Goal: Information Seeking & Learning: Learn about a topic

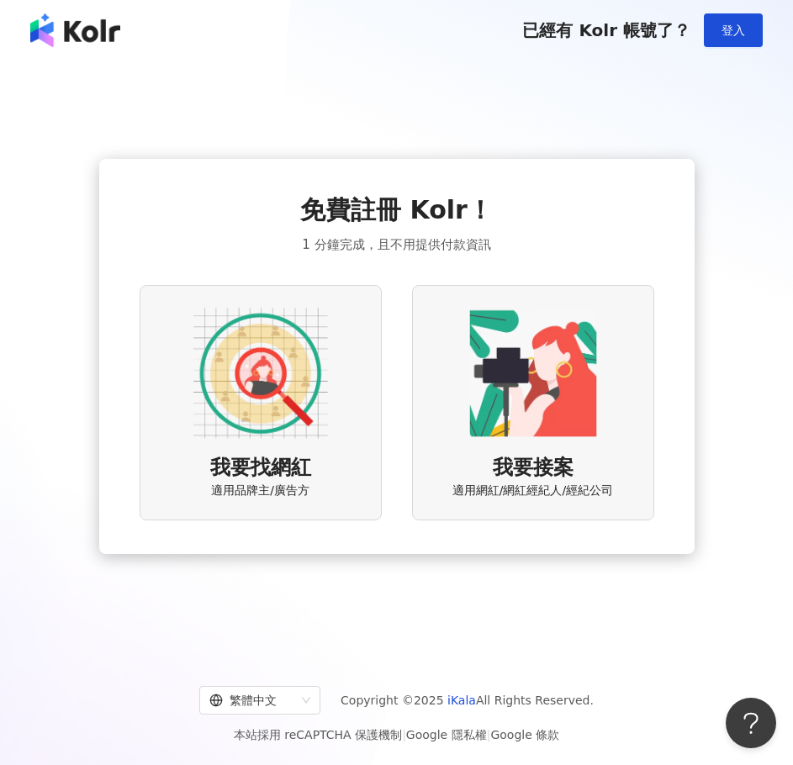
click at [610, 138] on div "免費註冊 Kolr！ 1 分鐘完成，且不用提供付款資訊 我要找網紅 適用品牌主/廣告方 我要接案 適用網紅/網紅經紀人/經紀公司" at bounding box center [396, 356] width 752 height 565
click at [737, 34] on span "登入" at bounding box center [733, 30] width 24 height 13
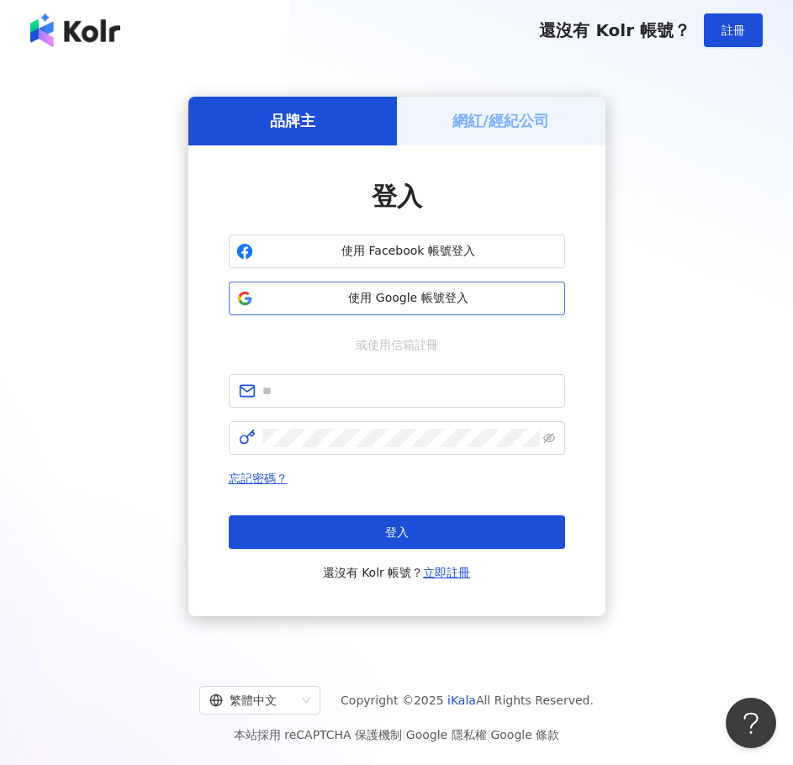
click at [464, 300] on span "使用 Google 帳號登入" at bounding box center [409, 298] width 298 height 17
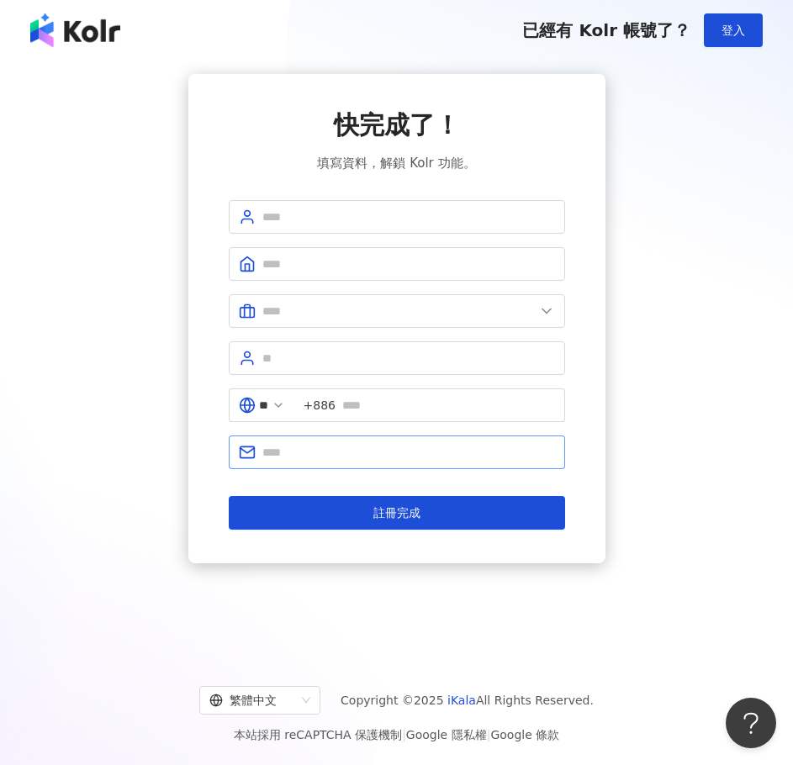
click at [463, 439] on span at bounding box center [397, 452] width 336 height 34
click at [464, 448] on input "text" at bounding box center [408, 452] width 292 height 18
type input "*"
type input "**********"
click at [302, 219] on input "text" at bounding box center [408, 217] width 292 height 18
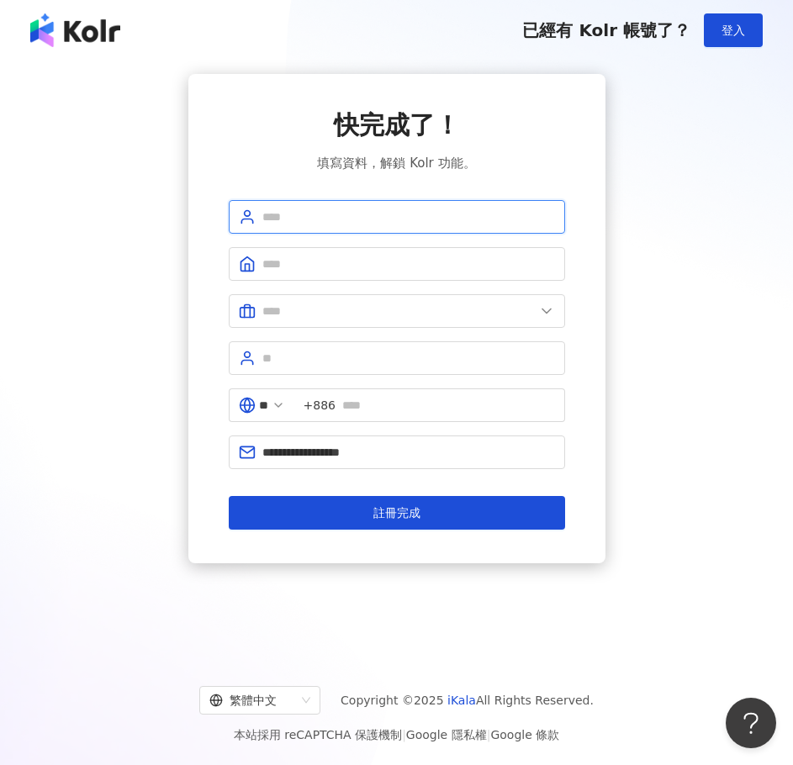
type input "*"
type input "****"
click at [466, 279] on span at bounding box center [397, 264] width 336 height 34
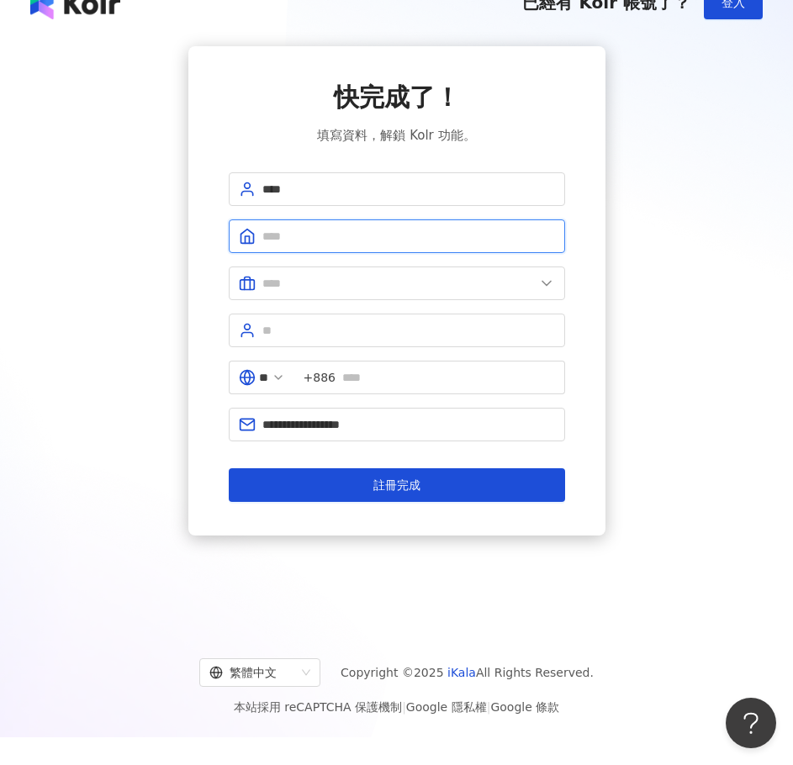
scroll to position [77, 0]
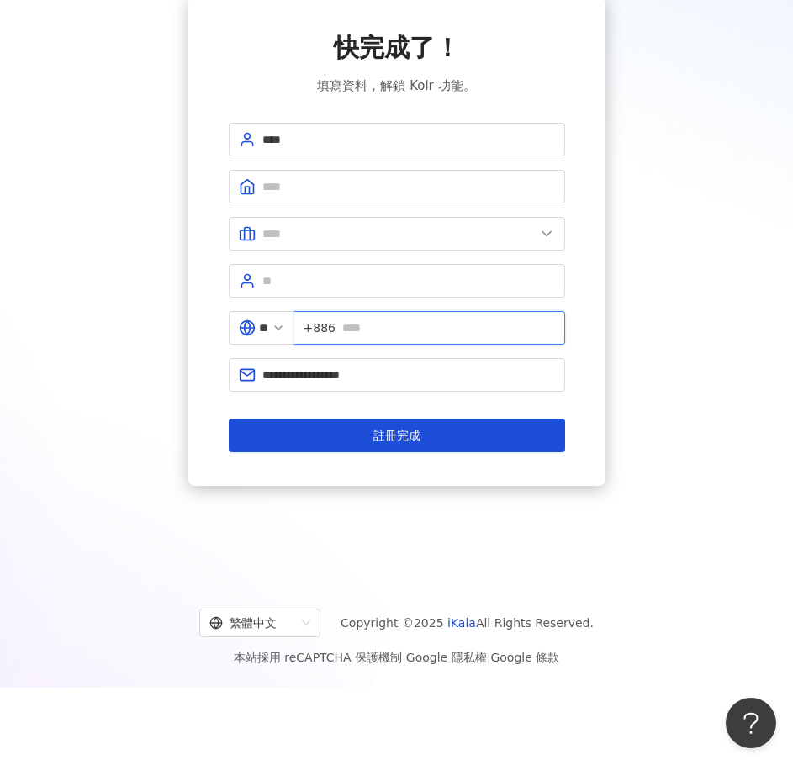
click at [384, 322] on input "text" at bounding box center [448, 328] width 213 height 18
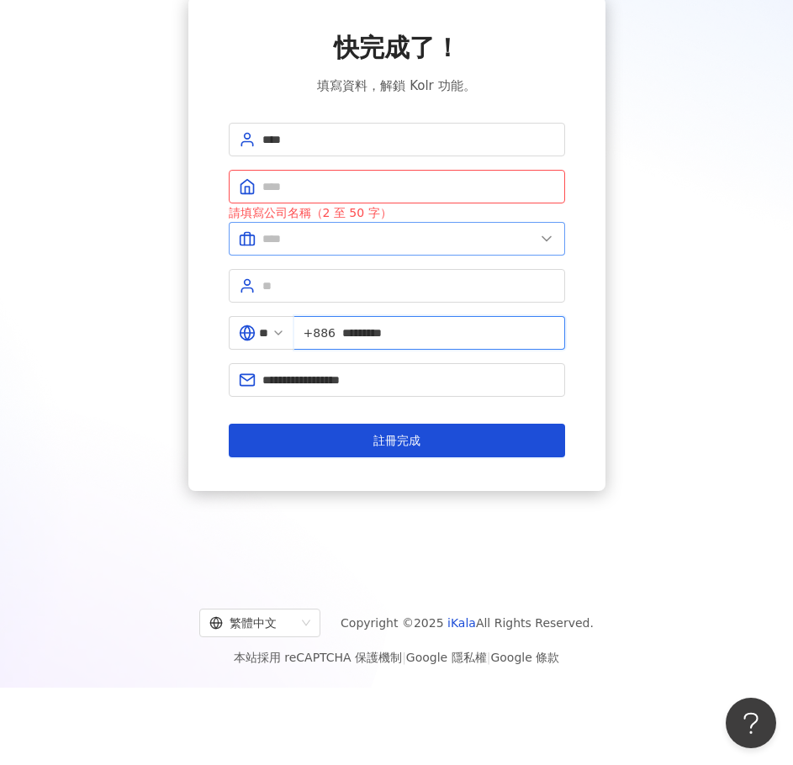
type input "*********"
click at [388, 235] on input "text" at bounding box center [398, 238] width 272 height 18
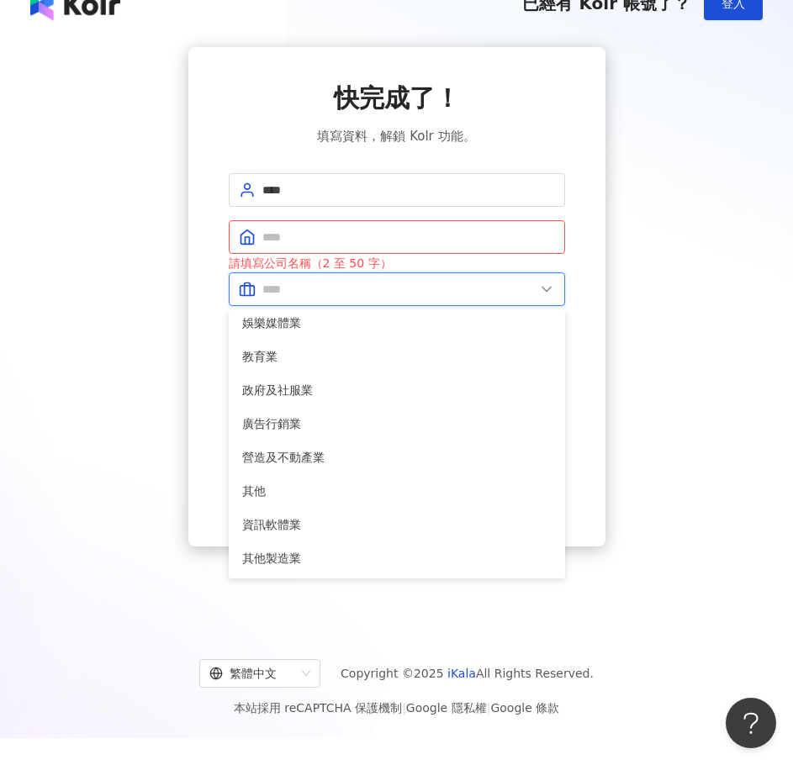
scroll to position [0, 0]
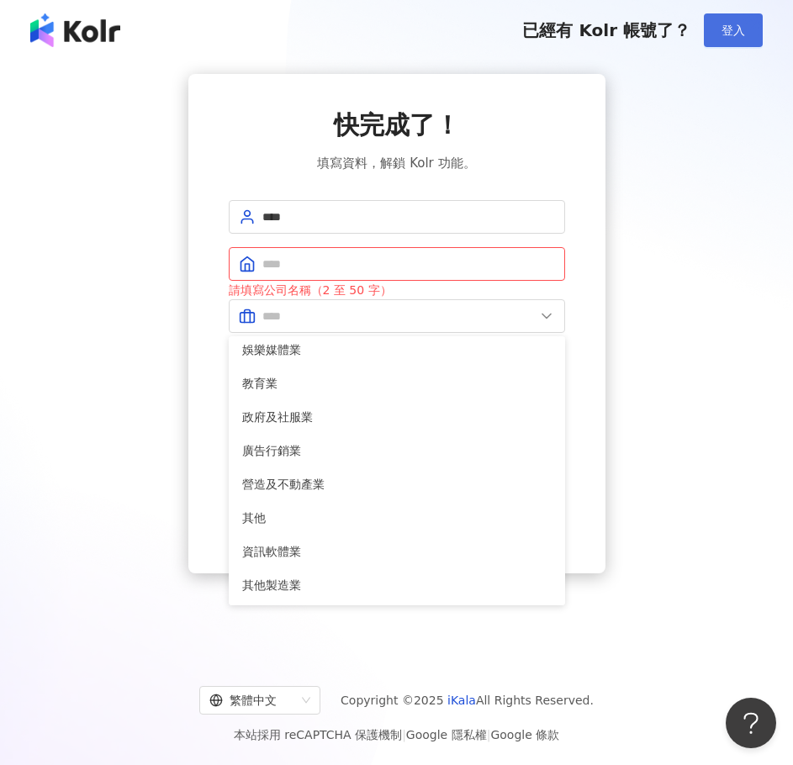
click at [715, 38] on button "登入" at bounding box center [732, 30] width 59 height 34
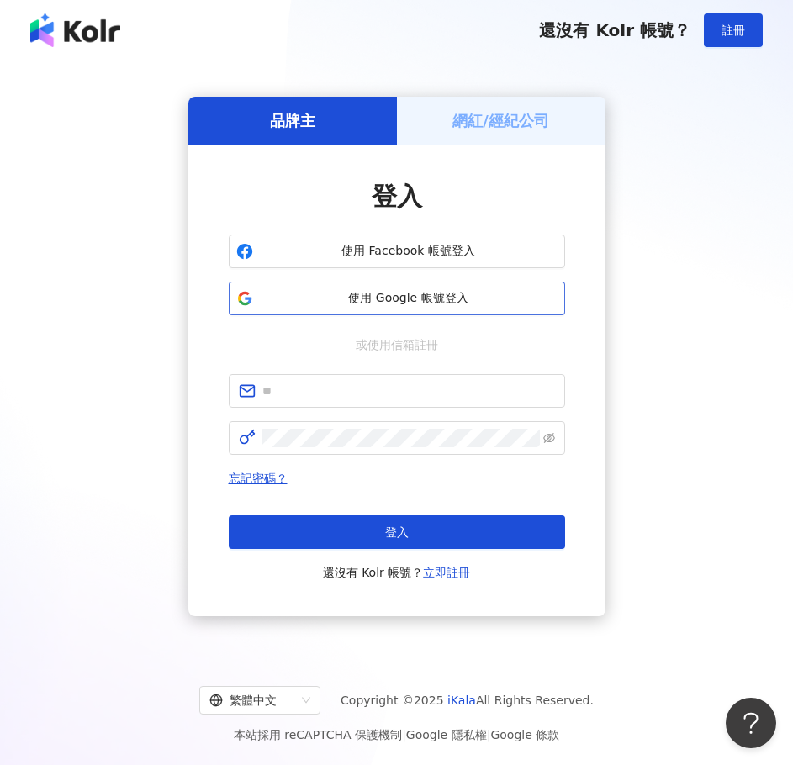
click at [524, 296] on span "使用 Google 帳號登入" at bounding box center [409, 298] width 298 height 17
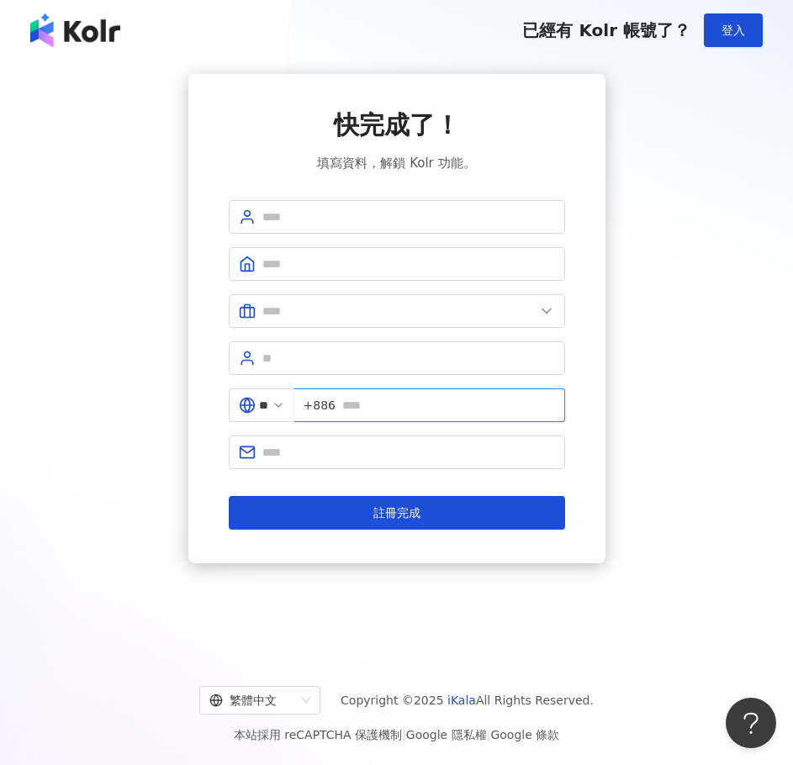
click at [379, 408] on input "text" at bounding box center [448, 405] width 213 height 18
type input "*********"
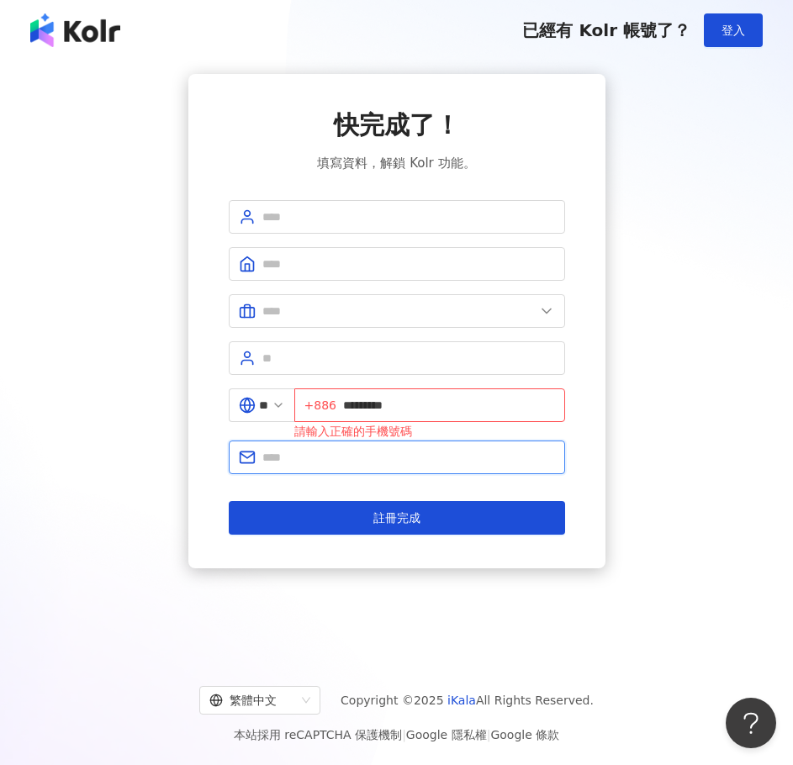
click at [380, 453] on input "text" at bounding box center [408, 457] width 292 height 18
type input "**********"
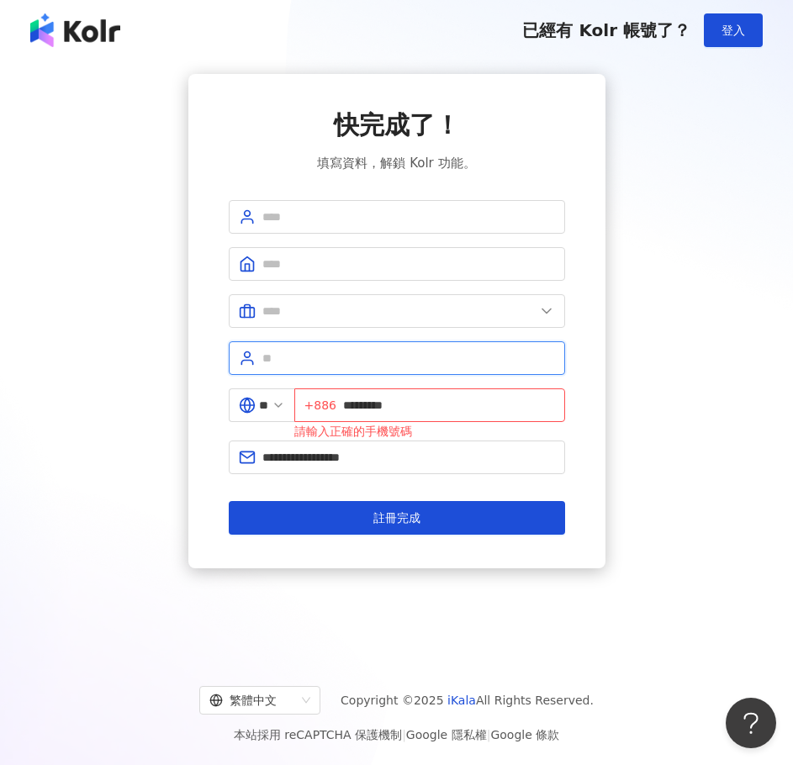
click at [354, 365] on input "text" at bounding box center [408, 358] width 292 height 18
type input "*"
drag, startPoint x: 334, startPoint y: 356, endPoint x: 233, endPoint y: 356, distance: 100.9
click at [233, 356] on span "*********" at bounding box center [397, 358] width 336 height 34
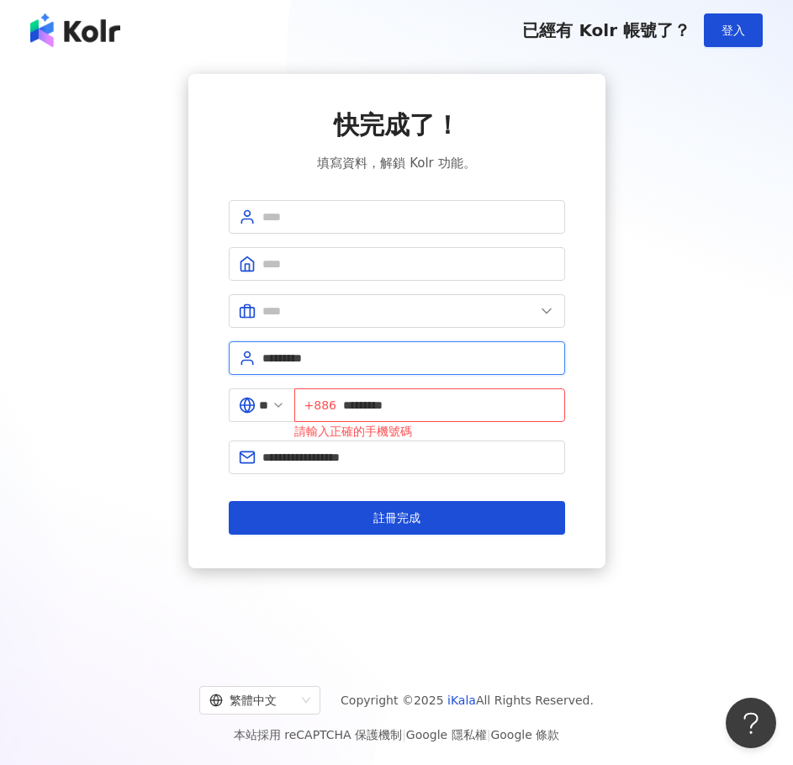
type input "*********"
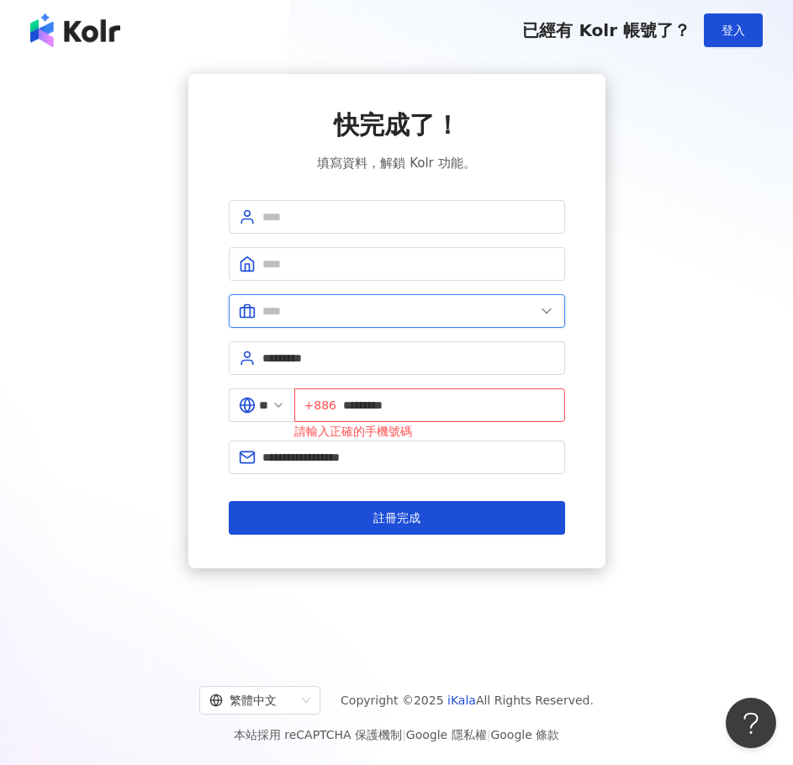
click at [356, 309] on input "text" at bounding box center [398, 311] width 272 height 18
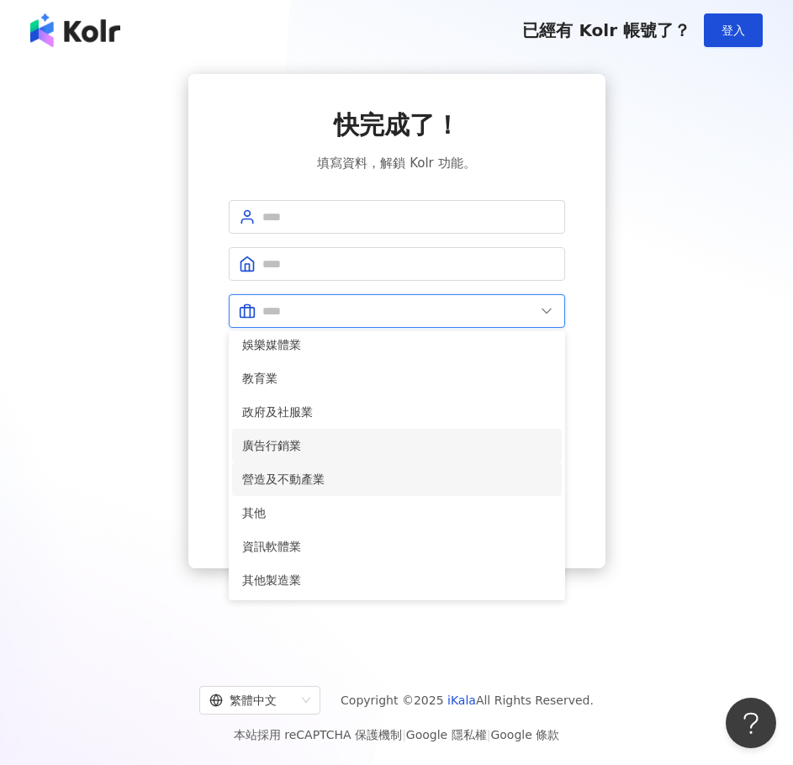
scroll to position [77, 0]
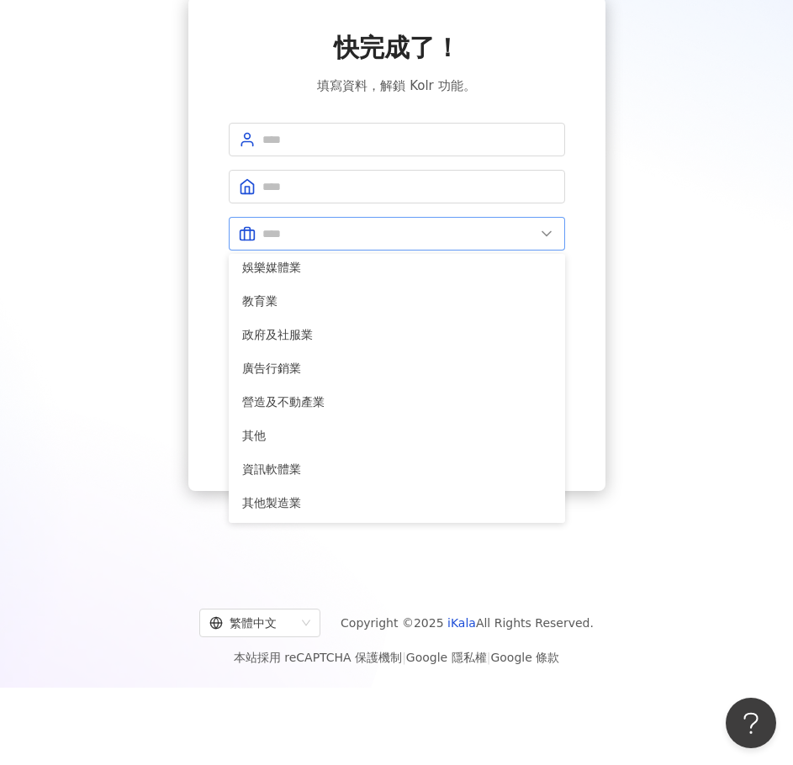
click at [394, 219] on span at bounding box center [397, 234] width 336 height 34
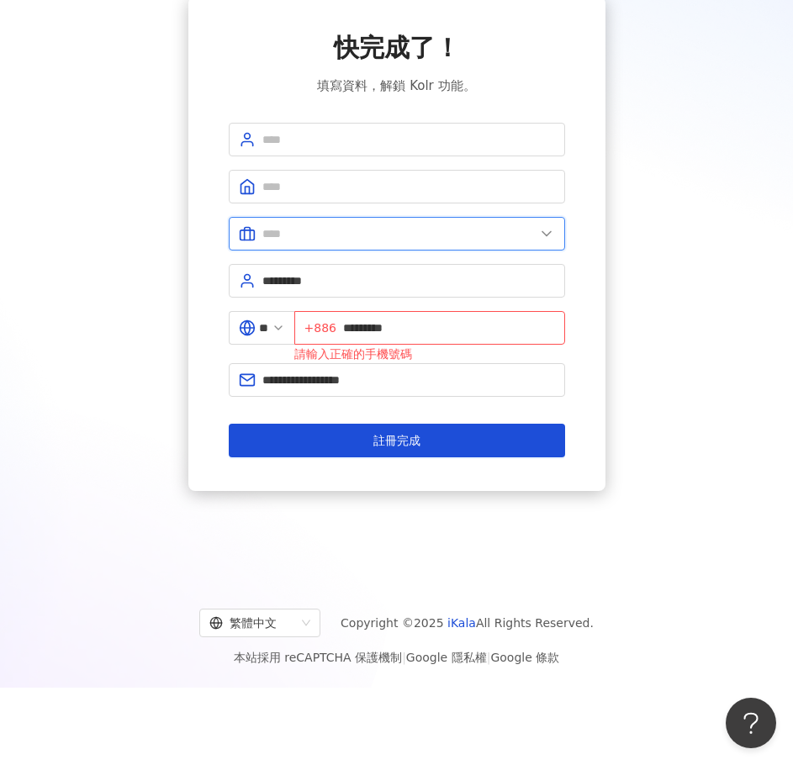
click at [382, 231] on input "text" at bounding box center [398, 233] width 272 height 18
type input "*"
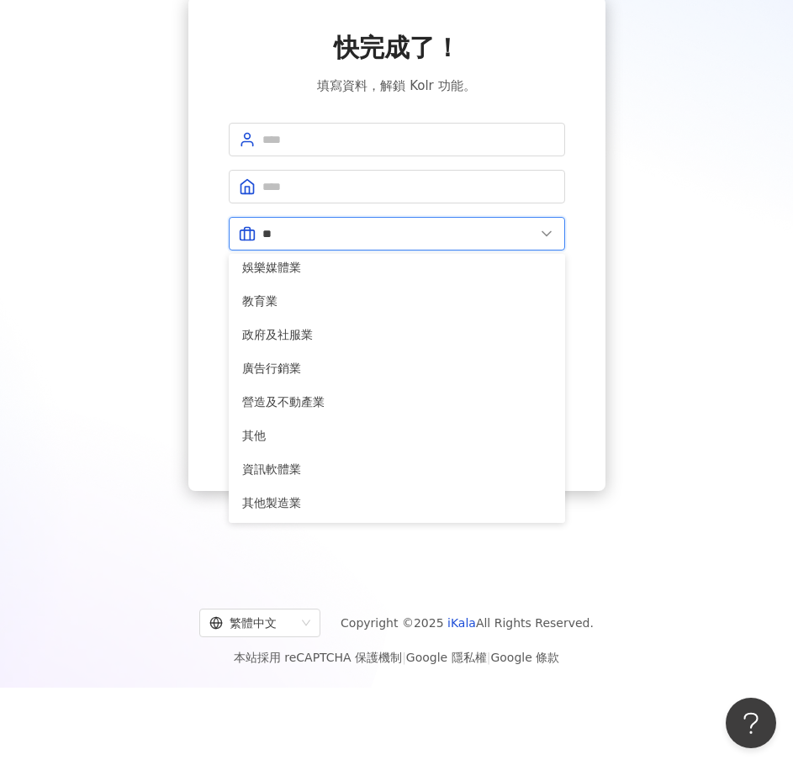
type input "*"
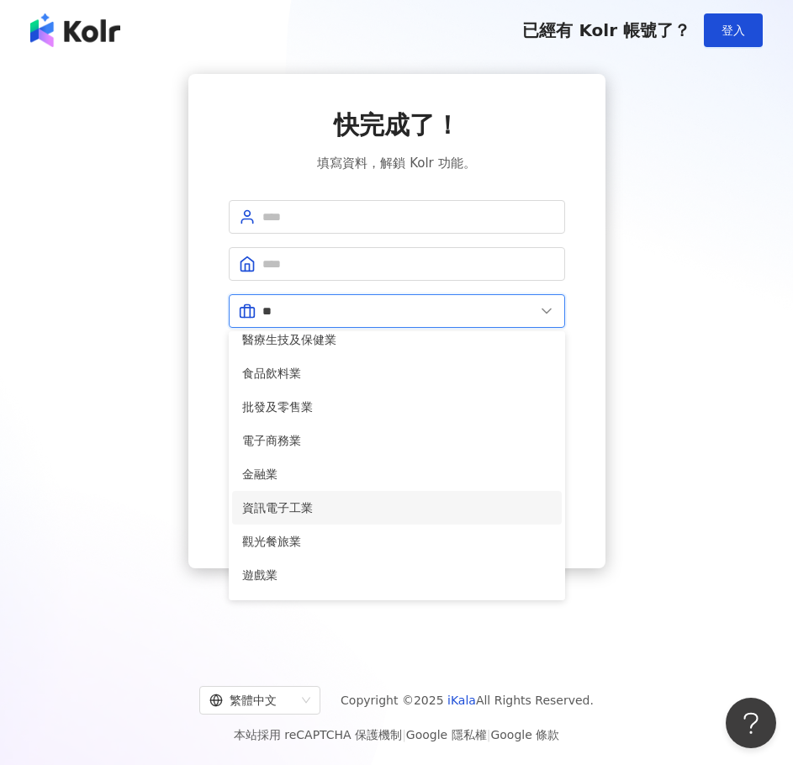
scroll to position [84, 0]
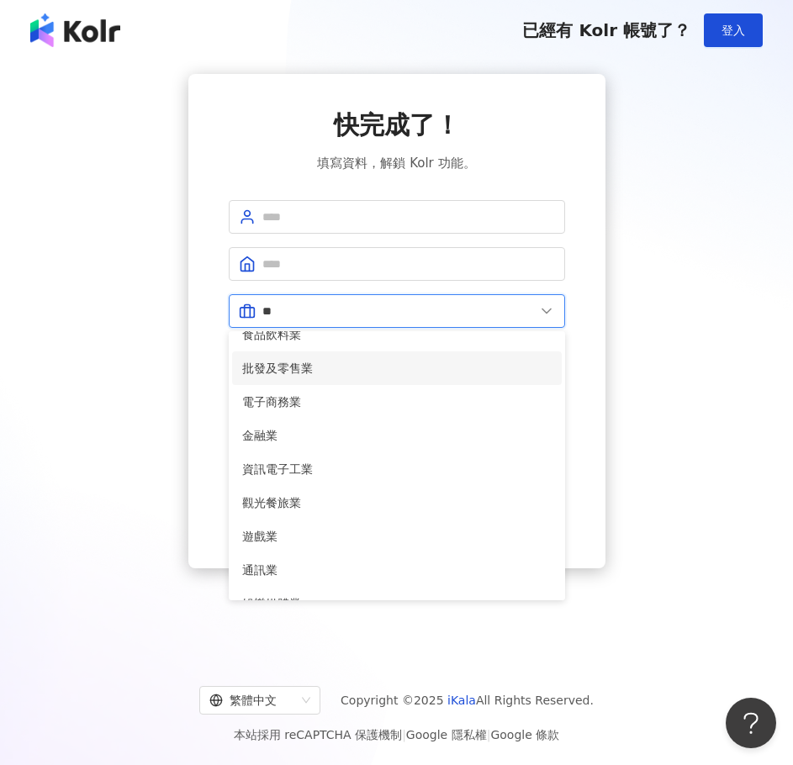
type input "*"
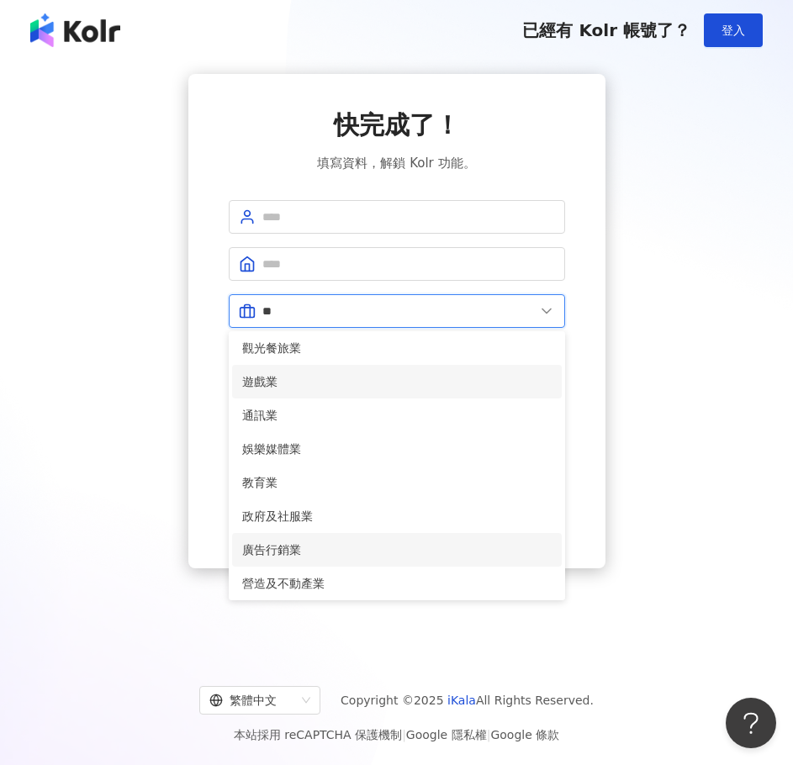
scroll to position [336, 0]
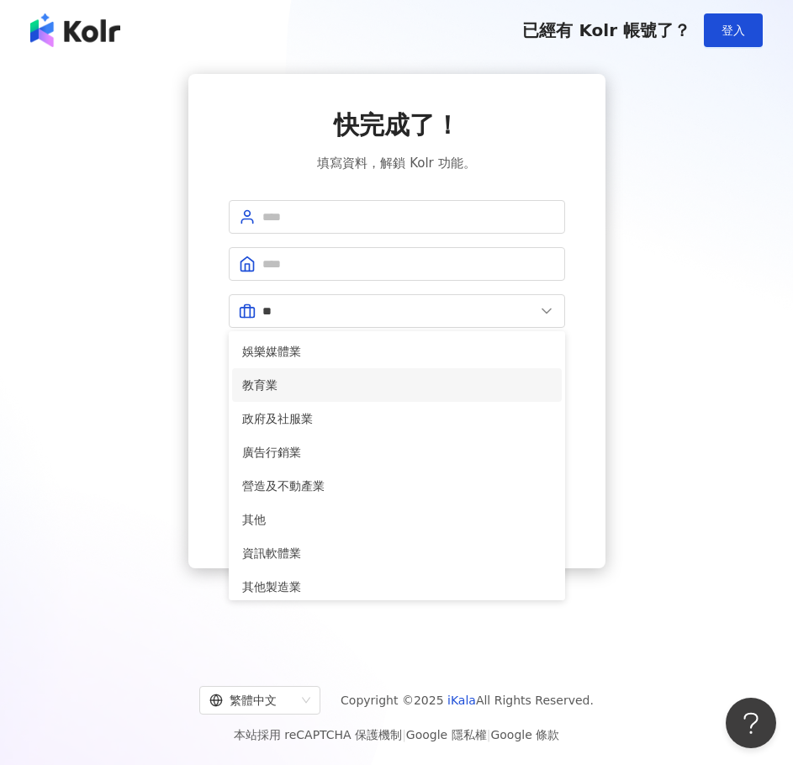
click at [300, 376] on span "教育業" at bounding box center [396, 385] width 309 height 18
type input "***"
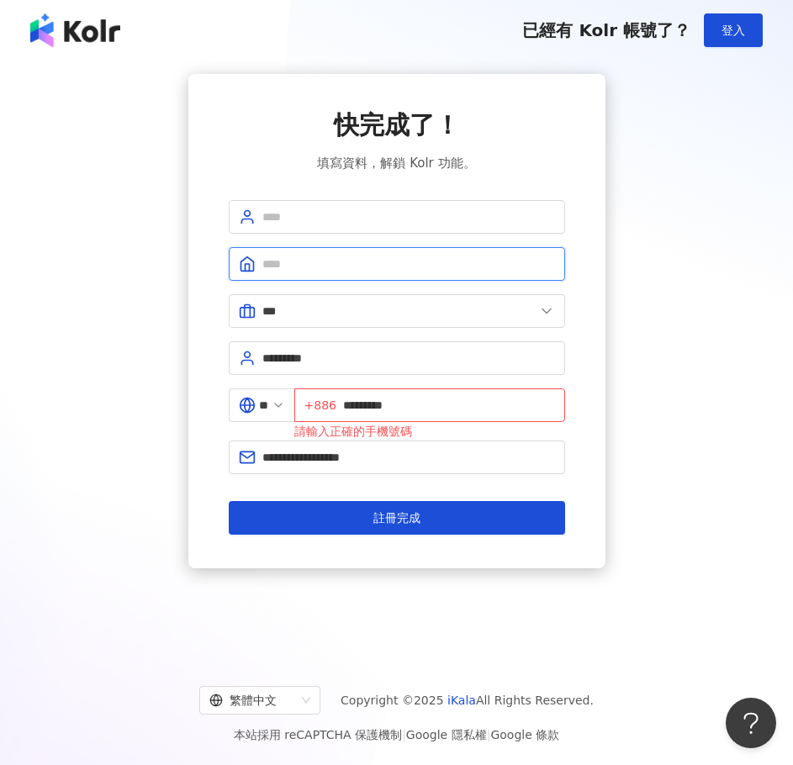
click at [317, 267] on input "text" at bounding box center [408, 264] width 292 height 18
type input "**"
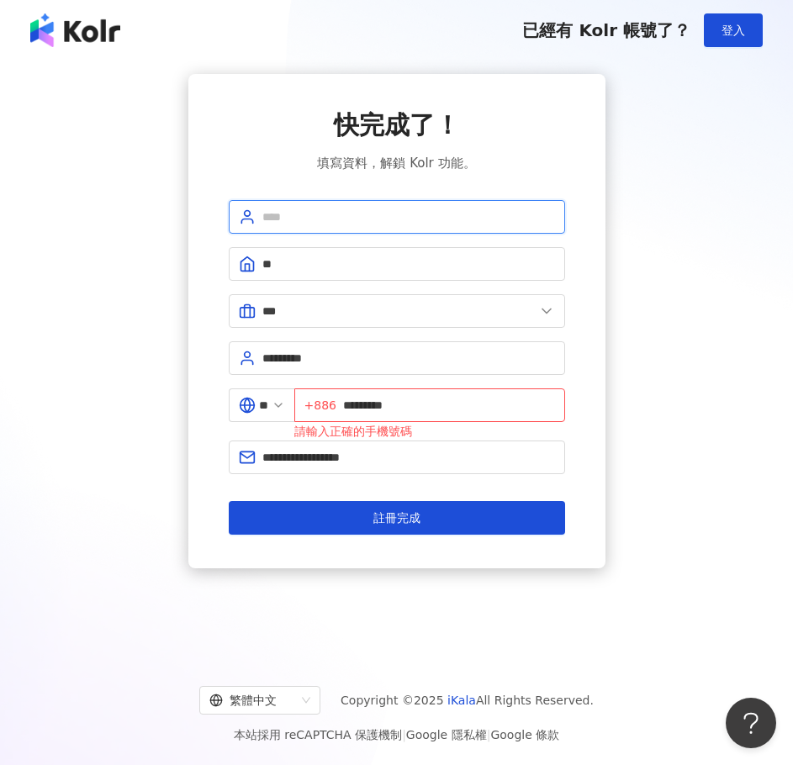
click at [303, 220] on input "text" at bounding box center [408, 217] width 292 height 18
type input "****"
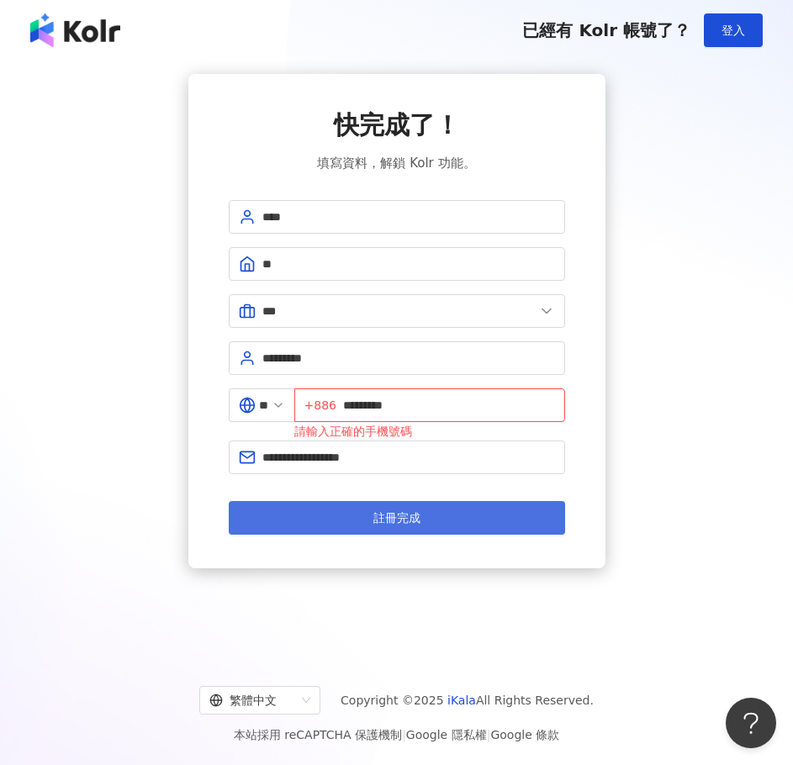
click at [441, 508] on button "註冊完成" at bounding box center [397, 518] width 336 height 34
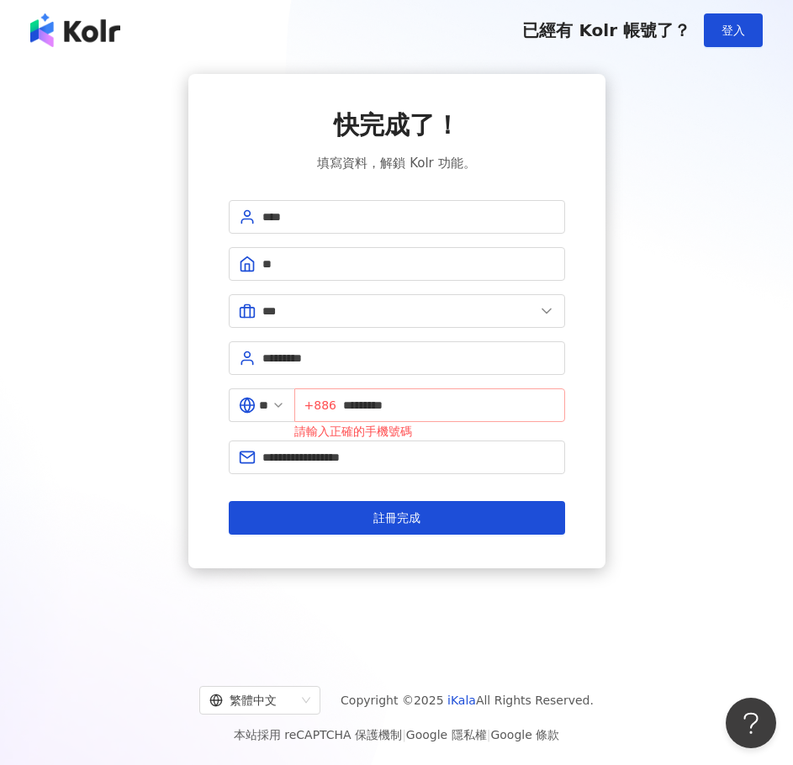
click at [348, 408] on span "+886 *********" at bounding box center [429, 405] width 271 height 34
click at [353, 403] on input "*********" at bounding box center [449, 405] width 212 height 18
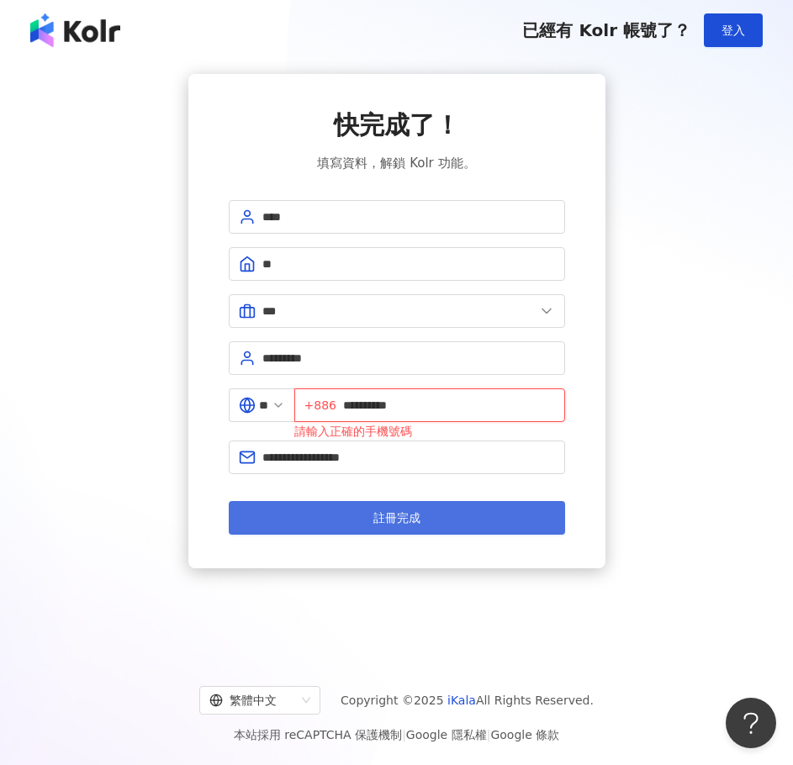
type input "**********"
click at [403, 516] on span "註冊完成" at bounding box center [396, 517] width 47 height 13
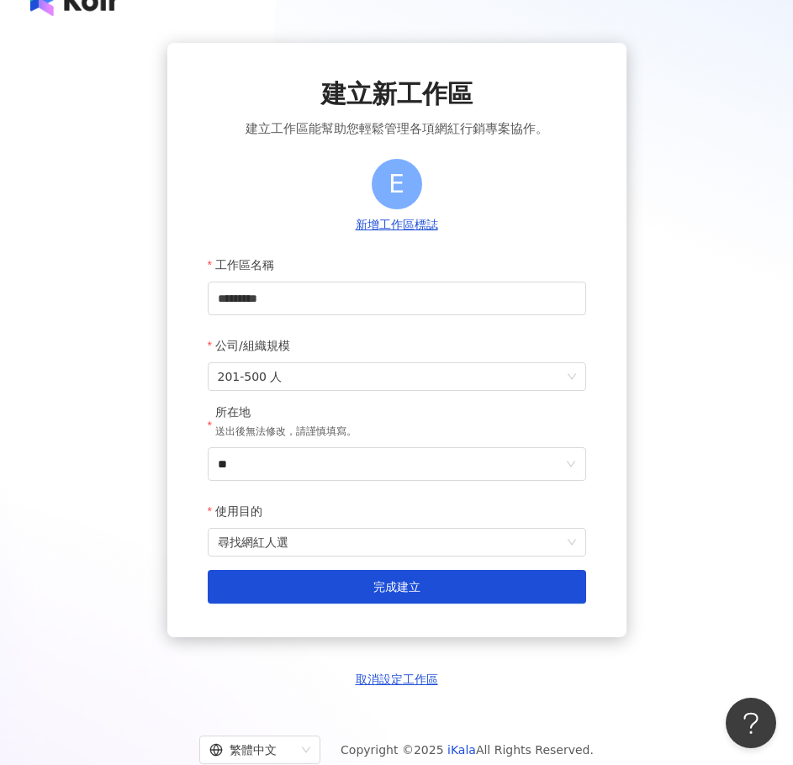
scroll to position [83, 0]
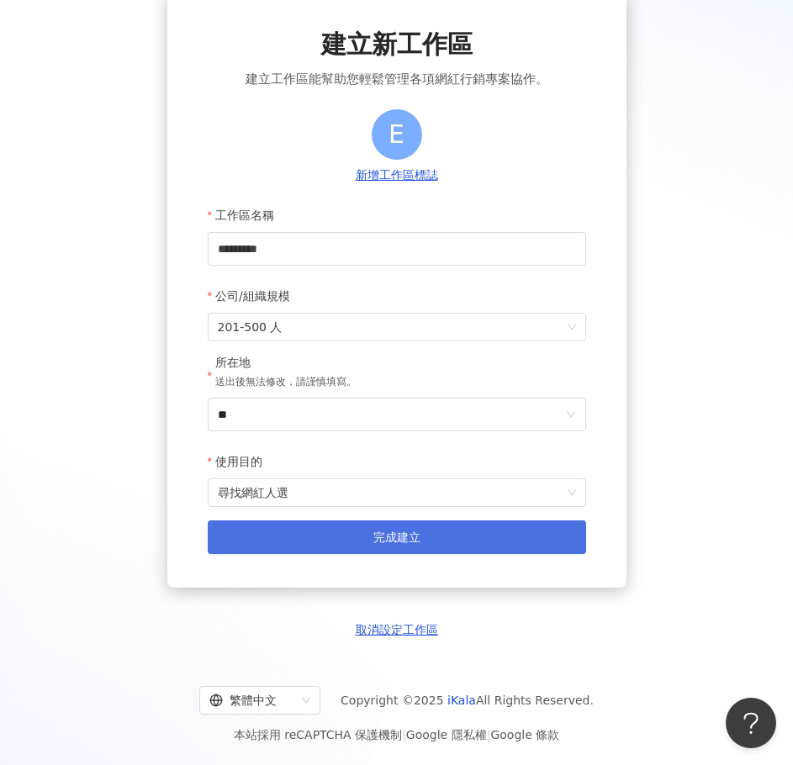
click at [552, 545] on button "完成建立" at bounding box center [397, 537] width 378 height 34
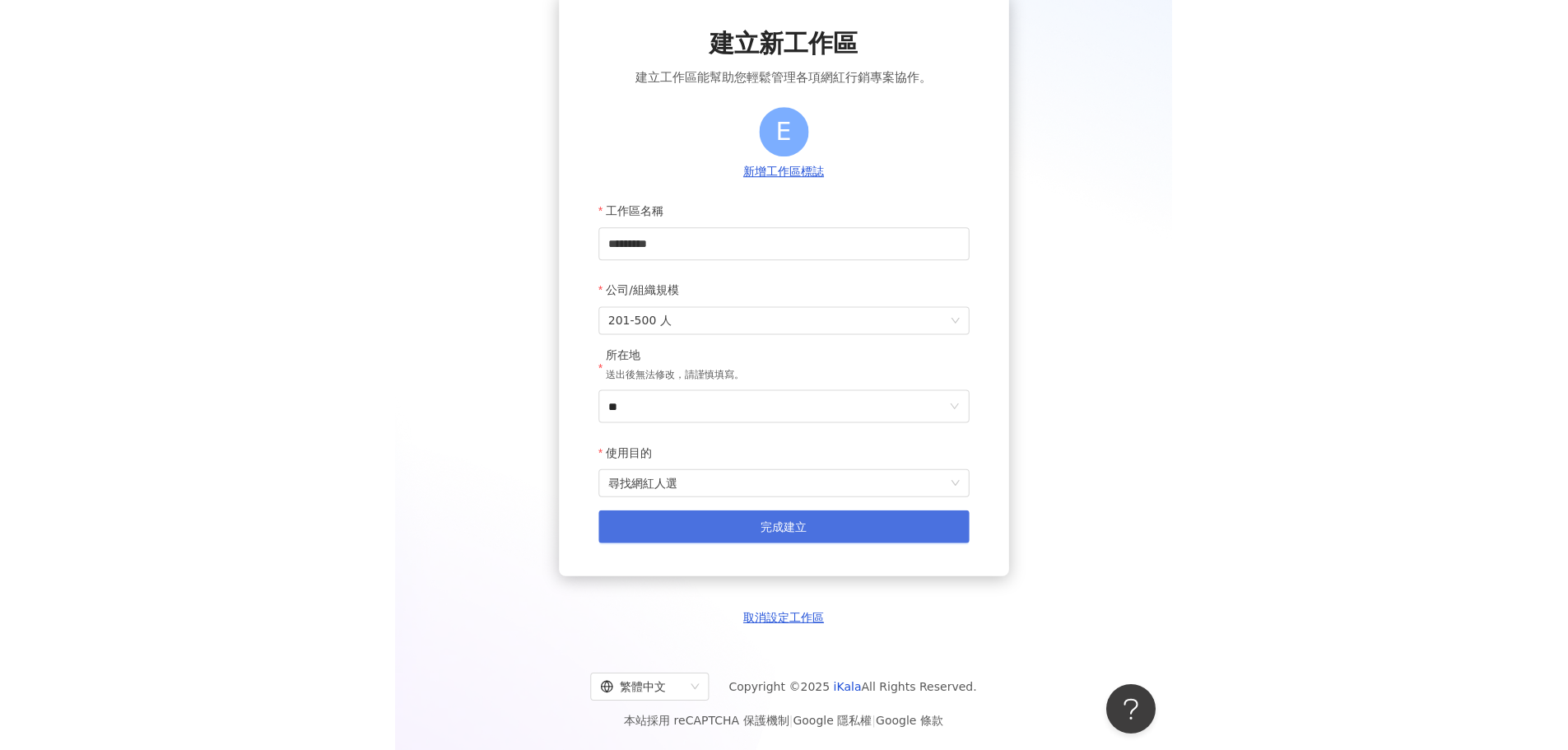
scroll to position [0, 0]
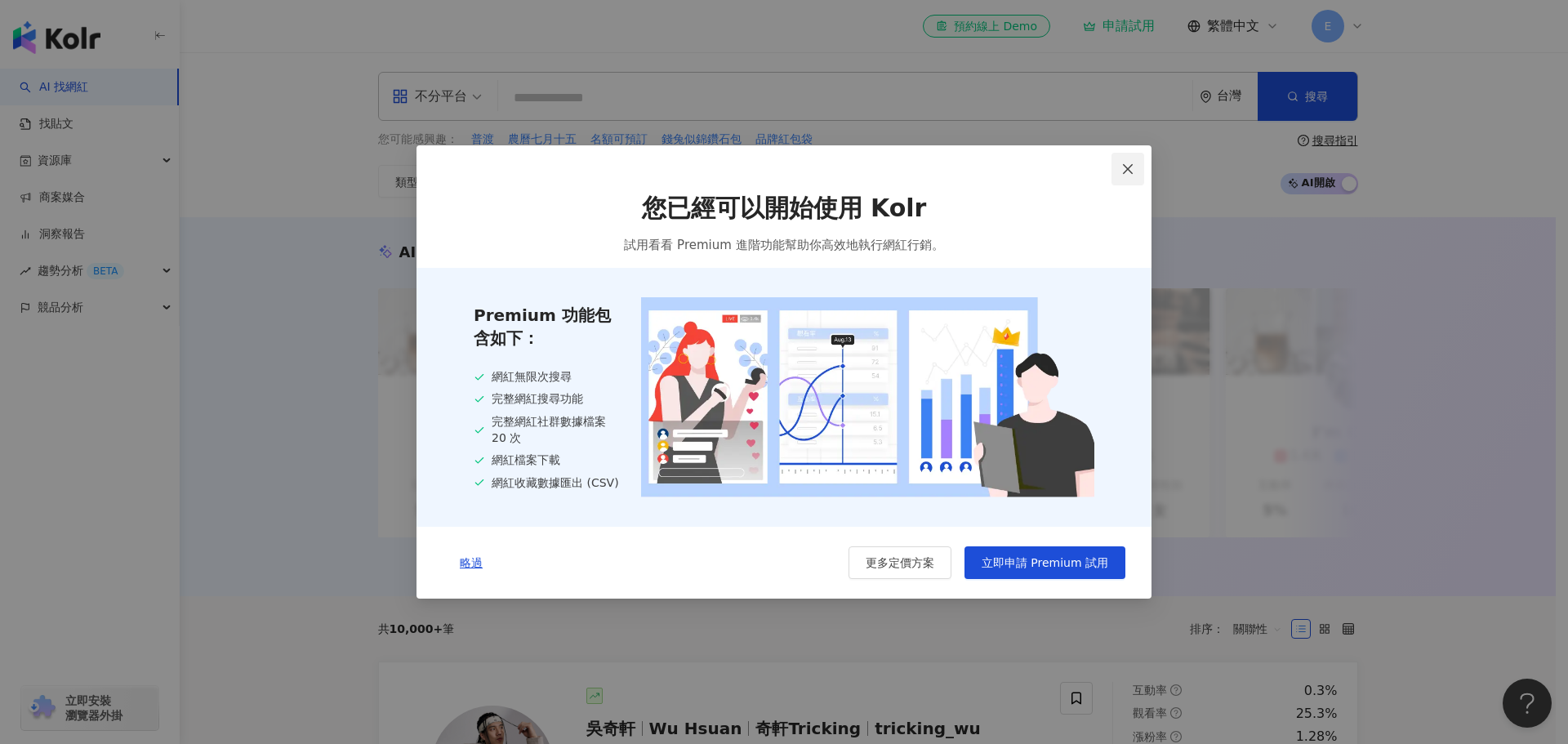
click at [769, 169] on icon "close" at bounding box center [1127, 168] width 13 height 13
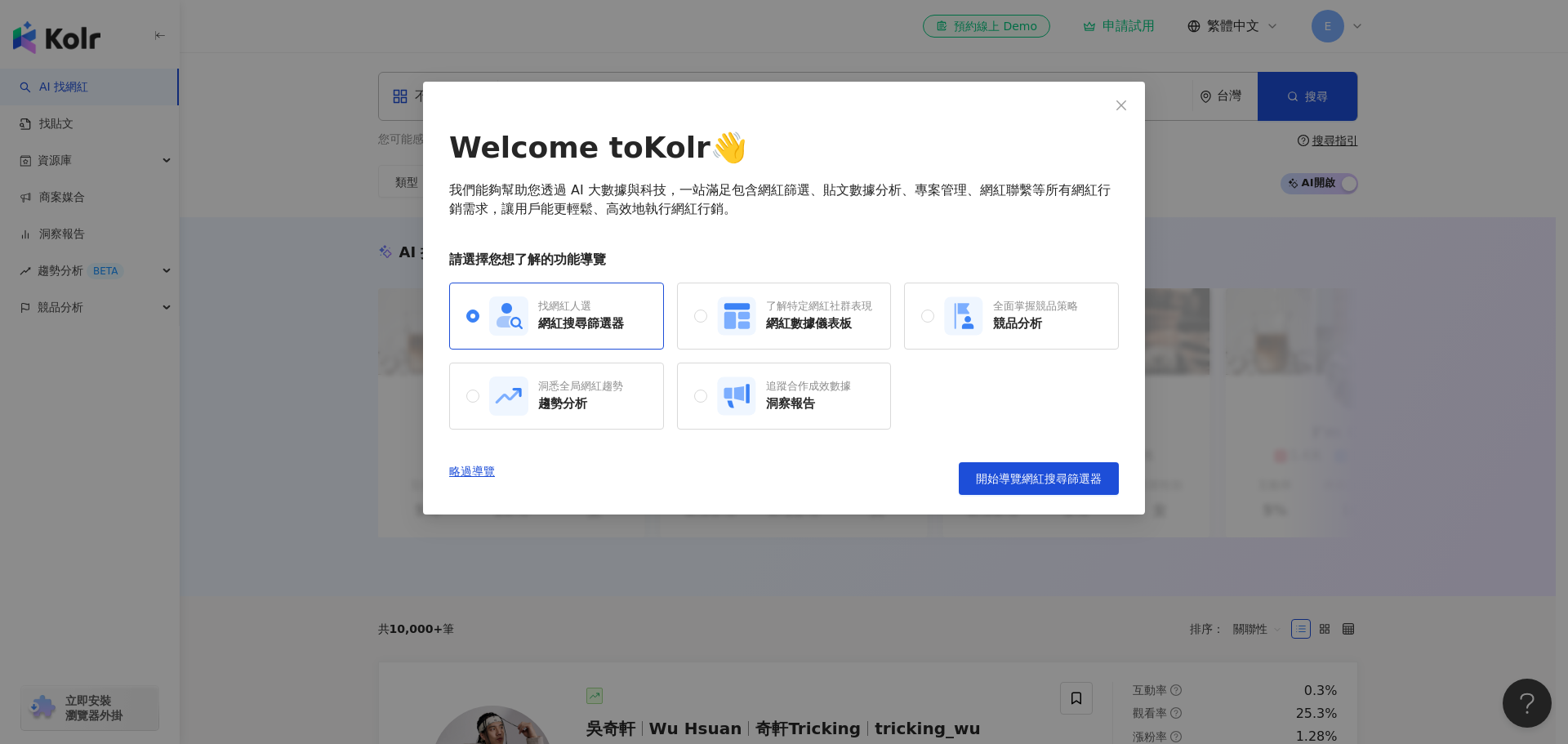
drag, startPoint x: 799, startPoint y: 116, endPoint x: 818, endPoint y: 180, distance: 66.8
click at [769, 185] on div "Welcome to Kolr 👋 我們能夠幫助您透過 AI 大數據與科技，一站滿足包含網紅篩選、貼文數據分析、專案管理、網紅聯繫等所有網紅行銷需求，讓用戶能…" at bounding box center [783, 297] width 722 height 432
click at [769, 97] on button "Close" at bounding box center [1121, 106] width 33 height 33
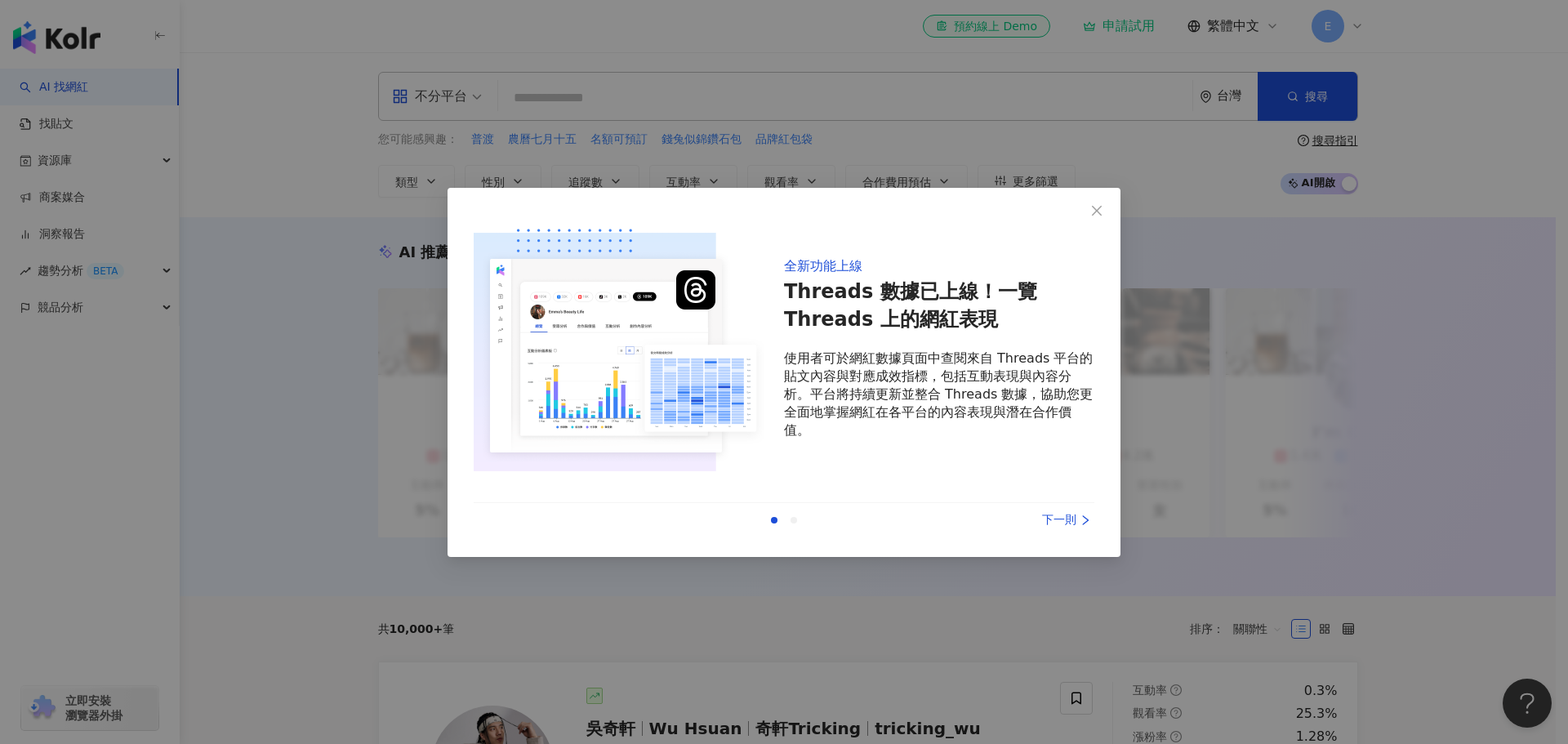
click at [769, 525] on div "下一則" at bounding box center [1033, 520] width 122 height 17
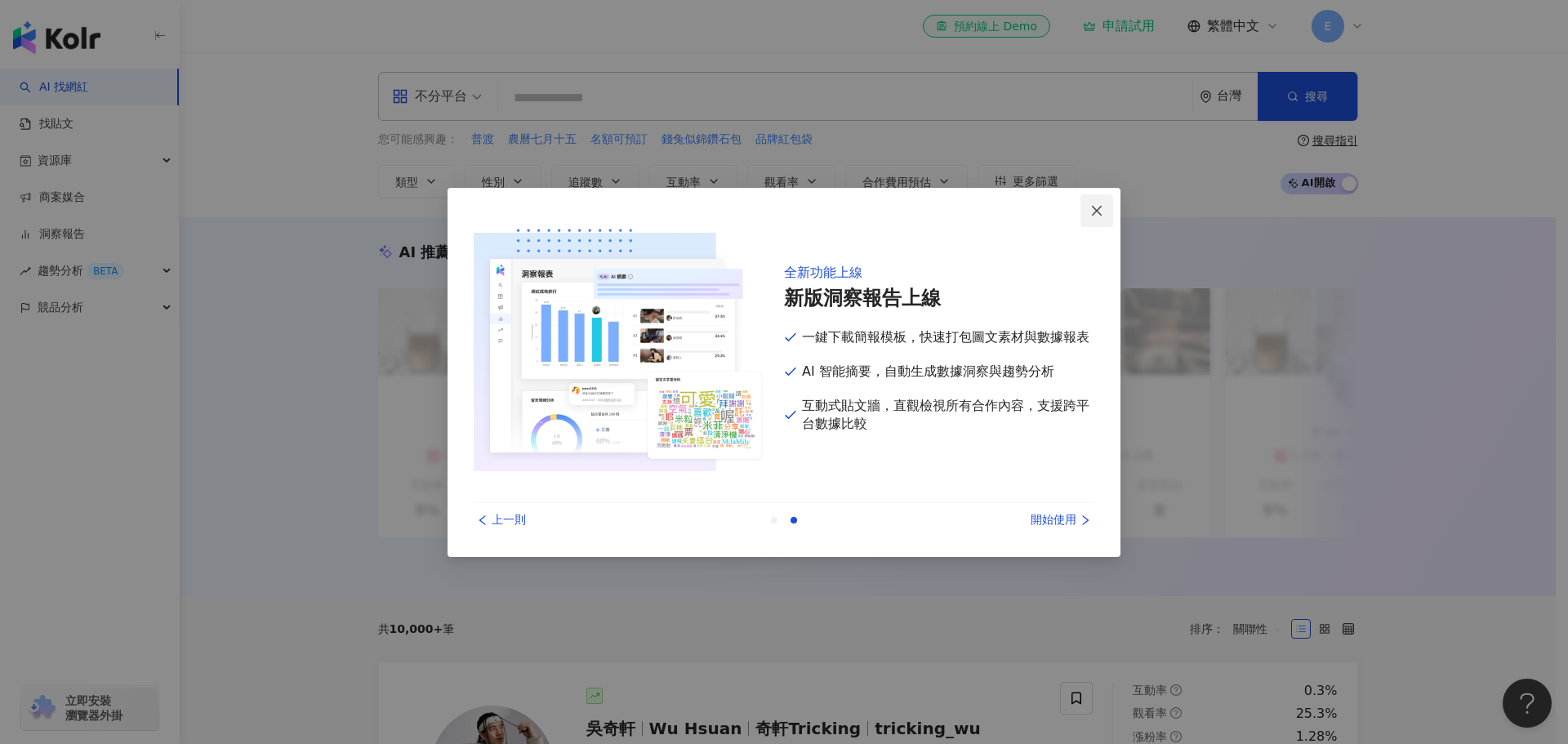
click at [769, 209] on icon "close" at bounding box center [1097, 211] width 10 height 10
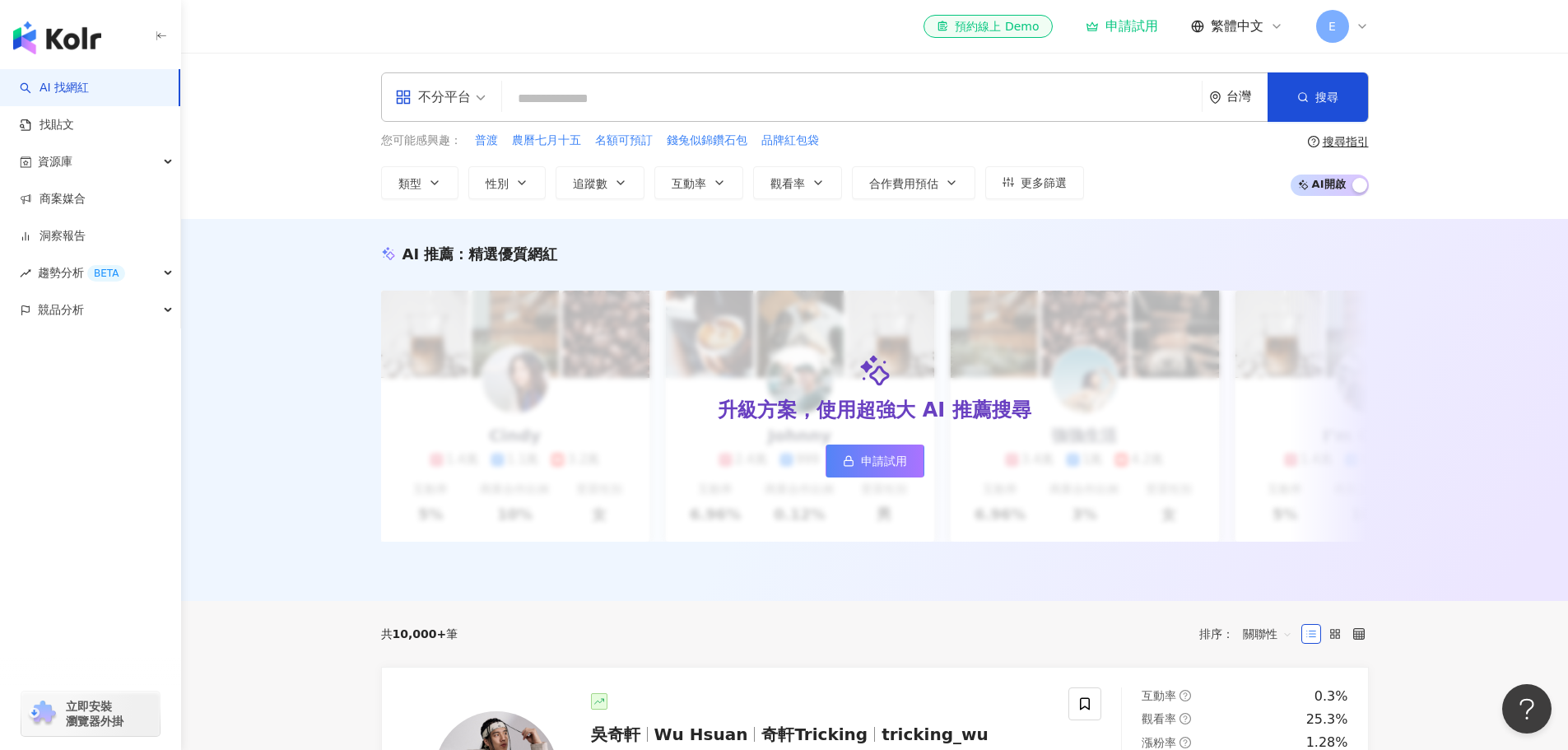
click at [431, 100] on div "不分平台" at bounding box center [432, 97] width 75 height 26
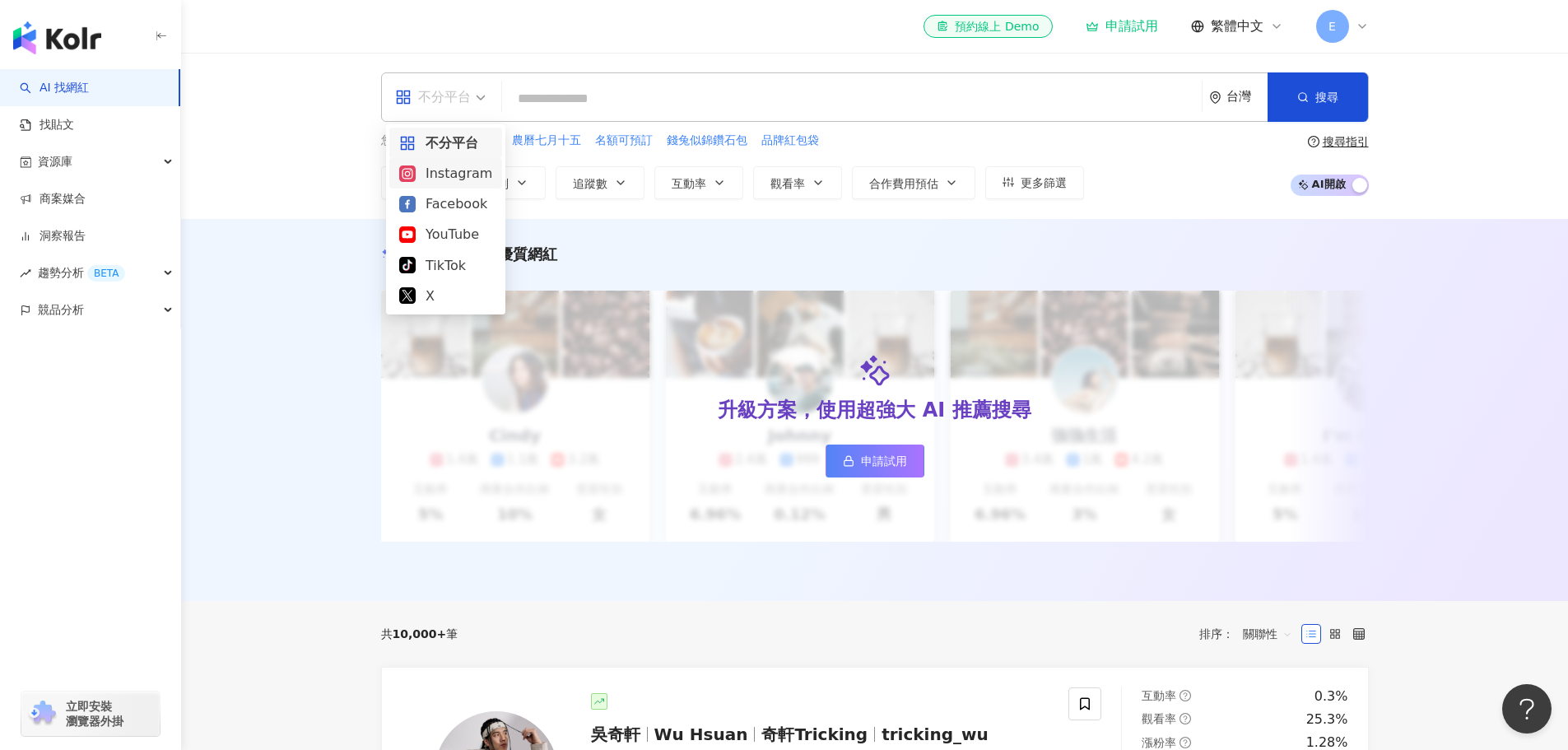
click at [443, 178] on div "Instagram" at bounding box center [446, 172] width 93 height 21
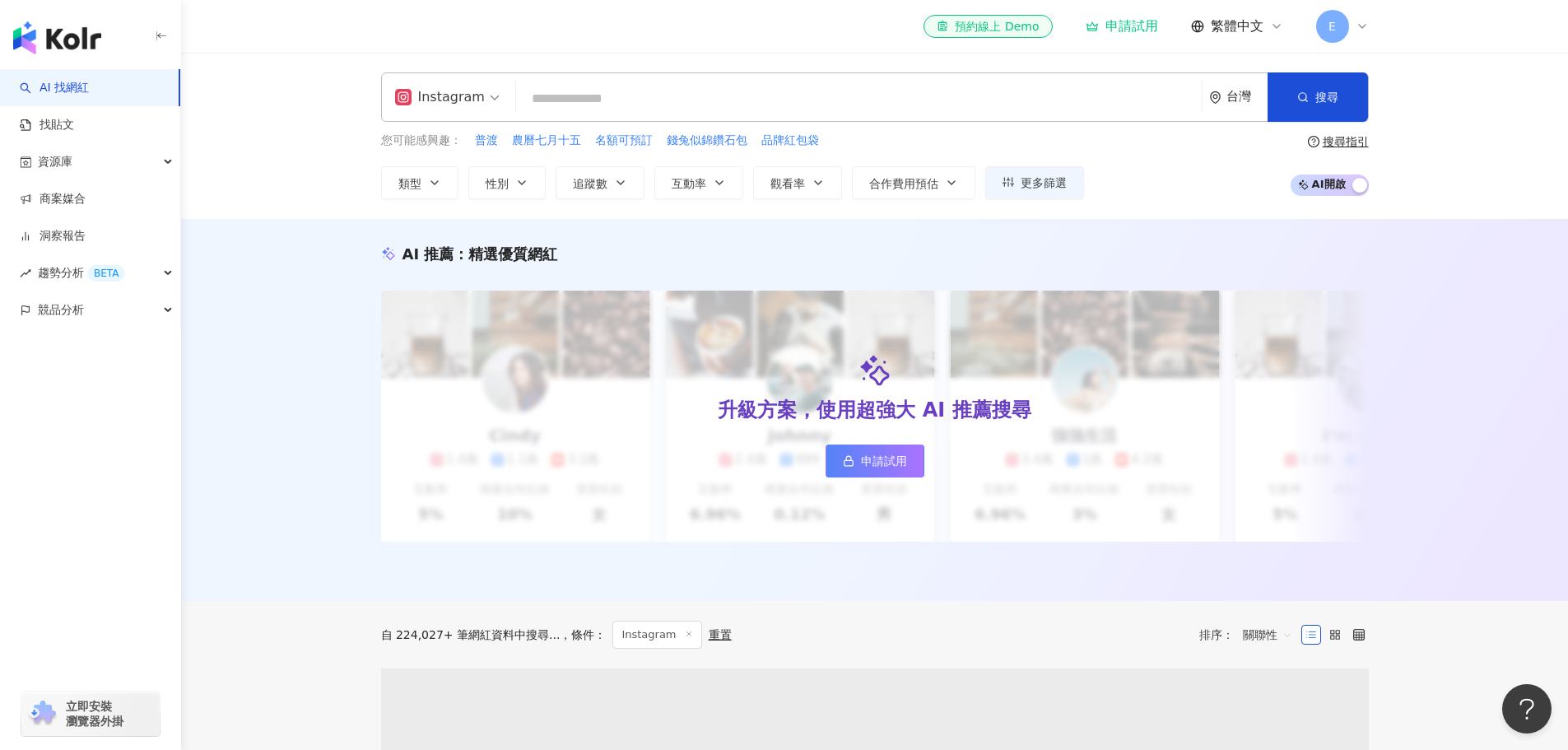
click at [651, 105] on input "search" at bounding box center [859, 99] width 673 height 31
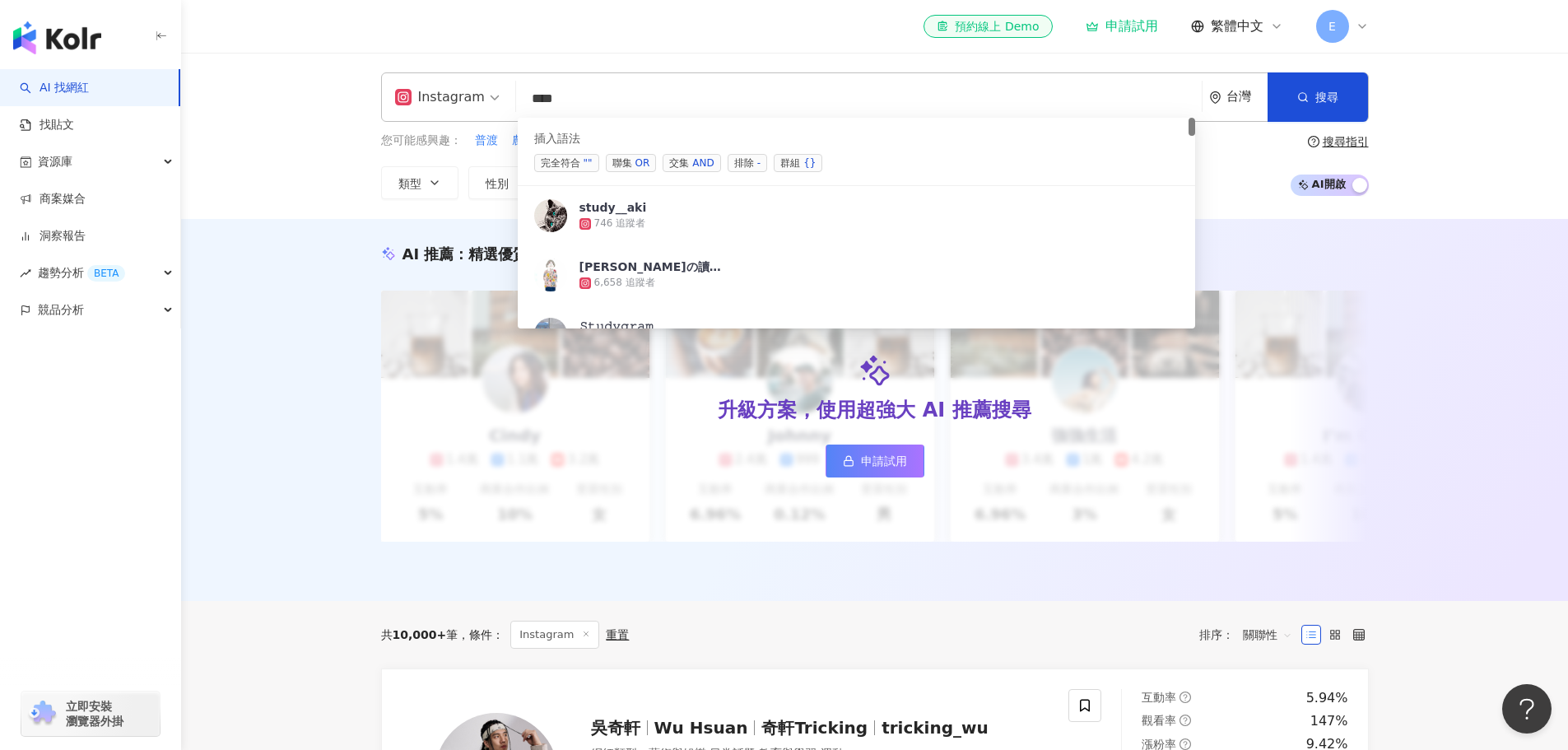
click at [574, 161] on span "完全符合 """ at bounding box center [566, 163] width 65 height 18
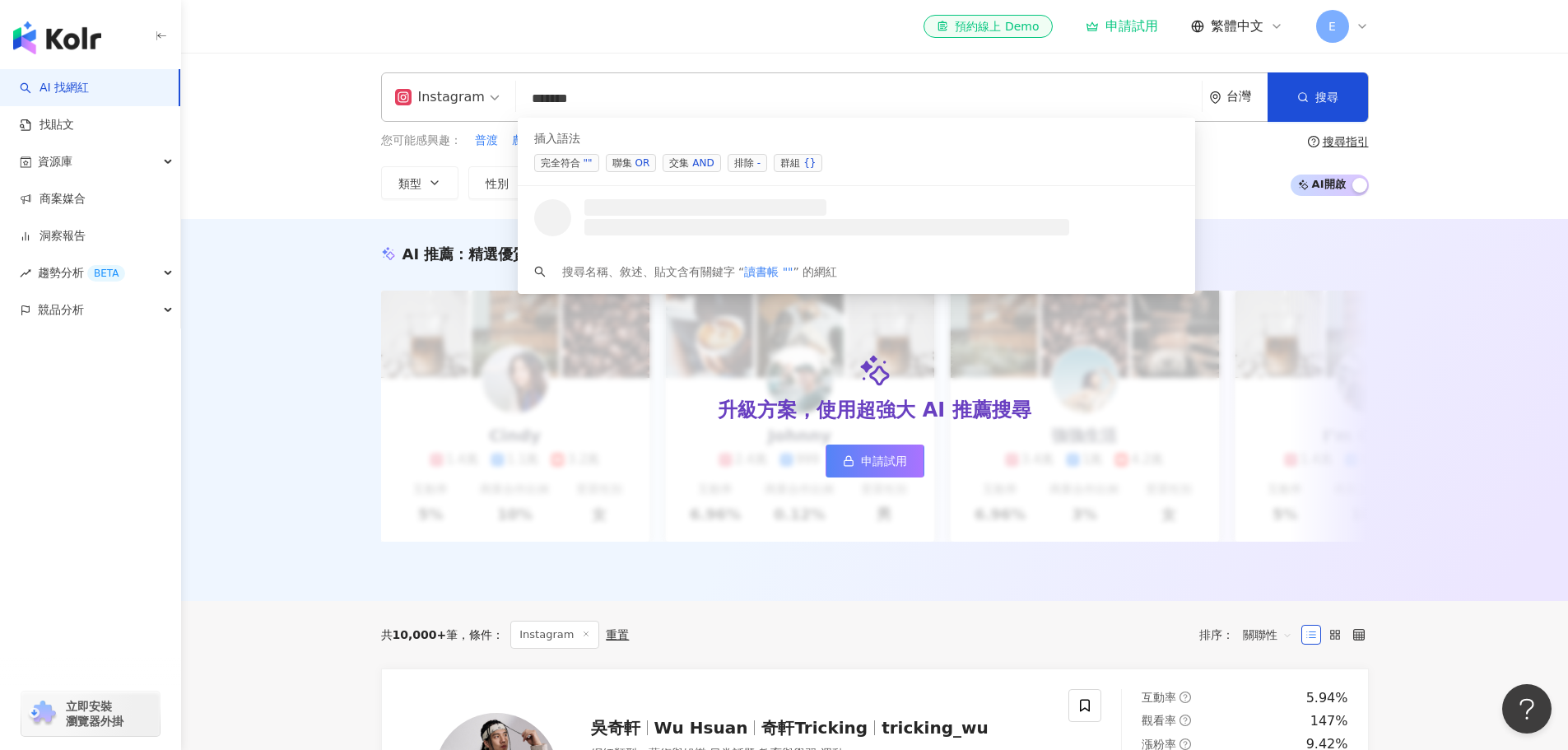
scroll to position [1, 0]
drag, startPoint x: 568, startPoint y: 104, endPoint x: 483, endPoint y: 109, distance: 85.1
click at [483, 109] on div "Instagram ****** 台灣 搜尋 searchOperator 插入語法 完全符合 "" 聯集 OR 交集 AND 排除 - 群組 {} 搜尋名稱…" at bounding box center [875, 97] width 988 height 49
click at [534, 99] on input "**" at bounding box center [862, 99] width 678 height 31
paste input "****"
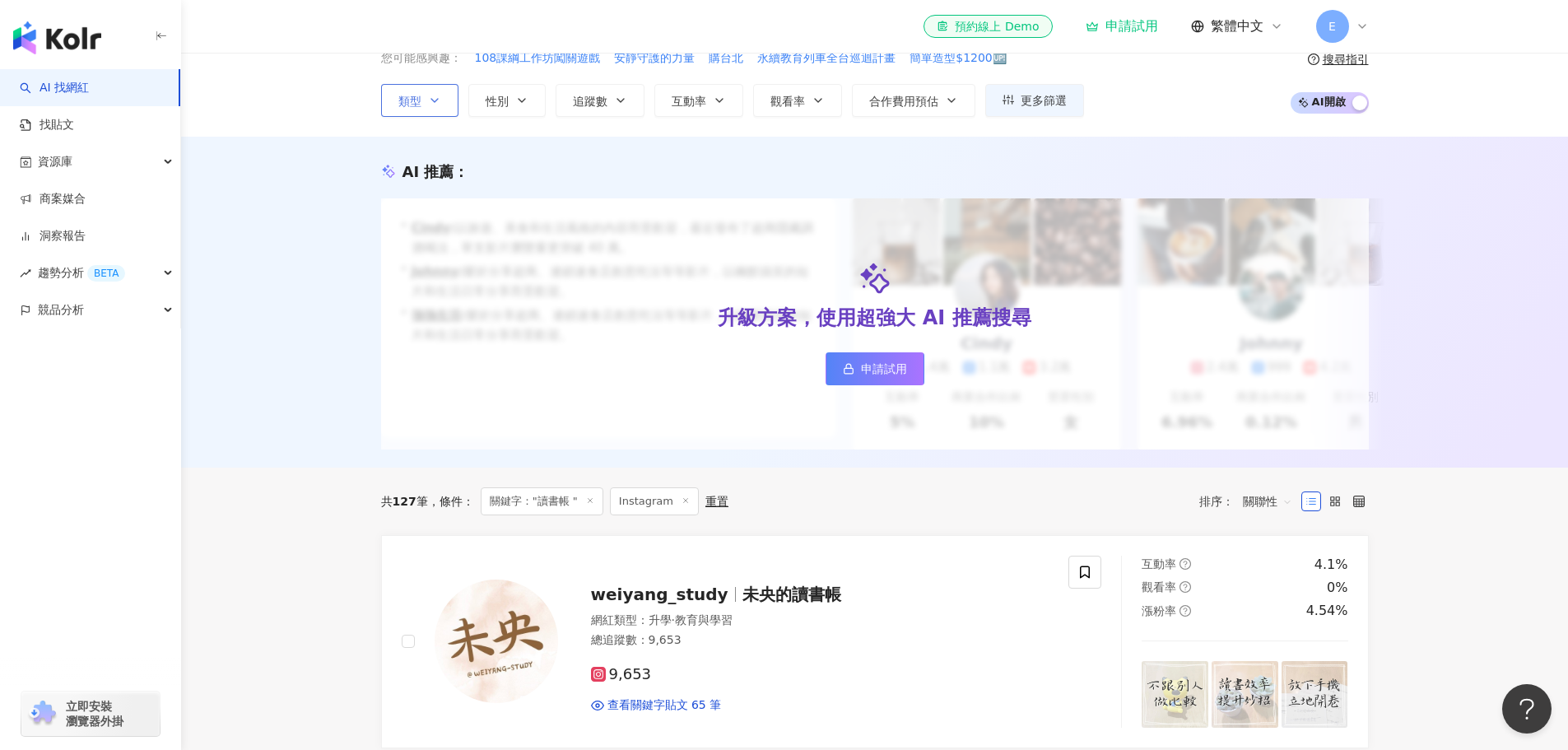
click at [427, 92] on button "類型" at bounding box center [419, 101] width 77 height 33
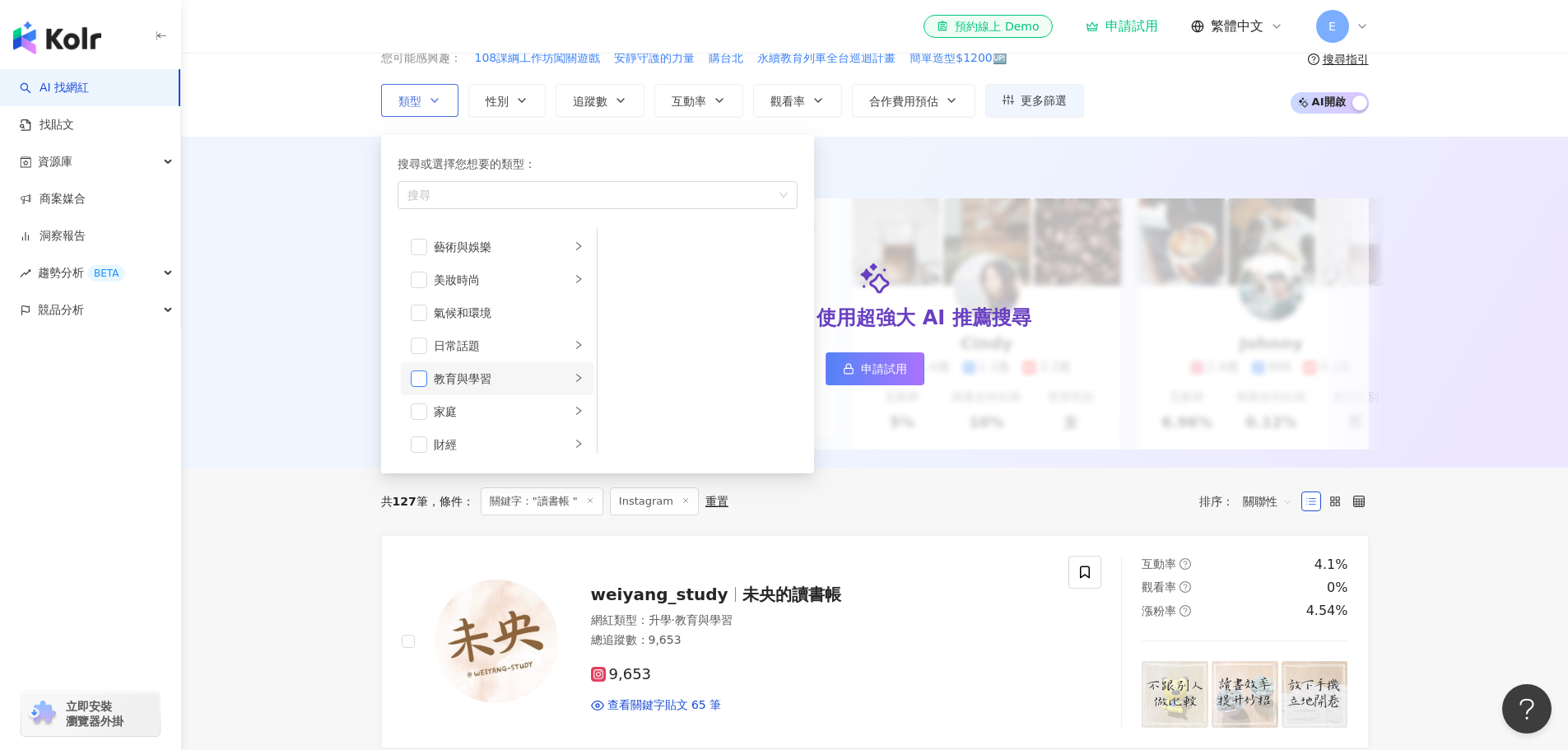
click at [416, 381] on span "button" at bounding box center [418, 378] width 17 height 17
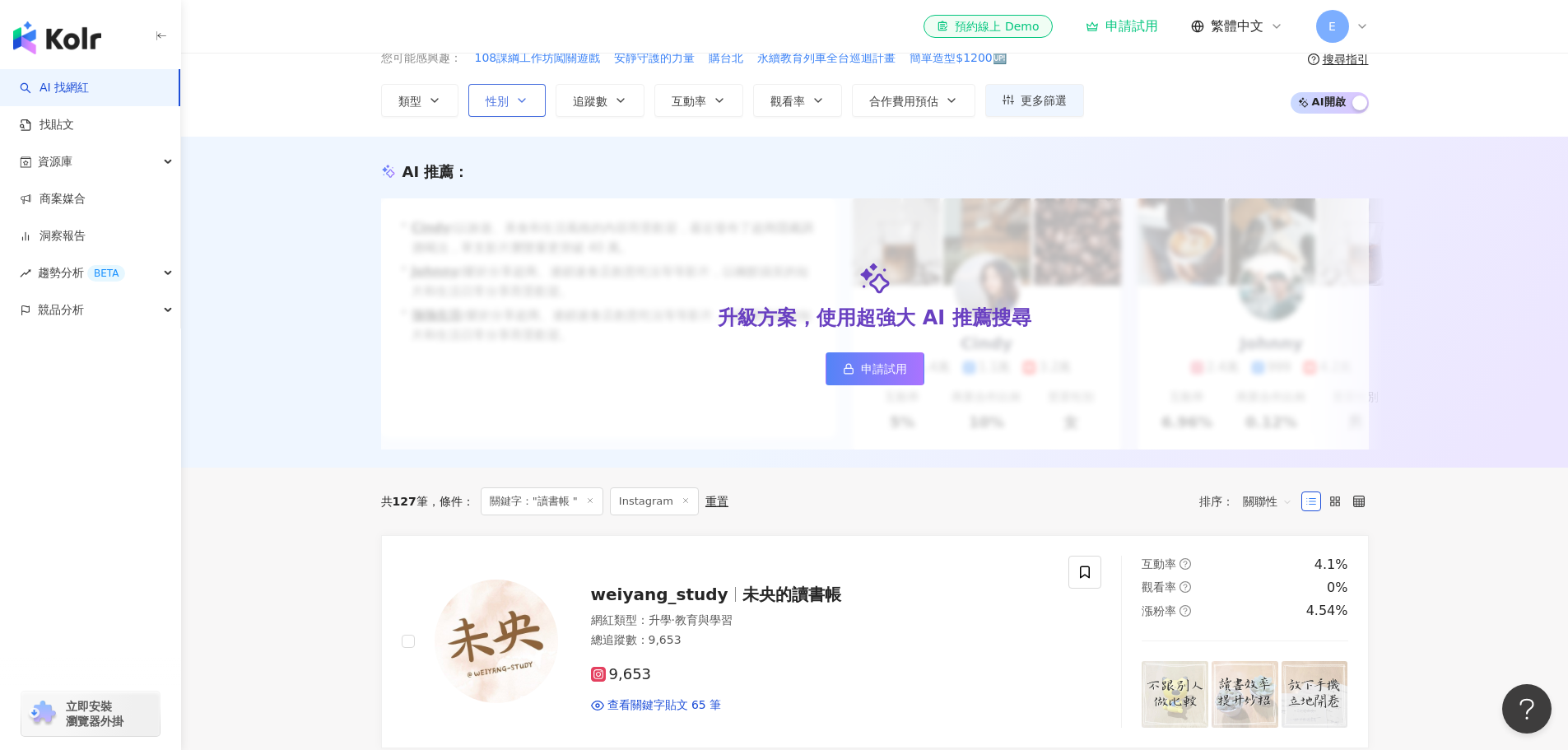
click at [525, 110] on button "性別" at bounding box center [506, 101] width 77 height 33
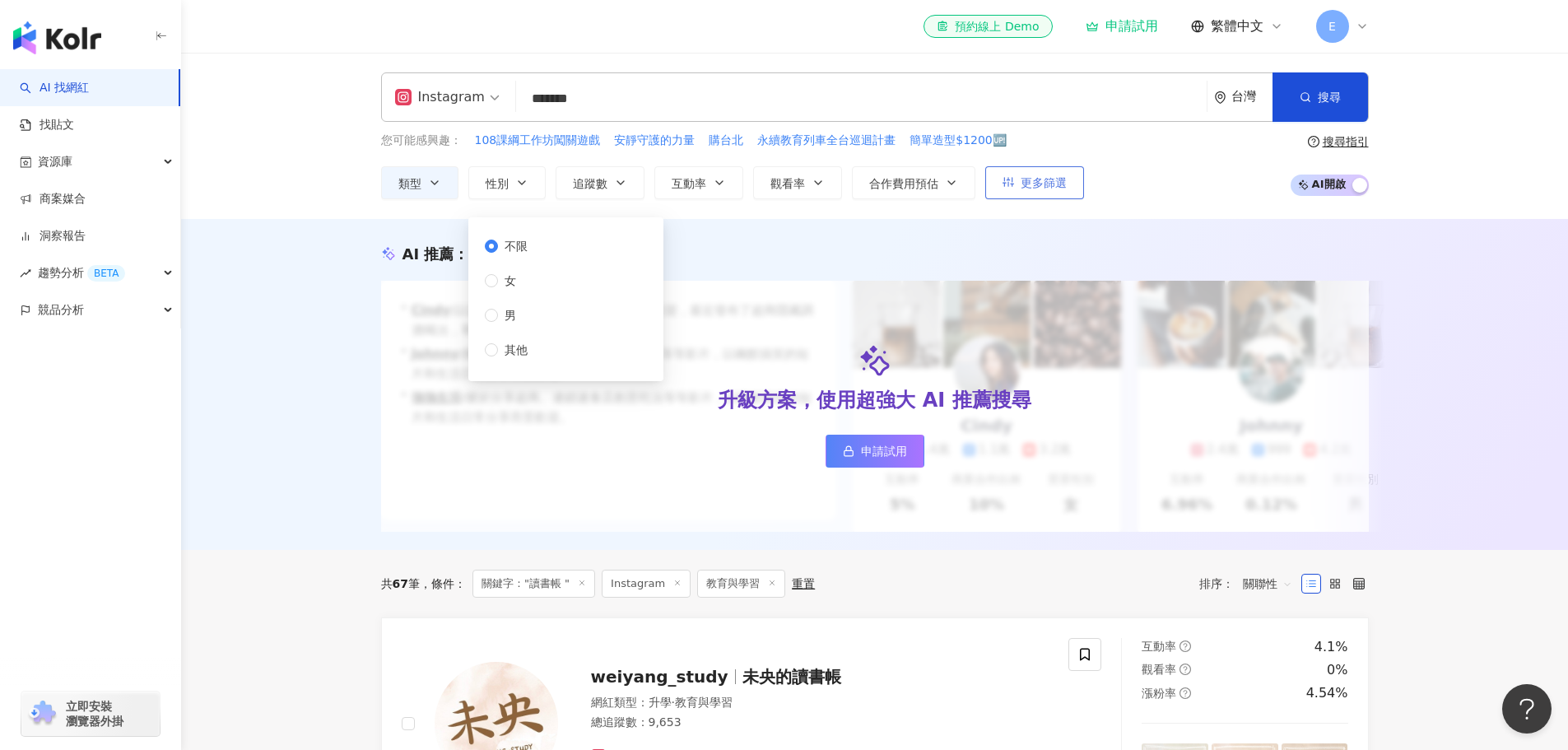
click at [776, 193] on button "更多篩選" at bounding box center [1034, 183] width 99 height 33
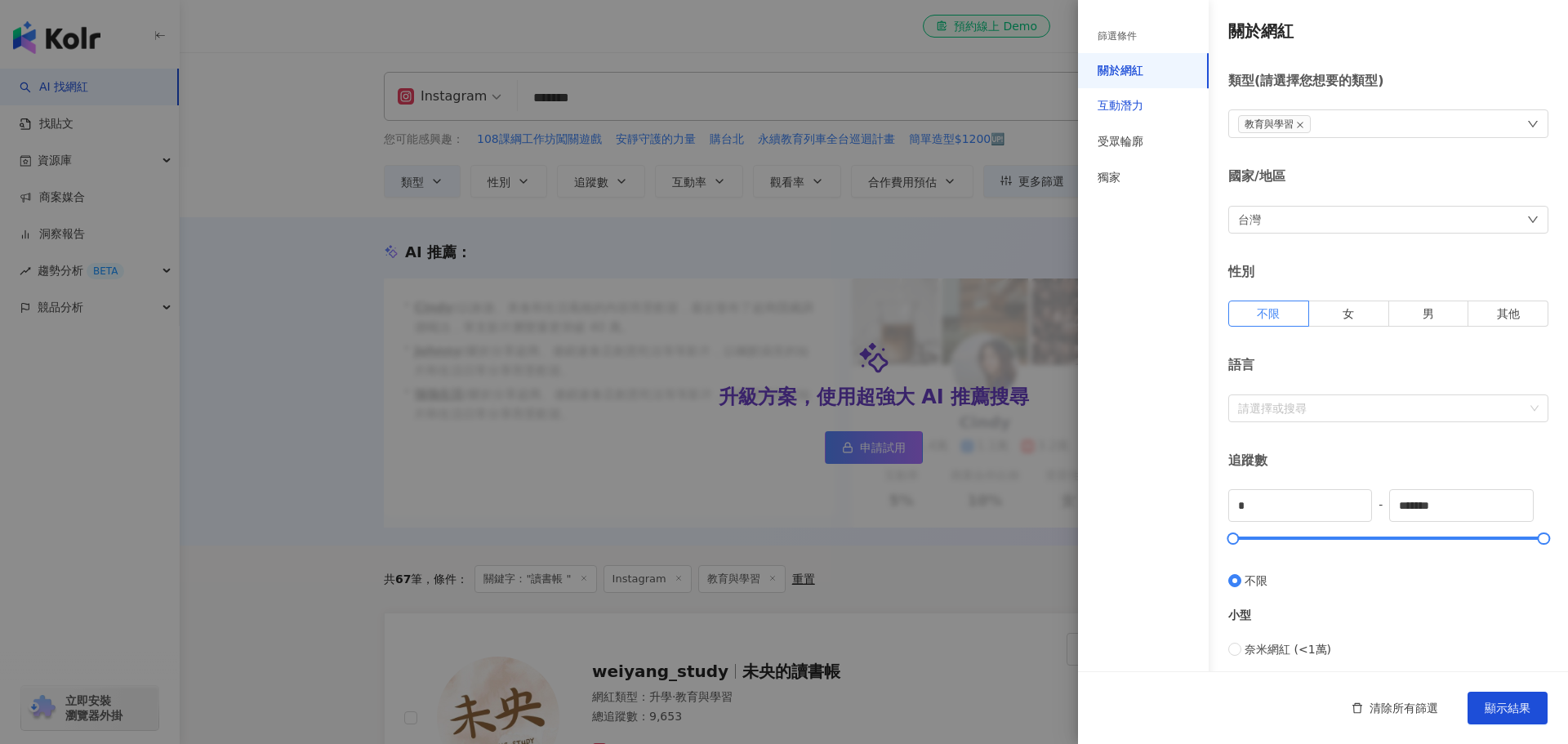
click at [769, 105] on div "互動潛力" at bounding box center [1120, 106] width 46 height 17
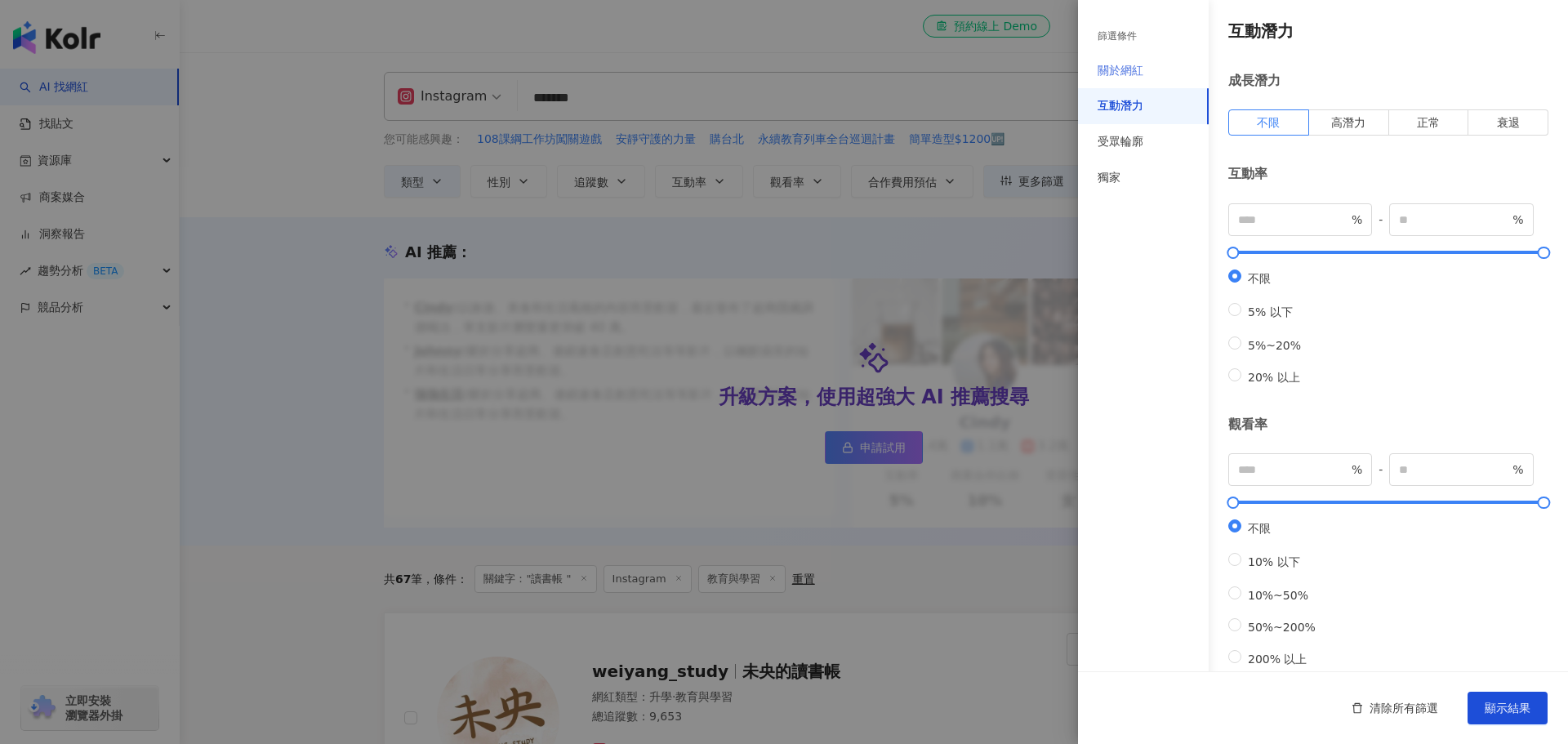
click at [769, 77] on div "關於網紅" at bounding box center [1142, 71] width 130 height 36
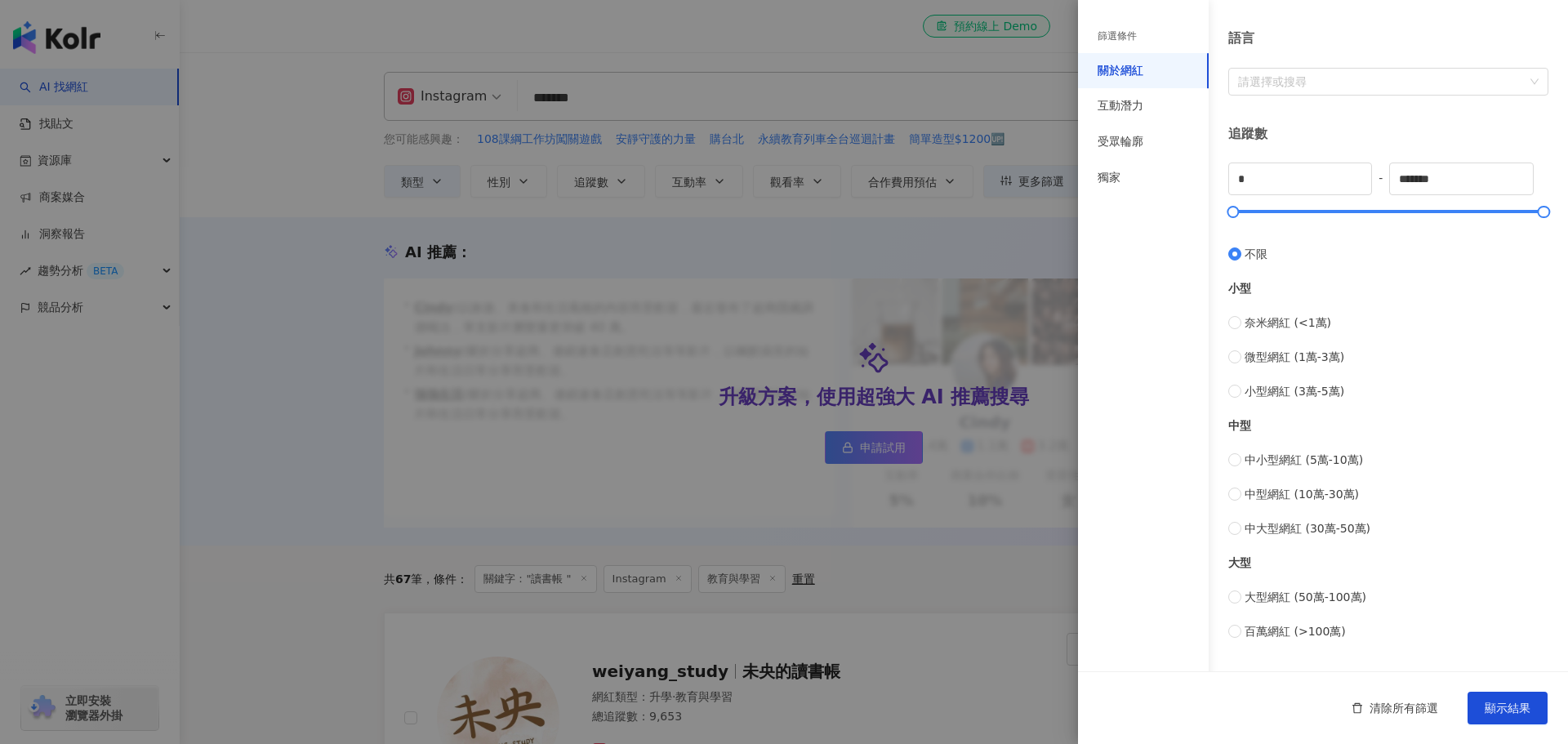
scroll to position [490, 0]
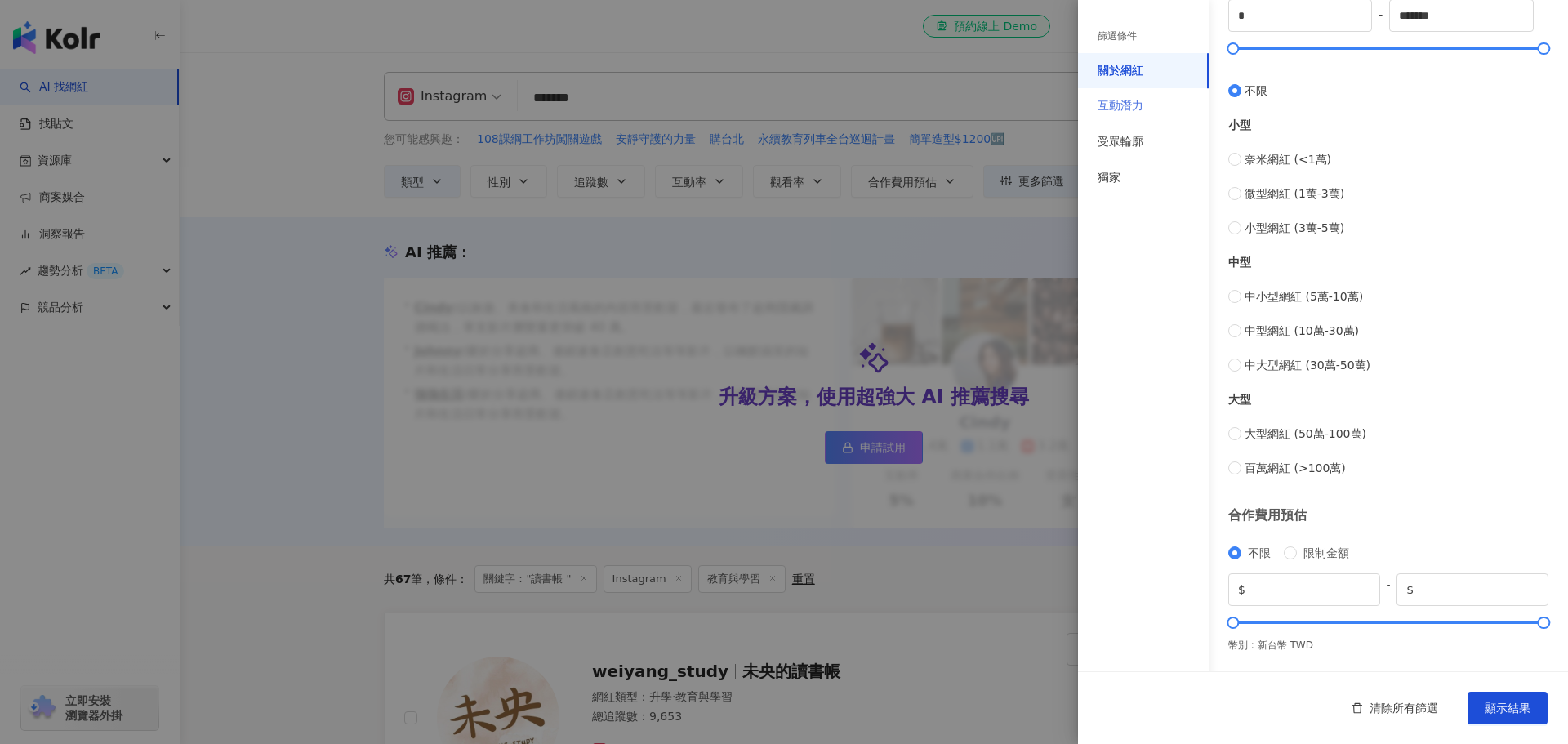
click at [769, 116] on div "互動潛力" at bounding box center [1142, 106] width 130 height 36
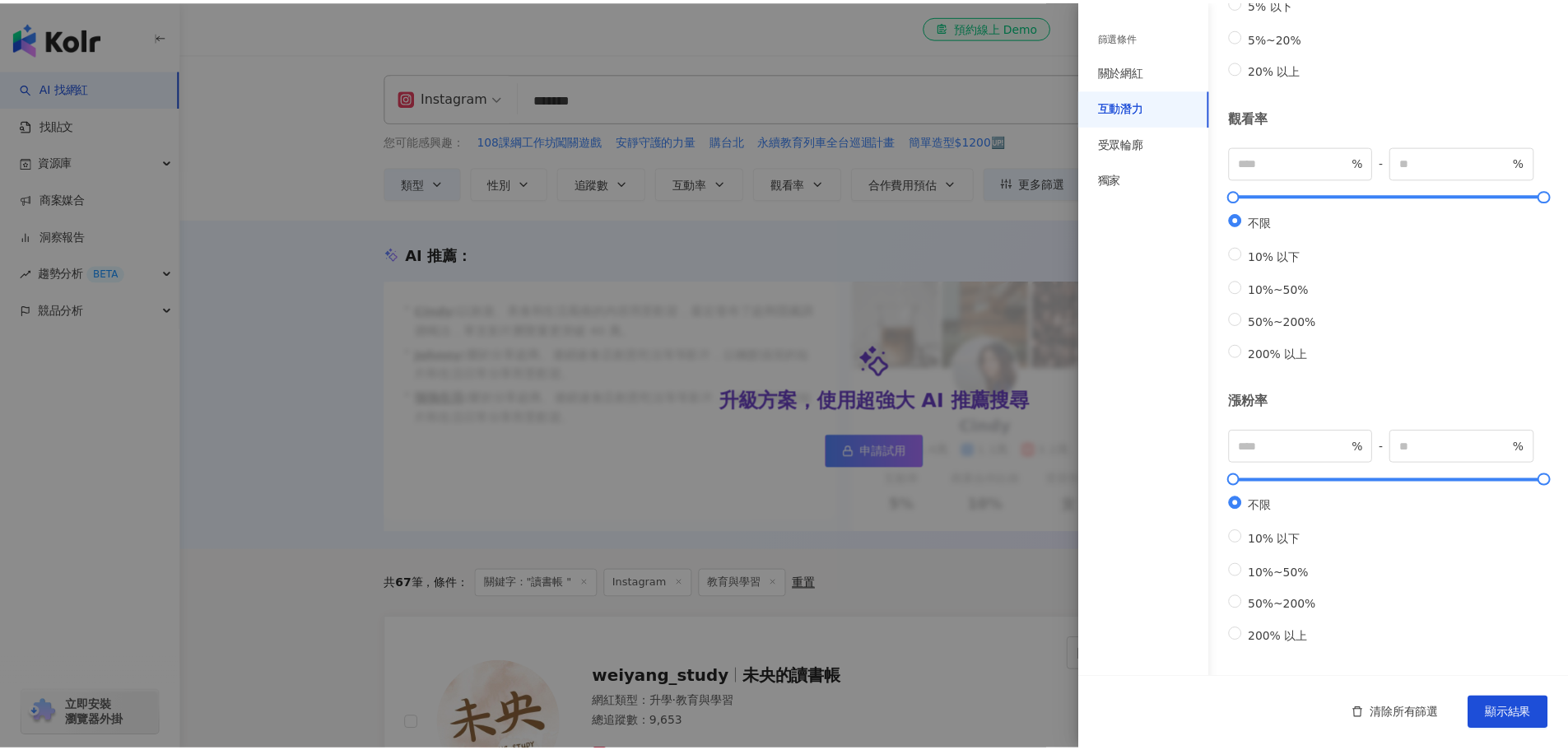
scroll to position [0, 0]
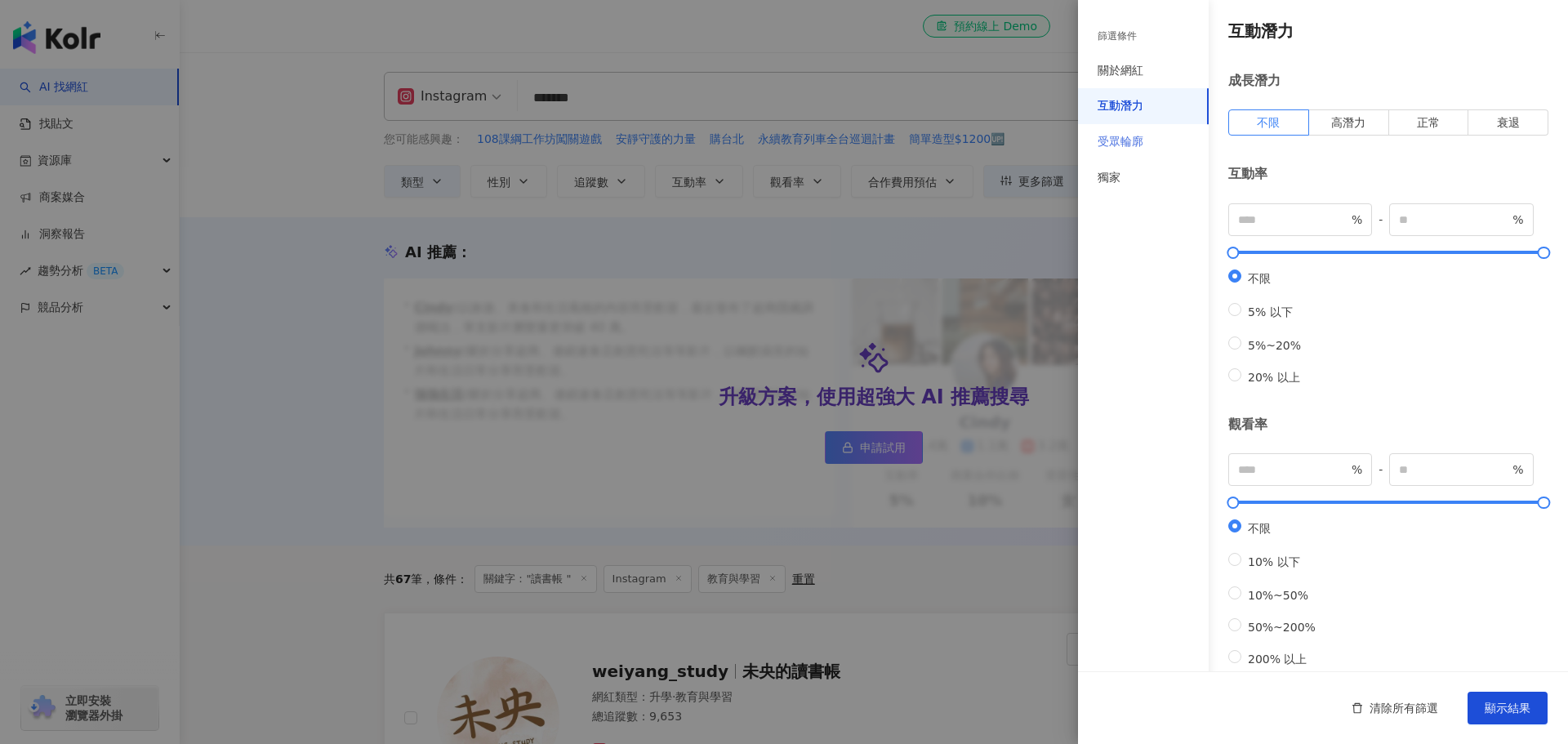
click at [769, 146] on div "受眾輪廓" at bounding box center [1142, 142] width 130 height 36
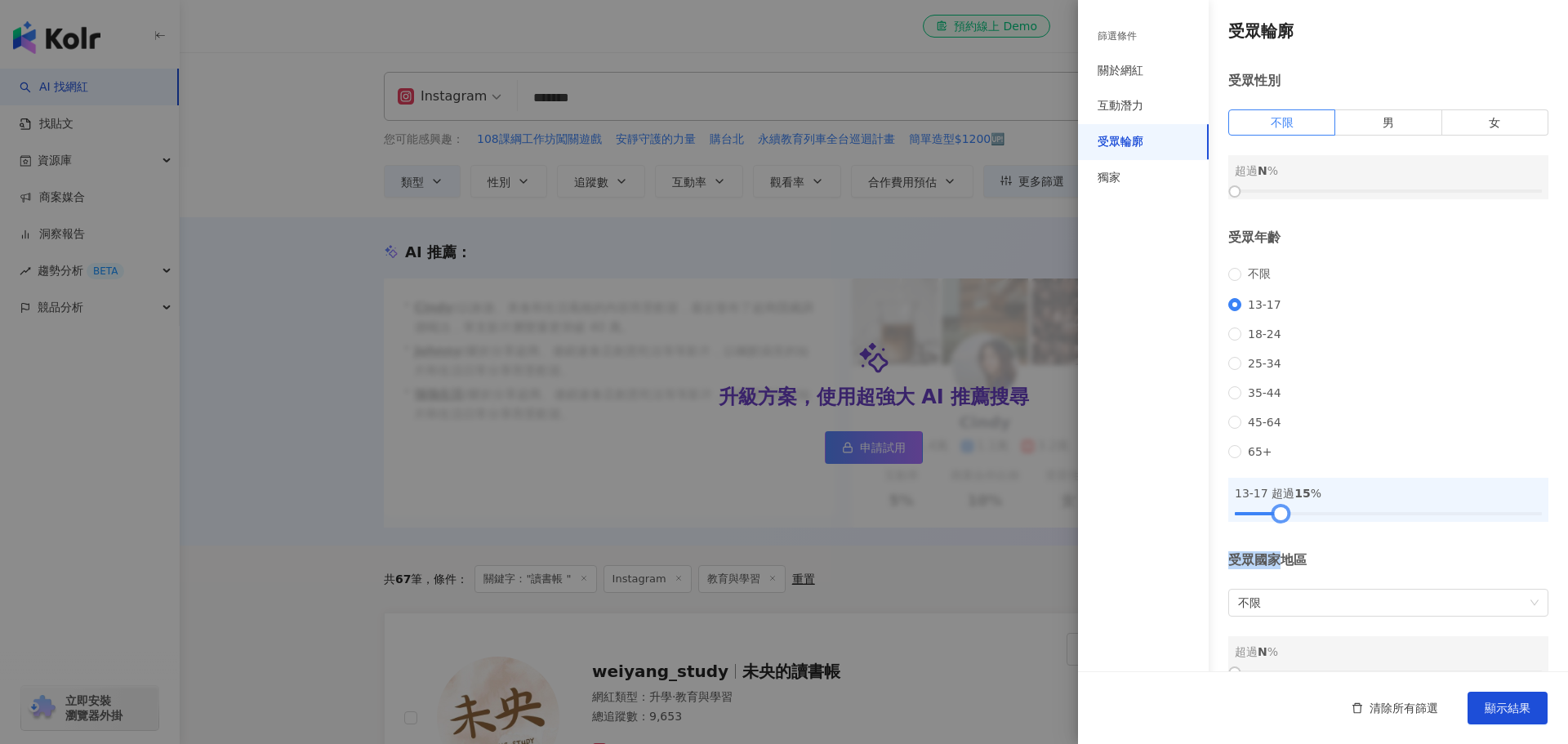
drag, startPoint x: 1237, startPoint y: 536, endPoint x: 1281, endPoint y: 556, distance: 48.3
click at [769, 556] on div "受眾輪廓 受眾性別 不限 男 女 超過 N % 受眾年齡 不限 13-17 18-24 25-34 35-44 45-64 65+ 13-17 超過 15 %…" at bounding box center [1322, 350] width 490 height 699
click at [769, 713] on button "顯示結果" at bounding box center [1507, 708] width 80 height 33
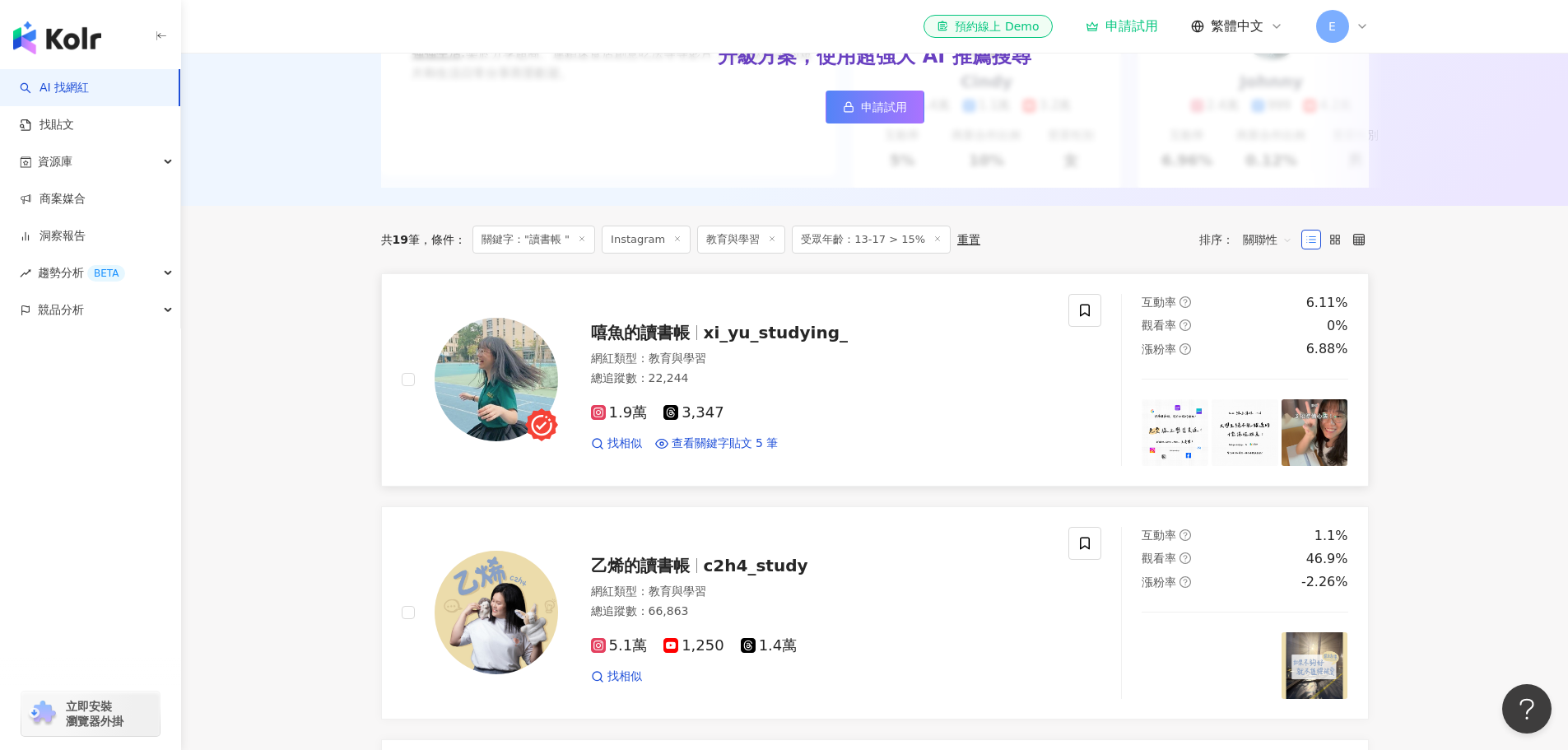
scroll to position [493, 0]
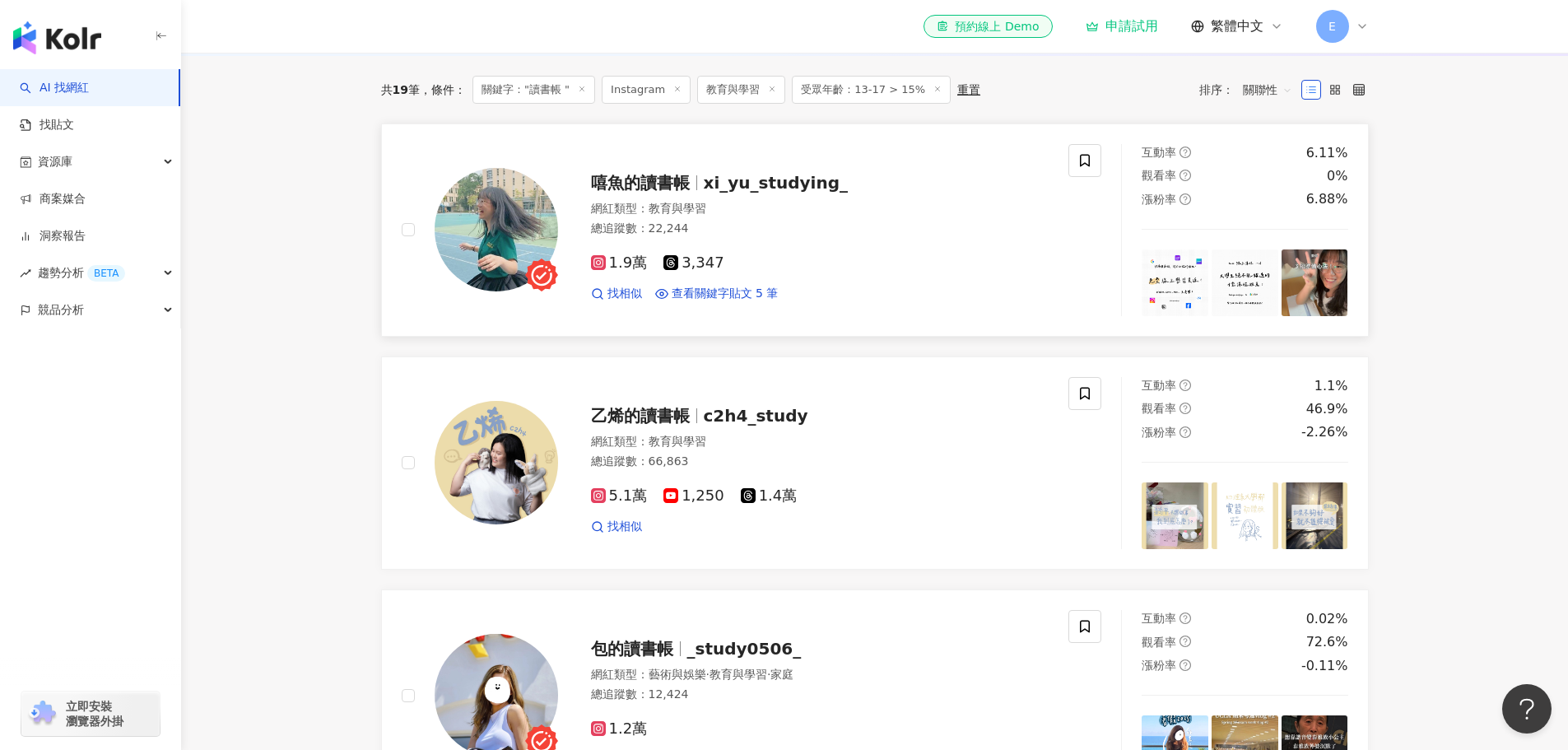
click at [740, 193] on span "xi_yu_studying_" at bounding box center [777, 183] width 145 height 20
click at [746, 426] on span "c2h4_study" at bounding box center [756, 415] width 105 height 20
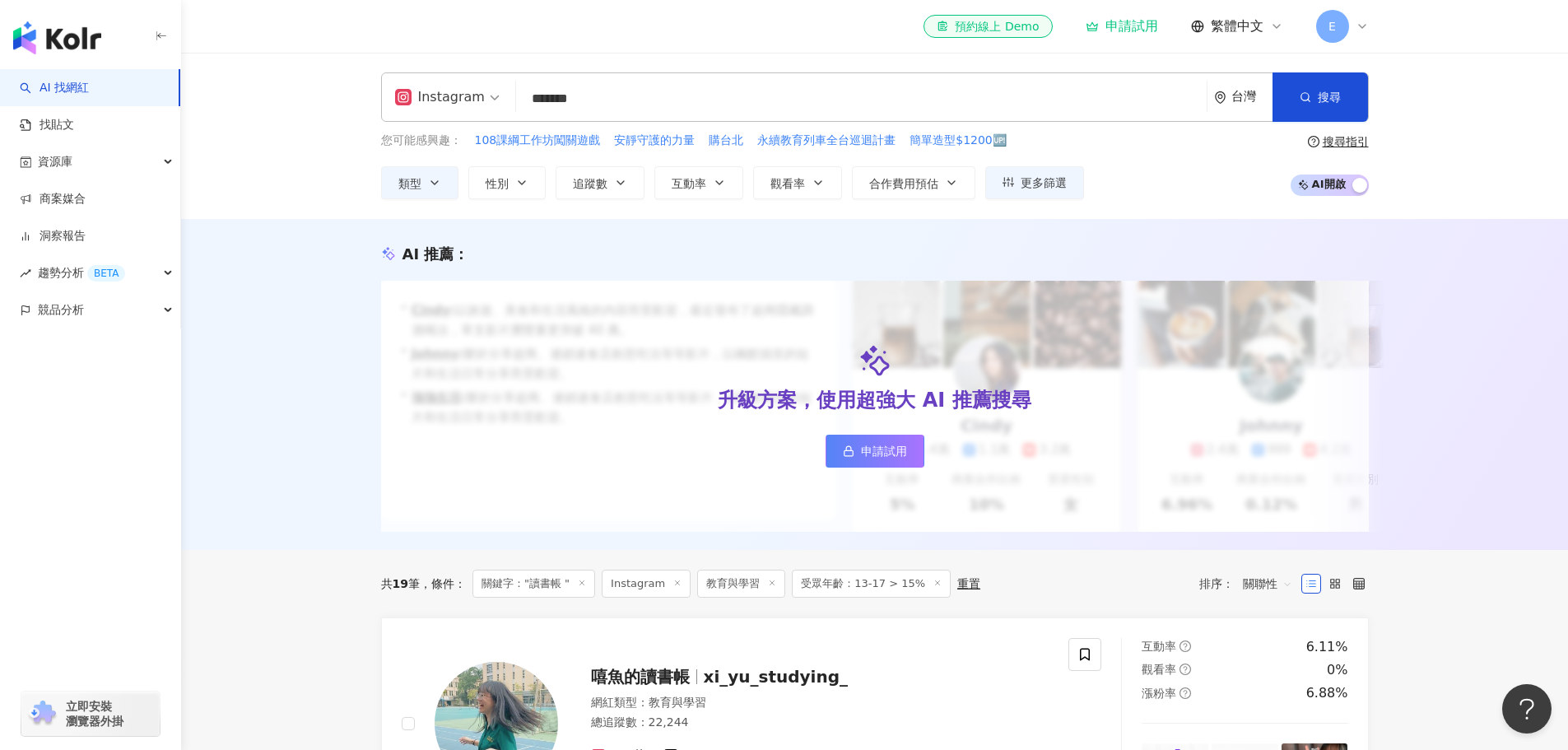
scroll to position [0, 0]
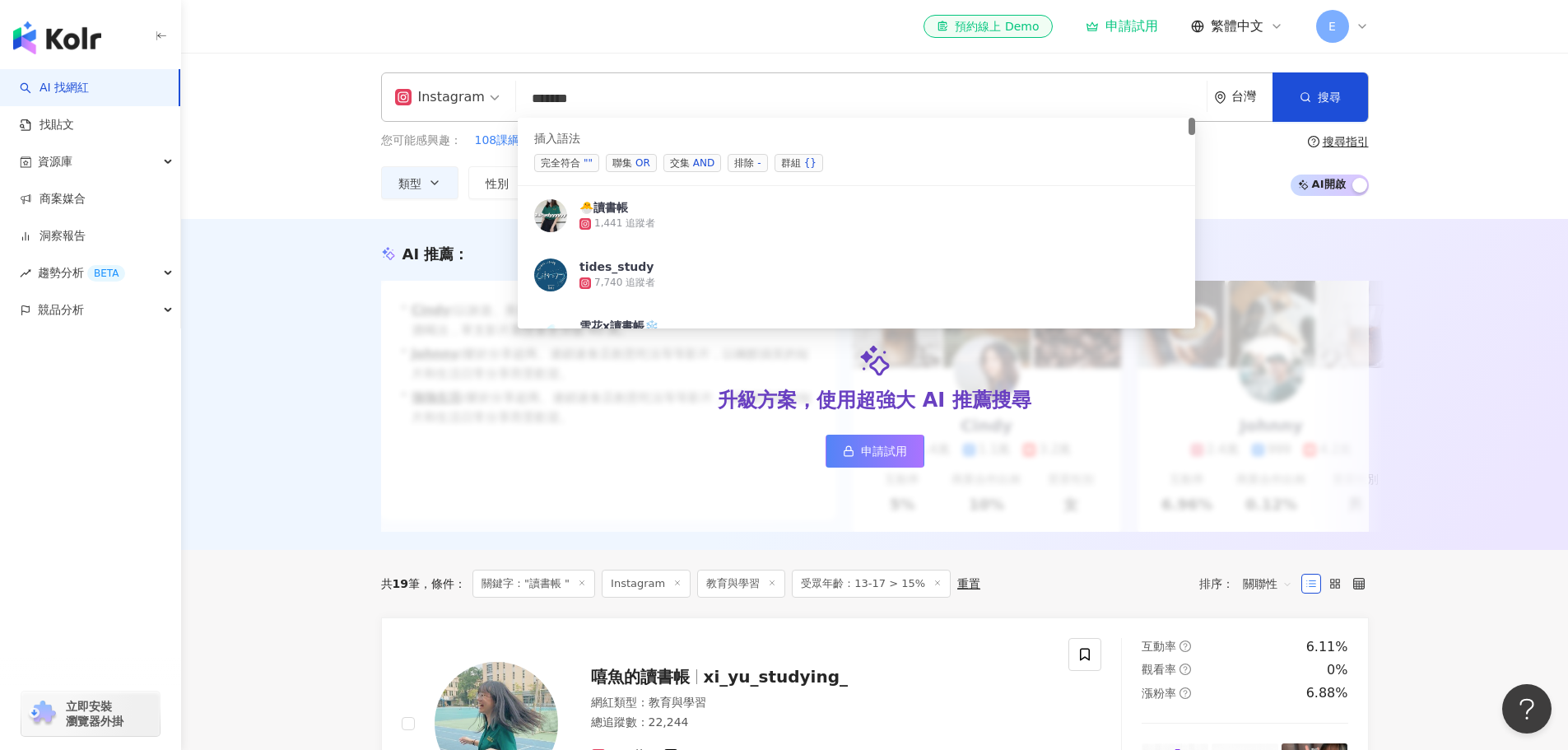
drag, startPoint x: 537, startPoint y: 102, endPoint x: 474, endPoint y: 102, distance: 63.0
click at [474, 102] on div "Instagram ****** 台灣 搜尋 searchOperator 插入語法 完全符合 "" 聯集 OR 交集 AND 排除 - 群組 {} 🐣讀書帳…" at bounding box center [875, 97] width 988 height 49
paste input "search"
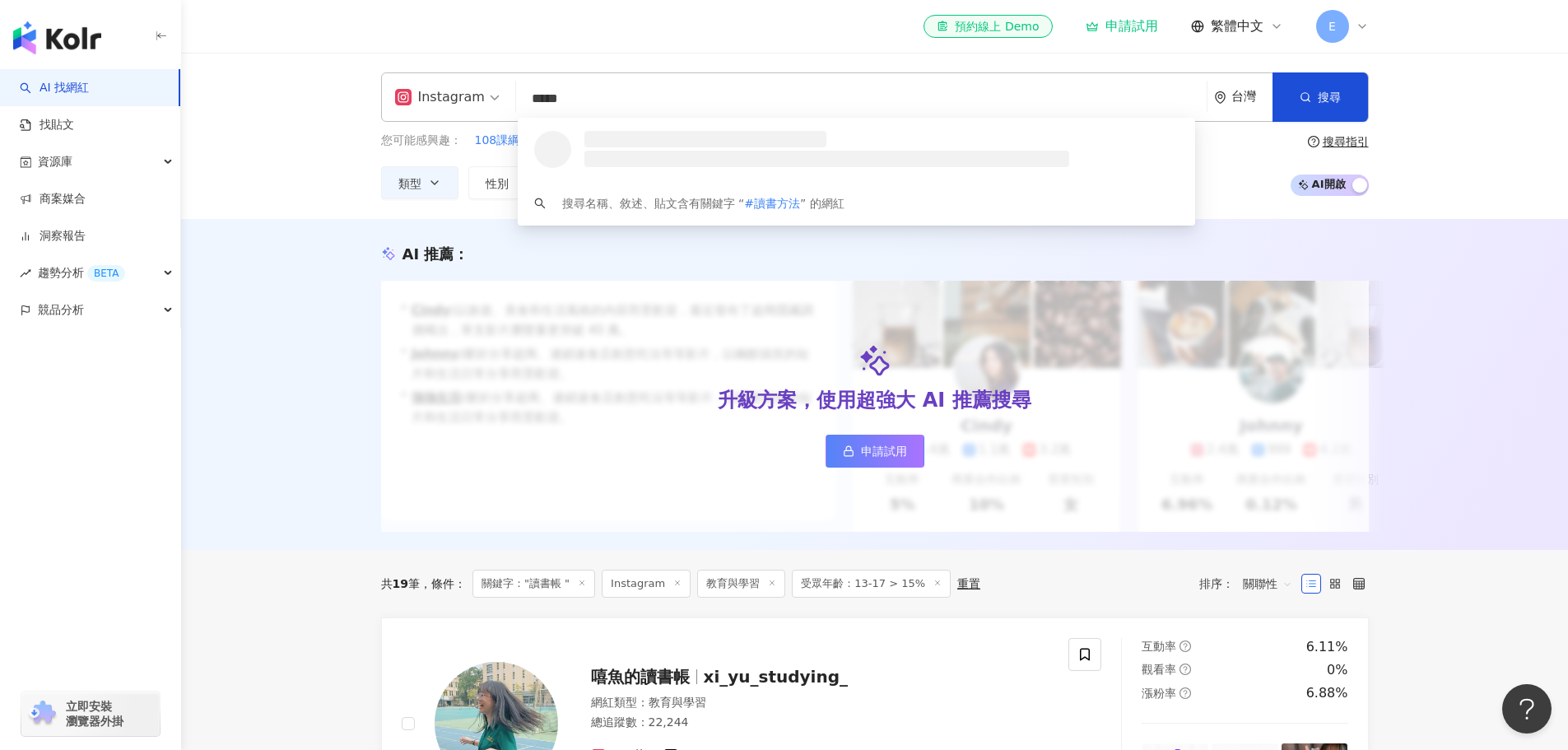
drag, startPoint x: 534, startPoint y: 96, endPoint x: 518, endPoint y: 90, distance: 17.1
click at [523, 90] on input "*****" at bounding box center [862, 99] width 678 height 31
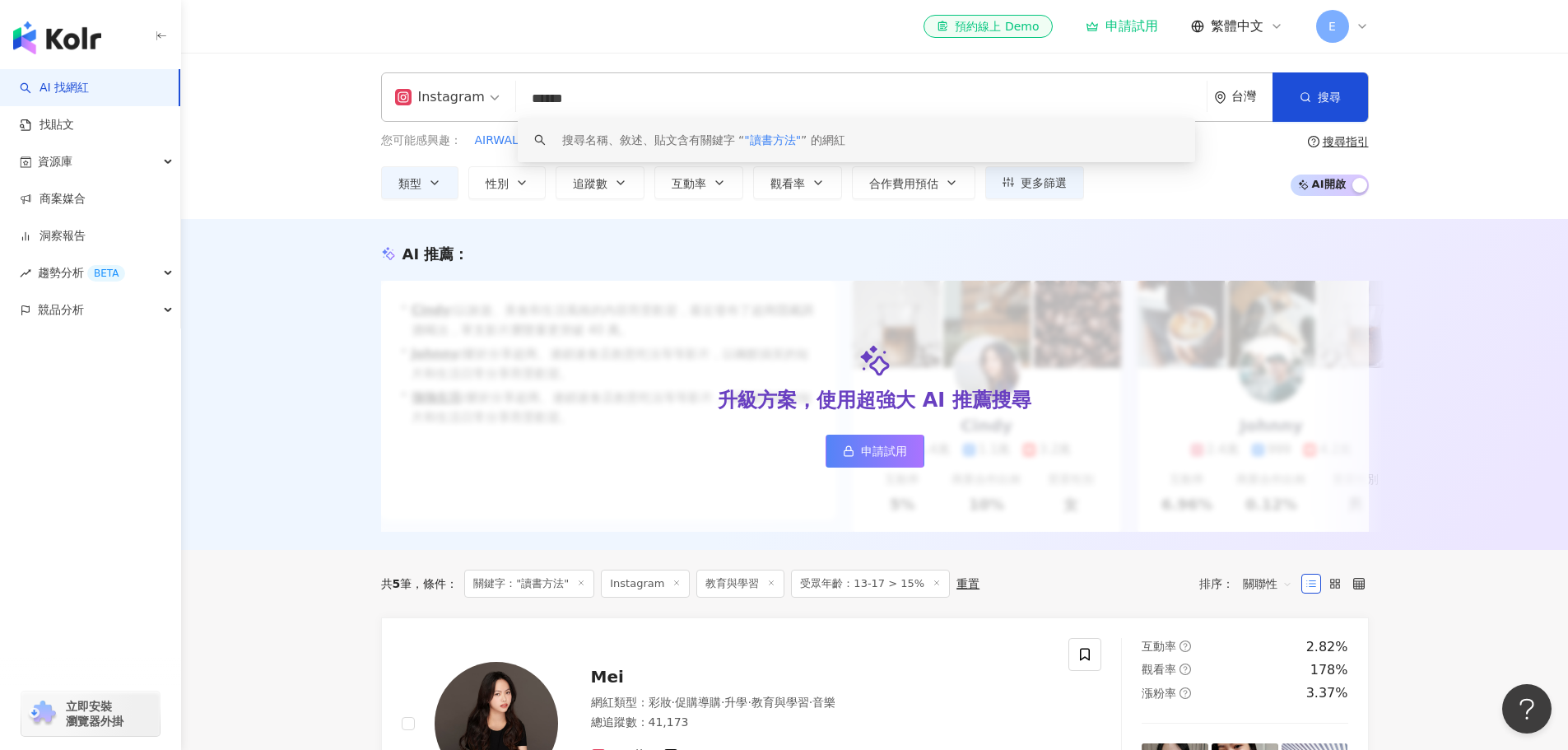
type input "******"
click at [776, 23] on span "E" at bounding box center [1333, 26] width 33 height 33
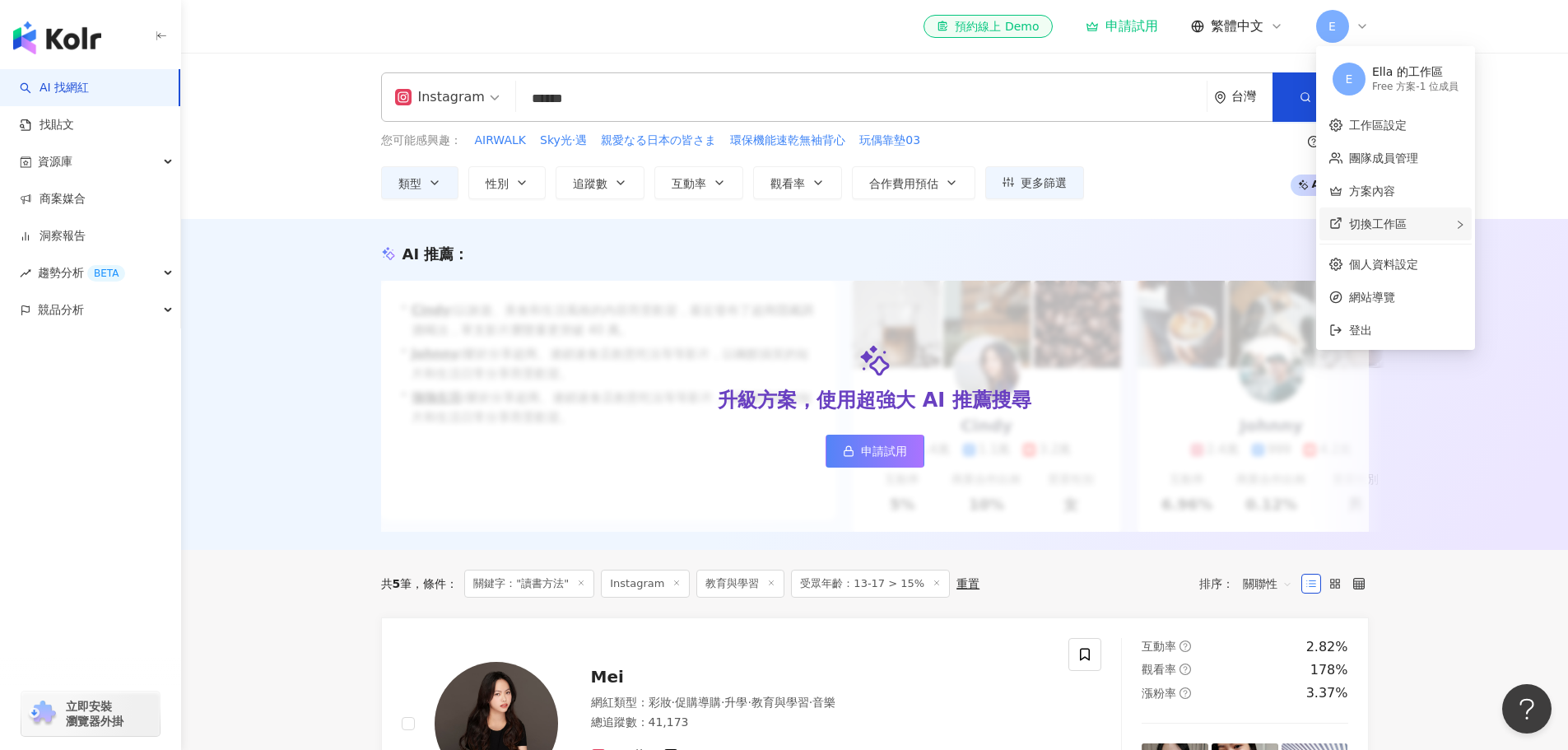
click at [776, 224] on div "切換工作區" at bounding box center [1395, 224] width 152 height 33
click at [776, 229] on div "LTrust團隊的工作區" at bounding box center [1249, 233] width 102 height 17
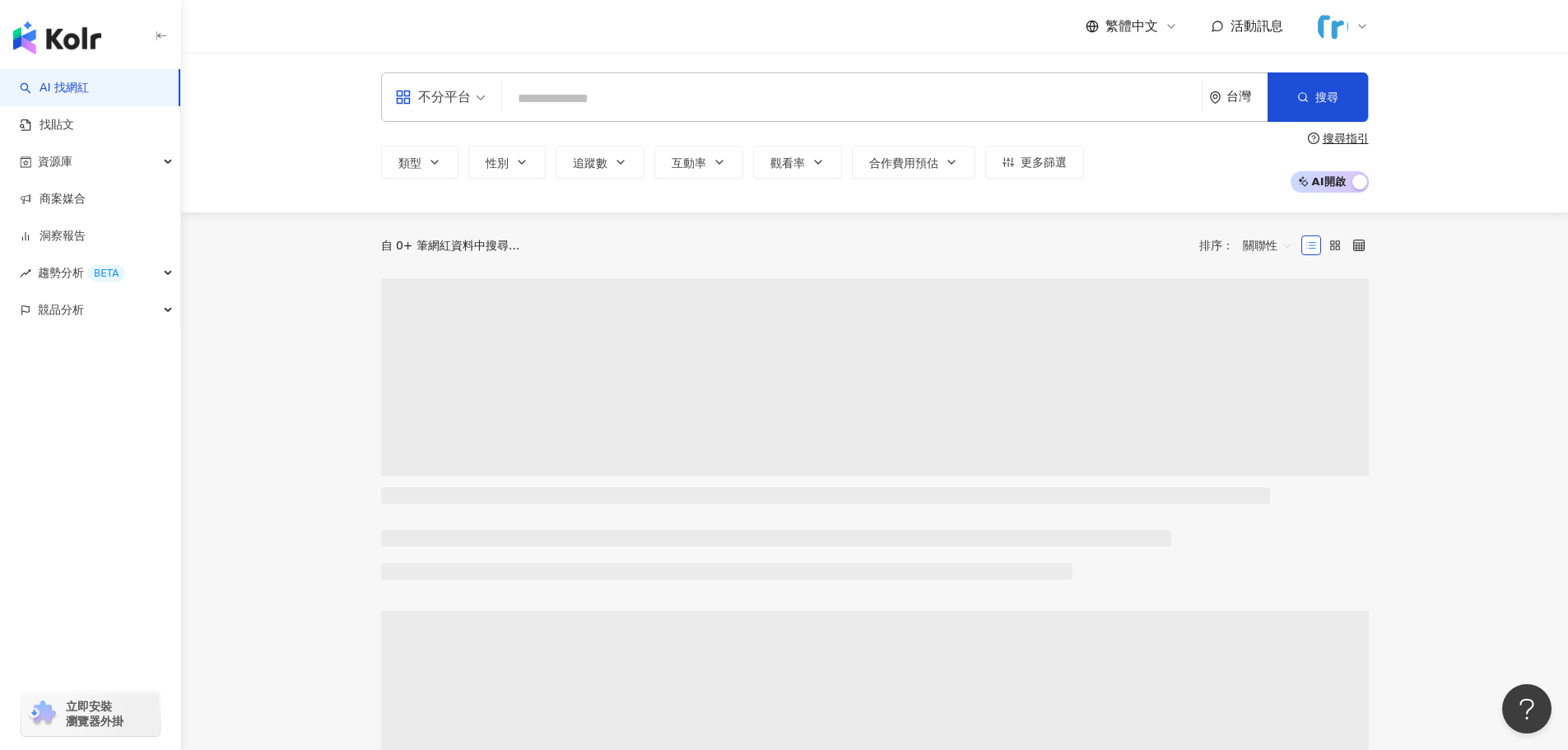
paste input "*****"
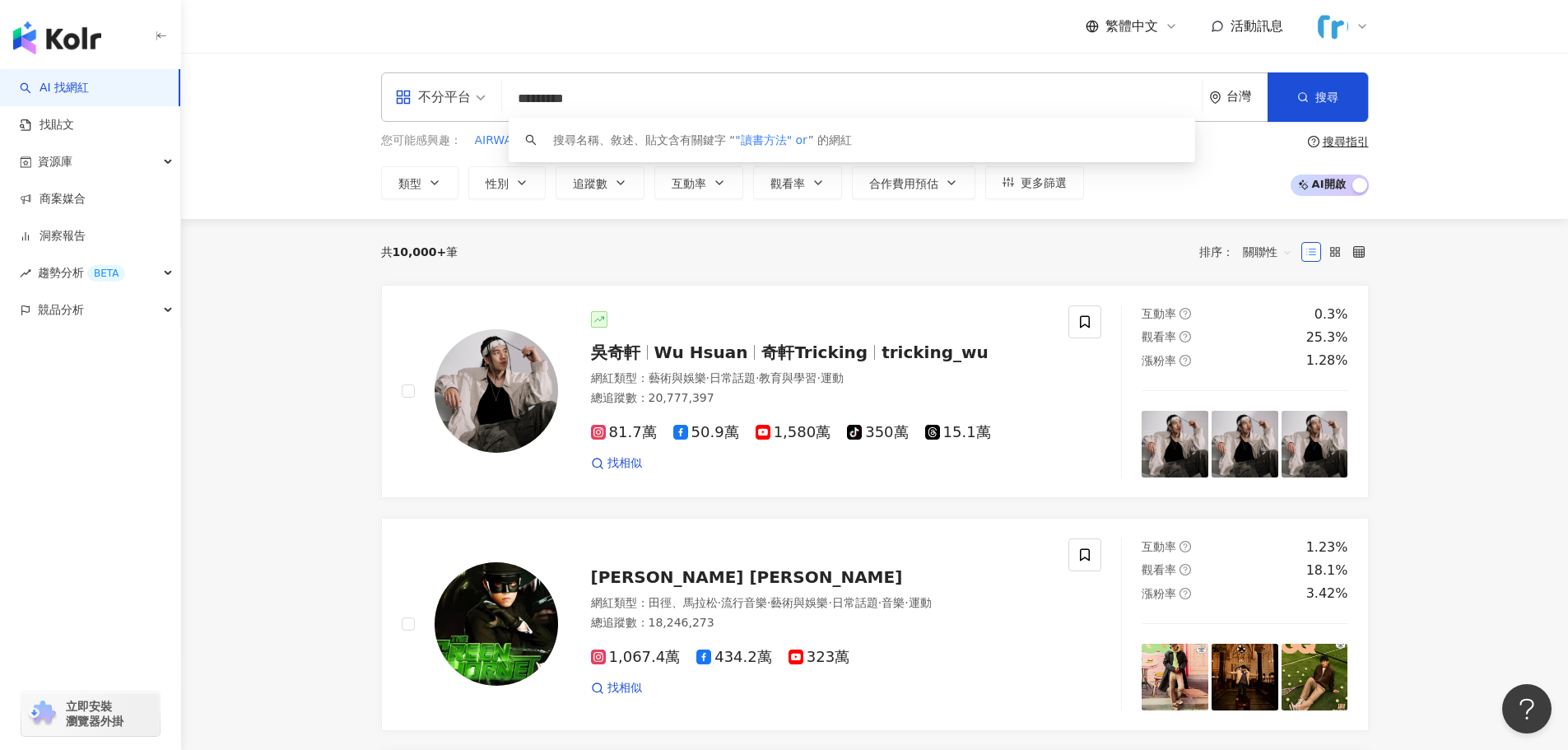
paste input "*****"
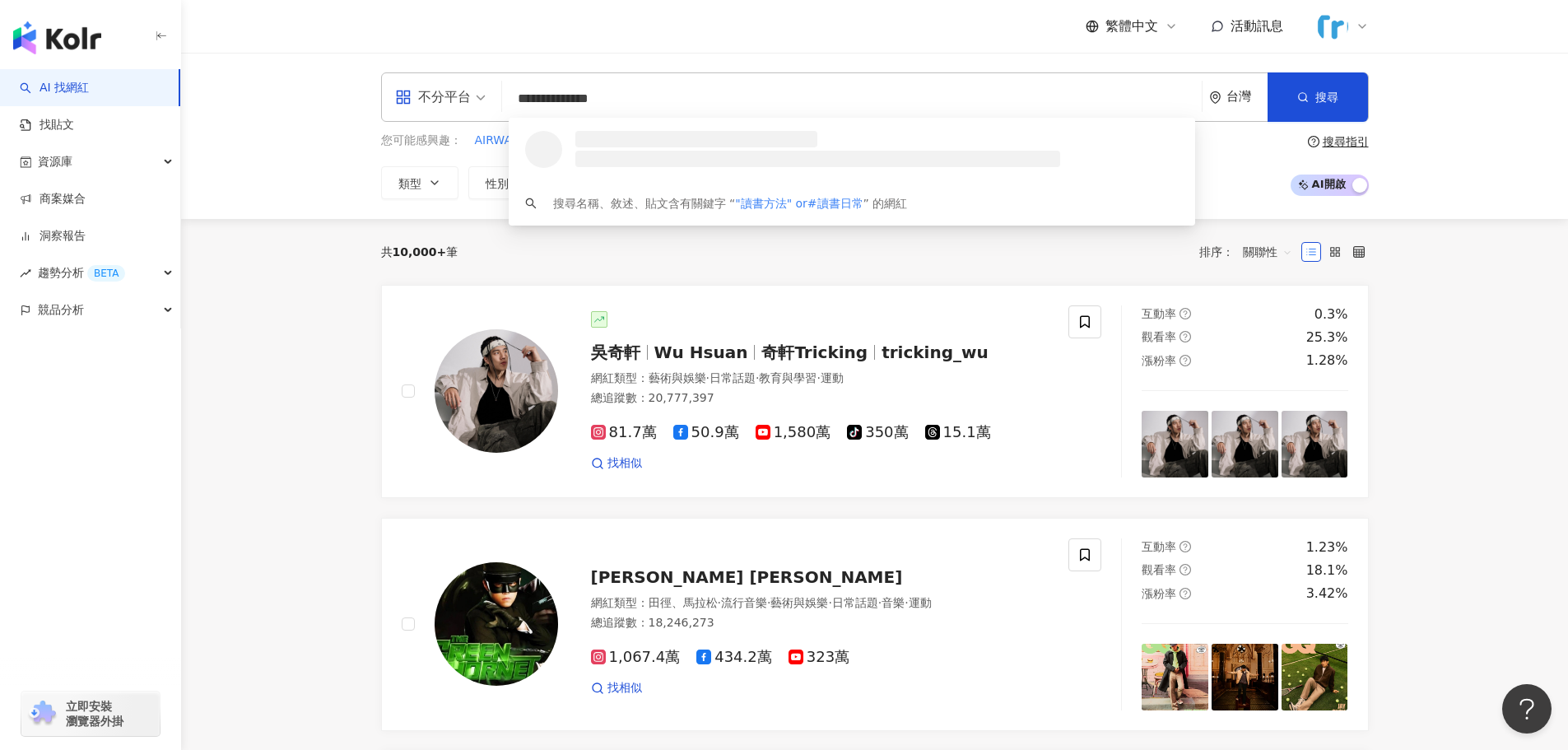
click at [605, 105] on input "**********" at bounding box center [851, 99] width 687 height 31
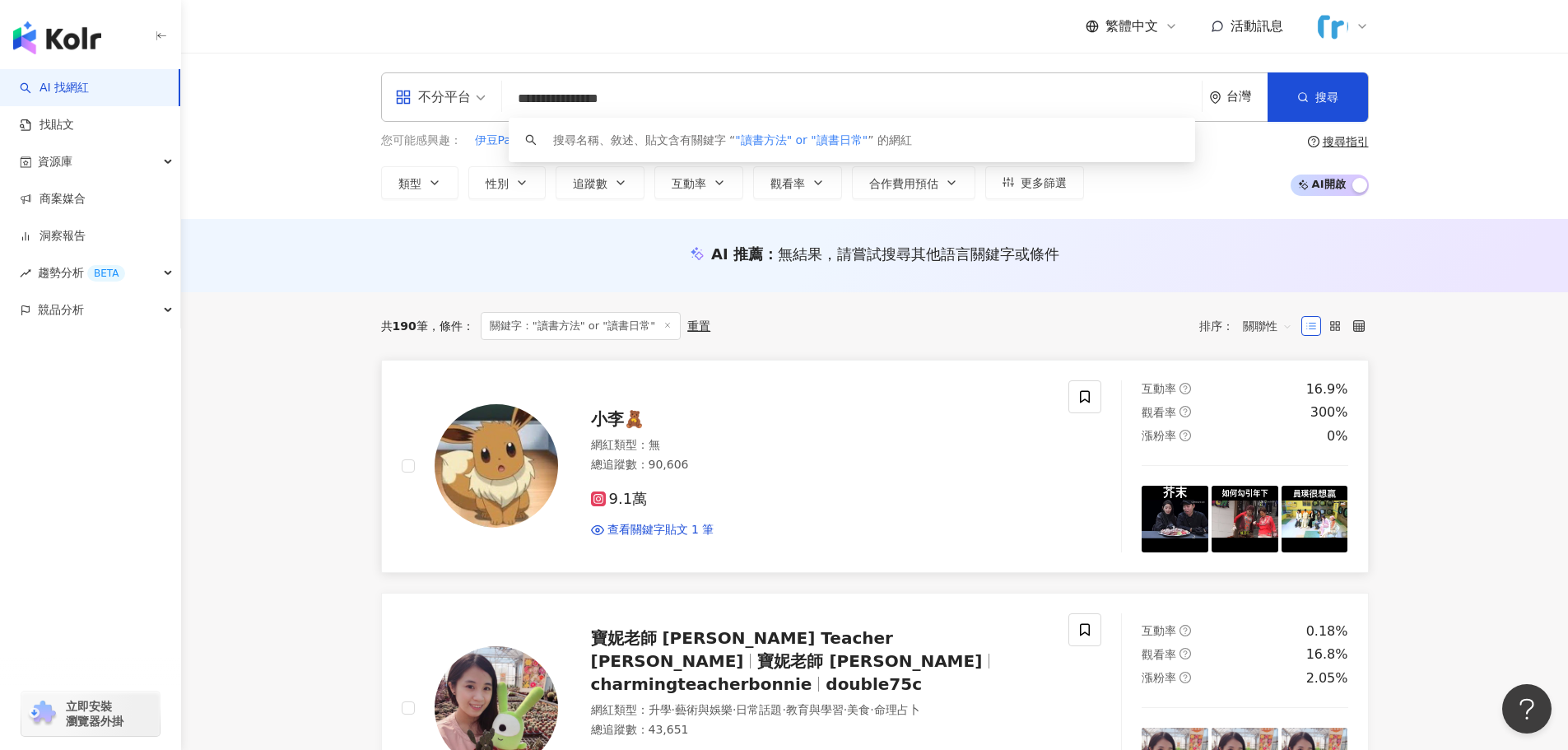
scroll to position [164, 0]
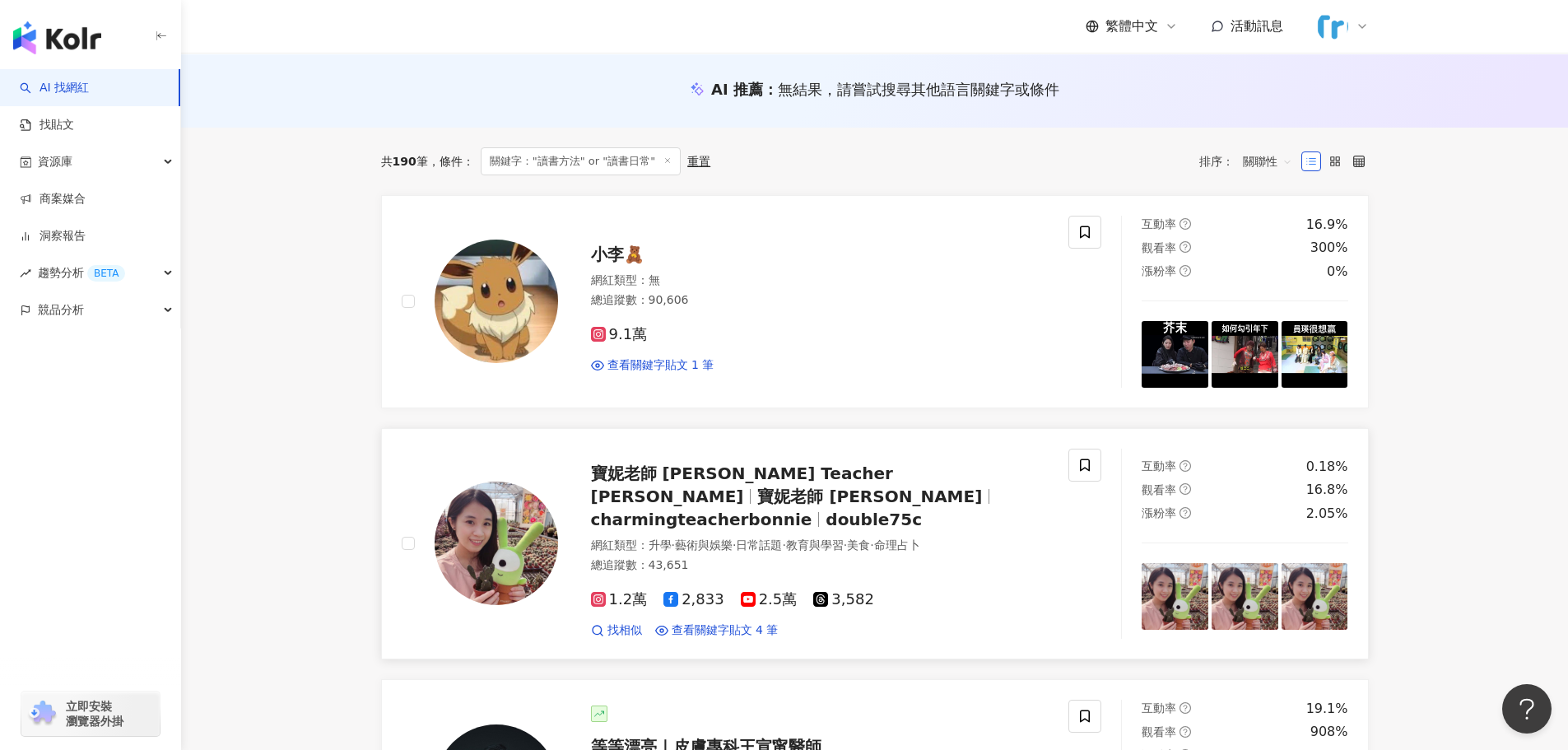
click at [776, 509] on span "double75c" at bounding box center [874, 519] width 96 height 20
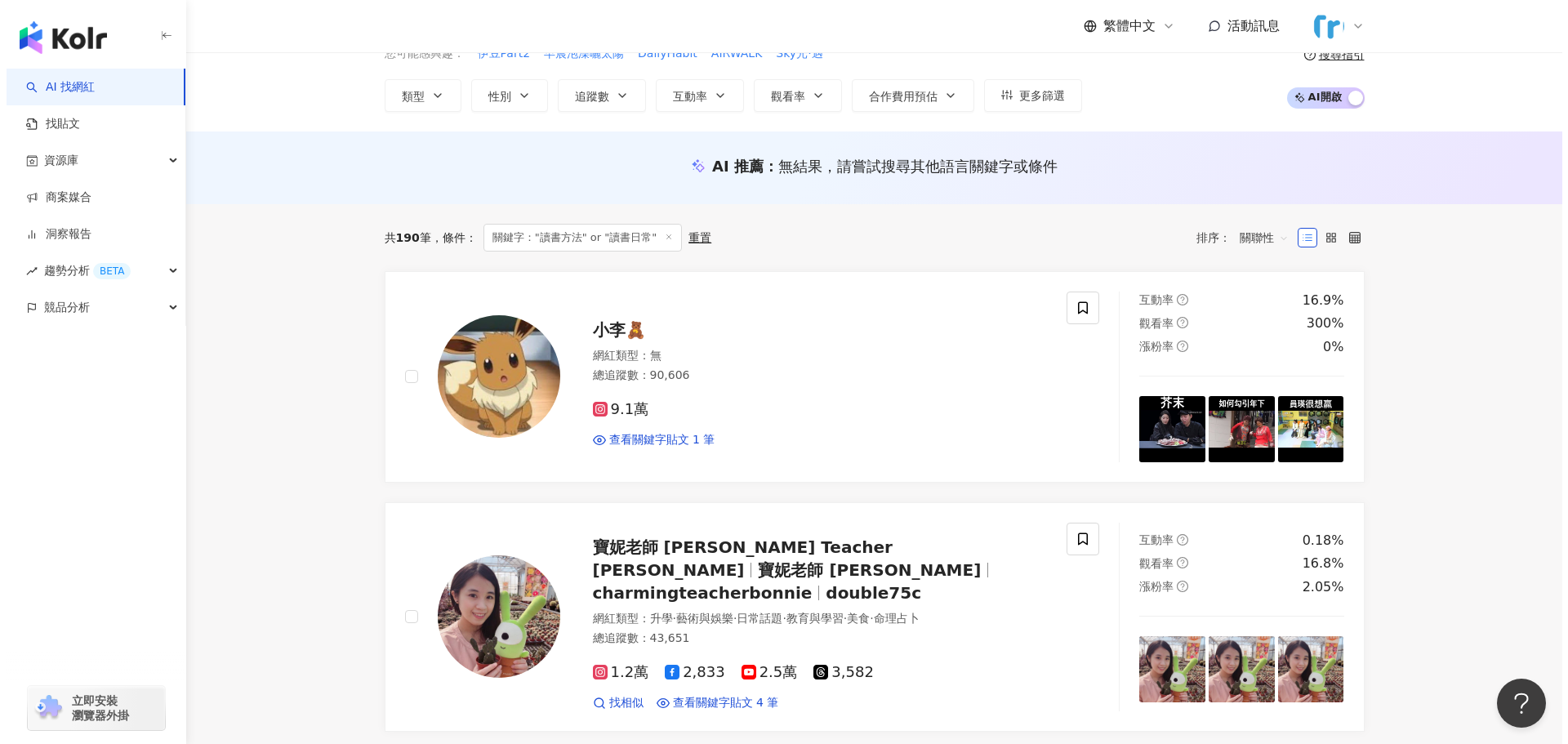
scroll to position [0, 0]
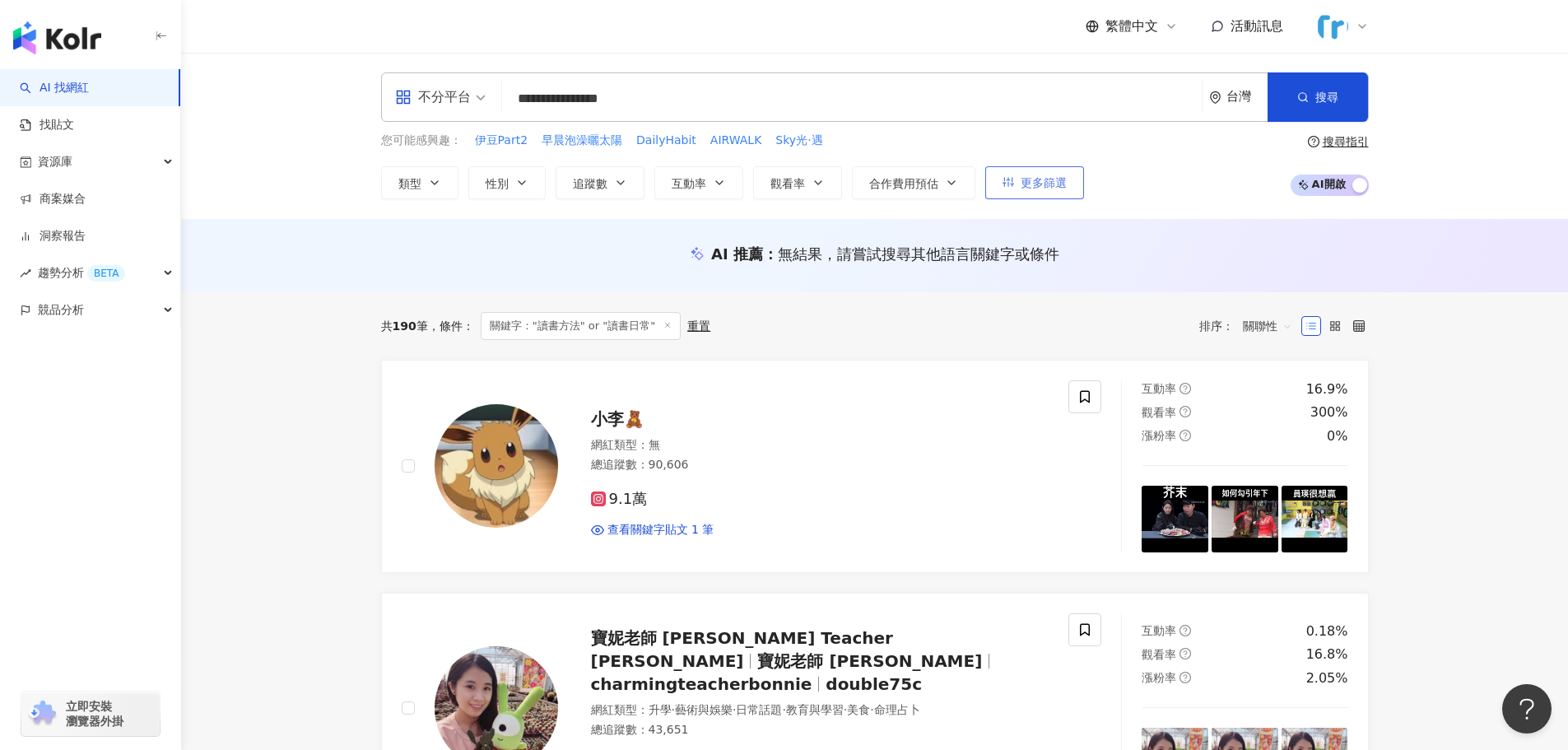
click at [776, 193] on button "更多篩選" at bounding box center [1034, 183] width 99 height 33
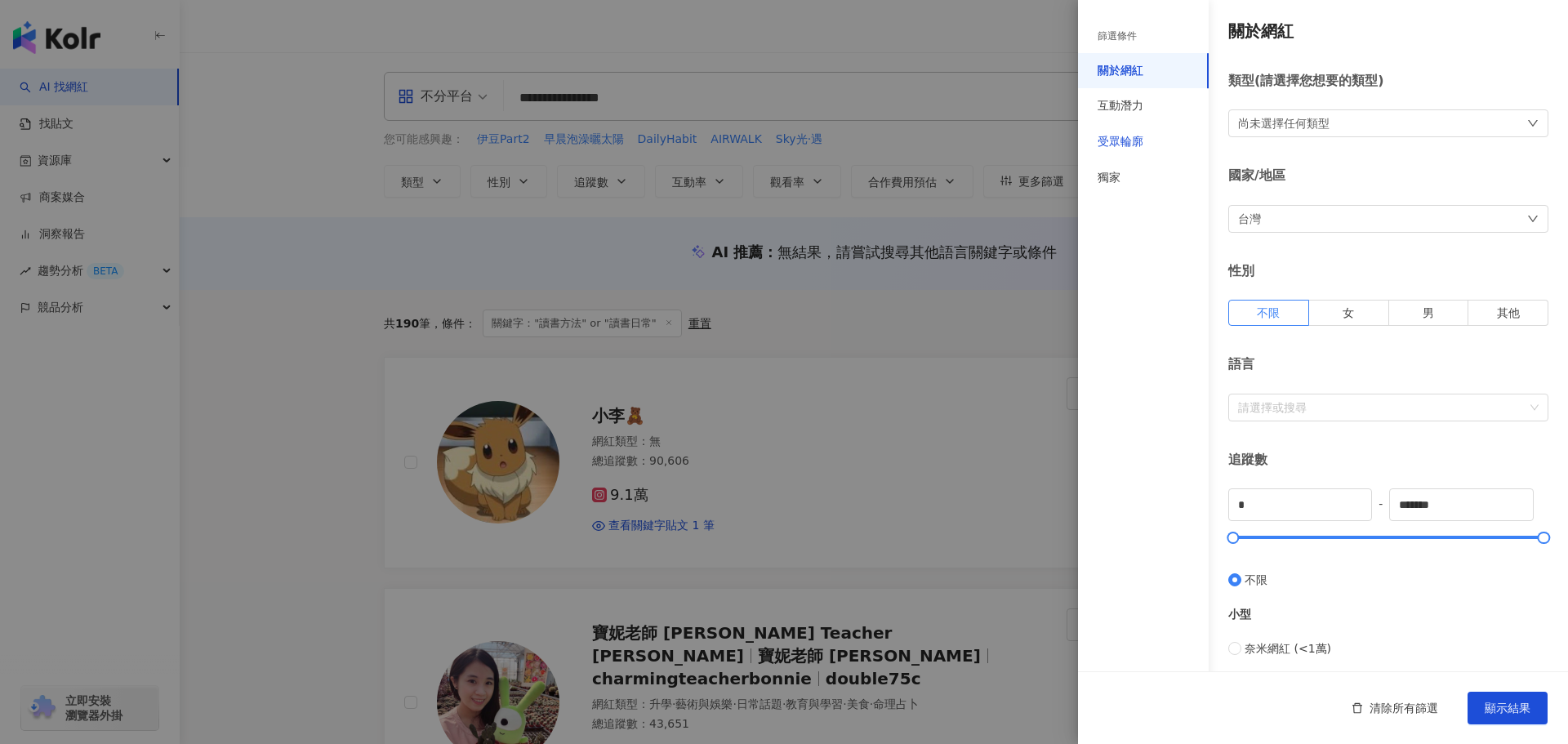
click at [769, 137] on div "受眾輪廓" at bounding box center [1120, 142] width 46 height 17
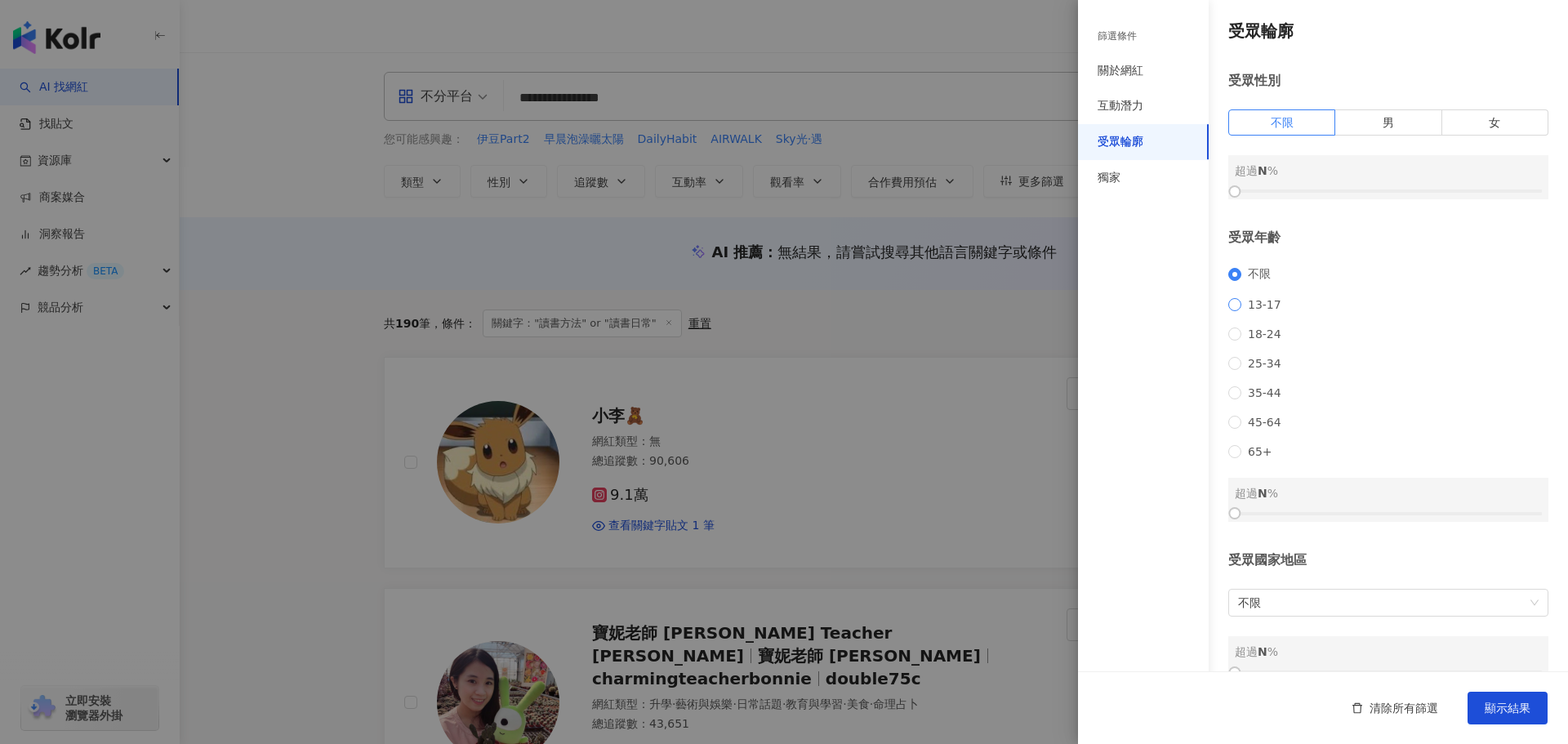
click at [769, 305] on span "13-17" at bounding box center [1265, 304] width 47 height 13
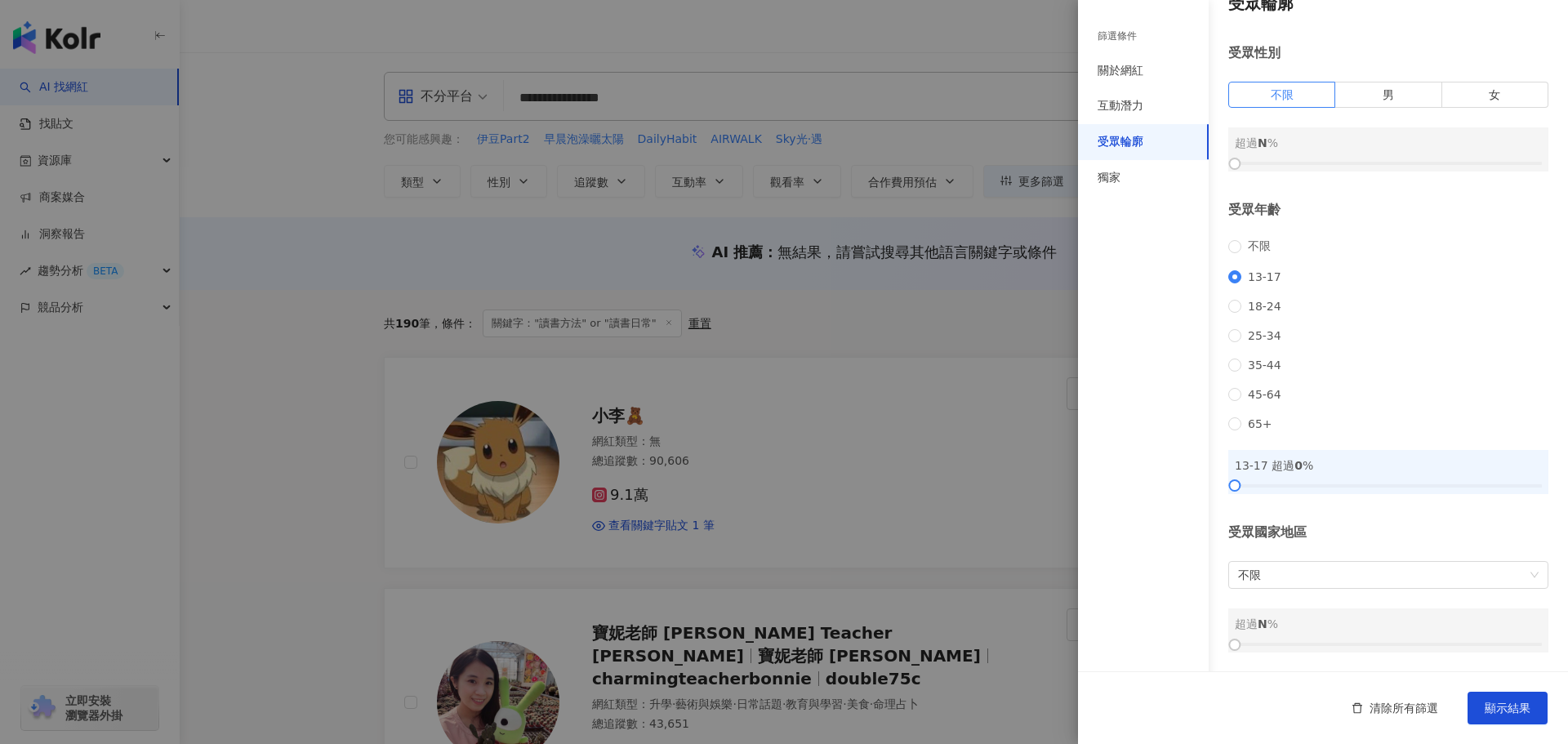
scroll to position [49, 0]
drag, startPoint x: 1241, startPoint y: 645, endPoint x: 1282, endPoint y: 647, distance: 41.0
click at [769, 647] on div at bounding box center [1388, 644] width 307 height 10
click at [769, 112] on div "互動潛力" at bounding box center [1120, 106] width 46 height 17
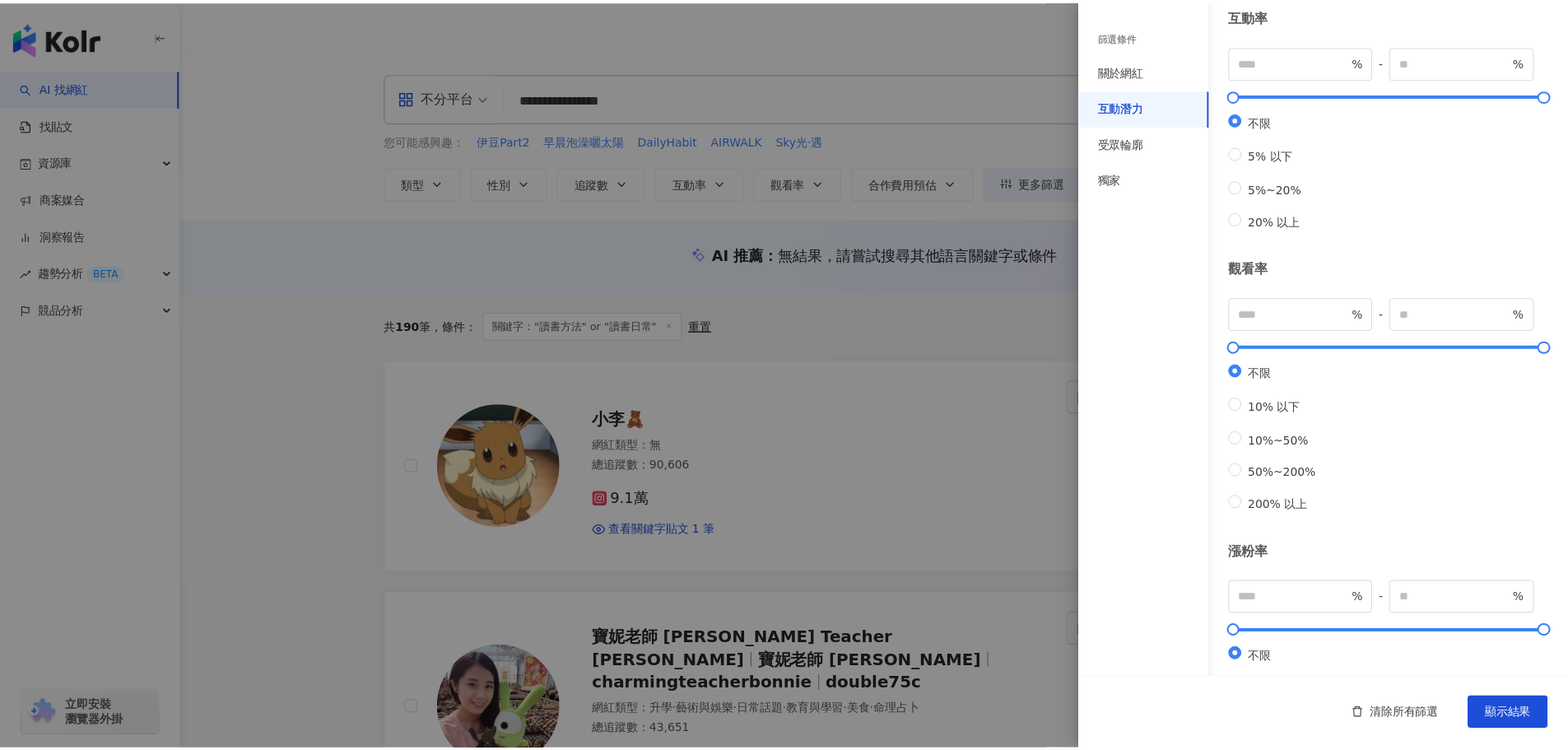
scroll to position [0, 0]
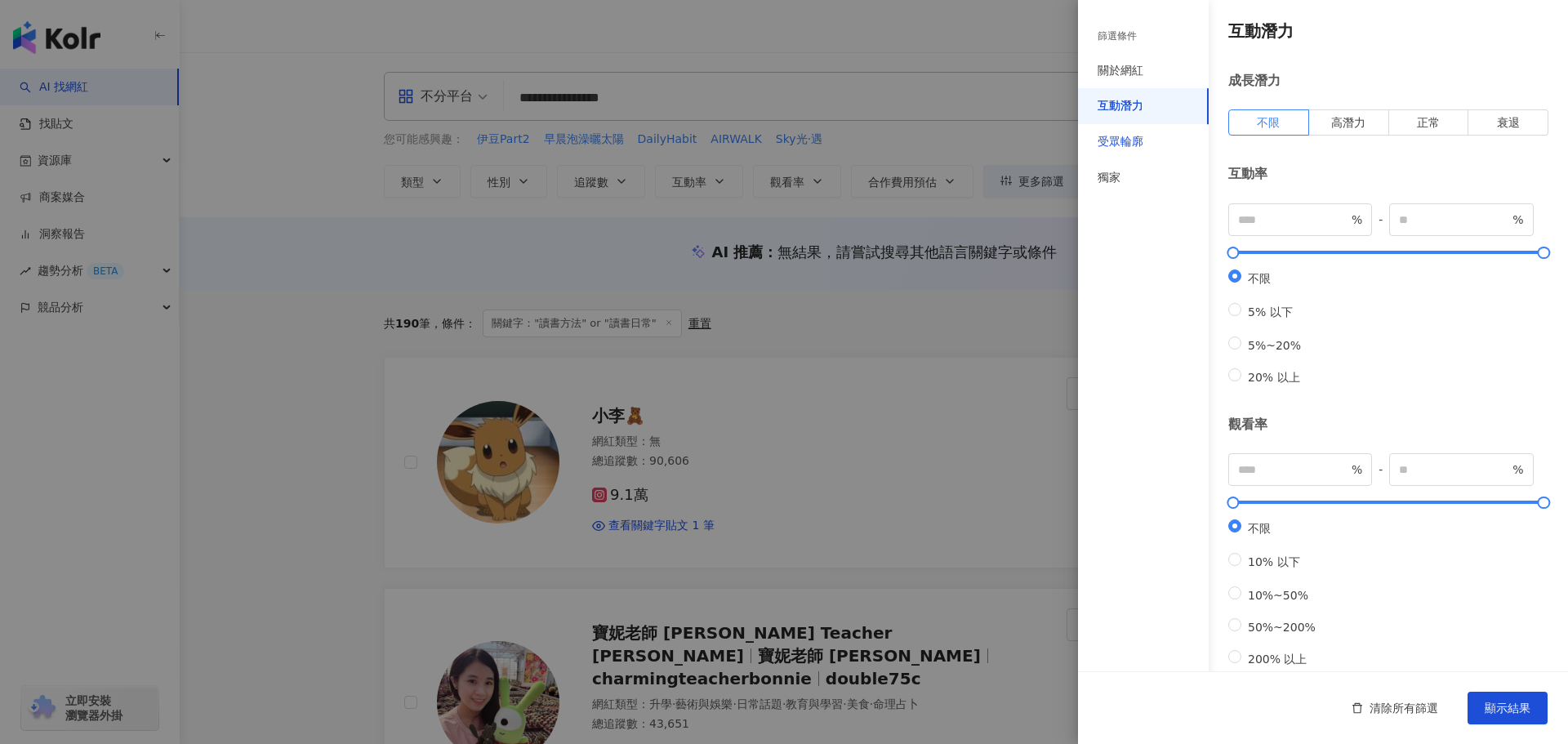
click at [769, 141] on div "受眾輪廓" at bounding box center [1120, 142] width 46 height 17
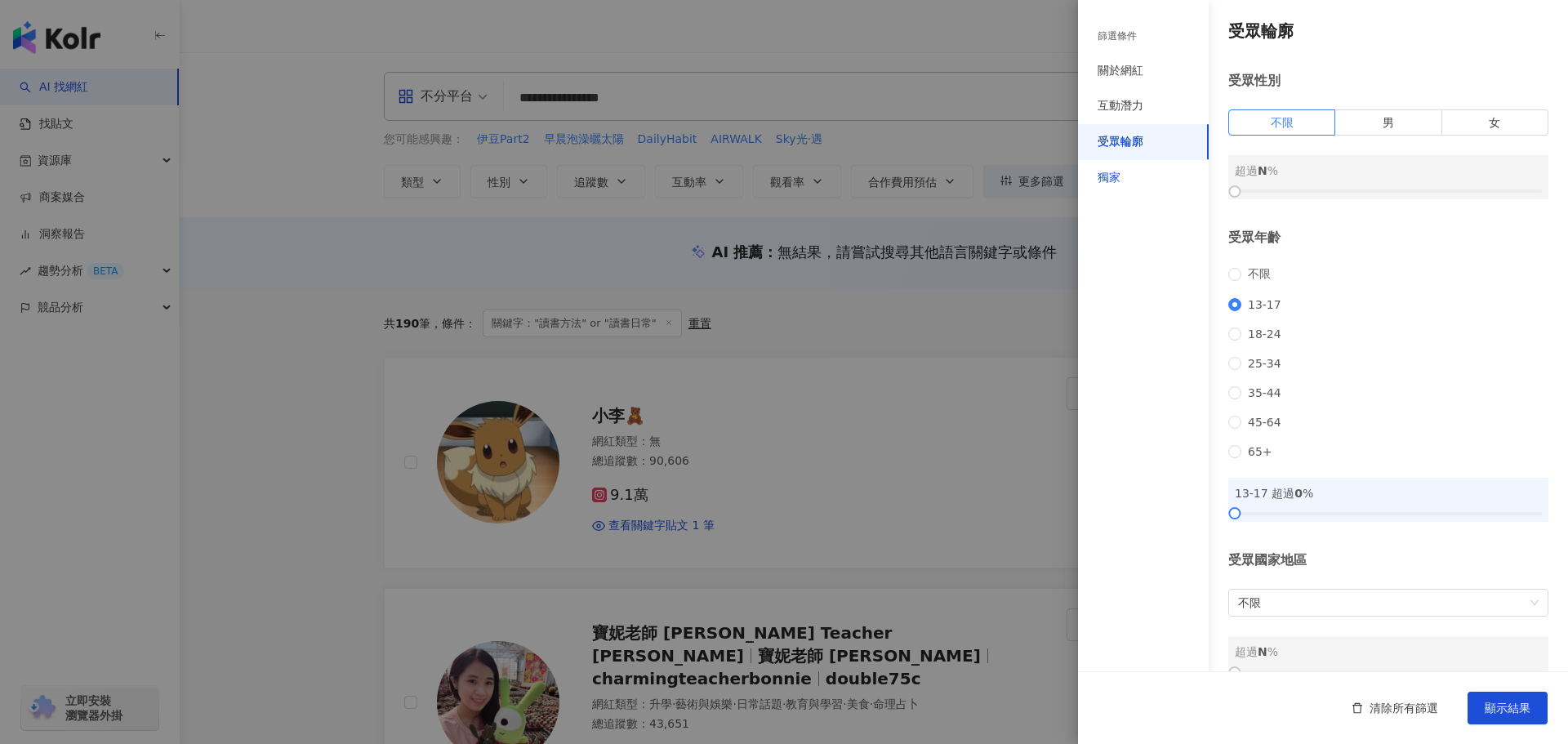
click at [769, 172] on div "獨家" at bounding box center [1109, 178] width 23 height 17
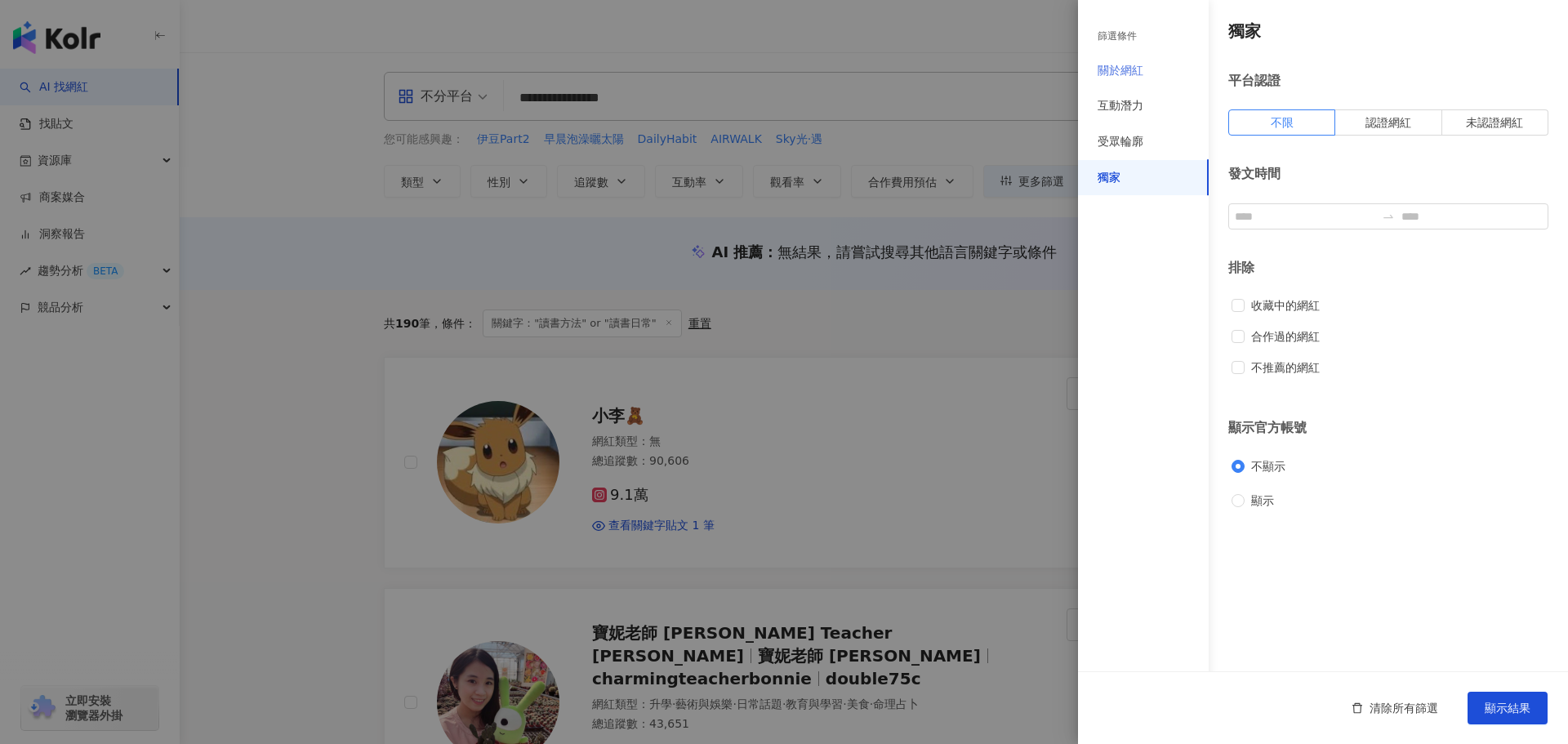
click at [769, 85] on div "關於網紅" at bounding box center [1142, 71] width 130 height 36
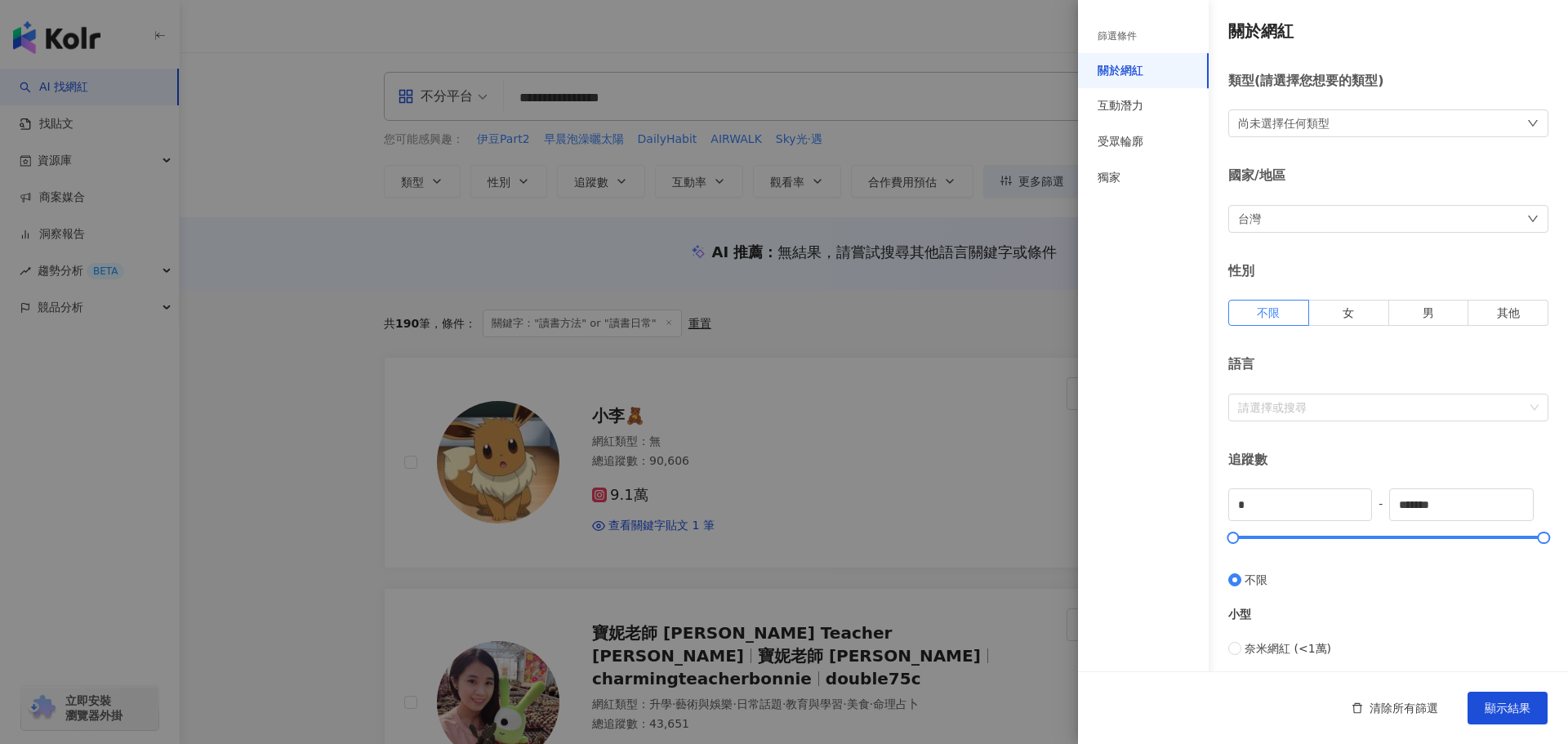
click at [769, 34] on div "篩選條件" at bounding box center [1117, 36] width 39 height 14
click at [769, 183] on div "獨家" at bounding box center [1109, 178] width 23 height 17
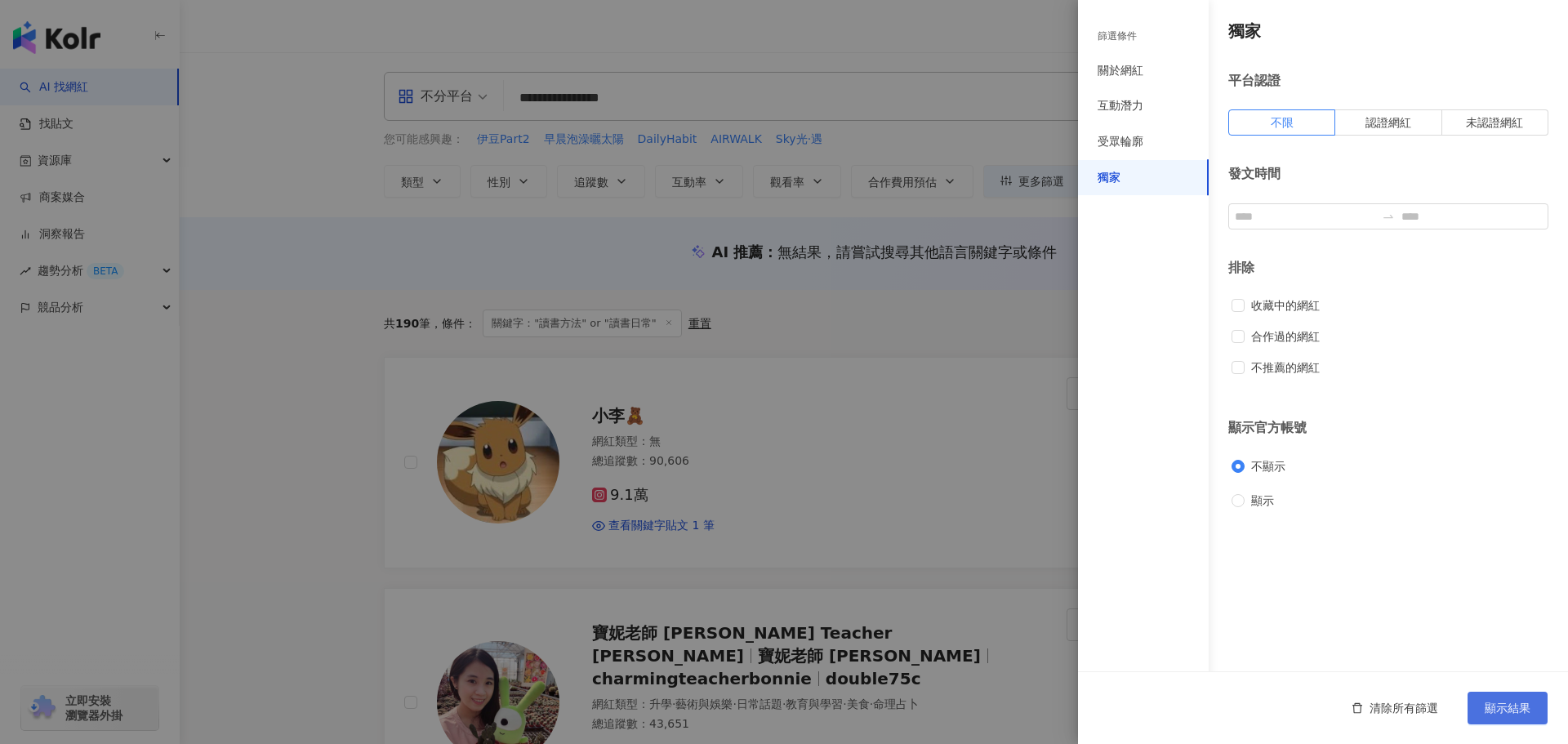
click at [769, 714] on span "顯示結果" at bounding box center [1507, 707] width 46 height 13
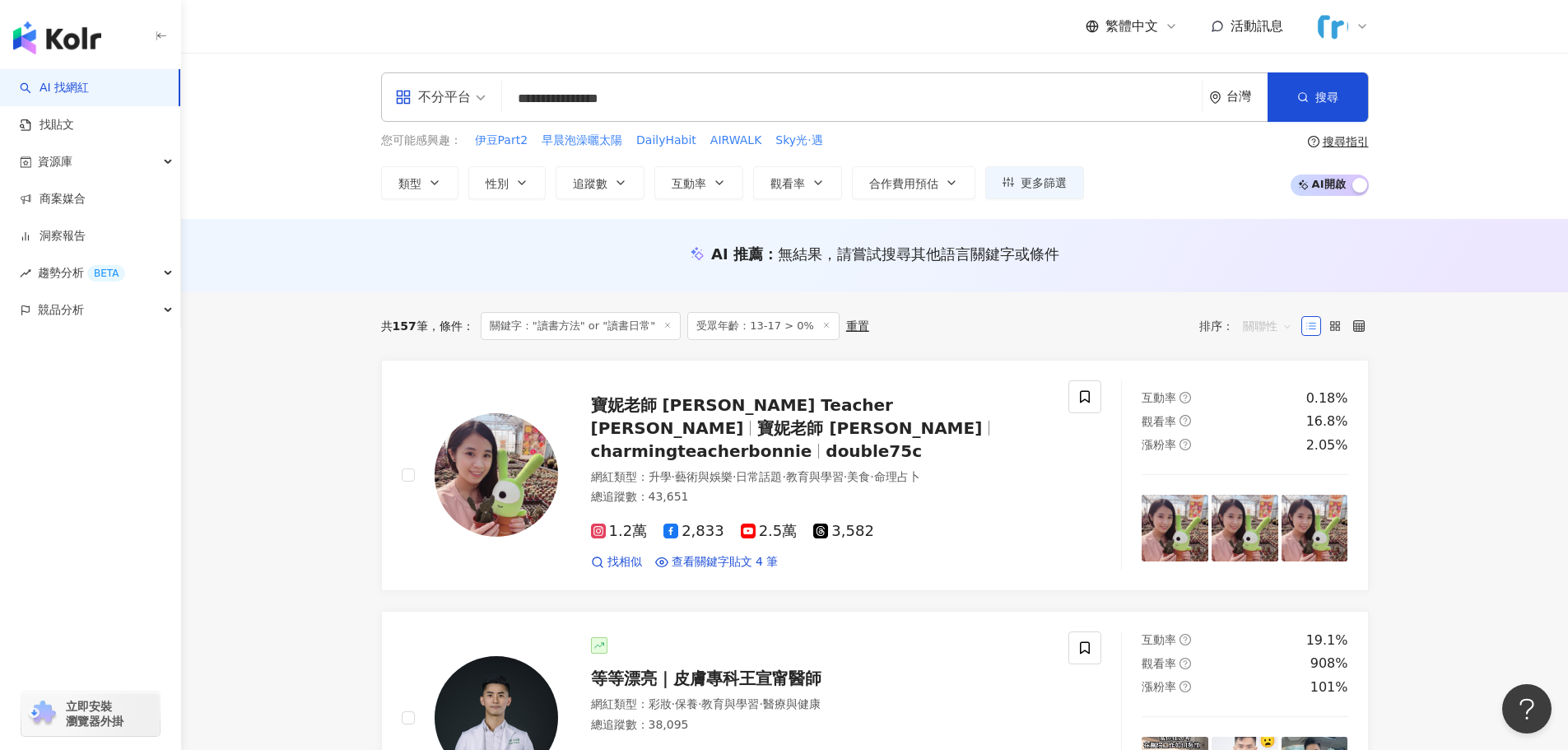
click at [776, 322] on span "關聯性" at bounding box center [1267, 325] width 49 height 26
click at [776, 472] on div "觀看率" at bounding box center [1267, 471] width 41 height 18
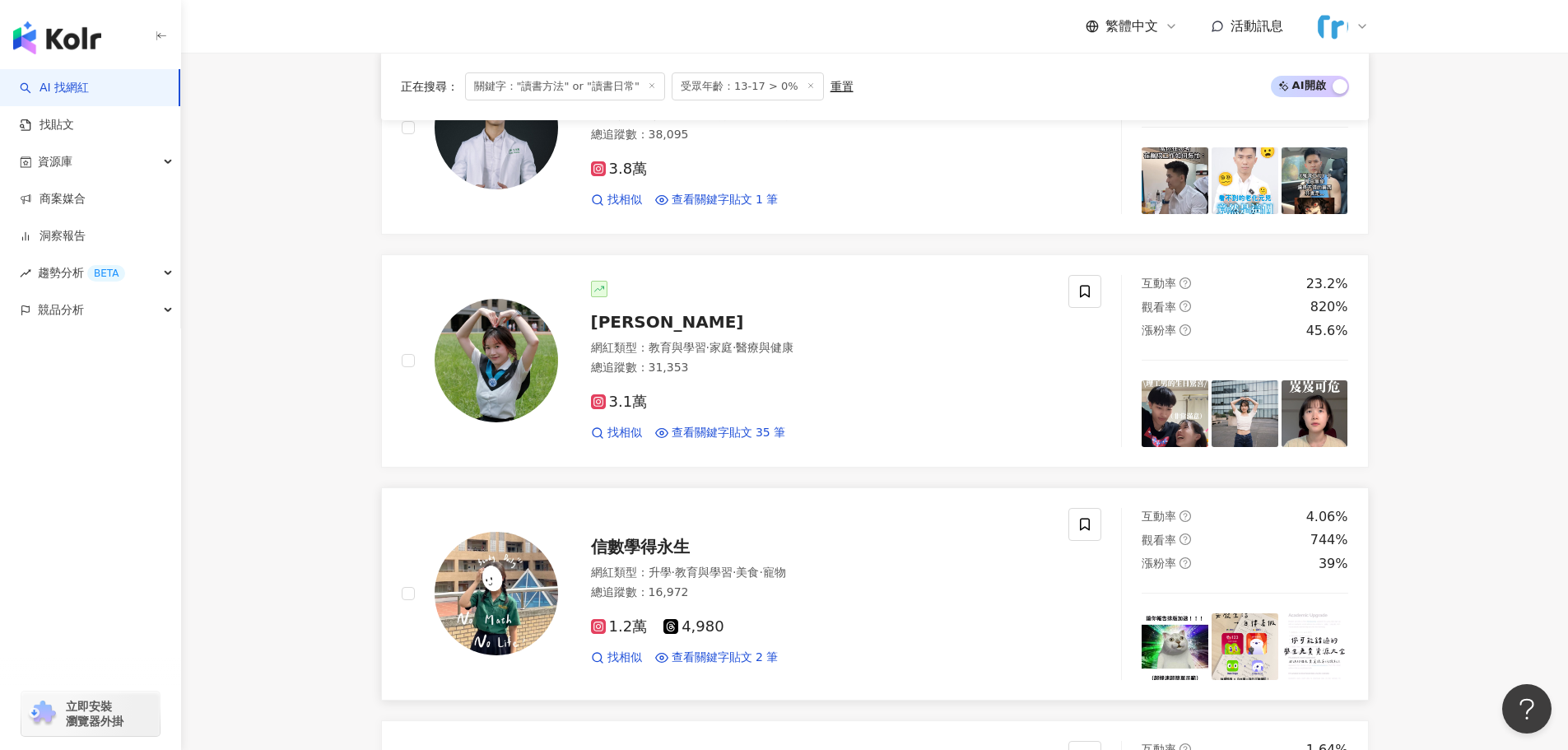
scroll to position [329, 0]
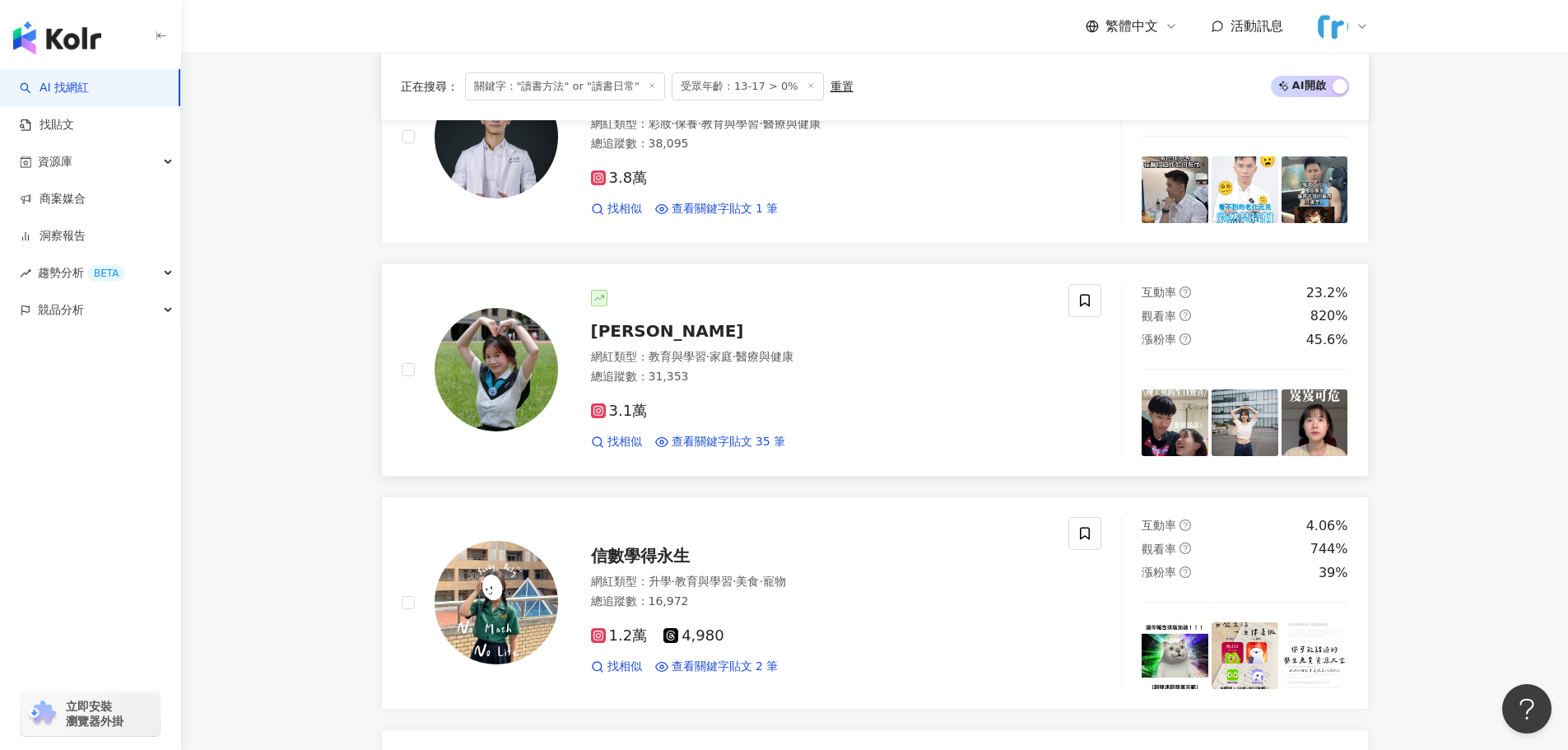
click at [664, 328] on span "蔡文惠 Almee" at bounding box center [667, 331] width 153 height 20
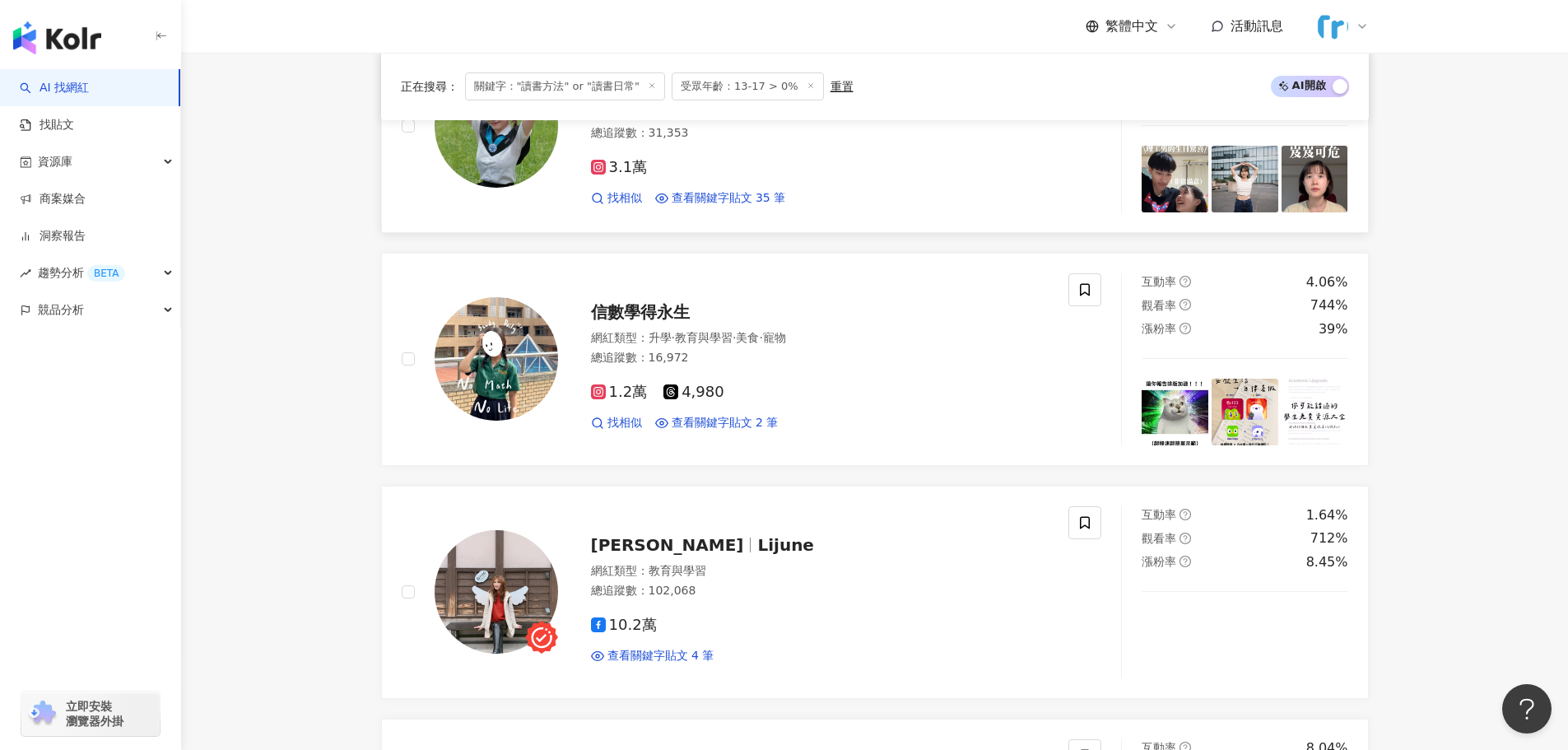
scroll to position [576, 0]
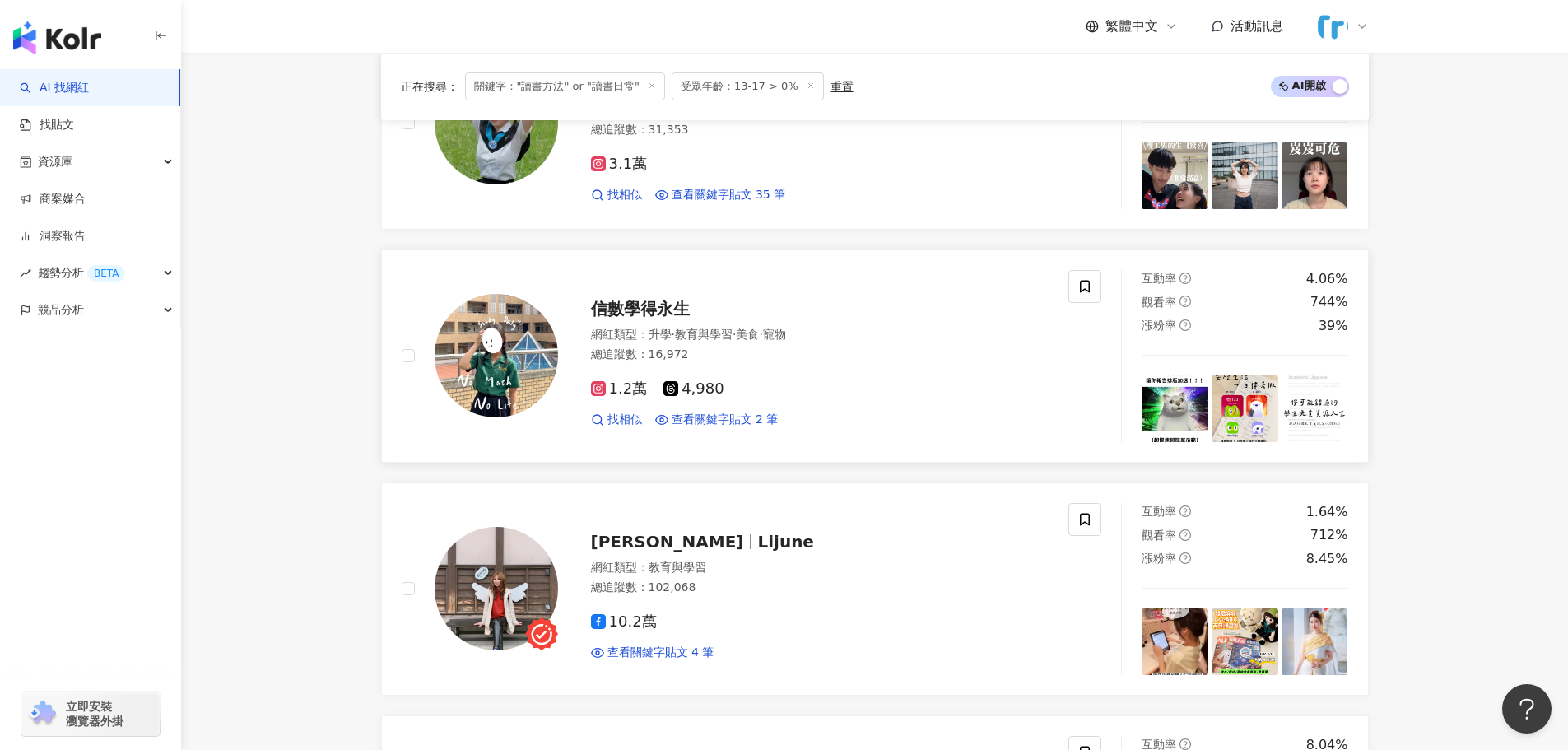
click at [655, 318] on span "信數學得永生" at bounding box center [640, 308] width 99 height 20
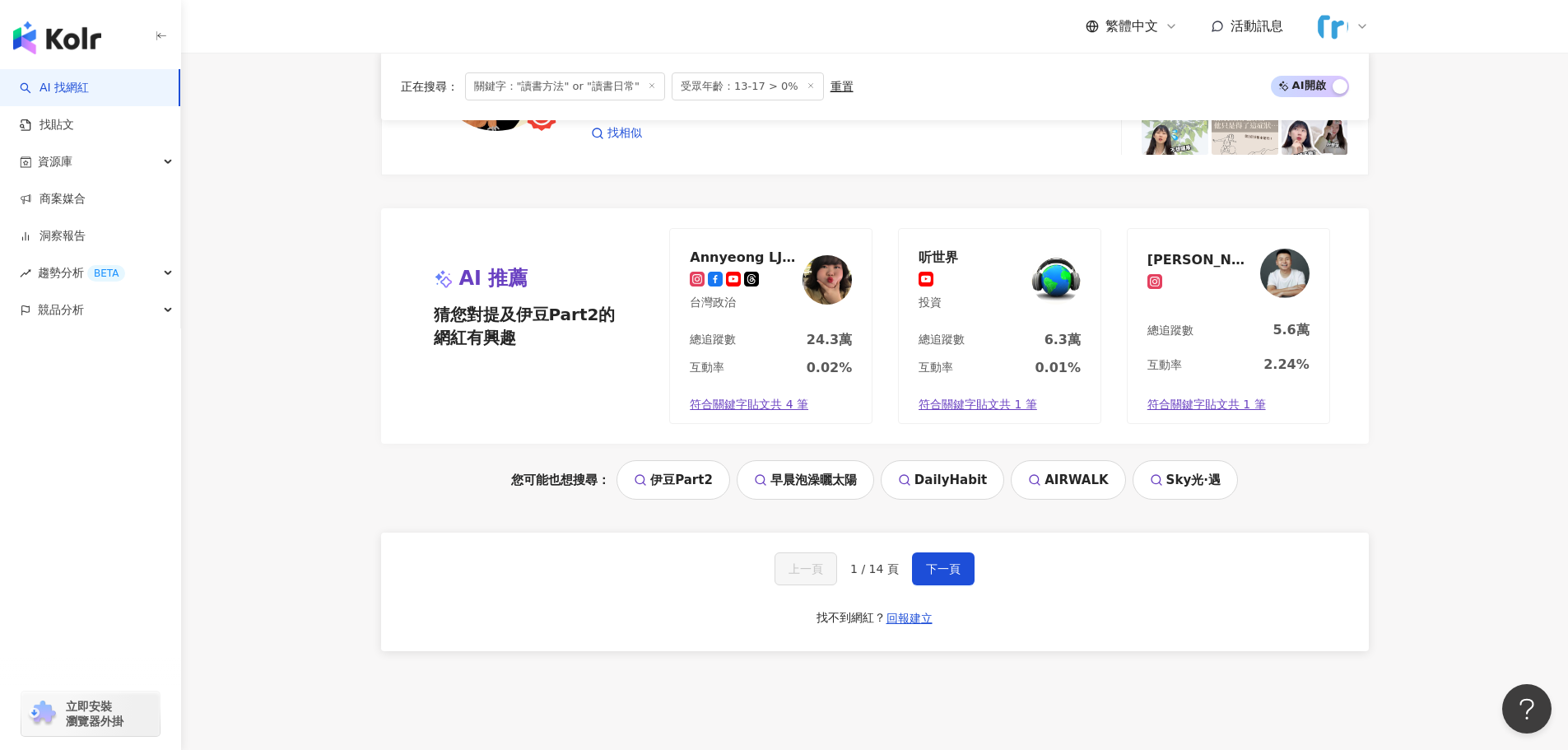
scroll to position [3084, 0]
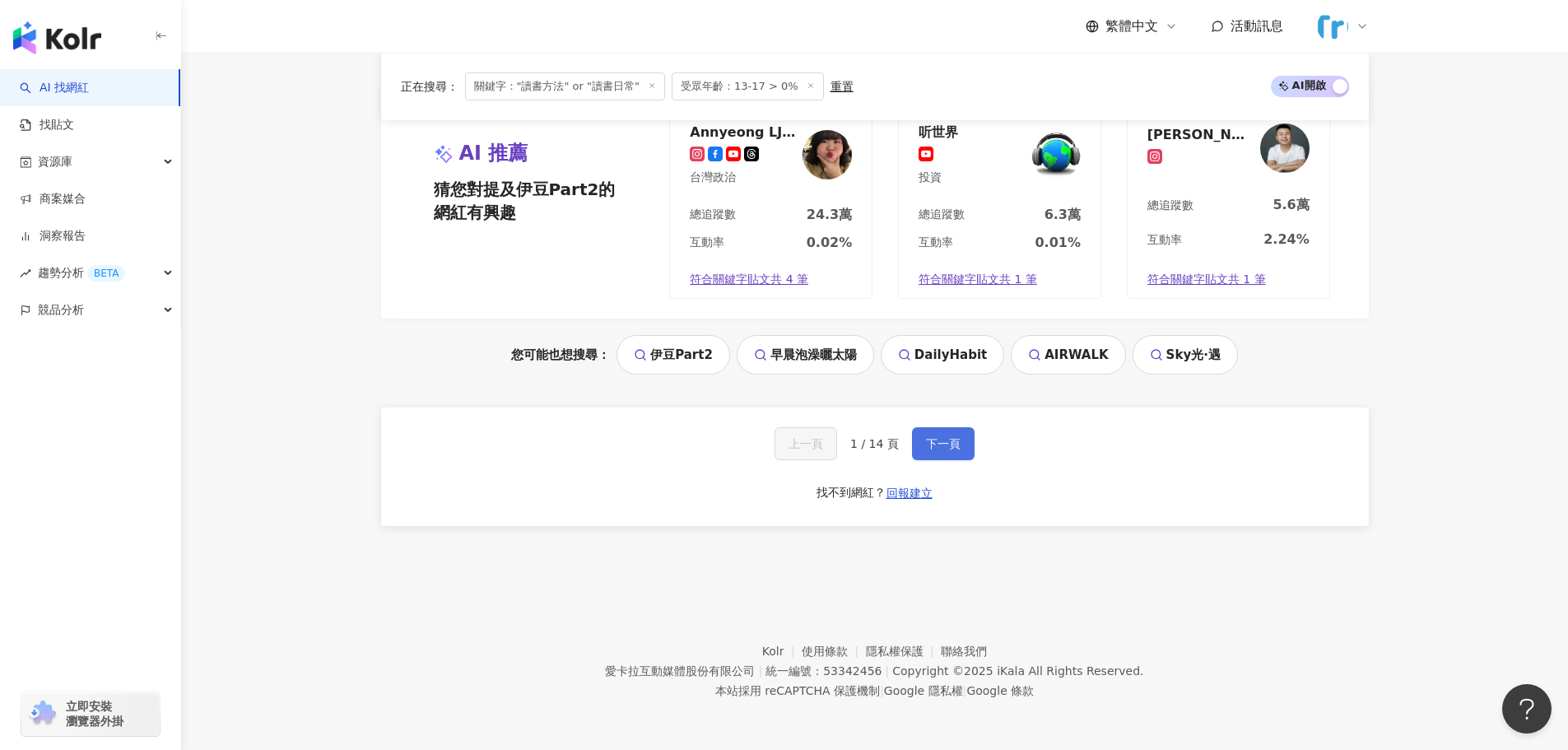
click at [776, 449] on span "下一頁" at bounding box center [943, 443] width 34 height 13
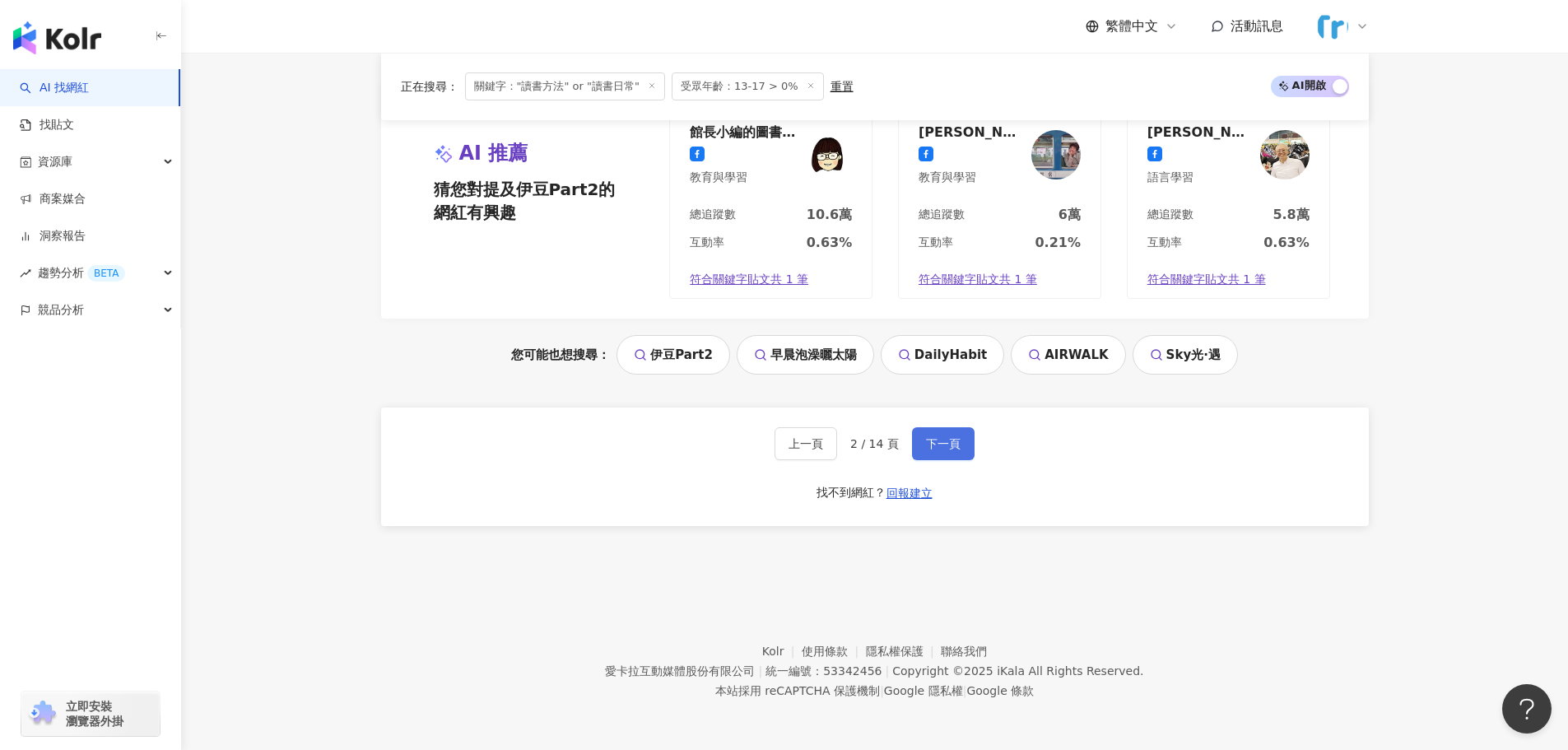
click at [776, 446] on span "下一頁" at bounding box center [943, 443] width 34 height 13
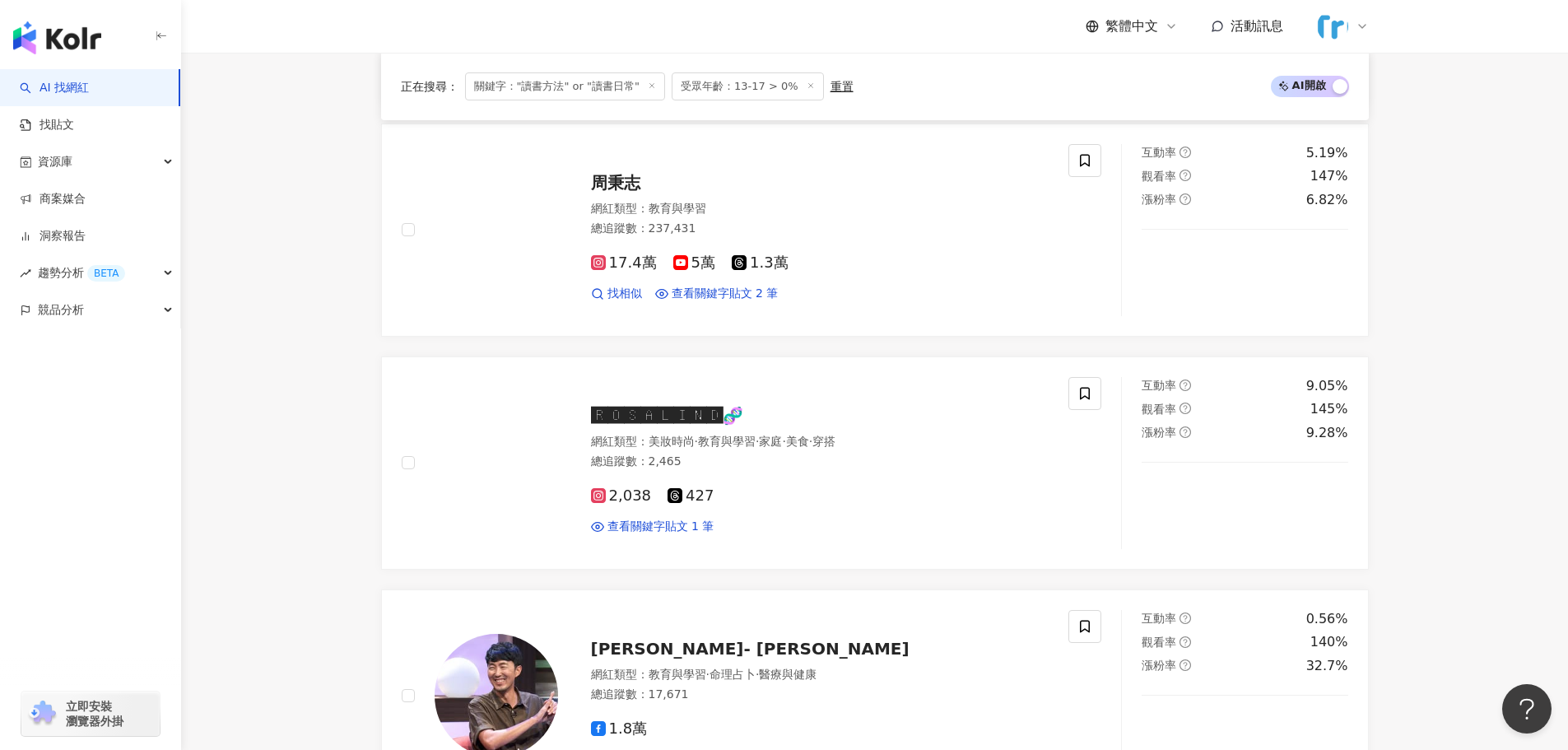
scroll to position [0, 0]
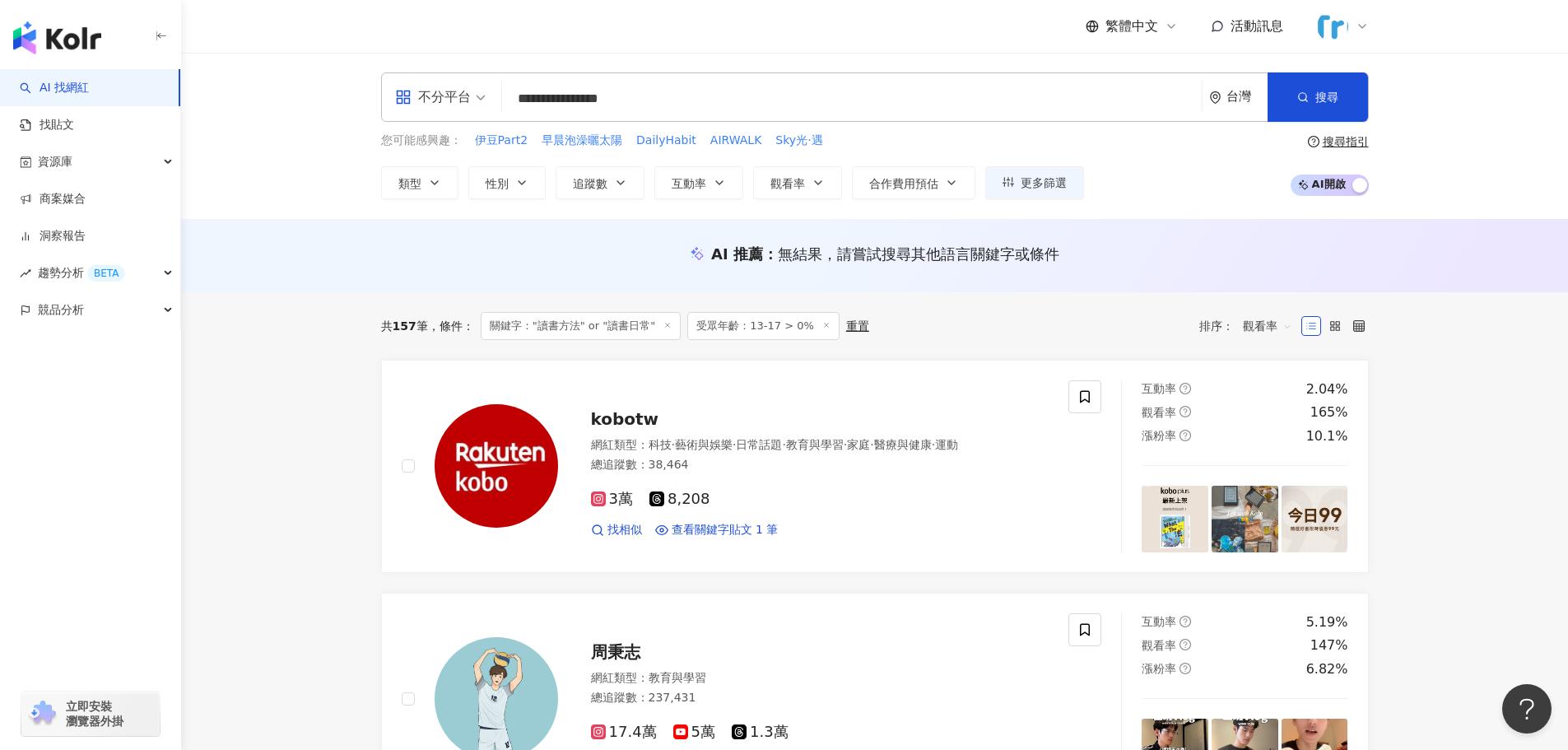
click at [477, 100] on span "不分平台" at bounding box center [440, 97] width 90 height 26
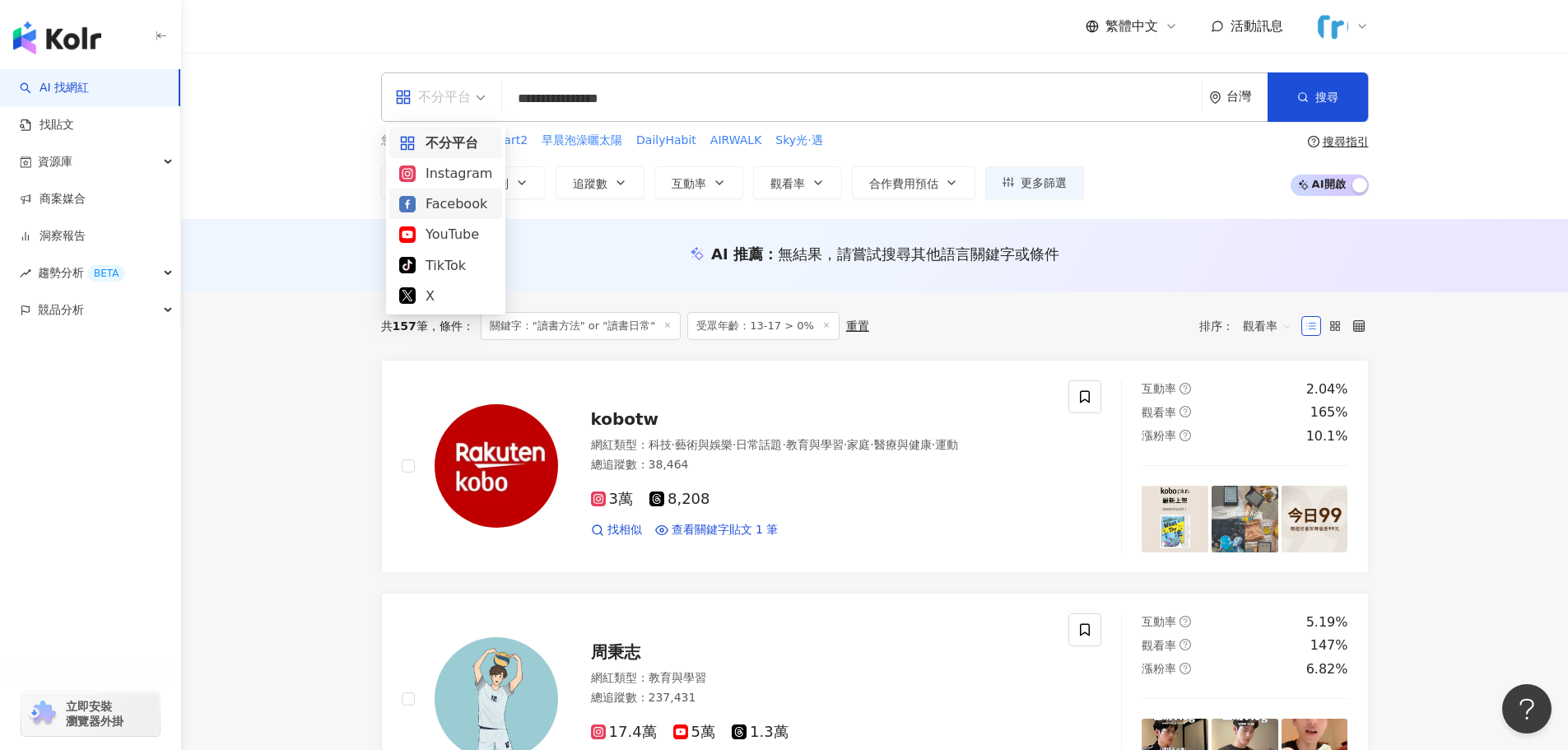
click at [444, 174] on div "Instagram" at bounding box center [446, 172] width 93 height 21
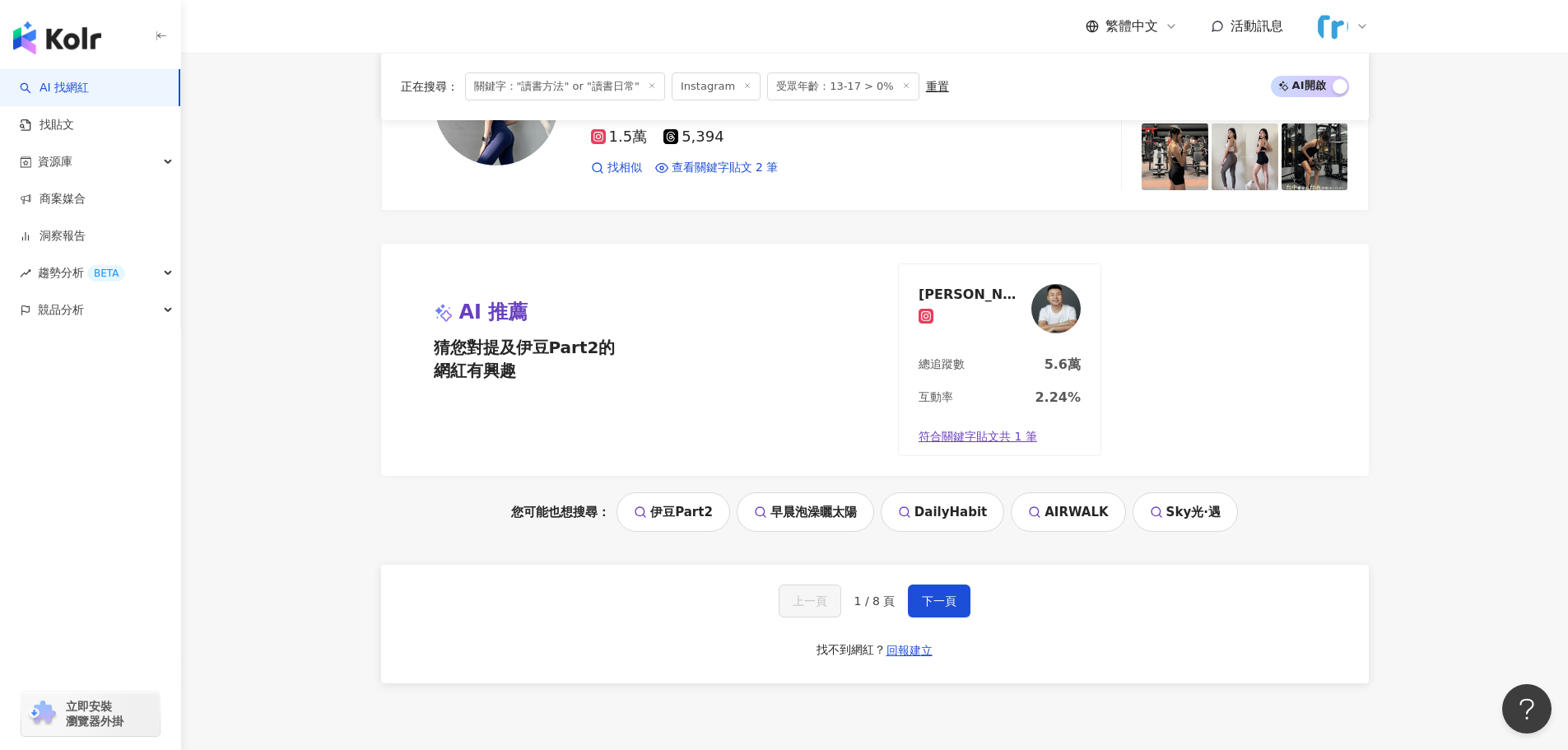
scroll to position [3268, 0]
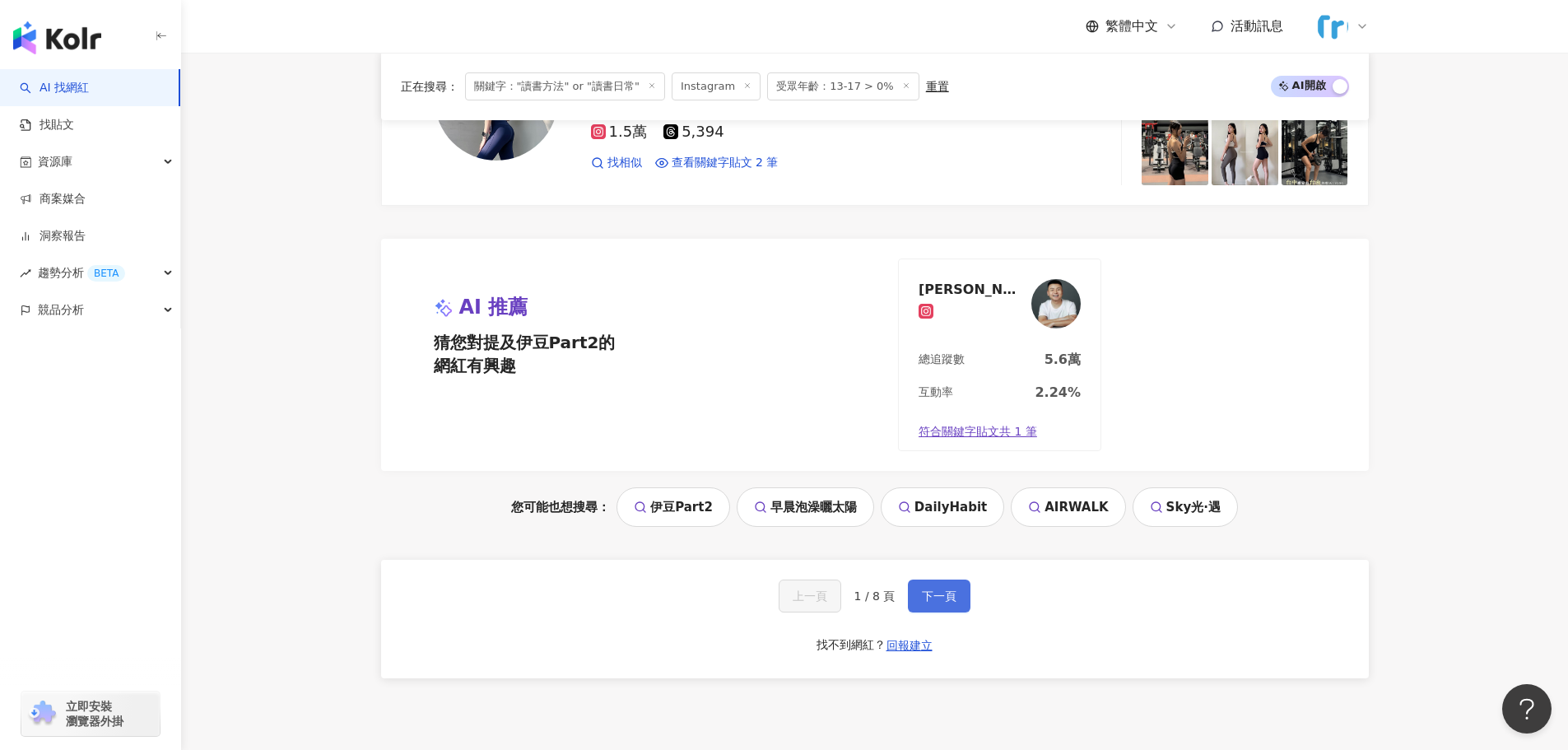
click at [776, 589] on span "下一頁" at bounding box center [938, 595] width 34 height 13
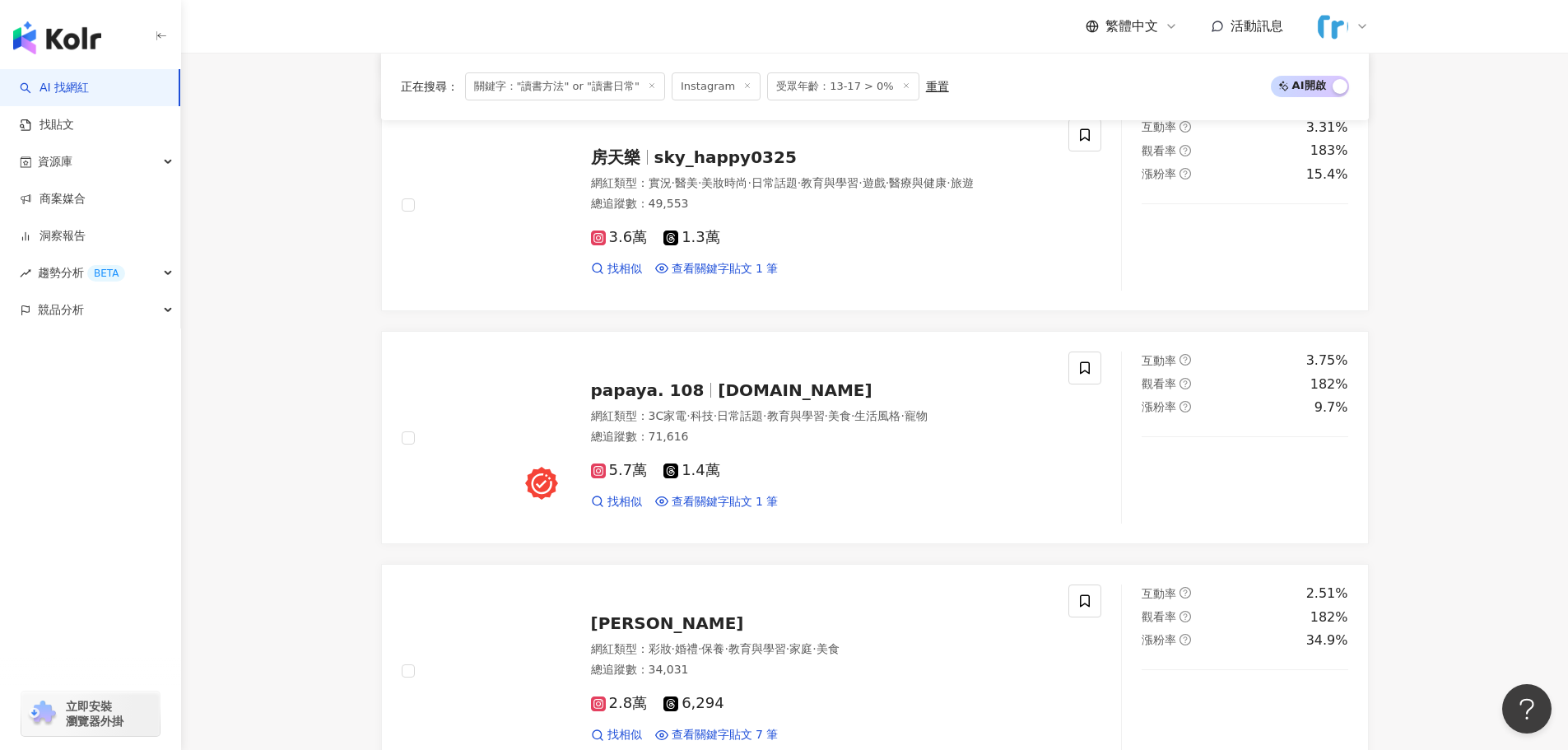
scroll to position [1509, 0]
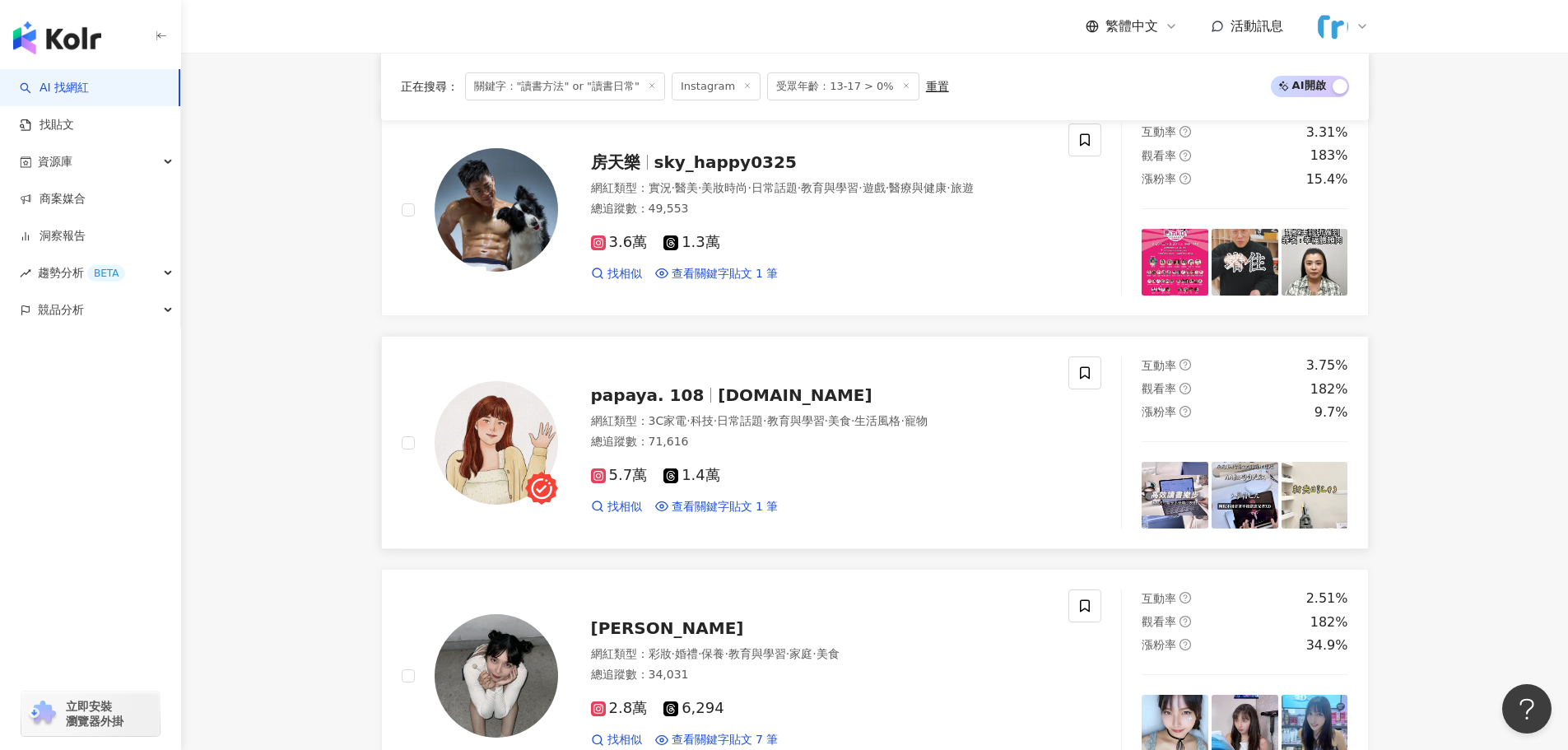
click at [740, 400] on span "papaya.108.study" at bounding box center [794, 395] width 154 height 20
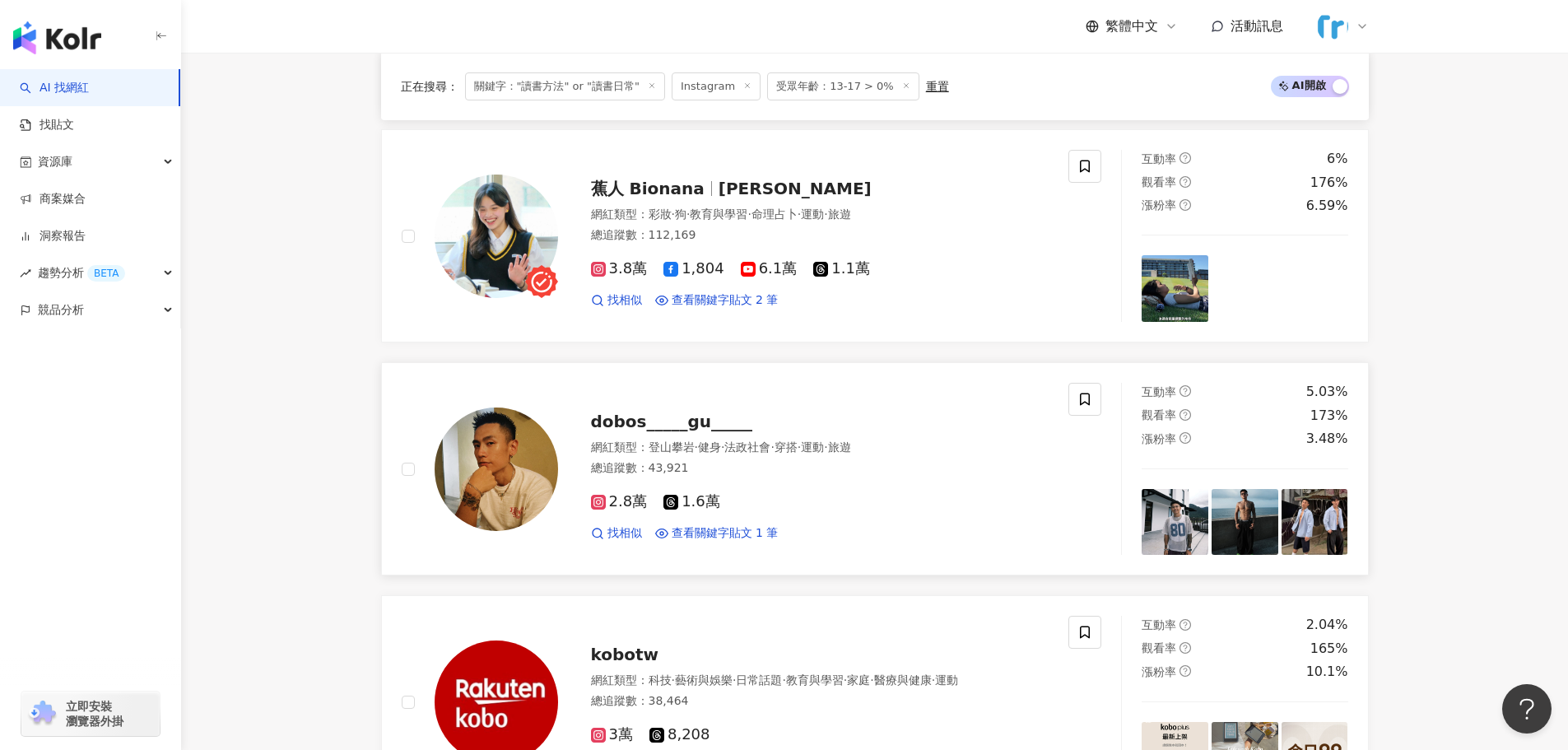
scroll to position [3155, 0]
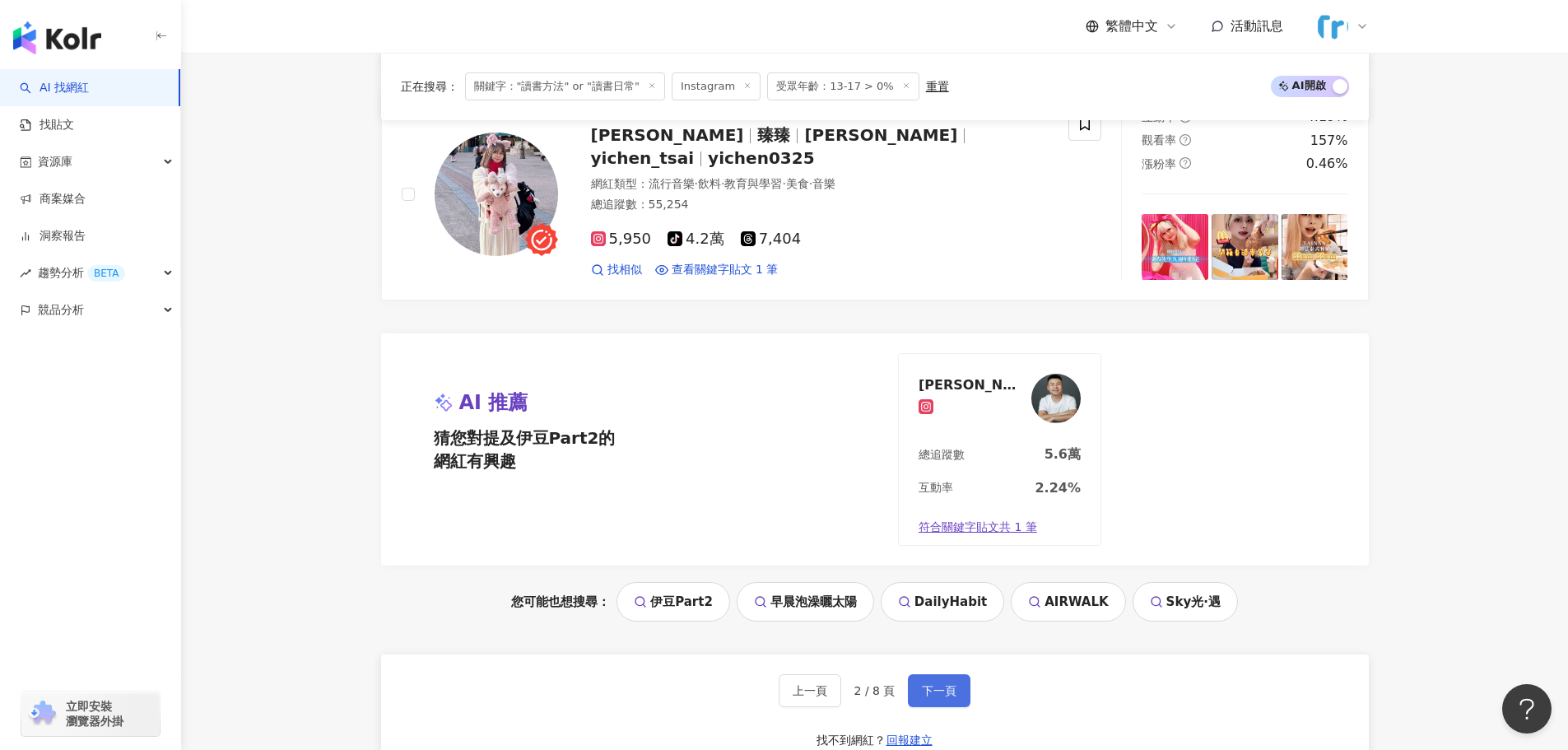
click at [776, 691] on span "下一頁" at bounding box center [938, 689] width 34 height 13
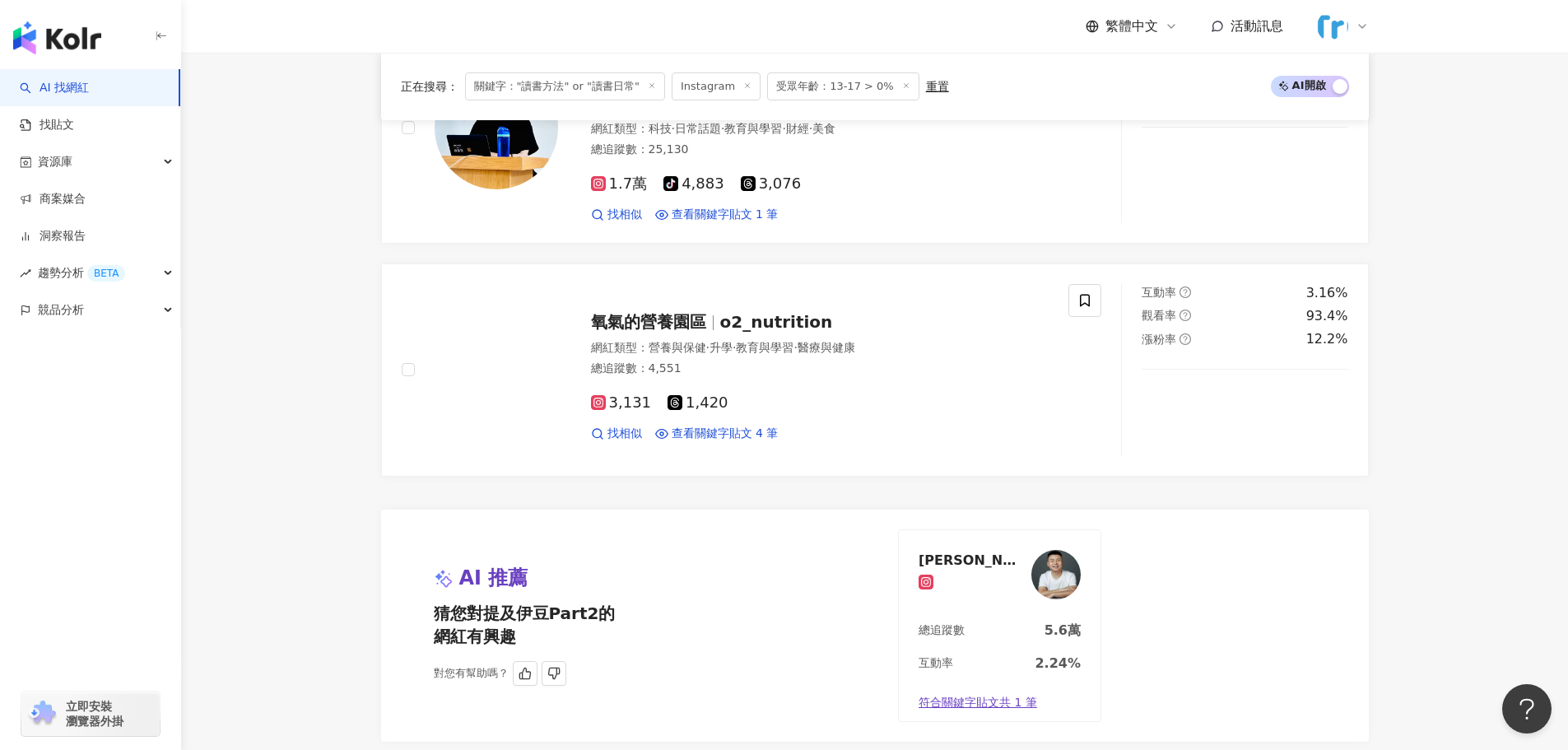
scroll to position [2990, 0]
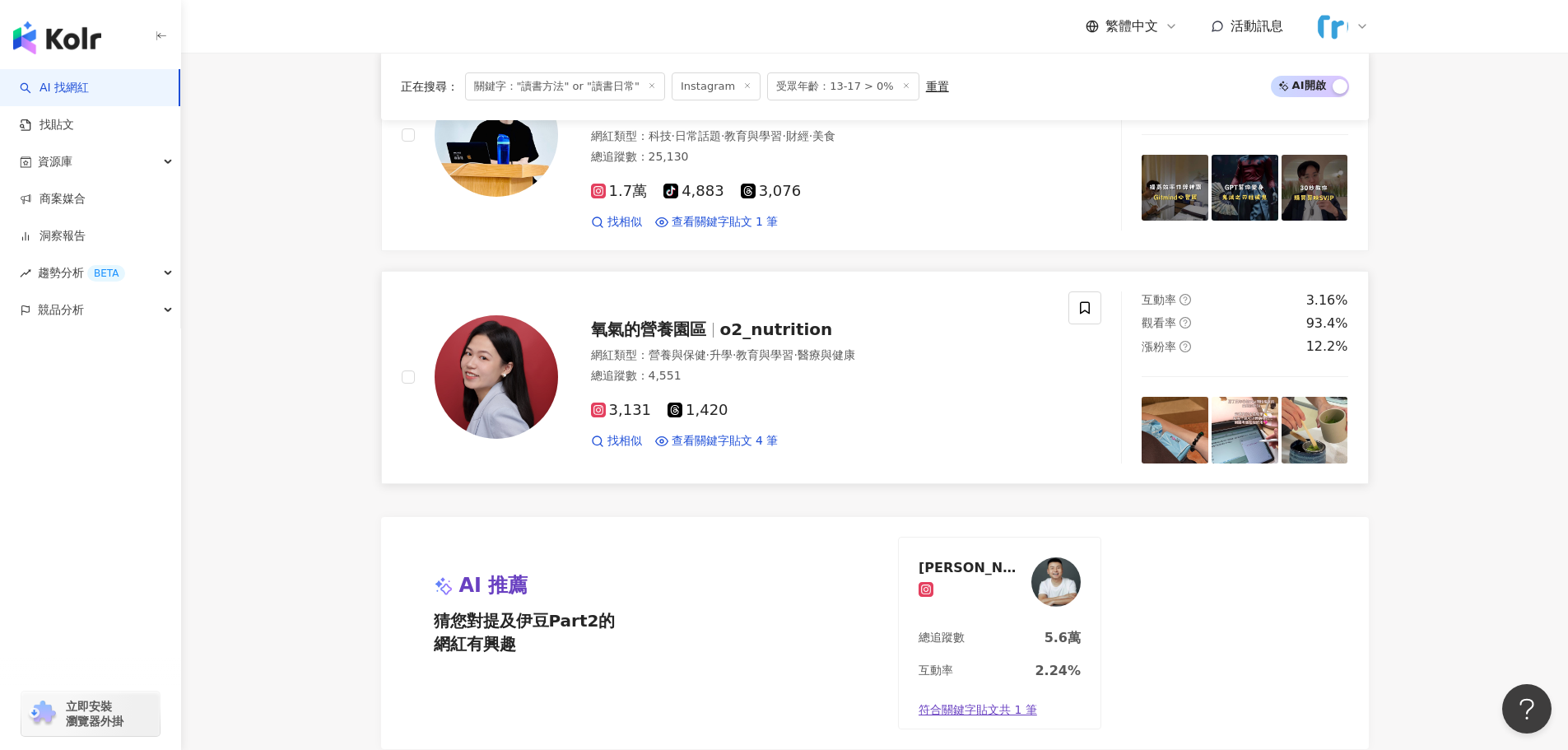
click at [694, 319] on span "氧氣的營養園區" at bounding box center [648, 329] width 116 height 20
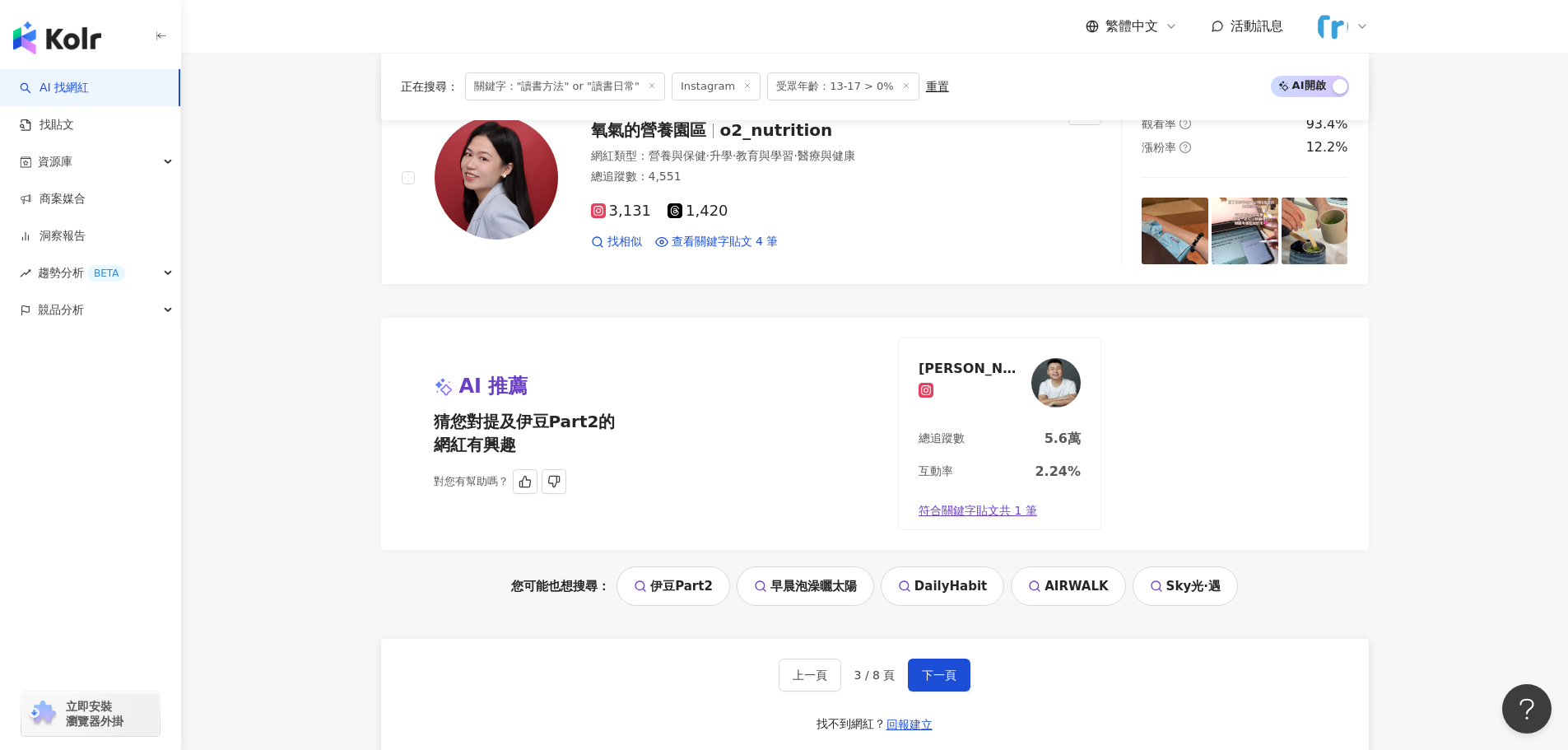
scroll to position [3402, 0]
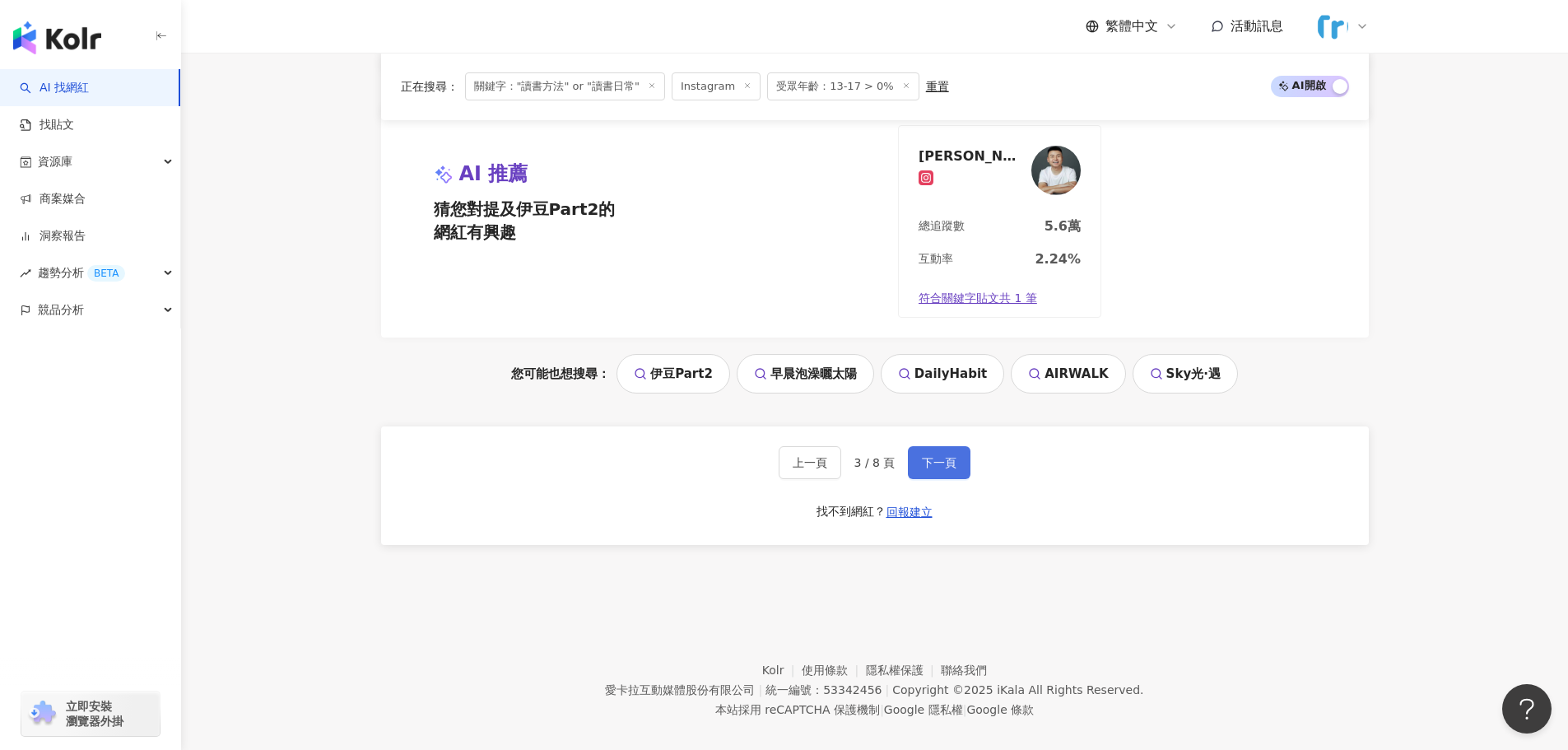
click at [776, 451] on button "下一頁" at bounding box center [939, 463] width 63 height 33
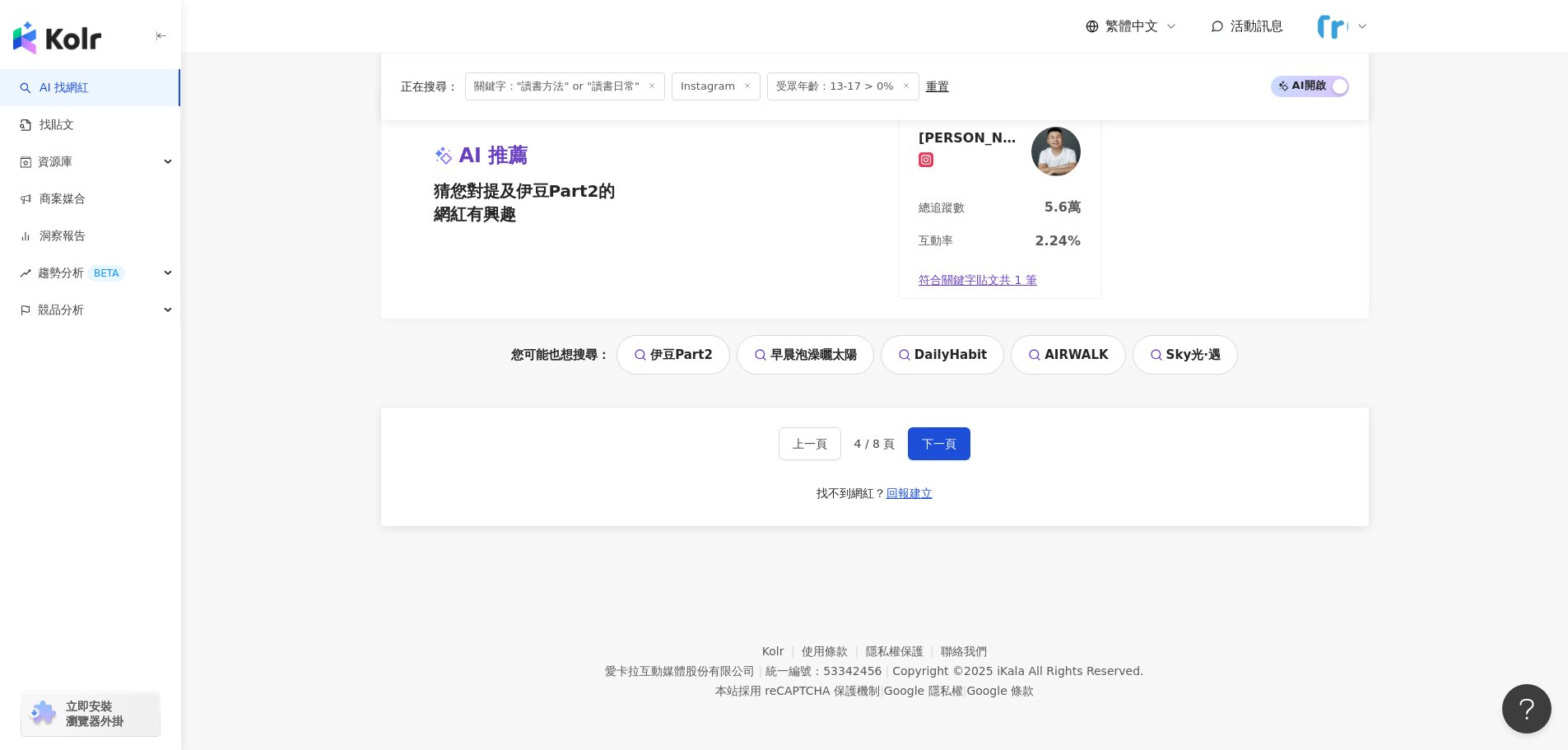
scroll to position [2826, 0]
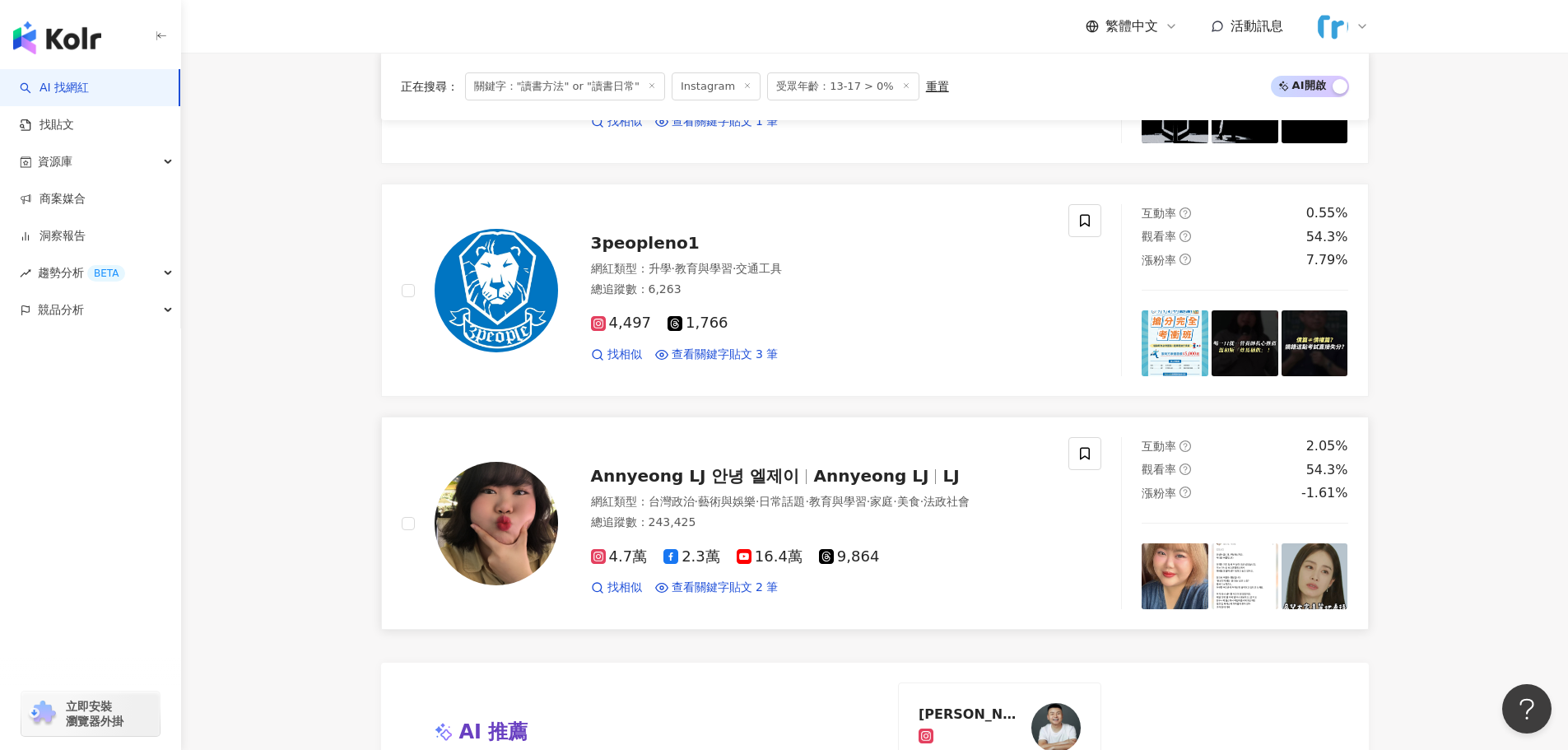
click at [776, 478] on span "Annyeong LJ" at bounding box center [871, 476] width 116 height 20
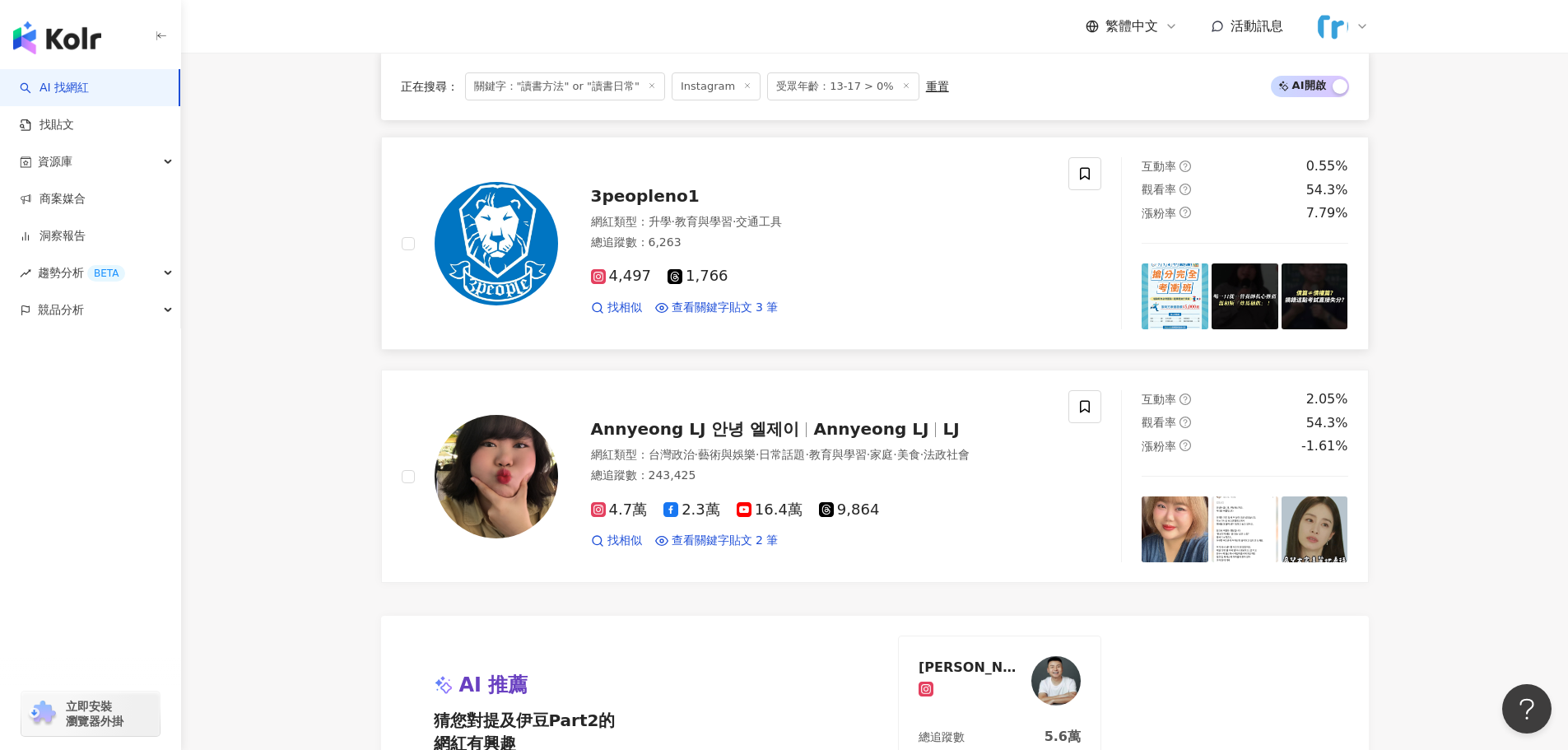
scroll to position [3237, 0]
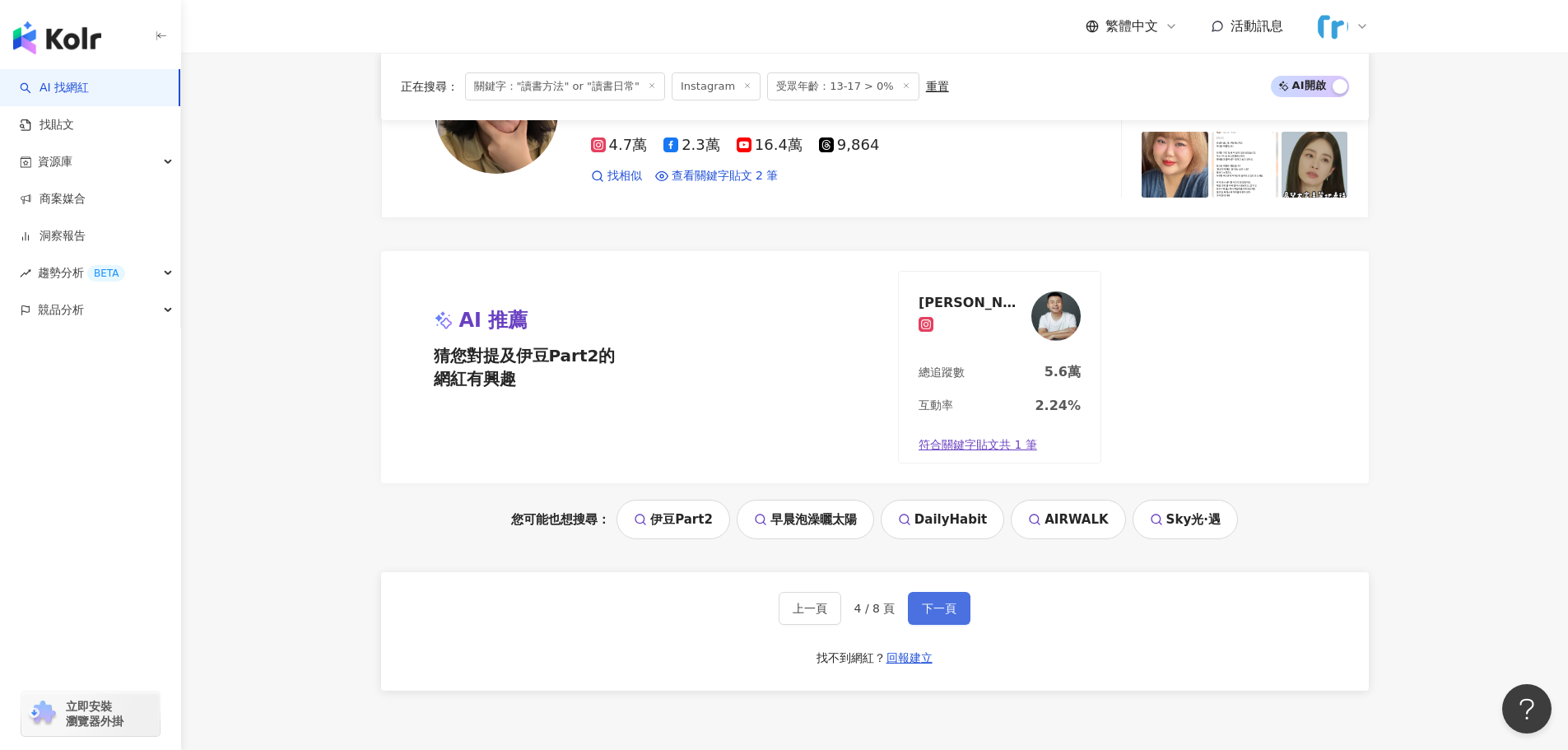
click at [776, 611] on span "下一頁" at bounding box center [938, 607] width 34 height 13
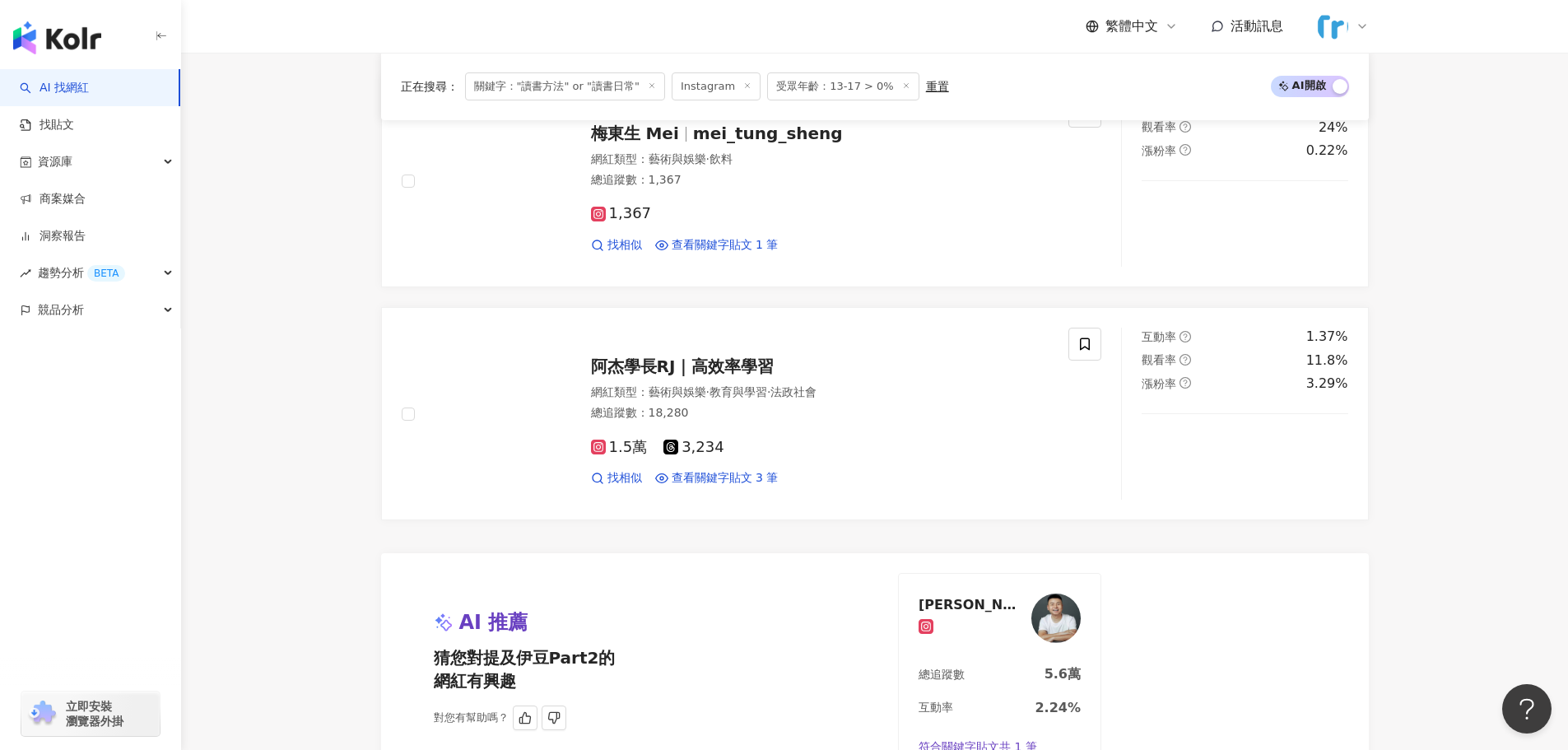
scroll to position [3155, 0]
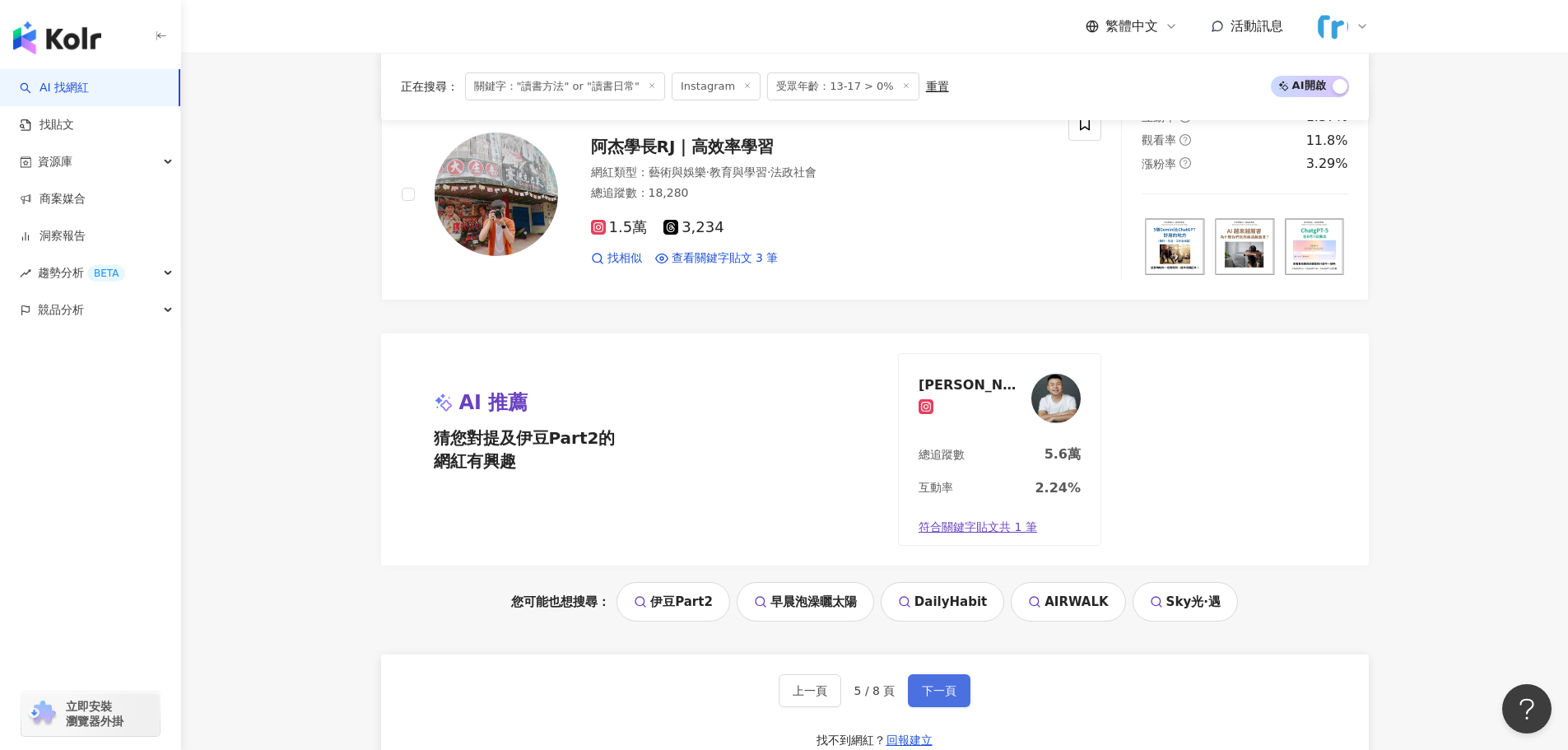
click at [776, 683] on span "下一頁" at bounding box center [938, 689] width 34 height 13
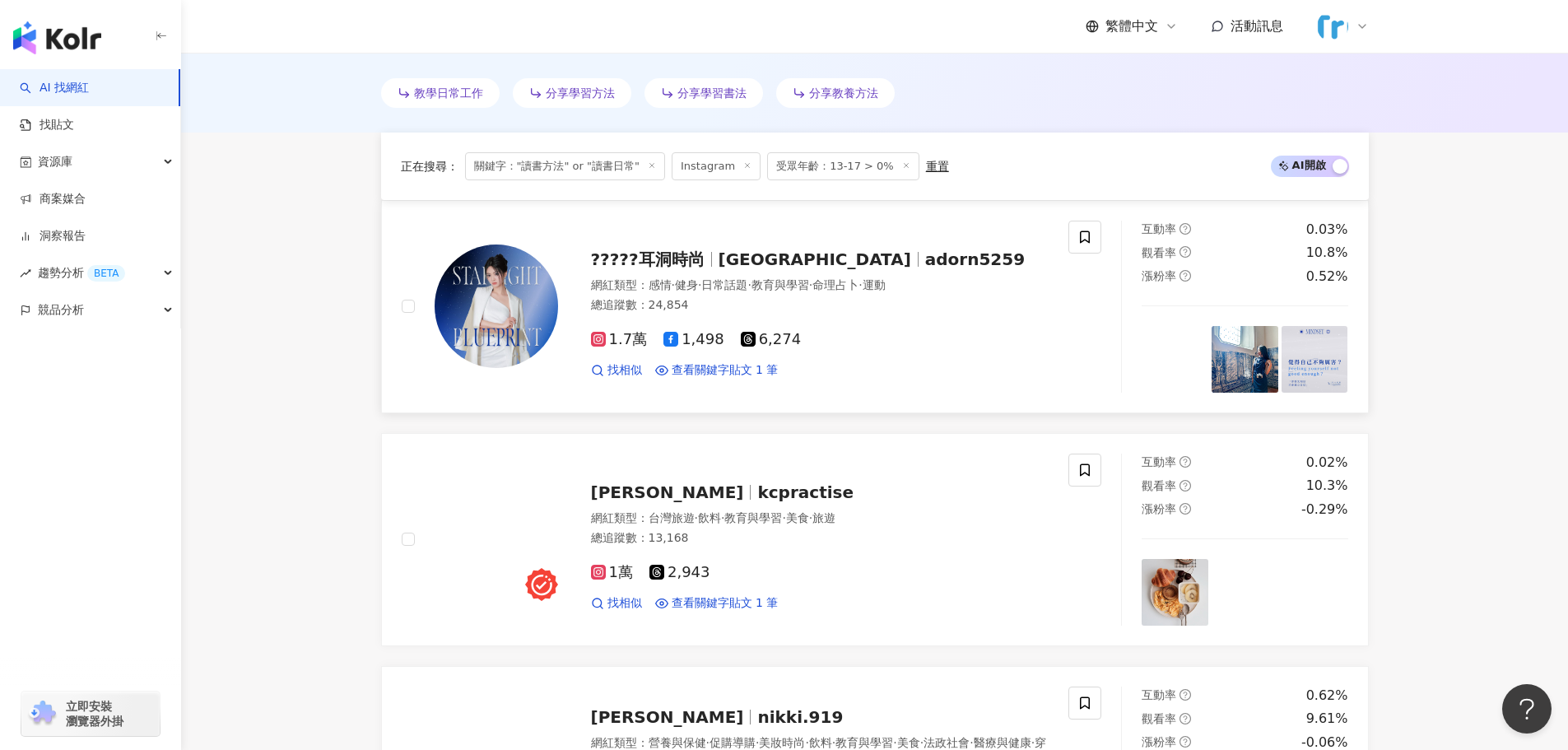
scroll to position [0, 0]
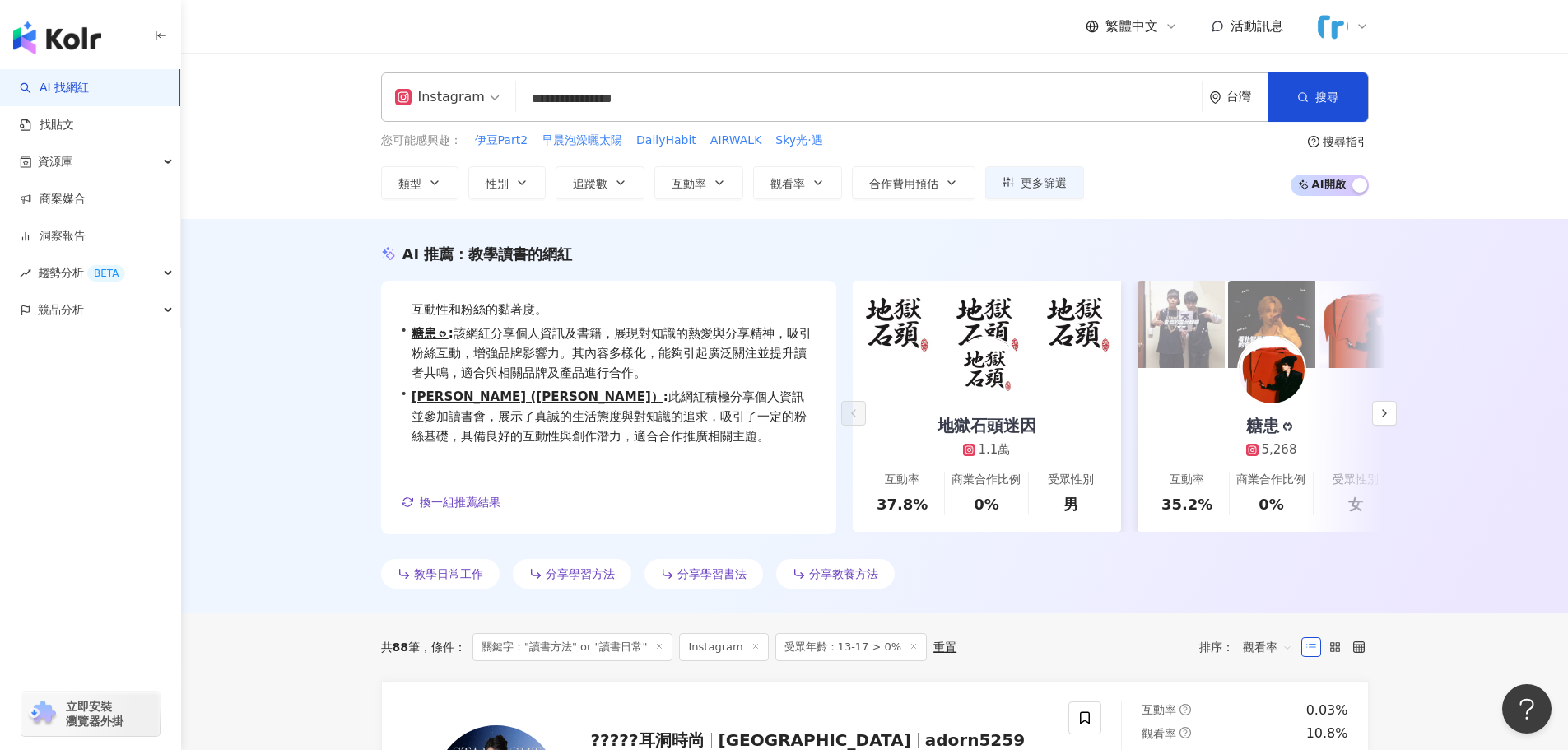
click at [776, 84] on input "**********" at bounding box center [859, 99] width 673 height 31
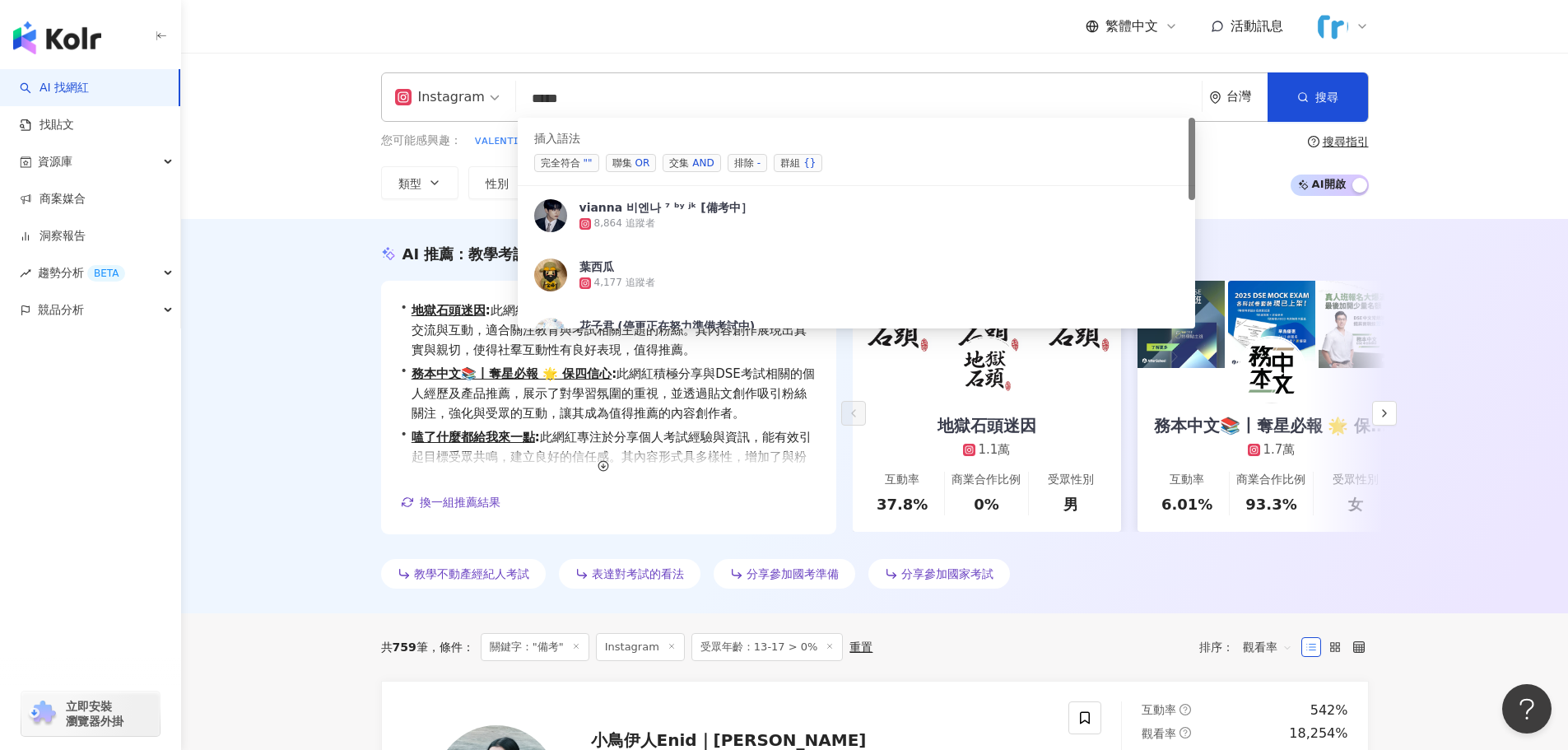
click at [534, 101] on input "****" at bounding box center [859, 99] width 673 height 31
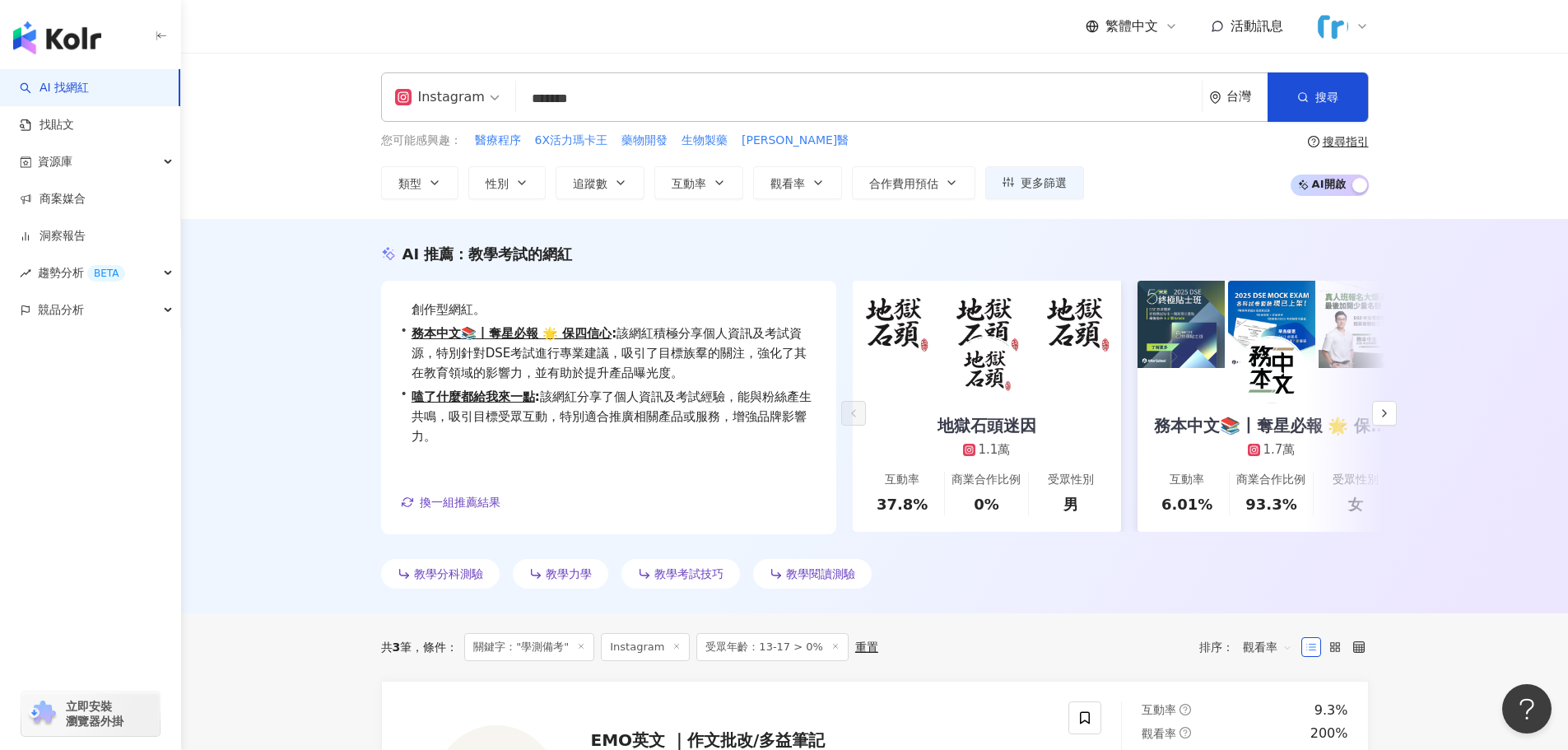
click at [776, 22] on icon at bounding box center [1361, 25] width 13 height 13
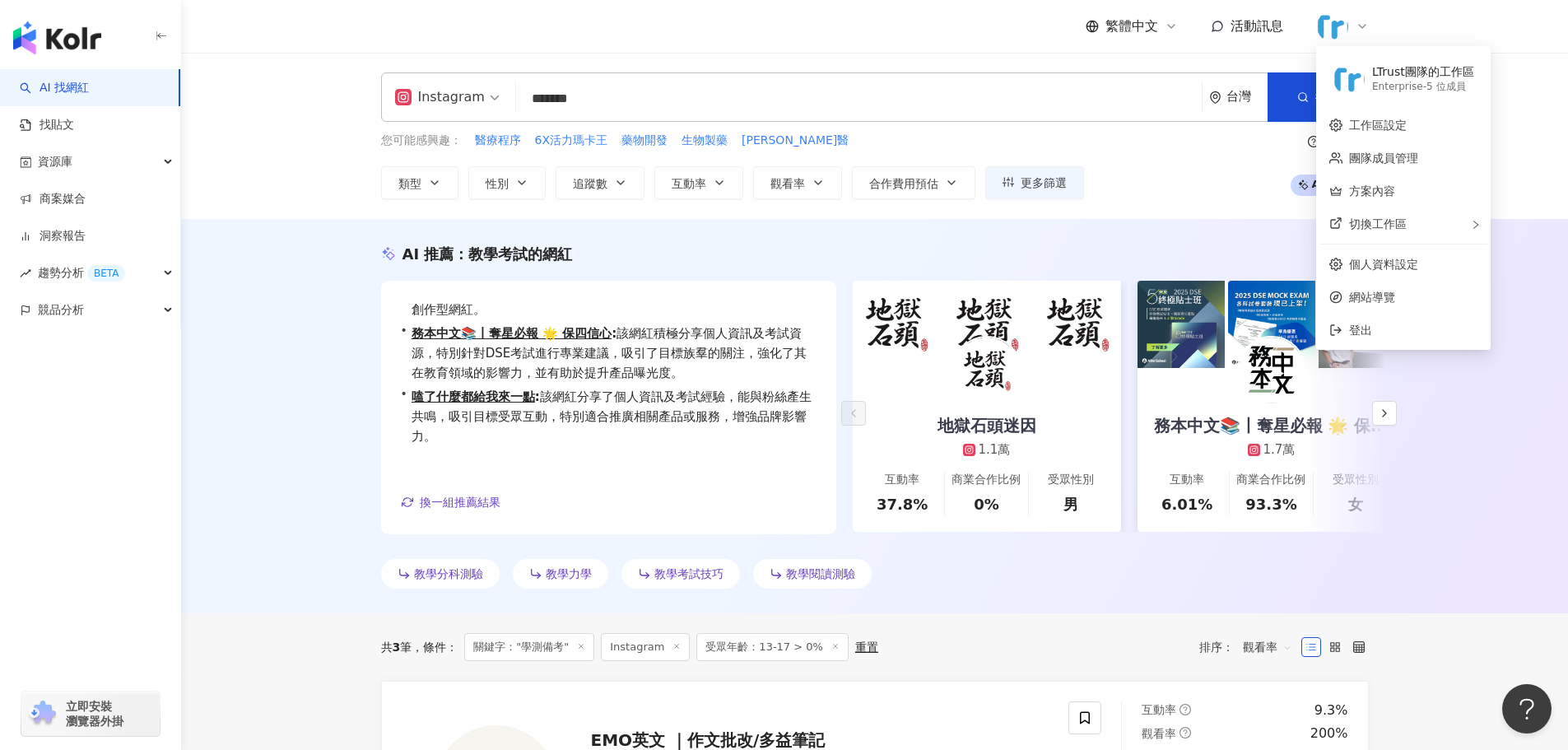
click at [776, 80] on div "Enterprise - 5 位成員" at bounding box center [1423, 87] width 102 height 14
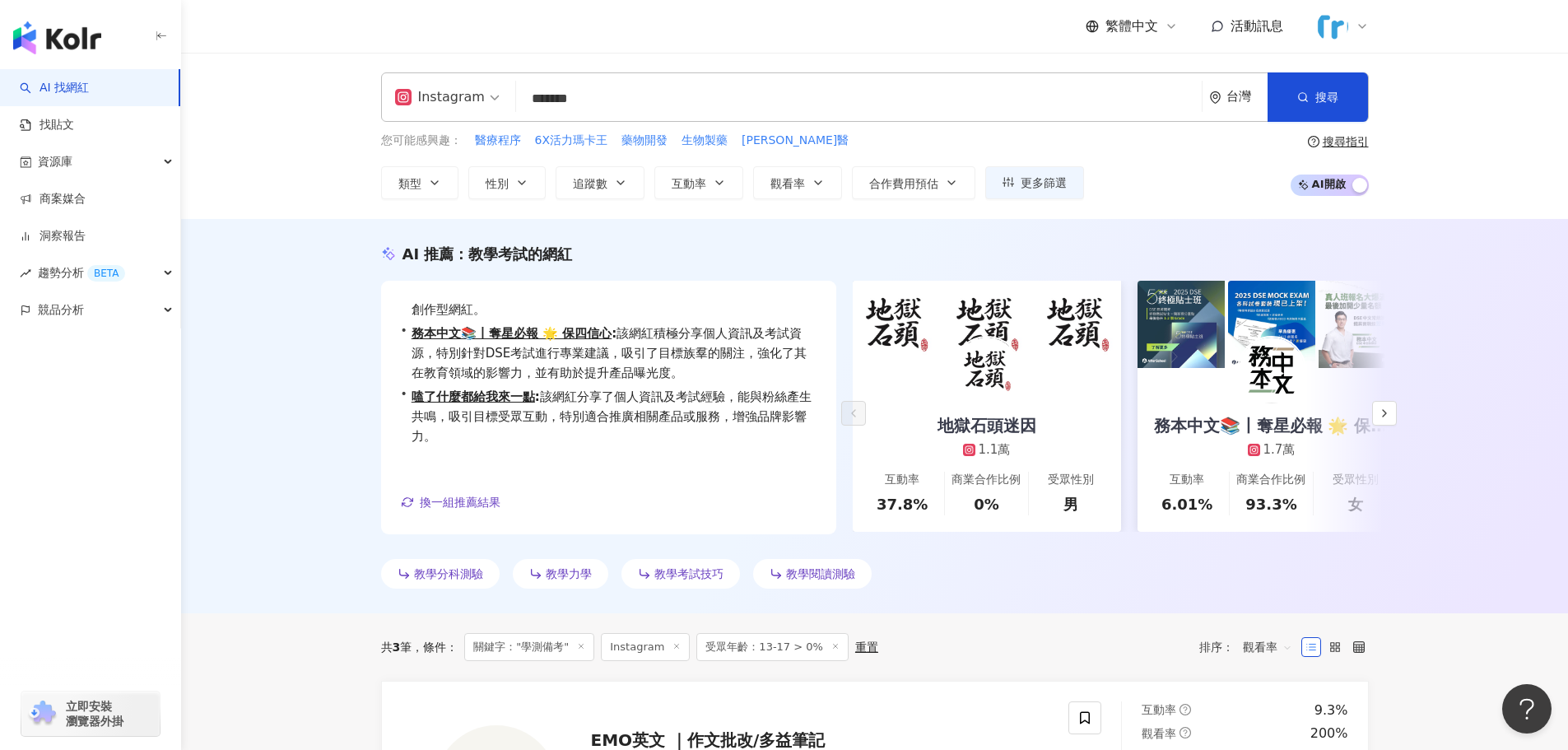
drag, startPoint x: 185, startPoint y: 8, endPoint x: 3, endPoint y: -100, distance: 211.6
click at [3, 0] on html "AI 找網紅 找貼文 資源庫 商案媒合 洞察報告 趨勢分析 BETA 競品分析 立即安裝 瀏覽器外掛 繁體中文 活動訊息 Instagram ****** 台…" at bounding box center [784, 375] width 1568 height 750
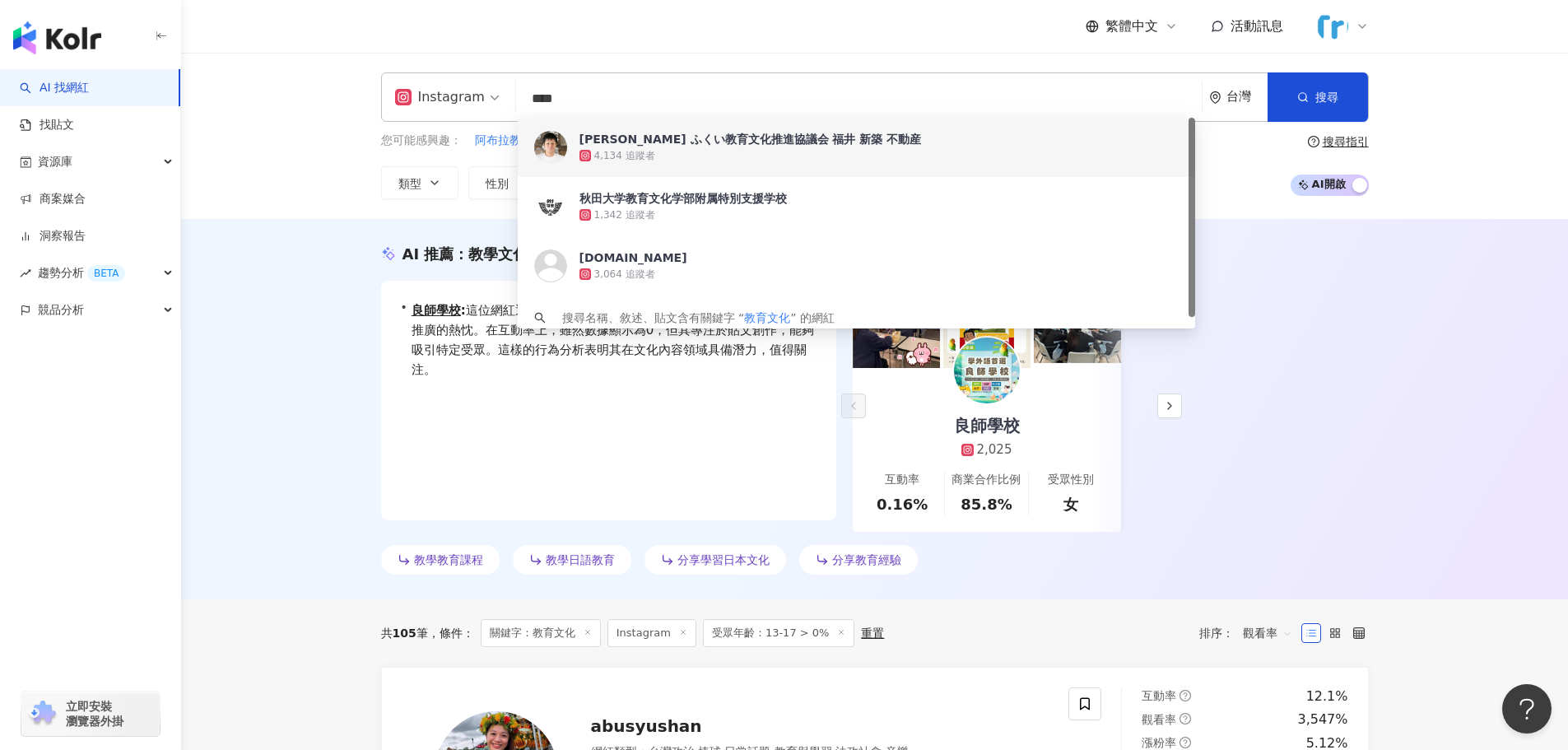
drag, startPoint x: 552, startPoint y: 106, endPoint x: 429, endPoint y: 65, distance: 129.7
click at [430, 65] on div "Instagram **** 台灣 搜尋 250d4089-b1f2-4ca3-9b42-f9746d985aba 4a7e6305-88e3-4af2-86…" at bounding box center [875, 136] width 1387 height 166
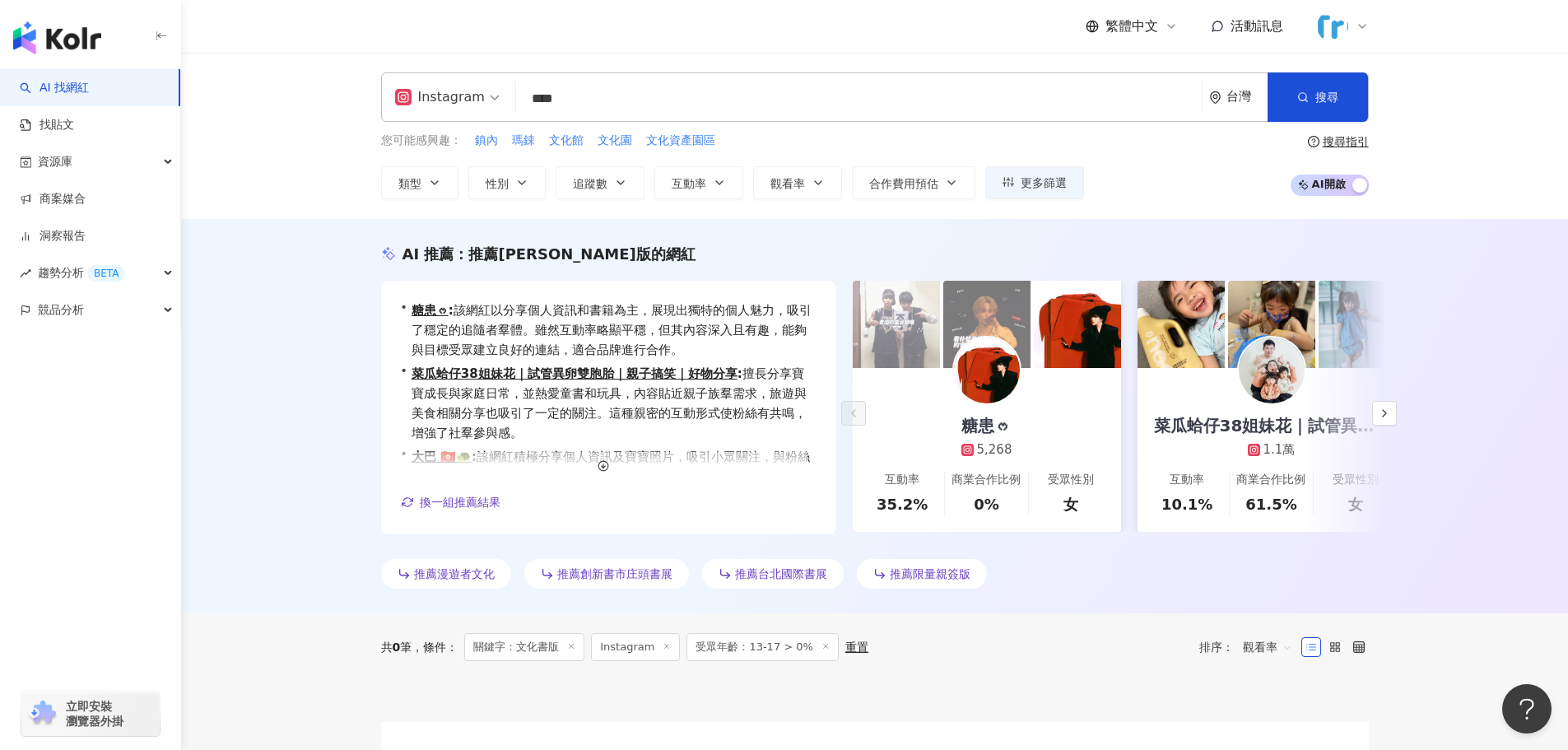
scroll to position [1, 0]
drag, startPoint x: 546, startPoint y: 105, endPoint x: 594, endPoint y: 108, distance: 48.1
click at [594, 108] on input "****" at bounding box center [862, 99] width 678 height 31
type input "*"
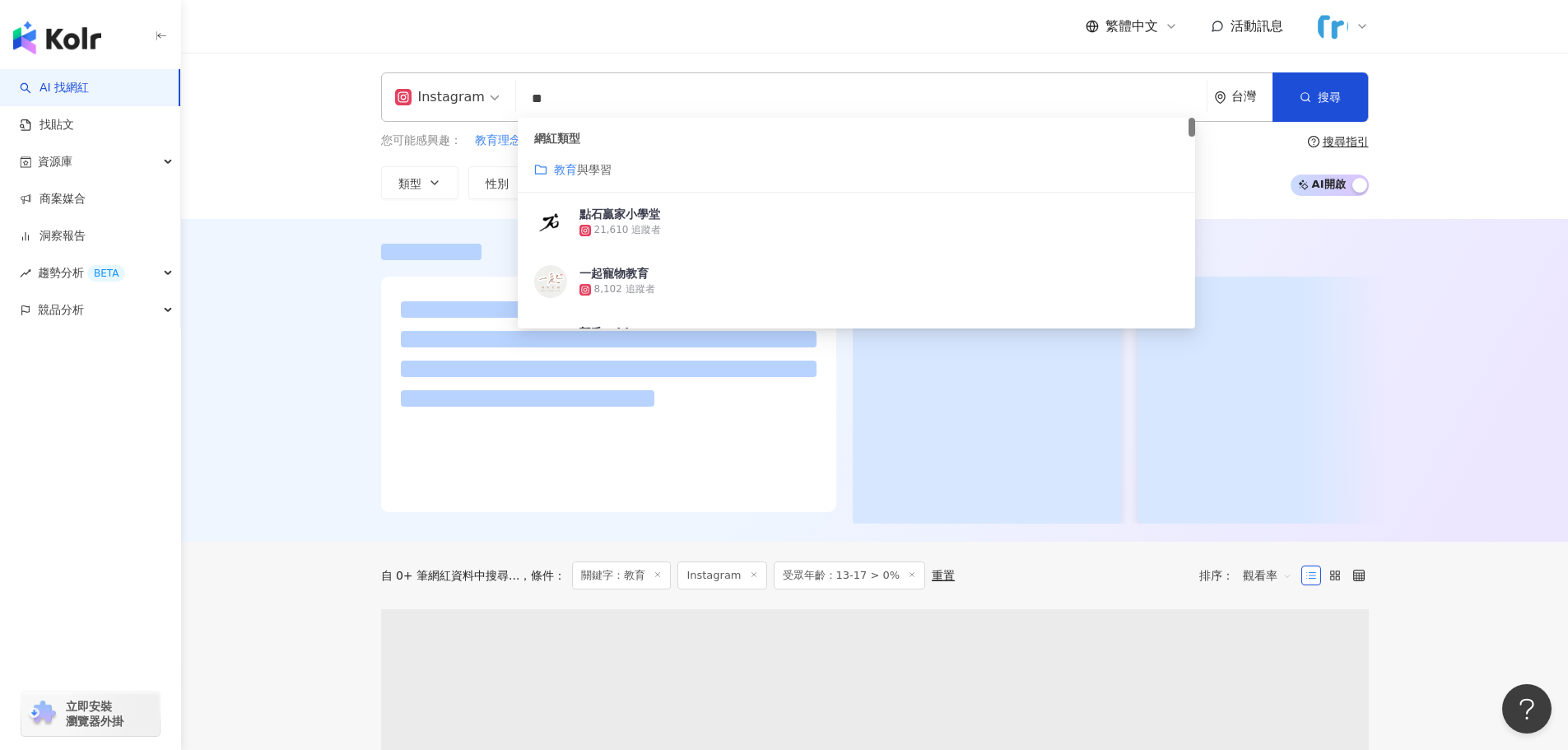
click at [616, 172] on div "教育 與學習" at bounding box center [856, 169] width 644 height 18
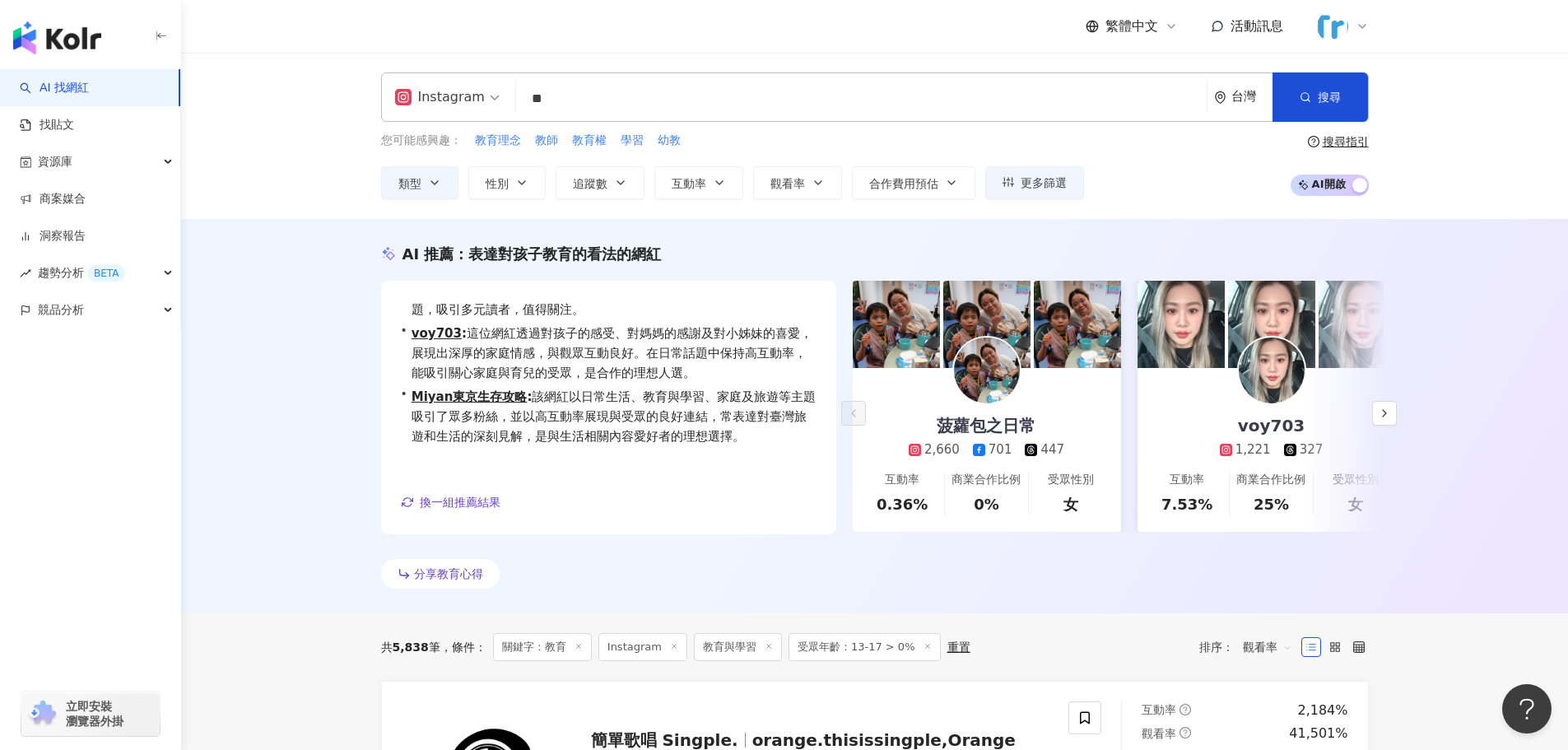
click at [572, 106] on input "**" at bounding box center [862, 99] width 678 height 31
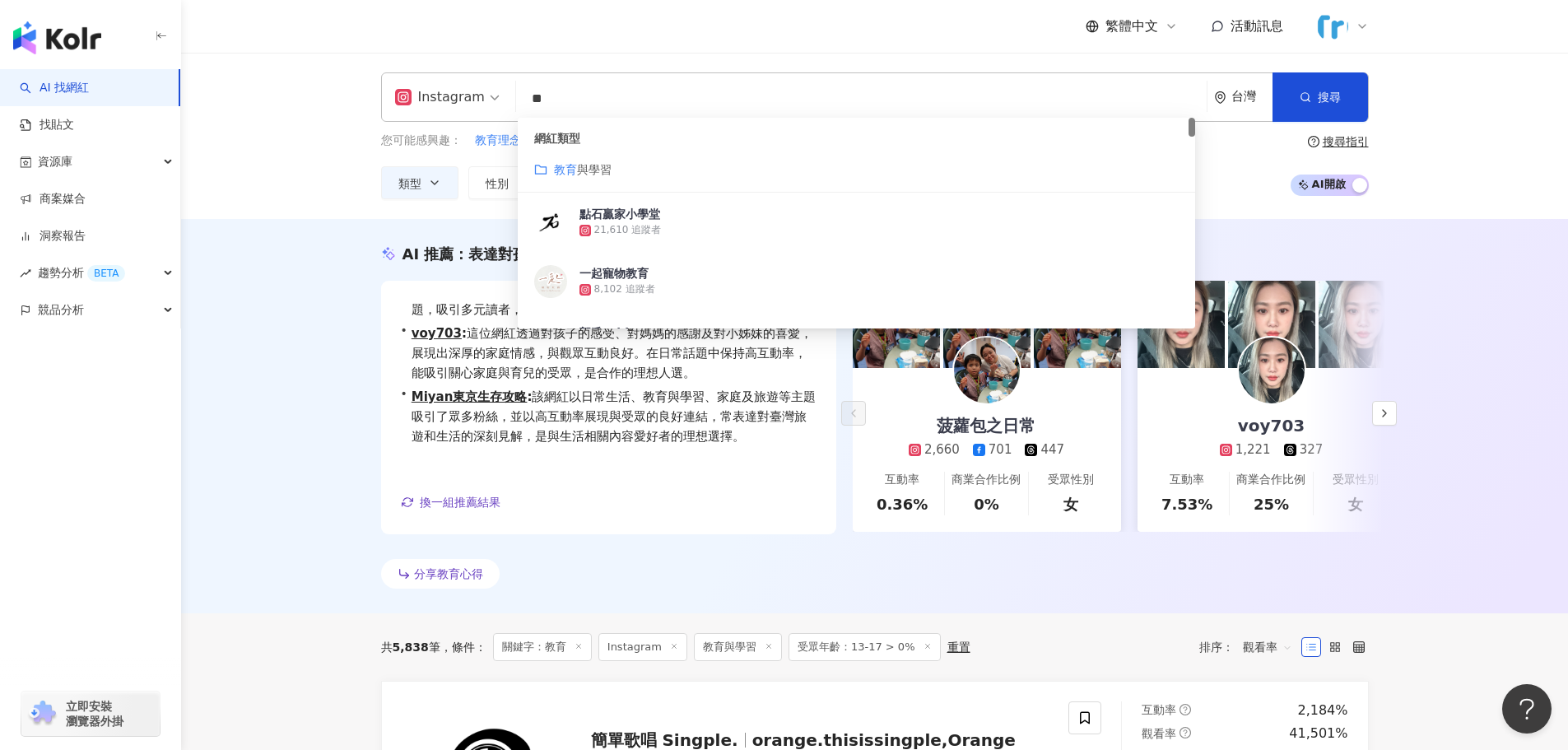
type input "*"
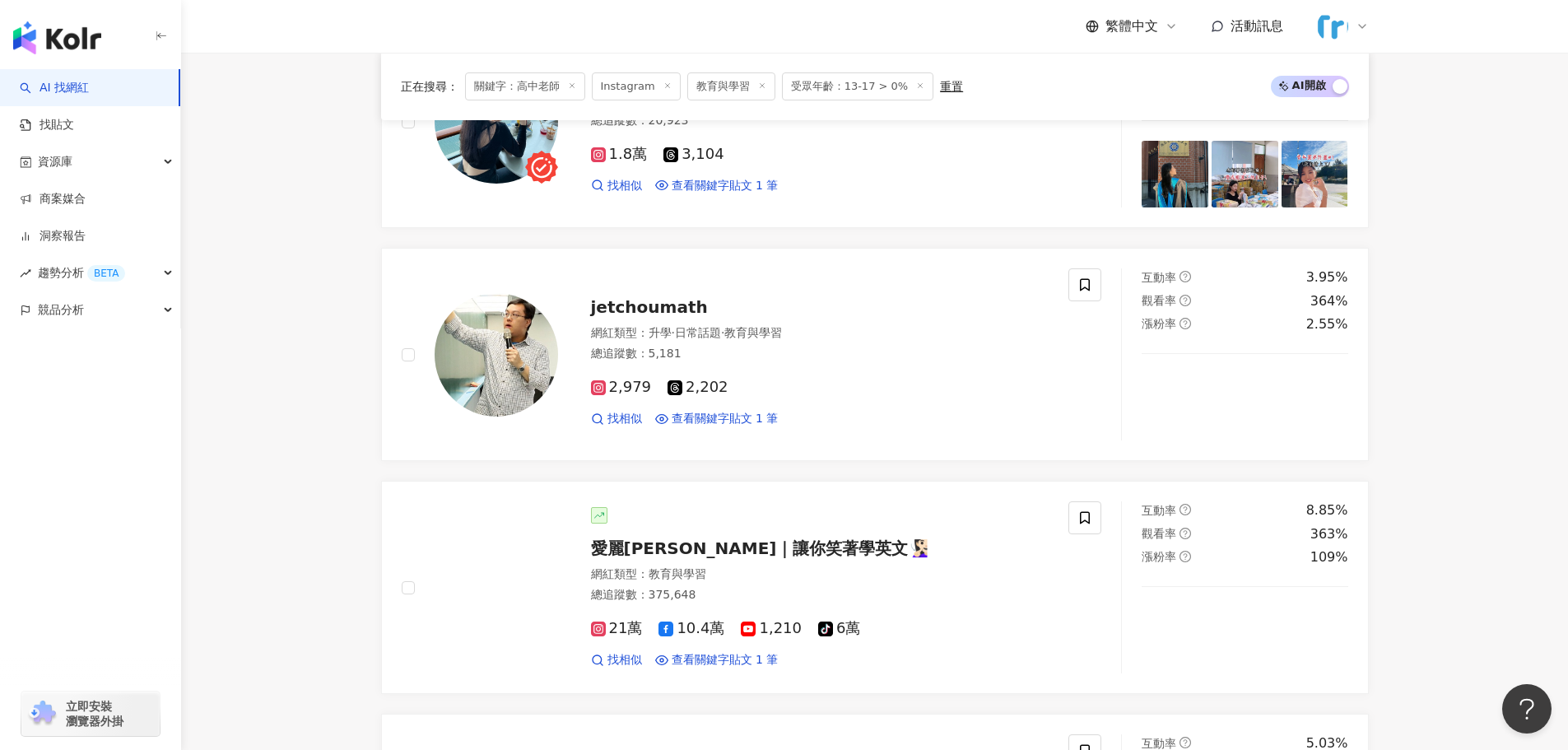
scroll to position [1152, 0]
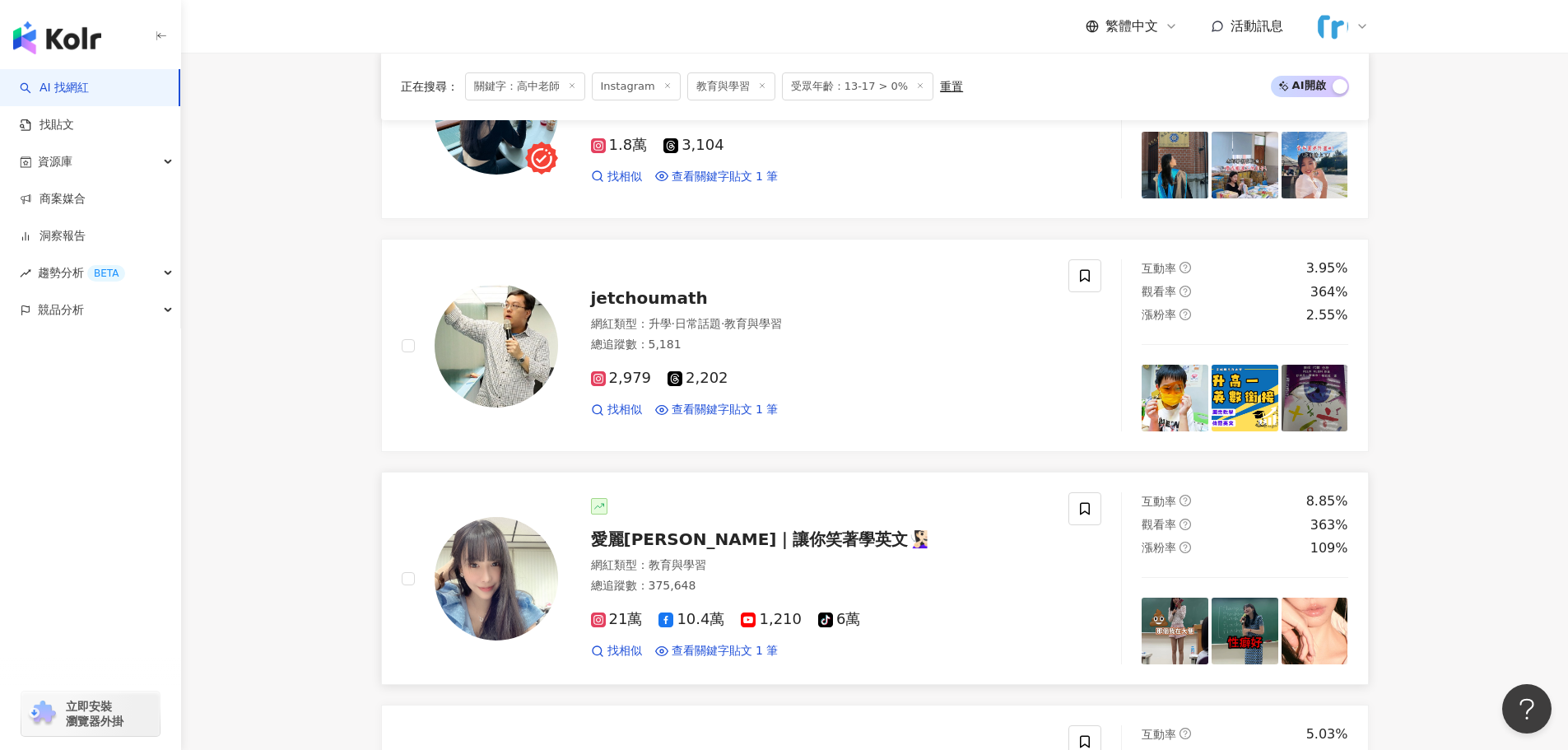
type input "****"
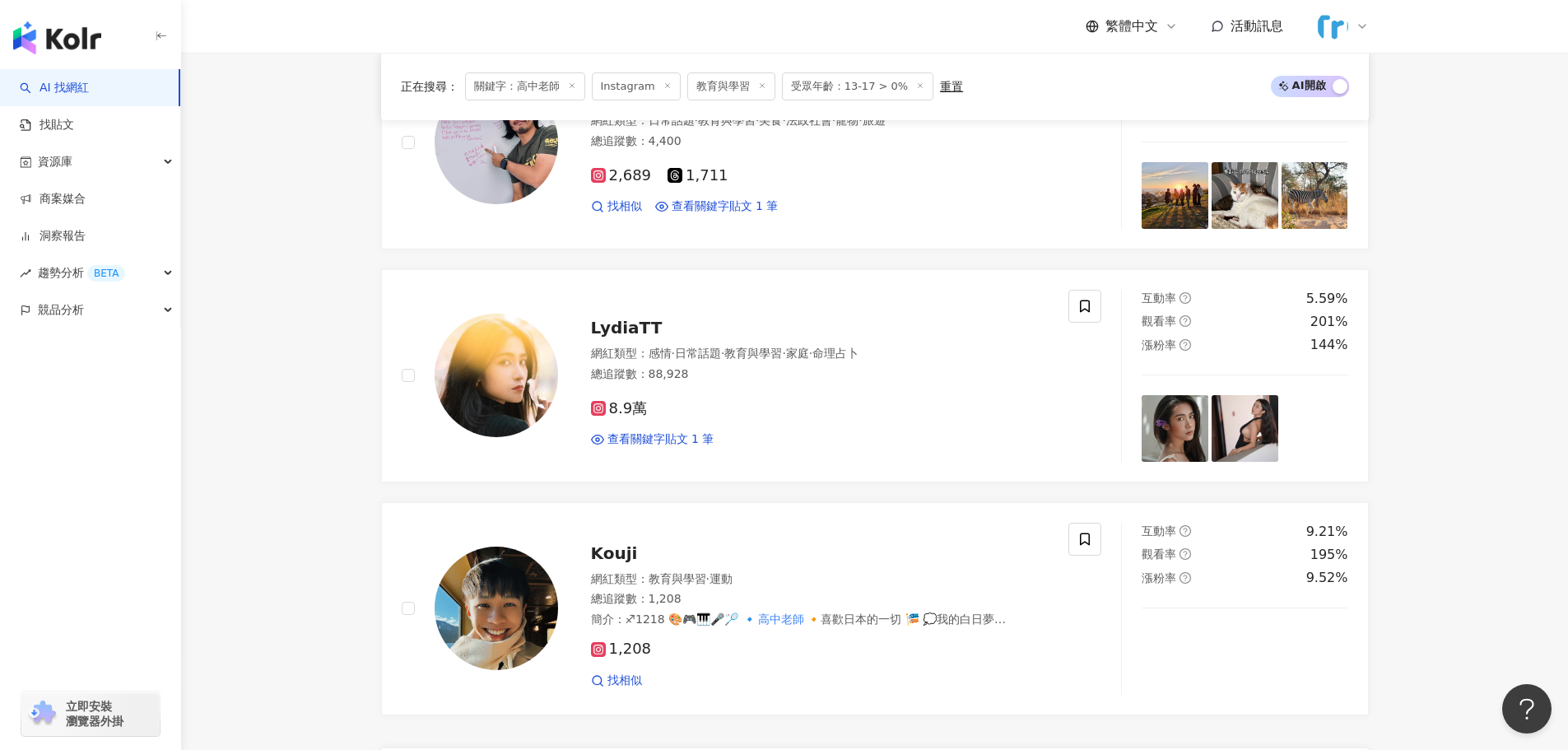
scroll to position [2963, 0]
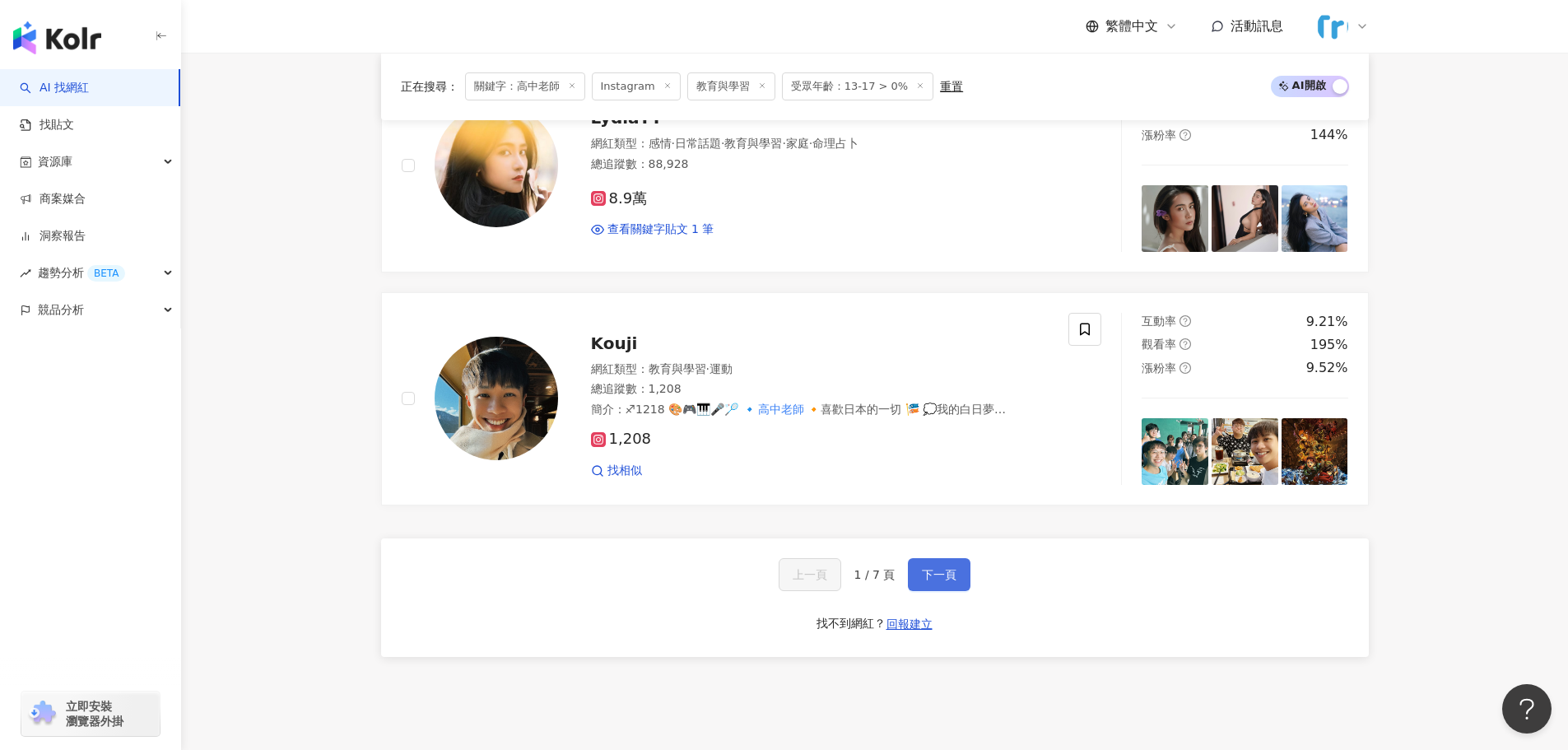
click at [776, 575] on button "下一頁" at bounding box center [939, 575] width 63 height 33
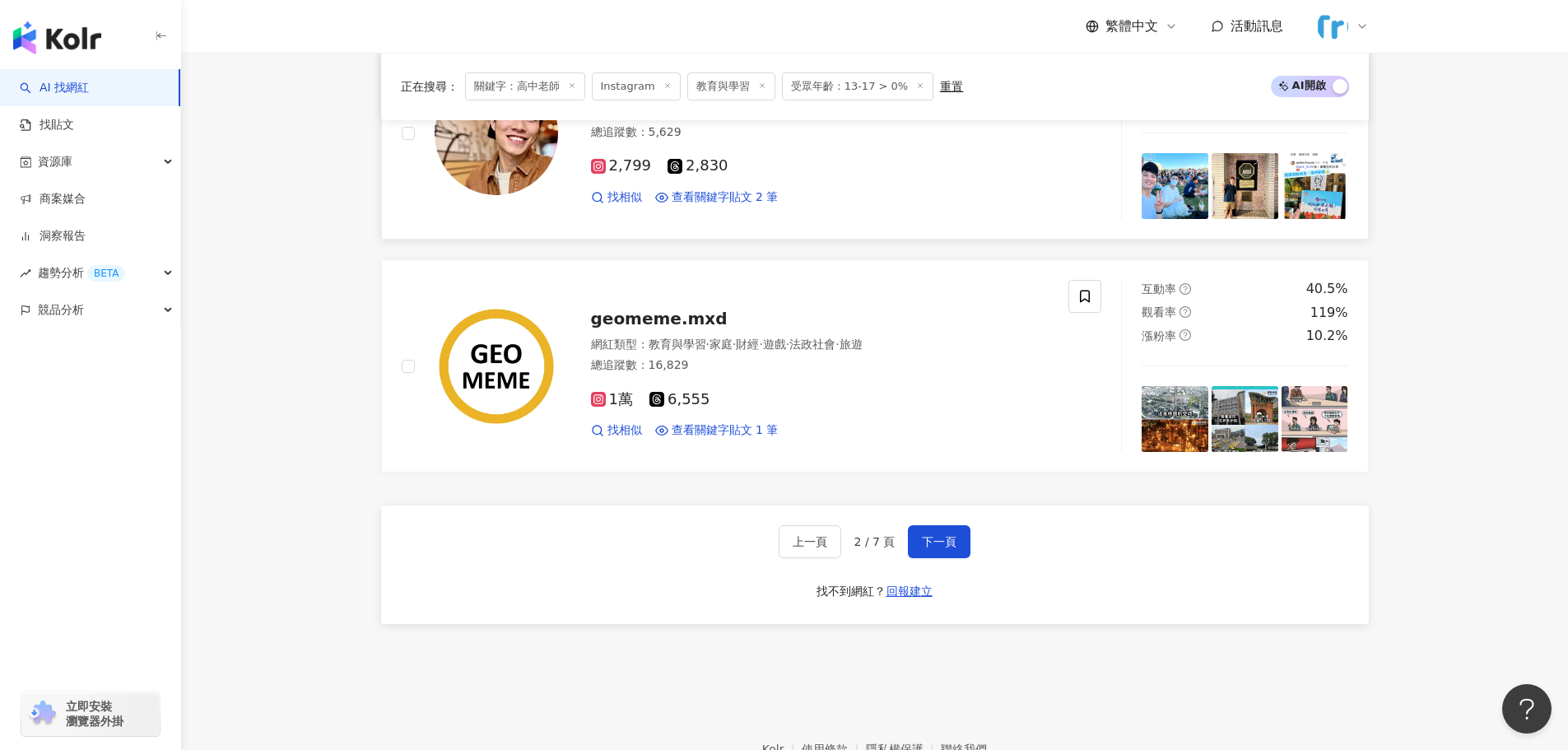
scroll to position [3081, 0]
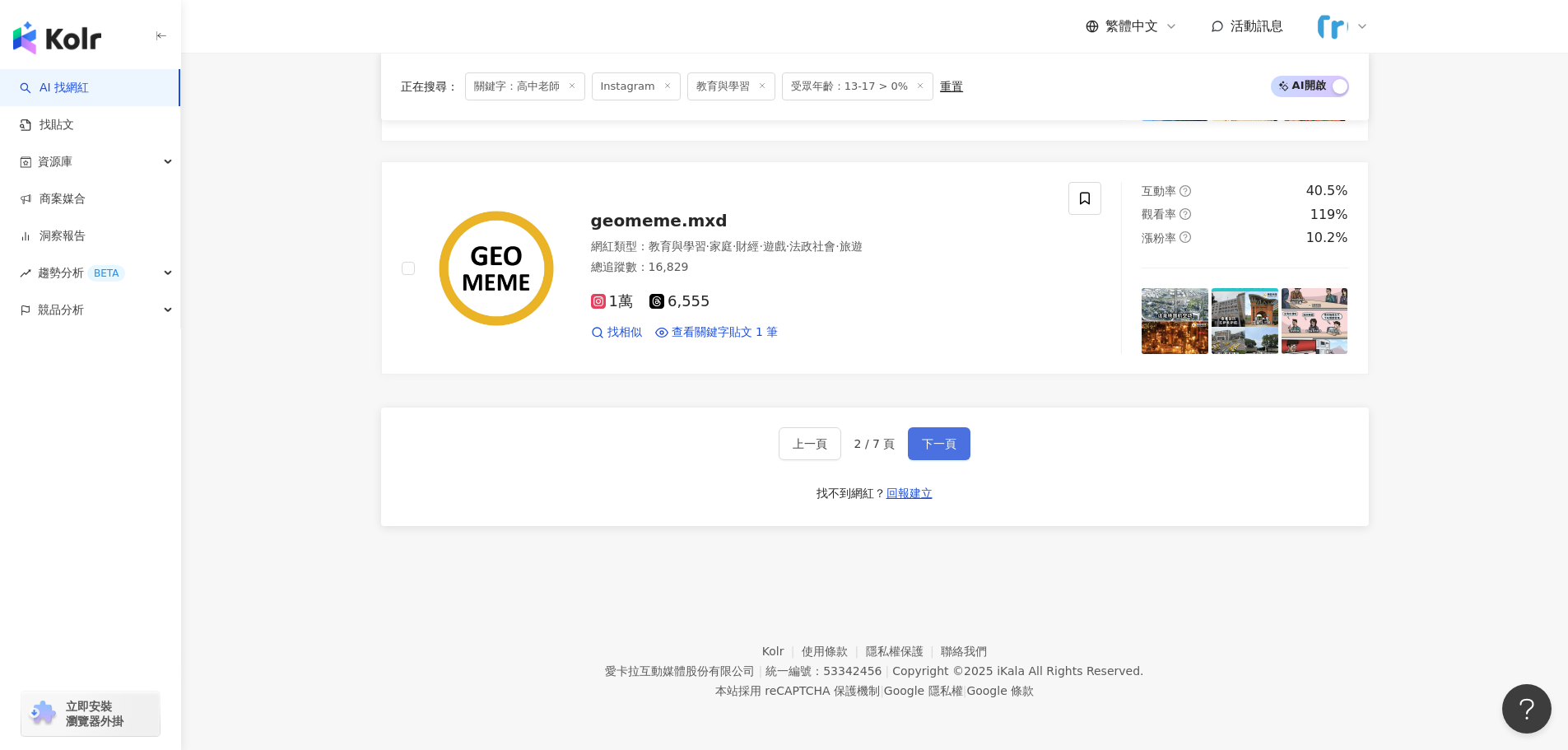
click at [776, 445] on button "下一頁" at bounding box center [939, 444] width 63 height 33
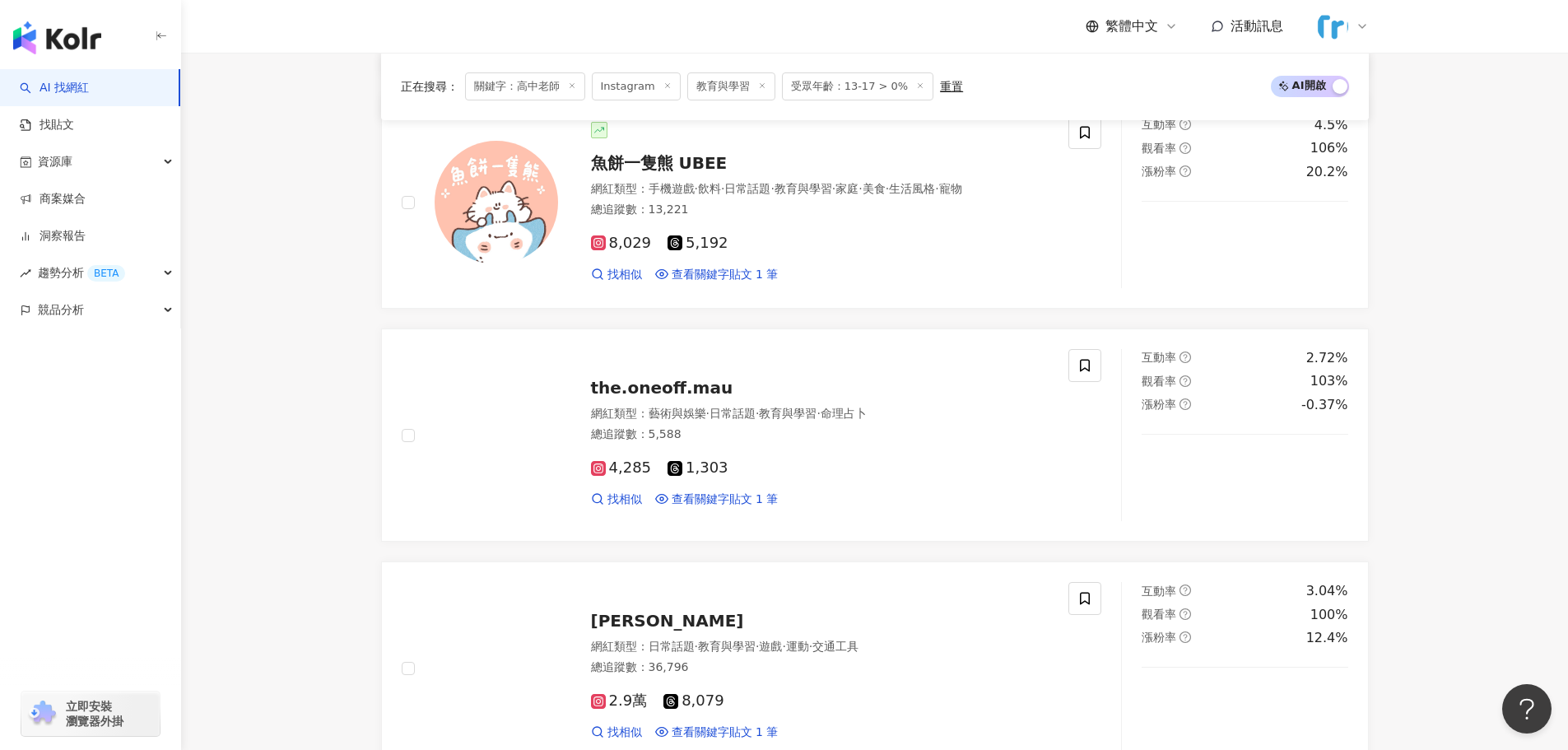
scroll to position [3085, 0]
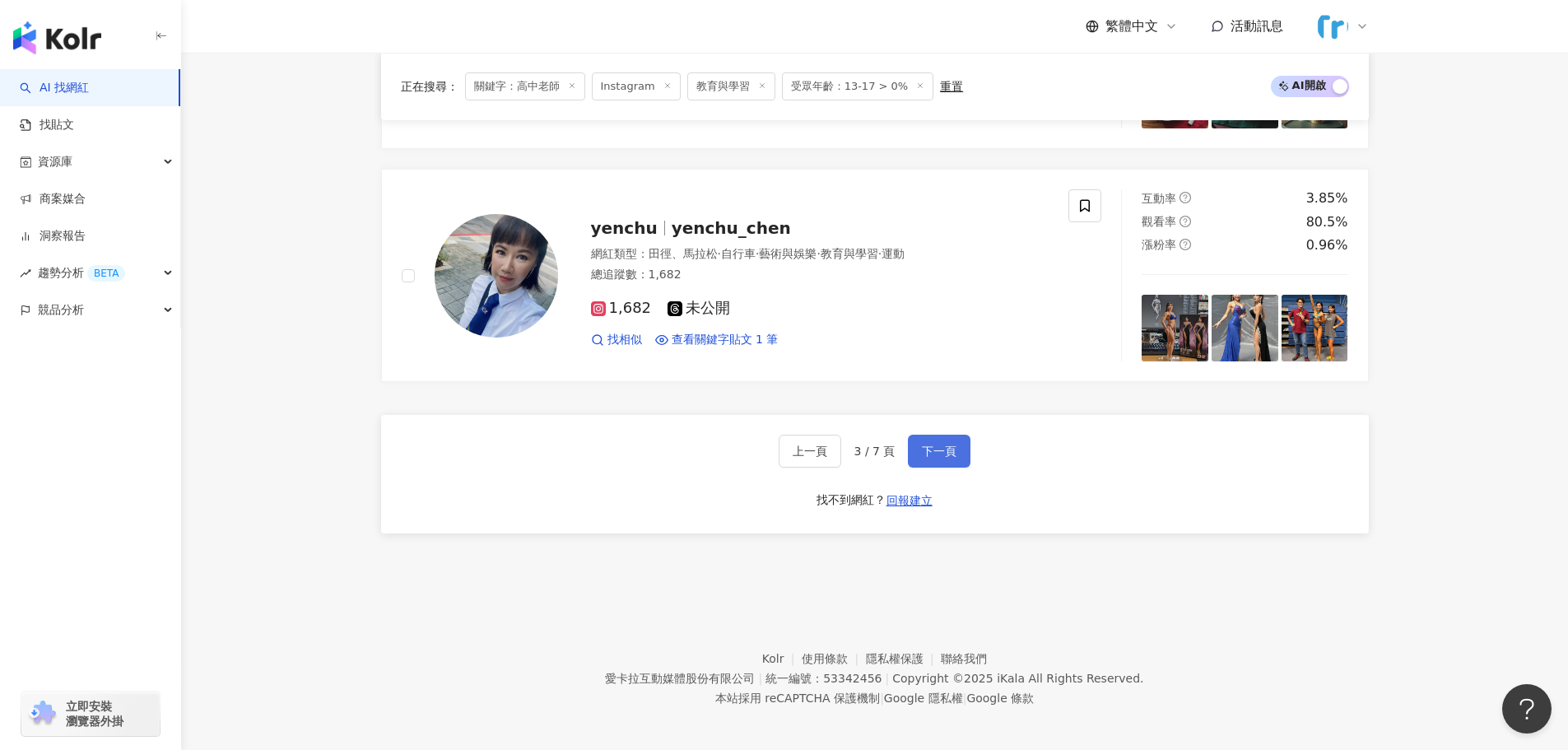
click at [776, 455] on button "下一頁" at bounding box center [939, 451] width 63 height 33
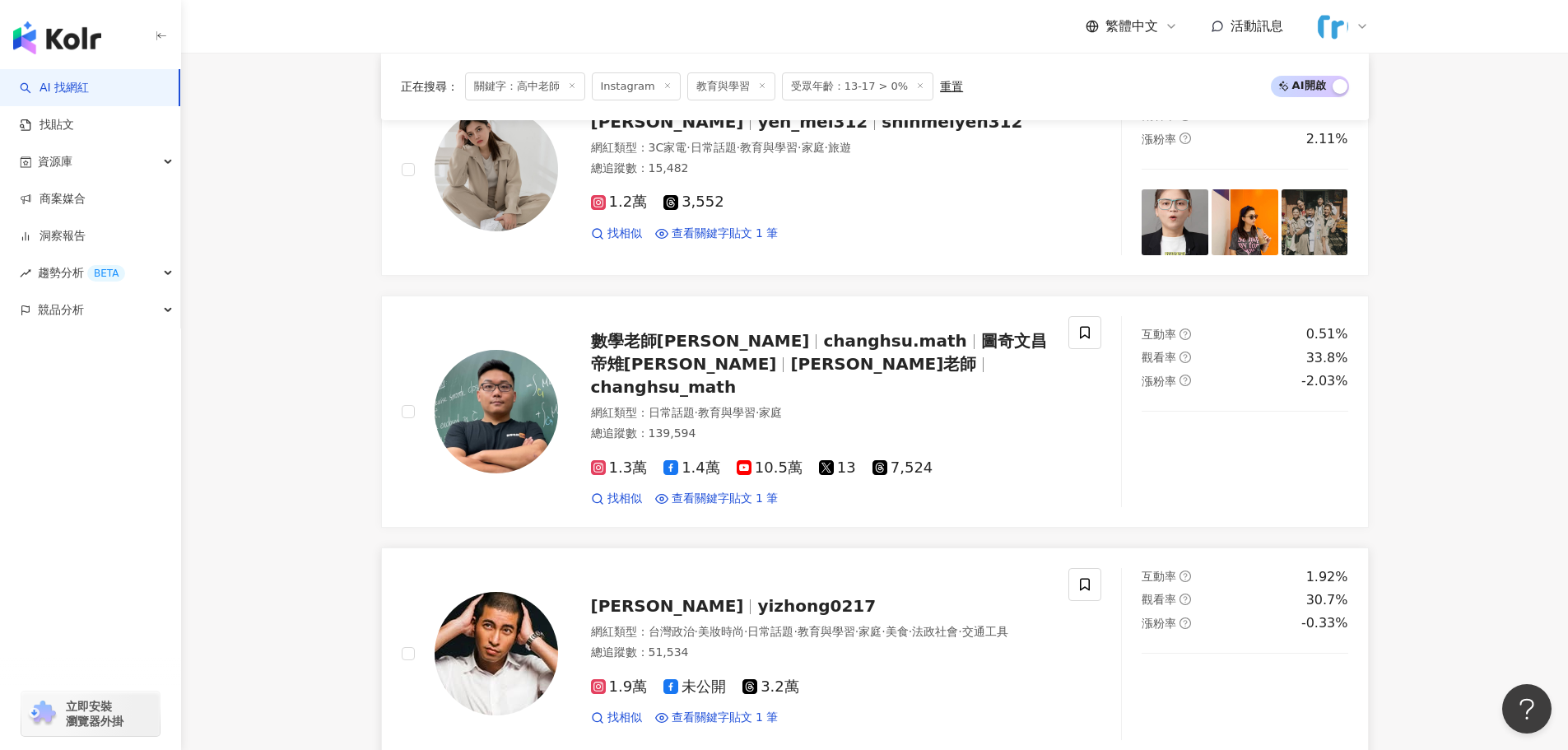
scroll to position [2930, 0]
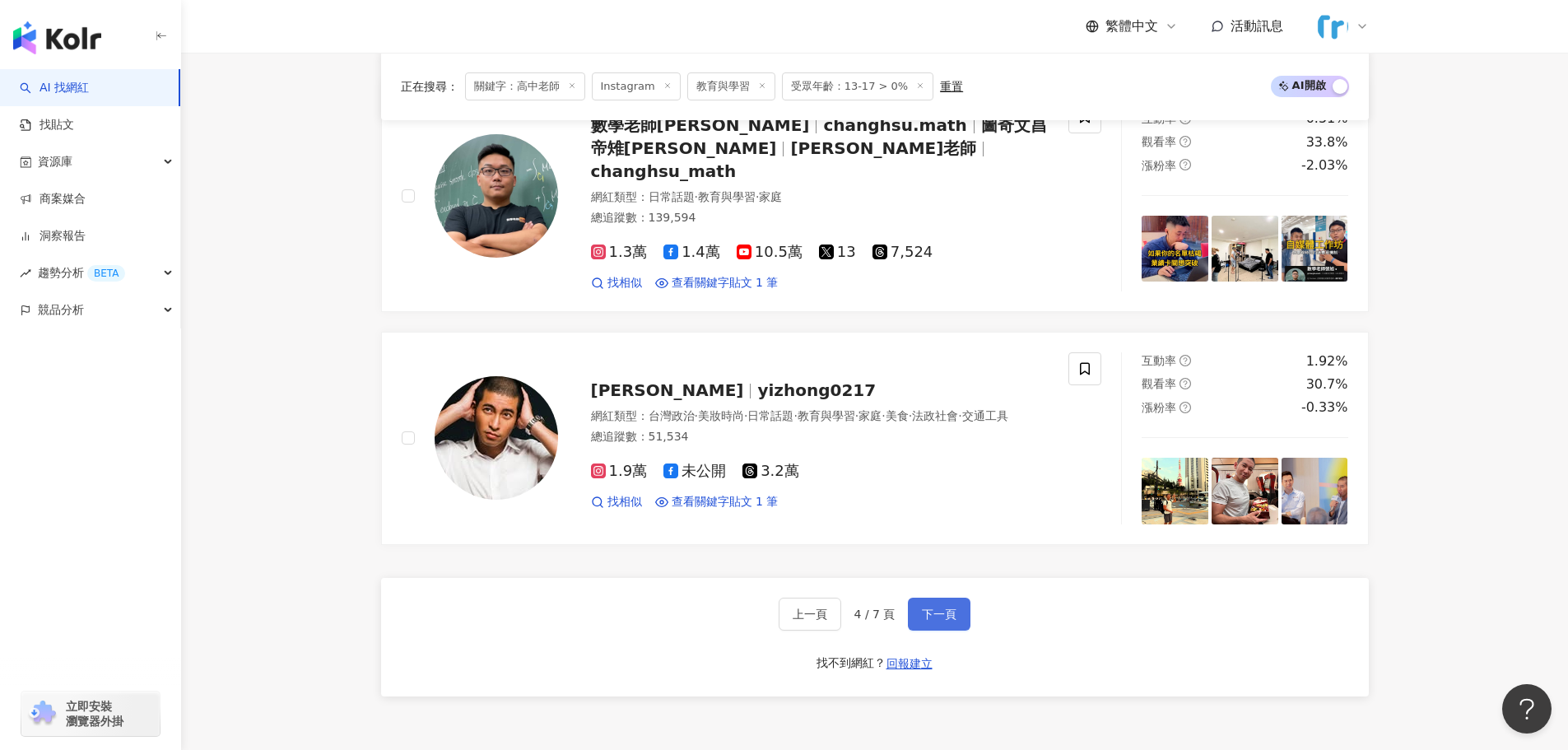
click at [776, 607] on span "下一頁" at bounding box center [938, 613] width 34 height 13
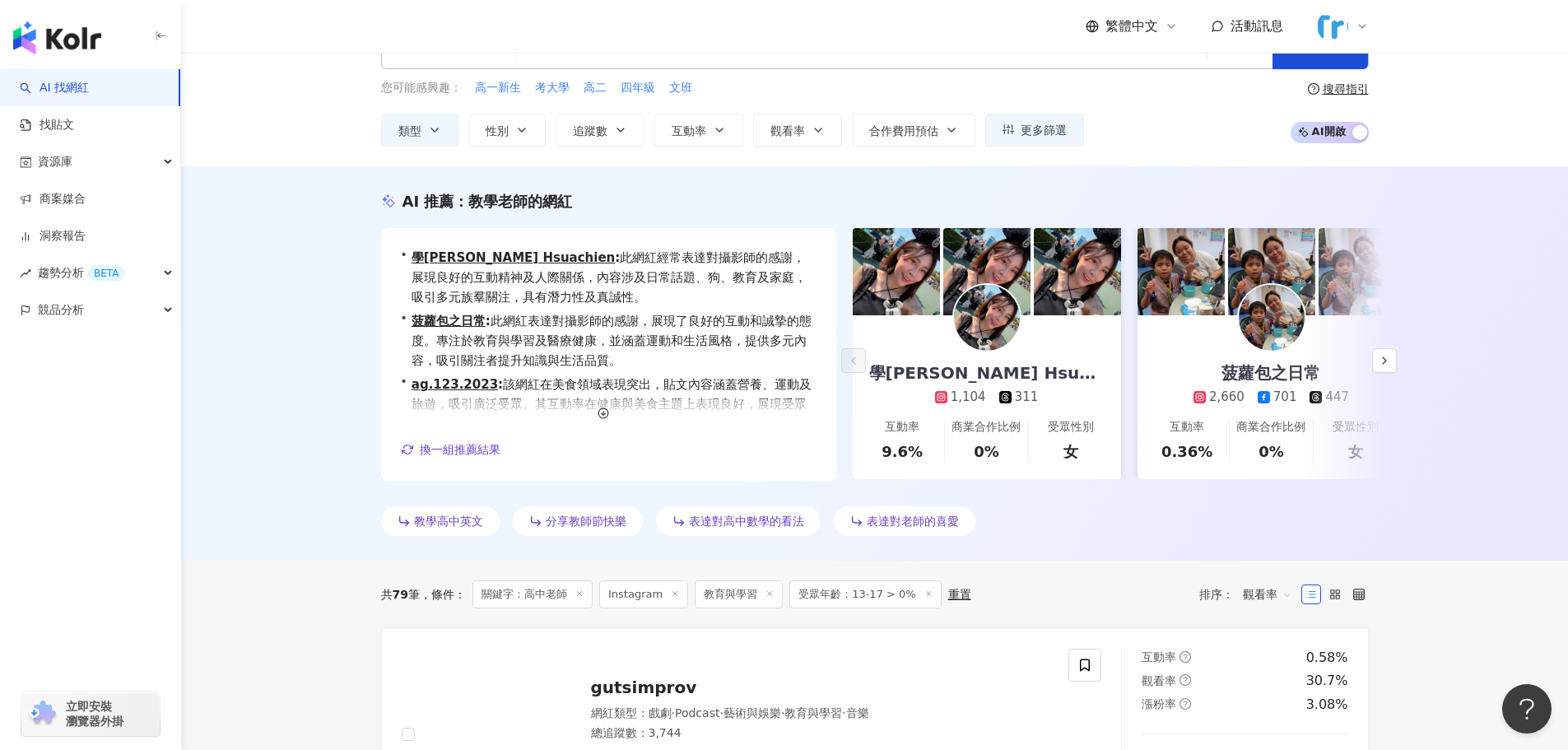
scroll to position [49, 0]
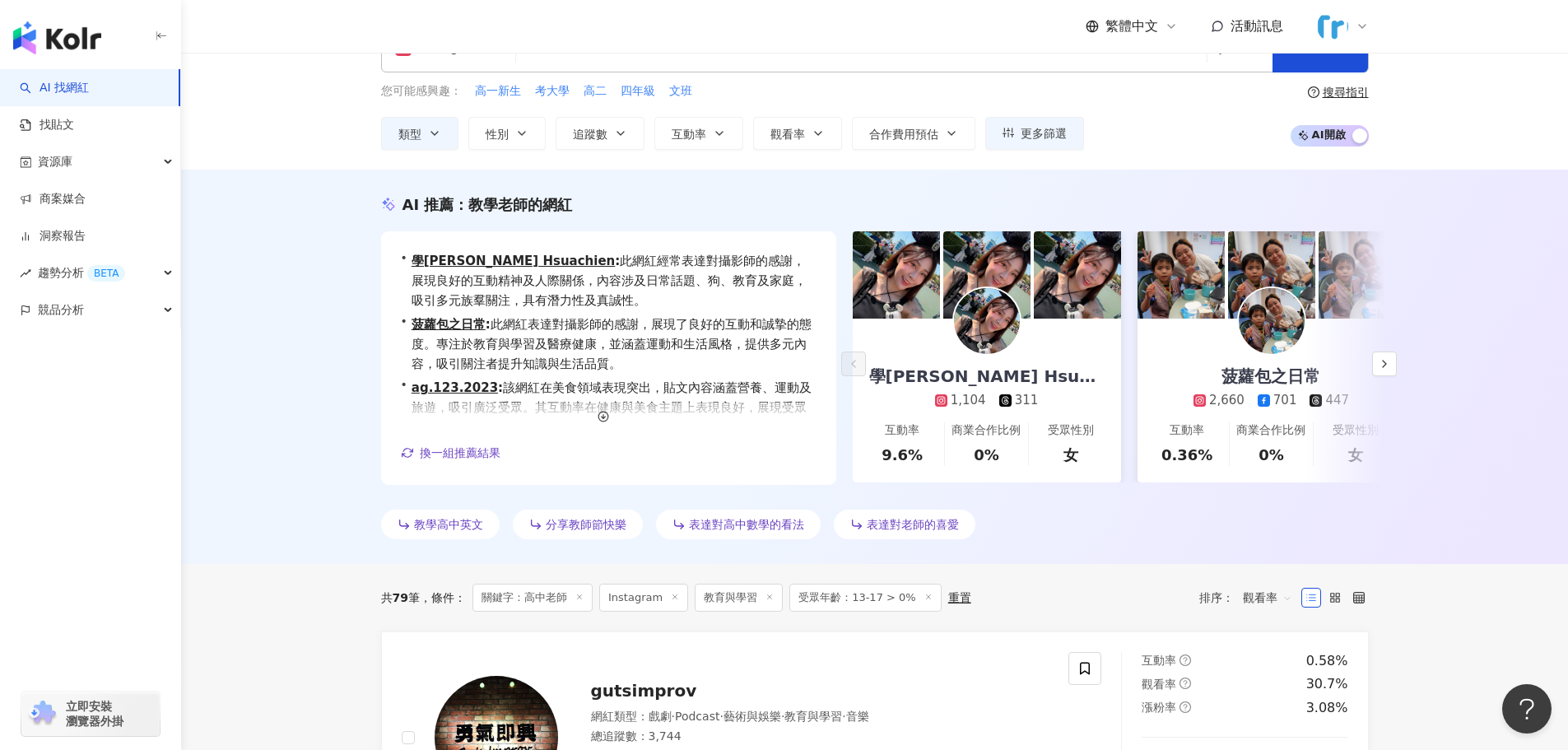
click at [431, 529] on span "教學高中英文" at bounding box center [449, 524] width 70 height 13
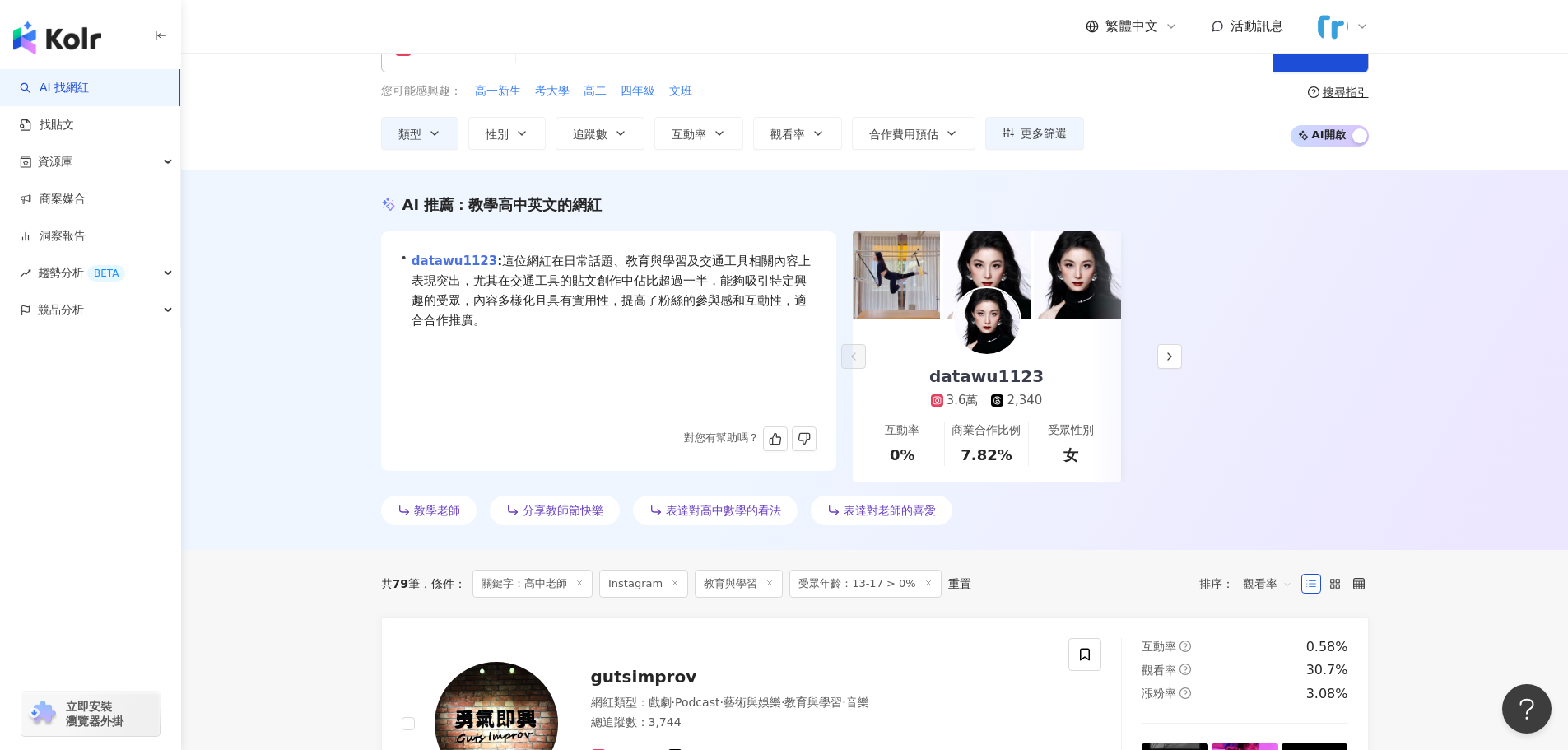
click at [451, 261] on link "datawu1123" at bounding box center [453, 260] width 85 height 15
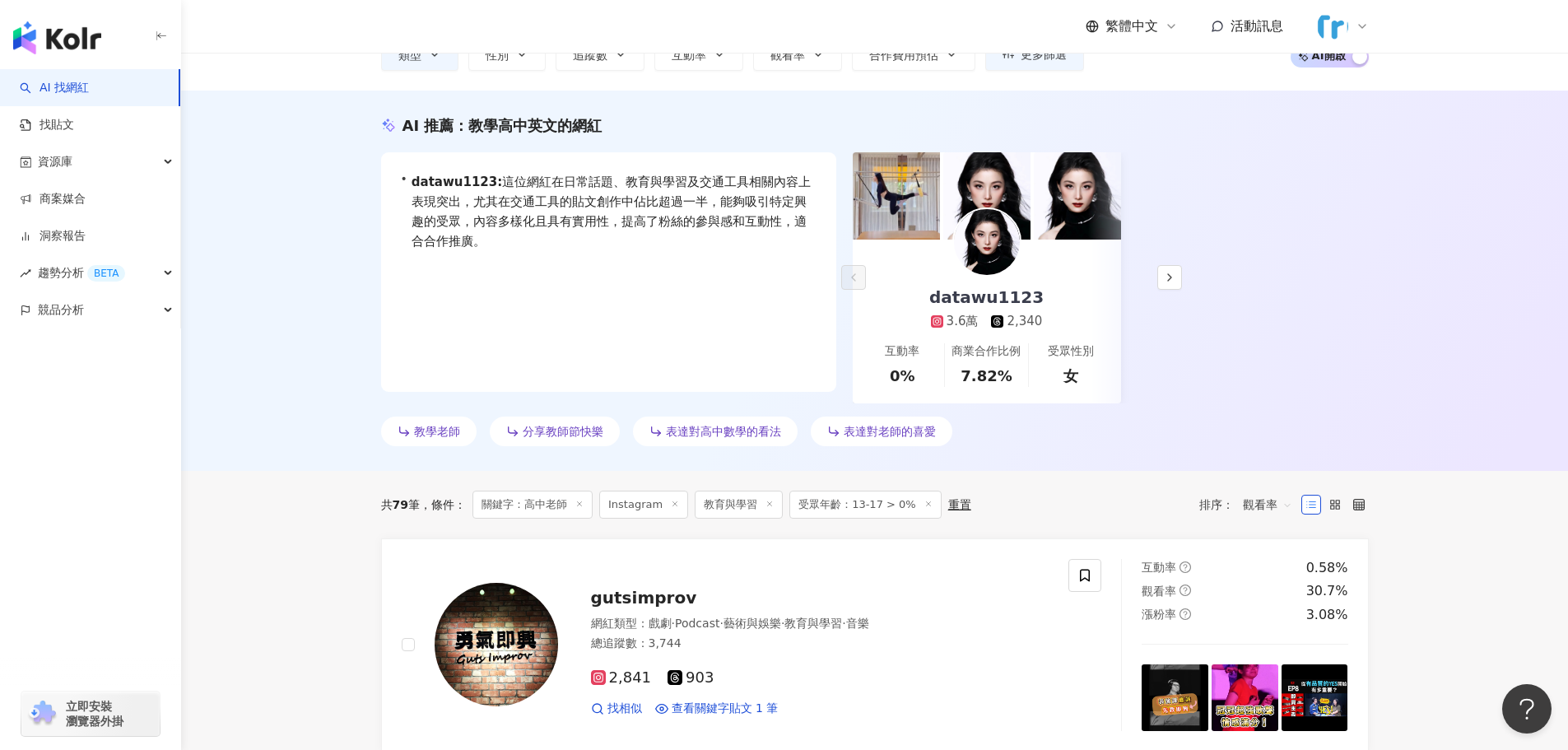
scroll to position [0, 0]
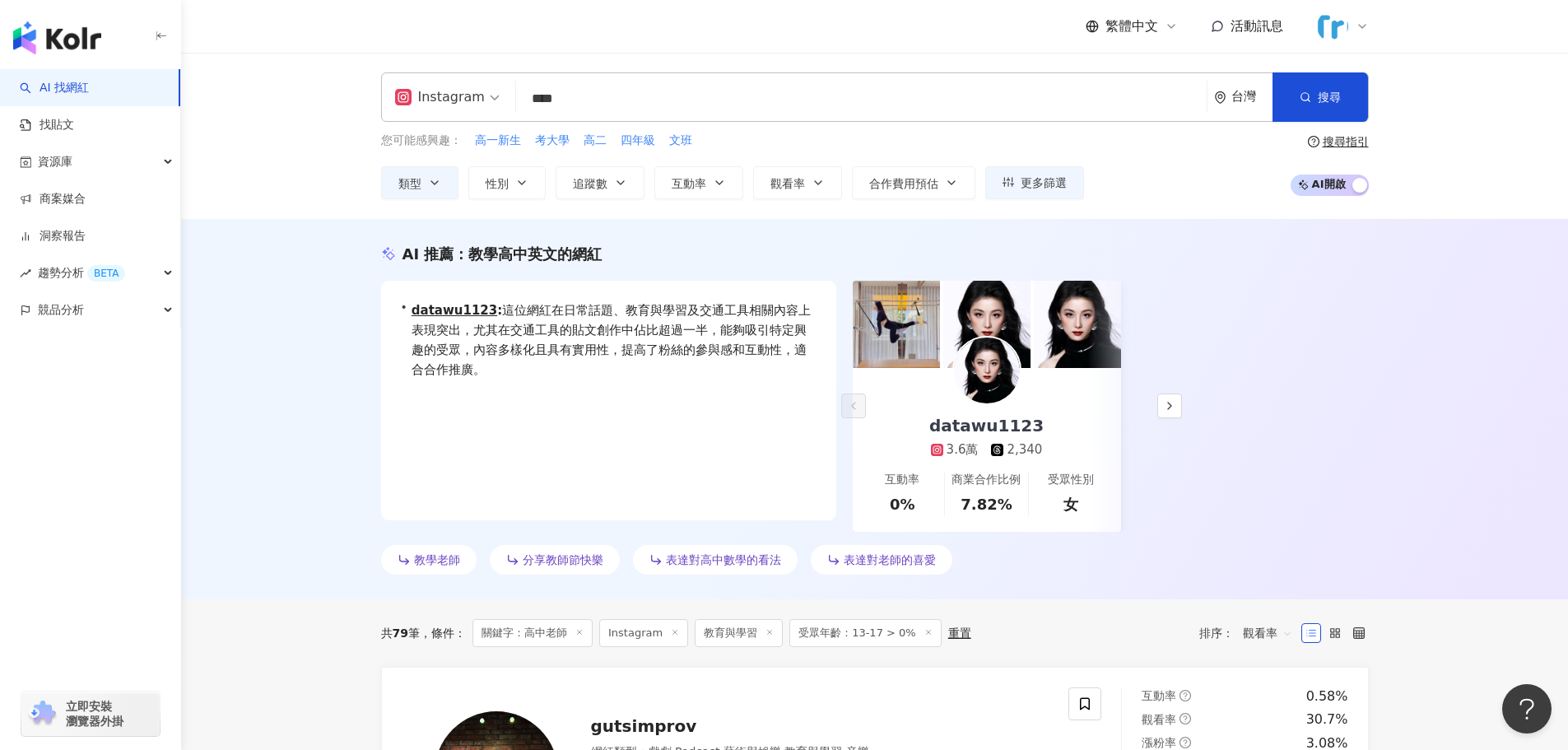
drag, startPoint x: 678, startPoint y: 95, endPoint x: 152, endPoint y: -25, distance: 539.5
click at [152, 0] on html "AI 找網紅 找貼文 資源庫 商案媒合 洞察報告 趨勢分析 BETA 競品分析 立即安裝 瀏覽器外掛 繁體中文 活動訊息 Instagram **** 台灣 …" at bounding box center [784, 375] width 1568 height 750
click at [776, 176] on span "更多篩選" at bounding box center [1043, 182] width 46 height 13
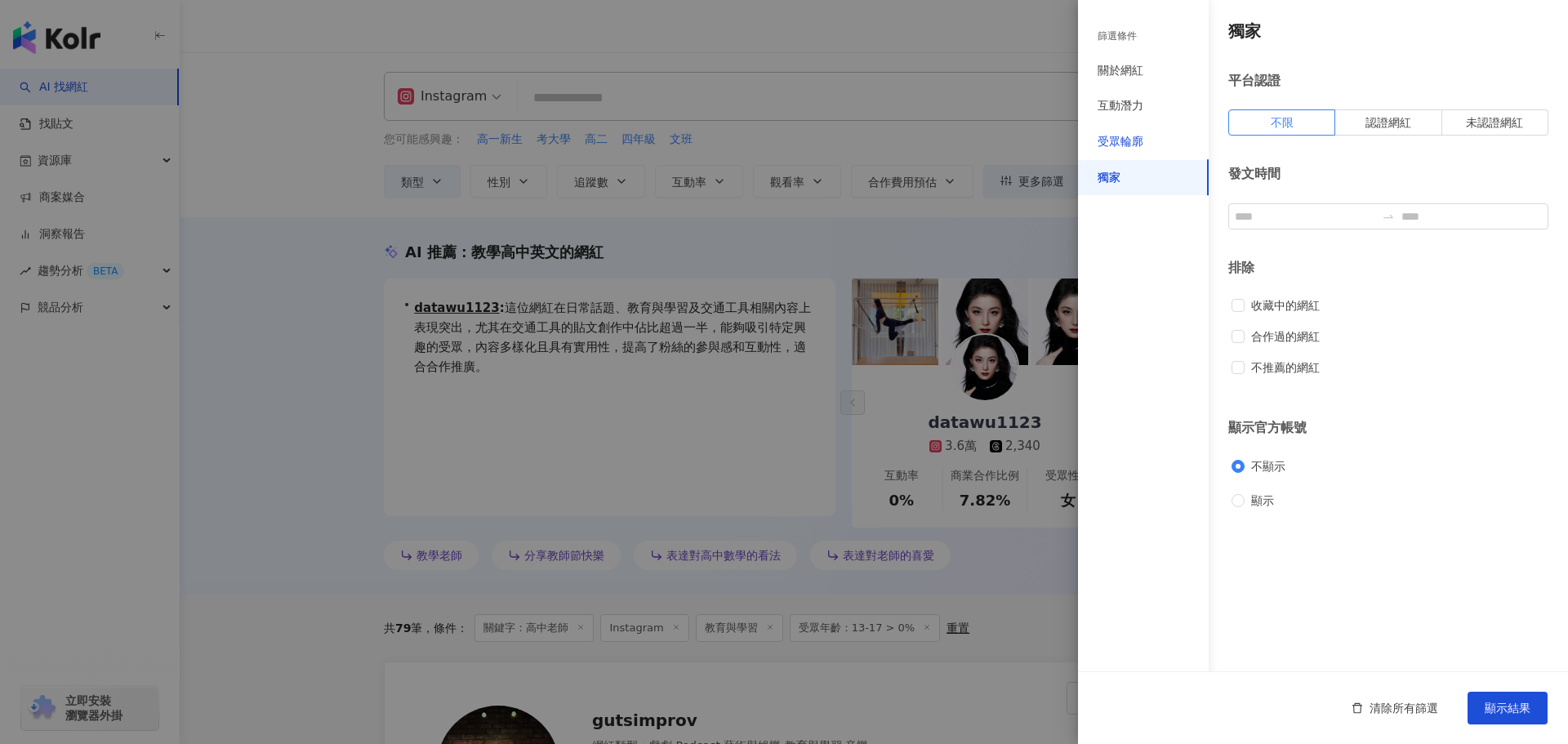
click at [769, 146] on div "受眾輪廓" at bounding box center [1120, 142] width 46 height 17
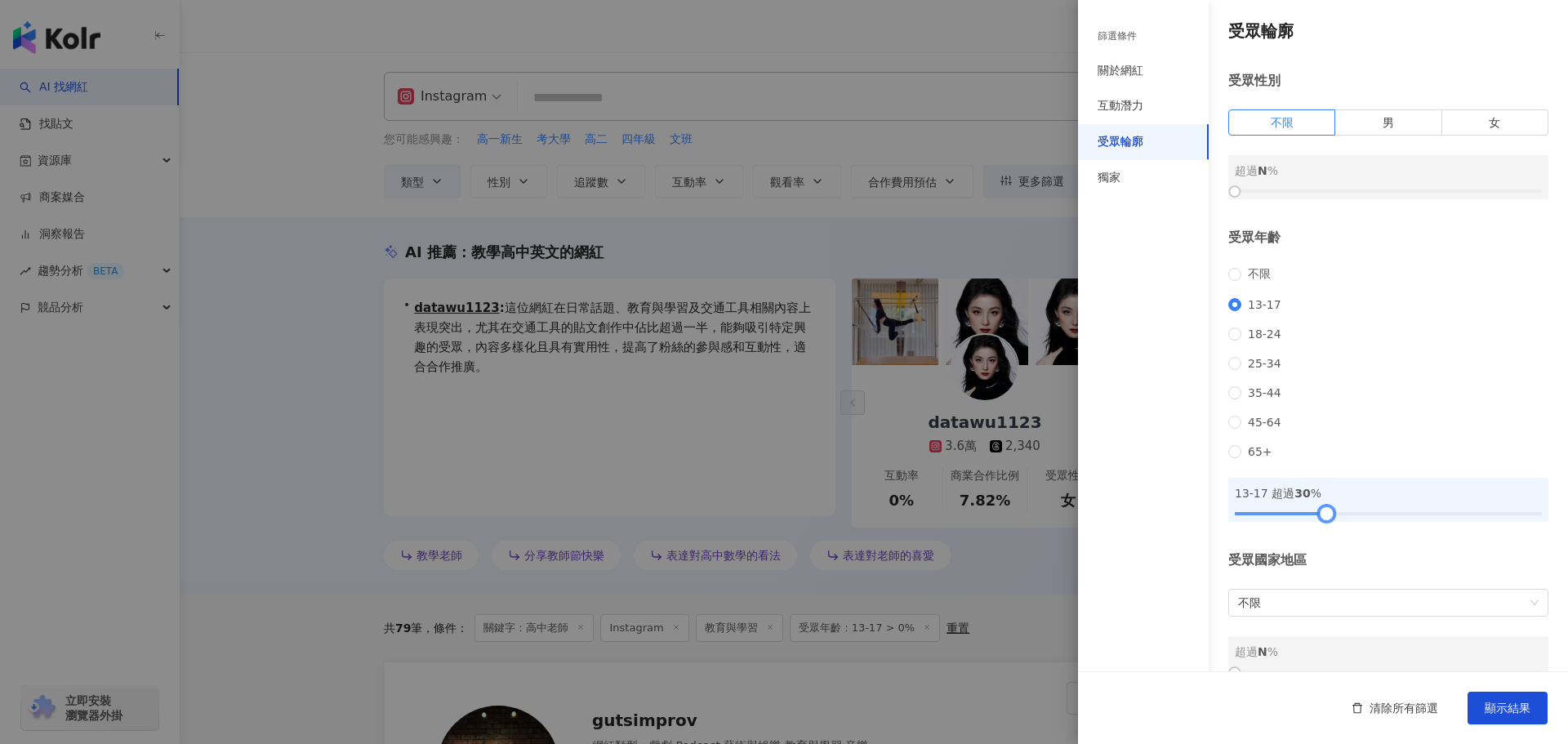
drag, startPoint x: 1262, startPoint y: 542, endPoint x: 1323, endPoint y: 532, distance: 61.8
click at [769, 518] on div at bounding box center [1326, 513] width 9 height 9
click at [769, 708] on span "顯示結果" at bounding box center [1507, 707] width 46 height 13
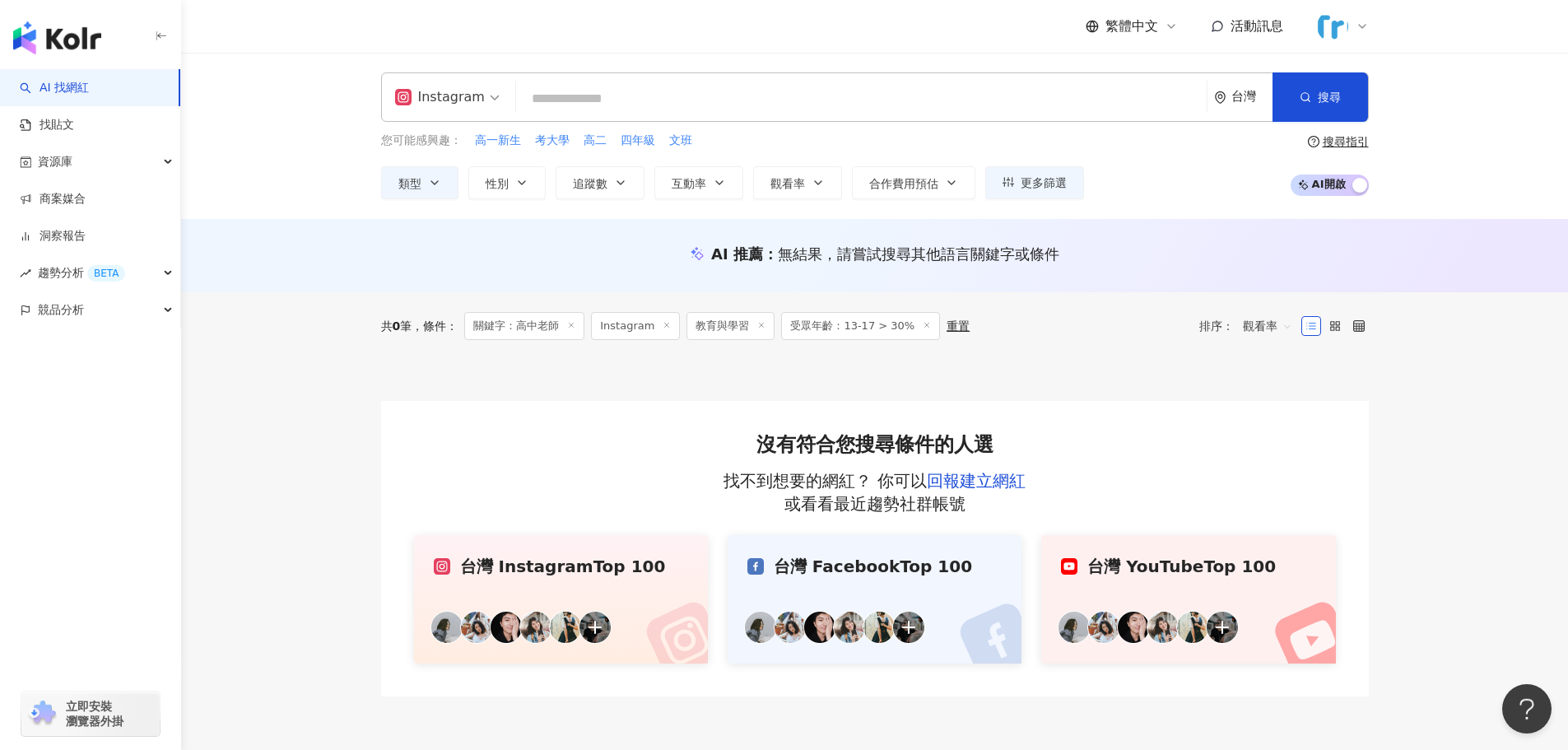
click at [776, 166] on button "更多篩選" at bounding box center [1034, 183] width 99 height 33
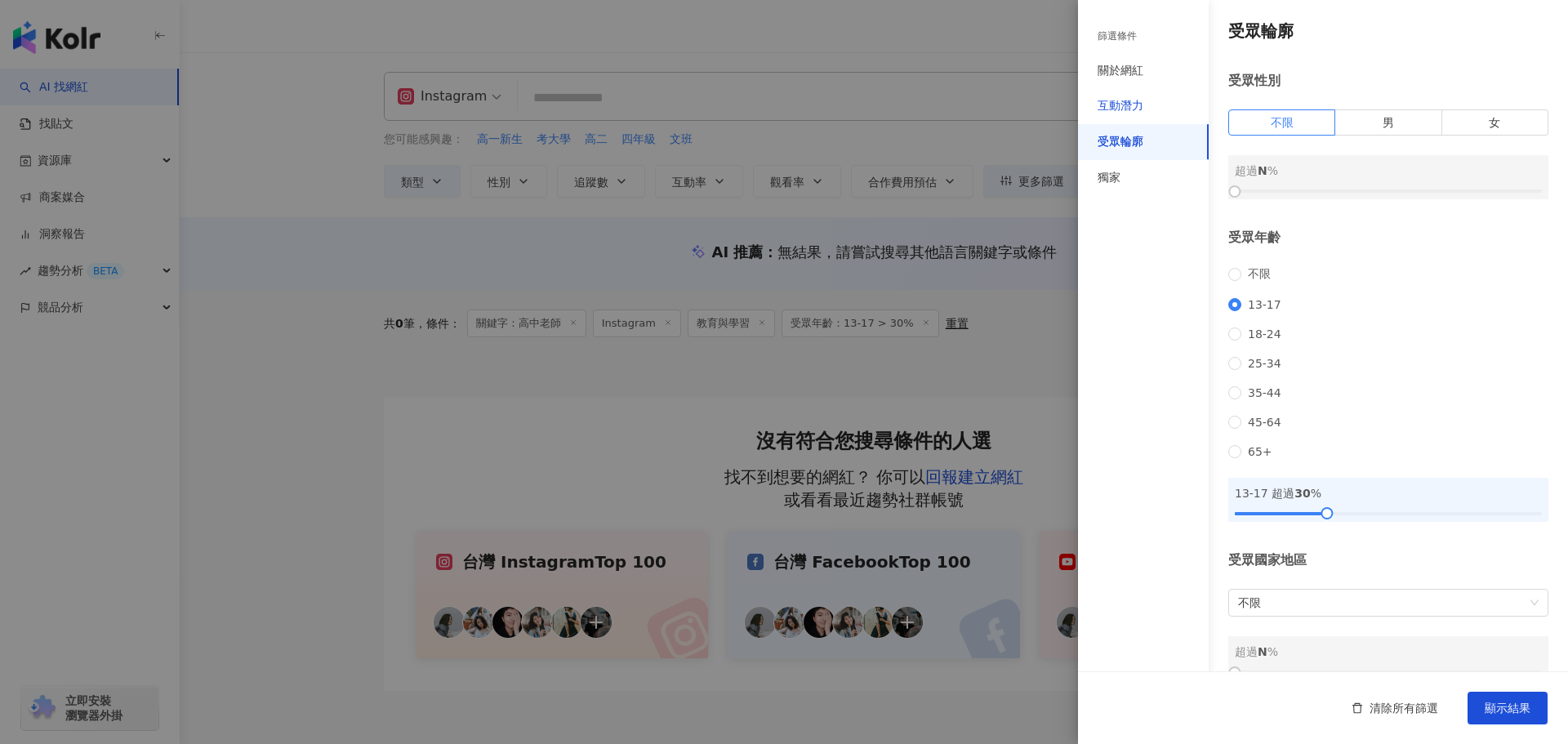
click at [769, 102] on div "互動潛力" at bounding box center [1120, 106] width 46 height 17
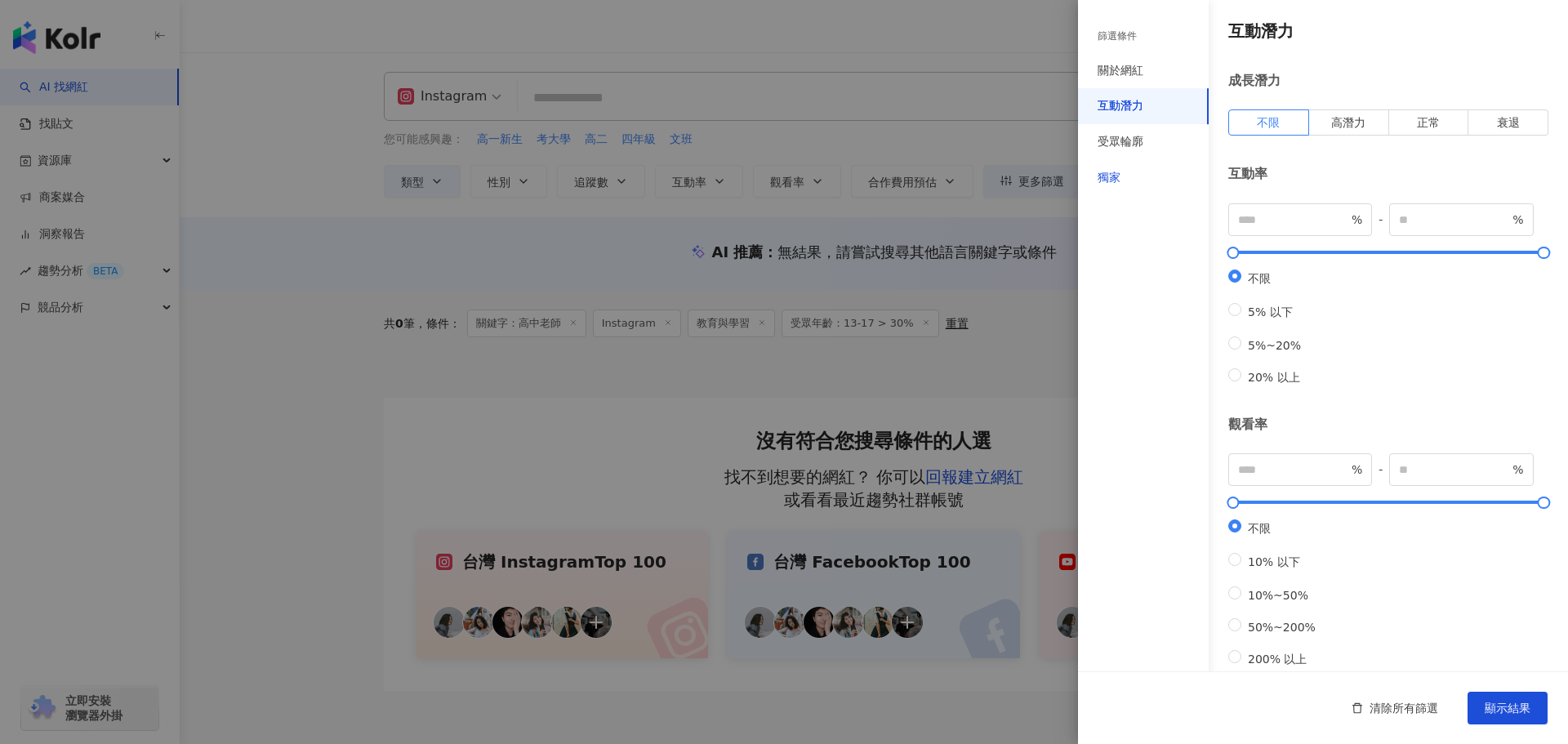
click at [769, 177] on div "獨家" at bounding box center [1109, 178] width 23 height 17
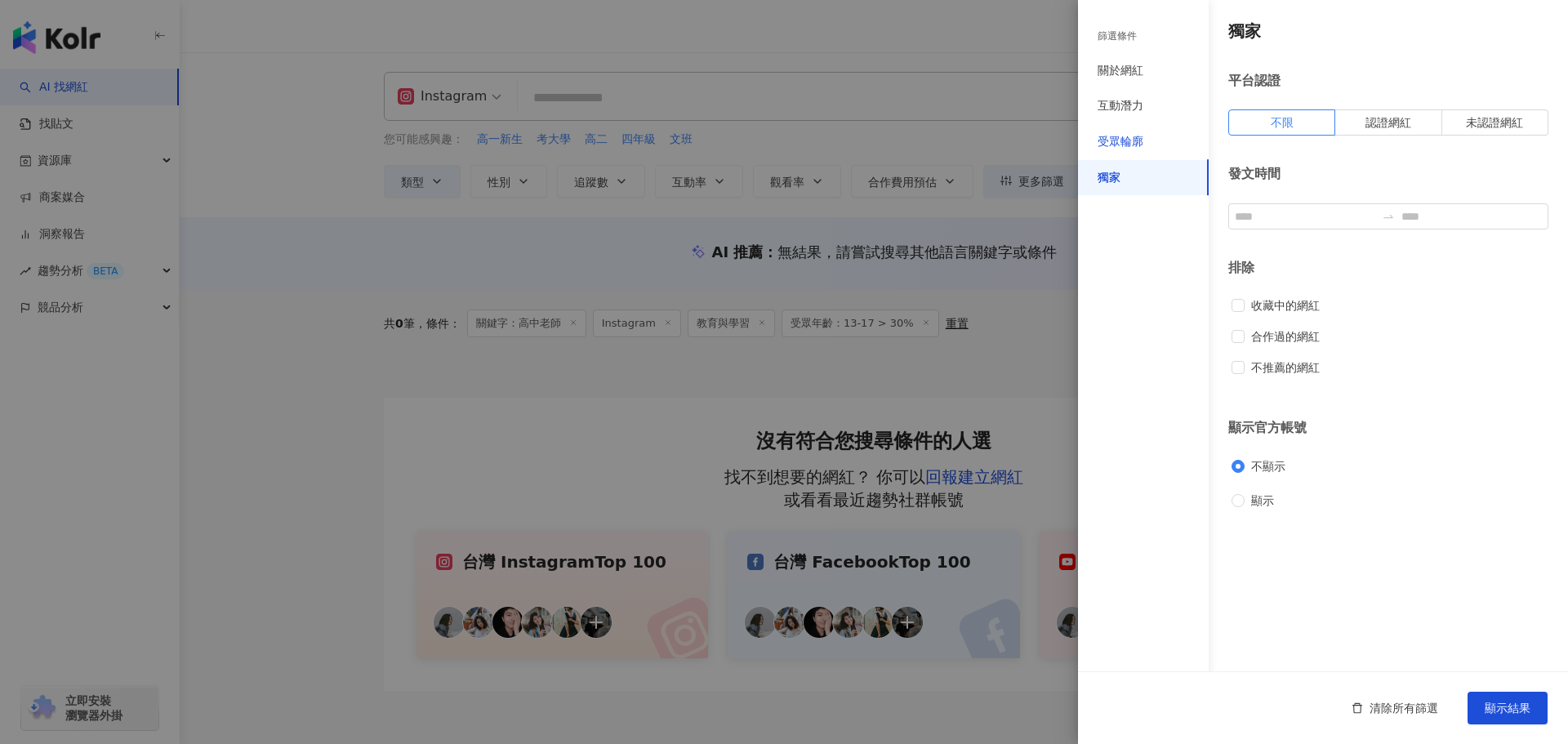
click at [769, 145] on div "受眾輪廓" at bounding box center [1120, 142] width 46 height 17
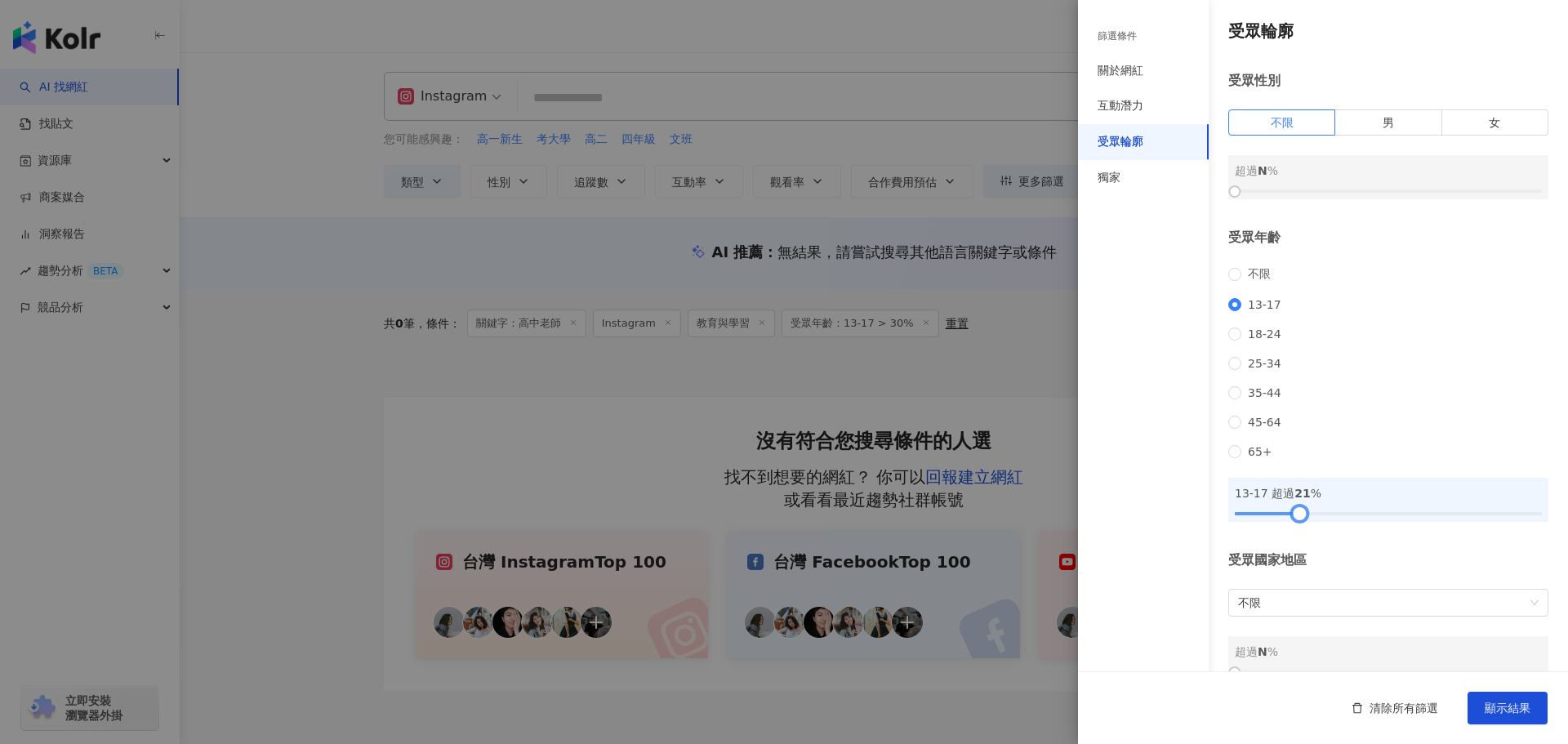
drag, startPoint x: 1318, startPoint y: 531, endPoint x: 1297, endPoint y: 538, distance: 22.1
click at [769, 518] on div at bounding box center [1298, 513] width 9 height 9
click at [769, 704] on span "顯示結果" at bounding box center [1507, 707] width 46 height 13
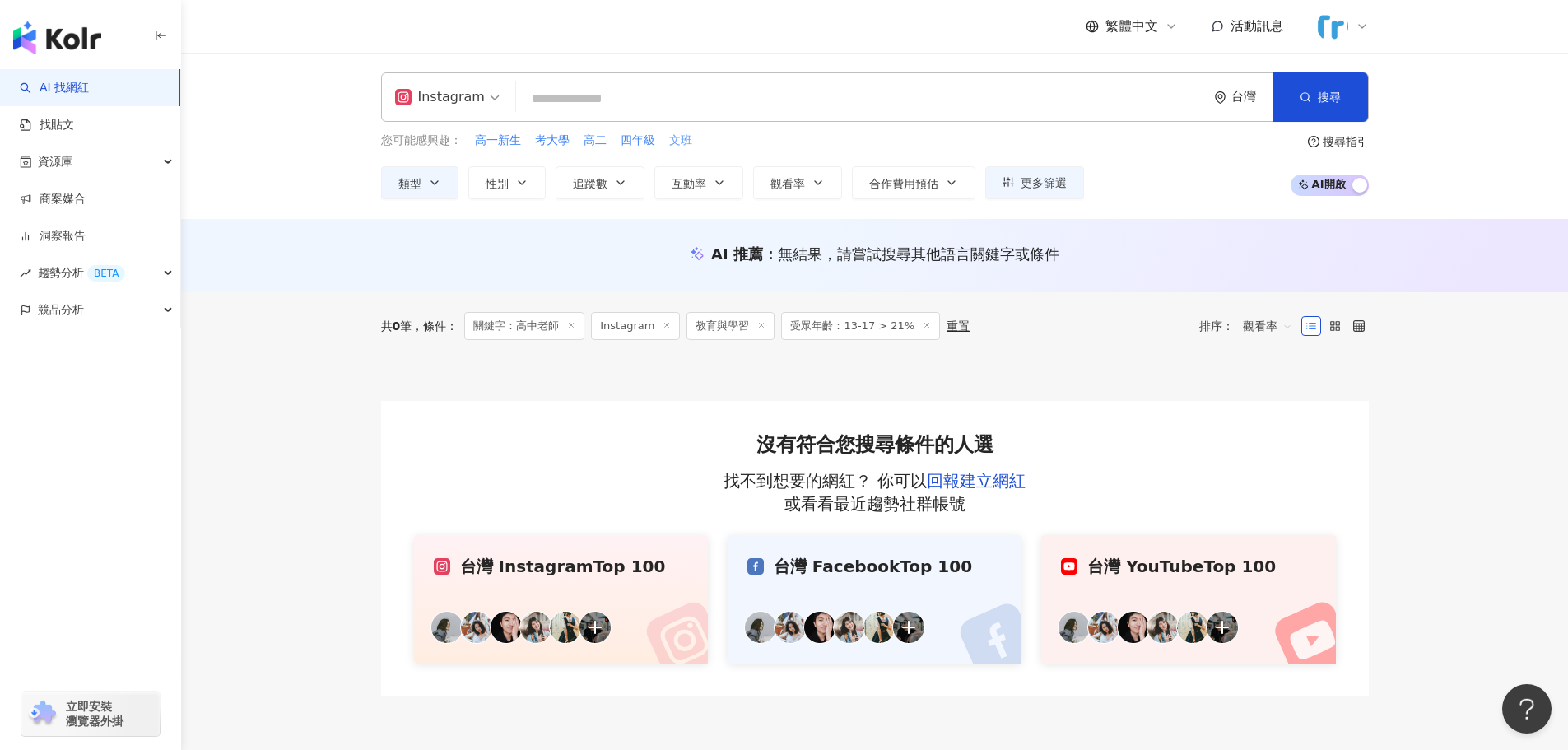
click at [674, 142] on span "文班" at bounding box center [681, 140] width 24 height 17
type input "**"
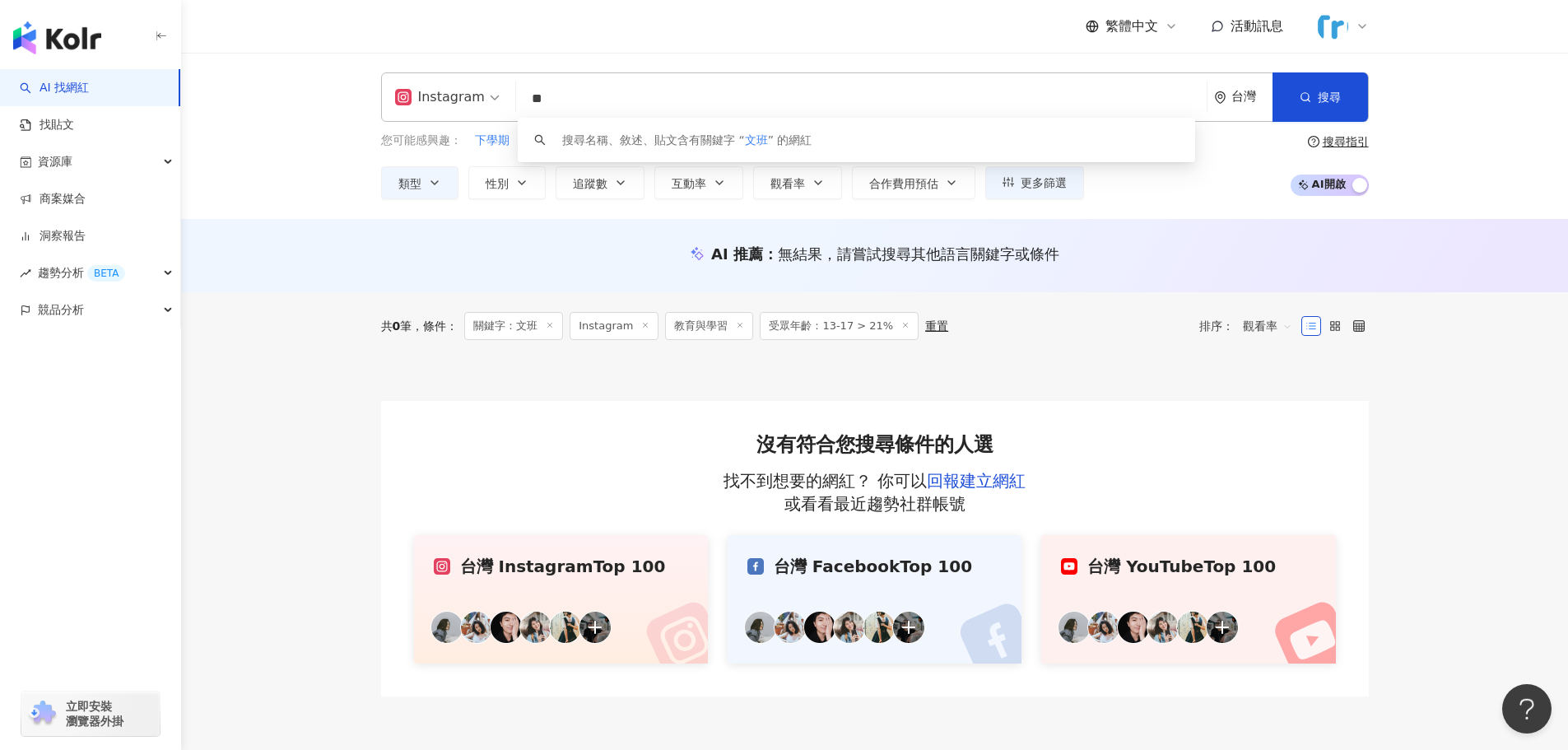
click at [605, 95] on input "**" at bounding box center [862, 99] width 678 height 31
drag, startPoint x: 683, startPoint y: 104, endPoint x: 481, endPoint y: 2, distance: 226.3
click at [444, 66] on div "Instagram ** 台灣 搜尋 keyword 搜尋名稱、敘述、貼文含有關鍵字 “ 文班 ” 的網紅 您可能感興趣： 下學期 珠算 月考 佑哥 上學期 …" at bounding box center [875, 136] width 1387 height 166
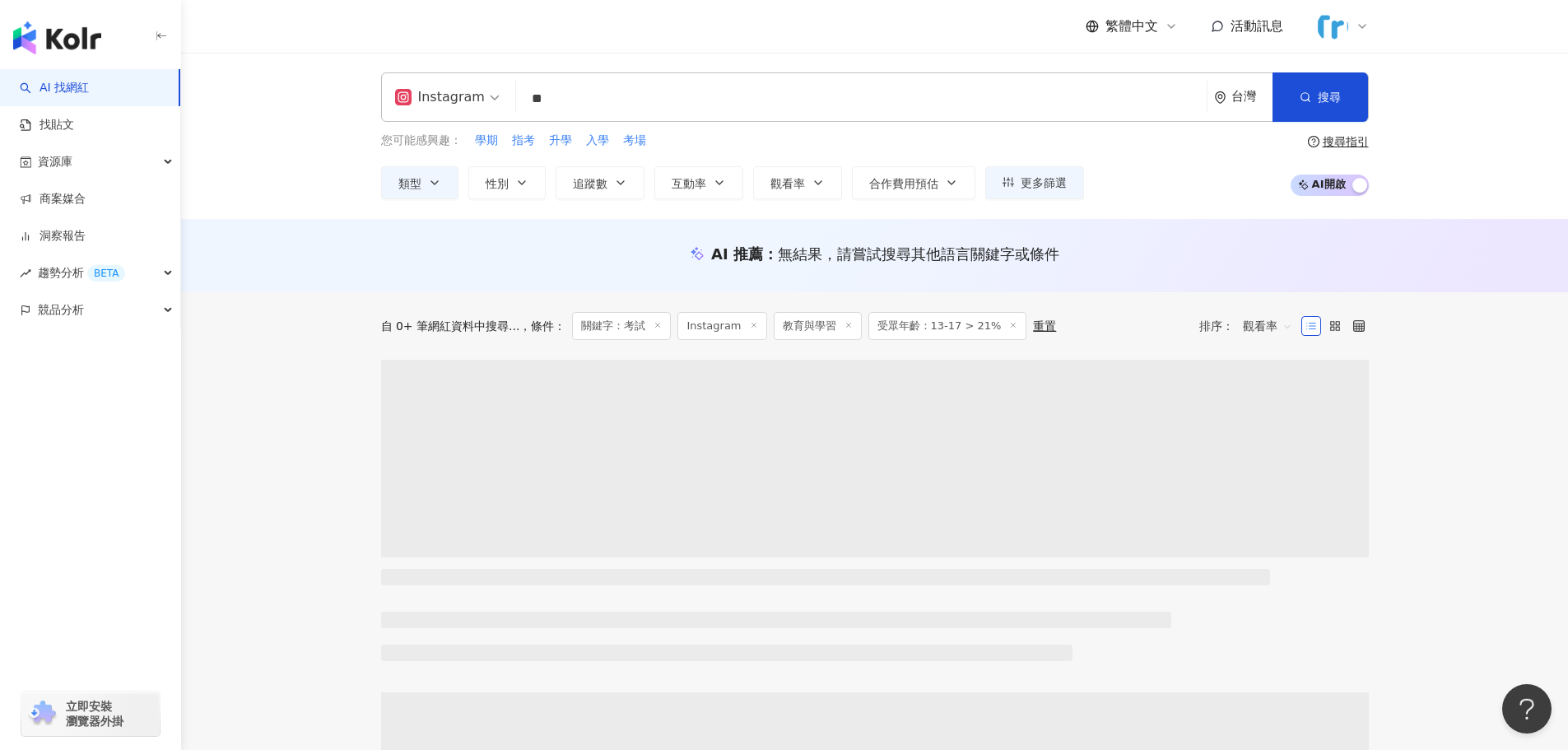
type input "*"
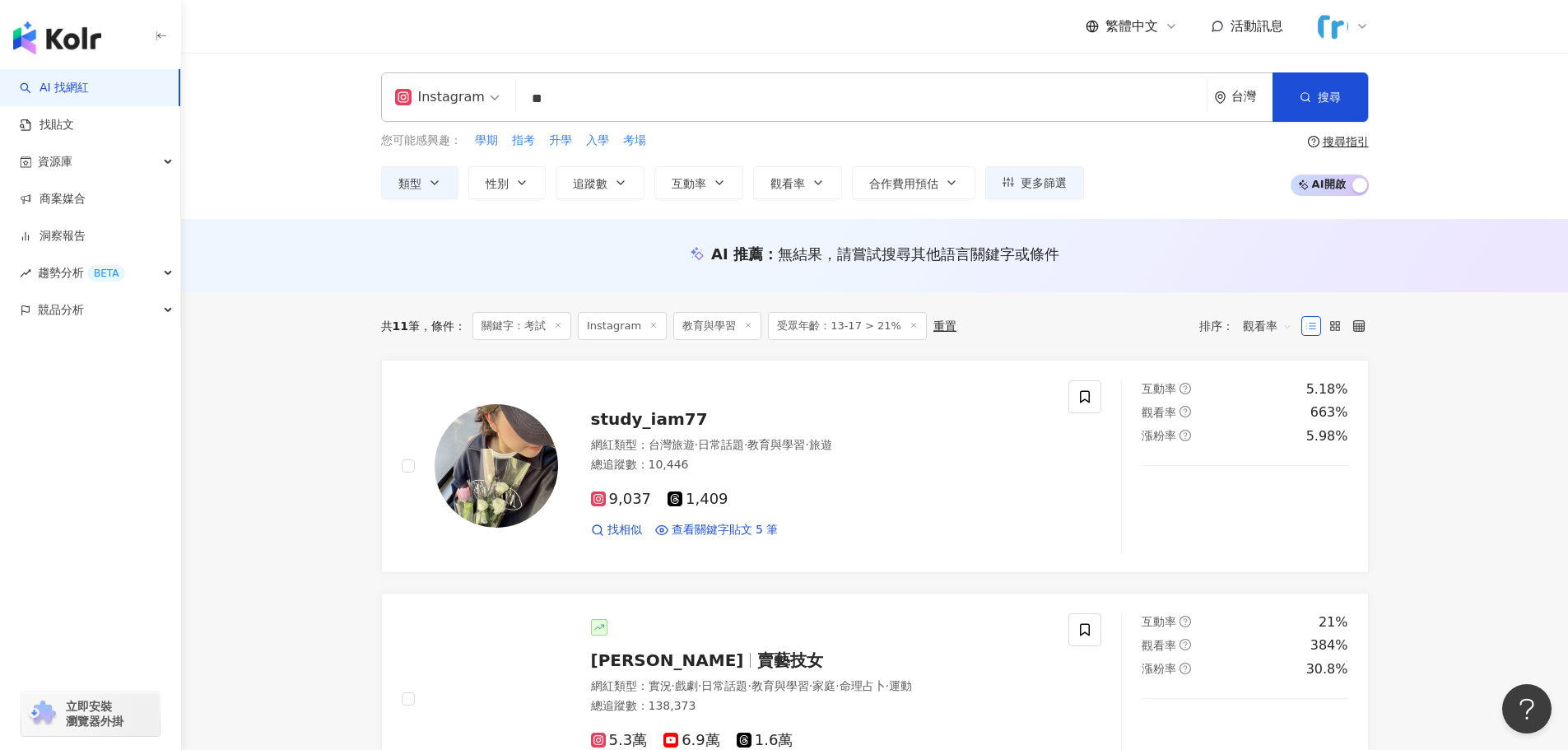
type input "**"
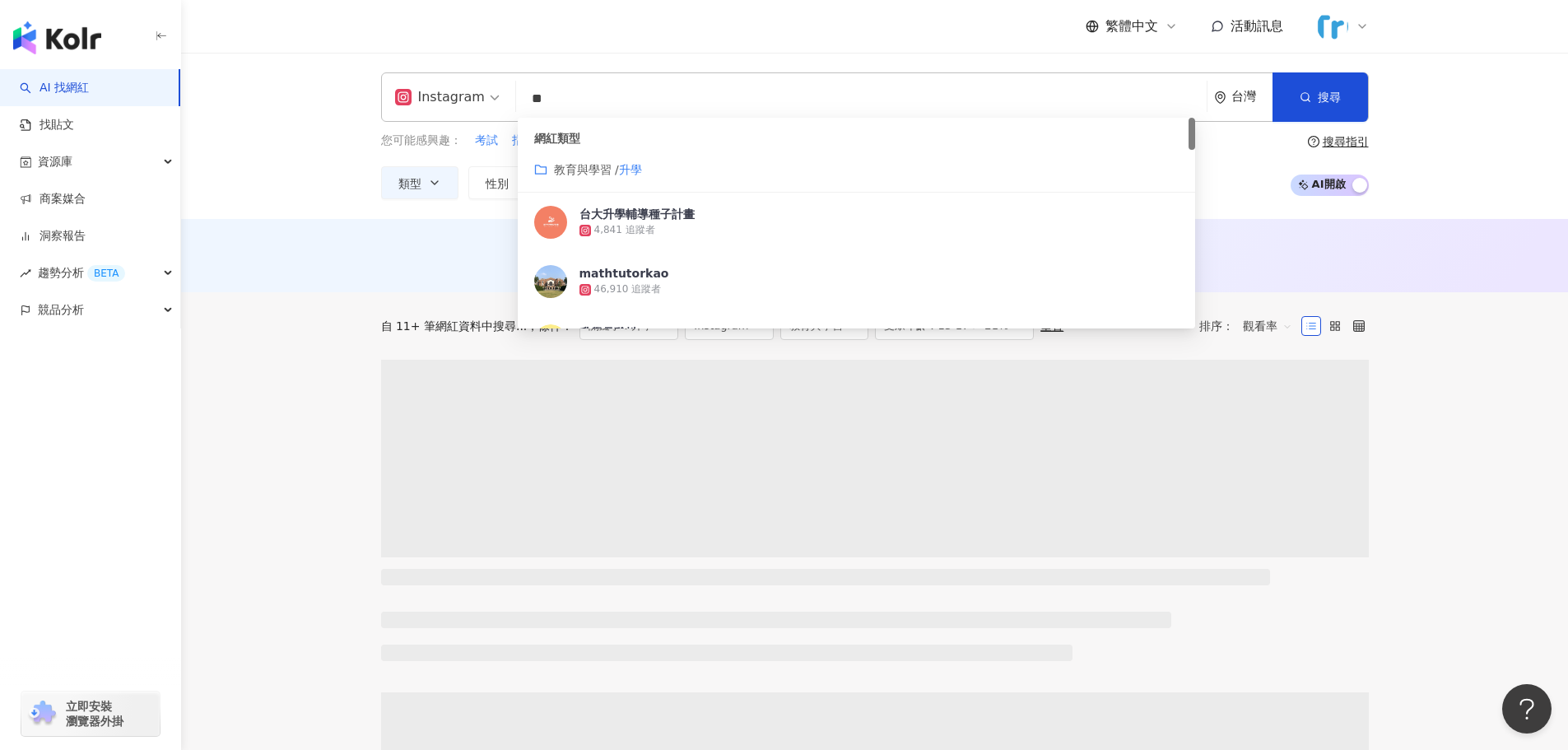
click at [657, 166] on div "教育與學習 / 升學" at bounding box center [856, 169] width 644 height 18
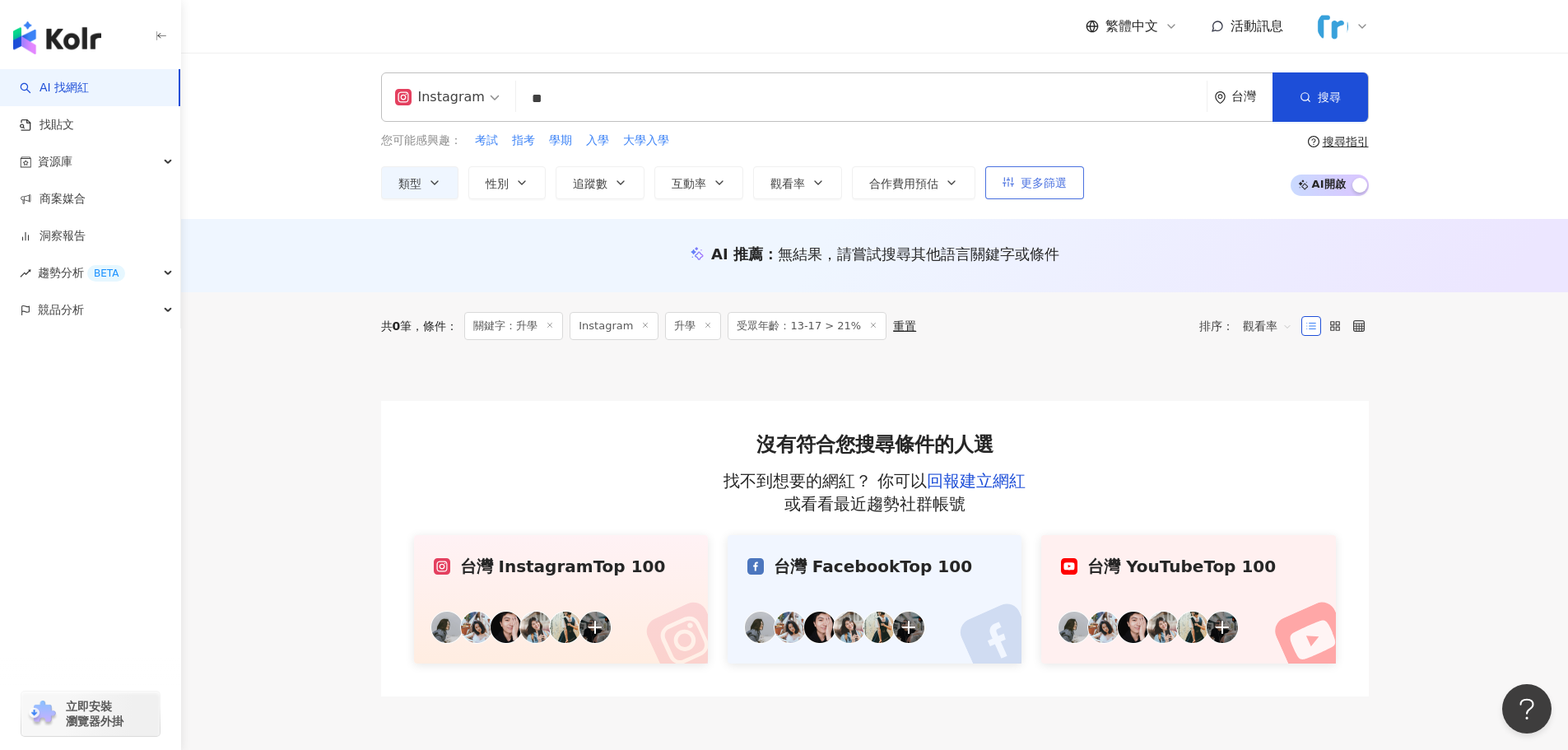
click at [776, 187] on button "更多篩選" at bounding box center [1034, 183] width 99 height 33
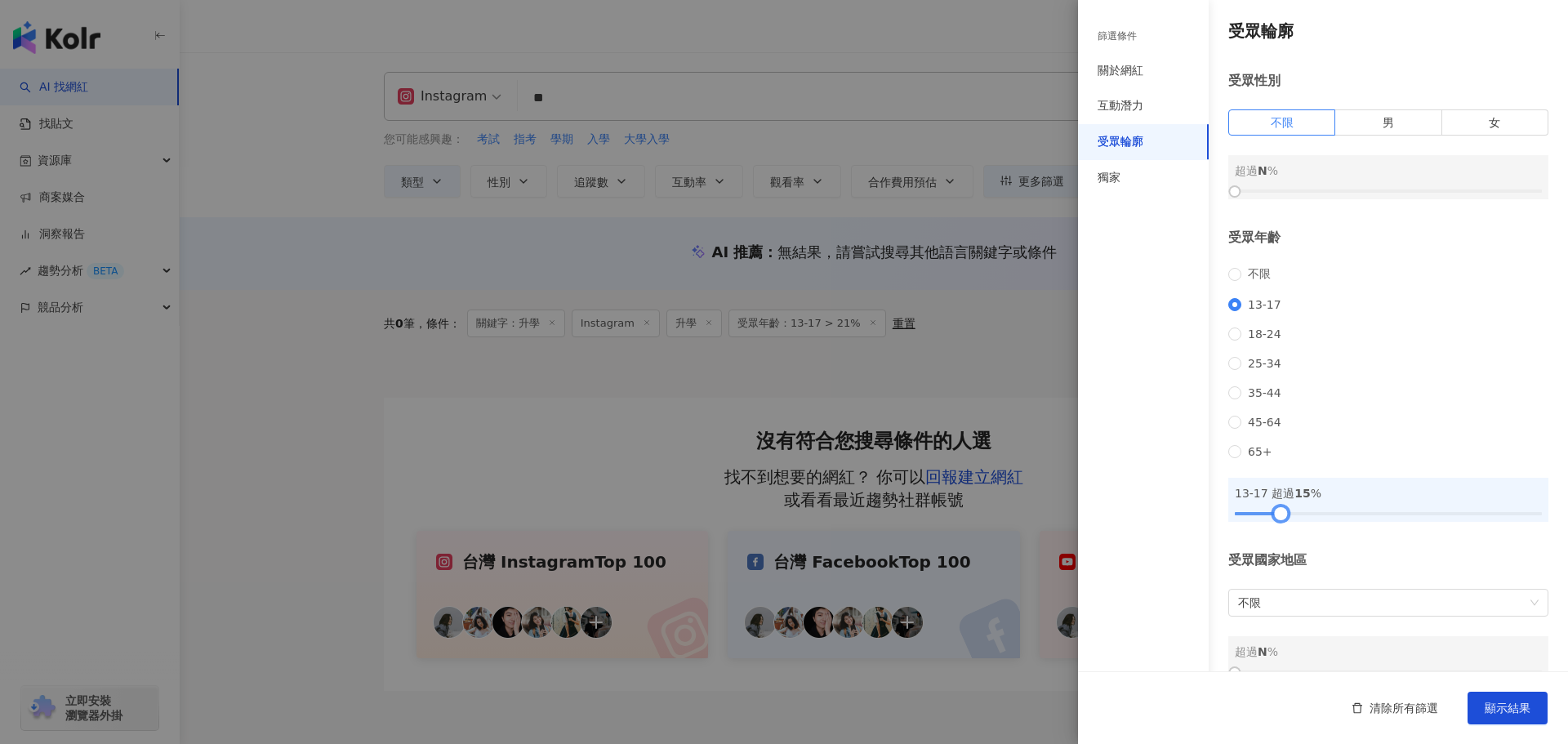
drag, startPoint x: 1296, startPoint y: 528, endPoint x: 1279, endPoint y: 532, distance: 17.5
click at [769, 518] on div at bounding box center [1280, 513] width 9 height 9
click at [769, 701] on span "顯示結果" at bounding box center [1507, 707] width 46 height 13
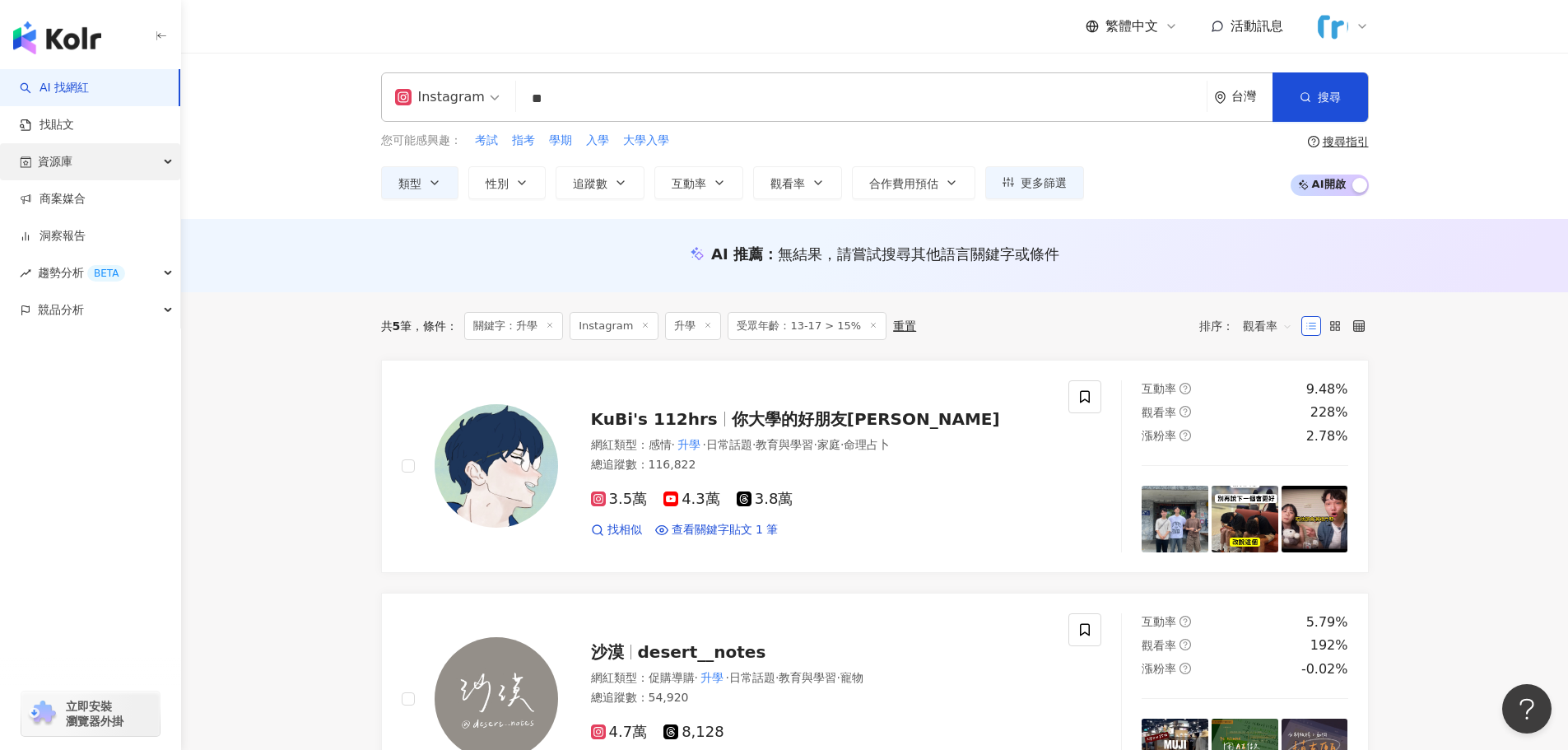
click at [85, 162] on div "資源庫" at bounding box center [90, 162] width 180 height 37
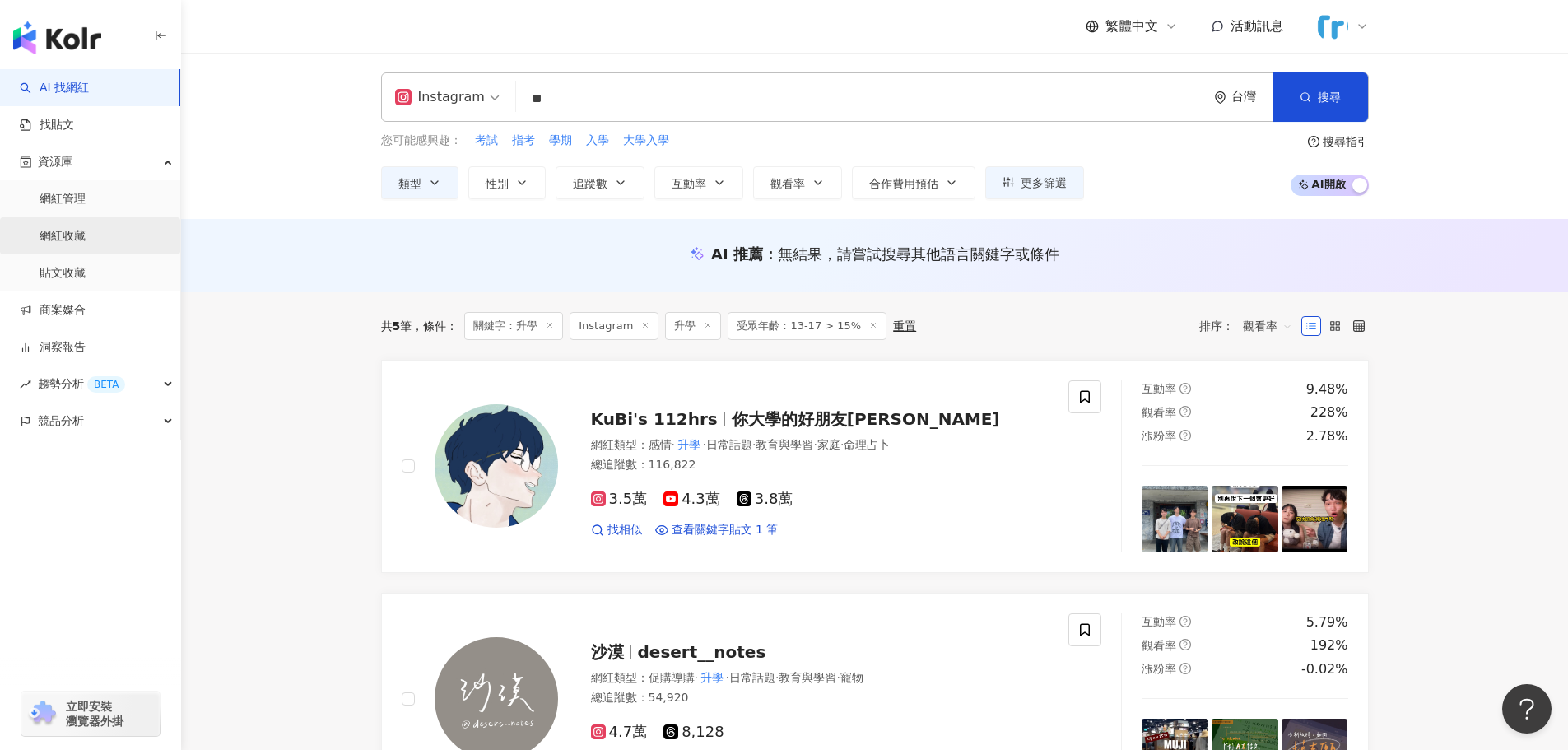
click at [85, 239] on link "網紅收藏" at bounding box center [62, 236] width 46 height 17
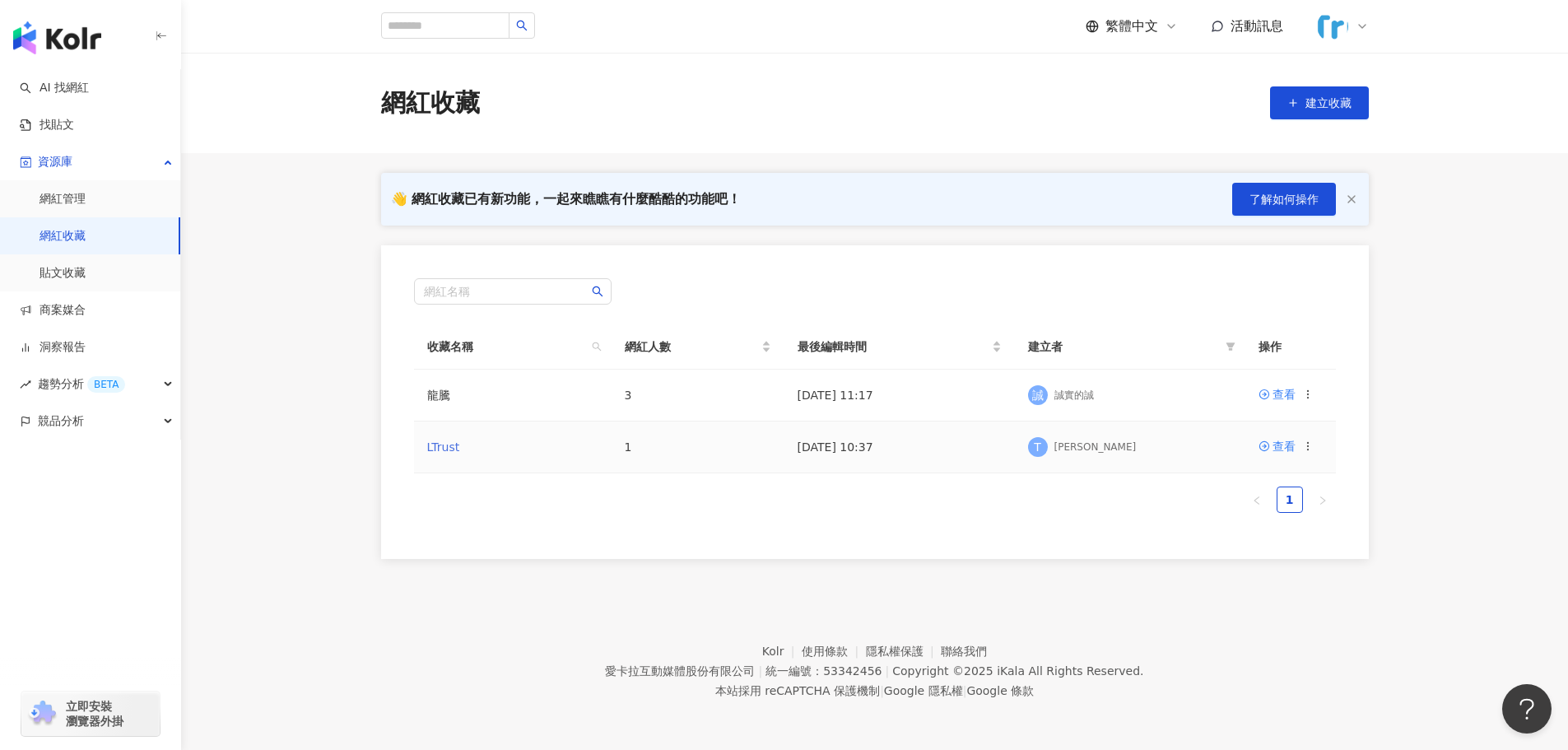
click at [437, 441] on link "LTrust" at bounding box center [444, 446] width 33 height 13
click at [448, 389] on td "龍騰" at bounding box center [513, 395] width 198 height 52
click at [445, 395] on link "龍騰" at bounding box center [439, 395] width 24 height 13
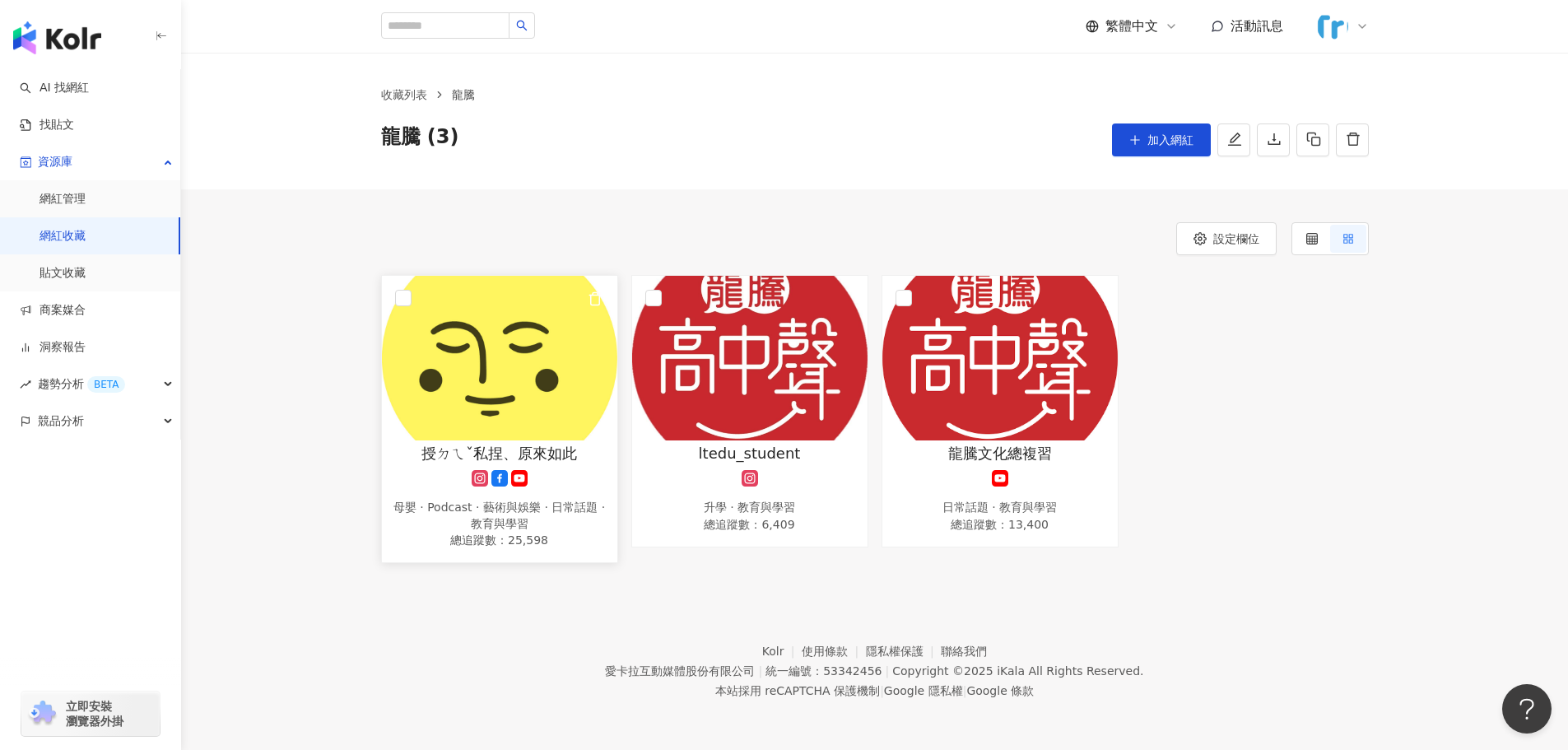
click at [500, 410] on img at bounding box center [499, 358] width 235 height 164
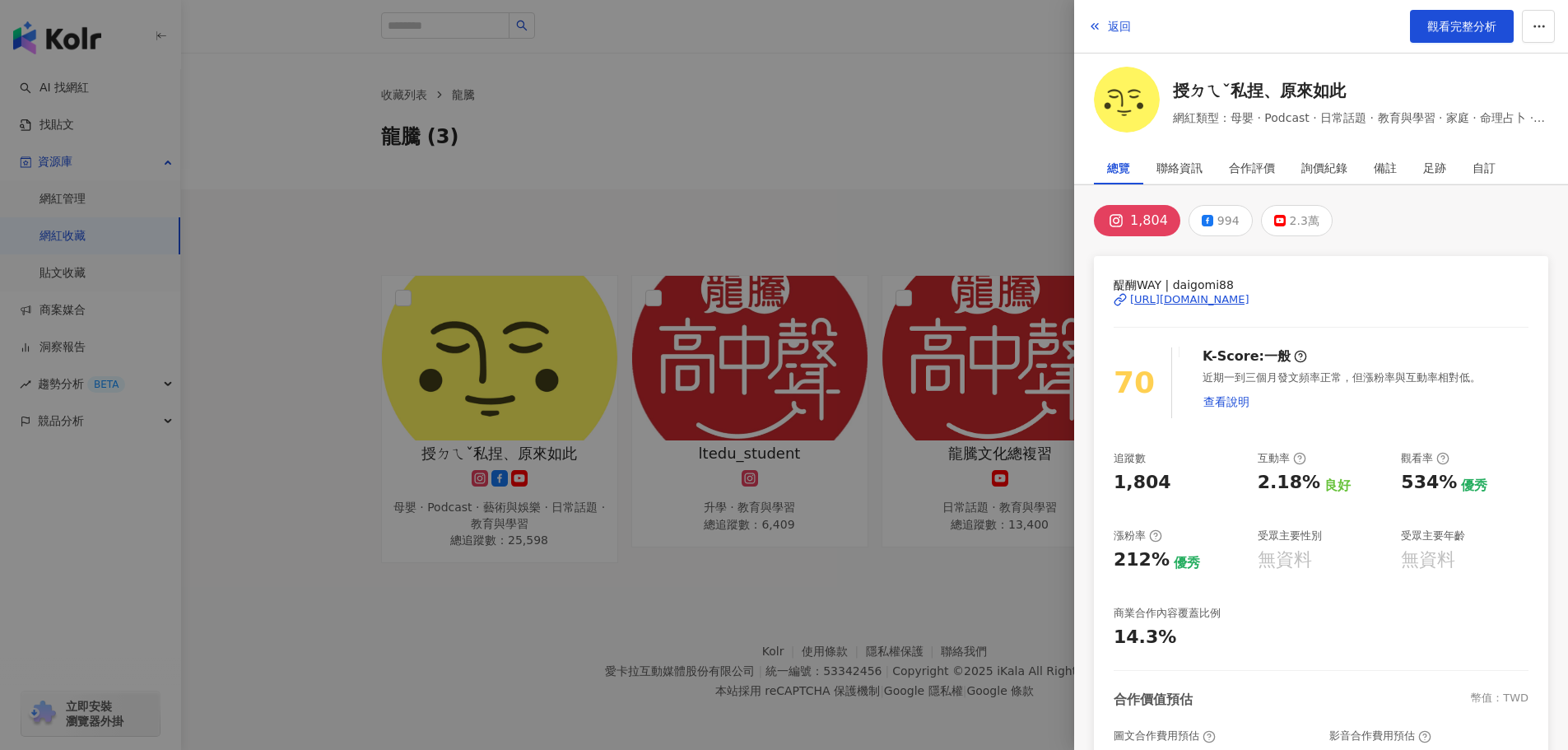
click at [776, 308] on div "醍醐WAY | daigomi88 https://www.instagram.com/daigomi88/" at bounding box center [1321, 311] width 415 height 71
click at [776, 300] on div "https://www.instagram.com/daigomi88/" at bounding box center [1190, 299] width 119 height 15
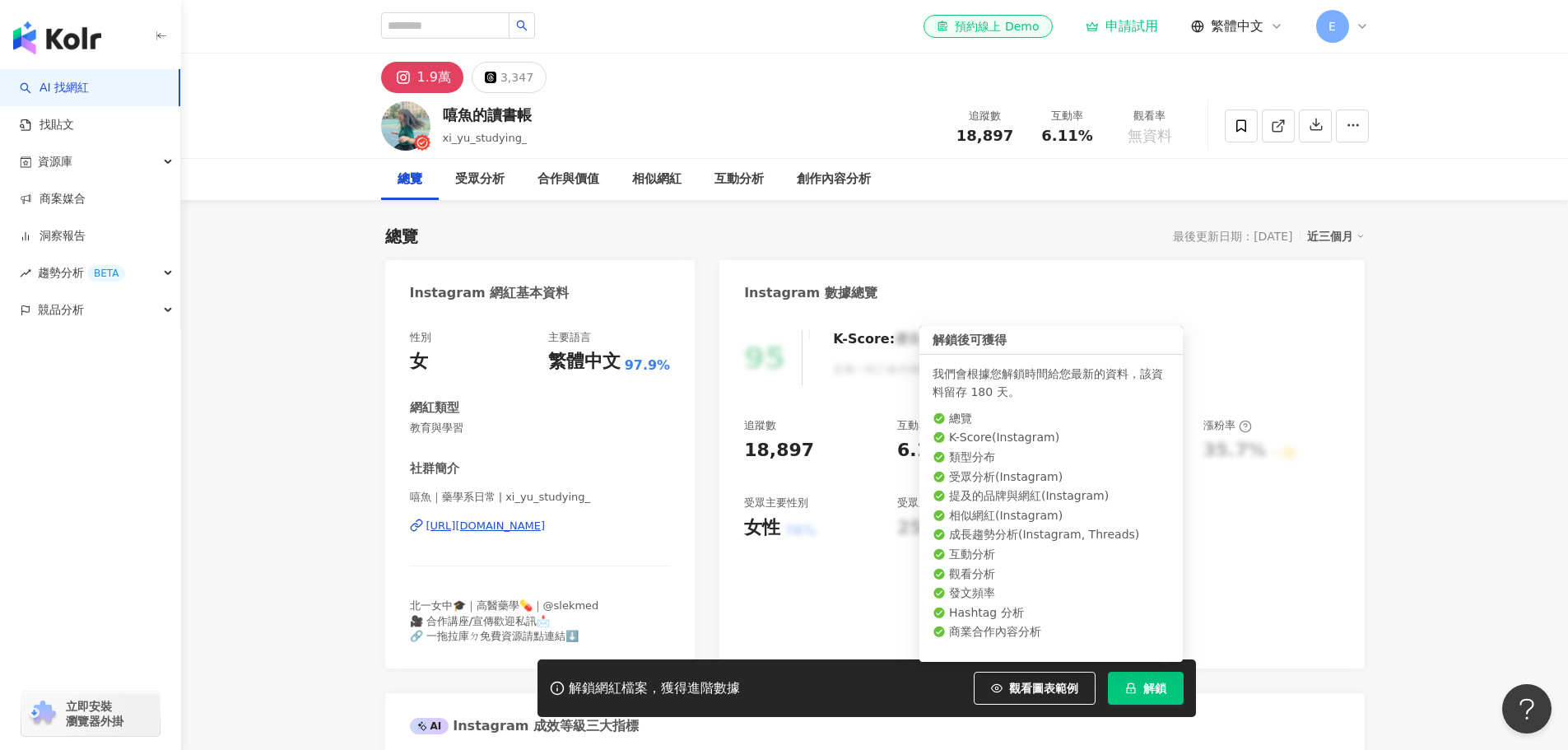
click at [1164, 684] on span "解鎖" at bounding box center [1155, 687] width 24 height 13
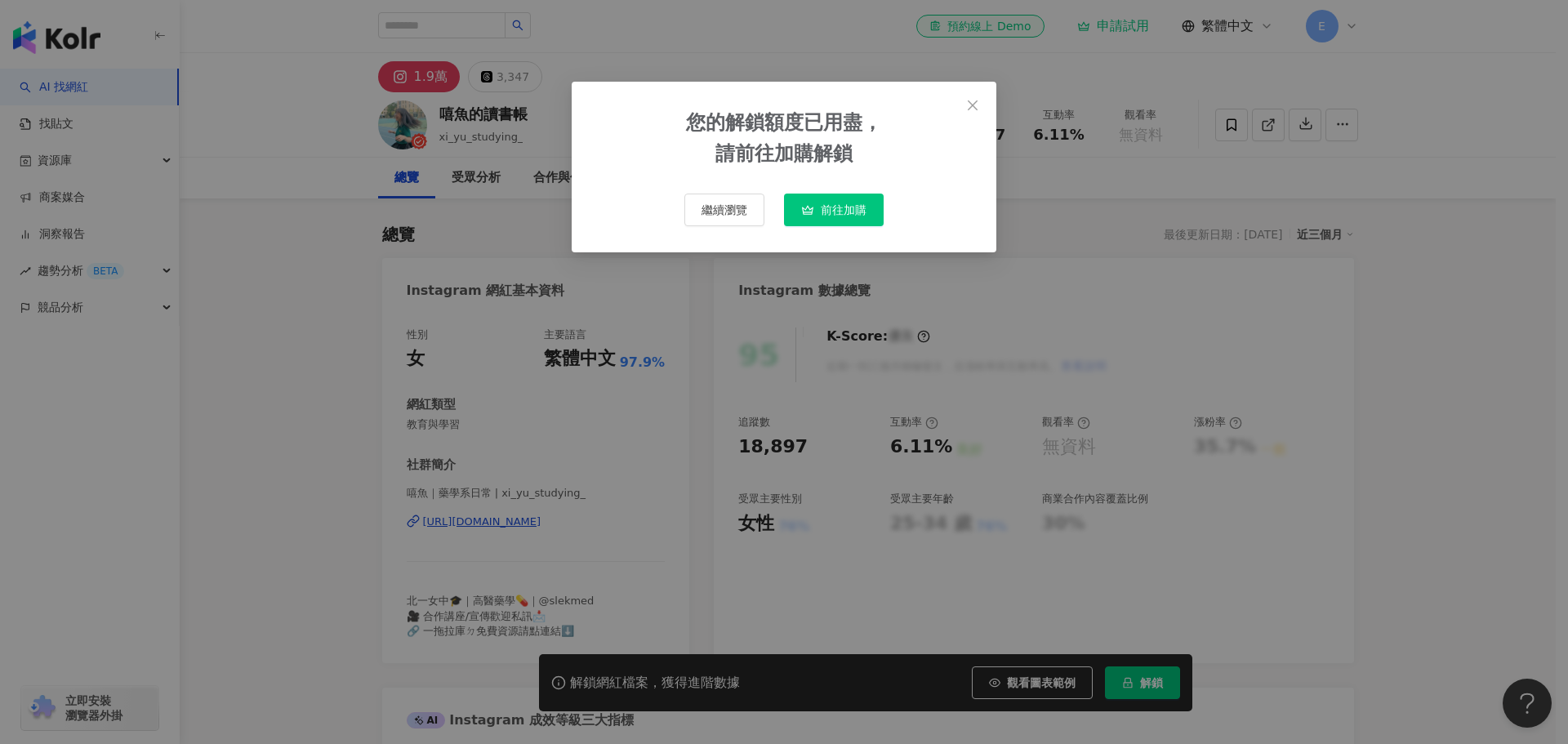
click at [722, 215] on span "繼續瀏覽" at bounding box center [724, 209] width 46 height 13
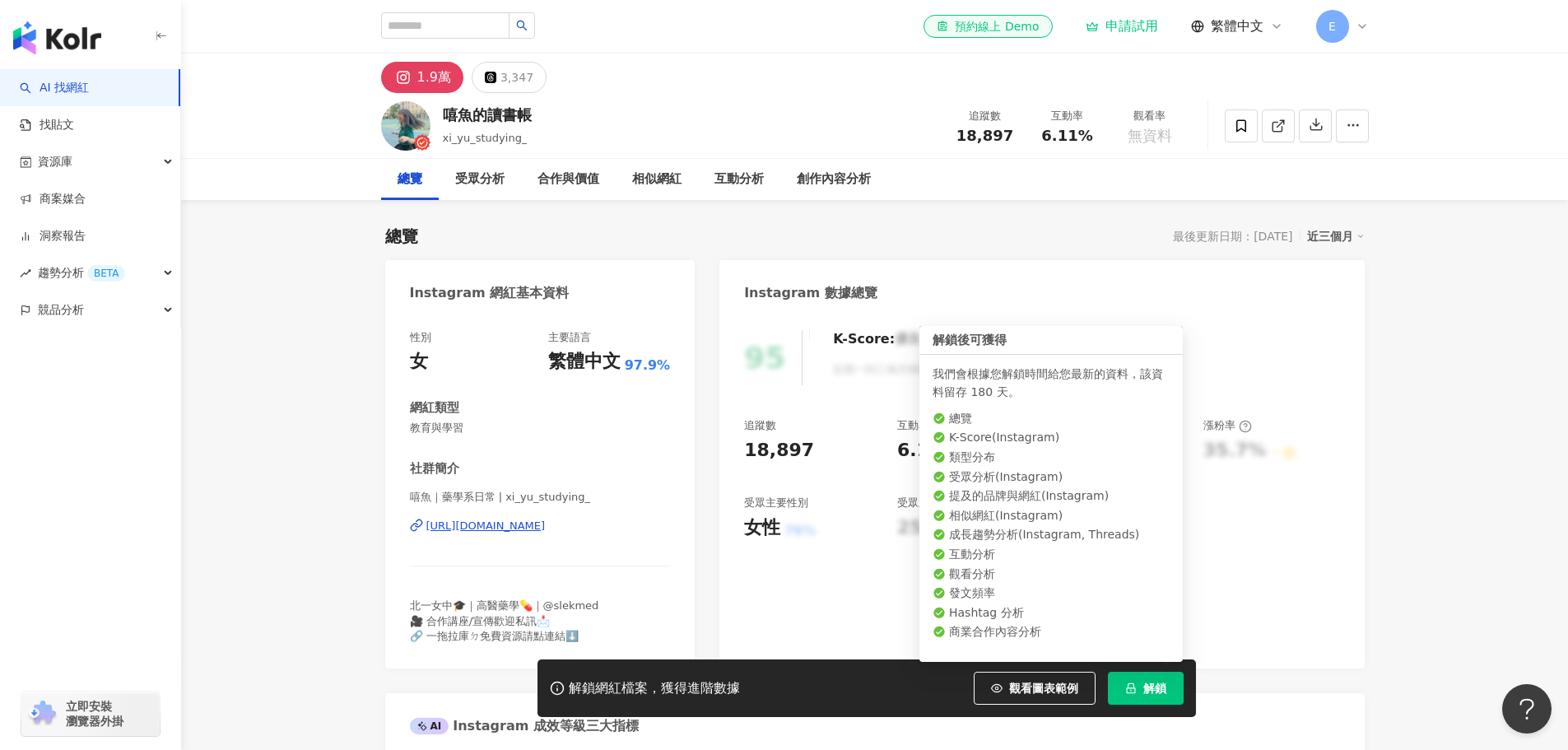
click at [1146, 700] on button "解鎖" at bounding box center [1145, 688] width 75 height 33
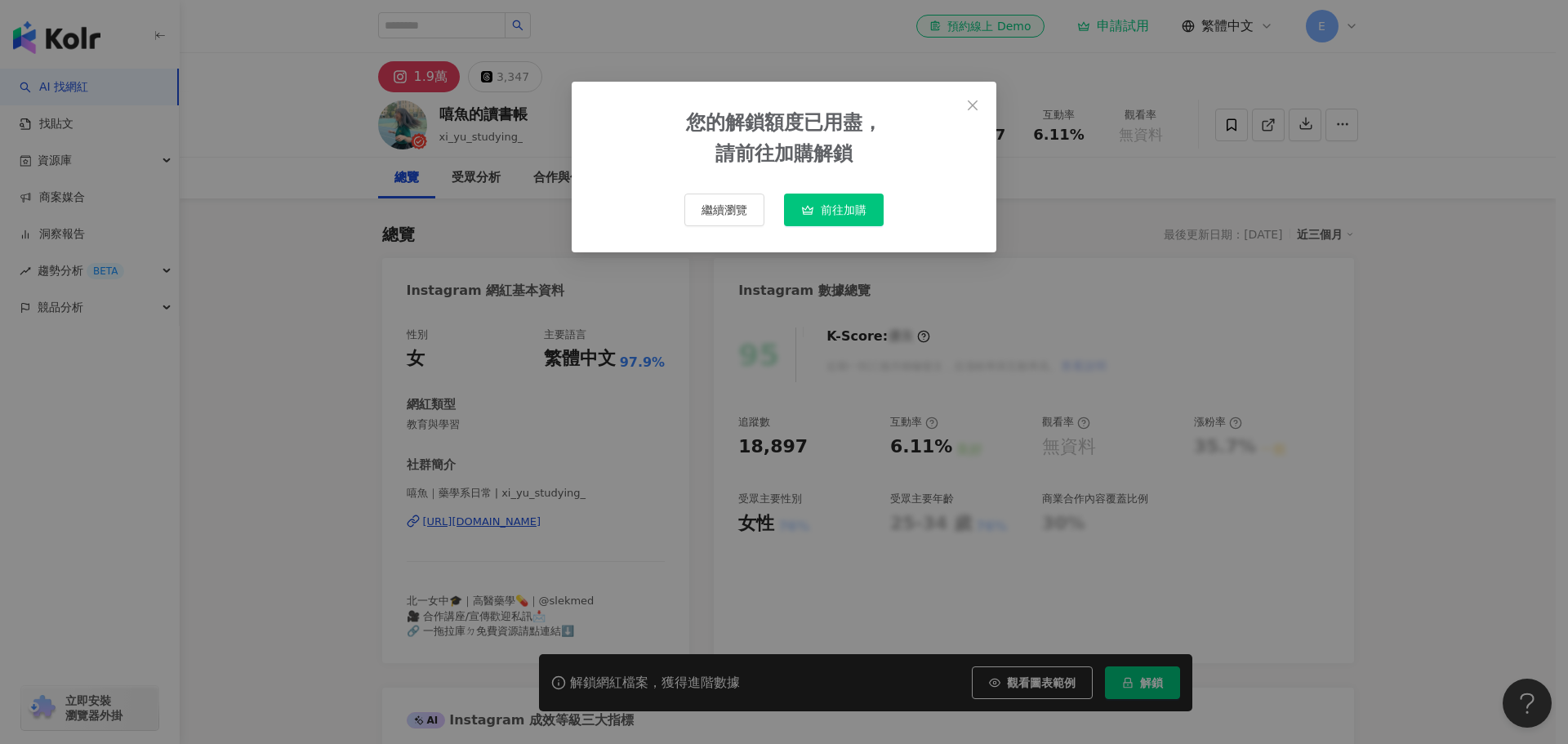
click at [855, 200] on button "前往加購" at bounding box center [834, 210] width 100 height 33
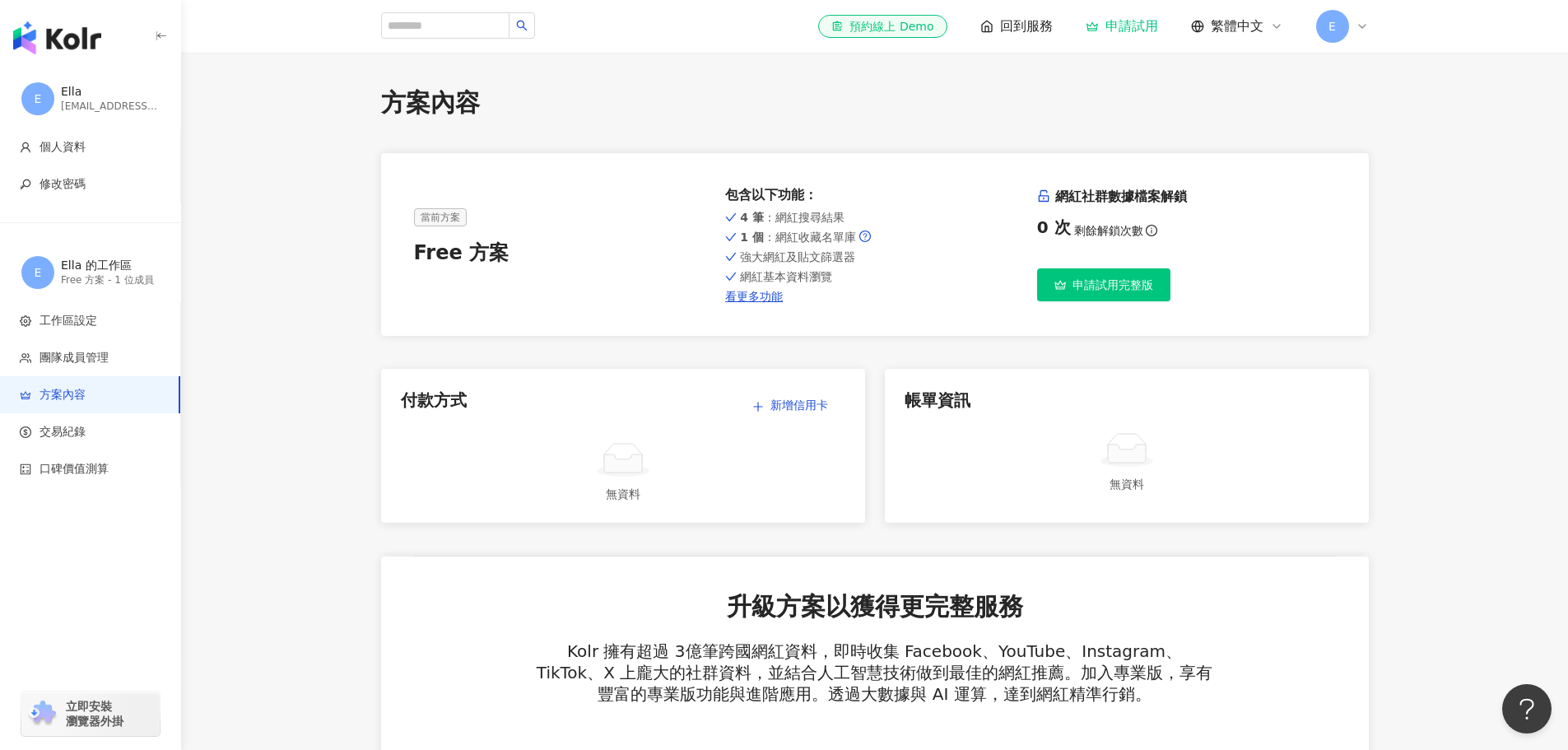
click at [1339, 24] on span "E" at bounding box center [1333, 26] width 33 height 33
click at [1404, 158] on link "團隊成員管理" at bounding box center [1384, 158] width 70 height 13
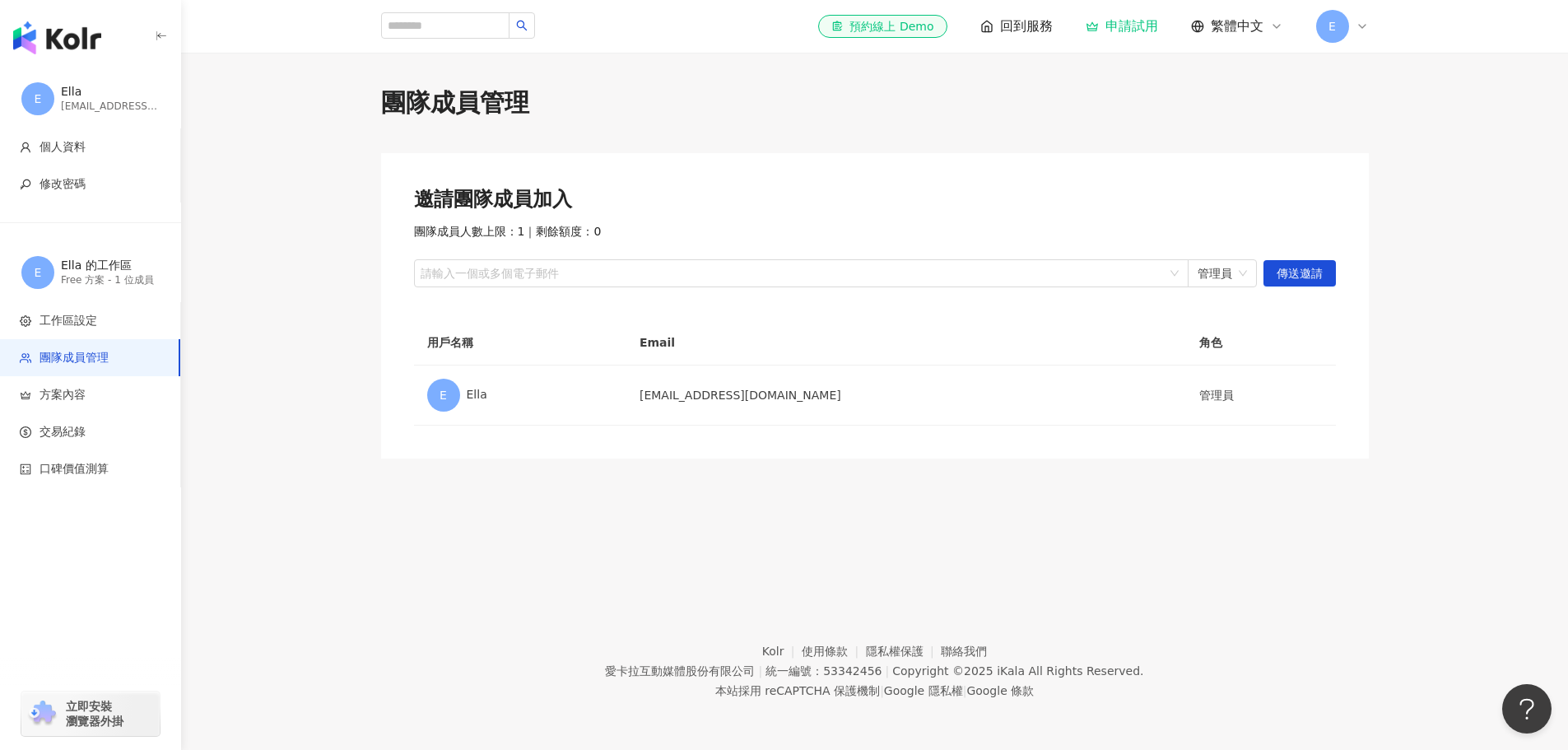
click at [1351, 26] on div "E" at bounding box center [1343, 26] width 53 height 33
click at [1383, 229] on span "切換工作區" at bounding box center [1378, 223] width 58 height 13
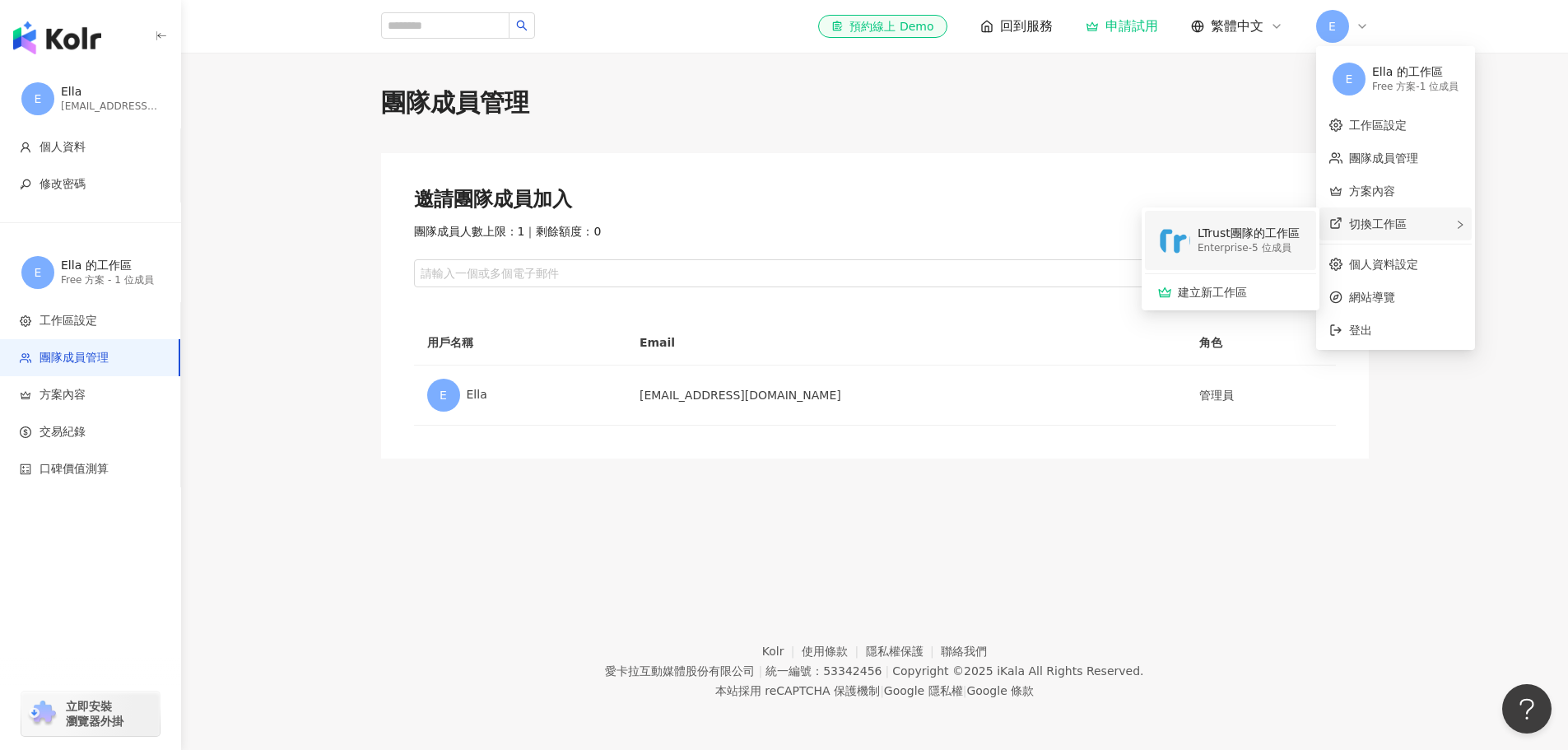
click at [1256, 218] on div "LTrust團隊的工作區 Enterprise - 5 位成員" at bounding box center [1229, 240] width 142 height 60
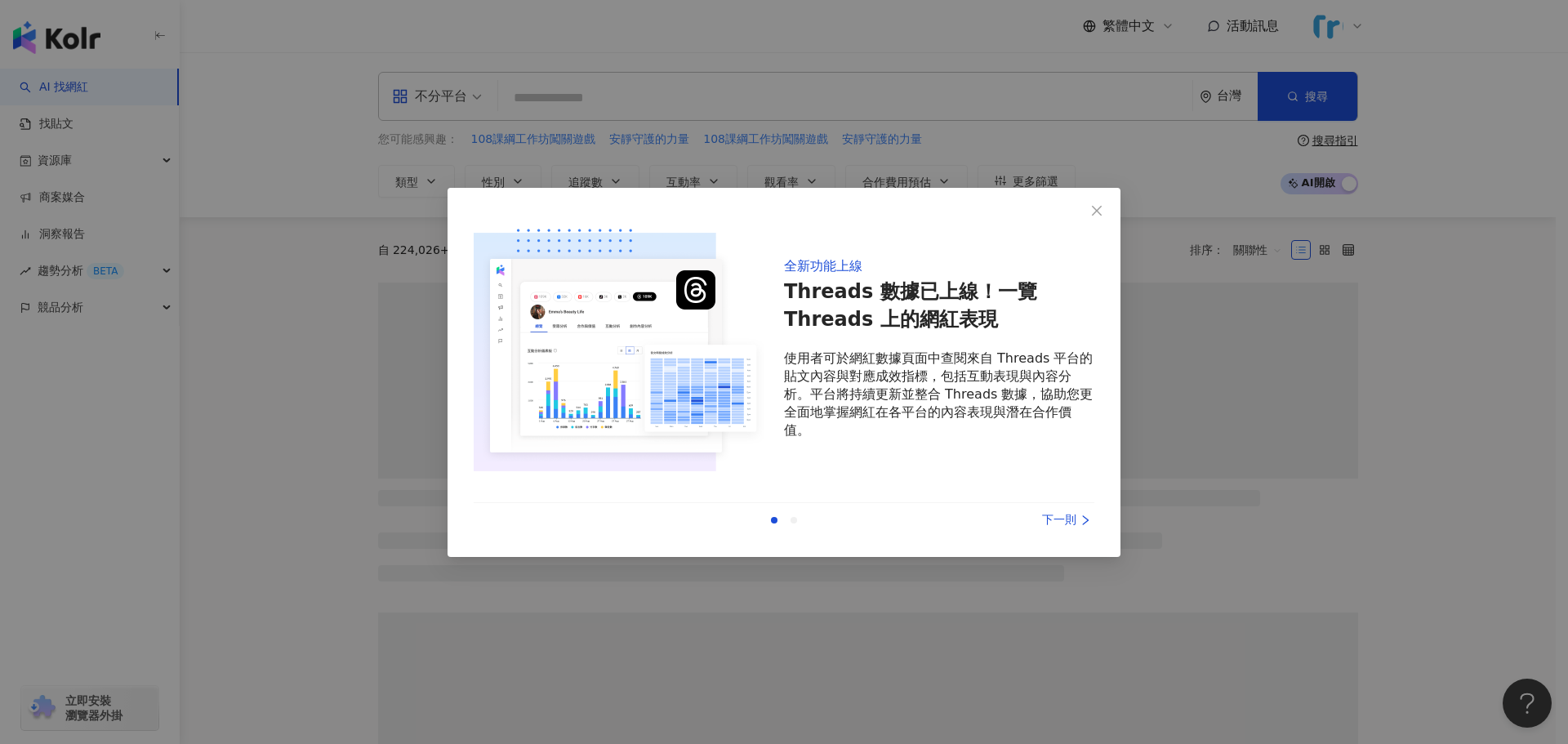
click at [1070, 526] on div "下一則" at bounding box center [1033, 520] width 122 height 17
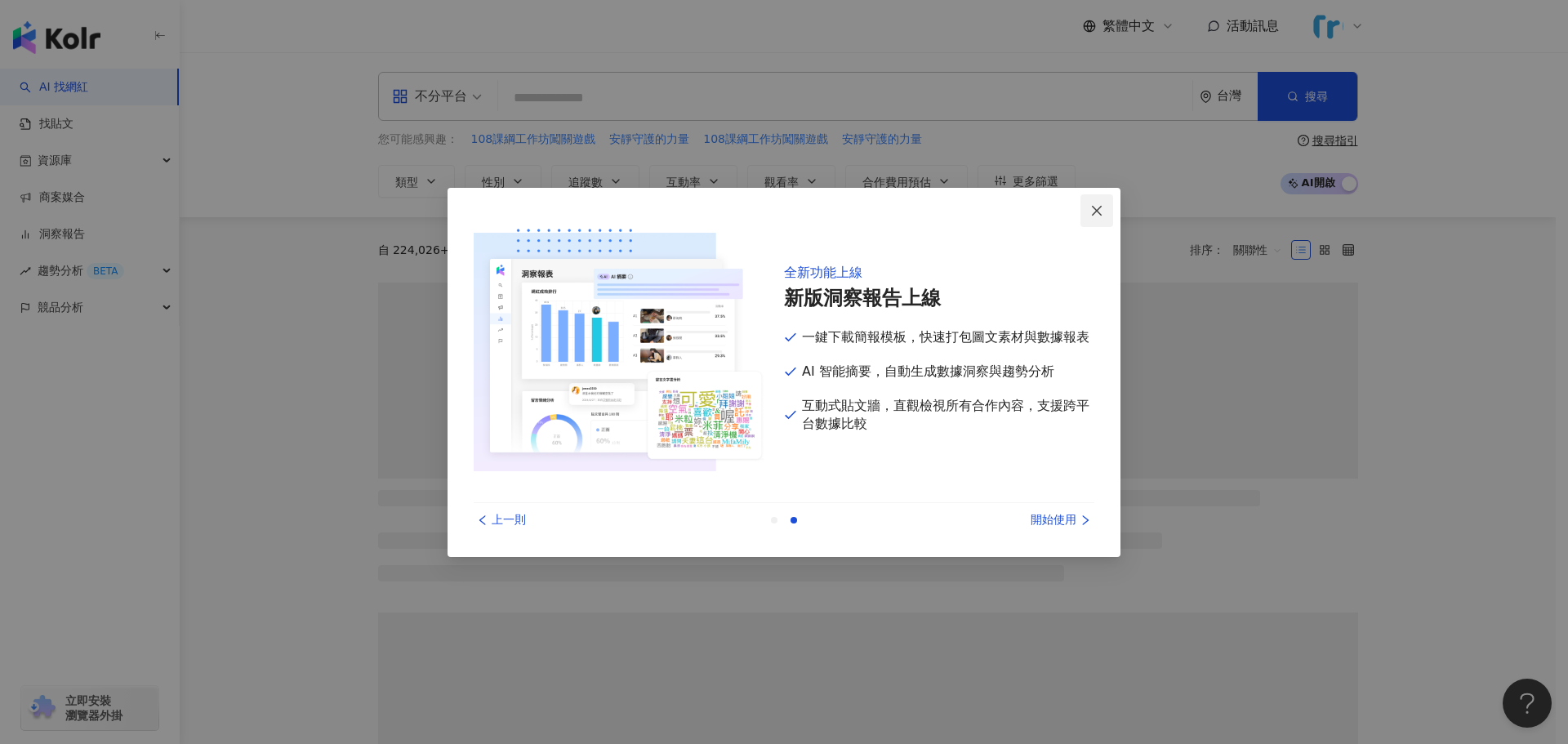
click at [1104, 200] on button "Close" at bounding box center [1097, 211] width 33 height 33
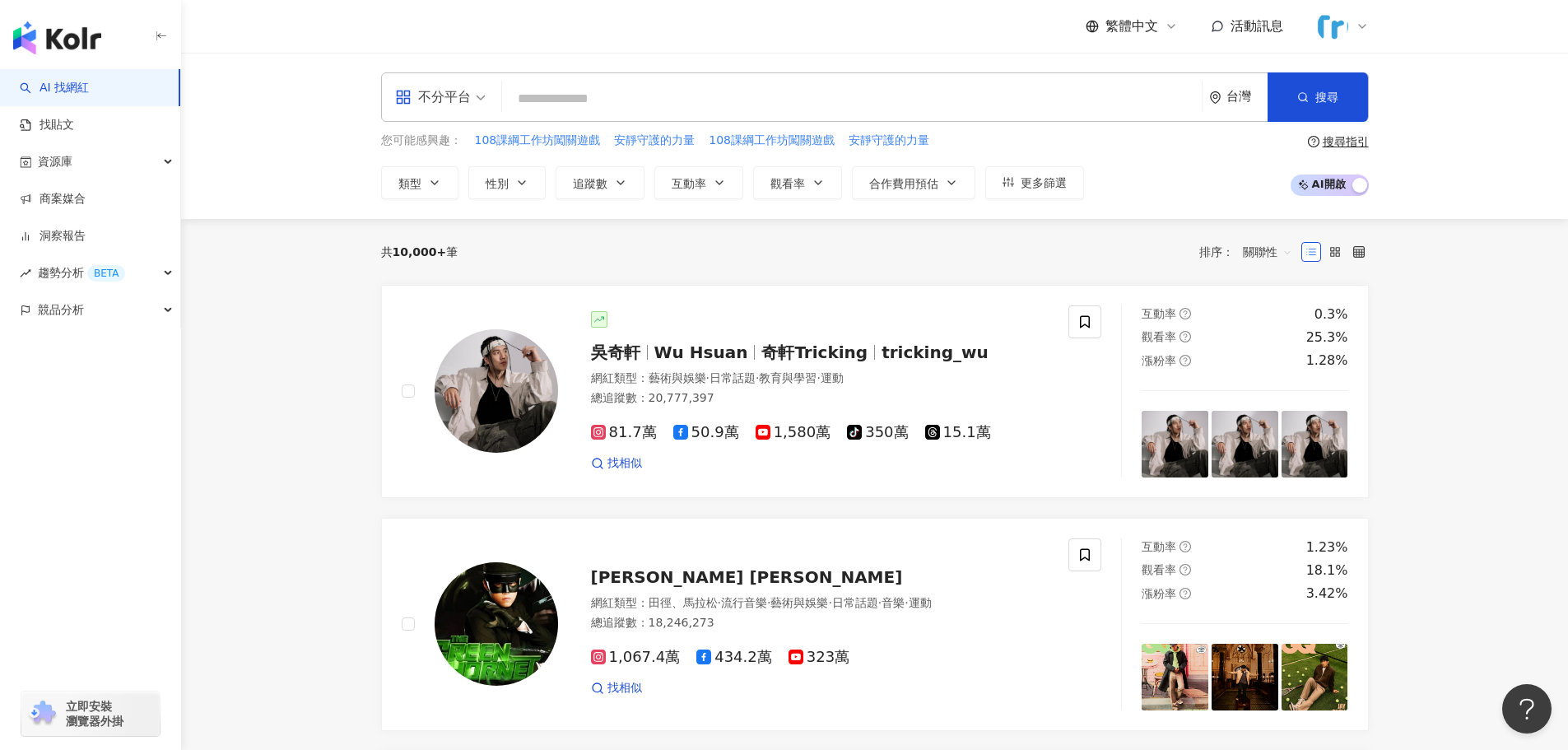
click at [673, 85] on input "search" at bounding box center [851, 99] width 687 height 31
click at [463, 100] on div "不分平台" at bounding box center [432, 97] width 75 height 26
click at [454, 170] on div "Instagram" at bounding box center [446, 172] width 93 height 21
click at [603, 100] on input "search" at bounding box center [851, 99] width 687 height 31
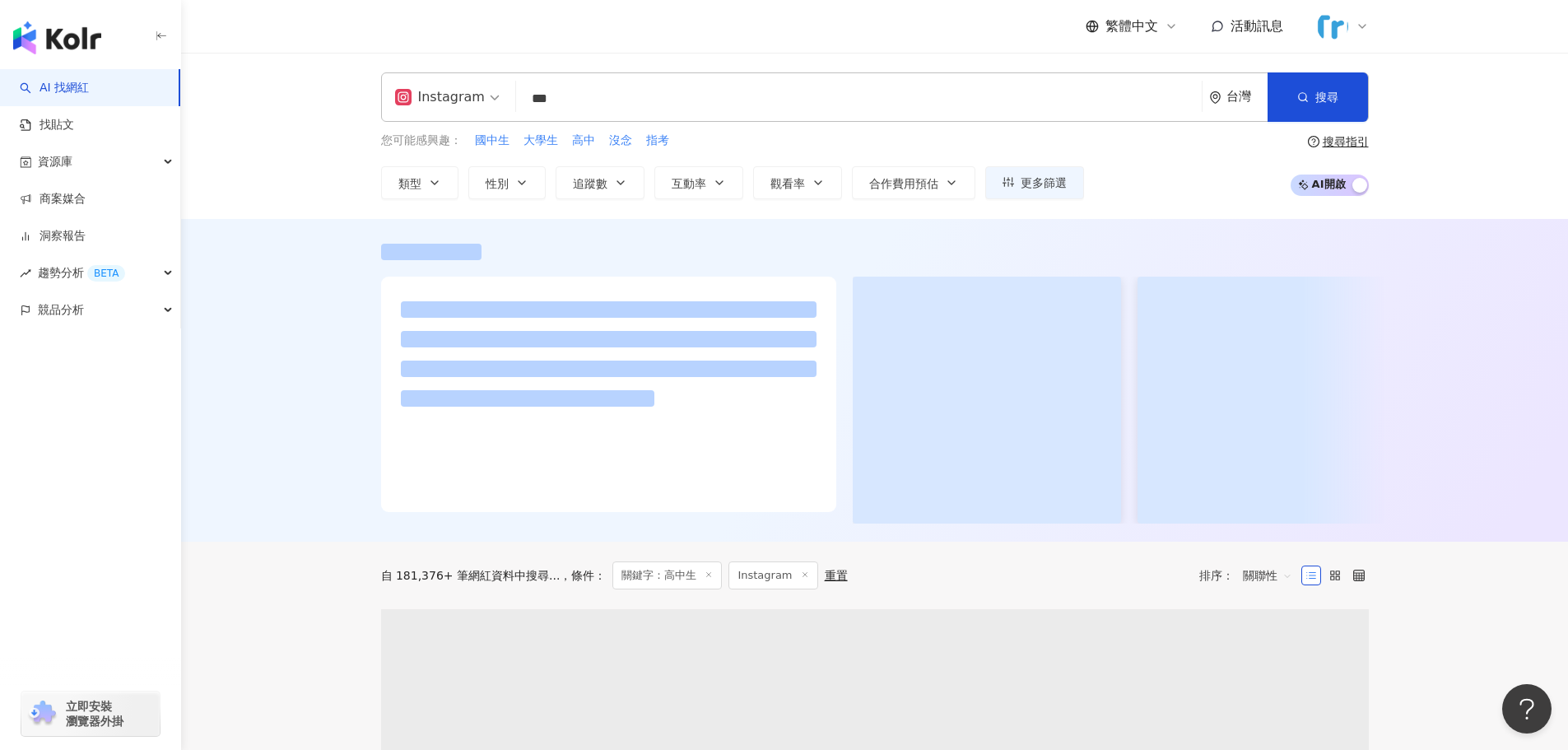
click at [1513, 196] on div "Instagram *** 台灣 搜尋 56a26131-63d3-4156-b62b-7a124eca7d42 6a61aaeb-fe14-4757-a1c…" at bounding box center [875, 136] width 1387 height 166
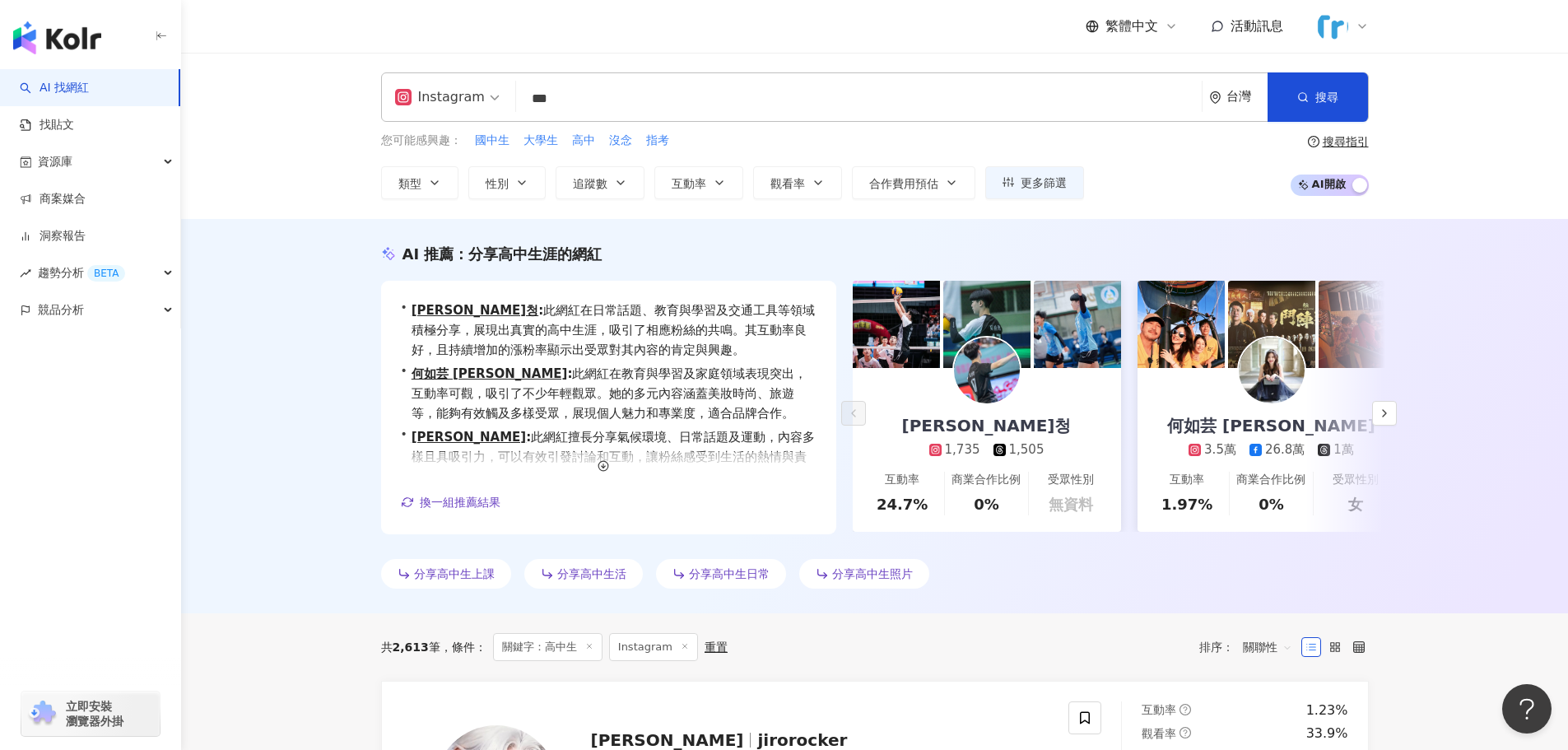
click at [689, 81] on div "Instagram *** 台灣 搜尋 56a26131-63d3-4156-b62b-7a124eca7d42 6a61aaeb-fe14-4757-a1c…" at bounding box center [875, 97] width 988 height 49
click at [689, 100] on input "***" at bounding box center [859, 99] width 673 height 31
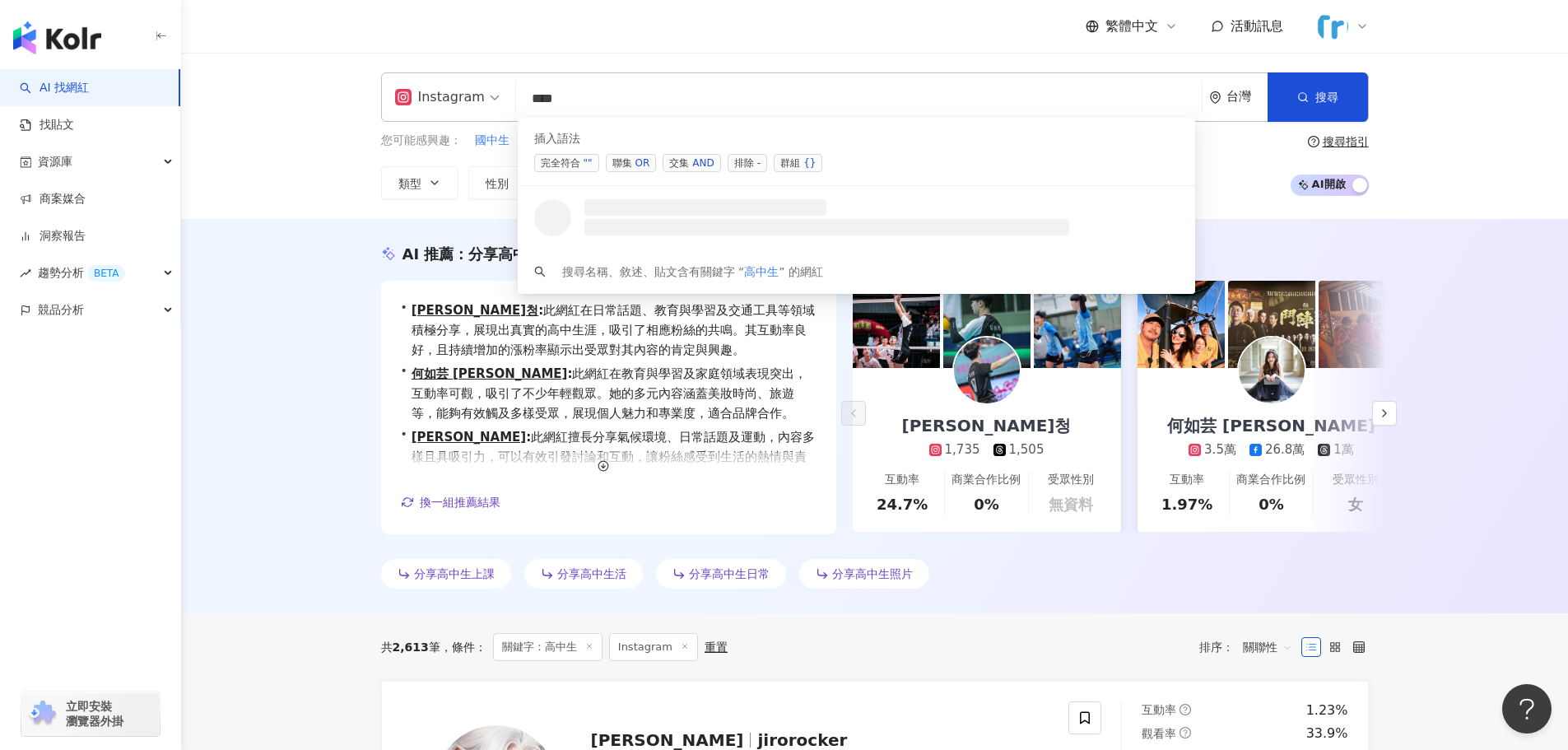
click at [644, 160] on div "OR" at bounding box center [642, 163] width 15 height 17
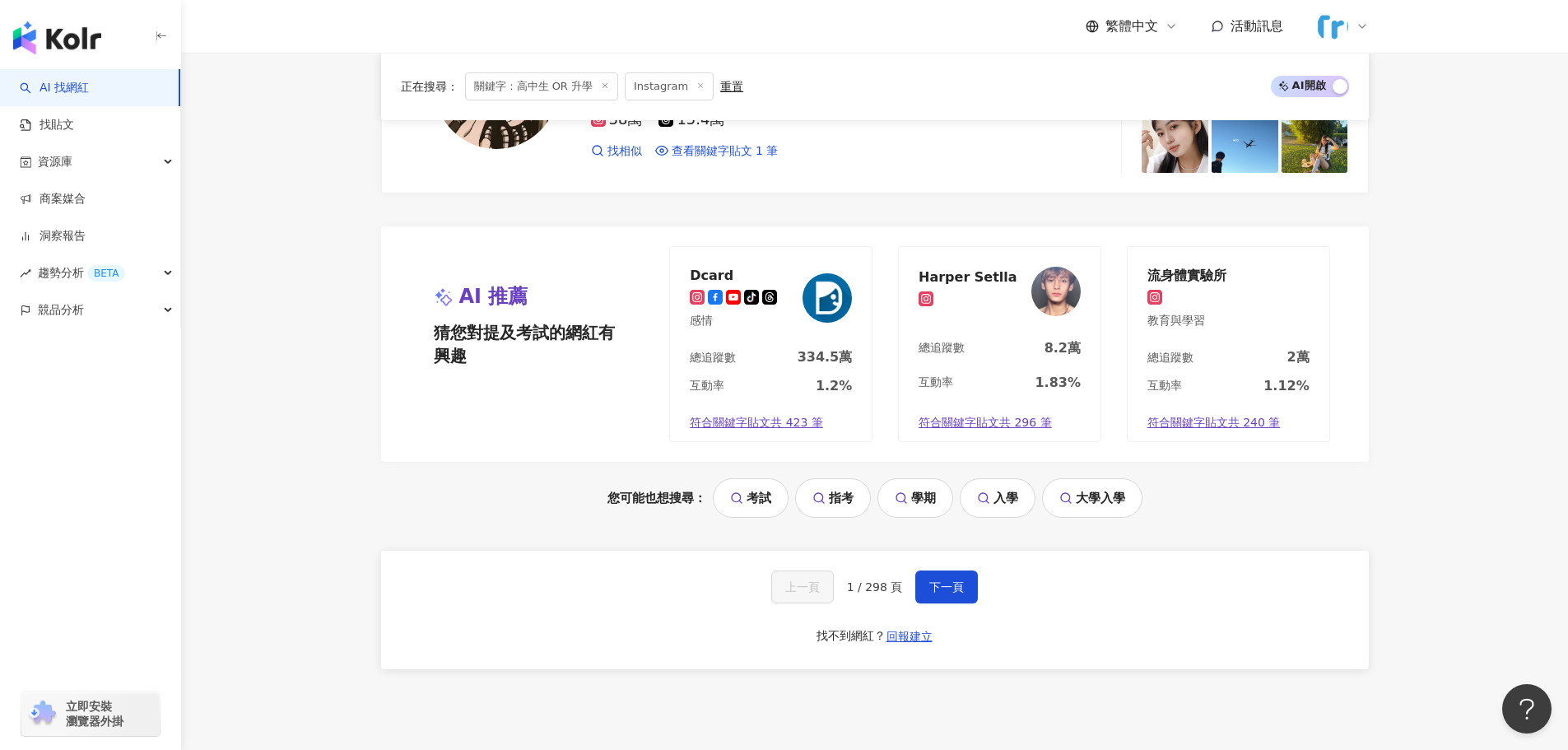
scroll to position [3405, 0]
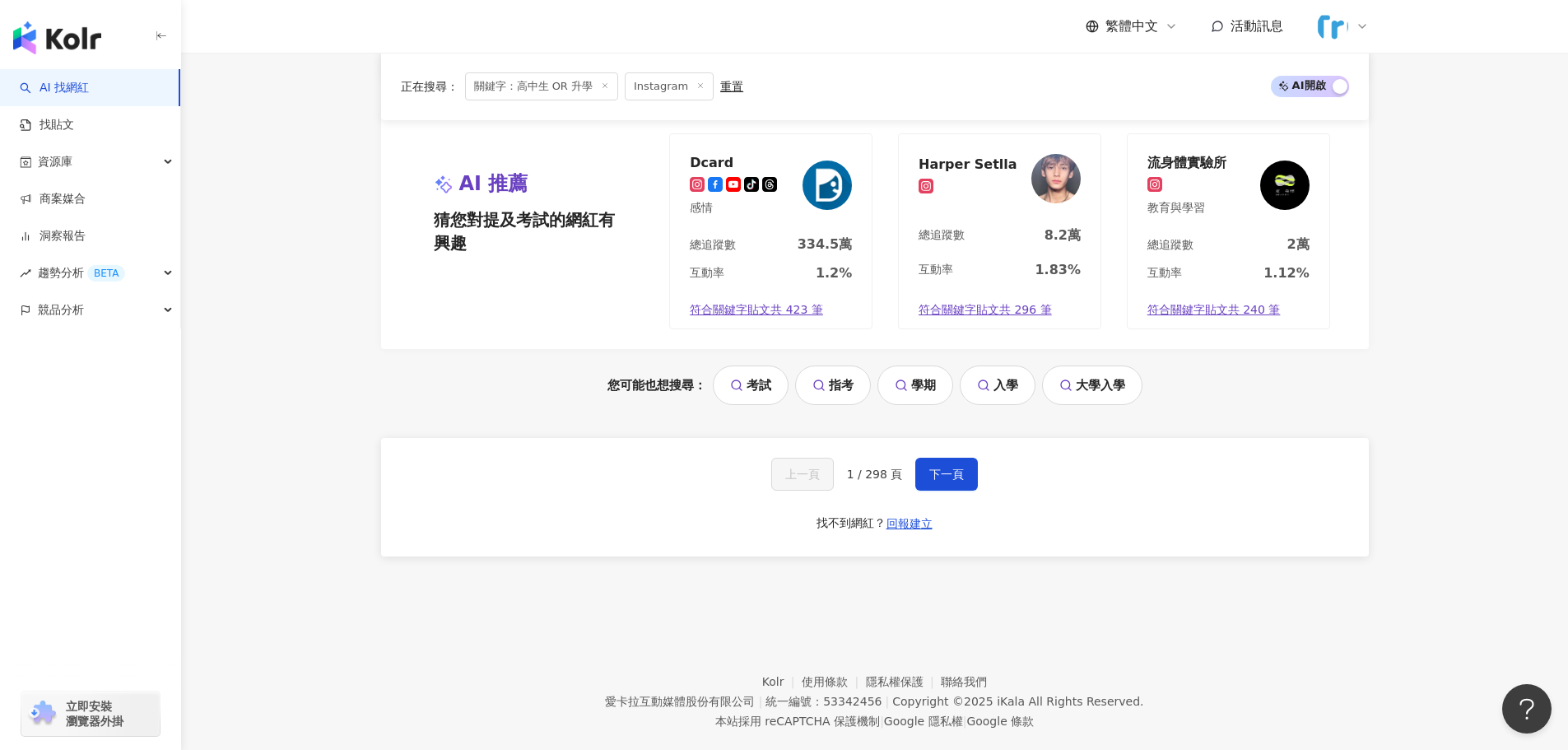
type input "*********"
click at [1097, 367] on link "大學入學" at bounding box center [1092, 385] width 101 height 39
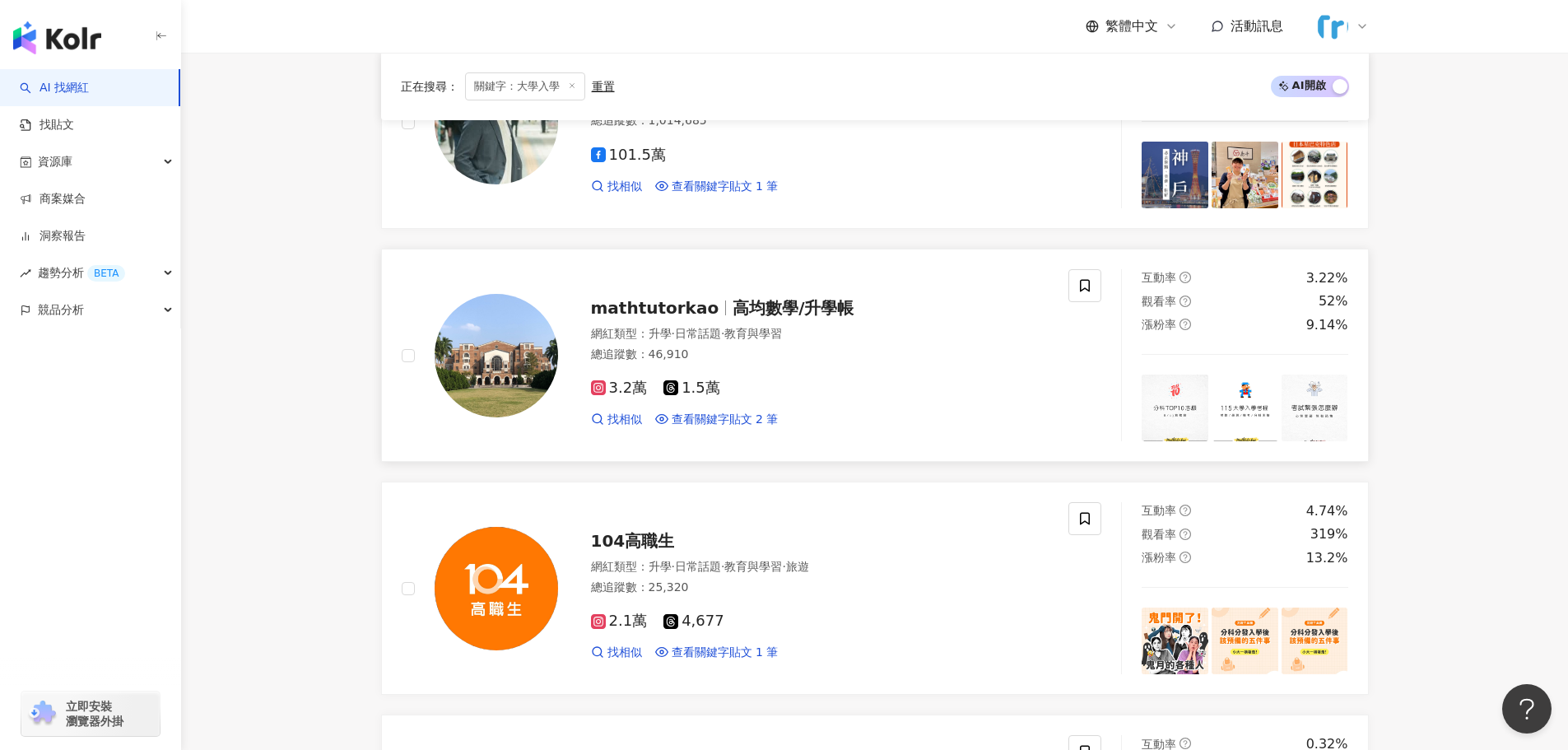
scroll to position [1211, 0]
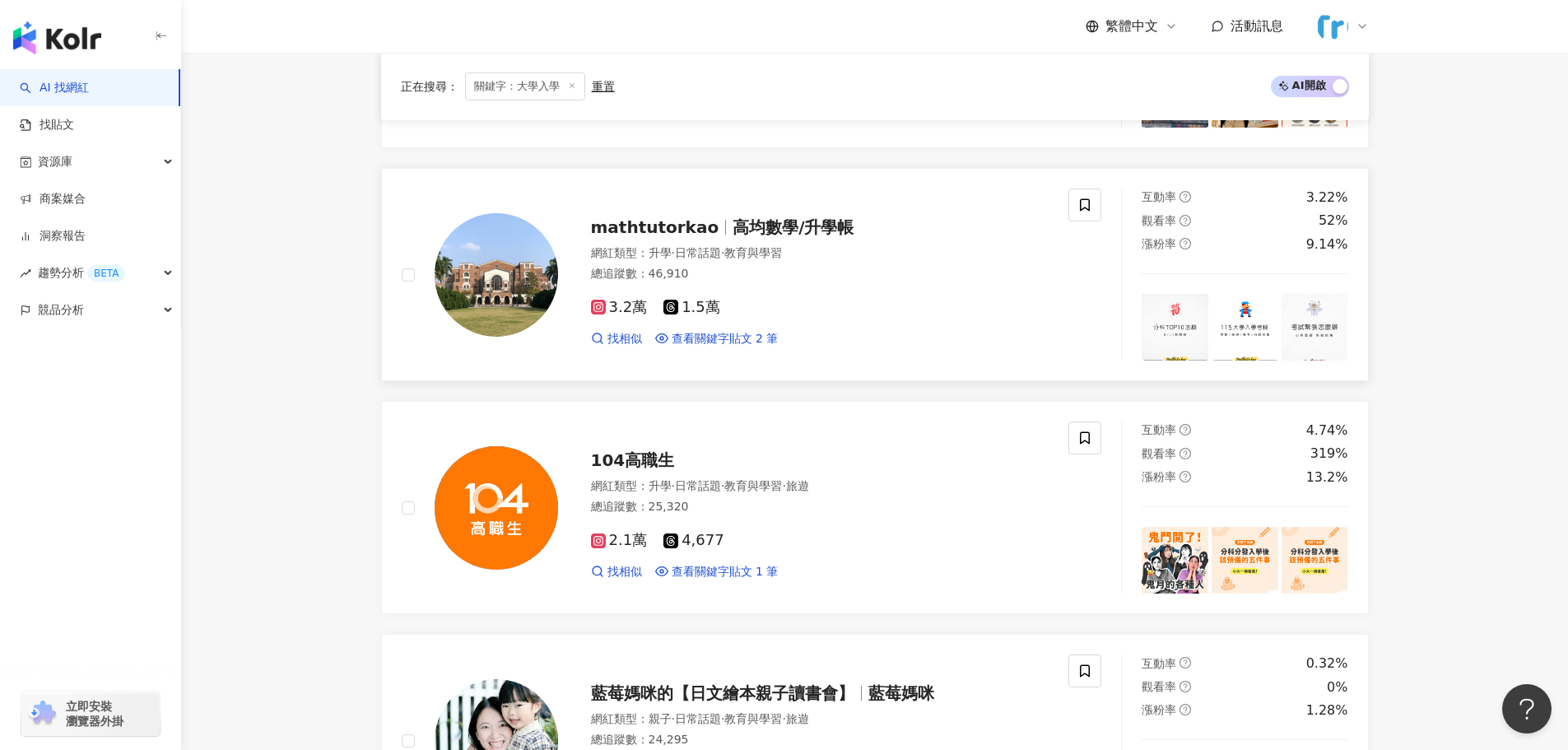
click at [785, 223] on span "高均數學/升學帳" at bounding box center [793, 227] width 121 height 20
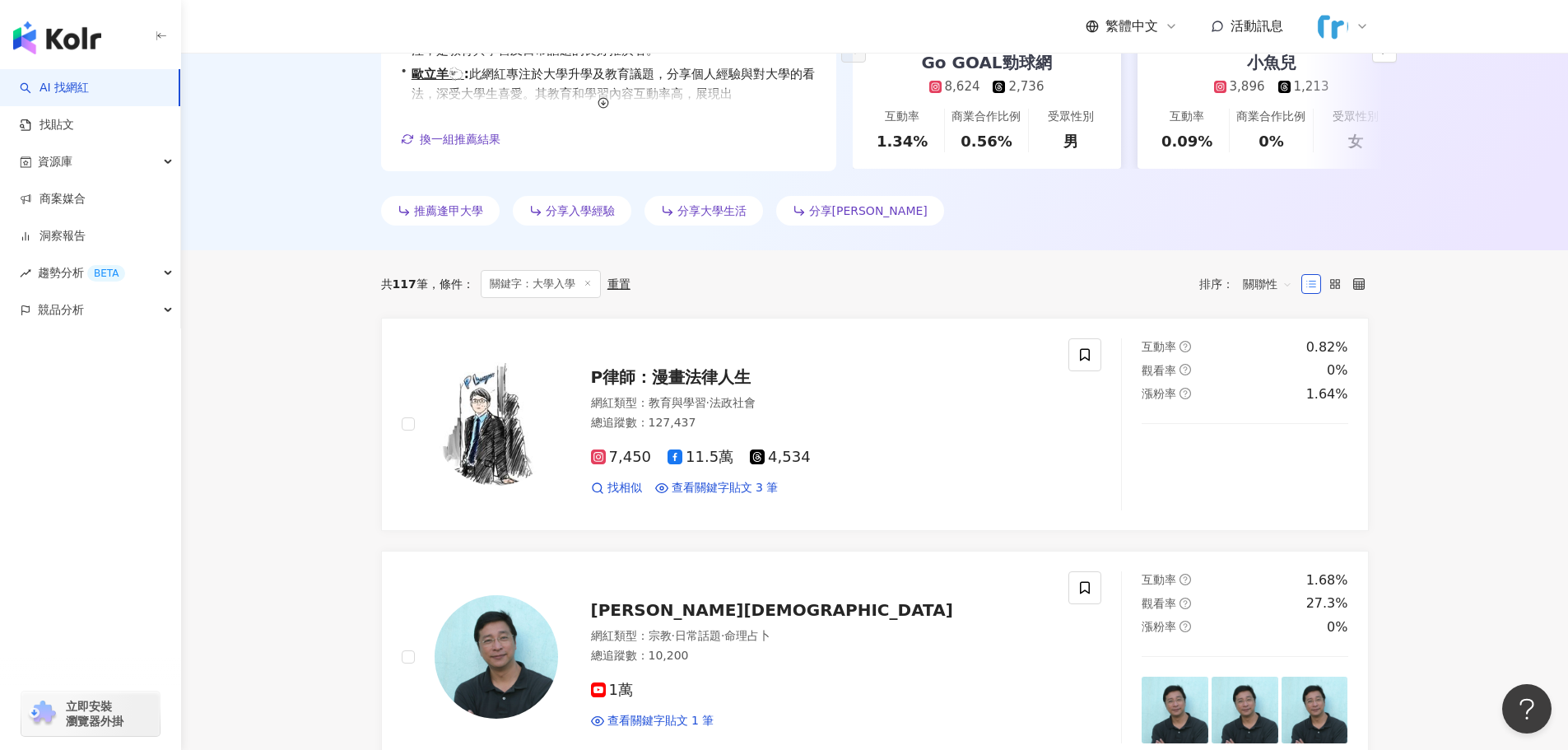
scroll to position [224, 0]
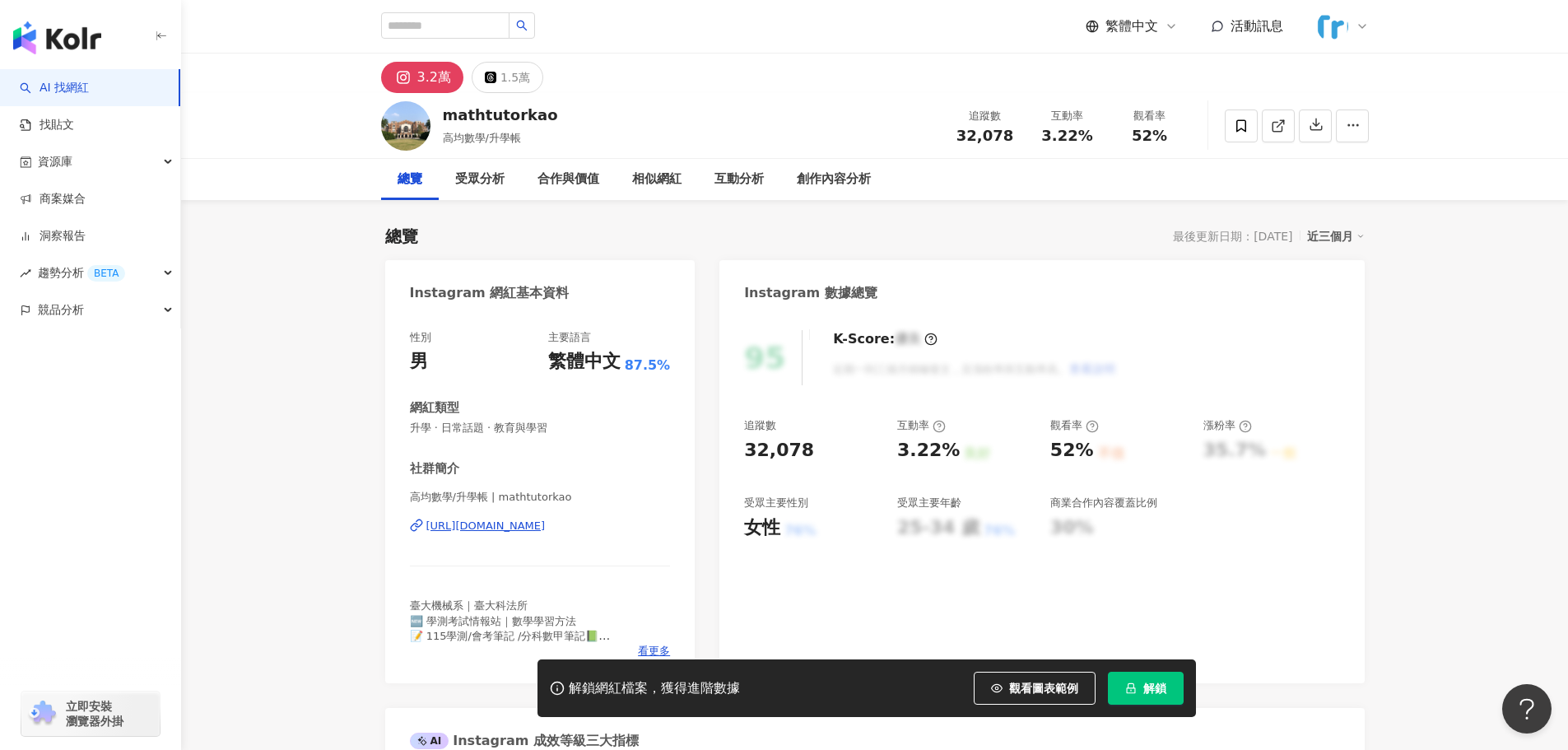
click at [1149, 694] on span "解鎖" at bounding box center [1155, 687] width 24 height 13
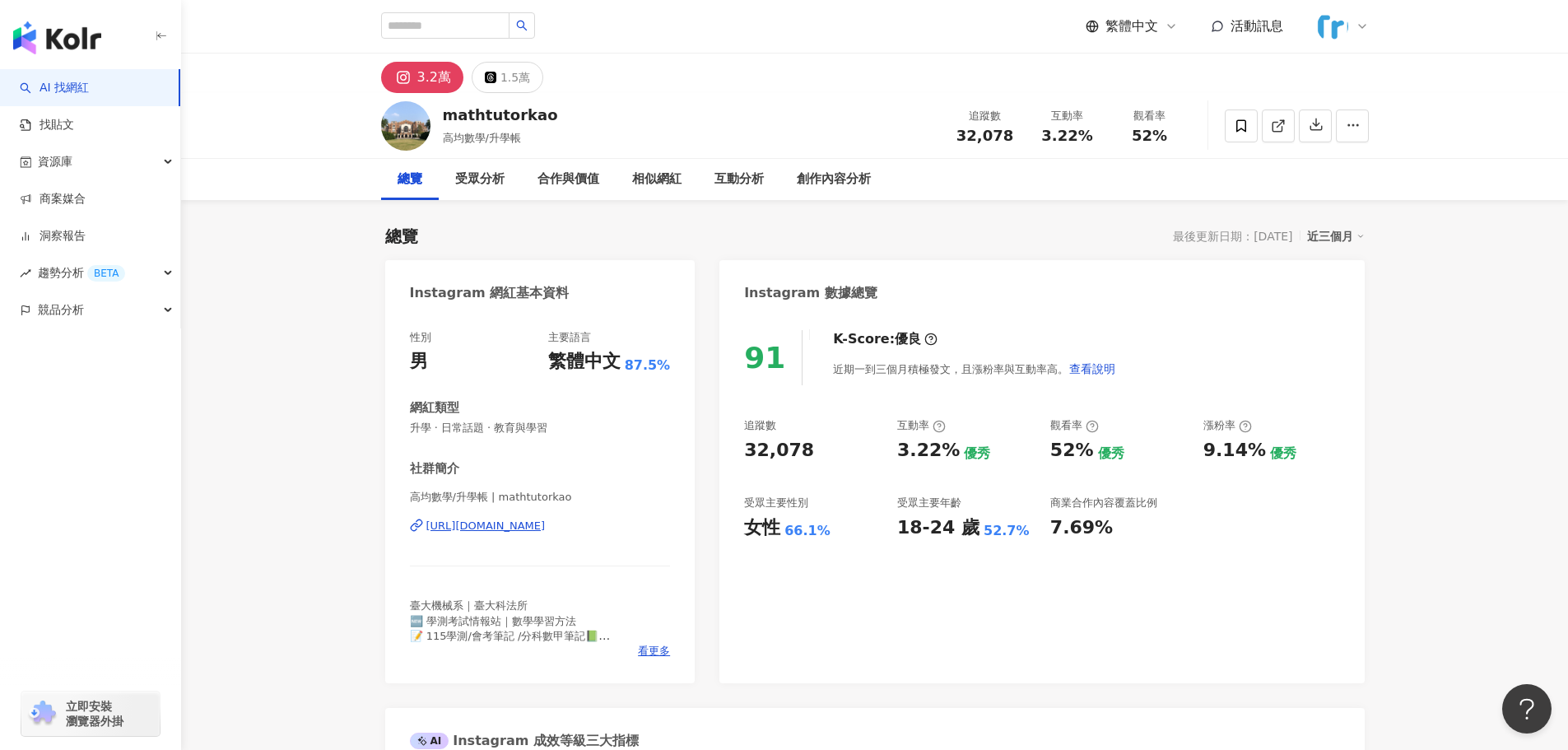
click at [521, 526] on div "https://www.instagram.com/mathtutorkao/" at bounding box center [486, 526] width 119 height 15
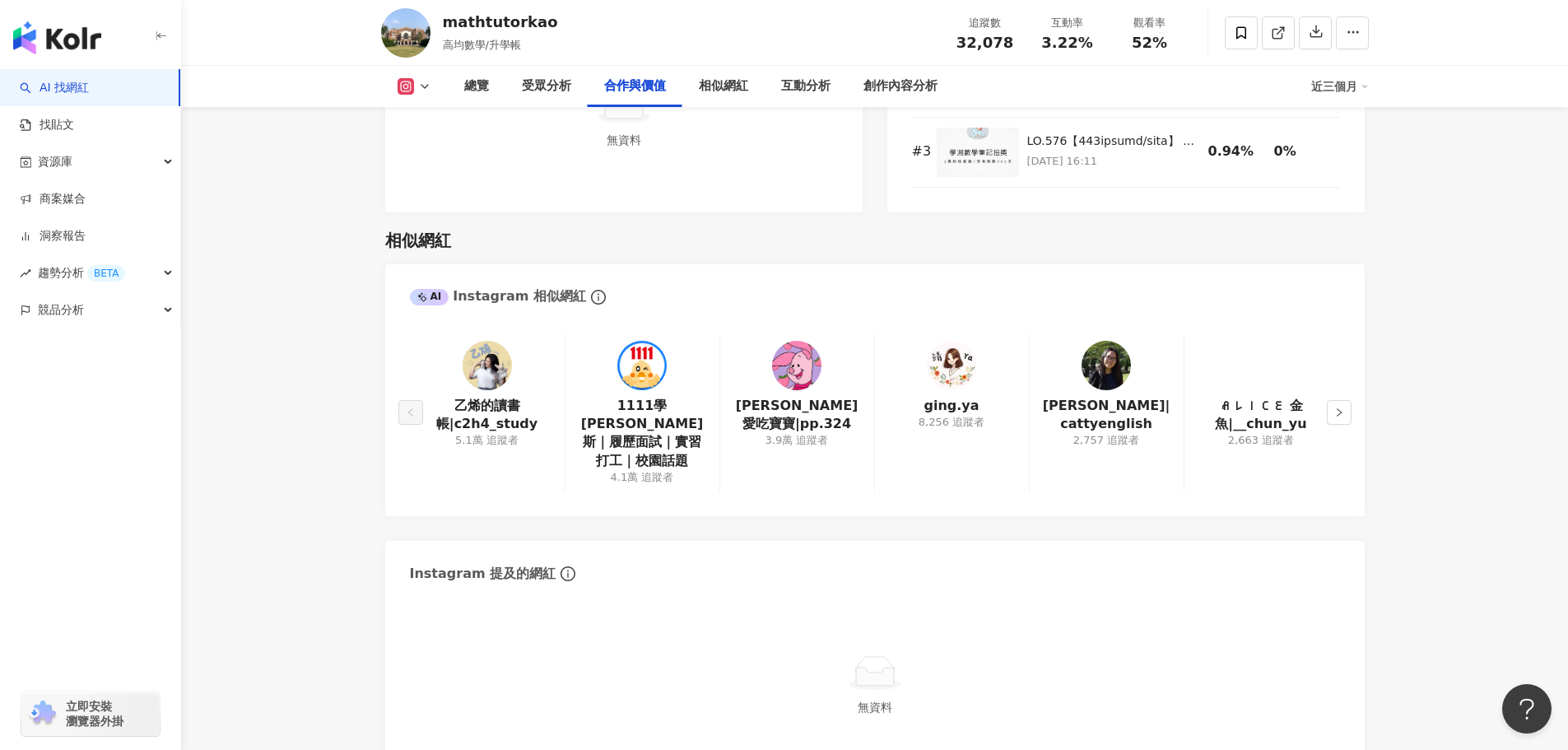
scroll to position [2552, 0]
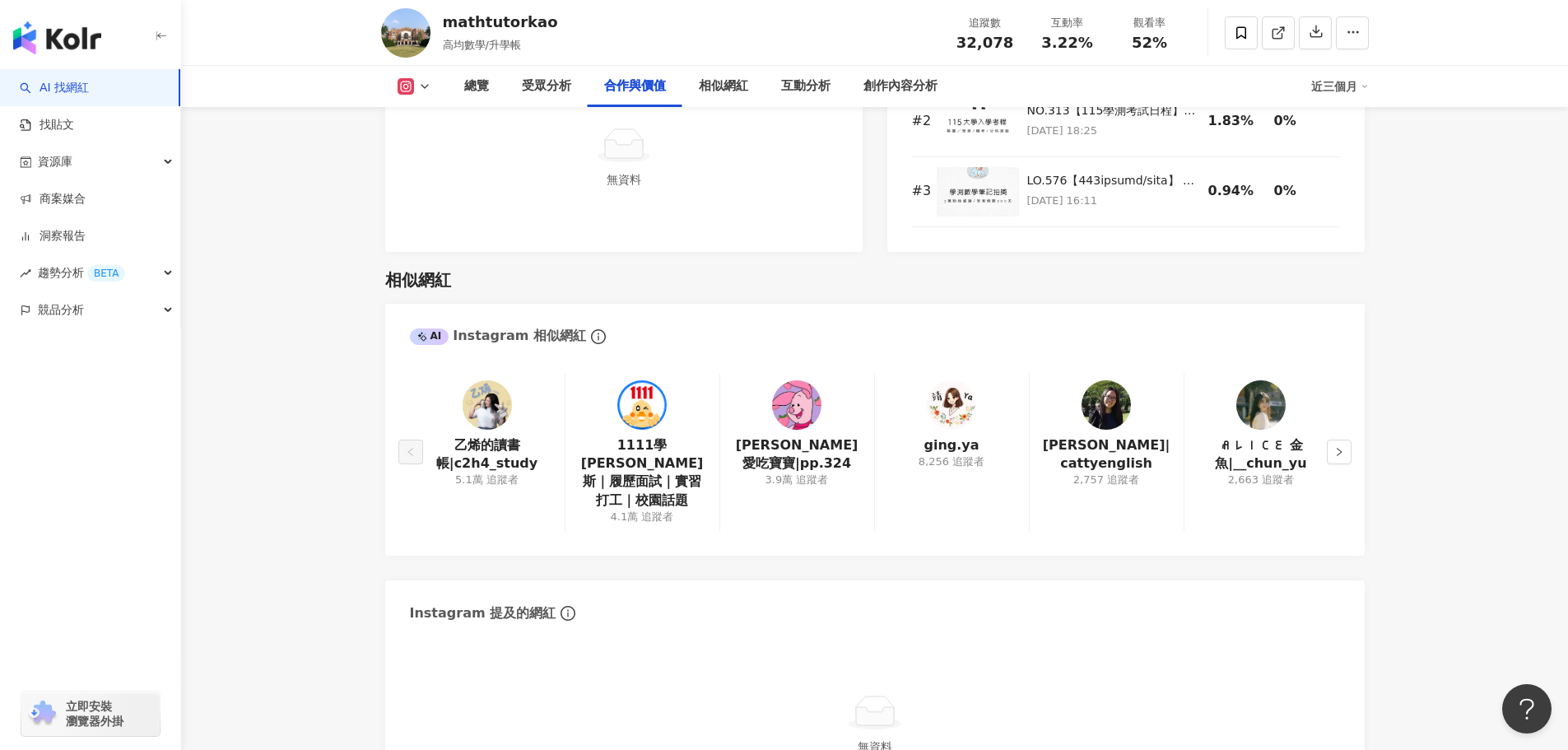
click at [68, 46] on img "button" at bounding box center [57, 38] width 88 height 33
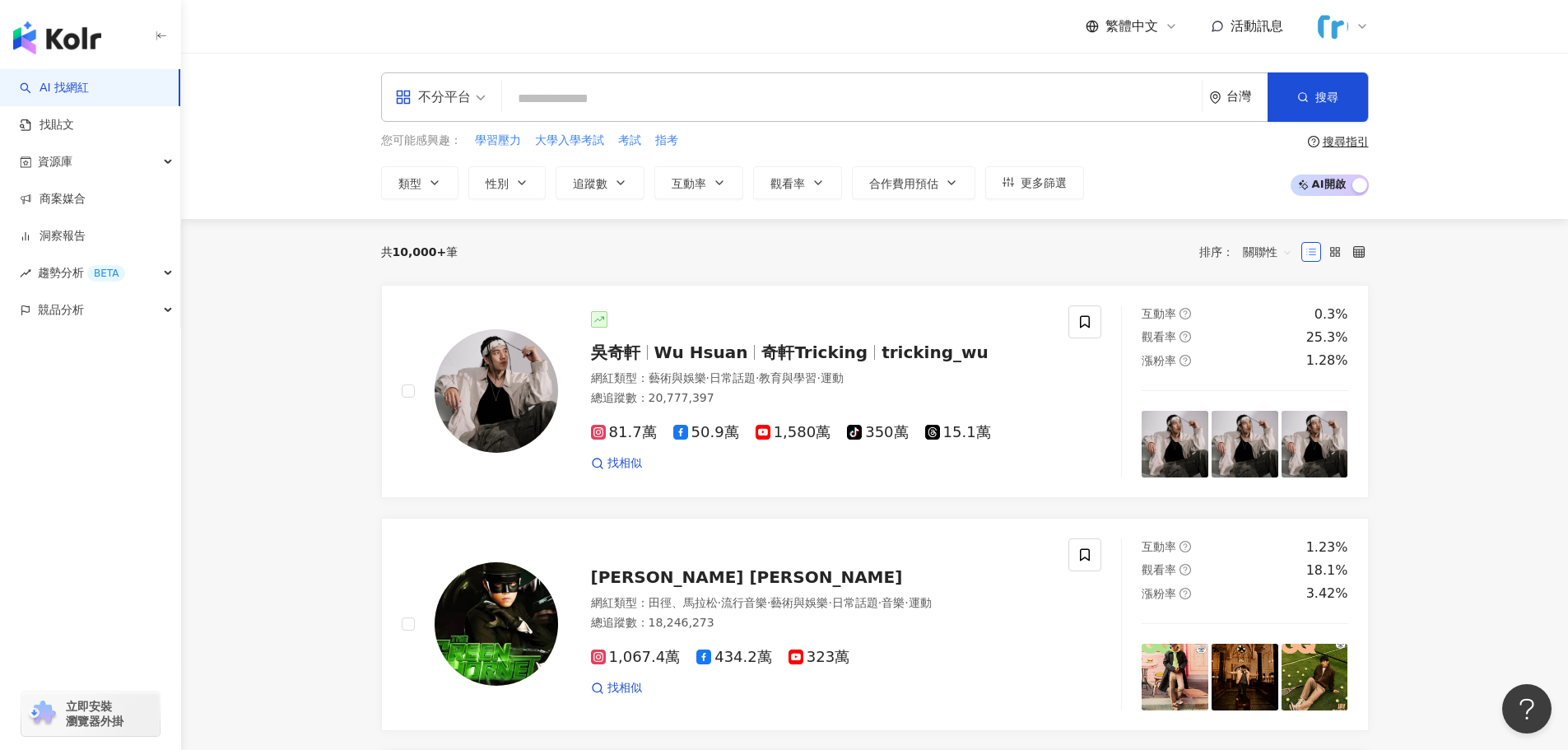
click at [478, 101] on span "不分平台" at bounding box center [440, 97] width 90 height 26
click at [475, 178] on div "Instagram" at bounding box center [446, 172] width 93 height 21
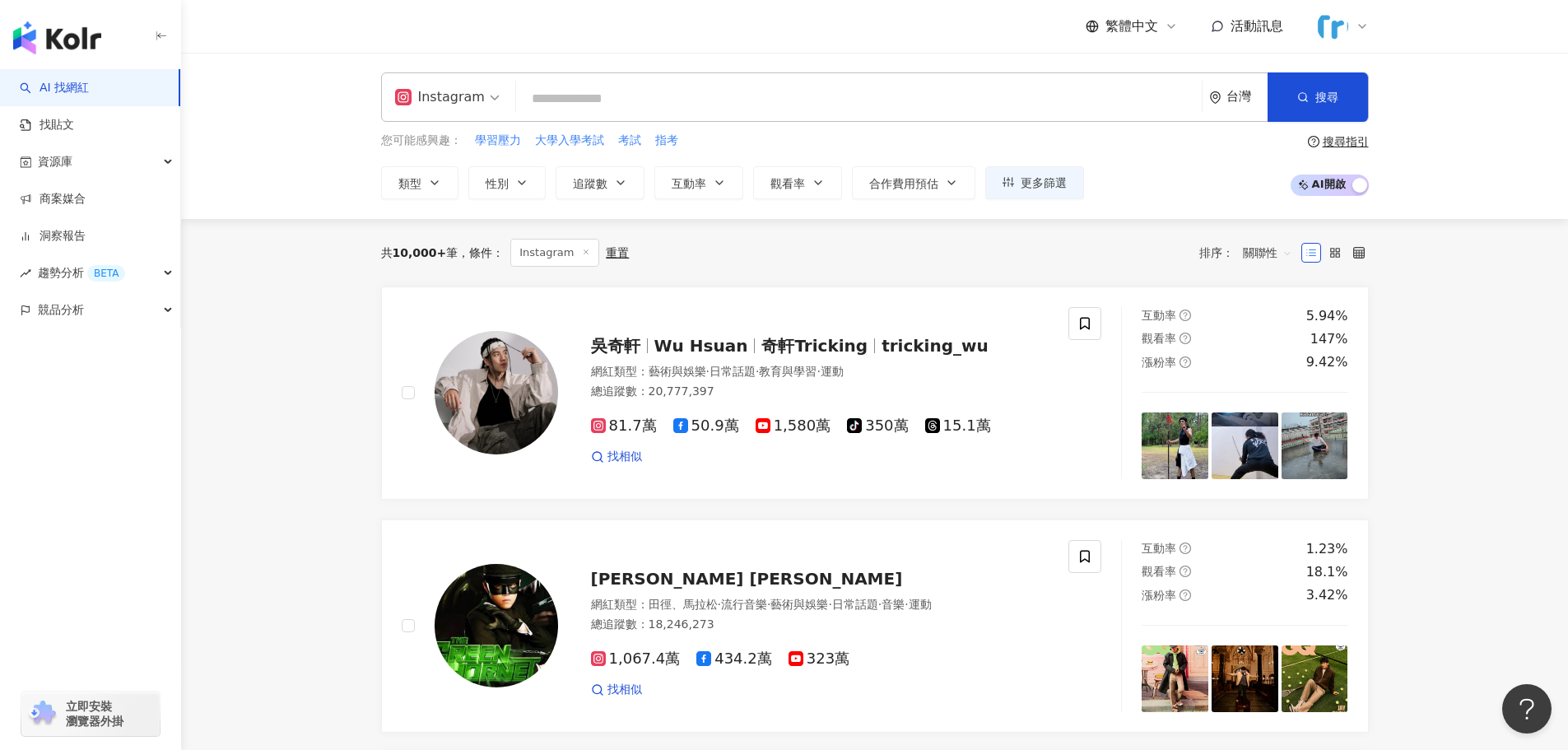
click at [565, 105] on input "search" at bounding box center [859, 99] width 673 height 31
click at [549, 111] on input "search" at bounding box center [859, 99] width 673 height 31
click at [546, 101] on input "search" at bounding box center [859, 99] width 673 height 31
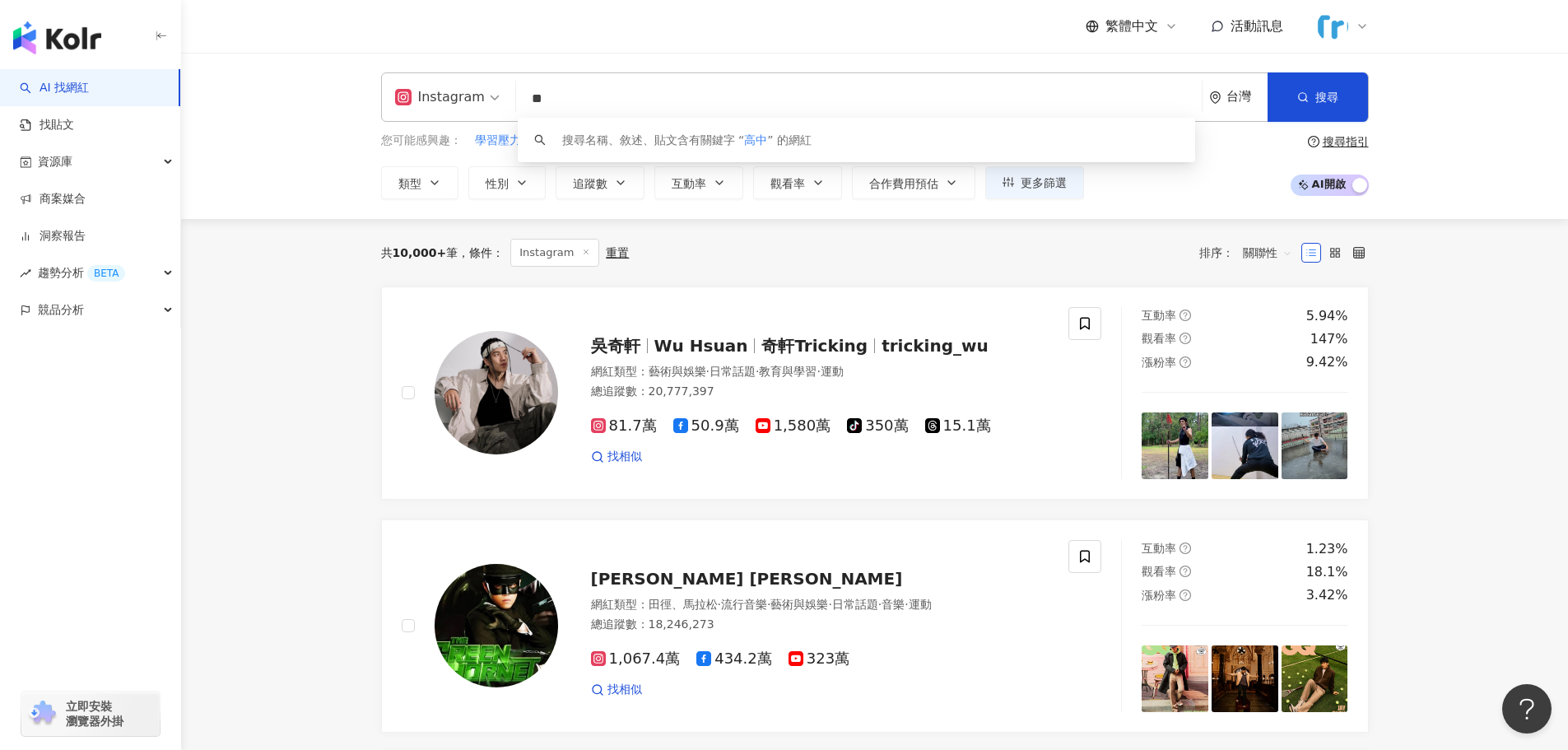
type input "*"
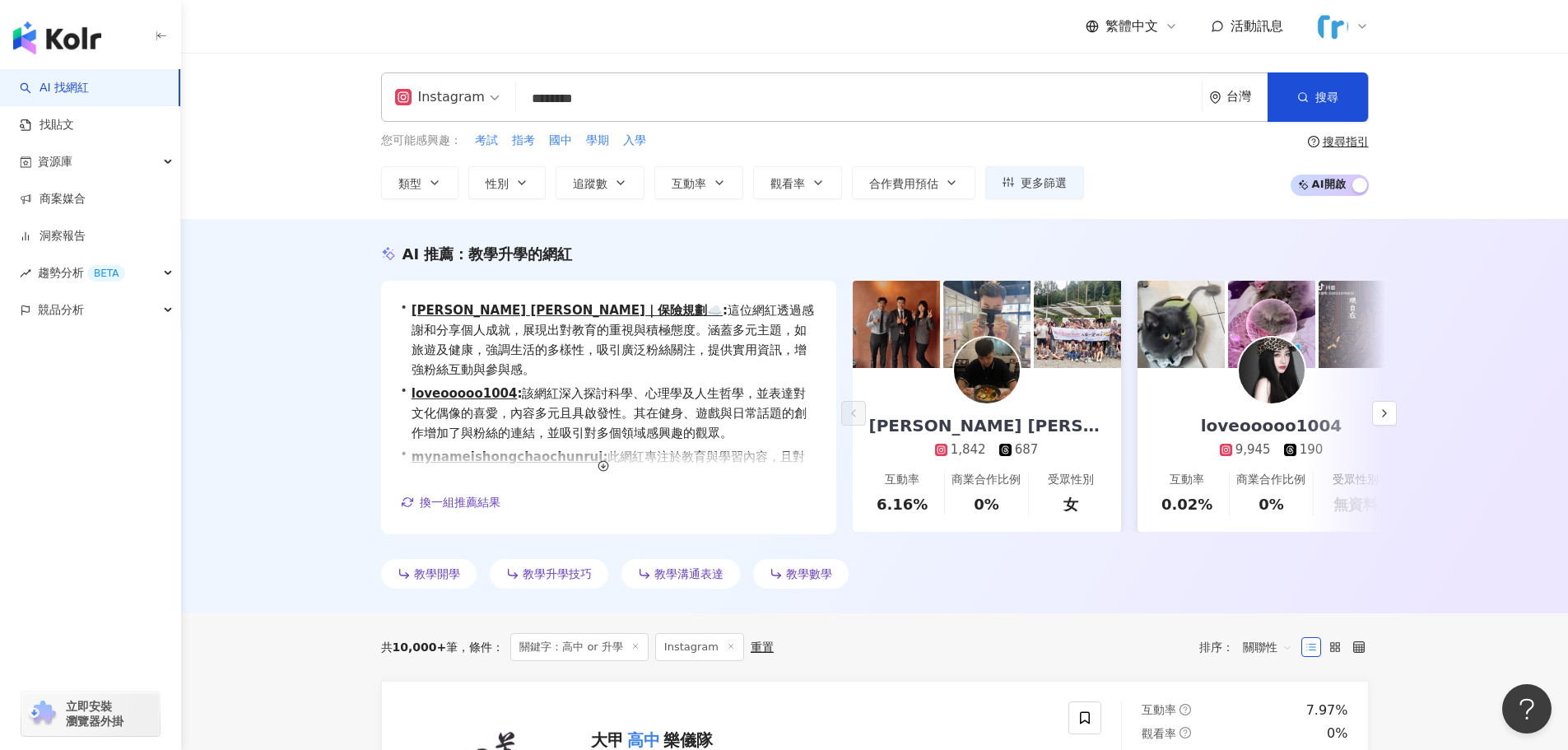
scroll to position [1, 0]
drag, startPoint x: 571, startPoint y: 101, endPoint x: 698, endPoint y: 106, distance: 127.1
click at [698, 106] on input "********" at bounding box center [862, 99] width 678 height 31
click at [689, 105] on input "********" at bounding box center [862, 99] width 678 height 31
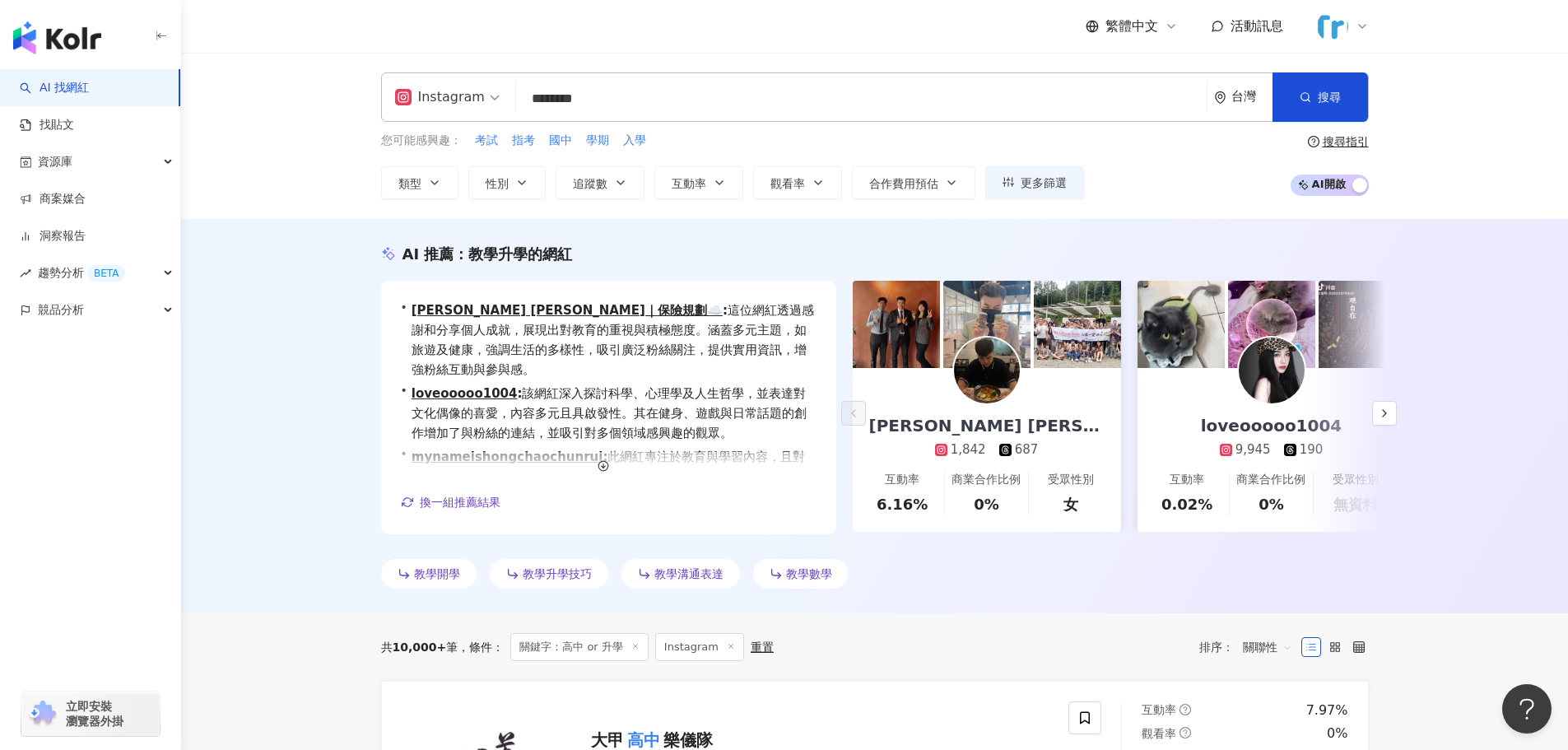
drag, startPoint x: 604, startPoint y: 101, endPoint x: 433, endPoint y: 90, distance: 171.4
click at [433, 90] on div "Instagram 高中 or 升學 ******** 台灣 搜尋 customizedTag 網紅類型 教育與學習 / 升學 搜尋名稱、敘述、貼文含有關鍵字…" at bounding box center [875, 97] width 988 height 49
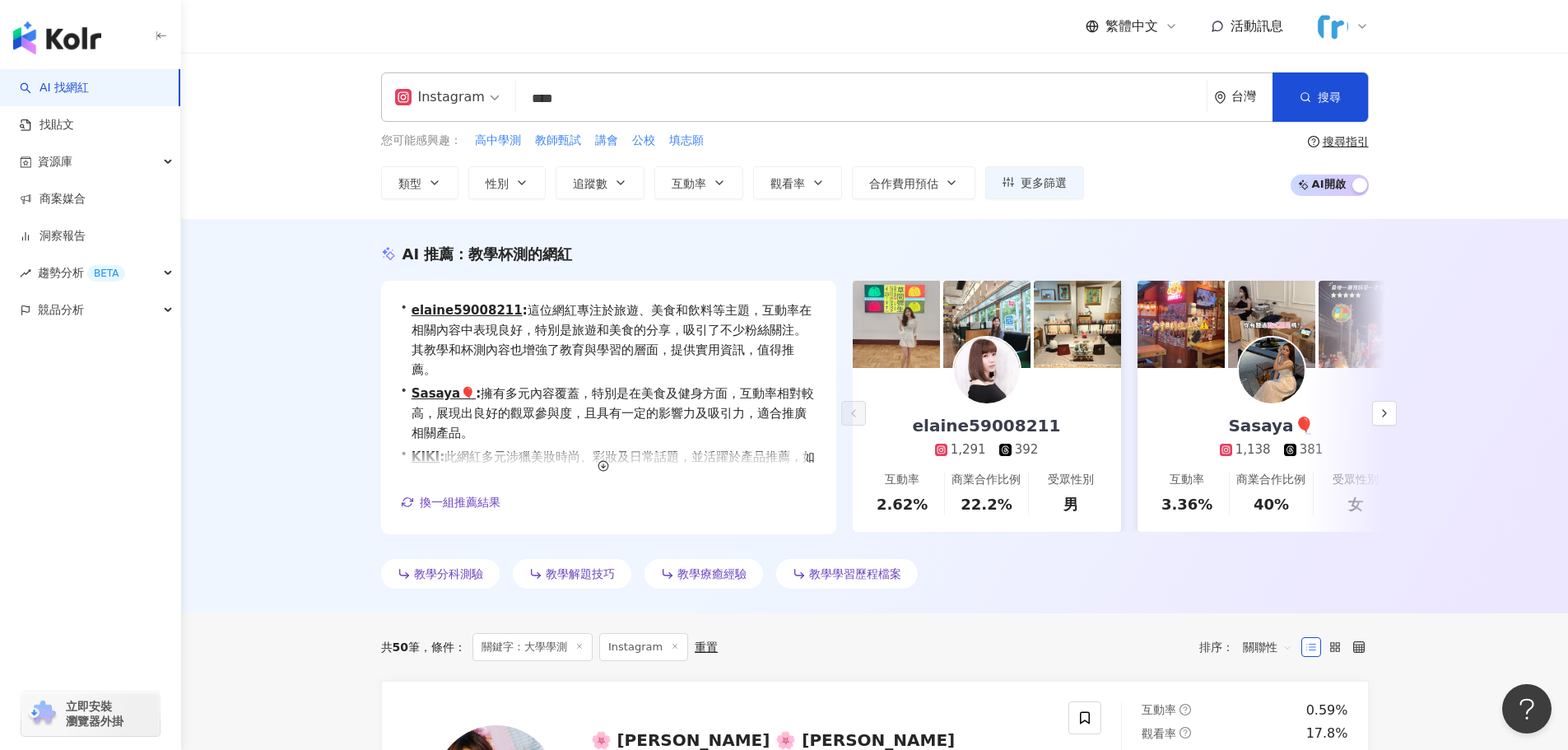
click at [1171, 178] on div "您可能感興趣： 高中學測 教師甄試 講會 公校 填志願 類型 性別 追蹤數 互動率 觀看率 合作費用預估 更多篩選 搜尋指引 AI 開啟 AI 關閉" at bounding box center [875, 164] width 988 height 68
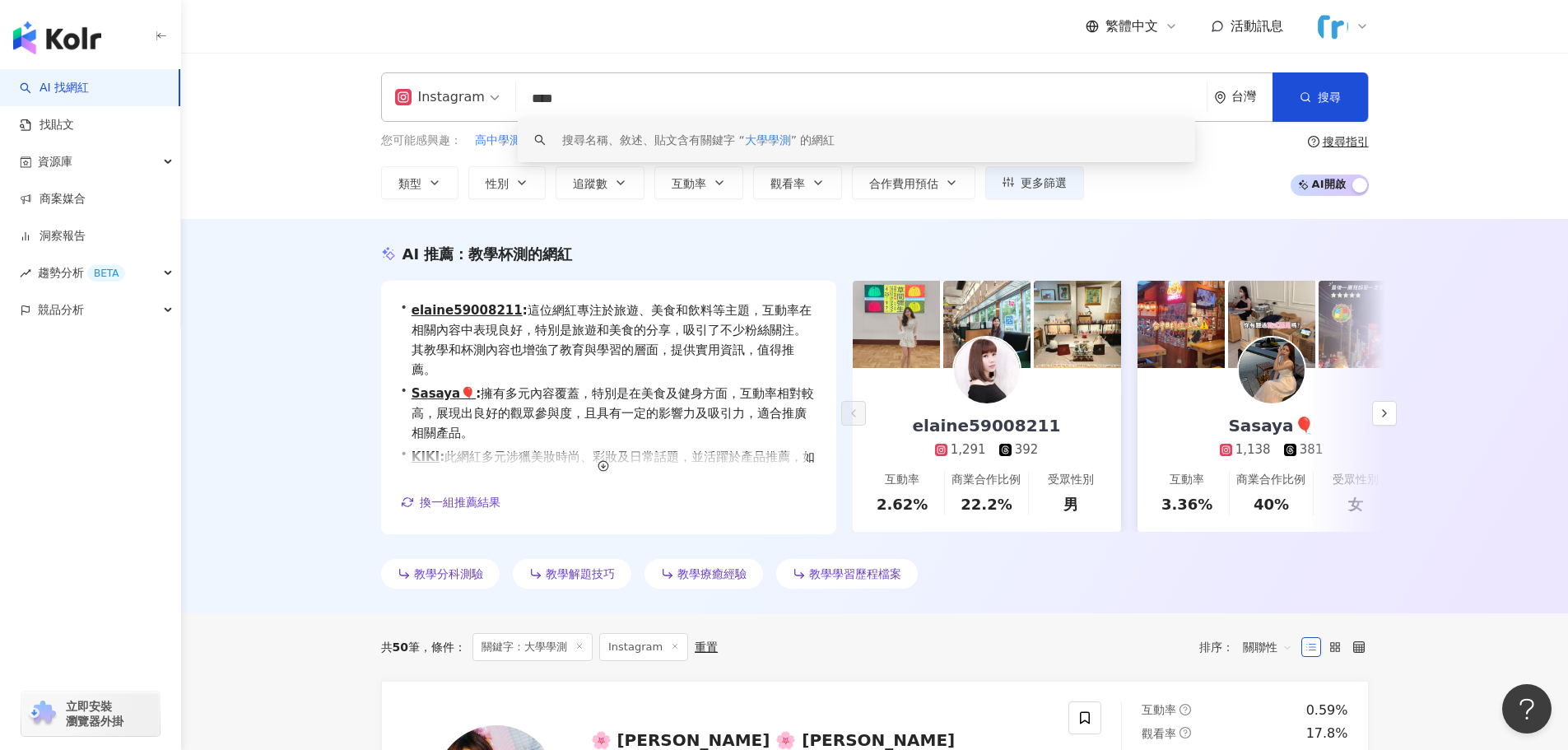
drag, startPoint x: 552, startPoint y: 95, endPoint x: 474, endPoint y: 81, distance: 79.2
click at [473, 83] on div "Instagram **** 台灣 搜尋 keyword 搜尋名稱、敘述、貼文含有關鍵字 “ 大學學測 ” 的網紅" at bounding box center [875, 97] width 988 height 49
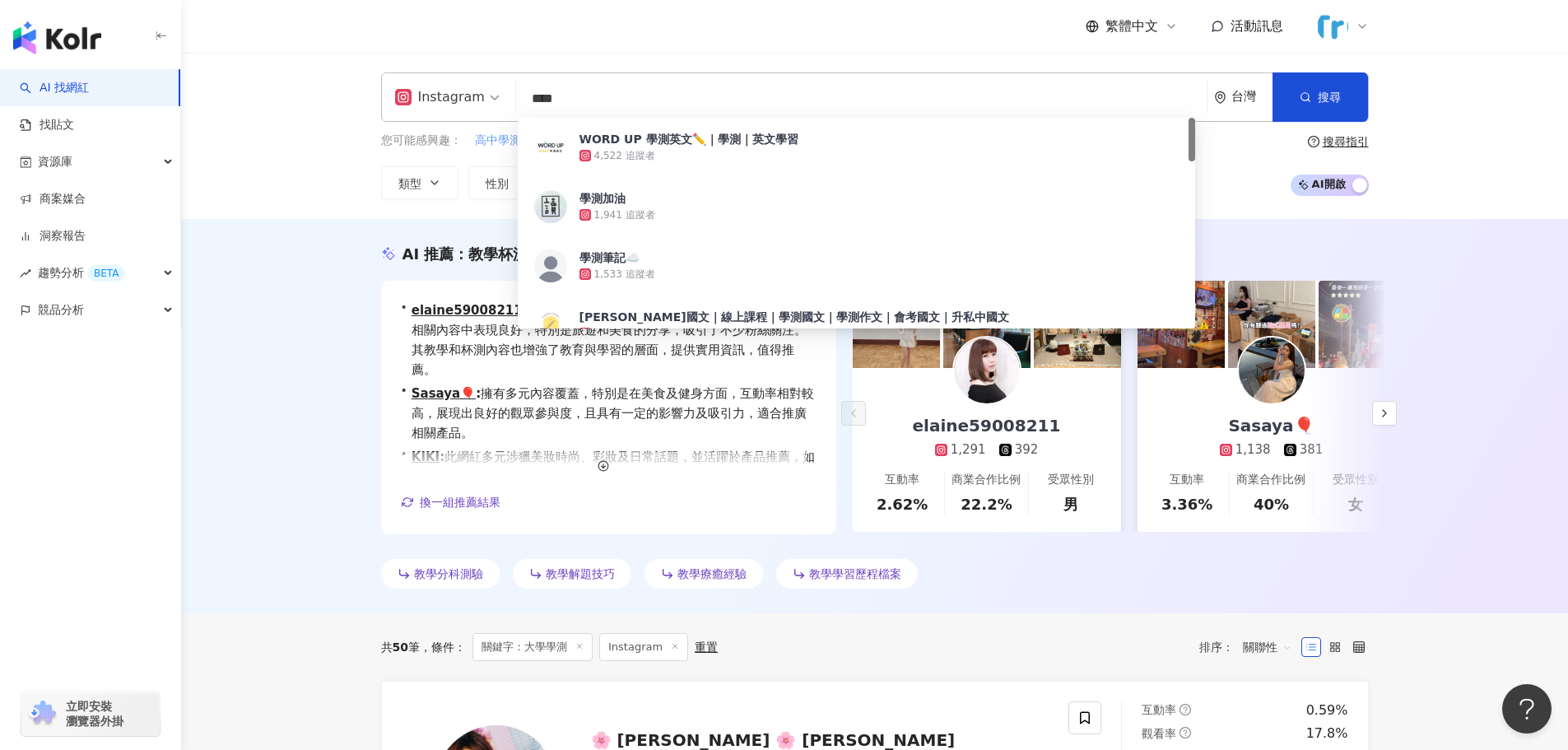
click at [497, 139] on span "高中學測" at bounding box center [498, 140] width 46 height 17
type input "****"
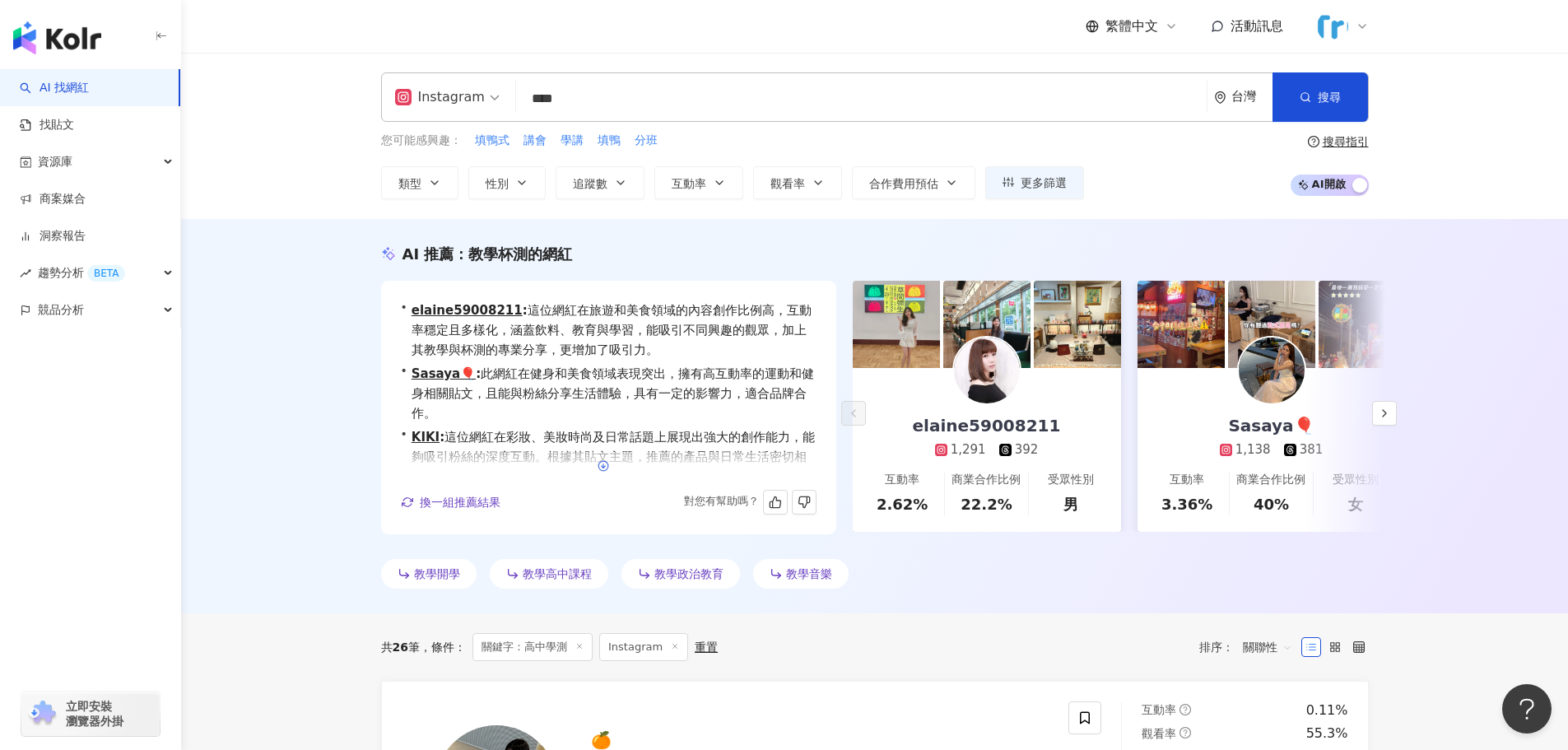
click at [606, 469] on icon "button" at bounding box center [603, 466] width 12 height 12
click at [940, 322] on div at bounding box center [987, 324] width 268 height 87
click at [1020, 387] on div "elaine59008211 1,291 392" at bounding box center [986, 413] width 181 height 90
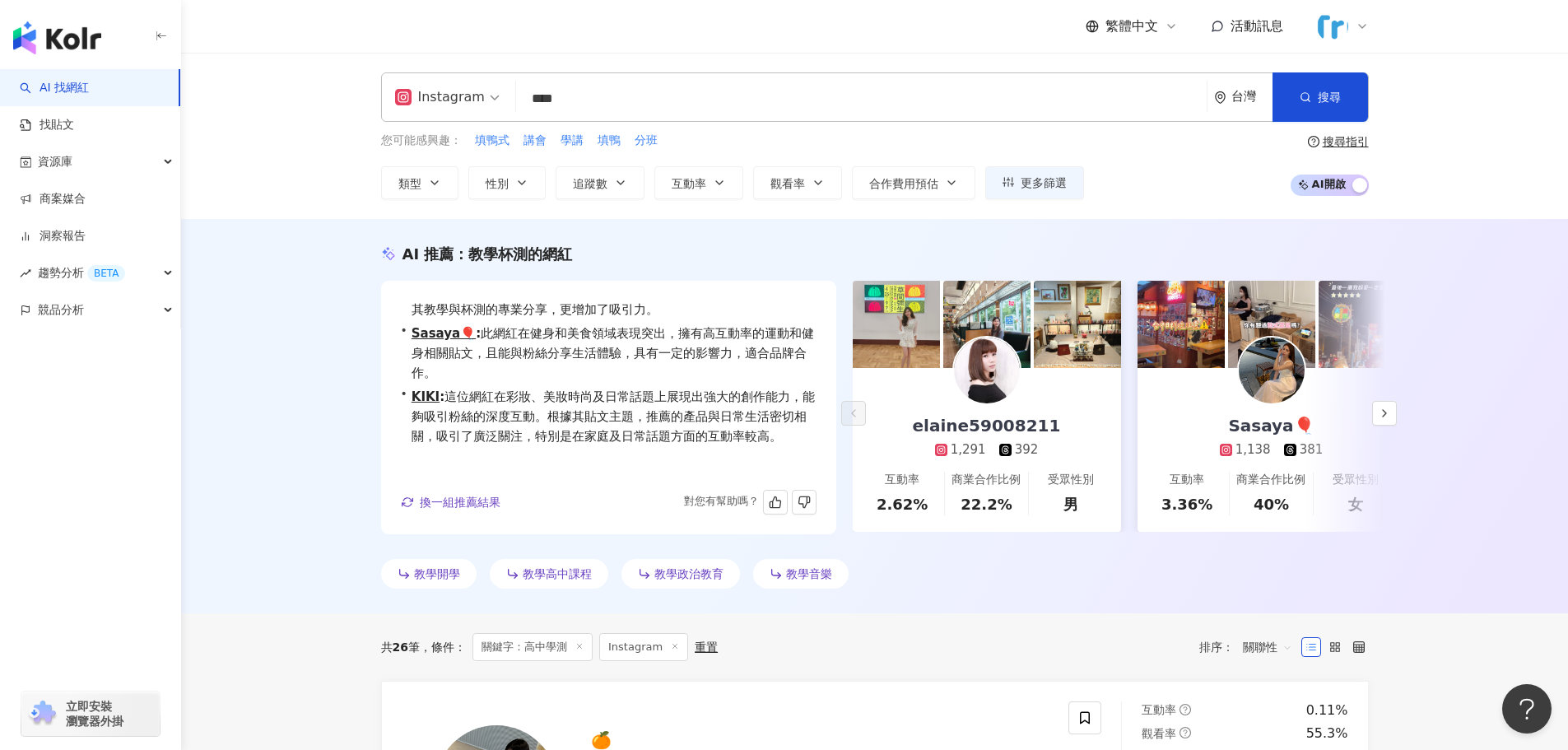
click at [627, 96] on input "****" at bounding box center [862, 99] width 678 height 31
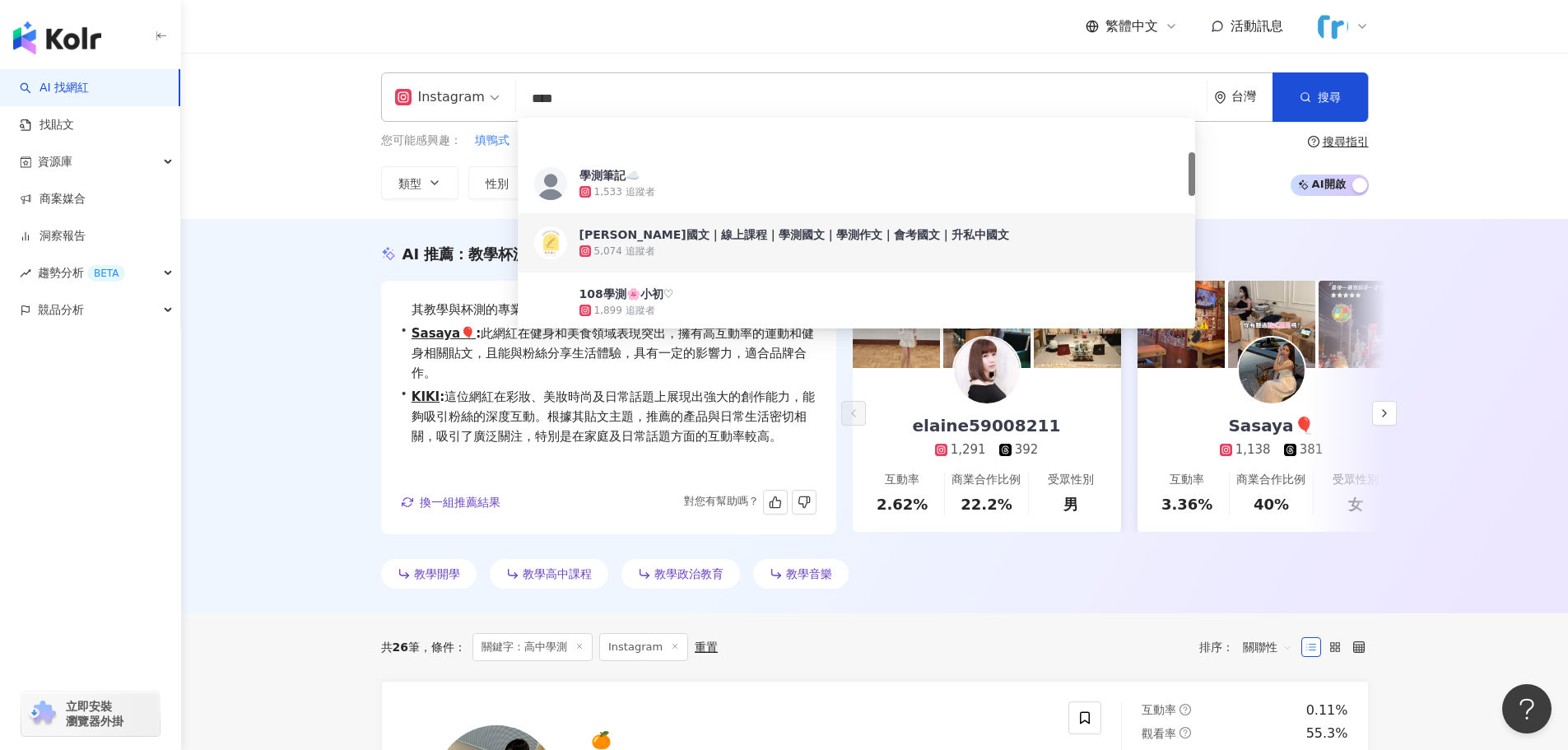
scroll to position [247, 0]
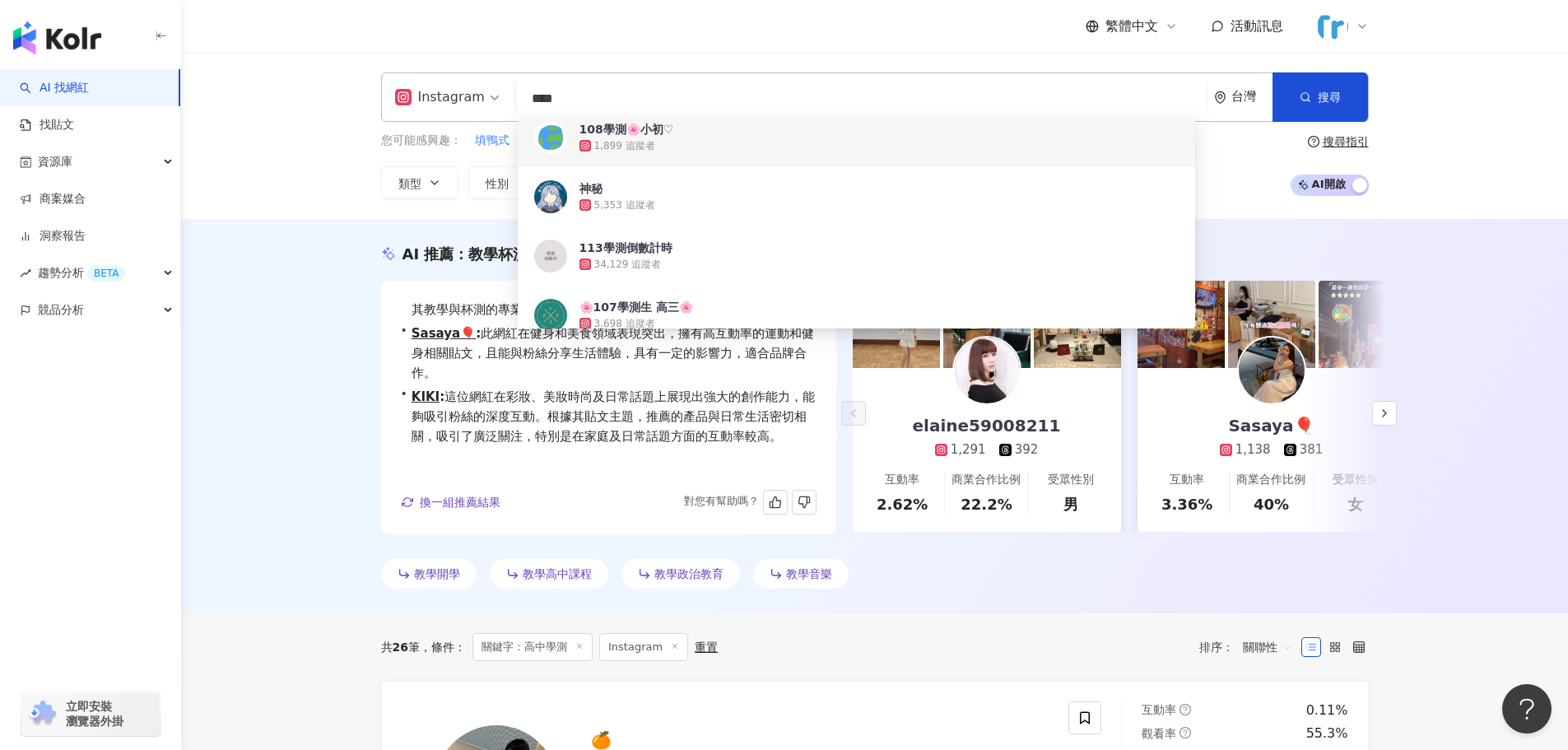
click at [552, 101] on input "****" at bounding box center [862, 99] width 678 height 31
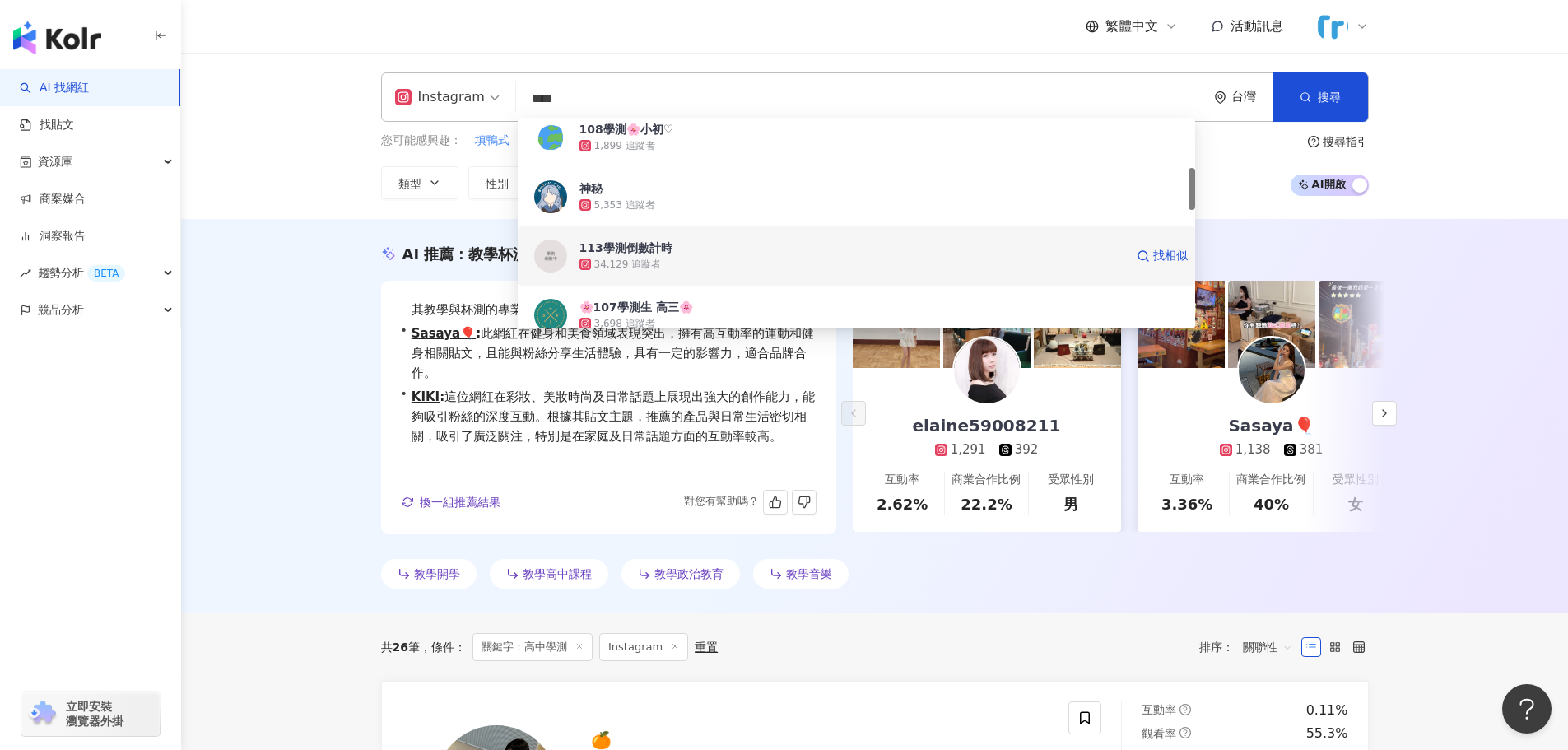
click at [644, 246] on div "113學測倒數計時" at bounding box center [626, 248] width 93 height 17
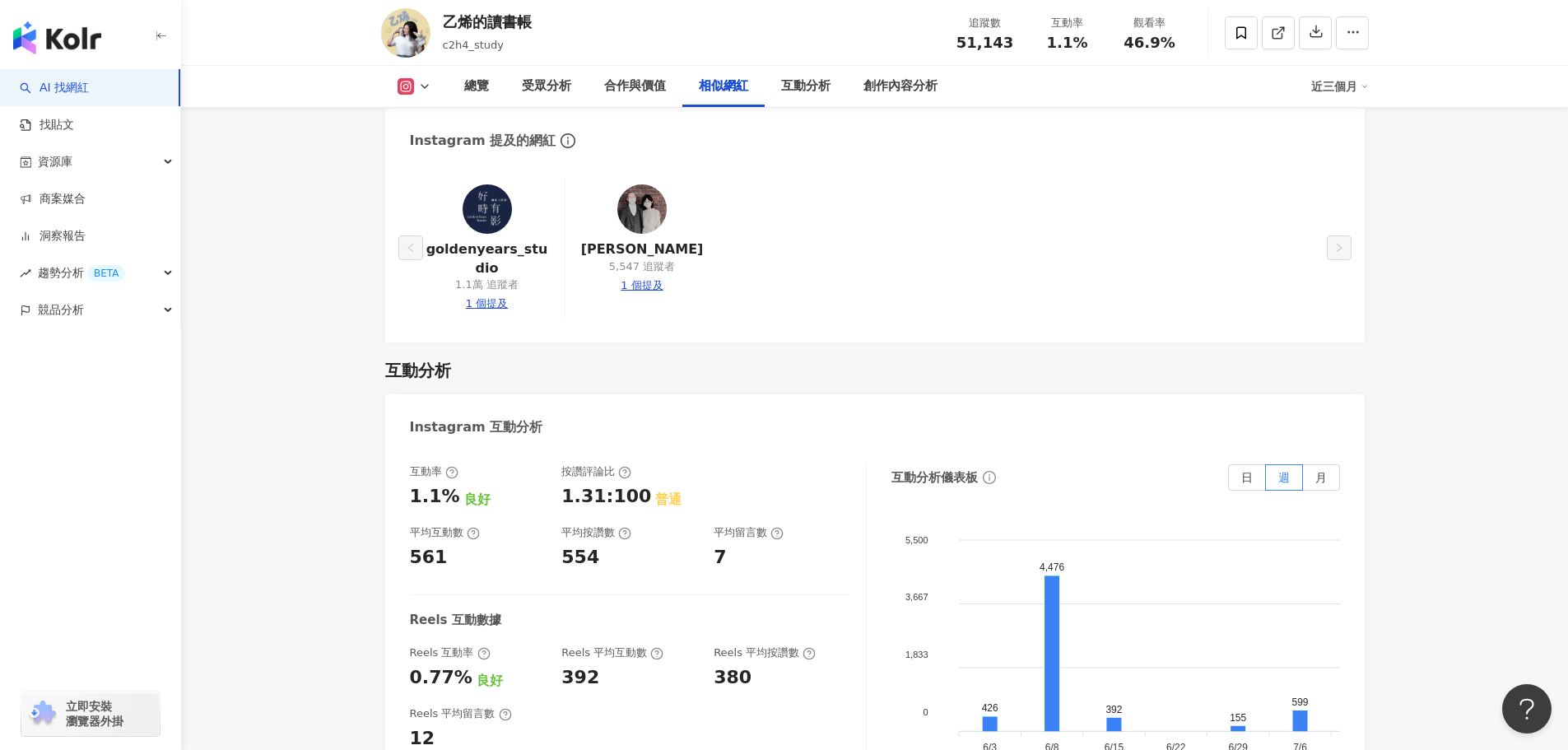
scroll to position [2654, 0]
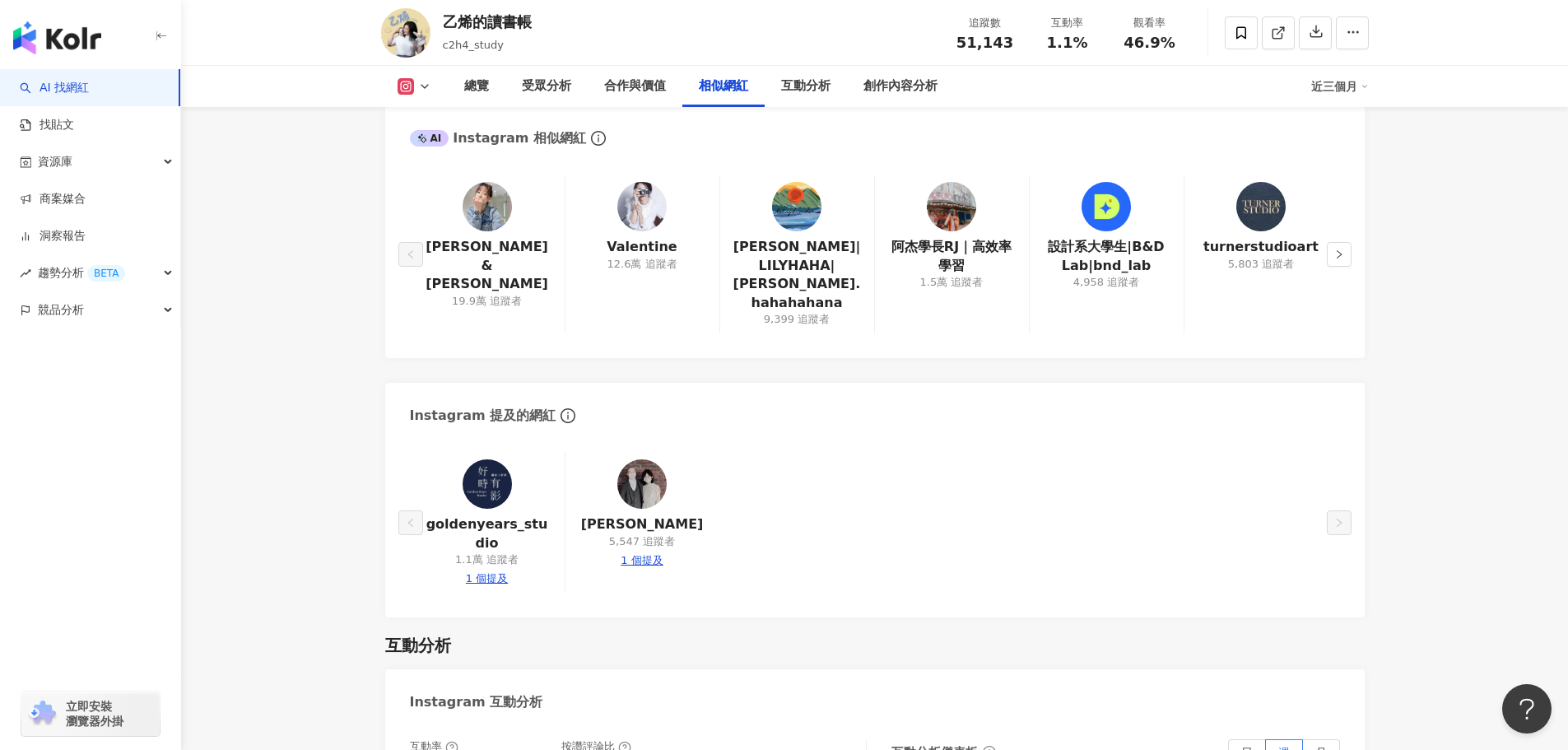
drag, startPoint x: 1532, startPoint y: 372, endPoint x: 1499, endPoint y: 488, distance: 120.6
click at [1499, 488] on main "5.1萬 1,250 1.4萬 乙烯的讀書帳 c2h4_study 追蹤數 51,143 互動率 1.1% 觀看率 46.9% 總覽 受眾分析 合作與價值 相…" at bounding box center [875, 463] width 1387 height 6127
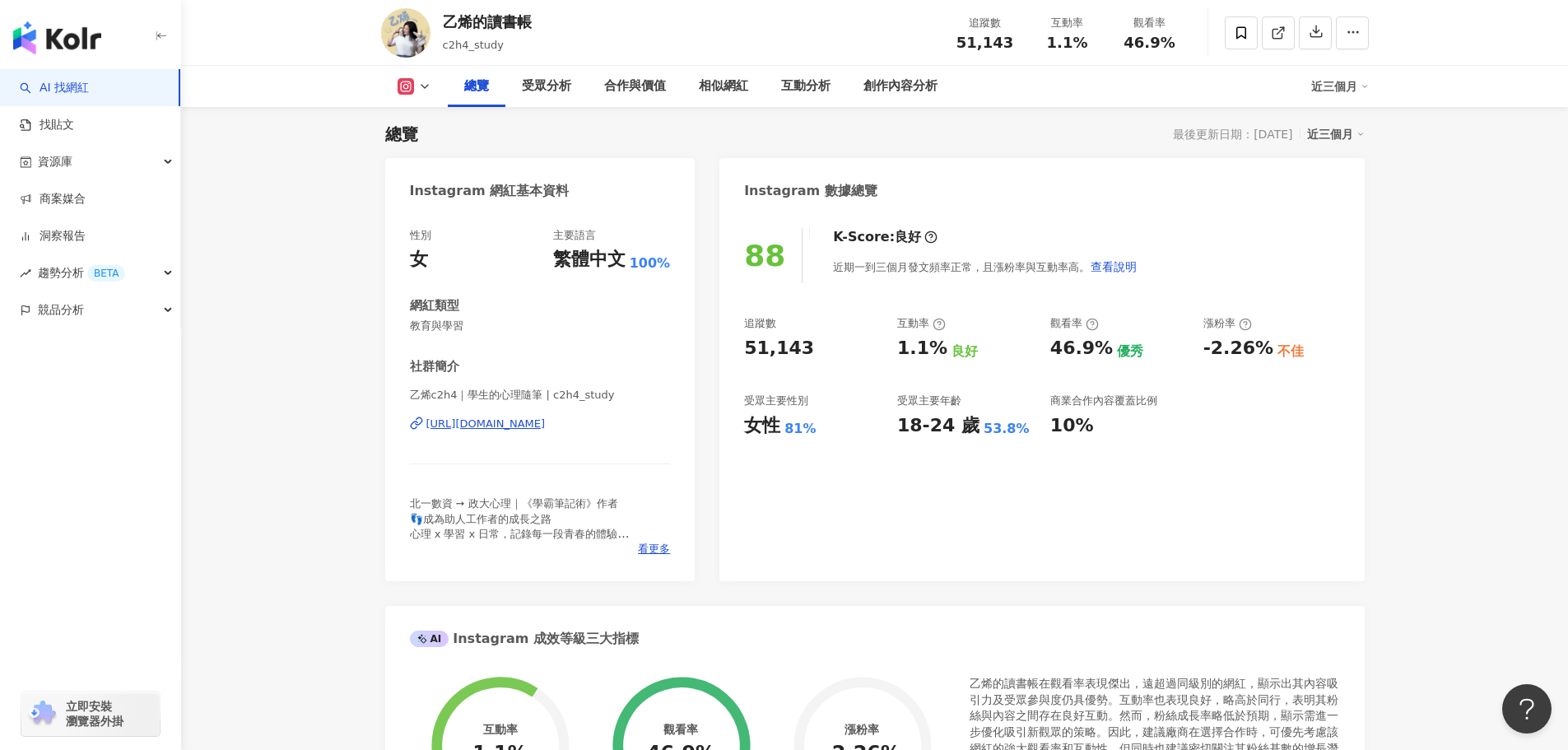
scroll to position [99, 0]
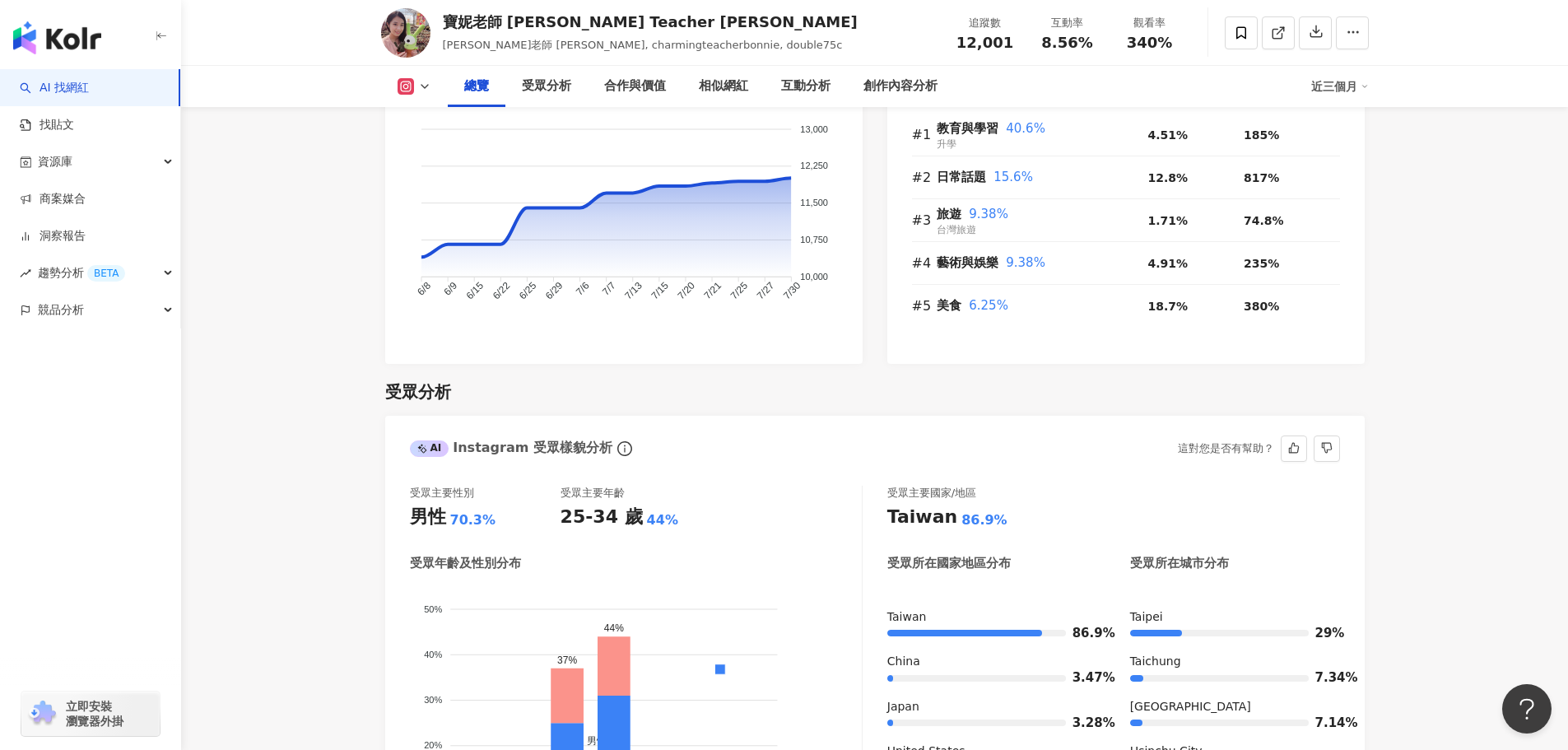
scroll to position [1317, 0]
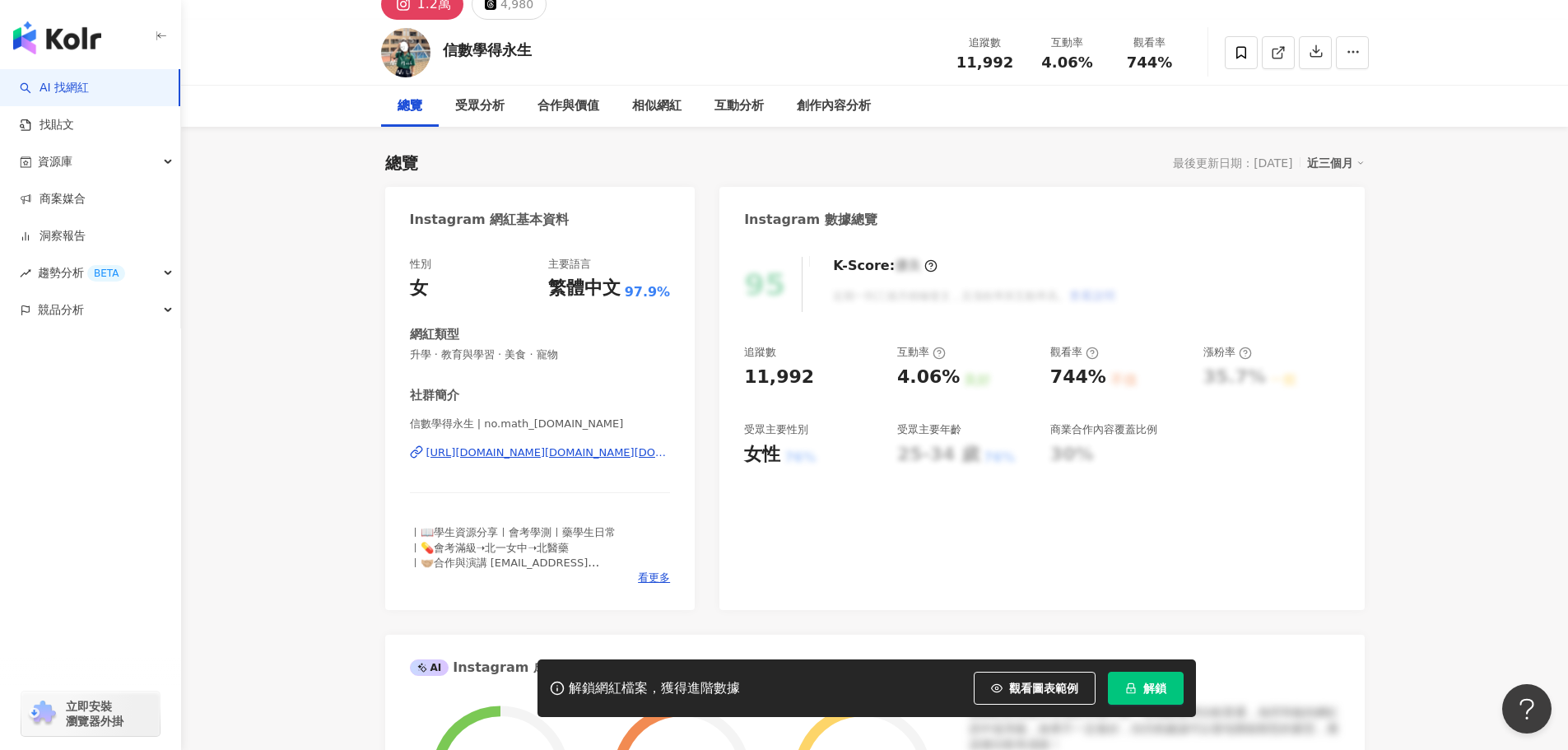
scroll to position [82, 0]
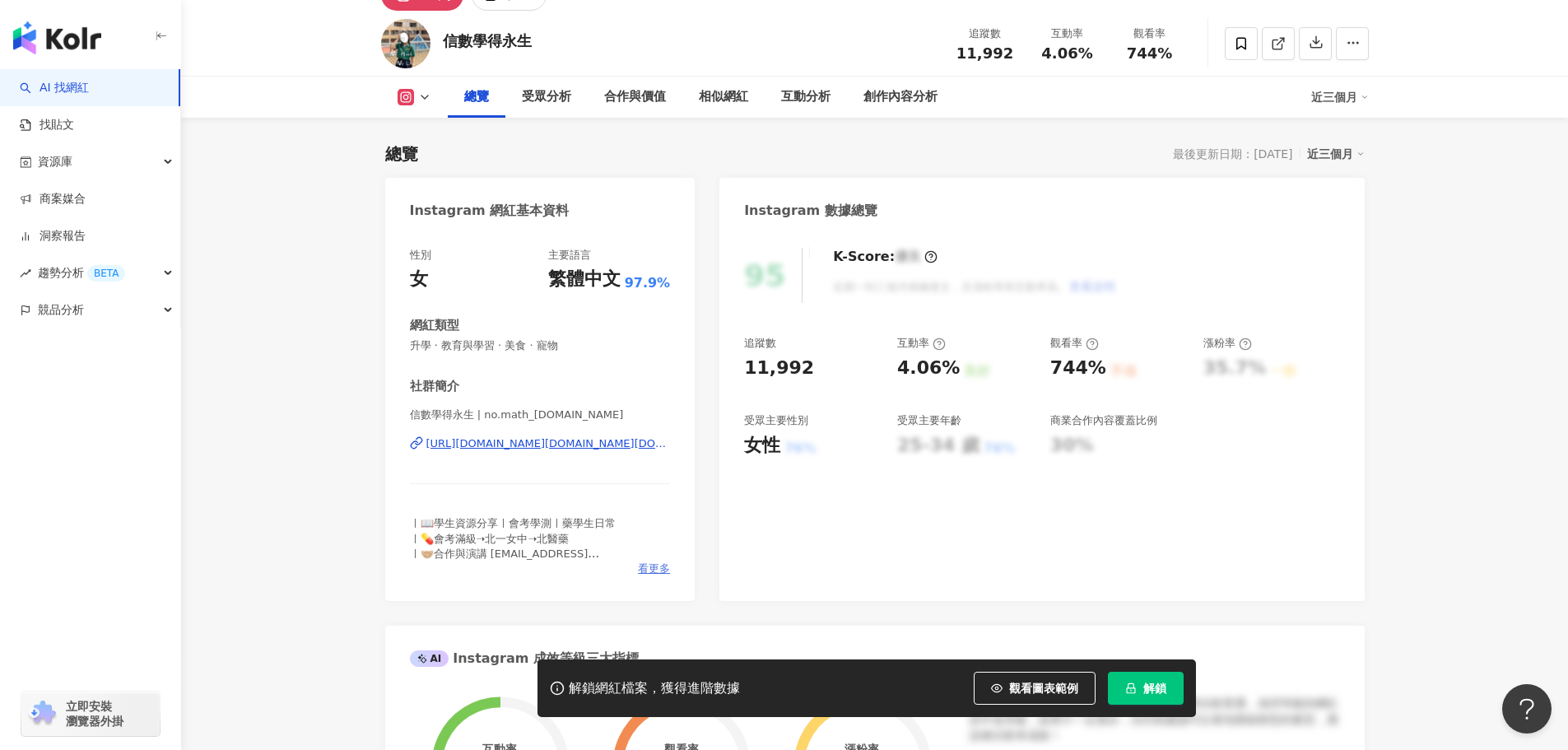
click at [646, 567] on span "看更多" at bounding box center [653, 568] width 32 height 15
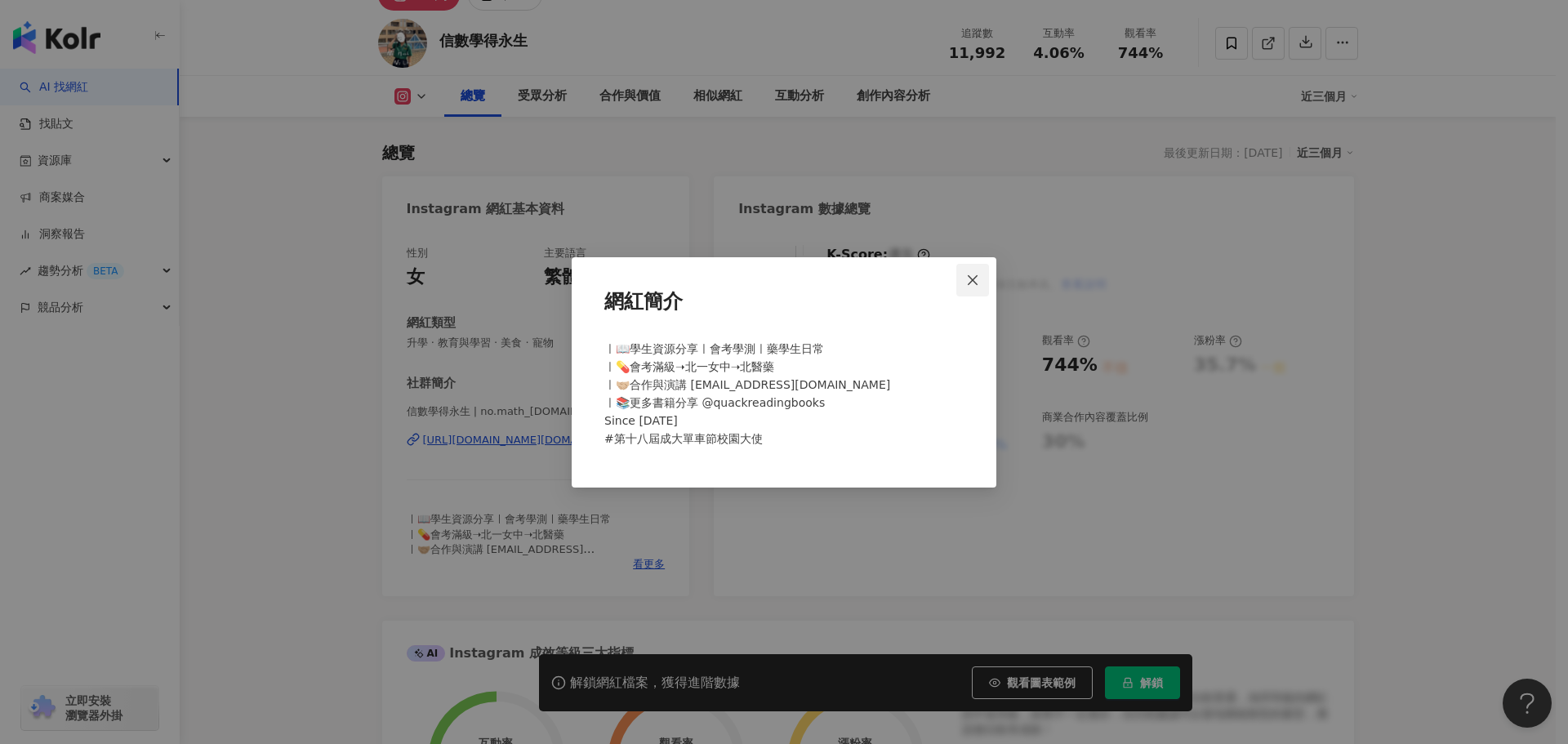
click at [975, 282] on icon "close" at bounding box center [972, 280] width 10 height 10
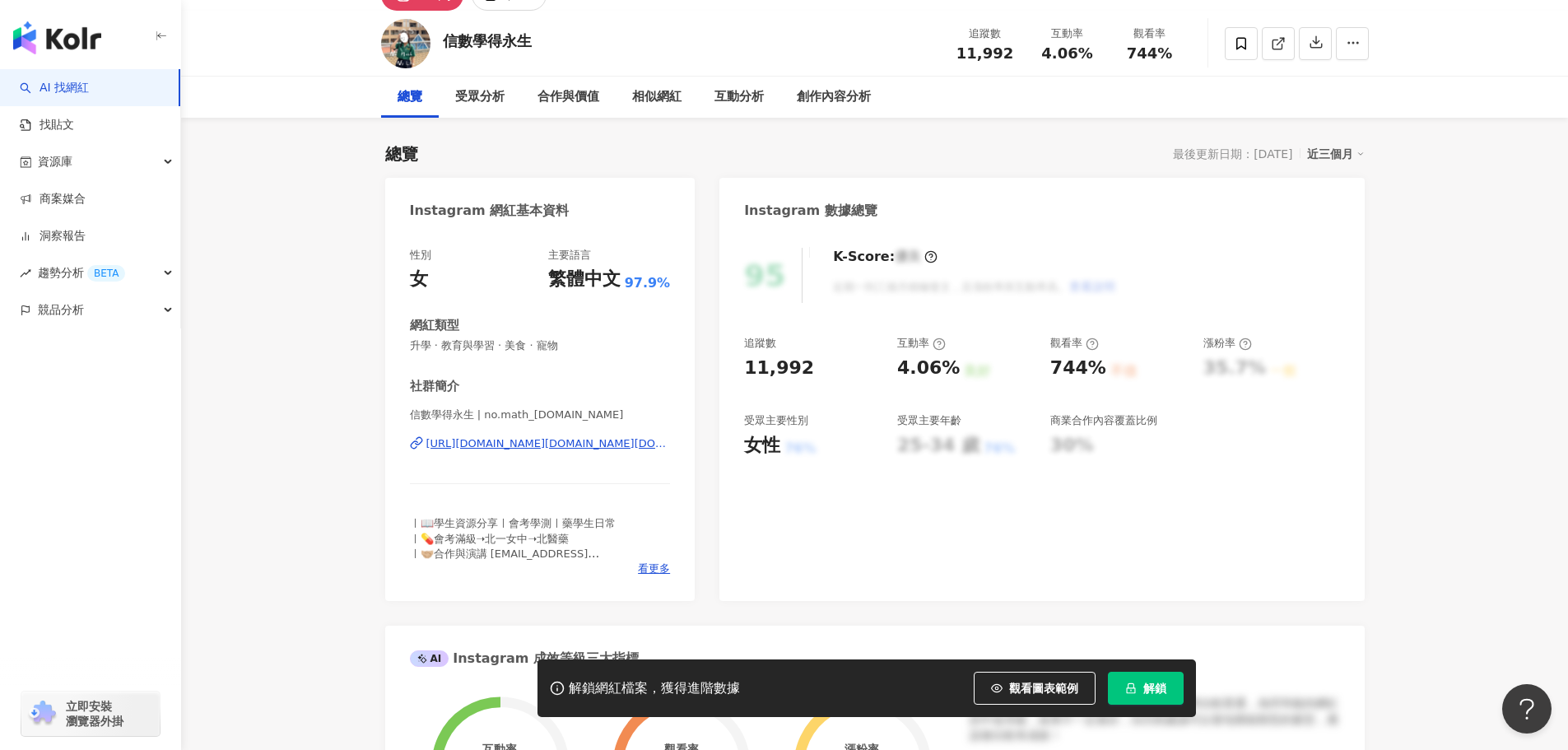
scroll to position [0, 0]
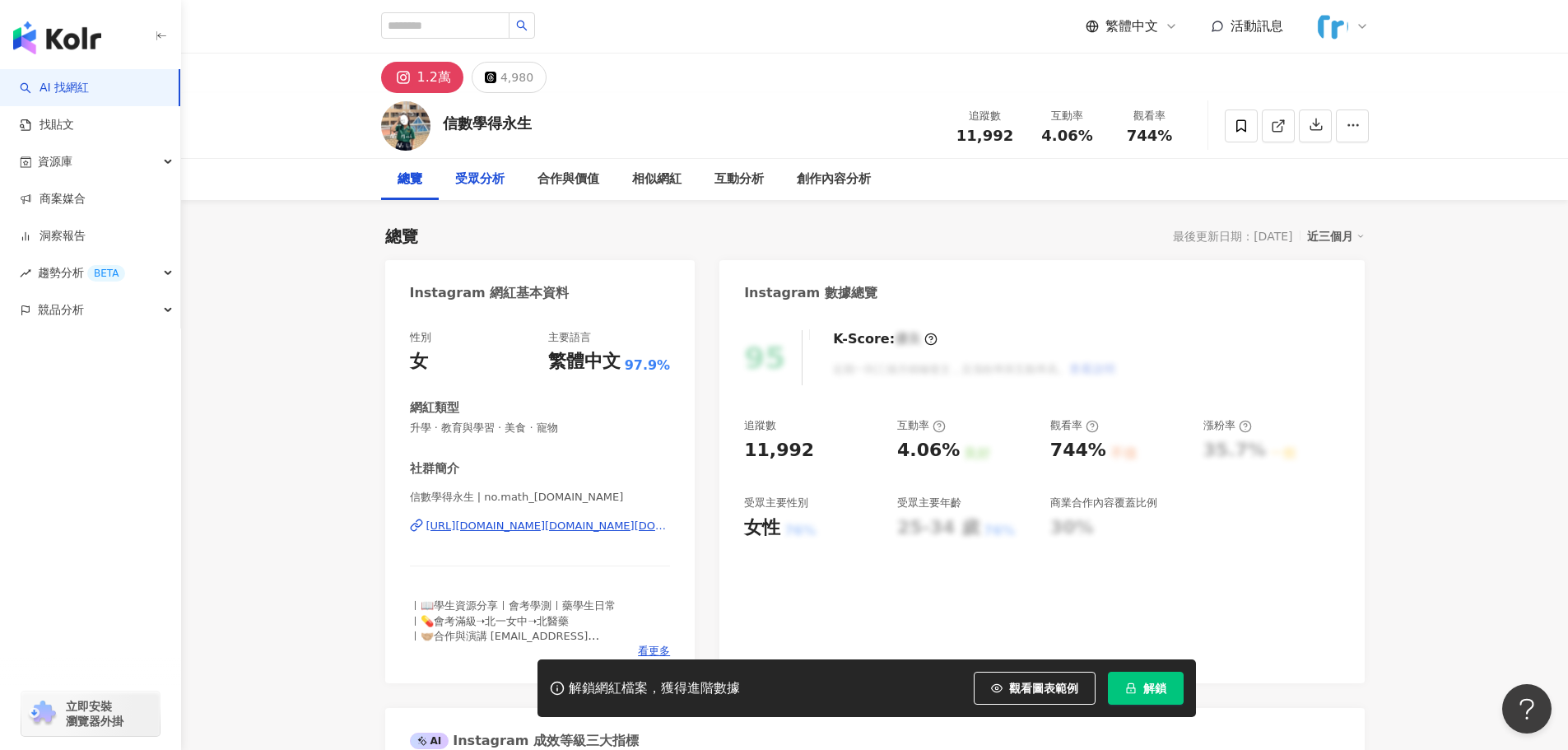
click at [501, 186] on div "受眾分析" at bounding box center [480, 179] width 49 height 20
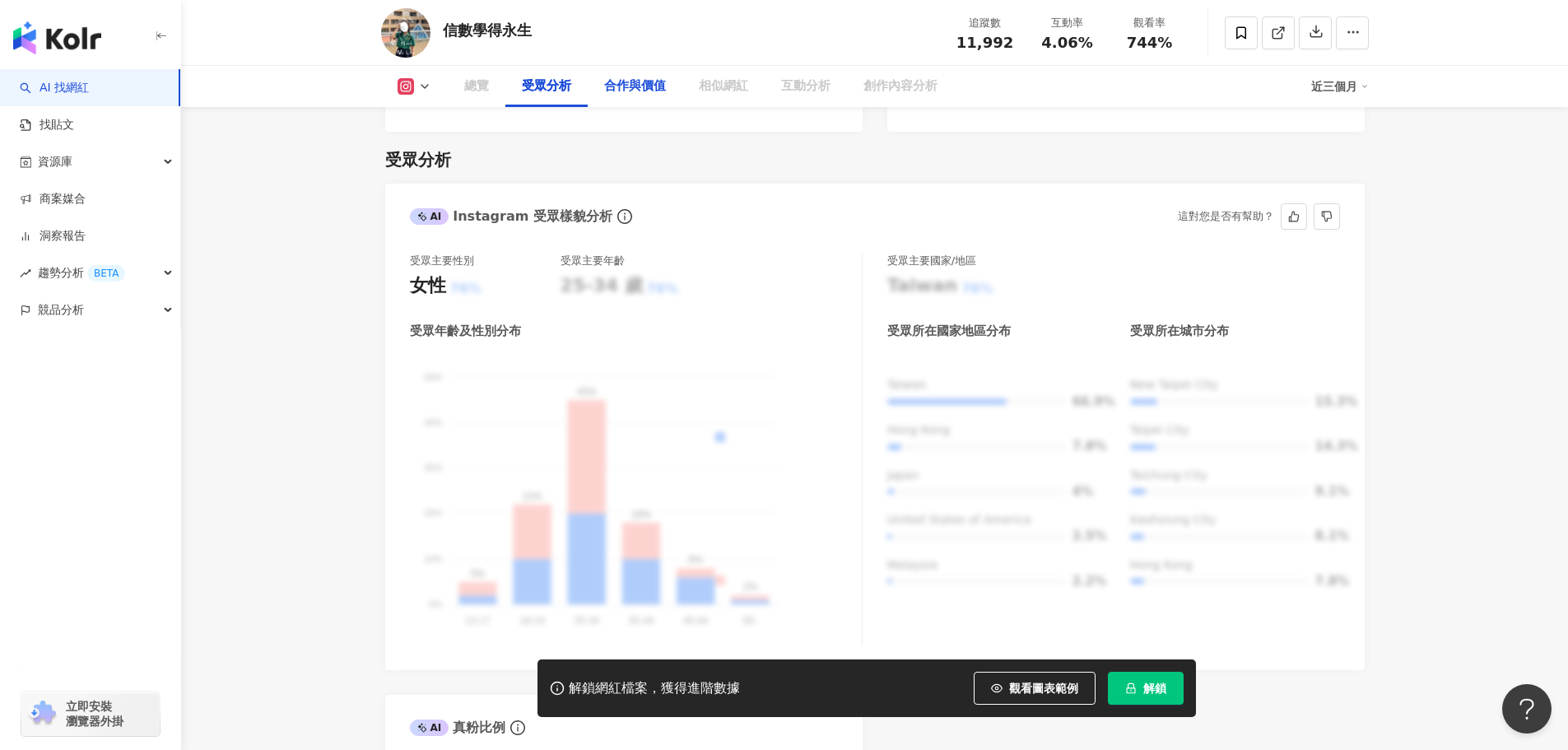
click at [632, 85] on div "合作與價值" at bounding box center [635, 86] width 62 height 20
click at [461, 85] on div "總覽" at bounding box center [476, 86] width 58 height 41
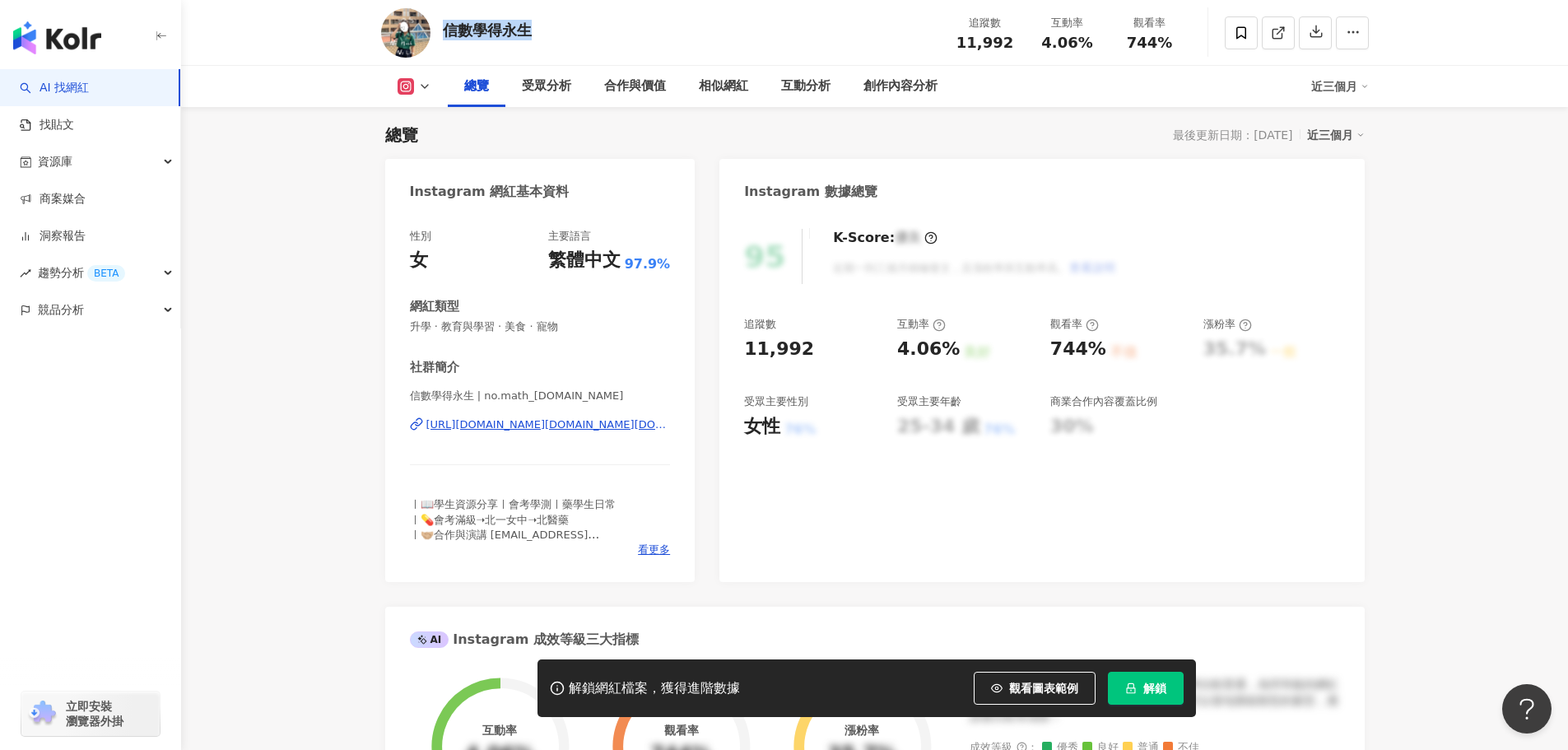
drag, startPoint x: 530, startPoint y: 35, endPoint x: 444, endPoint y: 28, distance: 86.3
click at [445, 28] on div "信數學得永生" at bounding box center [487, 29] width 89 height 21
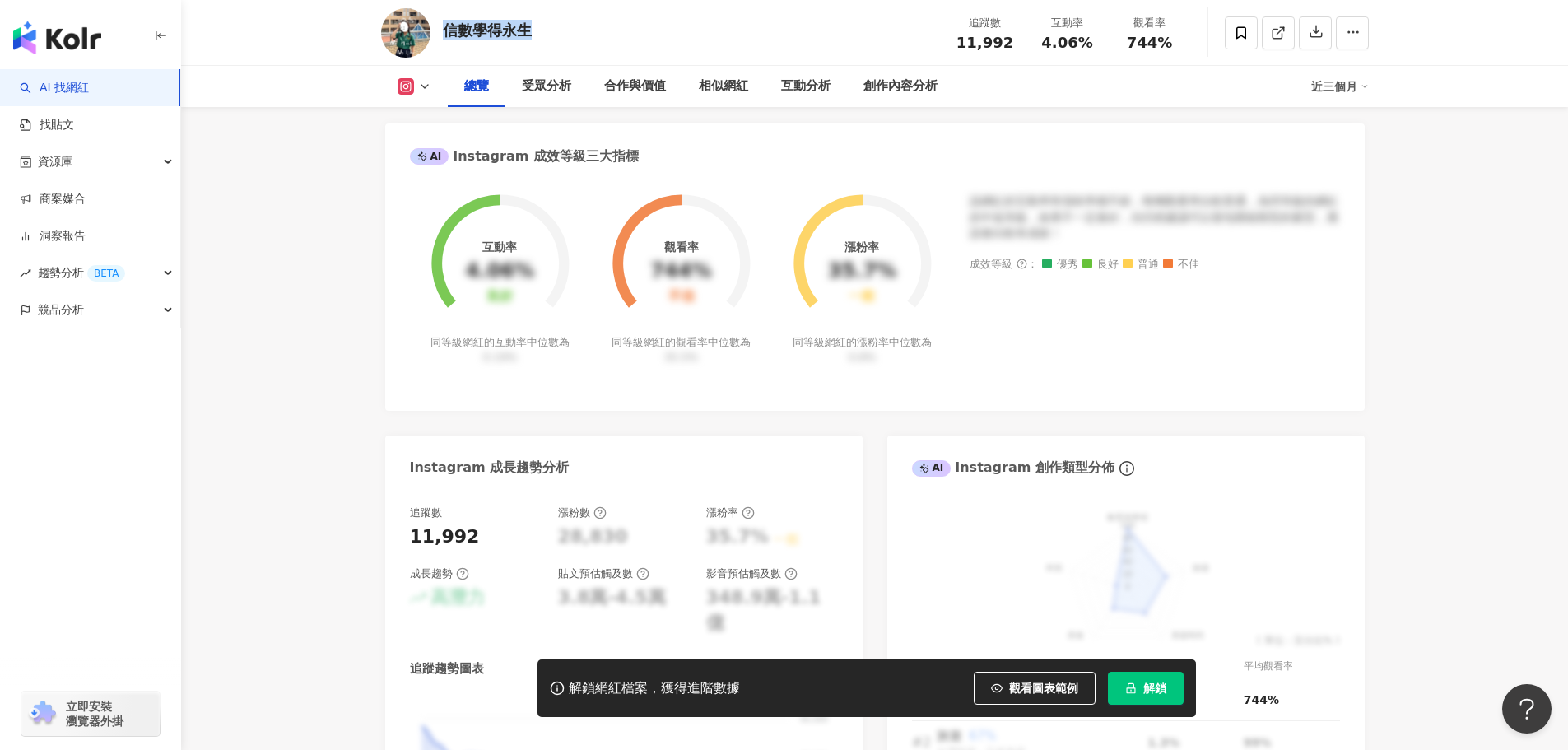
scroll to position [678, 0]
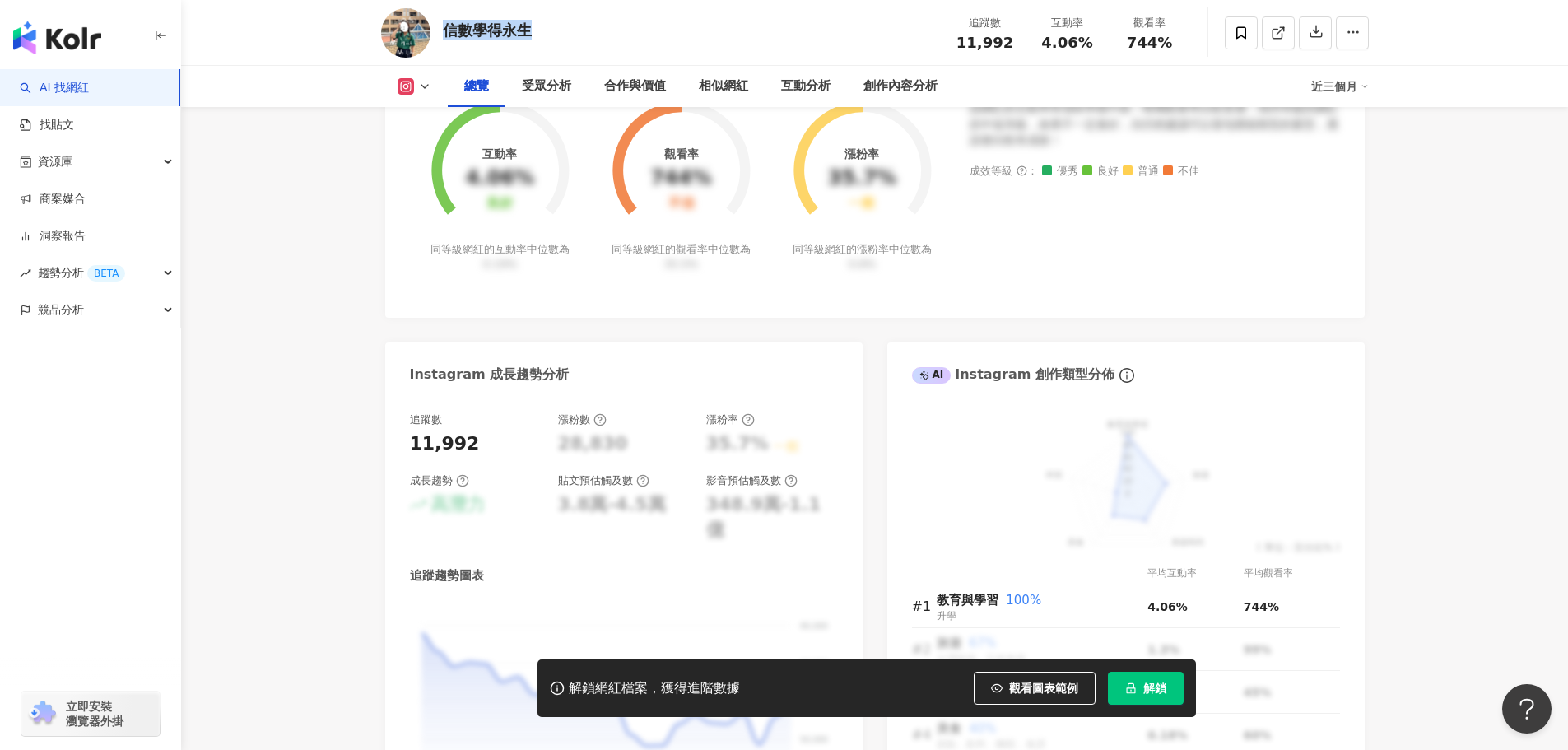
copy div "信數學得永生"
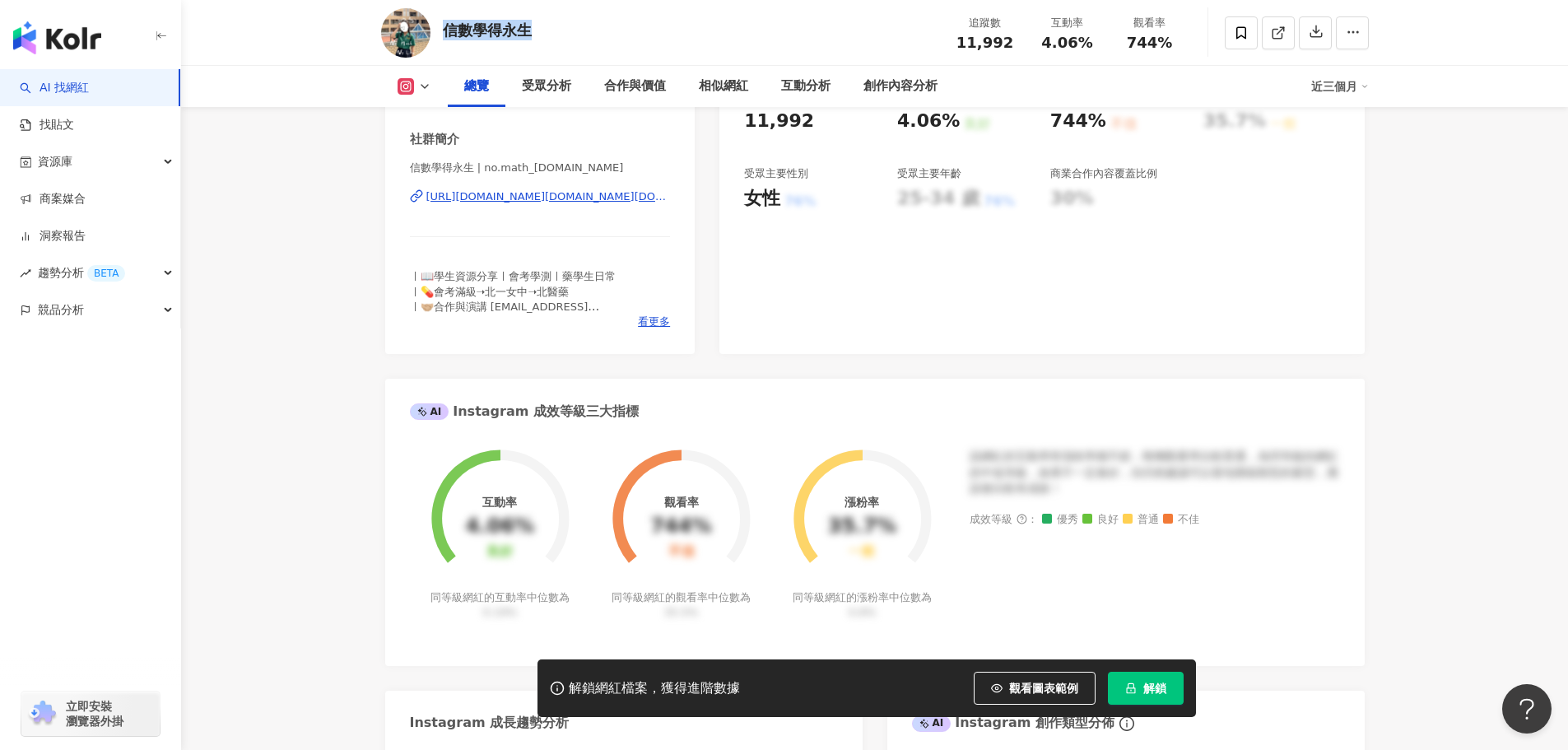
scroll to position [0, 0]
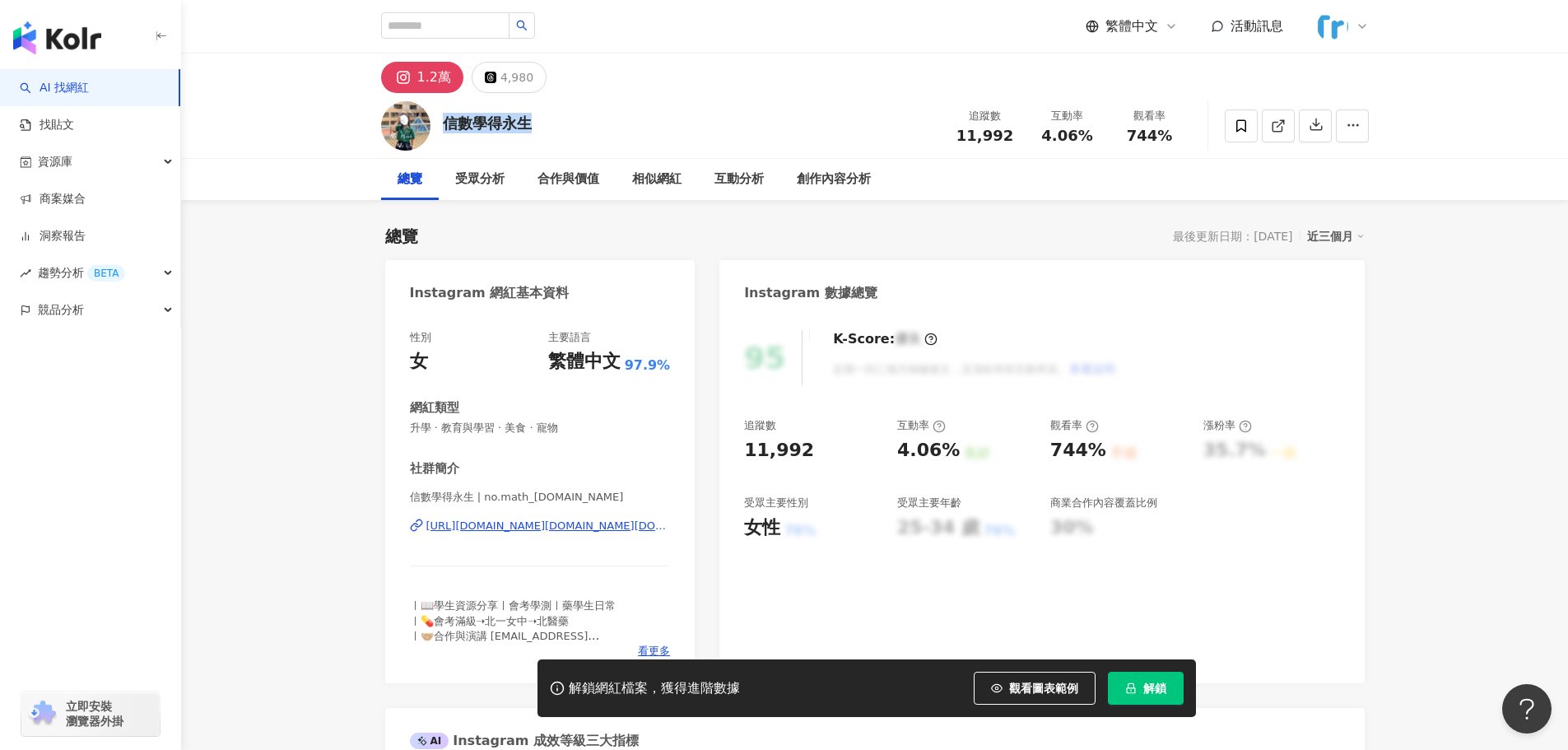
click at [1174, 685] on button "解鎖" at bounding box center [1145, 688] width 75 height 33
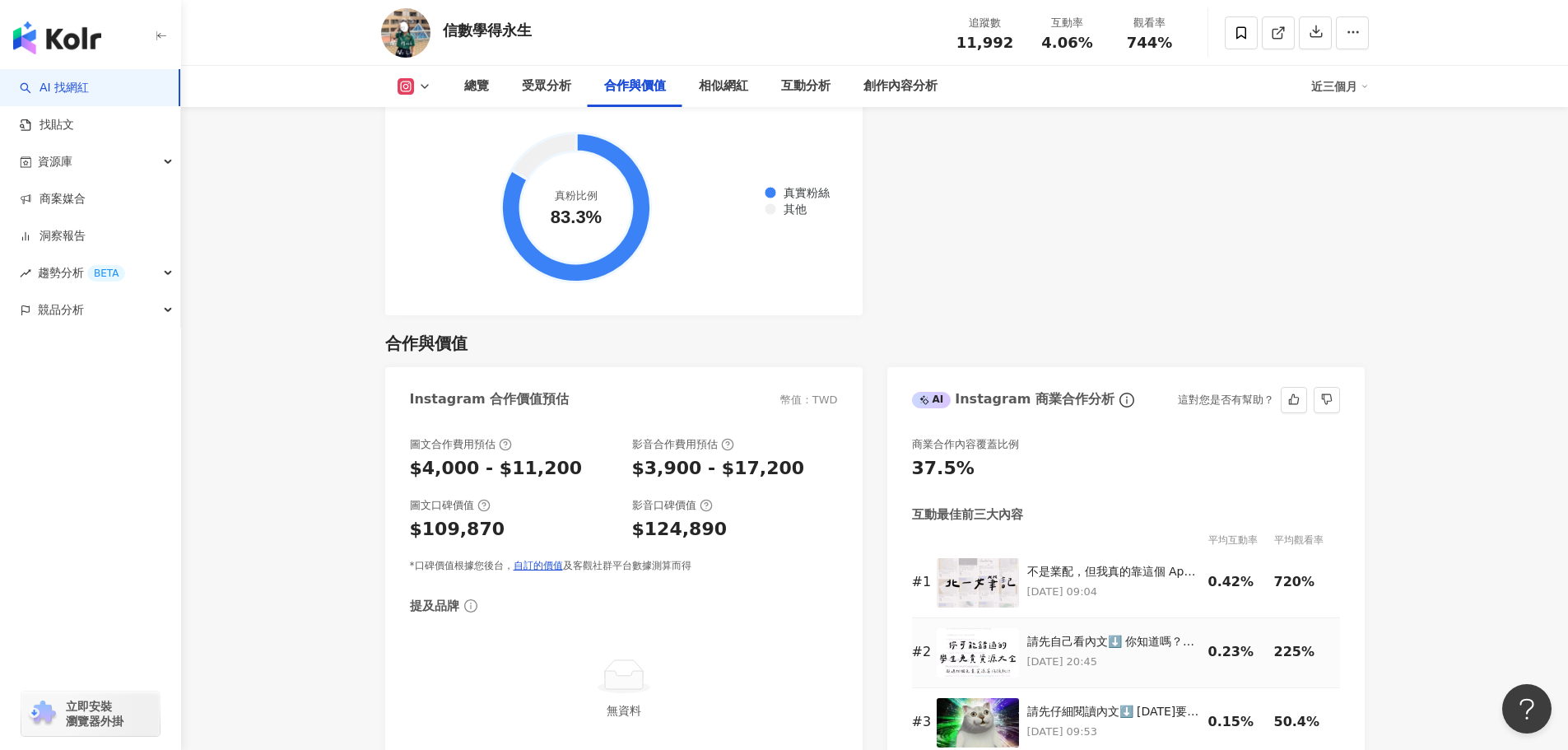
scroll to position [2323, 0]
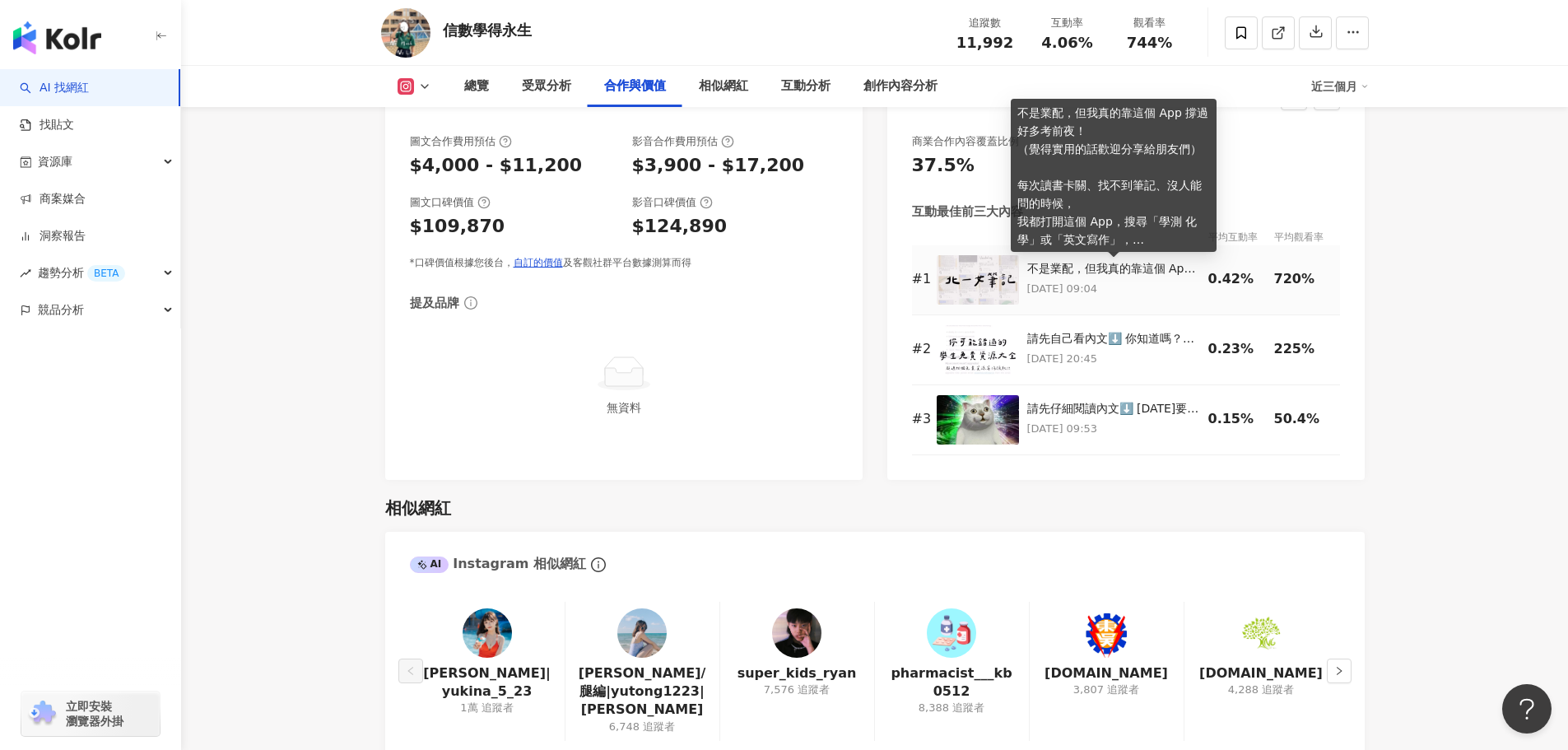
click at [1144, 272] on div "不是業配，但我真的靠這個 App 撐過好多考前夜！ （覺得實用的話歡迎分享給朋友們） 每次讀書卡關、找不到筆記、沒人能問的時候， 我都打開這個 App，搜尋「…" at bounding box center [1114, 268] width 173 height 17
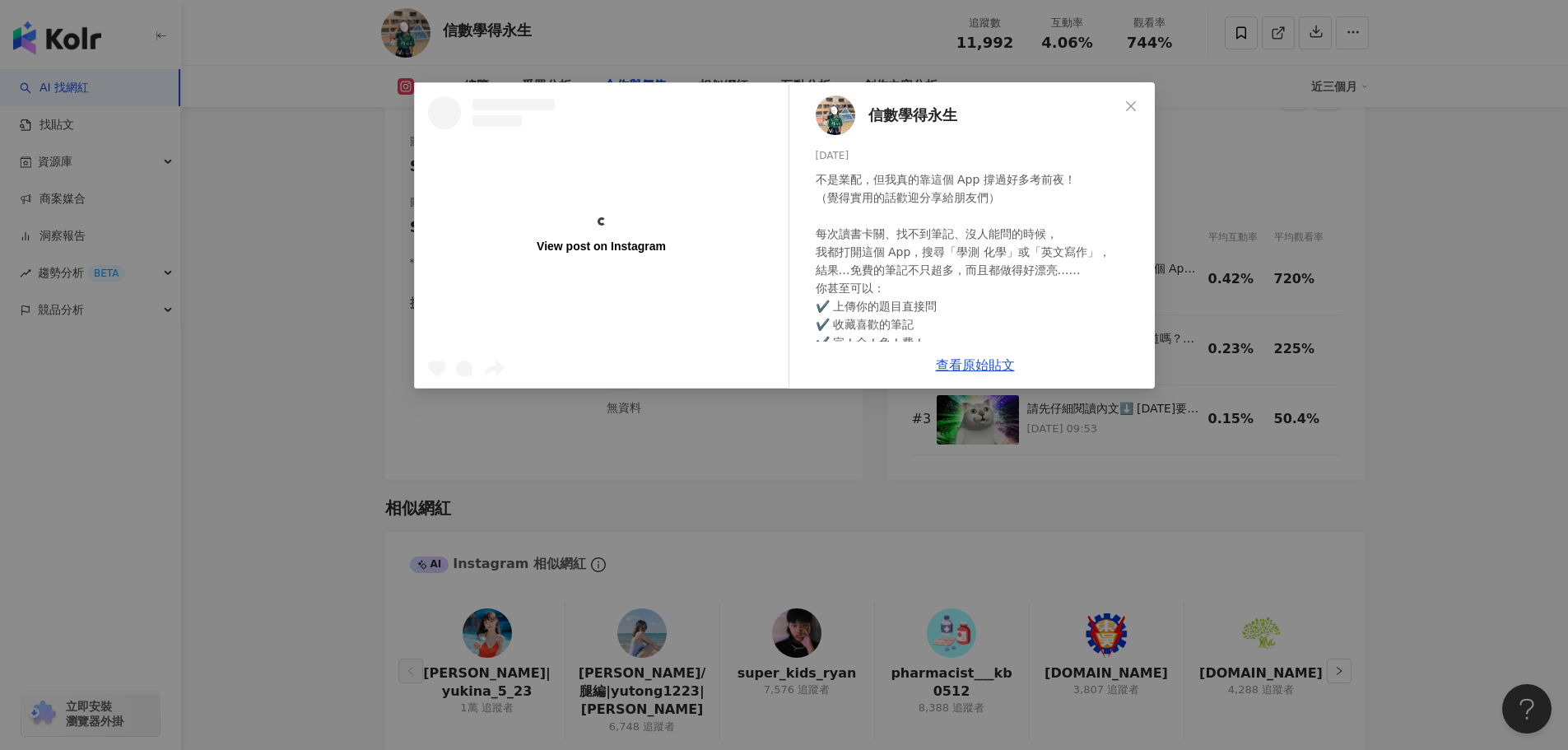
scroll to position [14, 0]
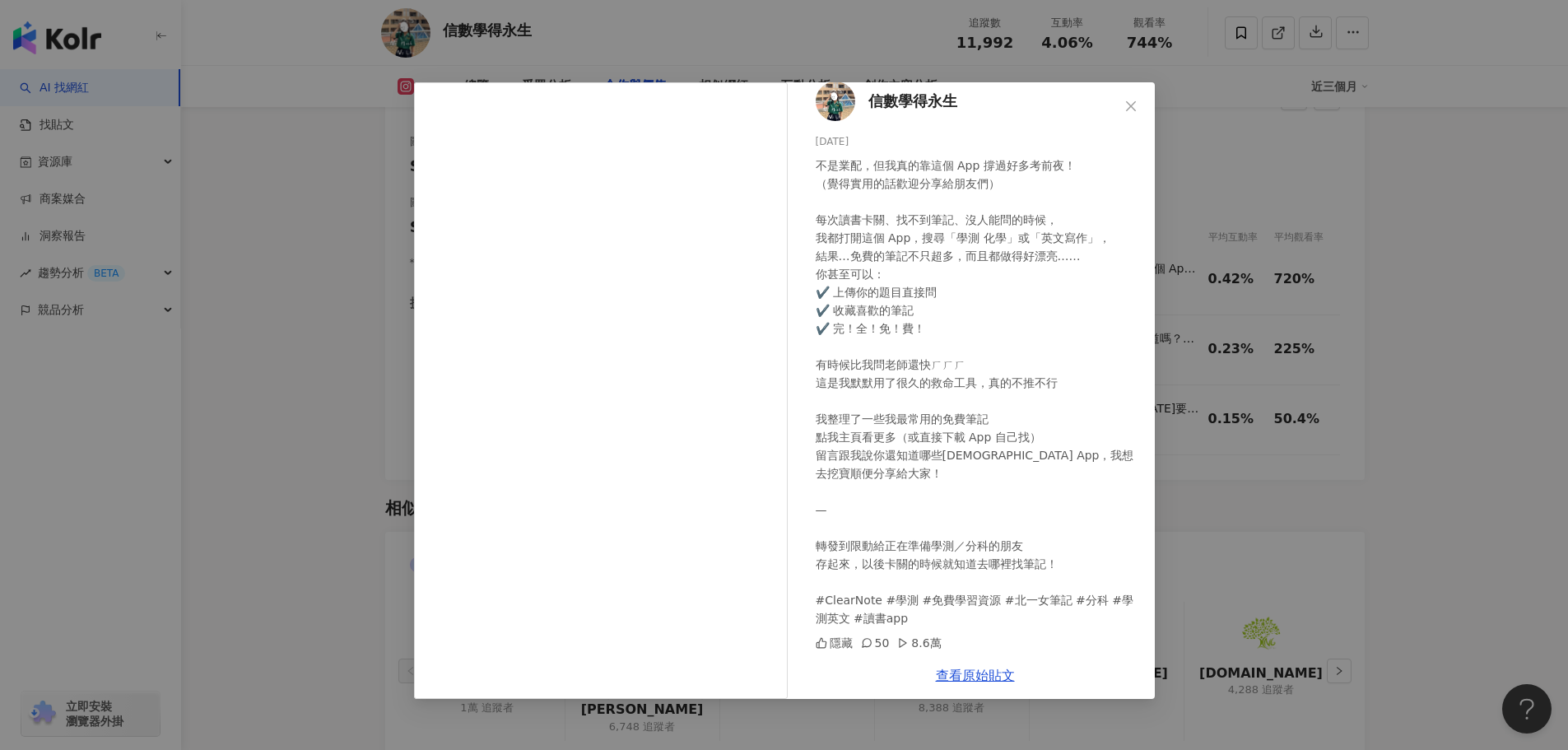
click at [1439, 147] on div "信數學得永生 2025/6/30 不是業配，但我真的靠這個 App 撐過好多考前夜！ （覺得實用的話歡迎分享給朋友們） 每次讀書卡關、找不到筆記、沒人能問的時…" at bounding box center [784, 375] width 1568 height 750
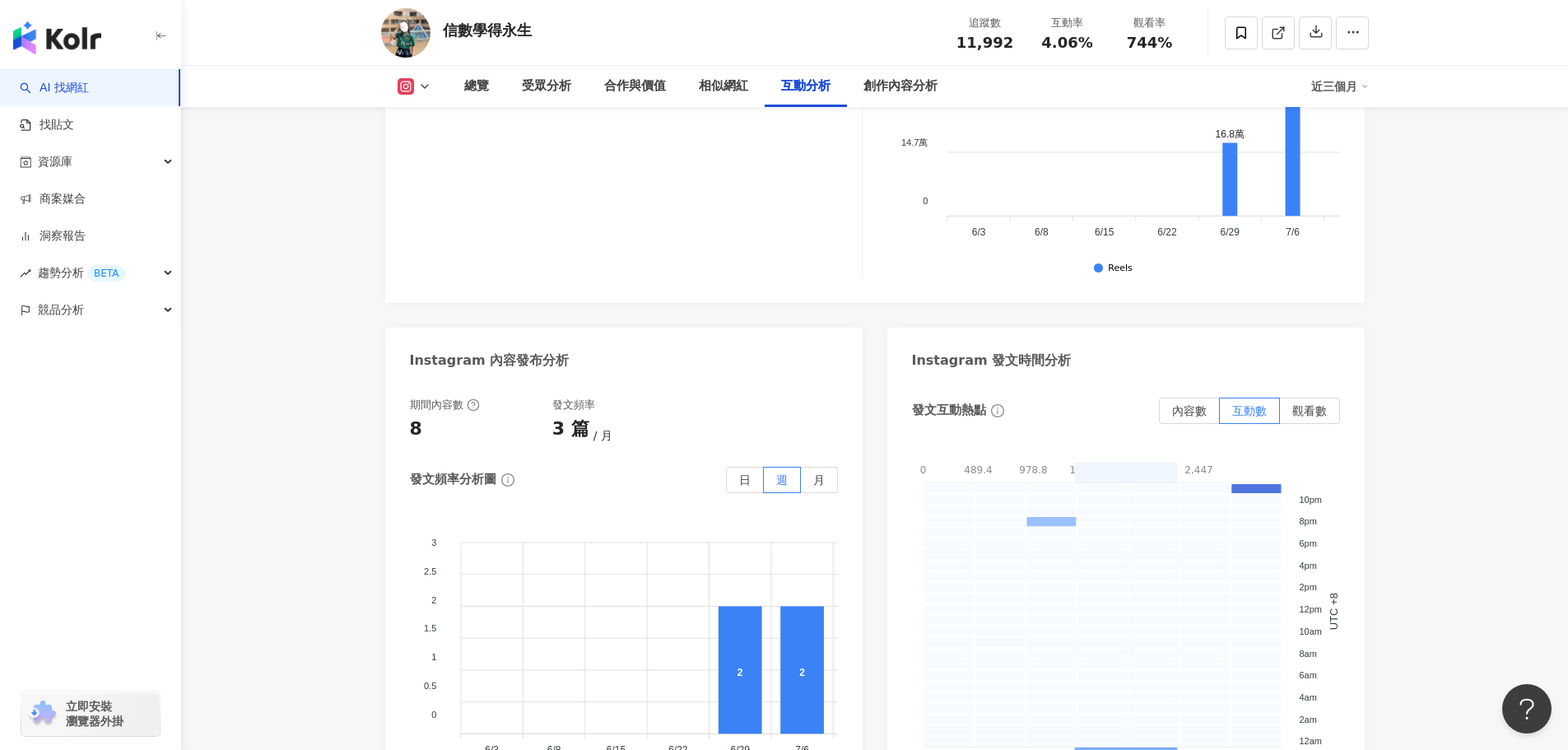
scroll to position [4216, 0]
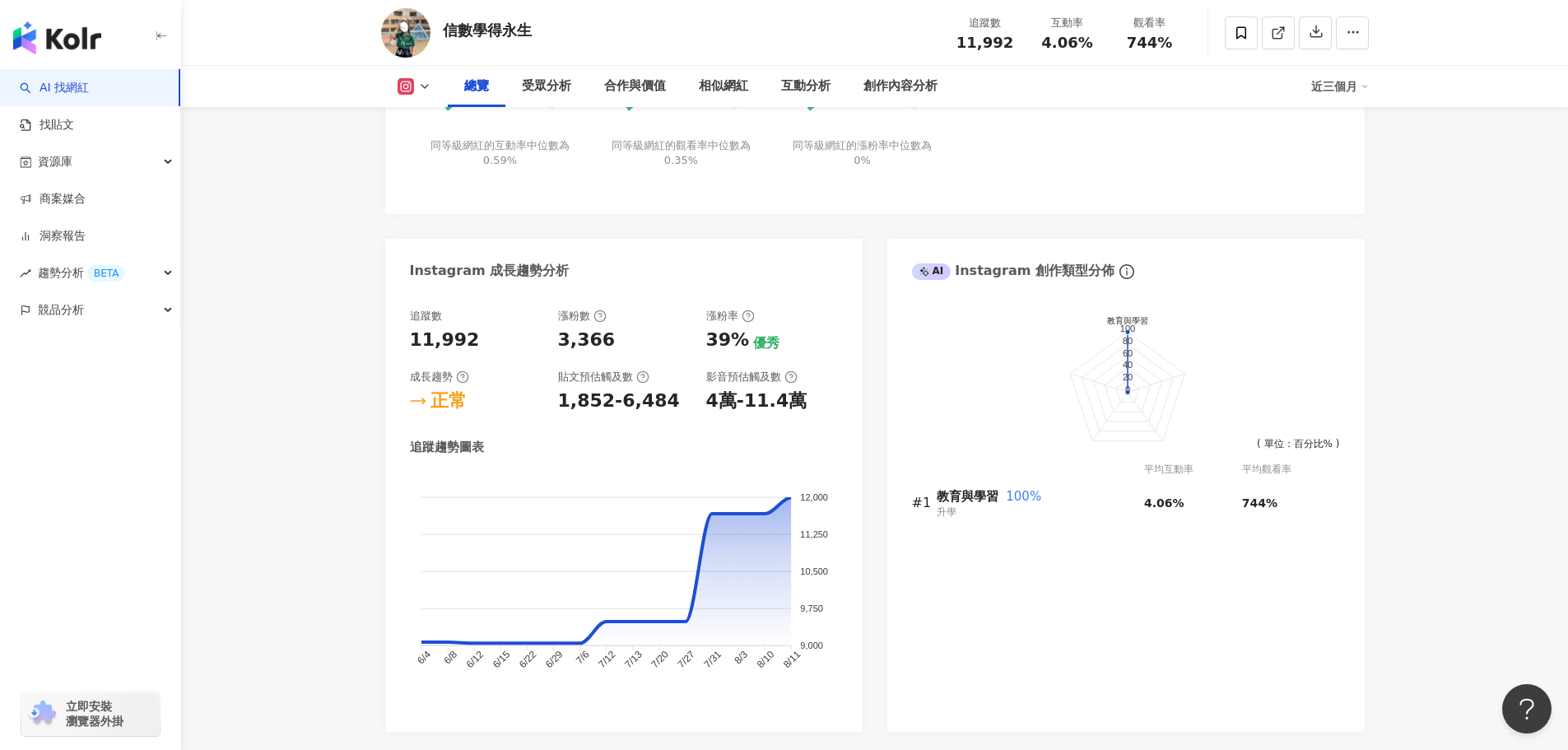
scroll to position [1089, 0]
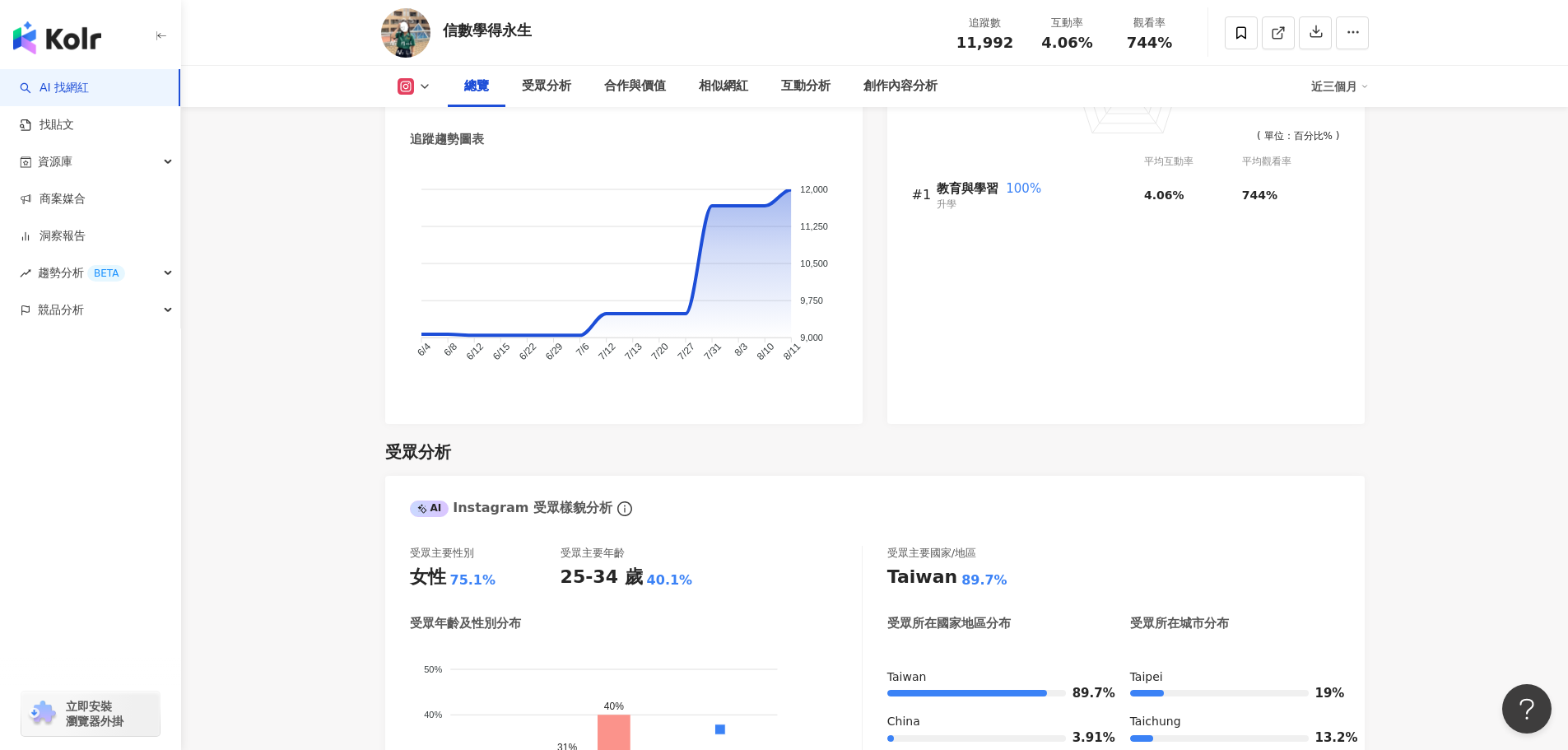
scroll to position [1406, 0]
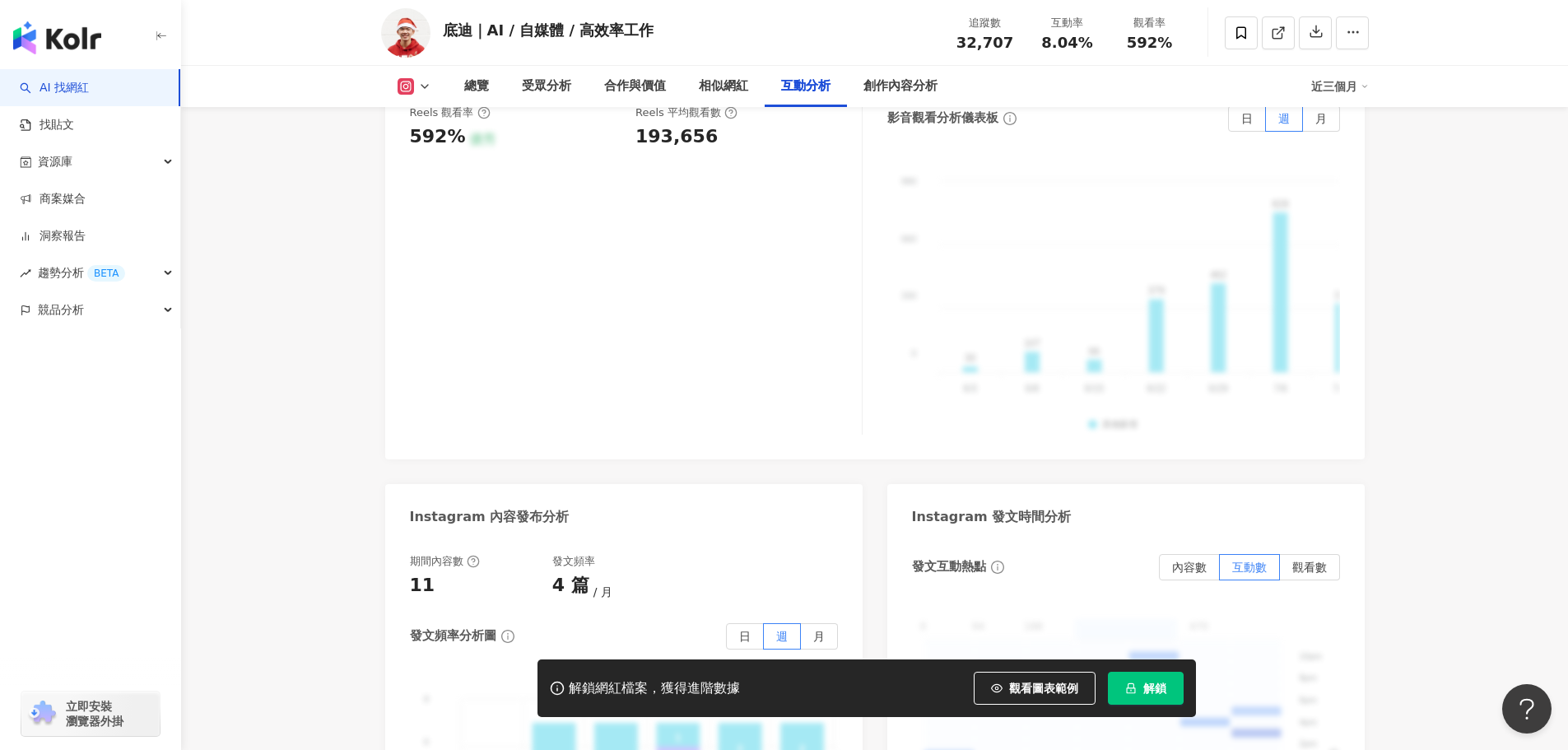
scroll to position [3867, 0]
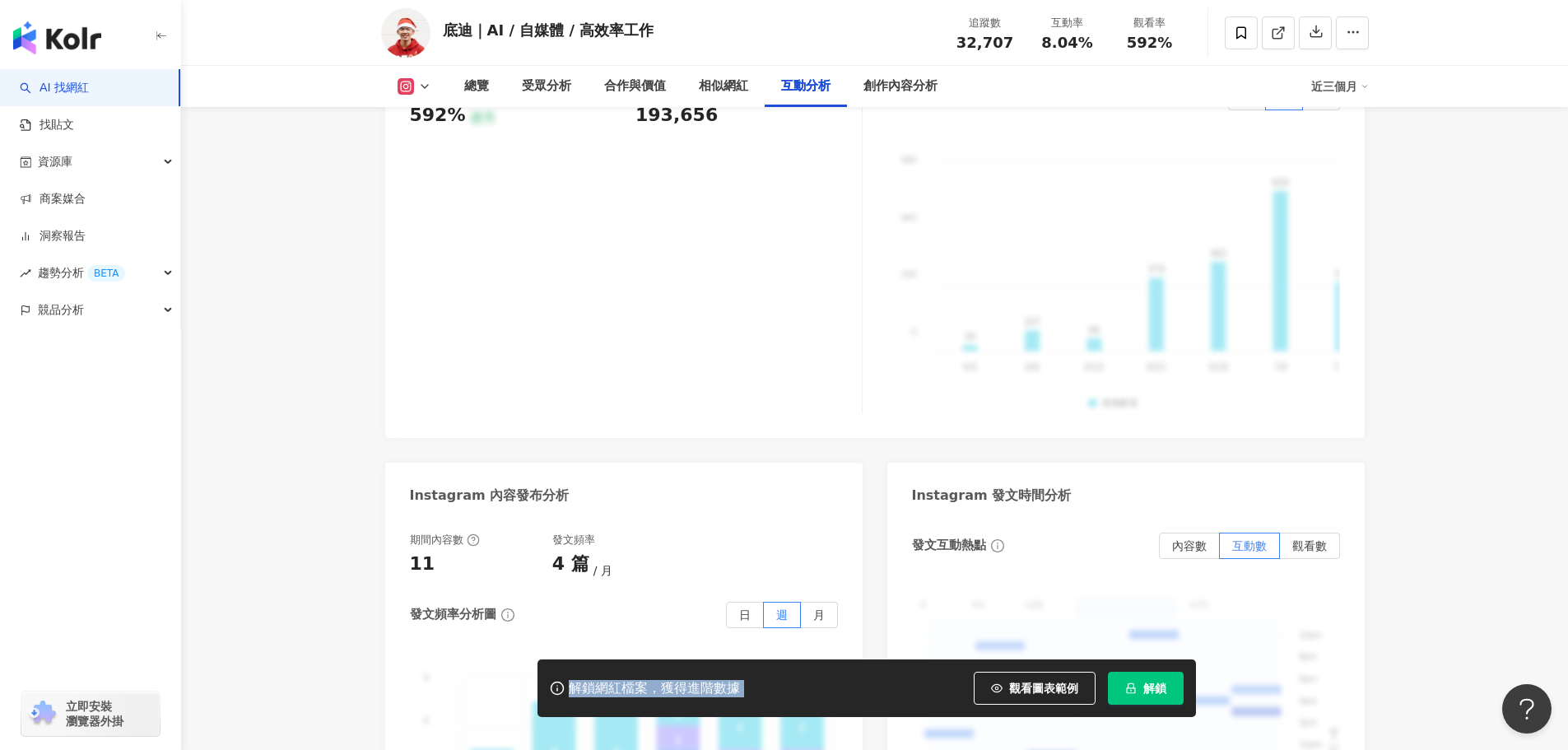
drag, startPoint x: 1567, startPoint y: 530, endPoint x: 1577, endPoint y: 582, distance: 53.0
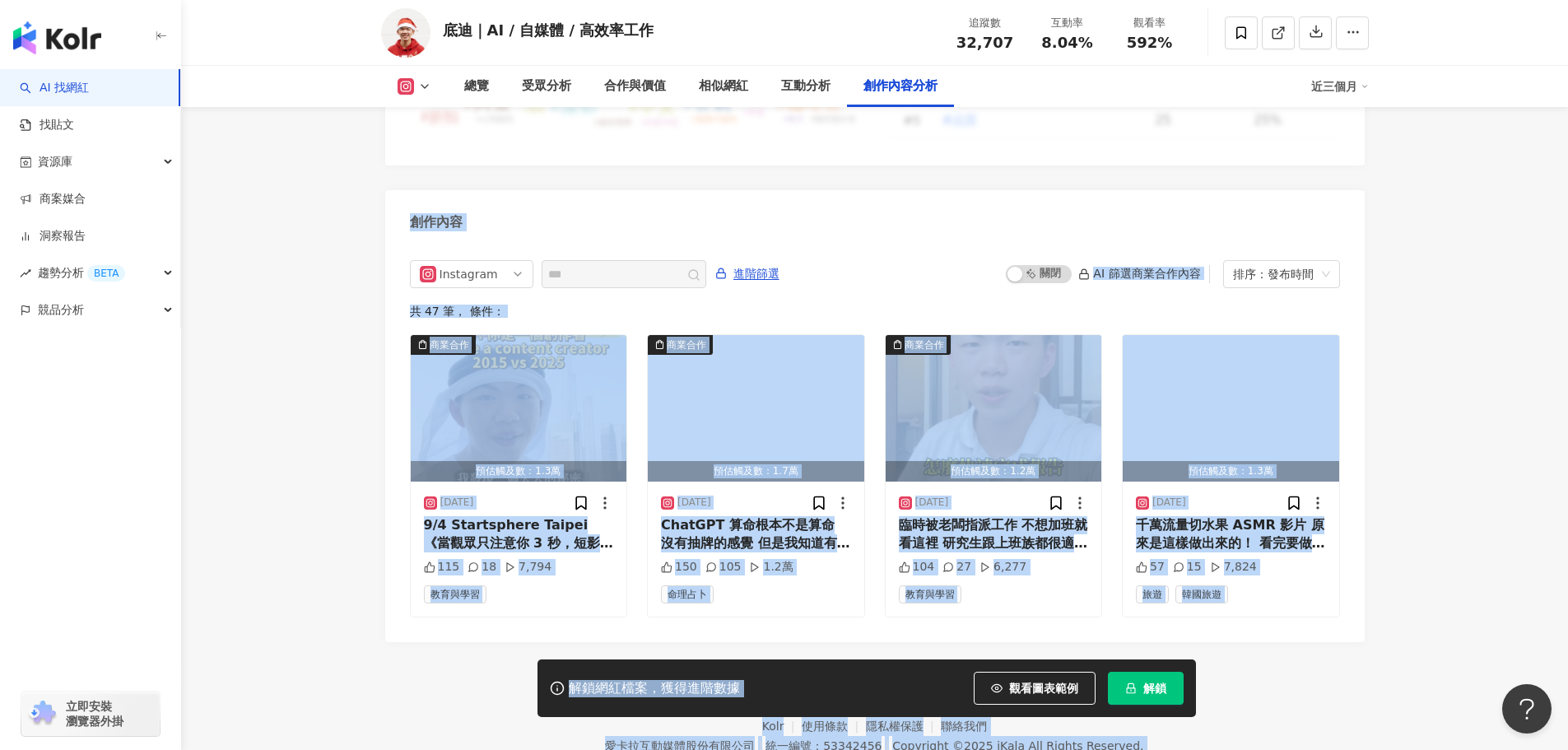
scroll to position [5058, 0]
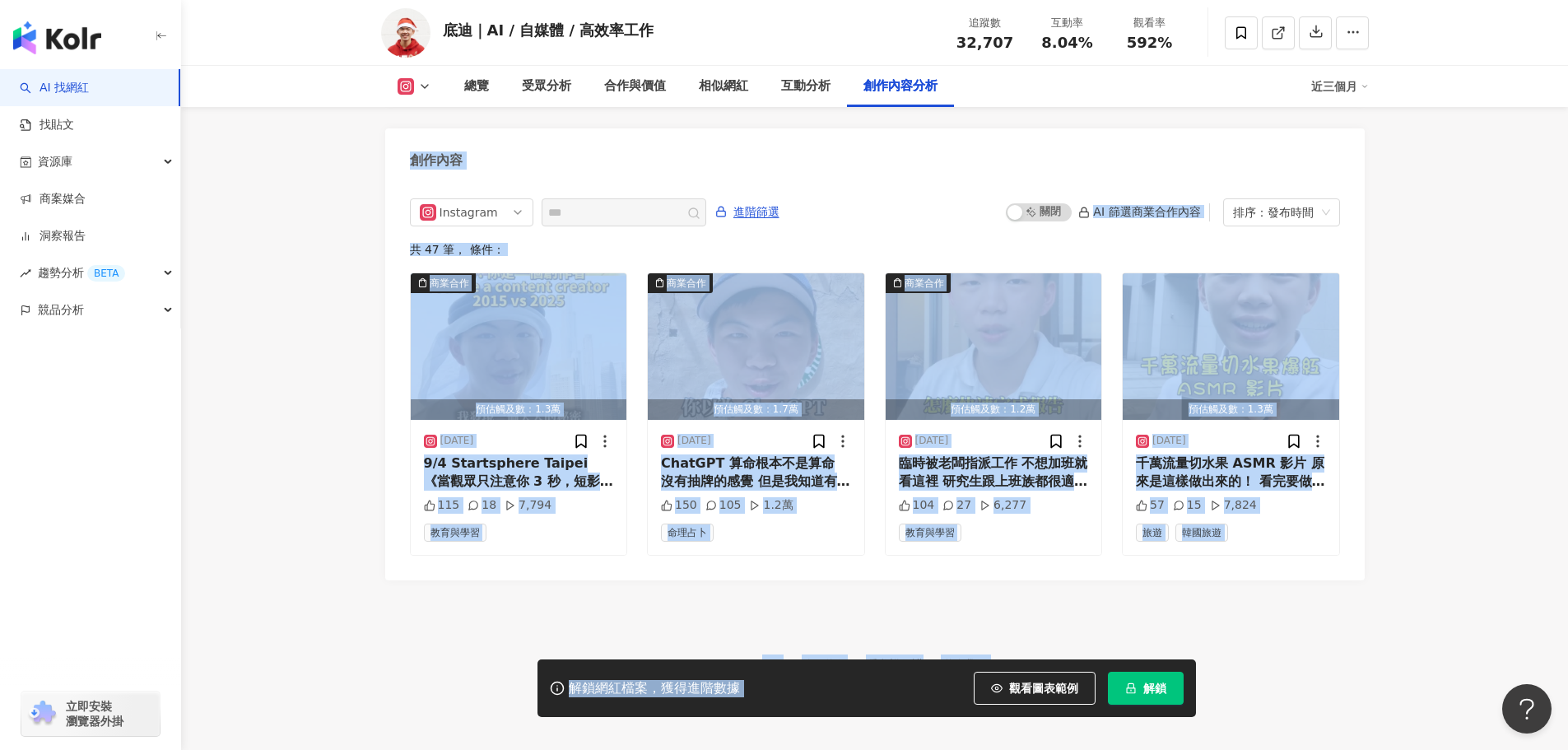
click at [1473, 581] on footer "Kolr 使用條款 隱私權保護 聯絡我們 愛卡拉互動媒體股份有限公司 | 統一編號：53342456 | Copyright © 2025 iKala All…" at bounding box center [875, 672] width 1387 height 183
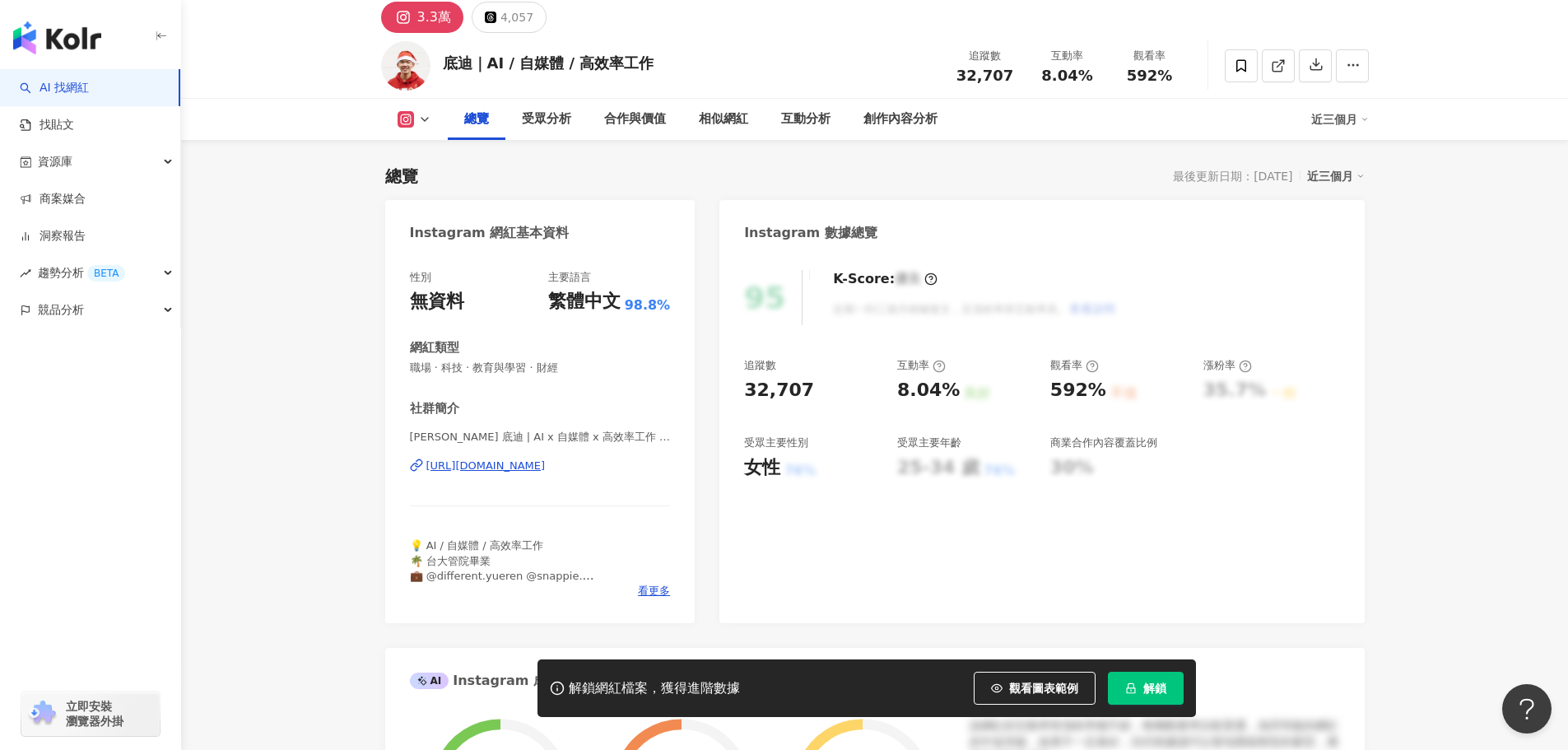
scroll to position [0, 0]
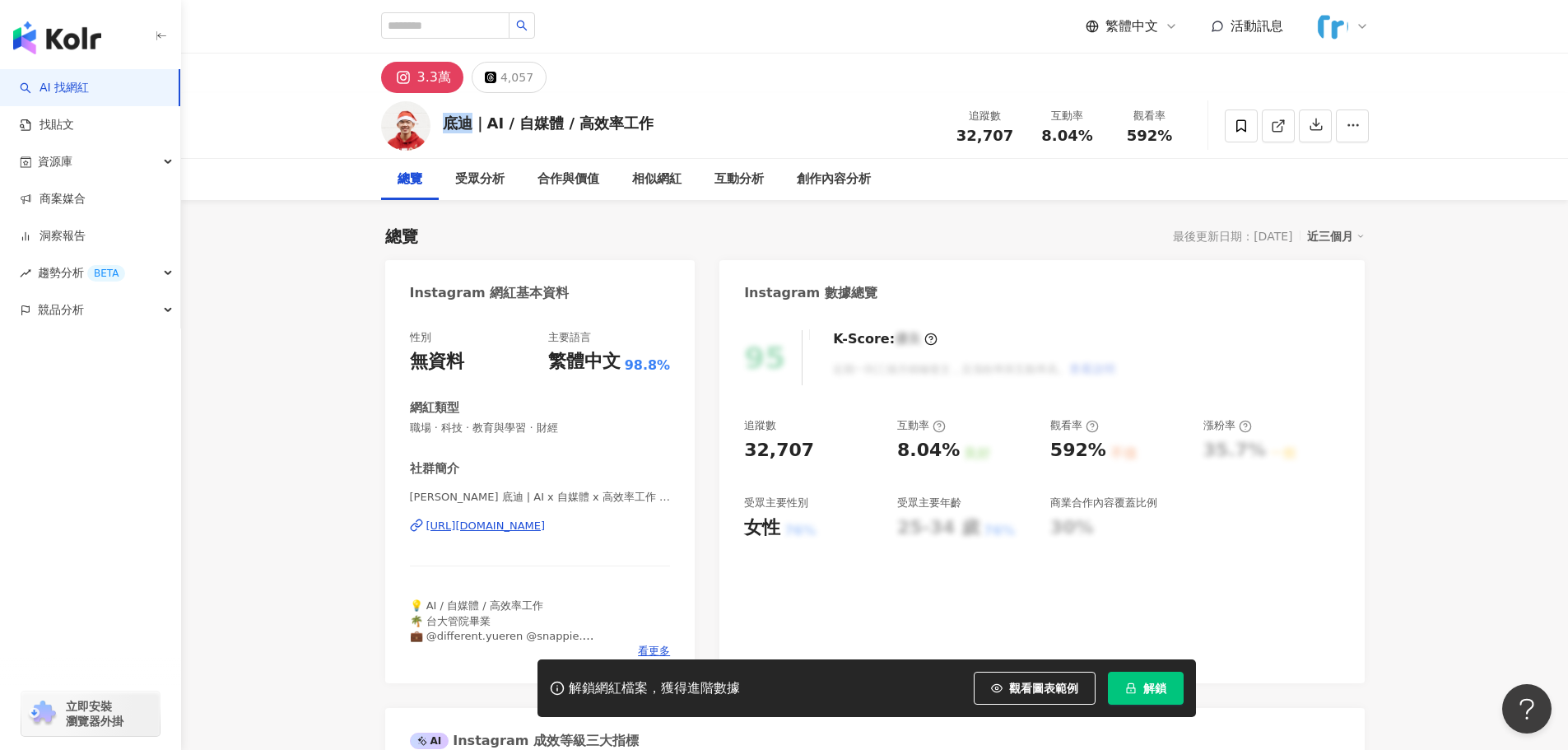
drag, startPoint x: 442, startPoint y: 121, endPoint x: 472, endPoint y: 126, distance: 30.4
click at [472, 126] on div "底迪｜AI / 自媒體 / 高效率工作" at bounding box center [548, 122] width 212 height 21
copy div "底迪"
click at [546, 529] on div "https://www.instagram.com/your_ai_buddy_/" at bounding box center [486, 526] width 119 height 15
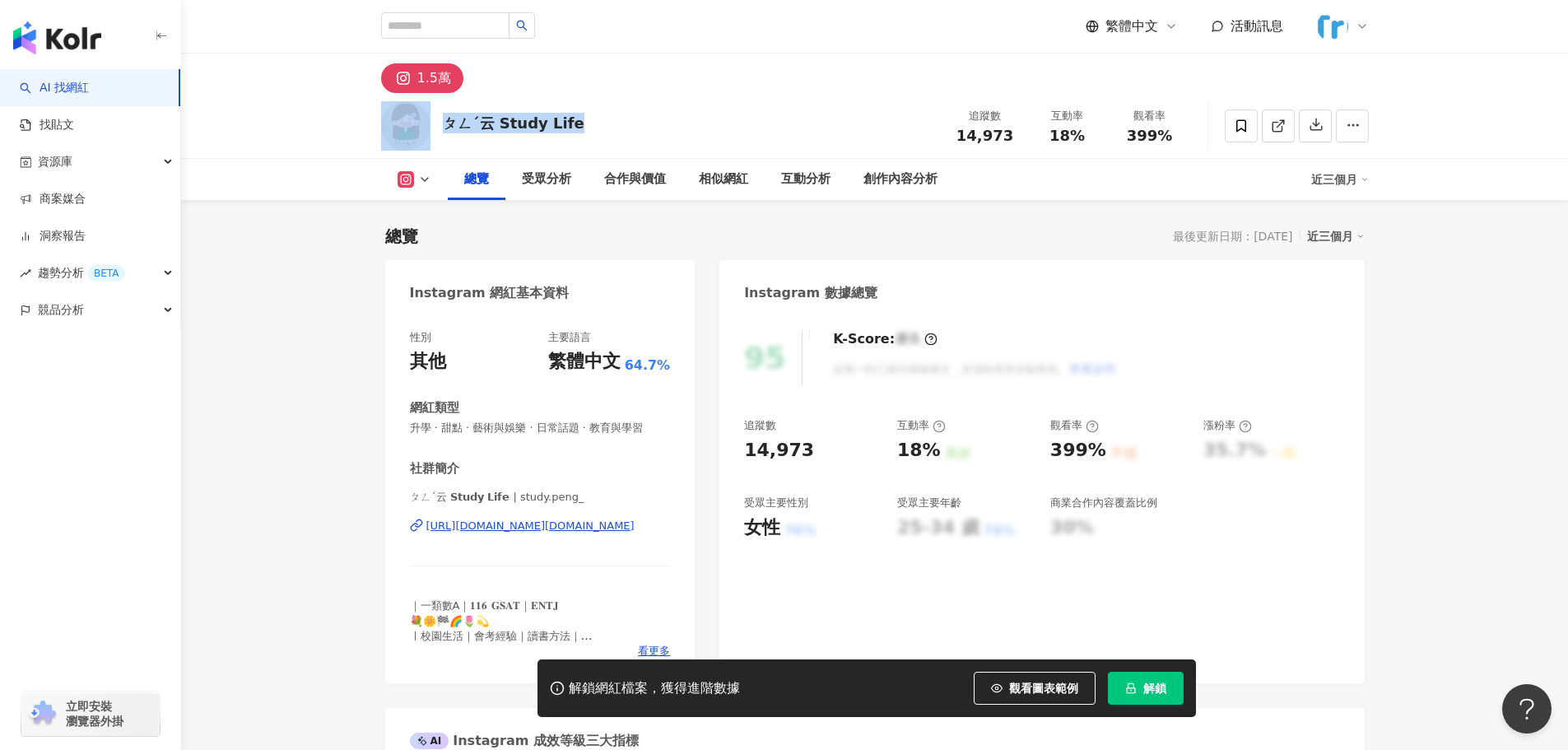
drag, startPoint x: 588, startPoint y: 133, endPoint x: 431, endPoint y: 127, distance: 157.1
click at [431, 127] on div "ㄆㄥˊ云 𝗦𝘁𝘂𝗱𝘆 𝗟𝗶𝗳𝗲 追蹤數 14,973 互動率 18% 觀看率 399%" at bounding box center [876, 125] width 1054 height 65
copy div "ㄆㄥˊ云 𝗦𝘁𝘂𝗱𝘆 𝗟𝗶𝗳𝗲"
click at [592, 525] on div "https://www.instagram.com/study.peng_/" at bounding box center [530, 526] width 209 height 15
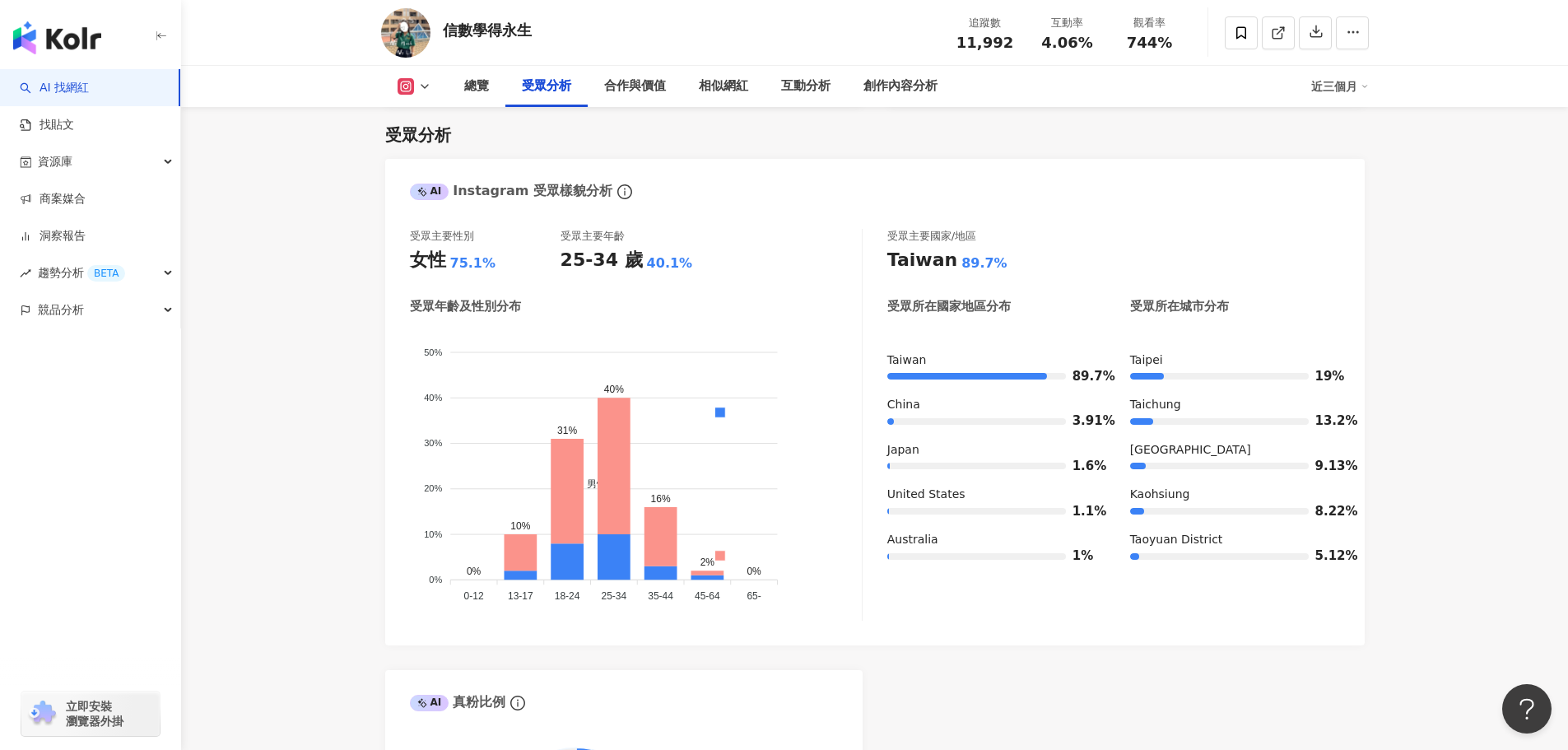
scroll to position [1406, 0]
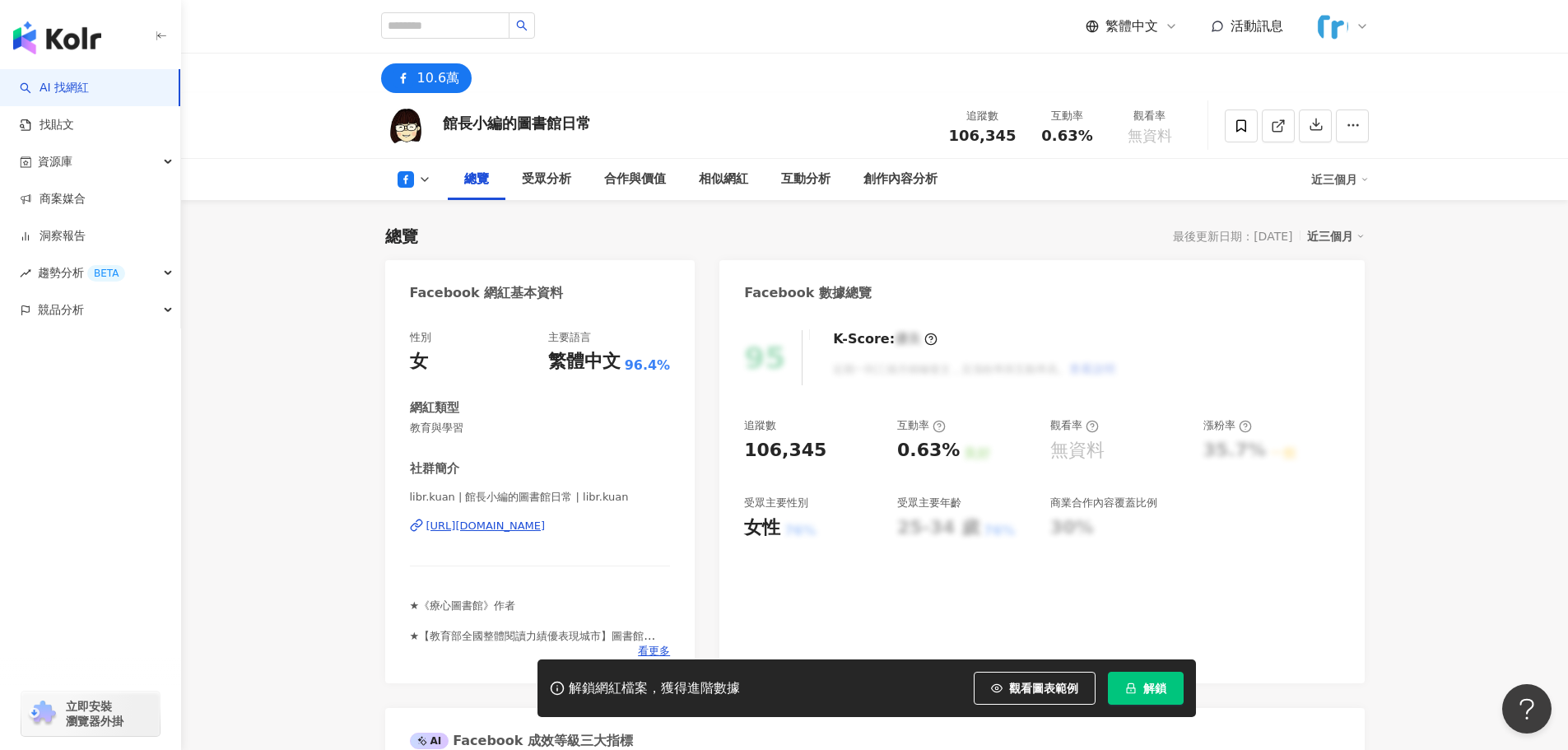
click at [546, 521] on div "[URL][DOMAIN_NAME]" at bounding box center [486, 526] width 119 height 15
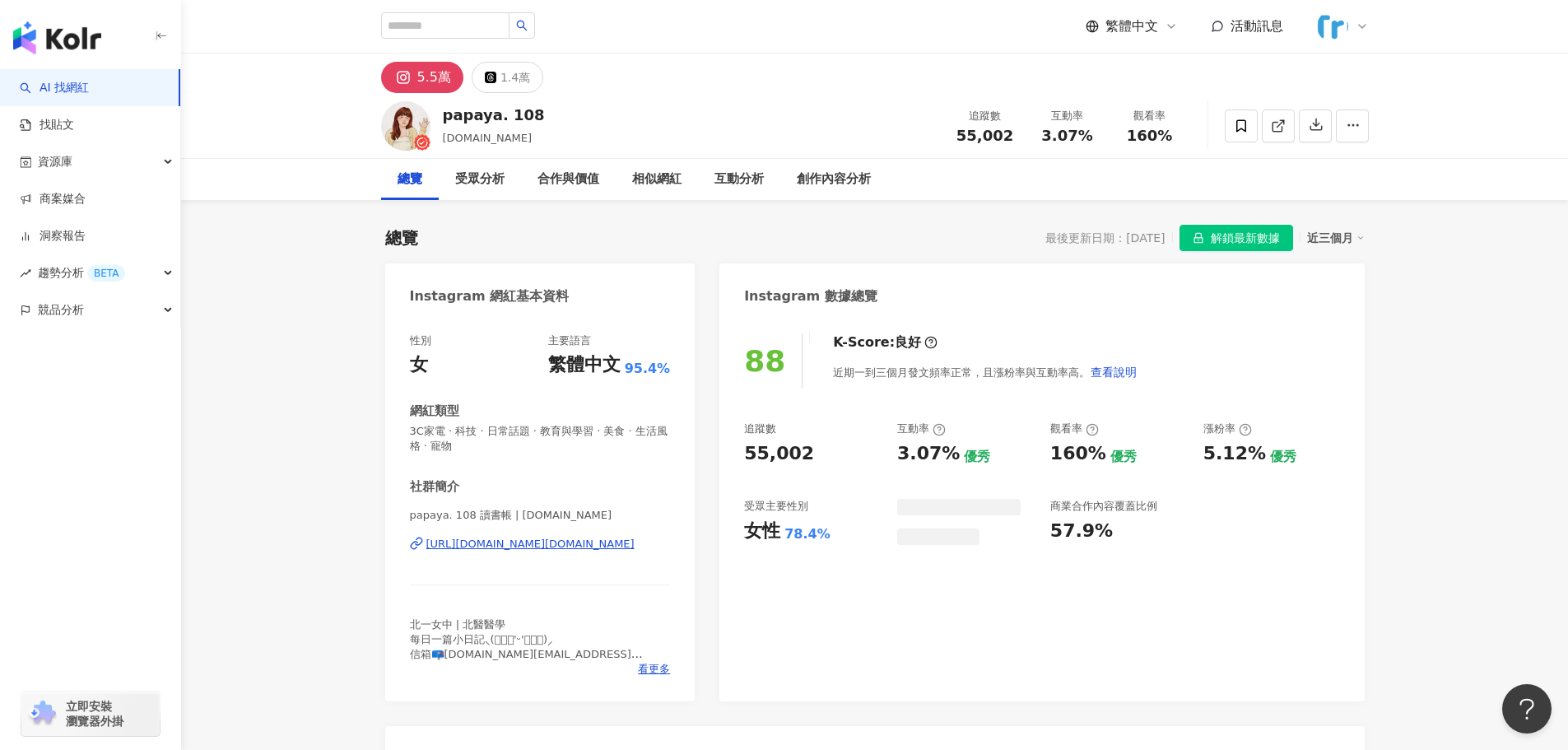
click at [624, 557] on div "papaya. 108 讀書帳 | [DOMAIN_NAME] [URL][DOMAIN_NAME][DOMAIN_NAME]" at bounding box center [541, 556] width 261 height 96
click at [629, 544] on div "https://www.instagram.com/papaya.108.study/" at bounding box center [530, 543] width 209 height 15
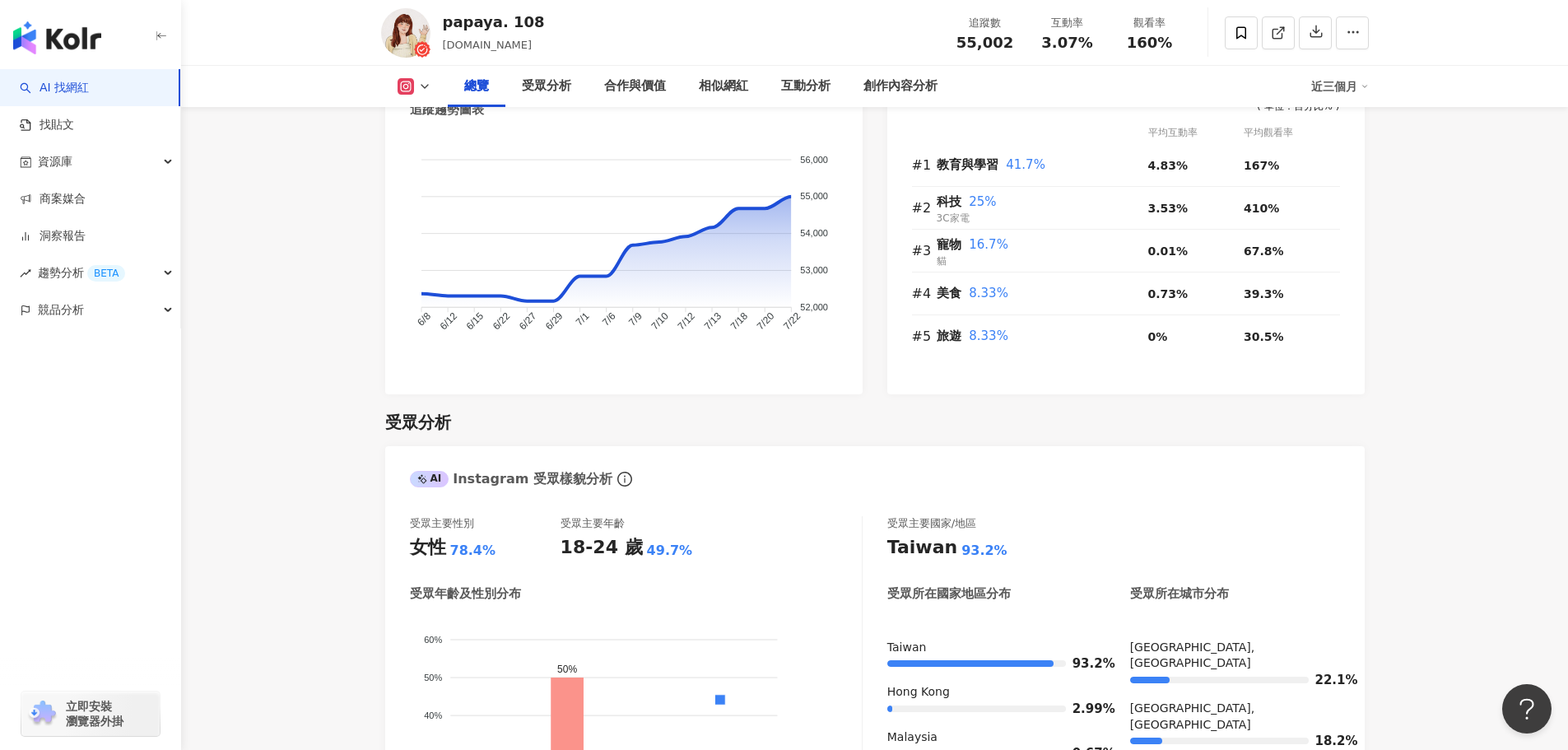
scroll to position [1481, 0]
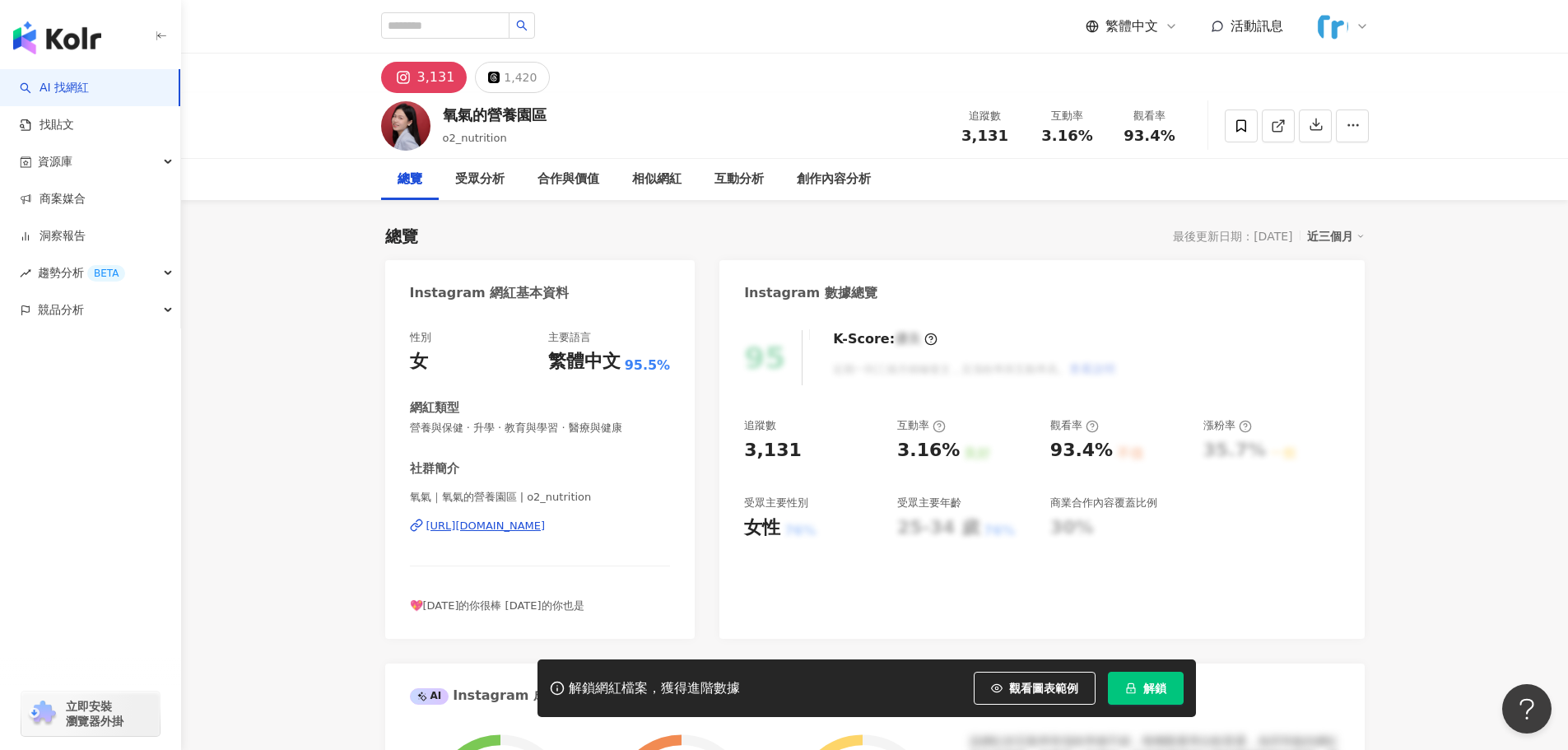
click at [546, 530] on div "[URL][DOMAIN_NAME]" at bounding box center [486, 526] width 119 height 15
click at [444, 23] on input "search" at bounding box center [445, 25] width 128 height 26
type input "**"
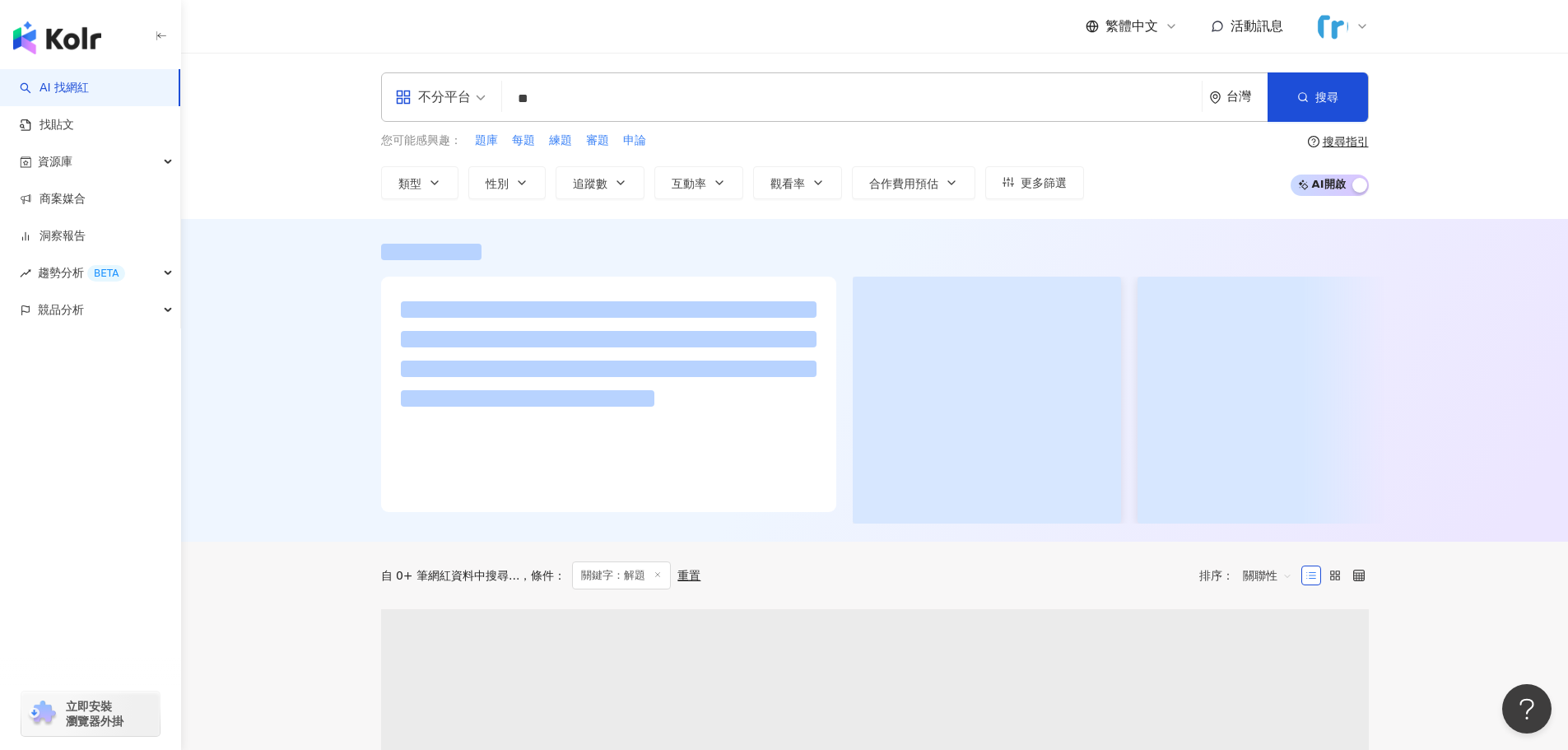
click at [439, 105] on div "不分平台" at bounding box center [432, 97] width 75 height 26
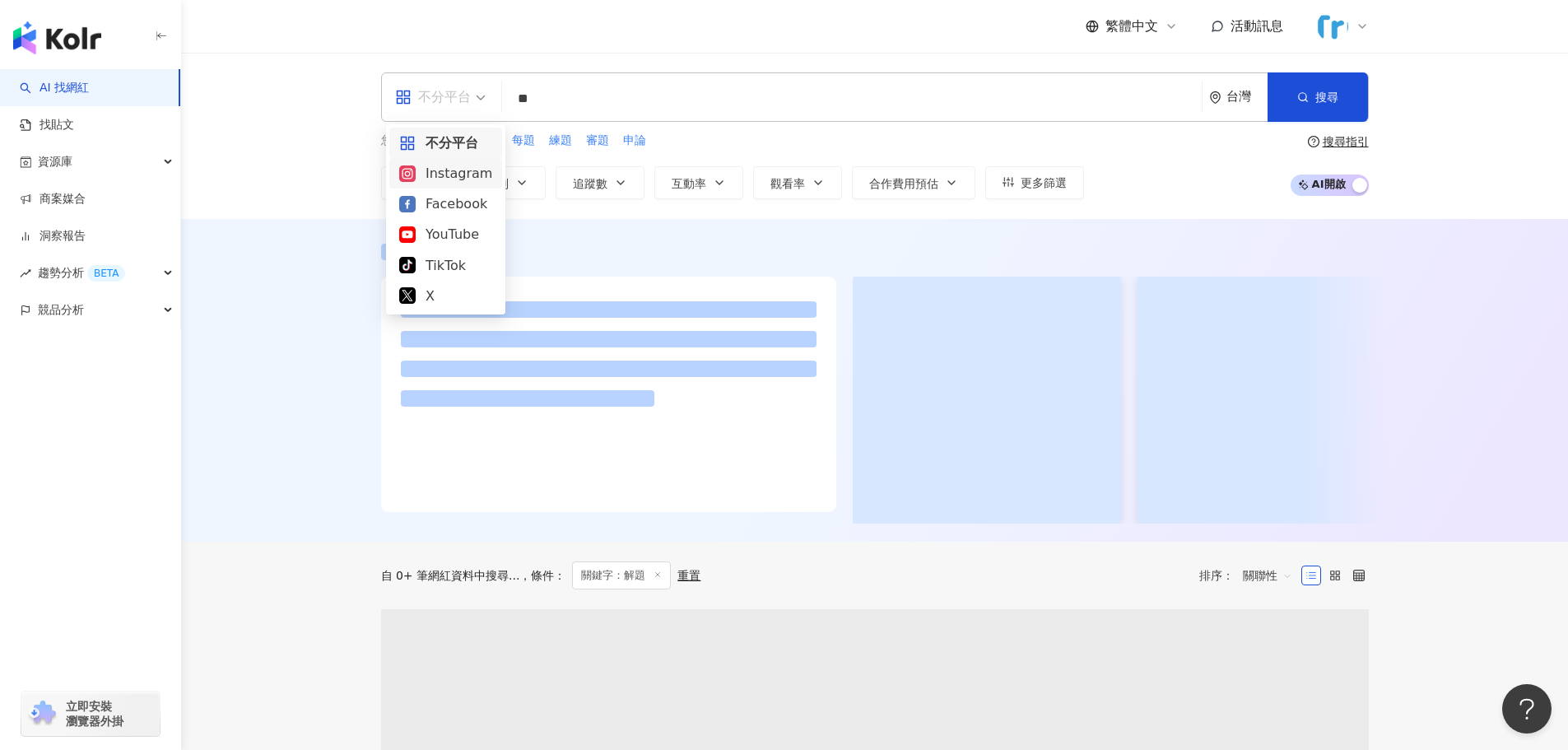
click at [436, 172] on div "Instagram" at bounding box center [446, 172] width 93 height 21
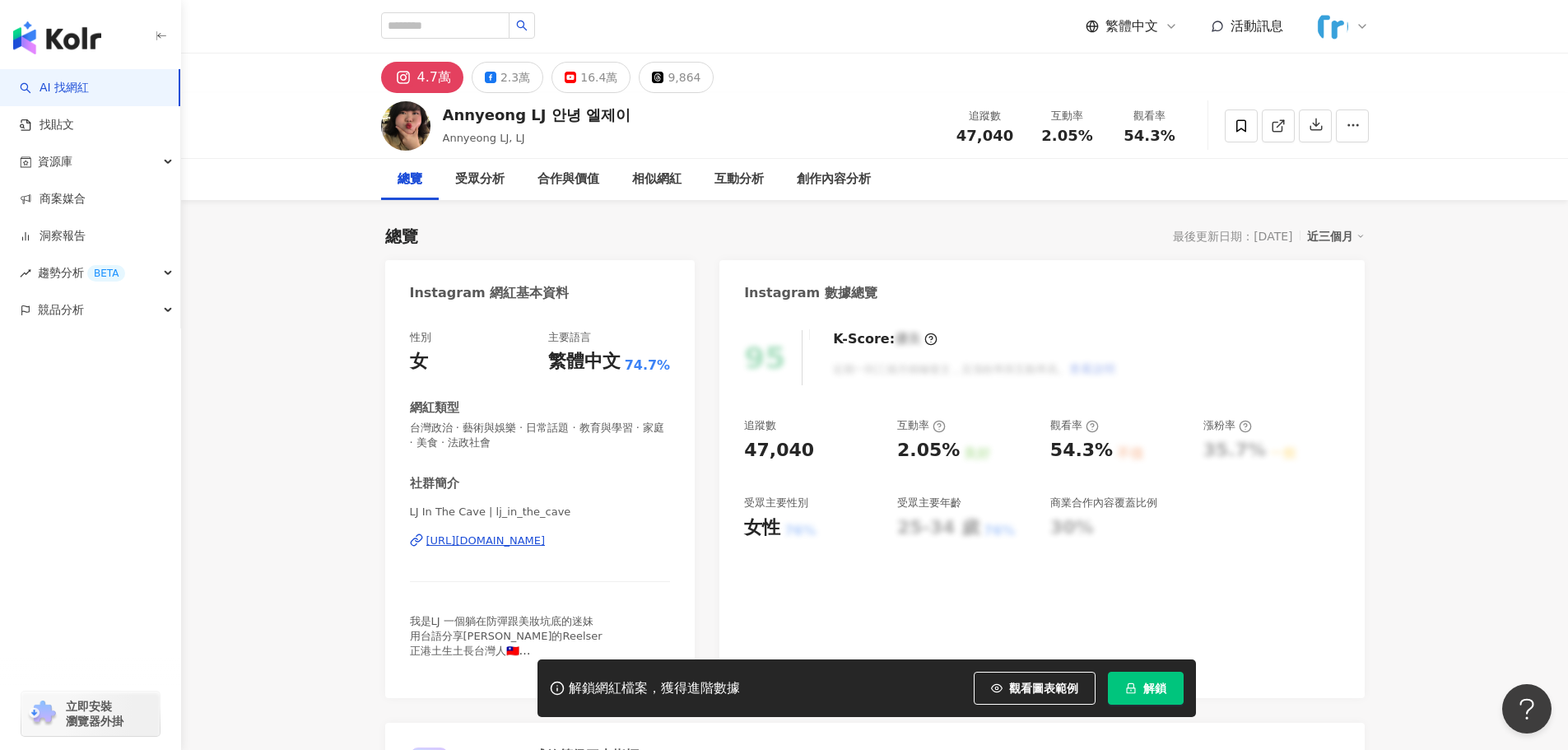
click at [546, 539] on div "https://www.instagram.com/lj_in_the_cave/" at bounding box center [486, 540] width 119 height 15
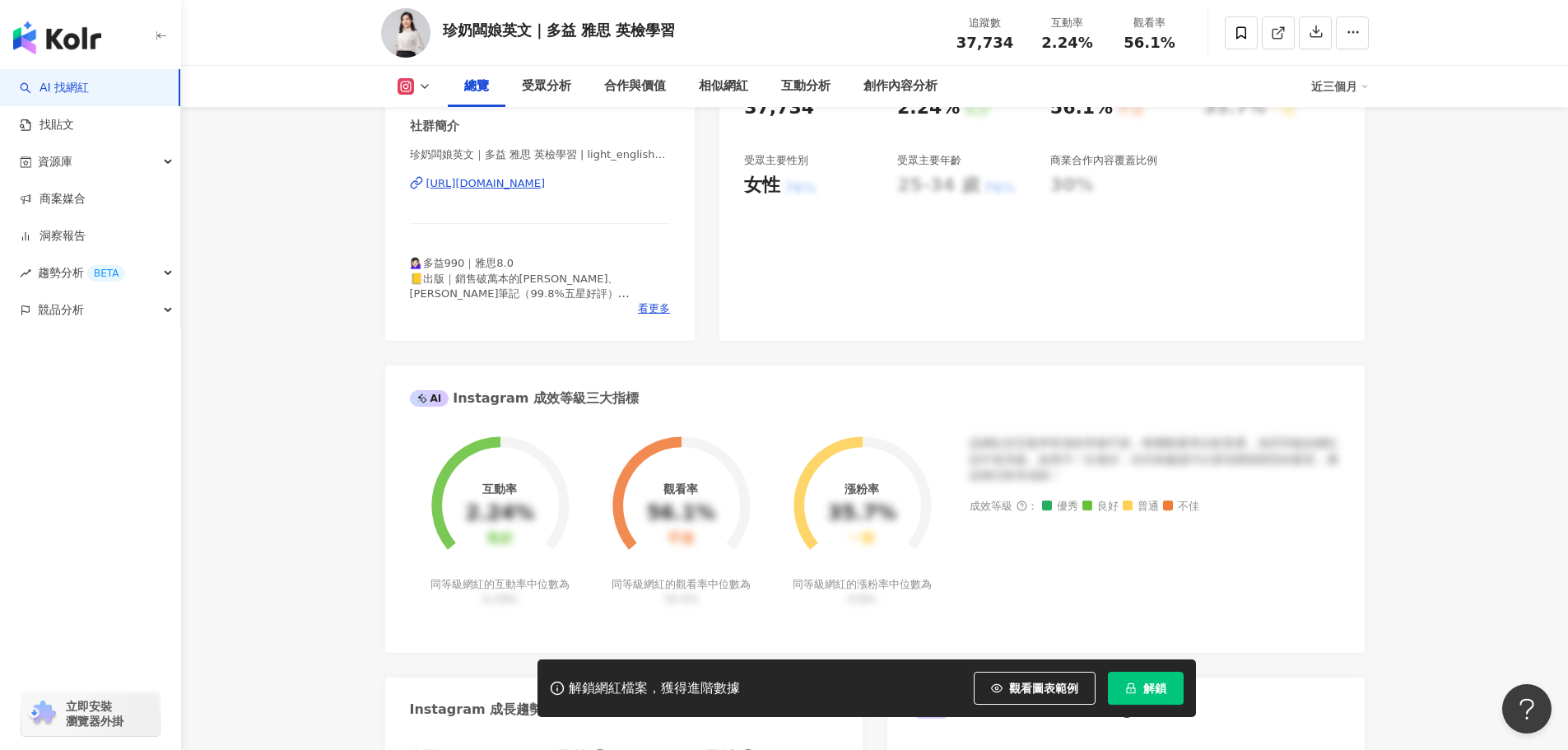
scroll to position [247, 0]
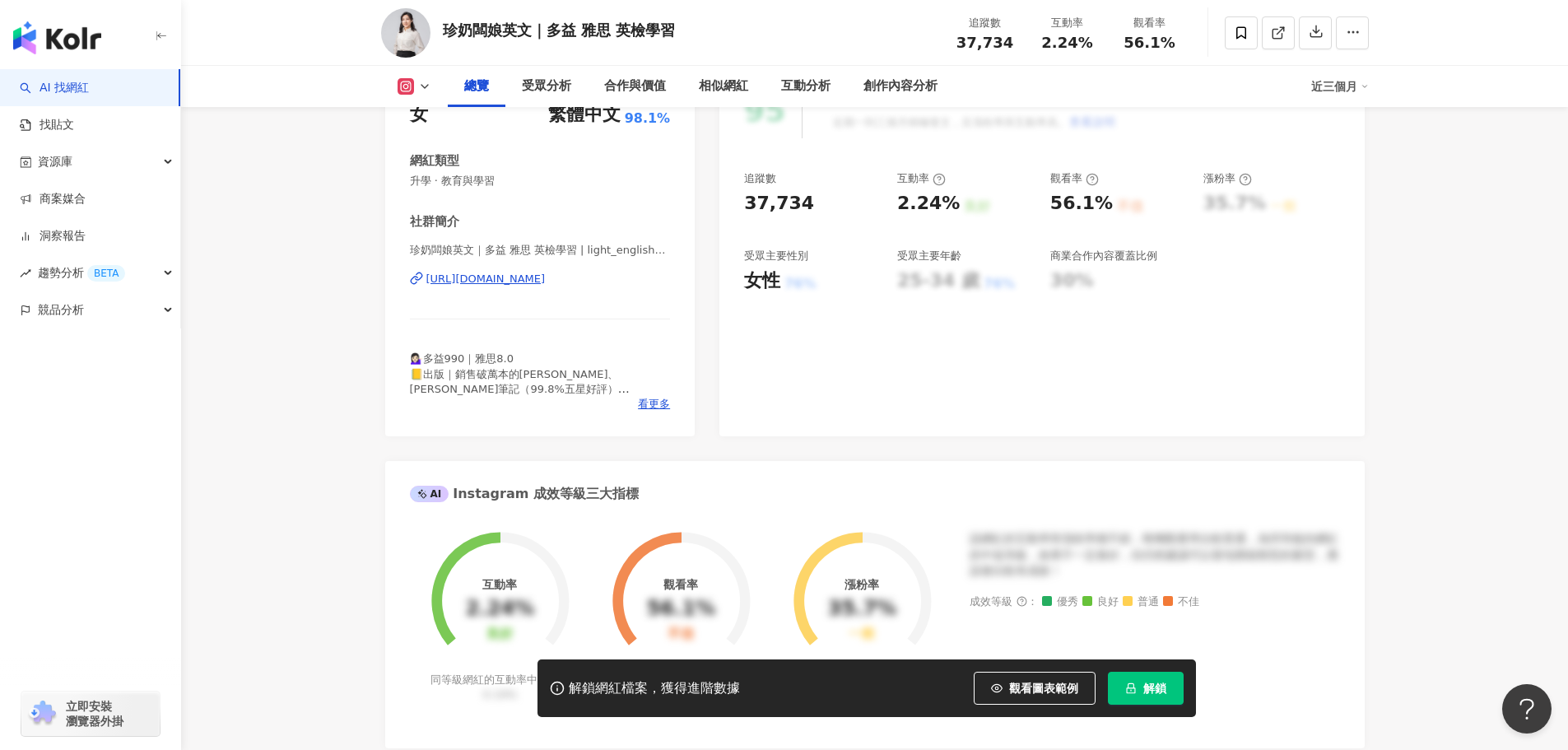
click at [546, 275] on div "https://www.instagram.com/light_english666/" at bounding box center [486, 278] width 119 height 15
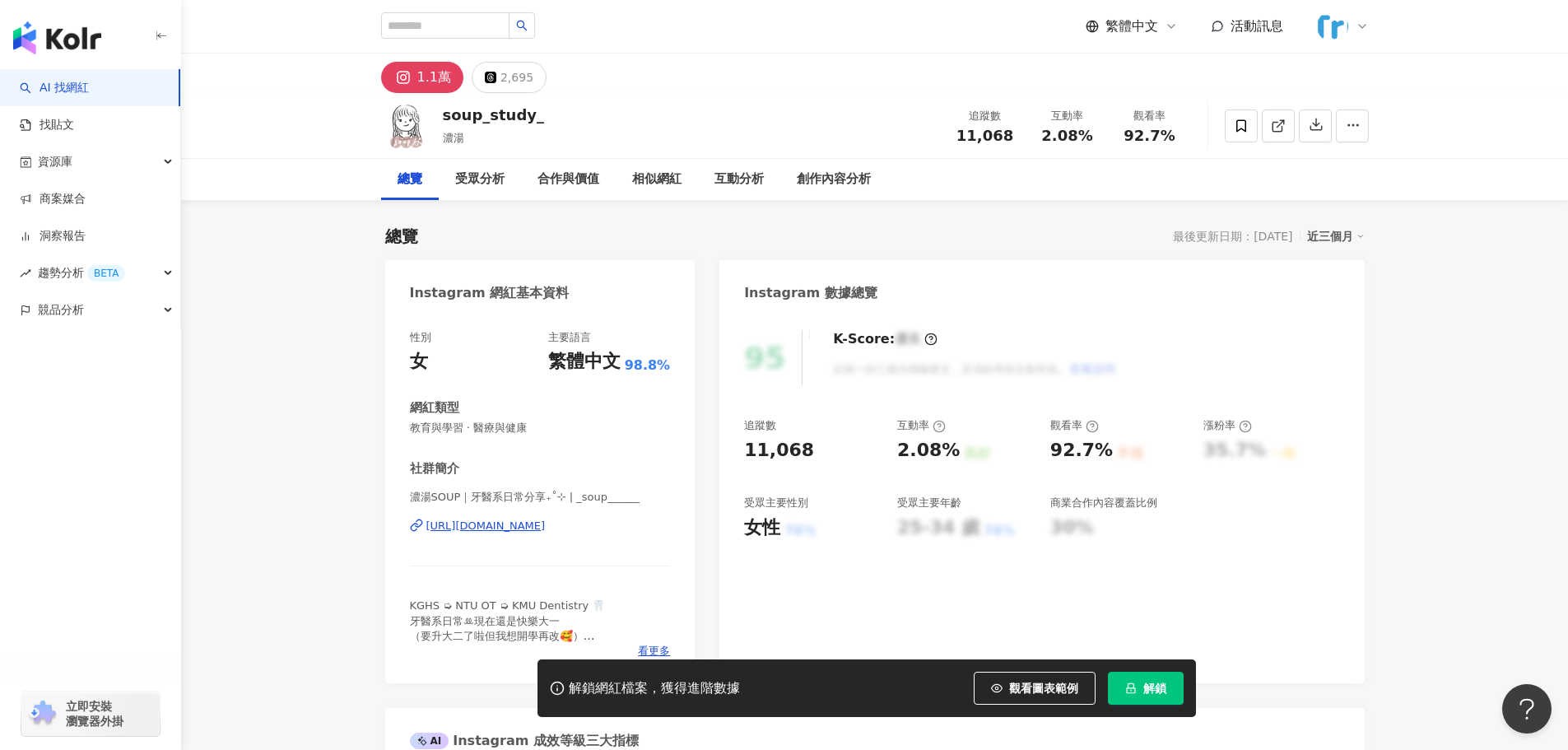
click at [546, 529] on div "https://www.instagram.com/_soup______/" at bounding box center [486, 526] width 119 height 15
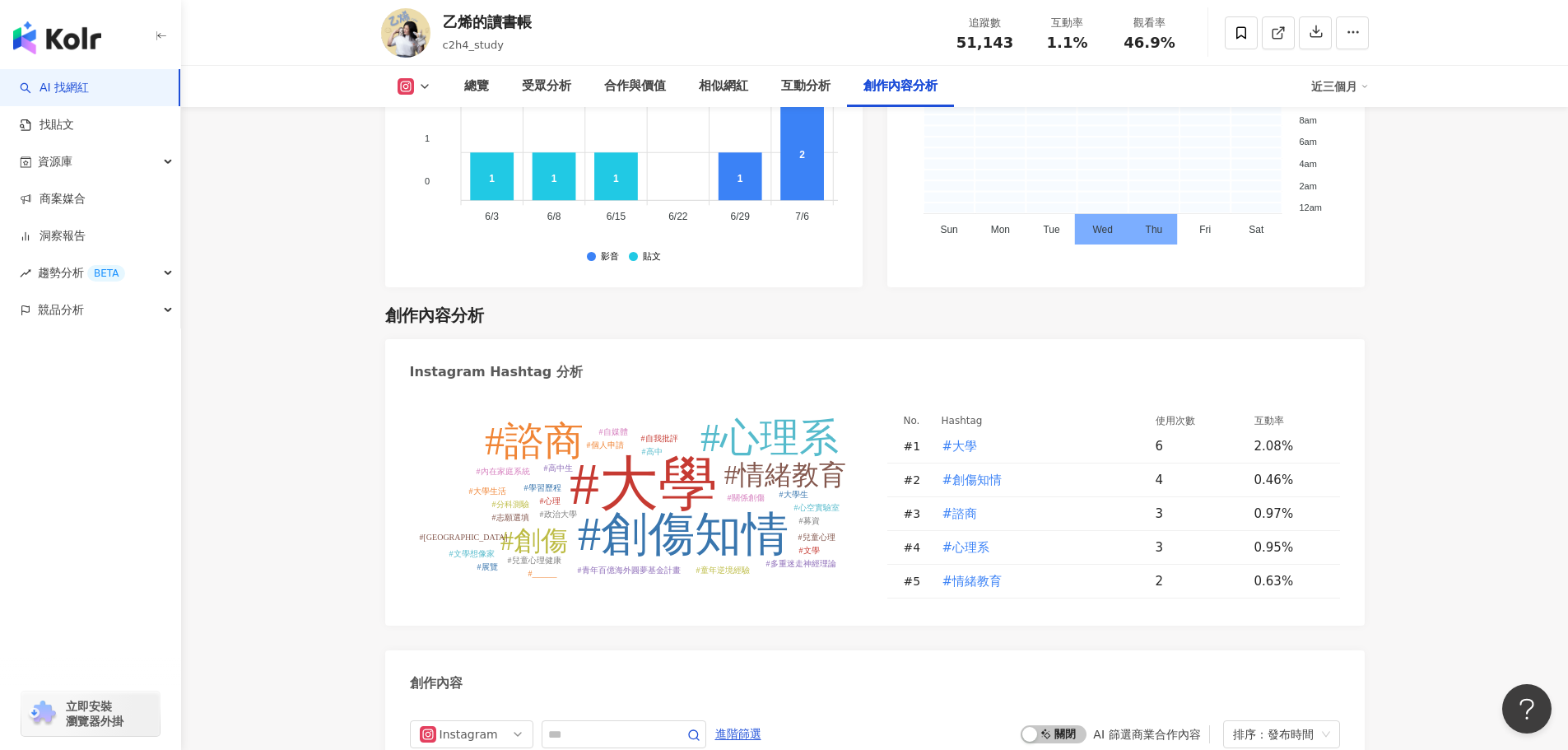
scroll to position [4773, 0]
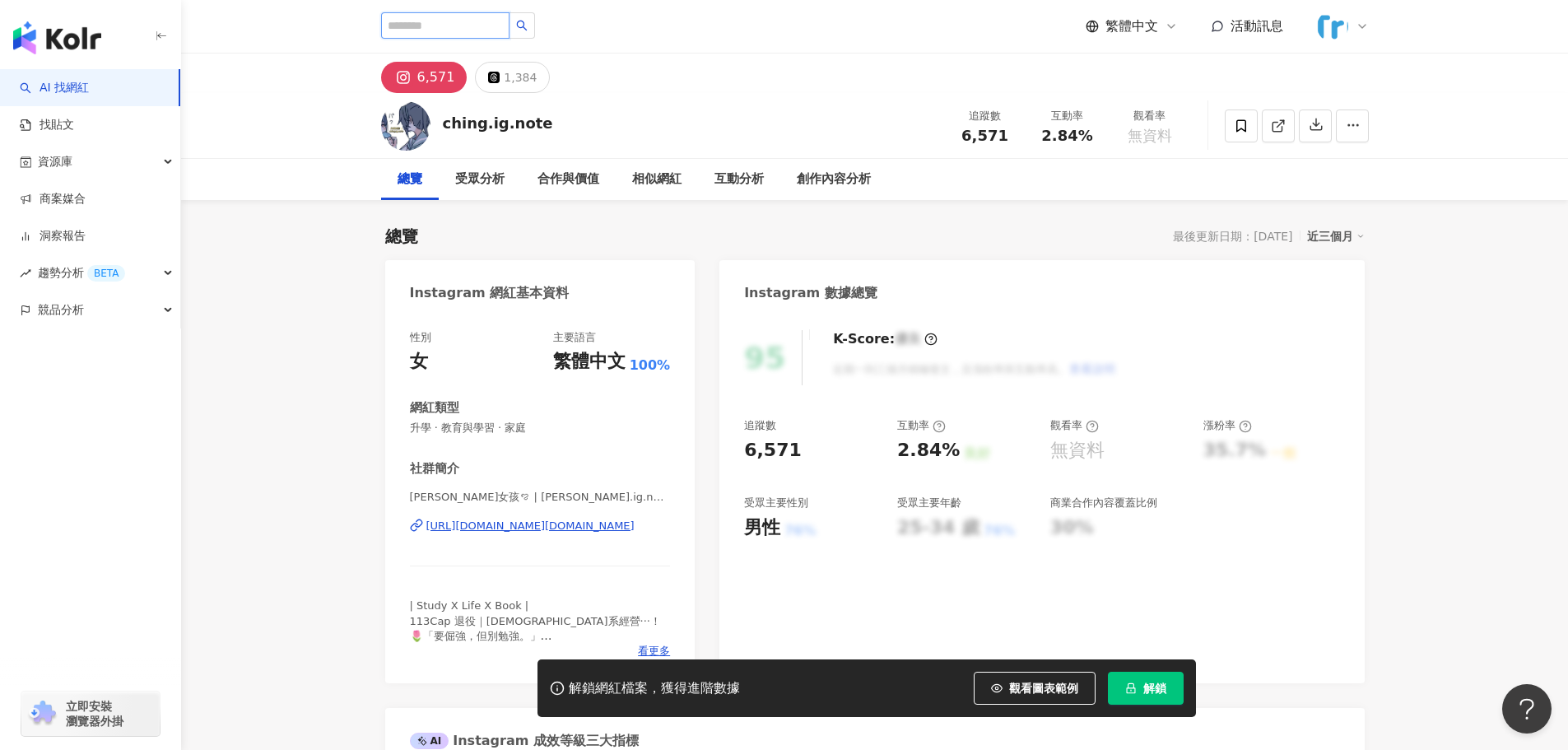
click at [455, 23] on input "search" at bounding box center [445, 25] width 128 height 26
type input "**"
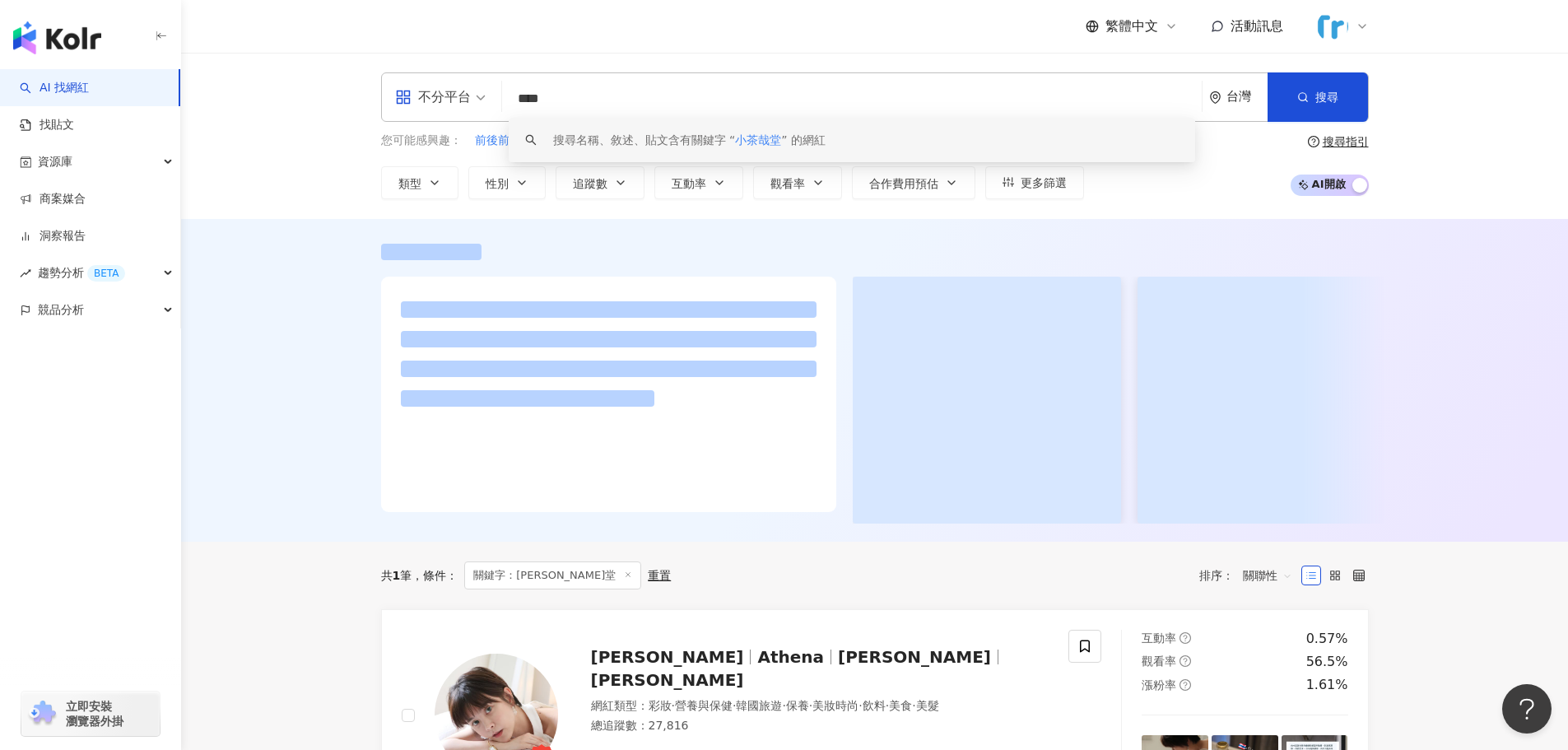
drag, startPoint x: 554, startPoint y: 100, endPoint x: 542, endPoint y: 102, distance: 12.2
click at [546, 99] on input "****" at bounding box center [851, 99] width 687 height 31
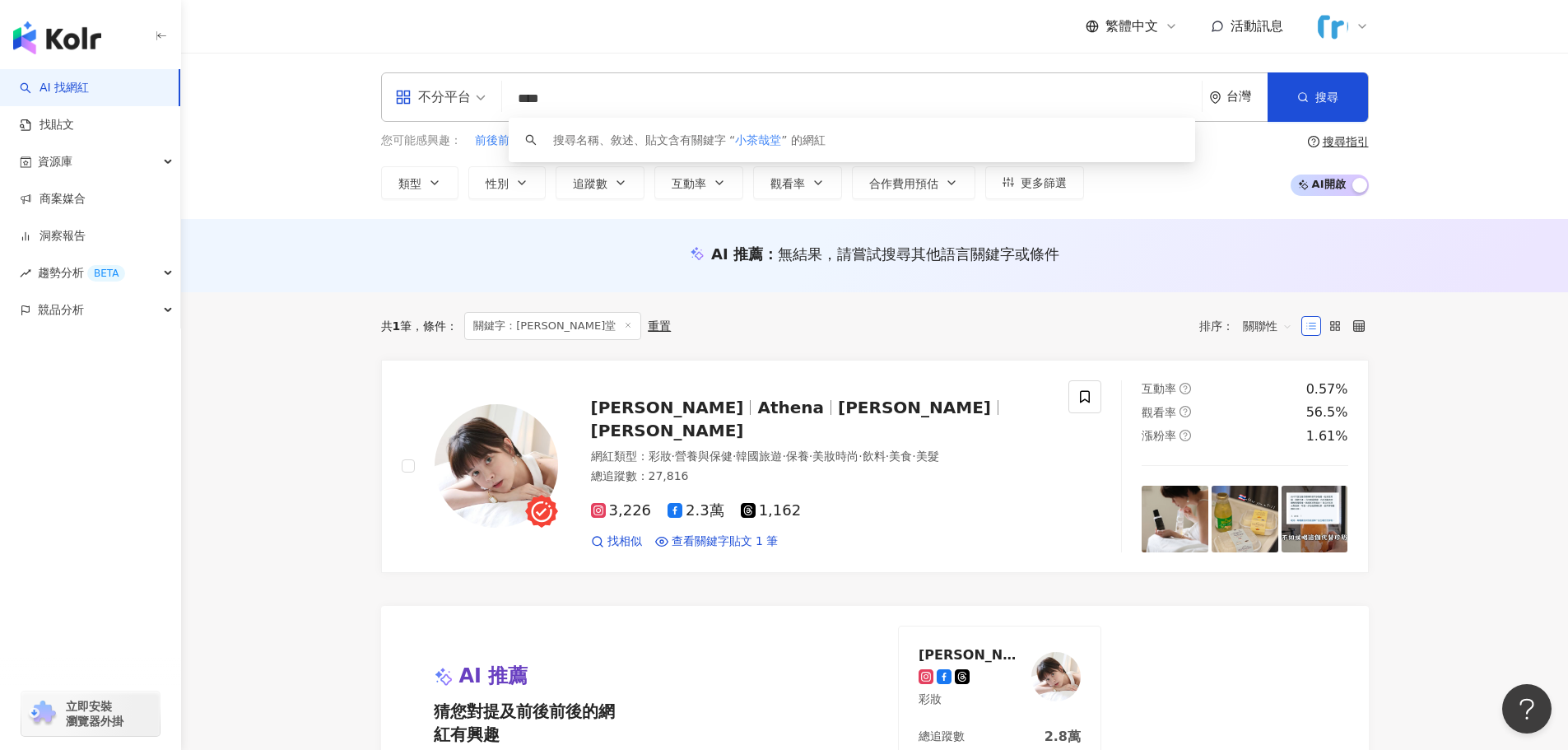
type input "****"
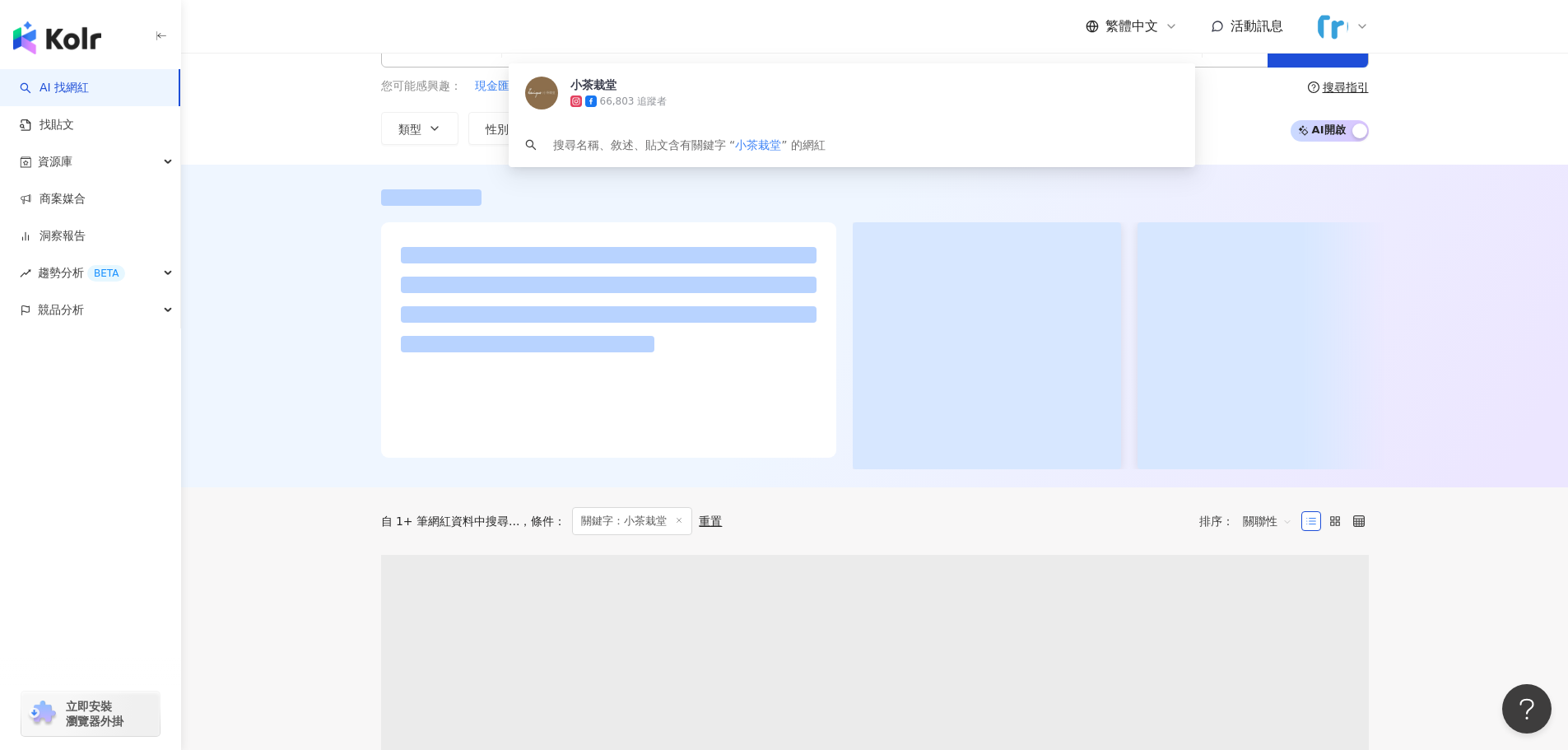
scroll to position [82, 0]
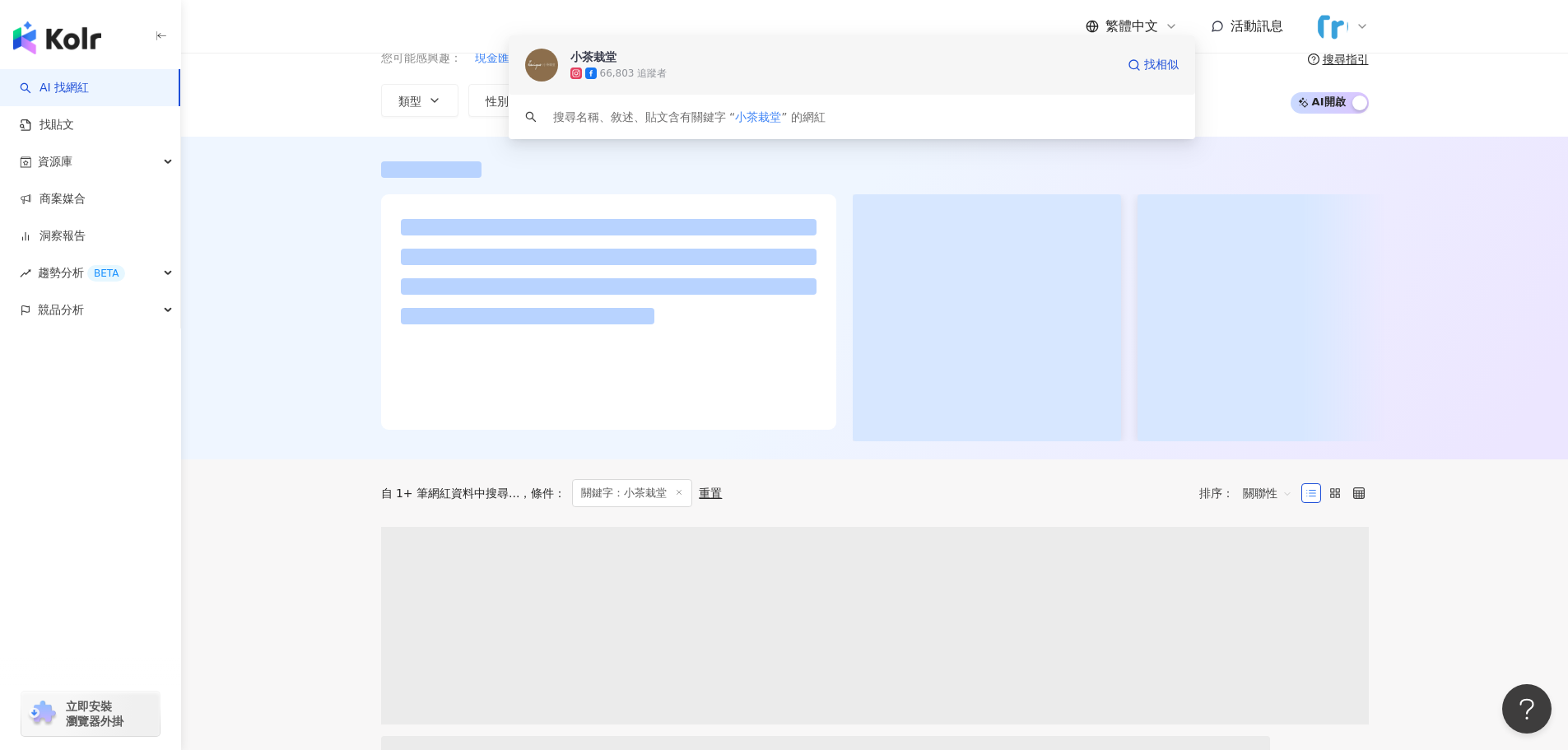
click at [638, 64] on span "小茶栽堂" at bounding box center [842, 57] width 545 height 17
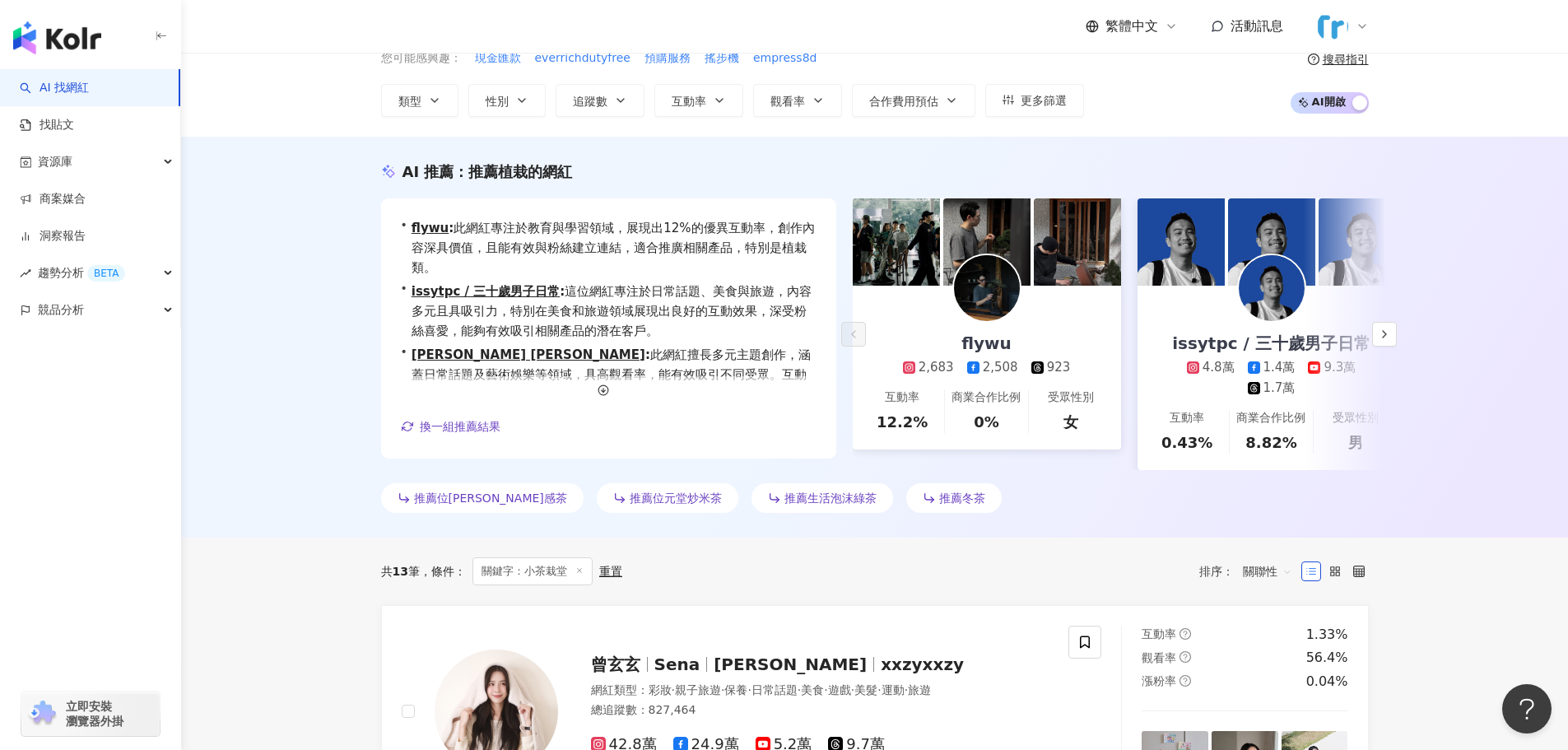
click at [508, 190] on div "AI 推薦 ： 推薦植栽的網紅 • flywu : 此網紅專注於教育與學習領域，展現出12%的優異互動率，創作內容深具價值，且能有效與粉絲建立連結，適合推廣相…" at bounding box center [876, 341] width 1054 height 358
click at [1206, 245] on img at bounding box center [1181, 242] width 87 height 87
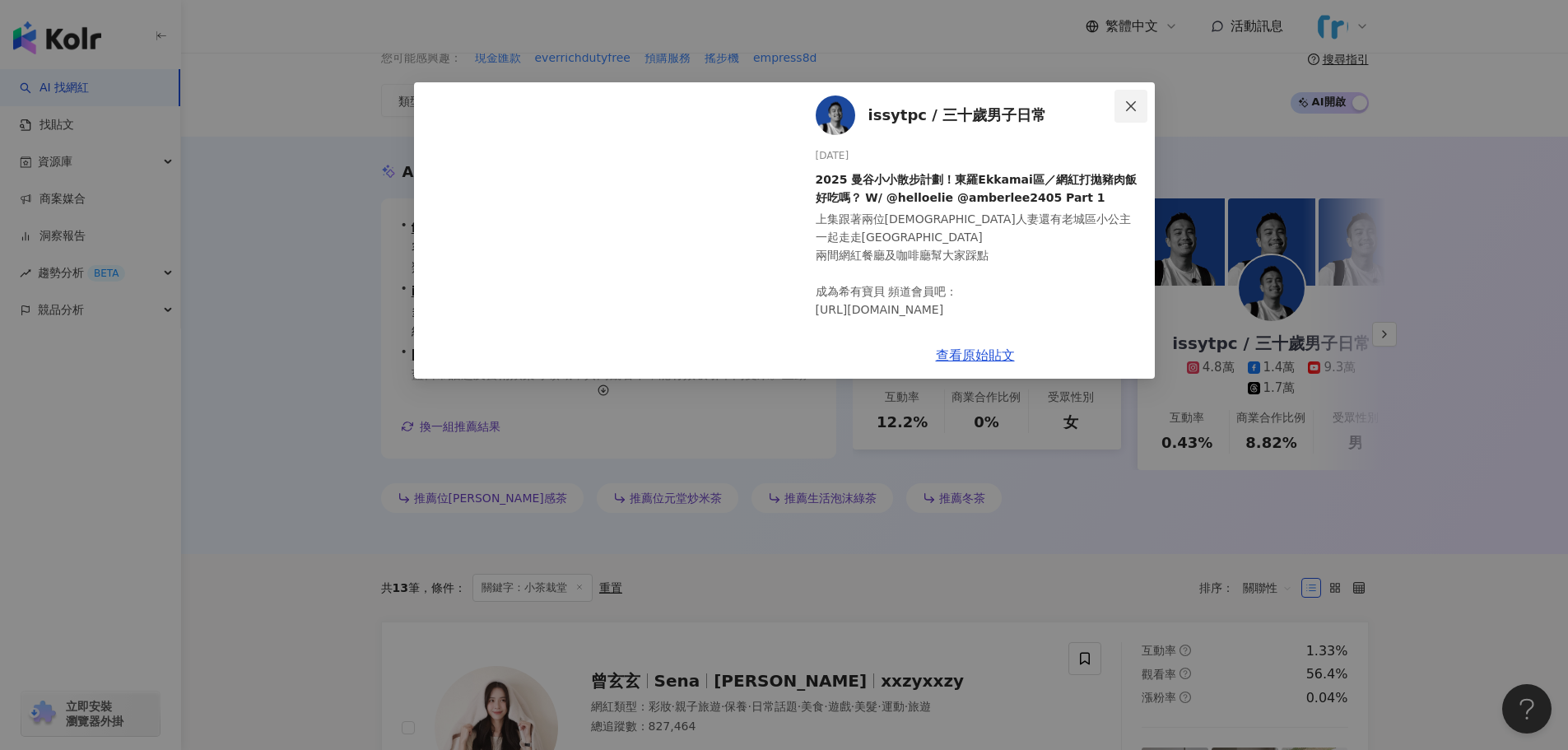
click at [1138, 109] on span "Close" at bounding box center [1131, 106] width 33 height 13
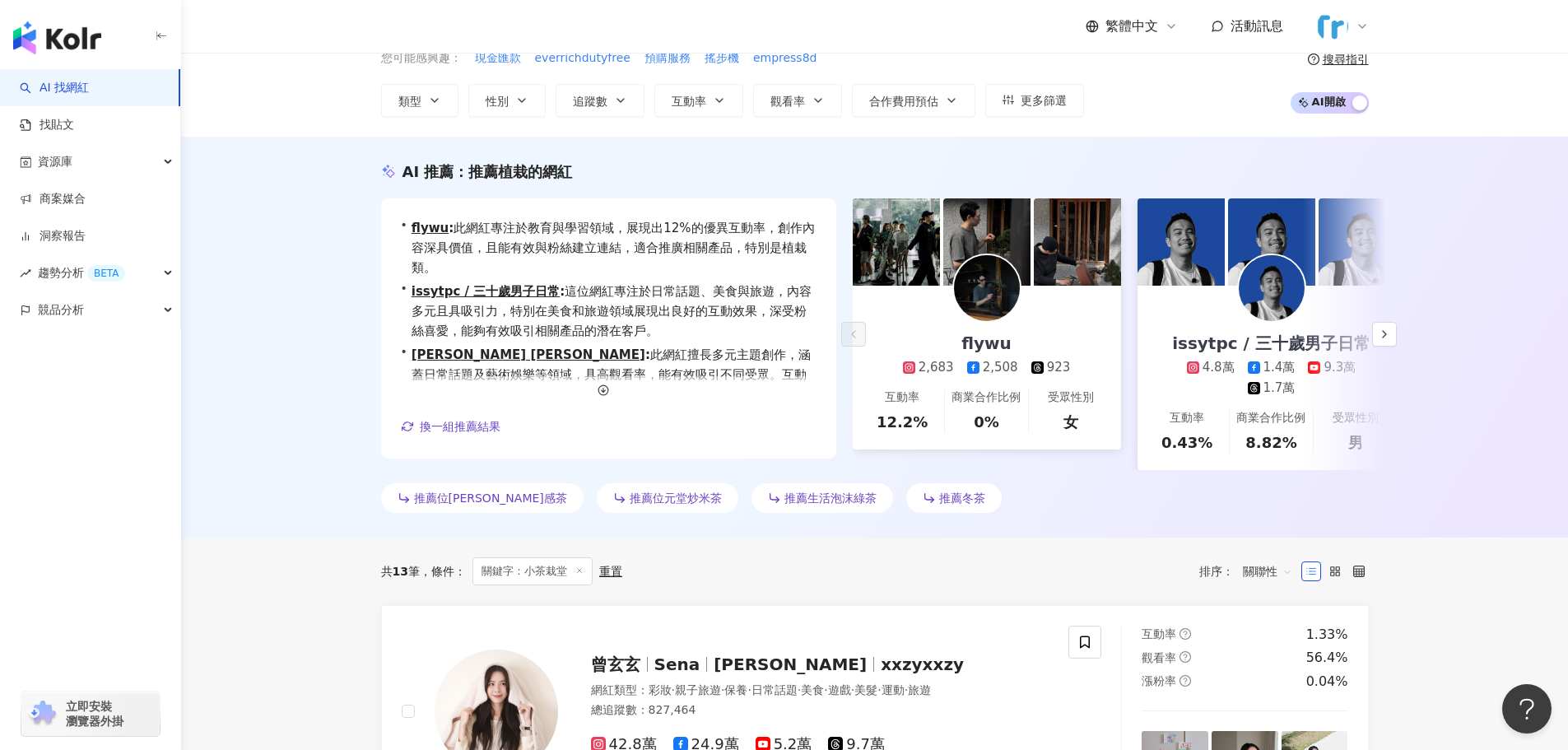
click at [1177, 396] on div "4.8萬 1.4萬 9.3萬 1.7萬" at bounding box center [1271, 377] width 252 height 38
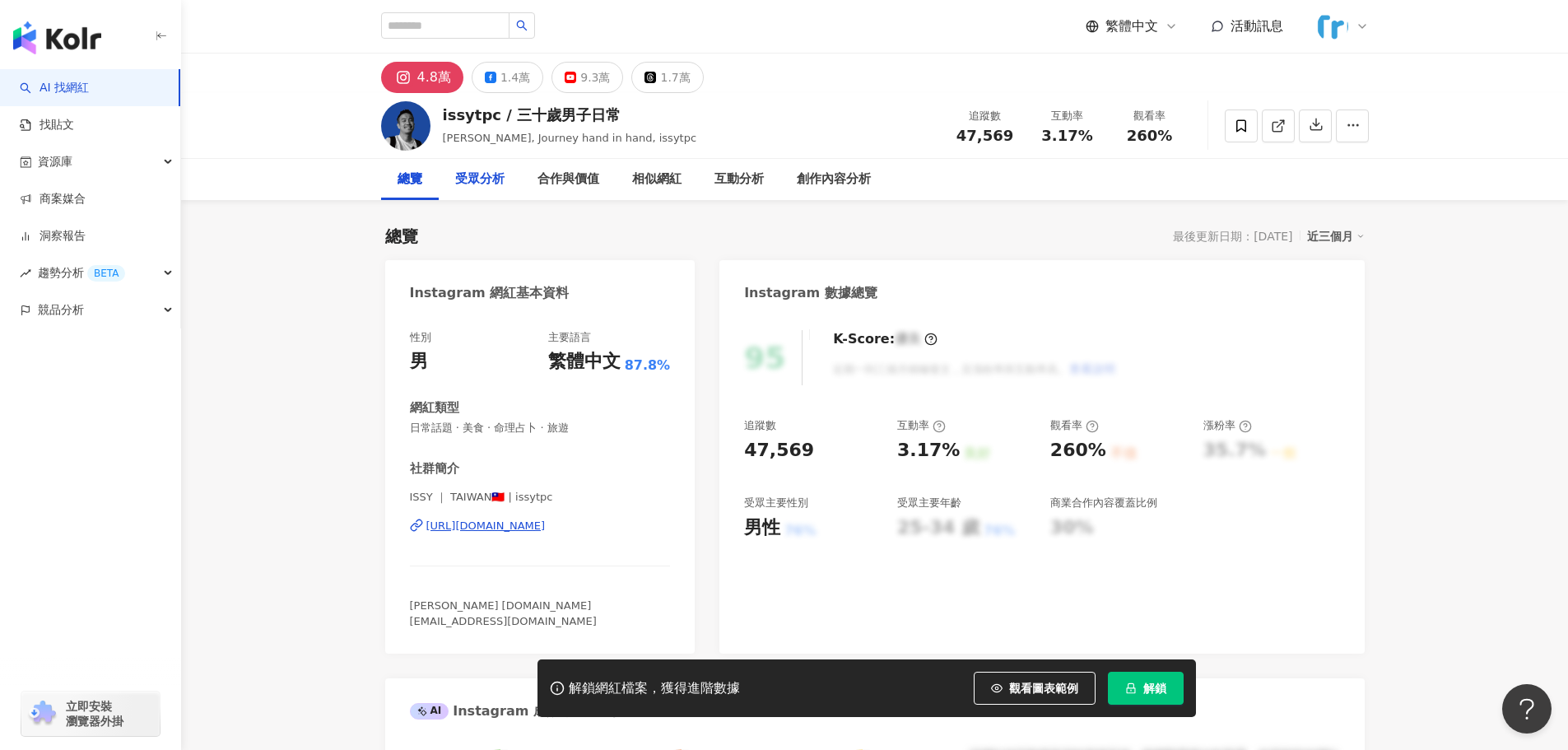
click at [496, 188] on div "受眾分析" at bounding box center [480, 179] width 49 height 20
click at [546, 522] on div "https://www.instagram.com/issytpc/" at bounding box center [486, 526] width 119 height 15
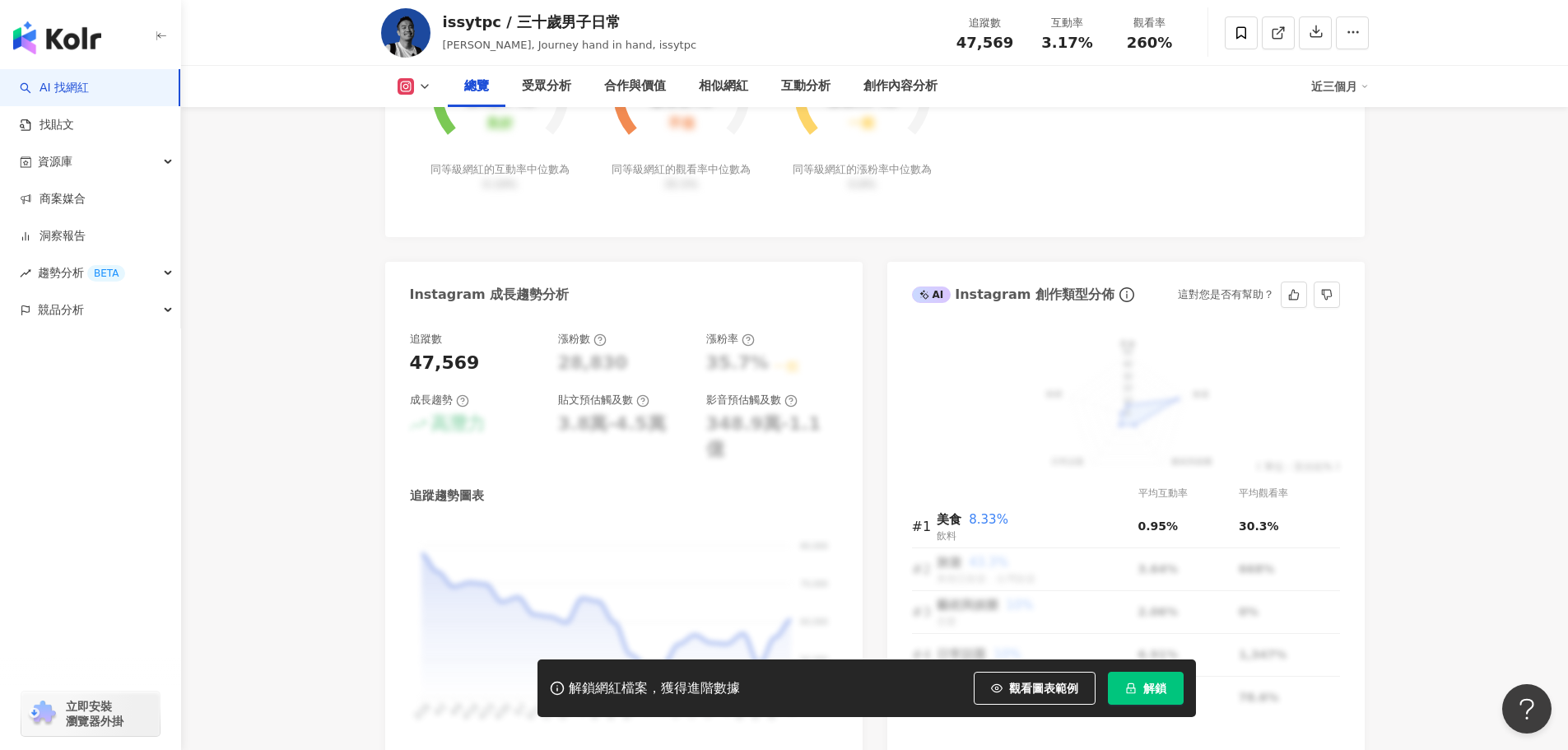
scroll to position [822, 0]
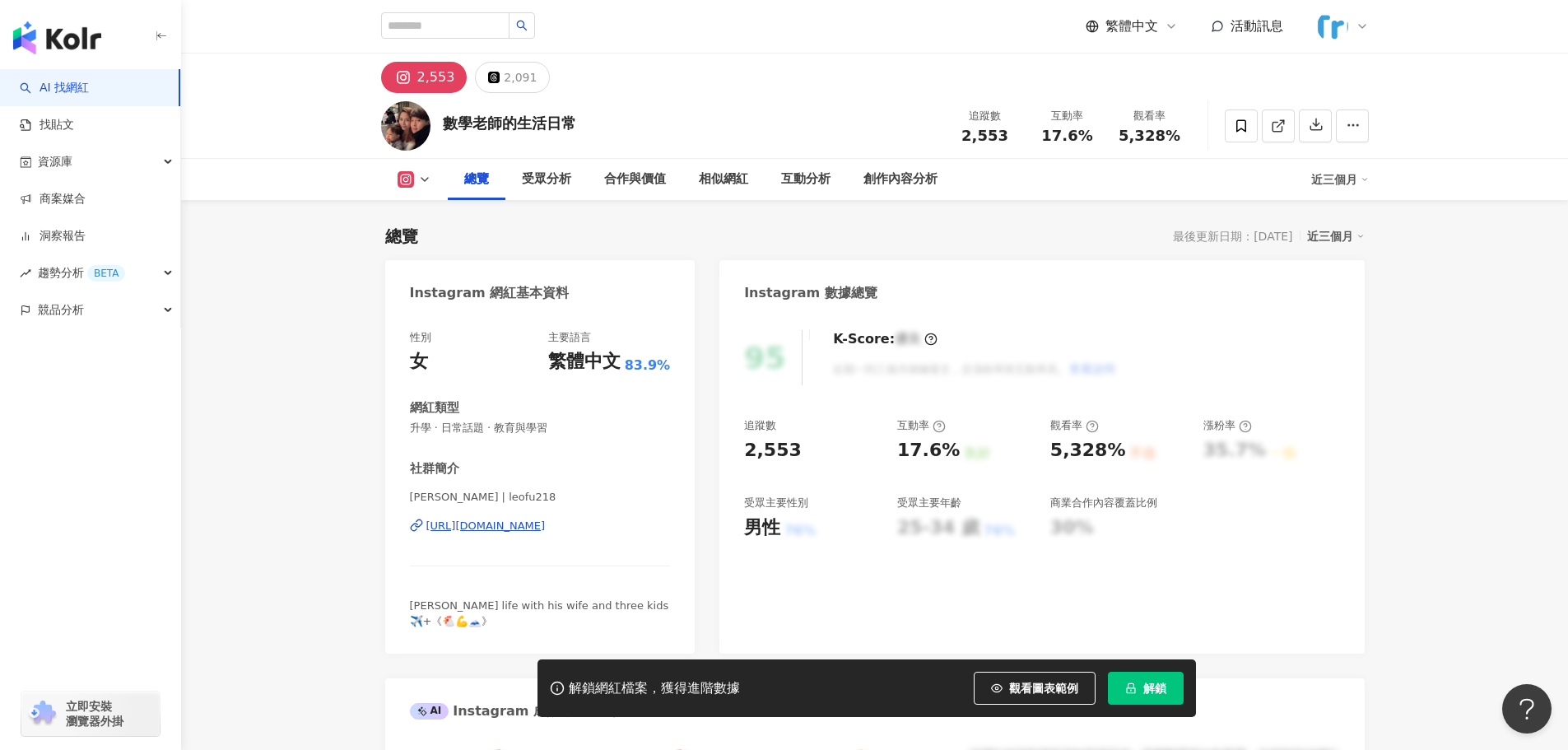
click at [506, 528] on div "[URL][DOMAIN_NAME]" at bounding box center [486, 526] width 119 height 15
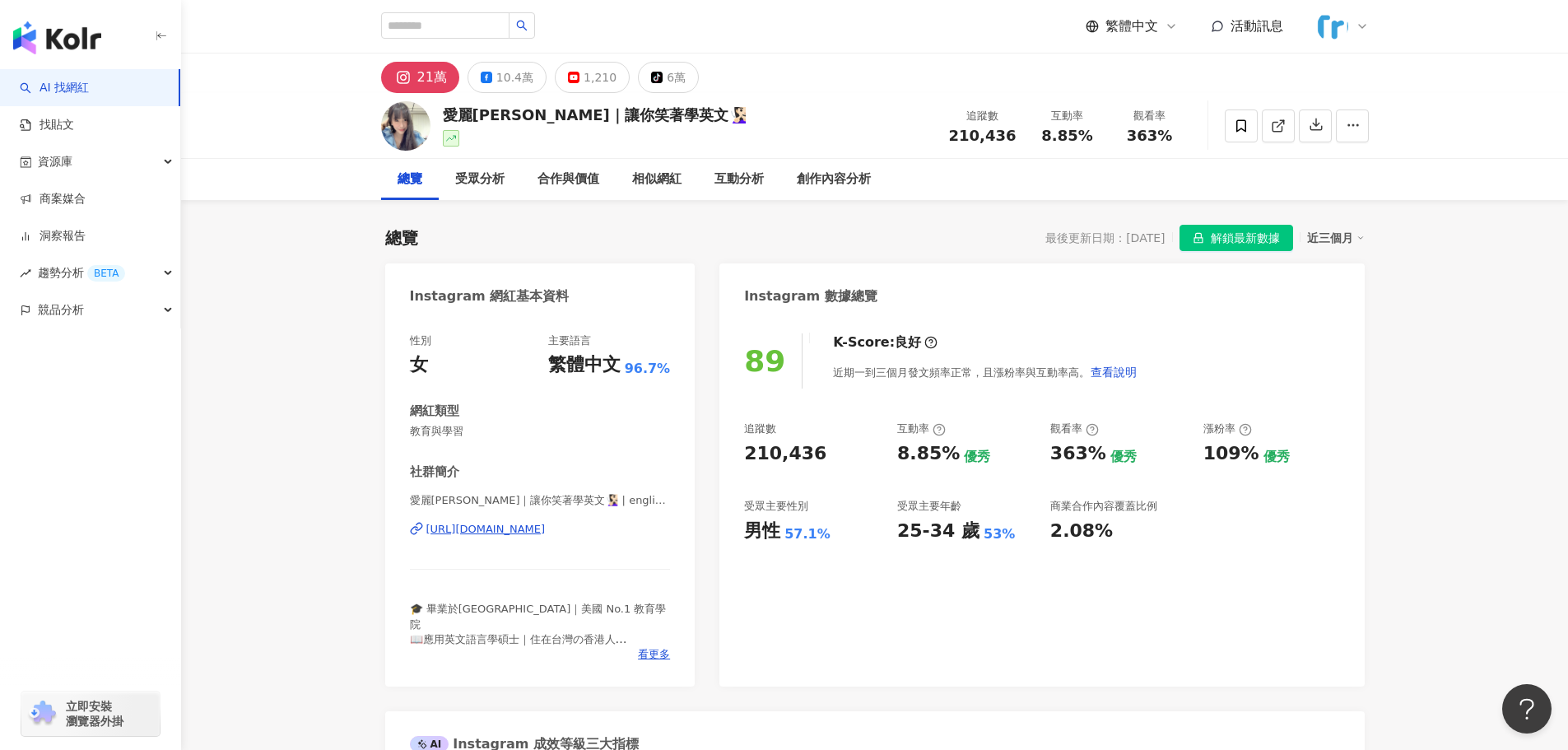
click at [546, 534] on div "https://www.instagram.com/english.104/" at bounding box center [486, 529] width 119 height 15
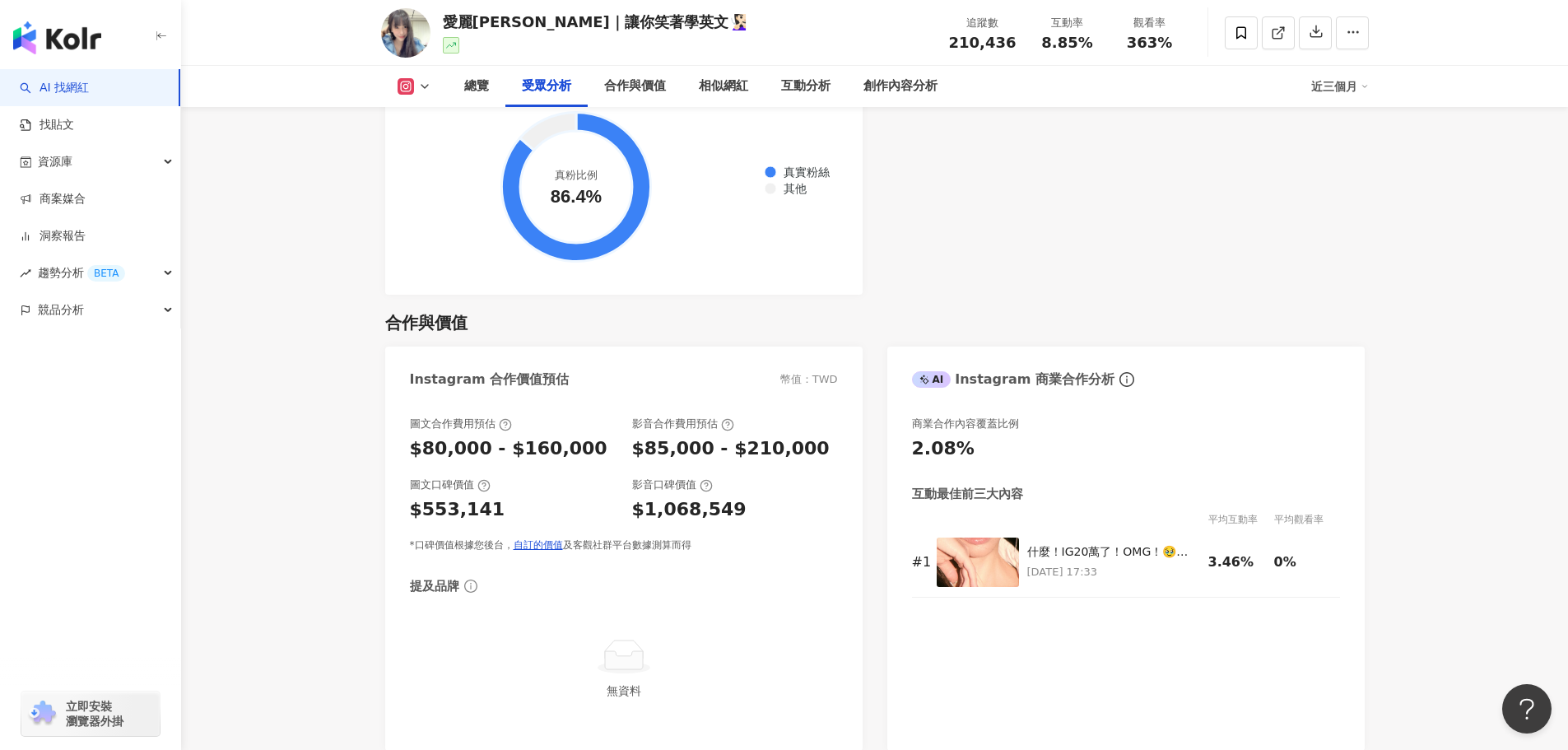
scroll to position [2468, 0]
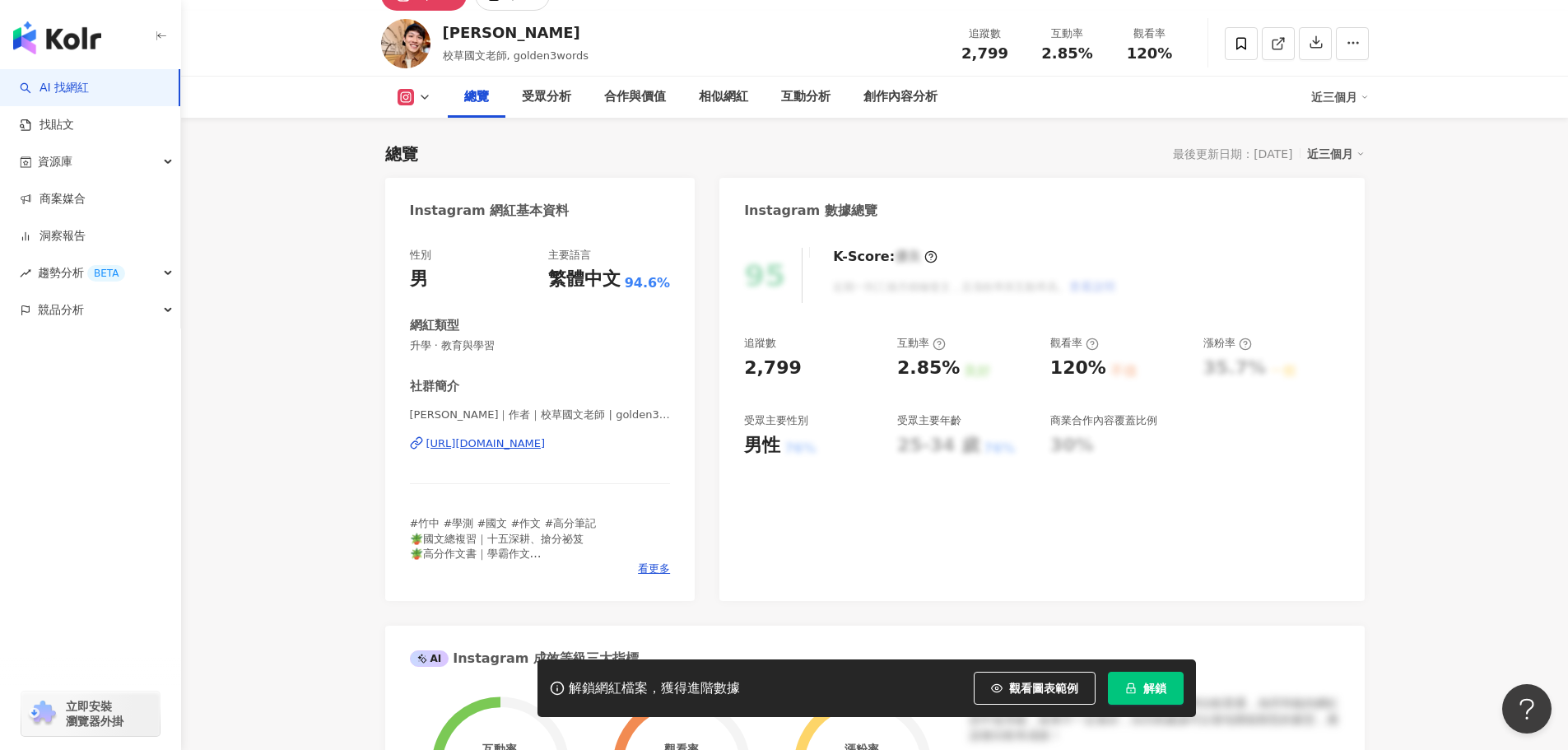
click at [546, 442] on div "https://www.instagram.com/golden3words/" at bounding box center [486, 443] width 119 height 15
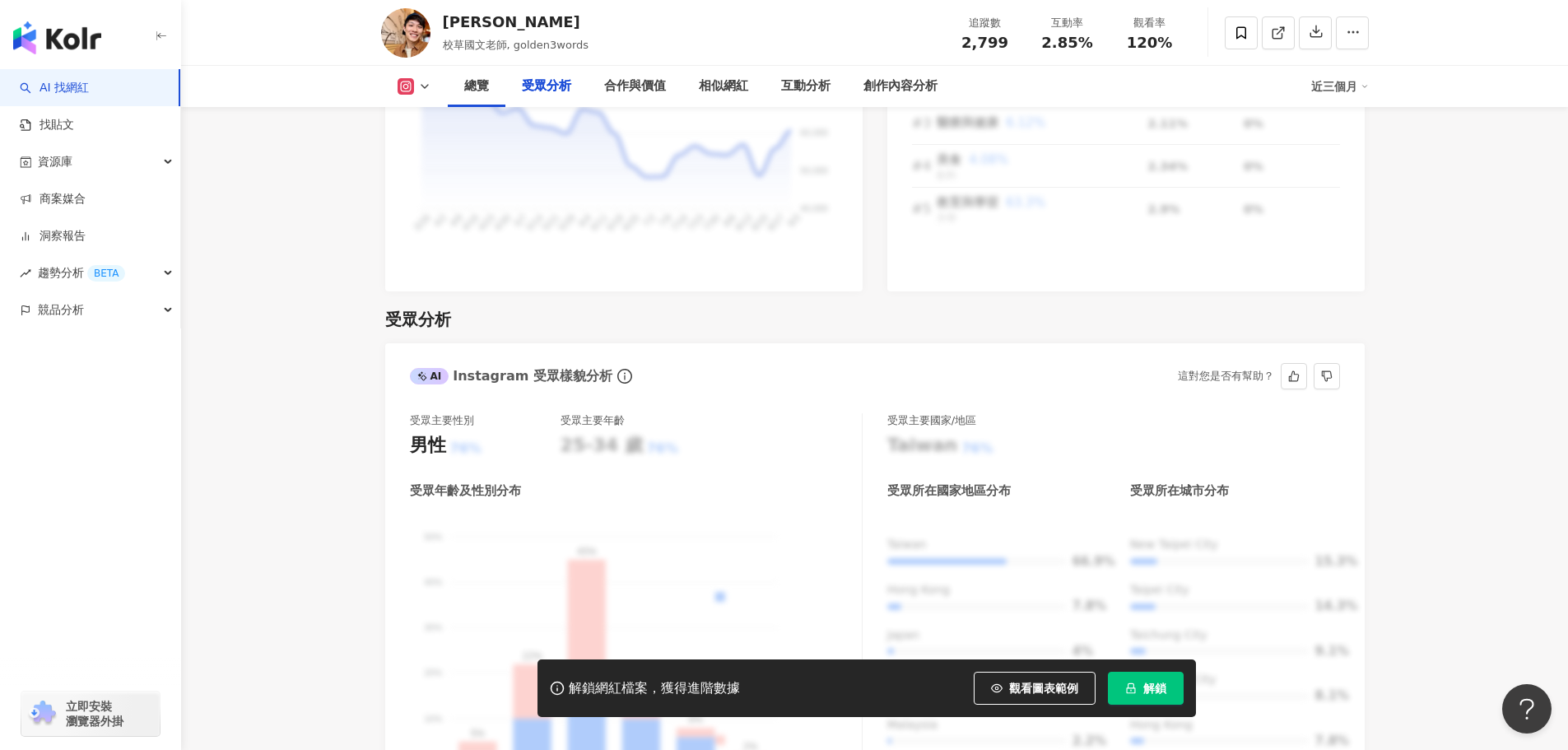
scroll to position [1646, 0]
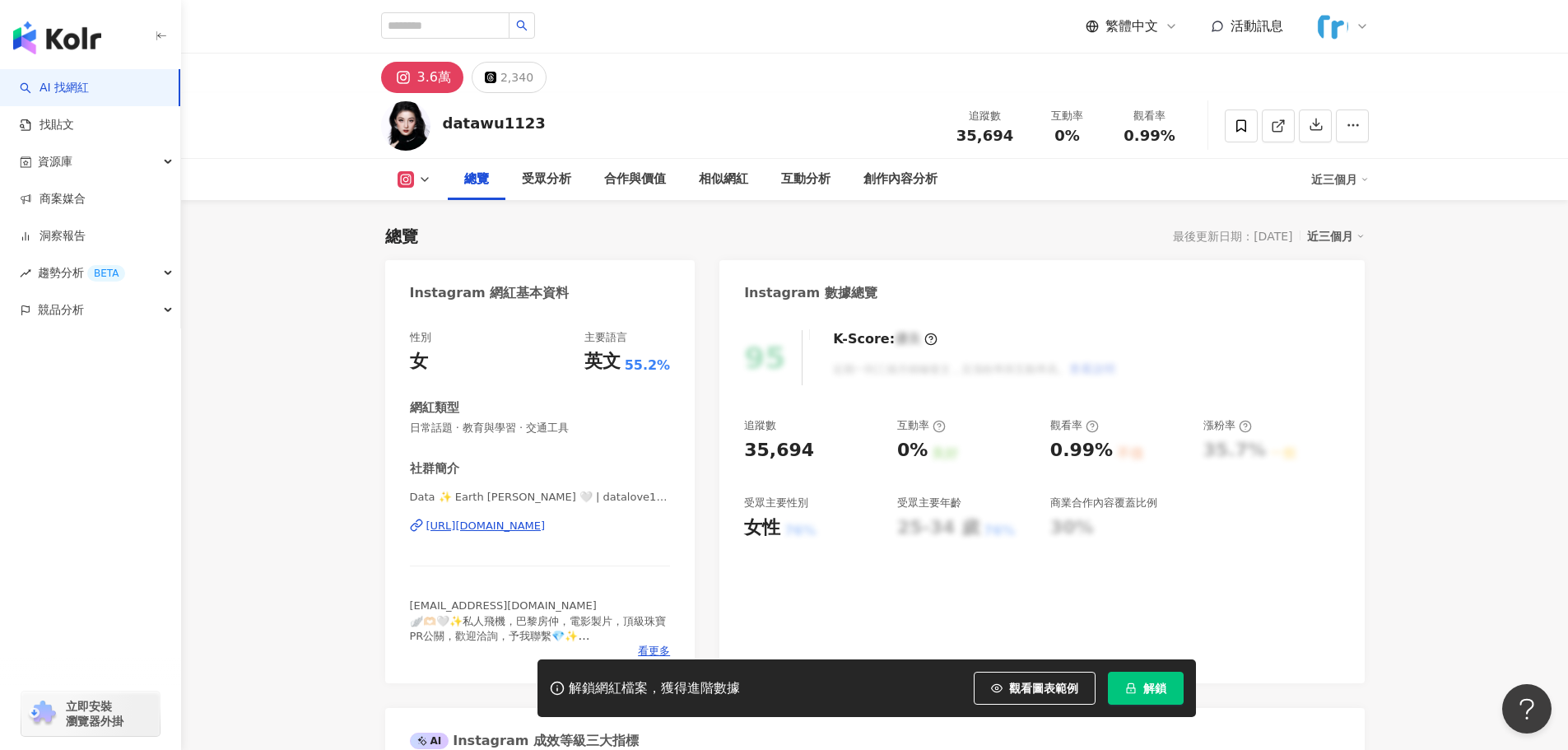
click at [546, 523] on div "https://www.instagram.com/datalove1123/" at bounding box center [486, 526] width 119 height 15
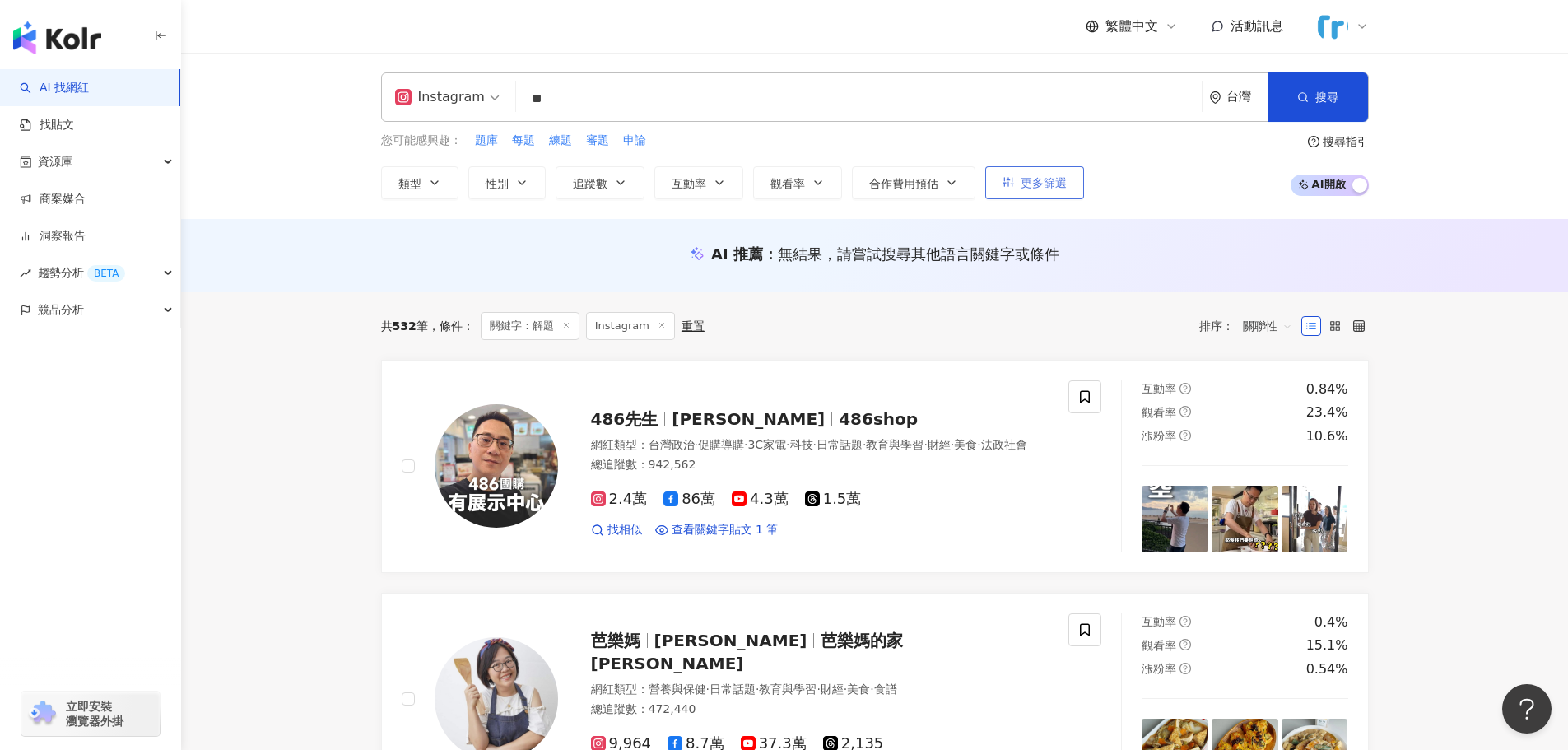
click at [1029, 184] on span "更多篩選" at bounding box center [1043, 182] width 46 height 13
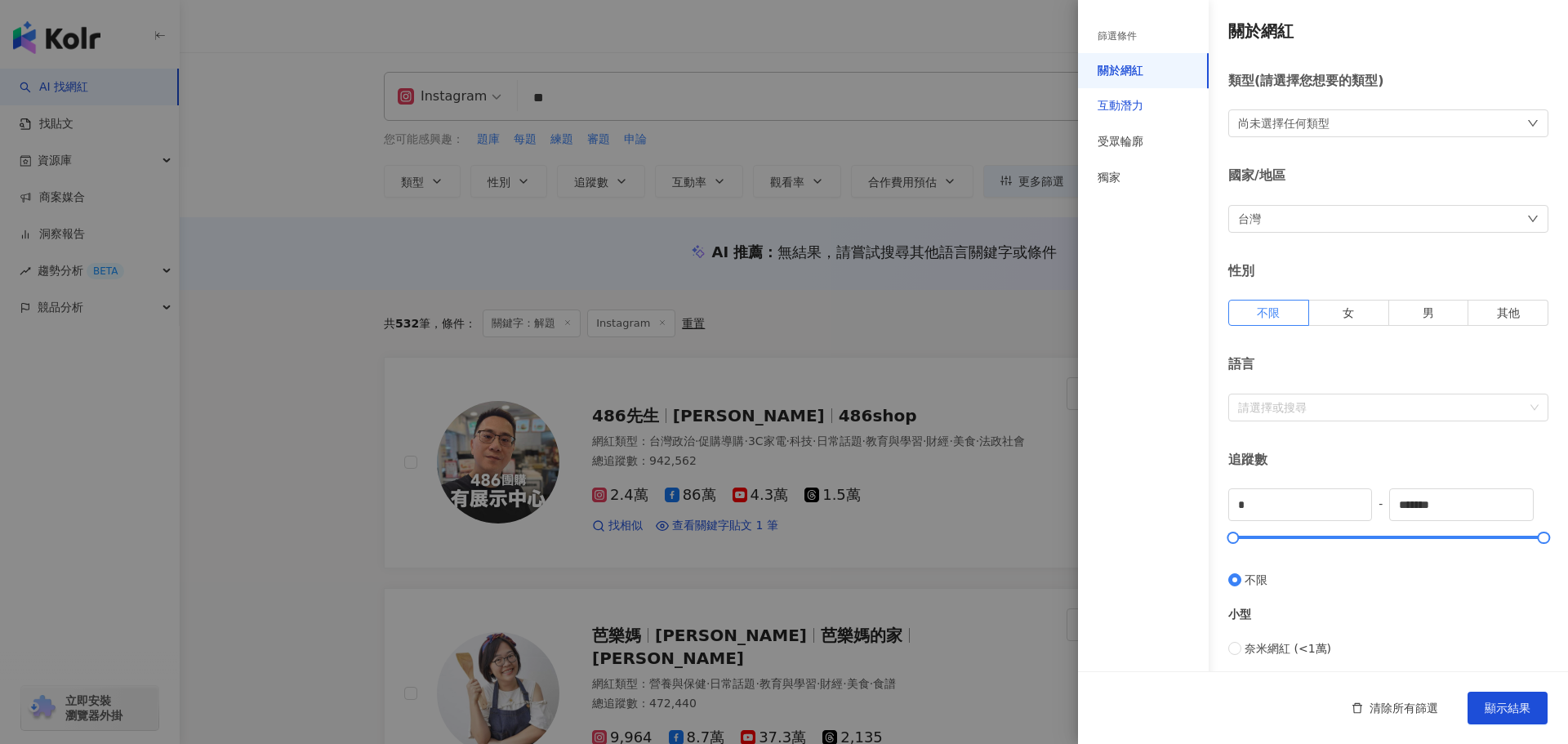
click at [1122, 109] on div "互動潛力" at bounding box center [1120, 106] width 46 height 17
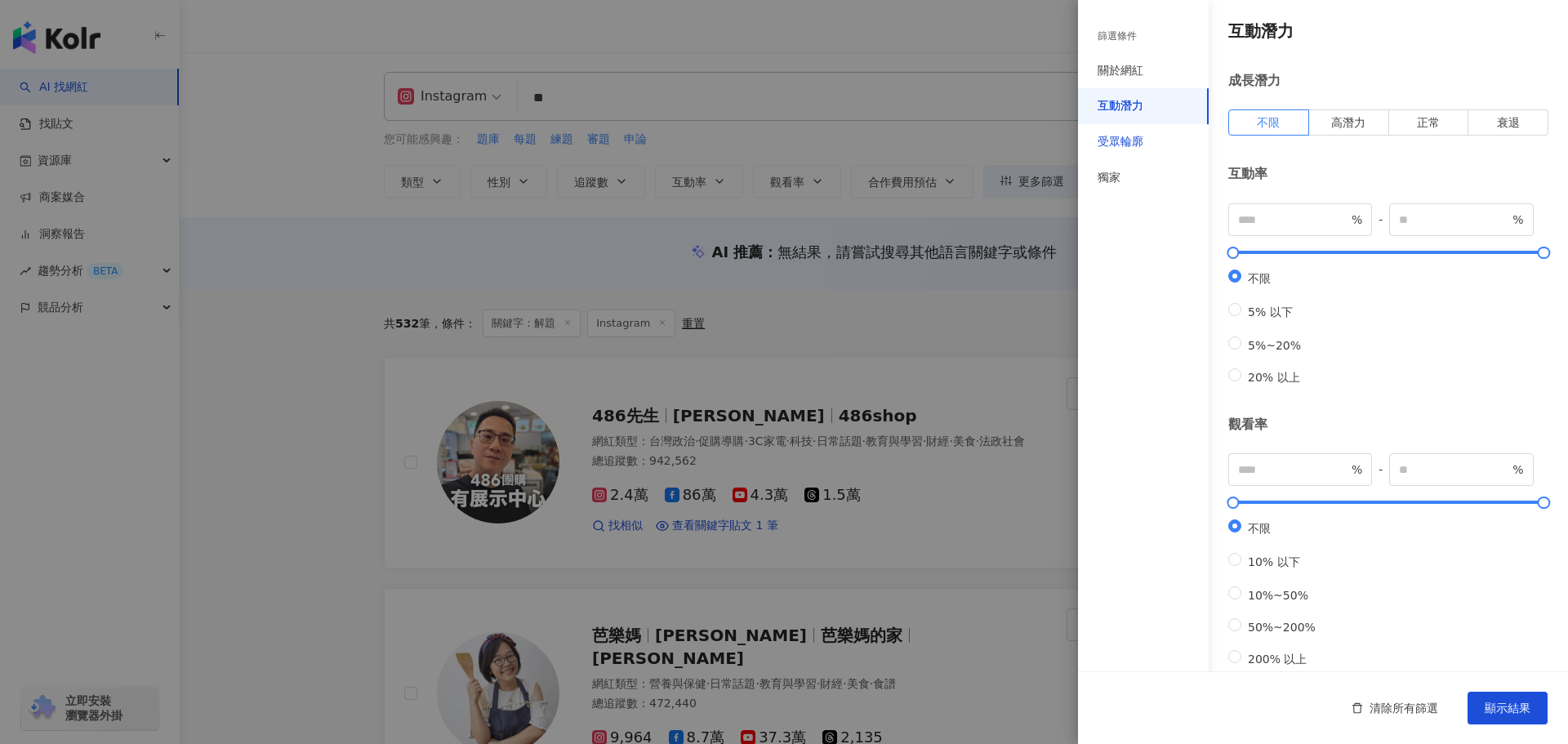
click at [1121, 141] on div "受眾輪廓" at bounding box center [1120, 142] width 46 height 17
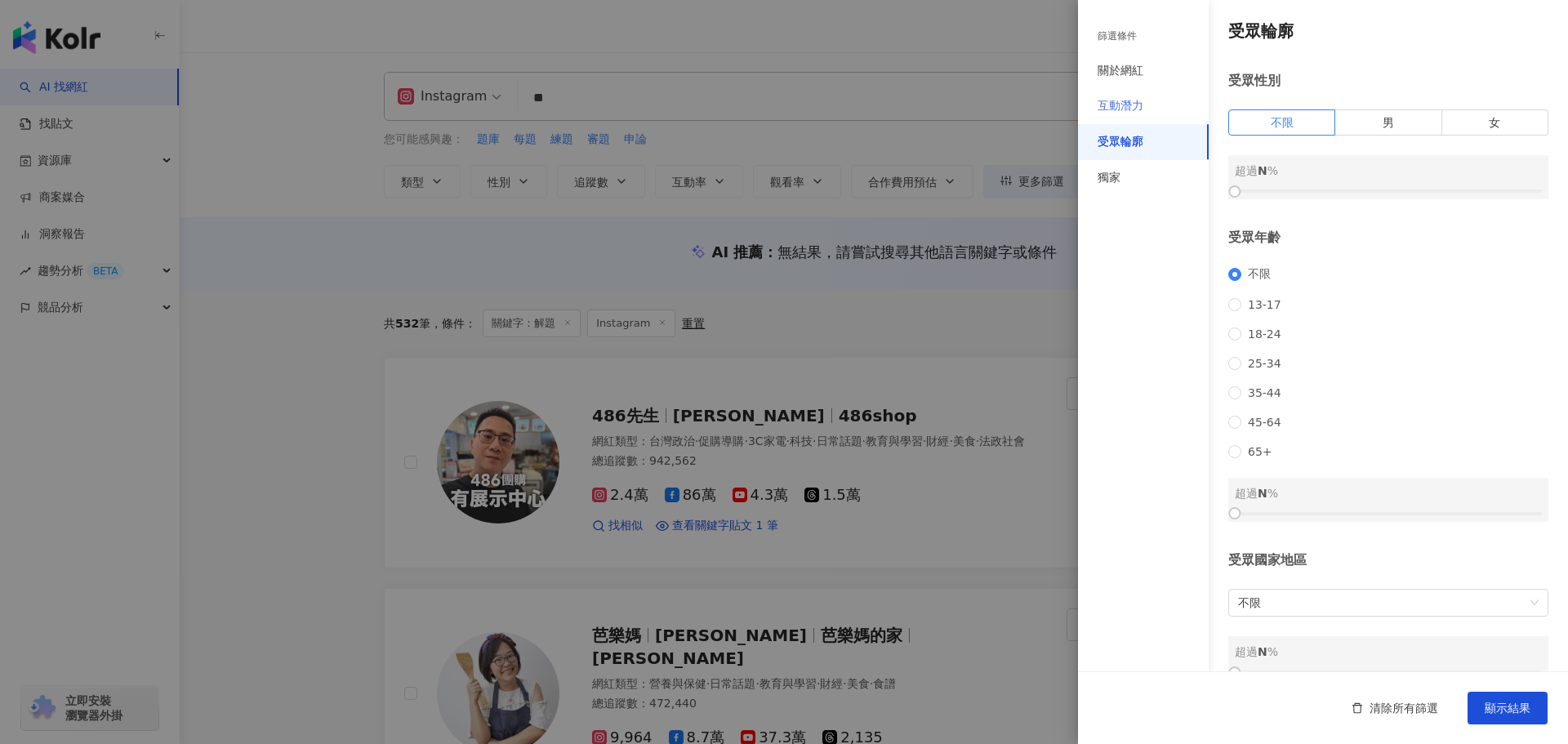
click at [1123, 119] on div "互動潛力" at bounding box center [1142, 106] width 130 height 36
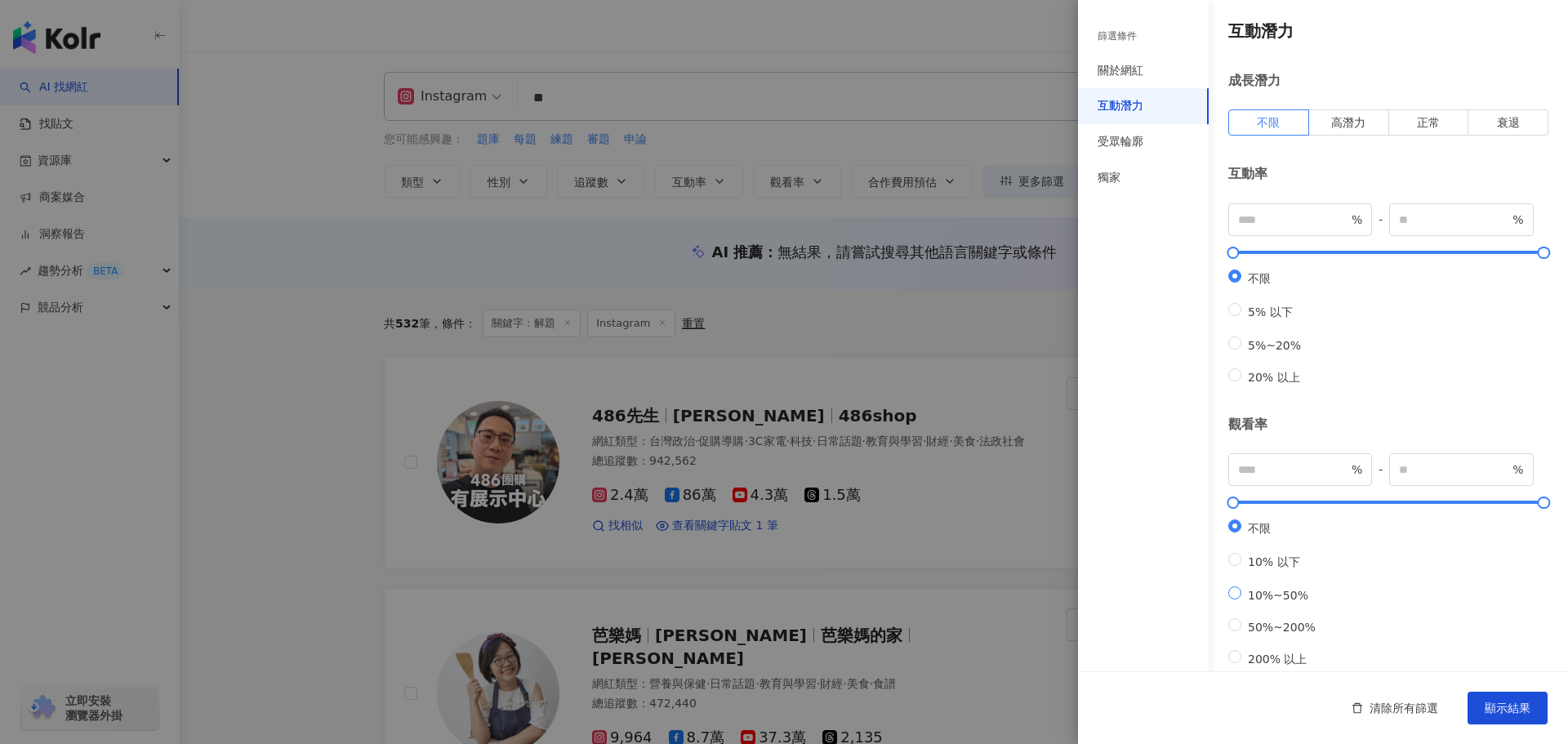
click at [1242, 601] on span "10%~50%" at bounding box center [1278, 594] width 74 height 13
type input "**"
click at [1118, 146] on div "受眾輪廓" at bounding box center [1120, 142] width 46 height 17
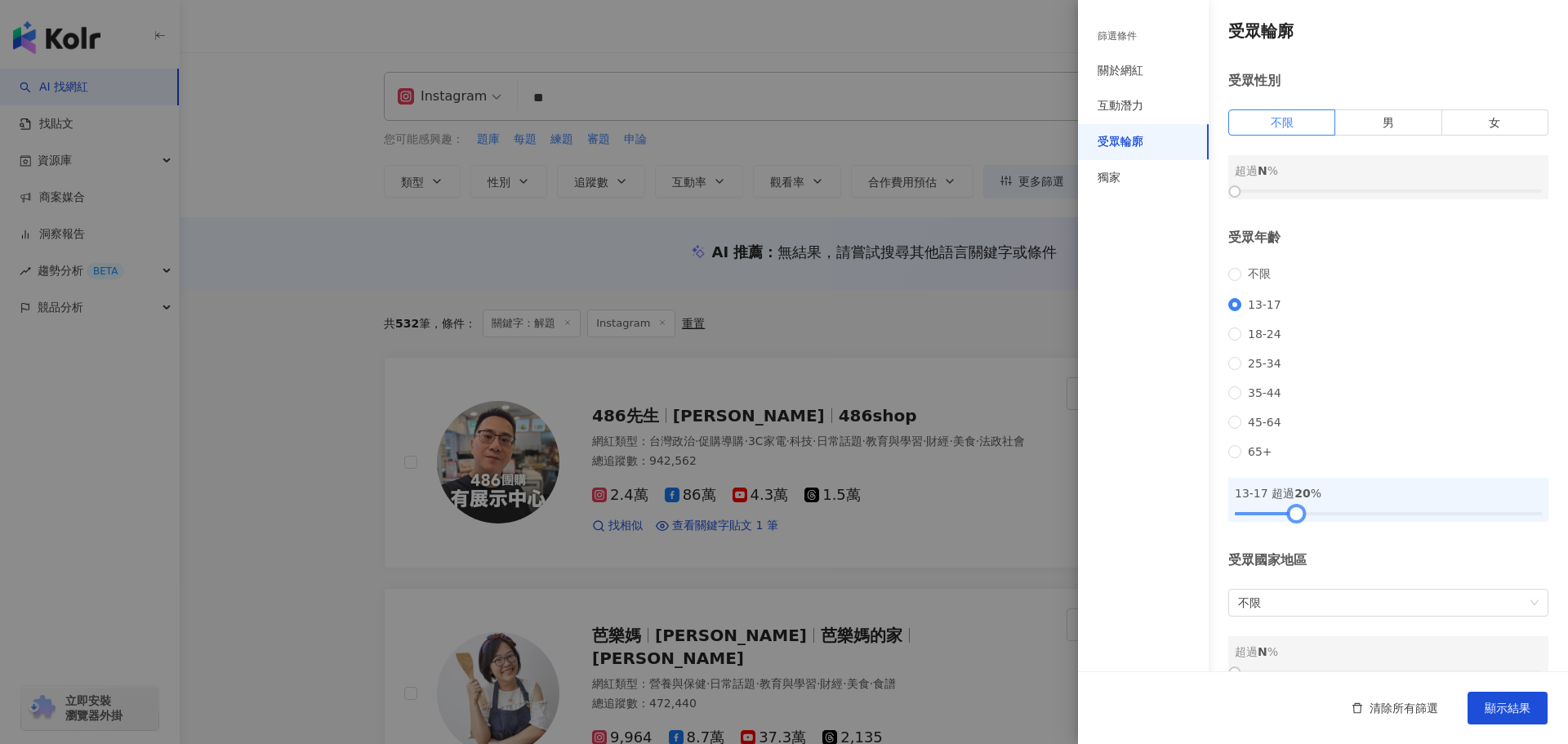
drag, startPoint x: 1238, startPoint y: 539, endPoint x: 1297, endPoint y: 535, distance: 59.1
click at [1297, 518] on div at bounding box center [1296, 513] width 9 height 9
click at [1494, 704] on span "顯示結果" at bounding box center [1507, 707] width 46 height 13
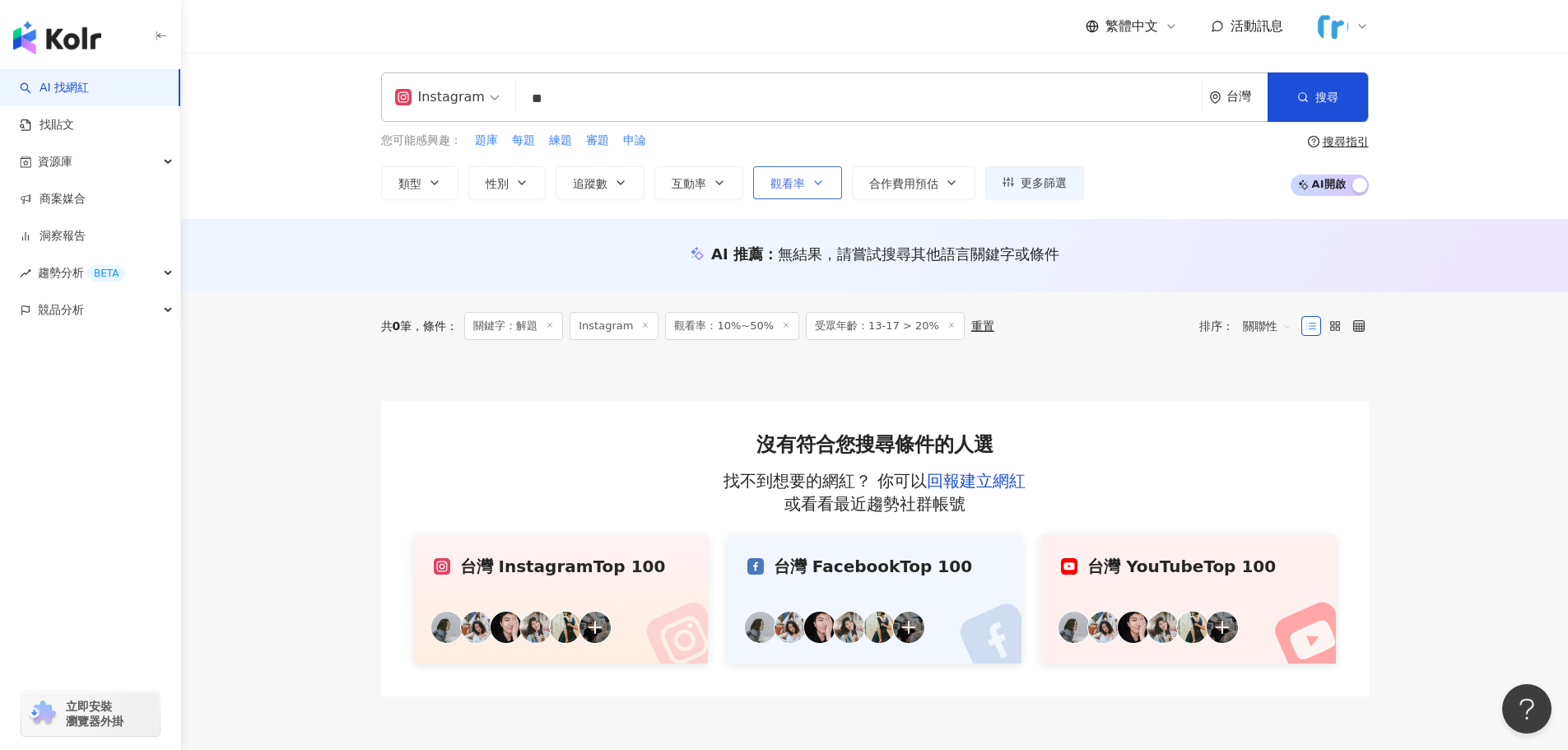
click at [793, 188] on span "觀看率" at bounding box center [787, 183] width 34 height 13
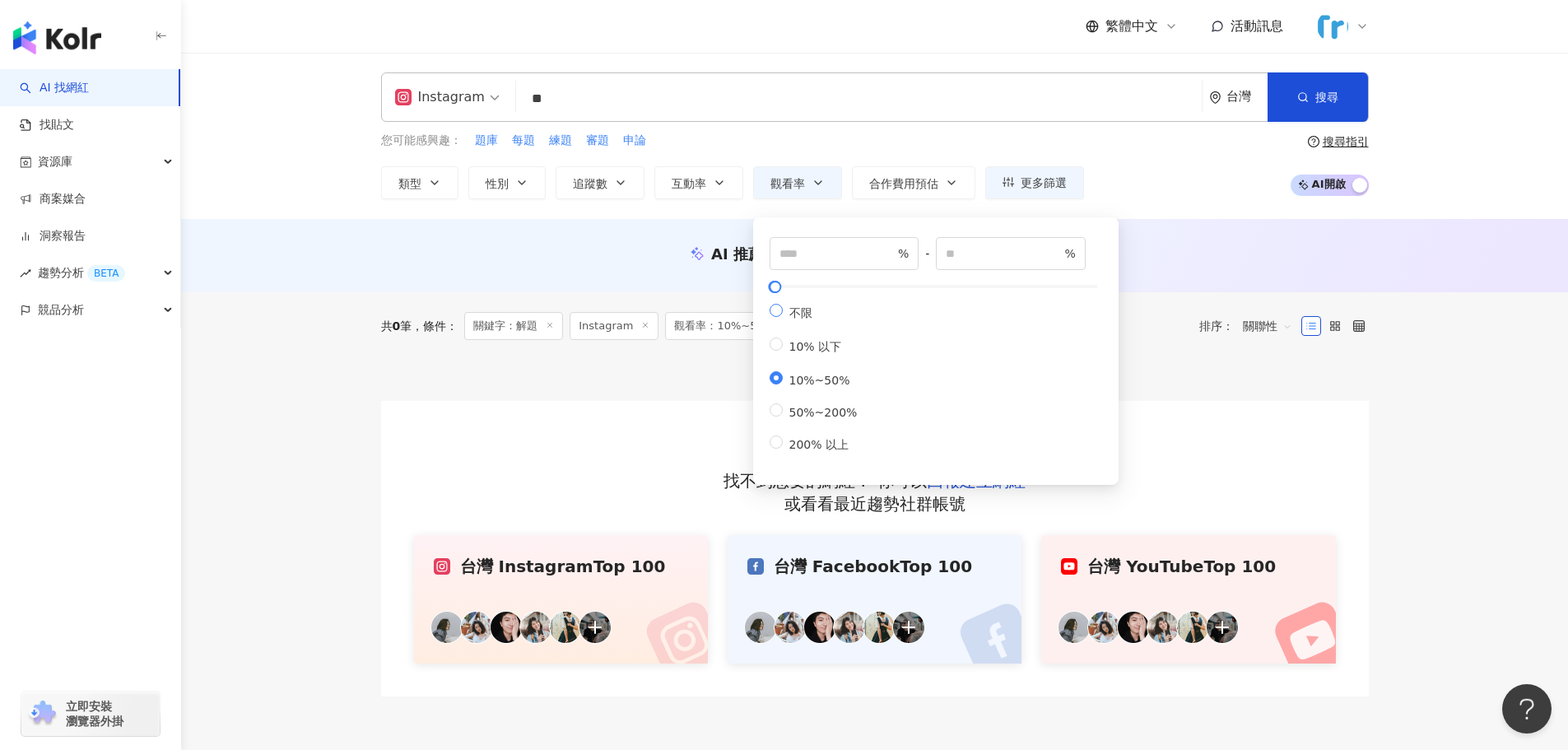
click at [804, 319] on span "不限" at bounding box center [800, 312] width 36 height 13
click at [804, 353] on span "10% 以下" at bounding box center [815, 346] width 66 height 13
type input "**"
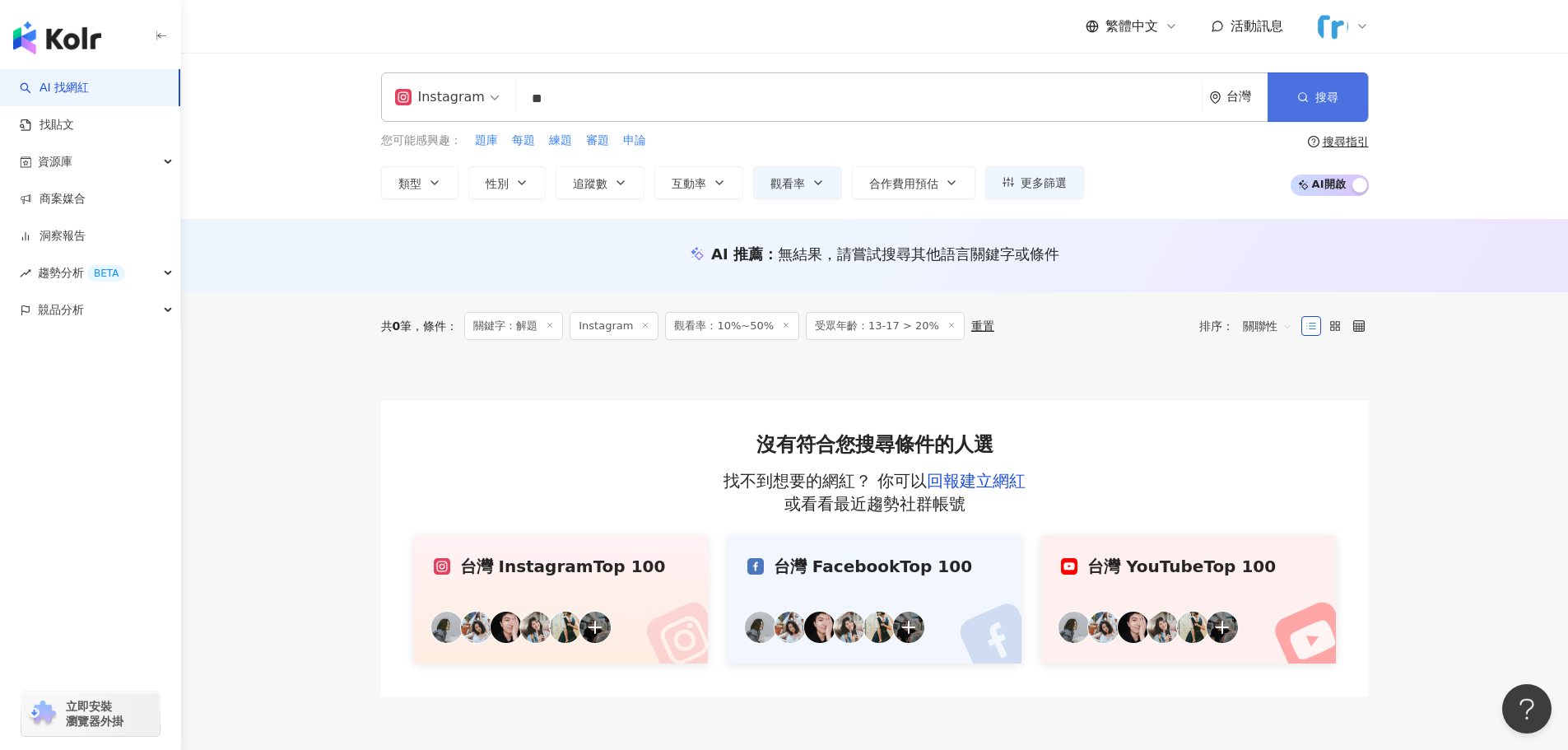
click at [1304, 100] on circle "button" at bounding box center [1302, 97] width 8 height 8
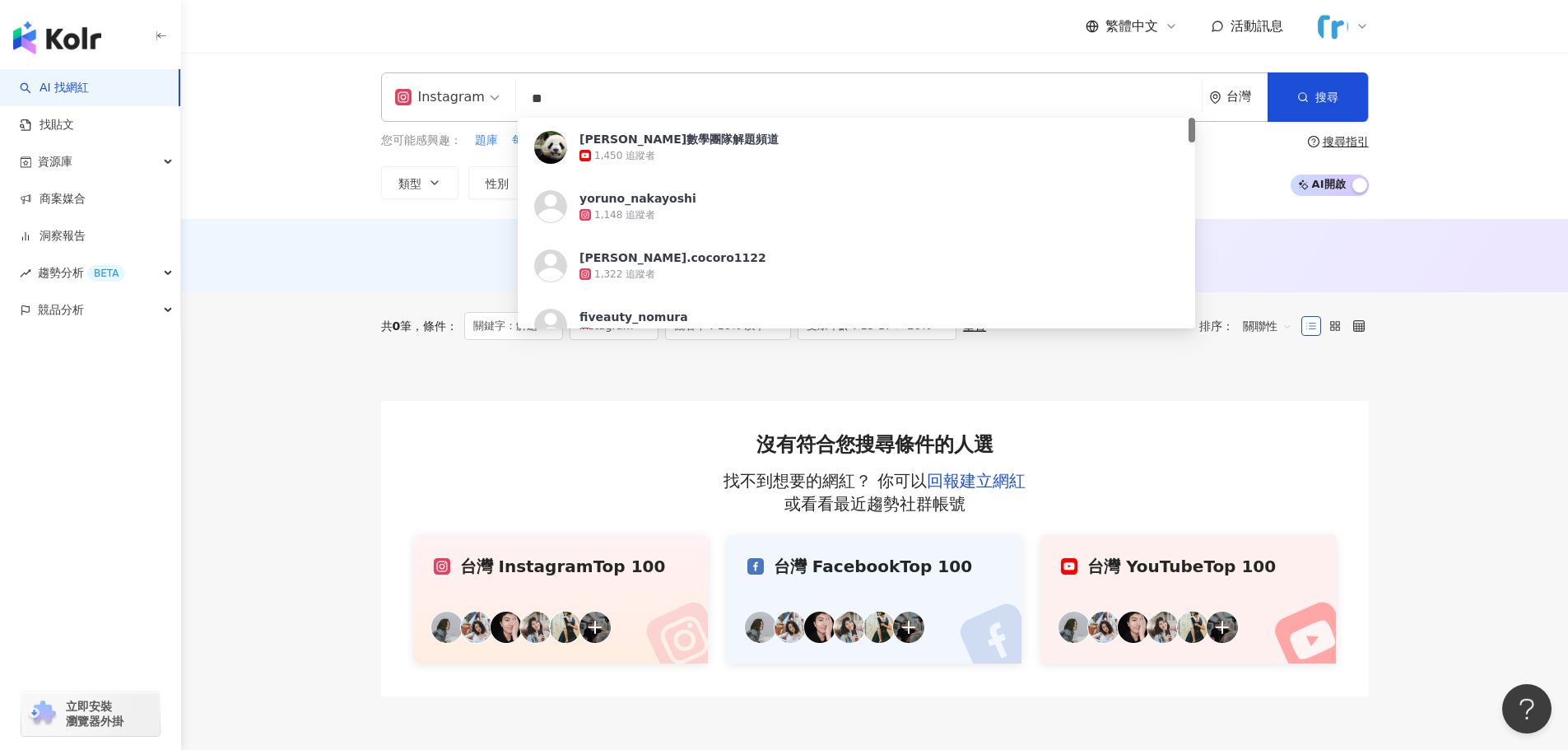
drag, startPoint x: 603, startPoint y: 101, endPoint x: 271, endPoint y: 73, distance: 333.2
click at [271, 73] on div "Instagram ** 台灣 搜尋 18699318-f4ca-4bc9-b52a-dad275a326fe 宗勇數學團隊解題頻道 1,450 追蹤者 yo…" at bounding box center [875, 136] width 1387 height 166
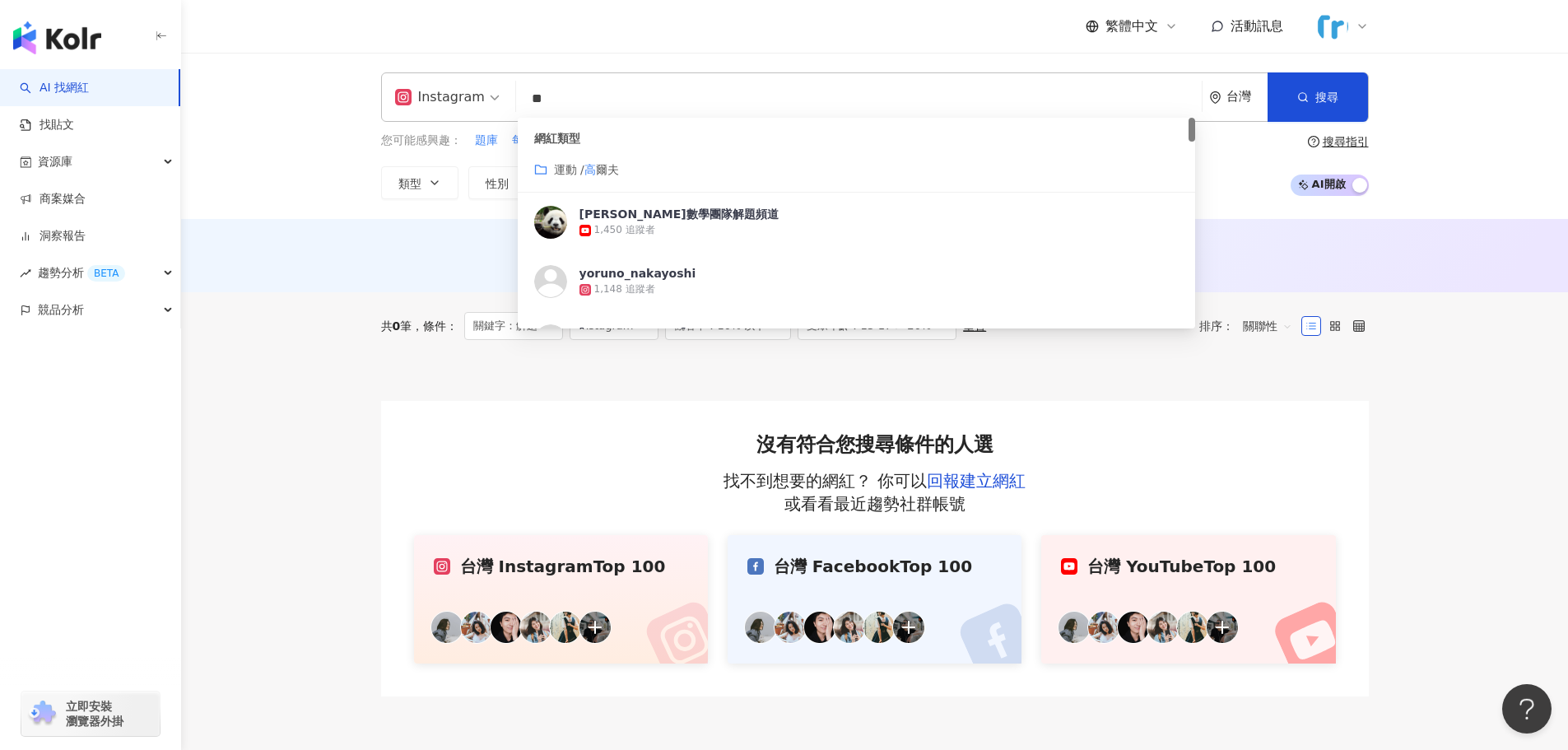
type input "*"
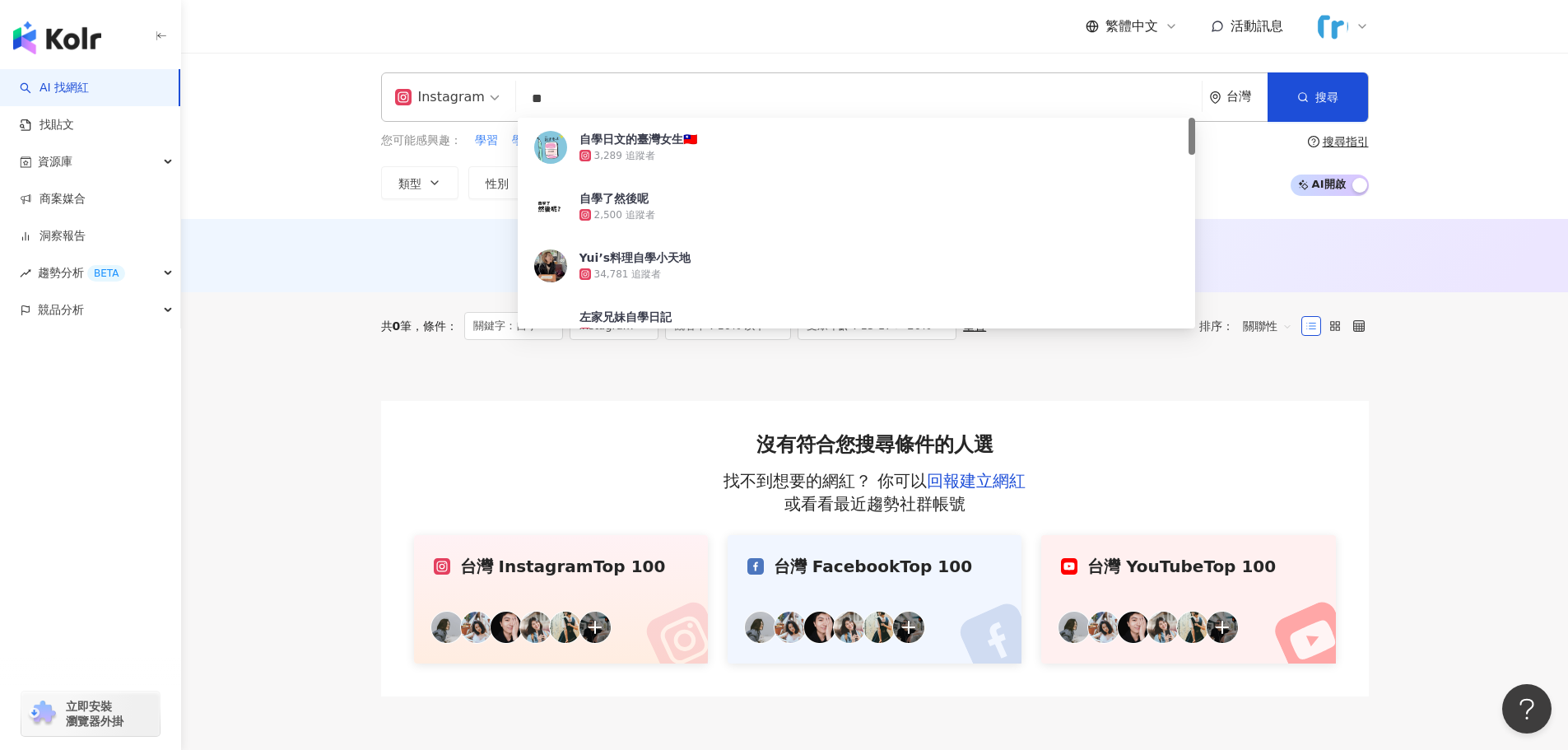
type input "*"
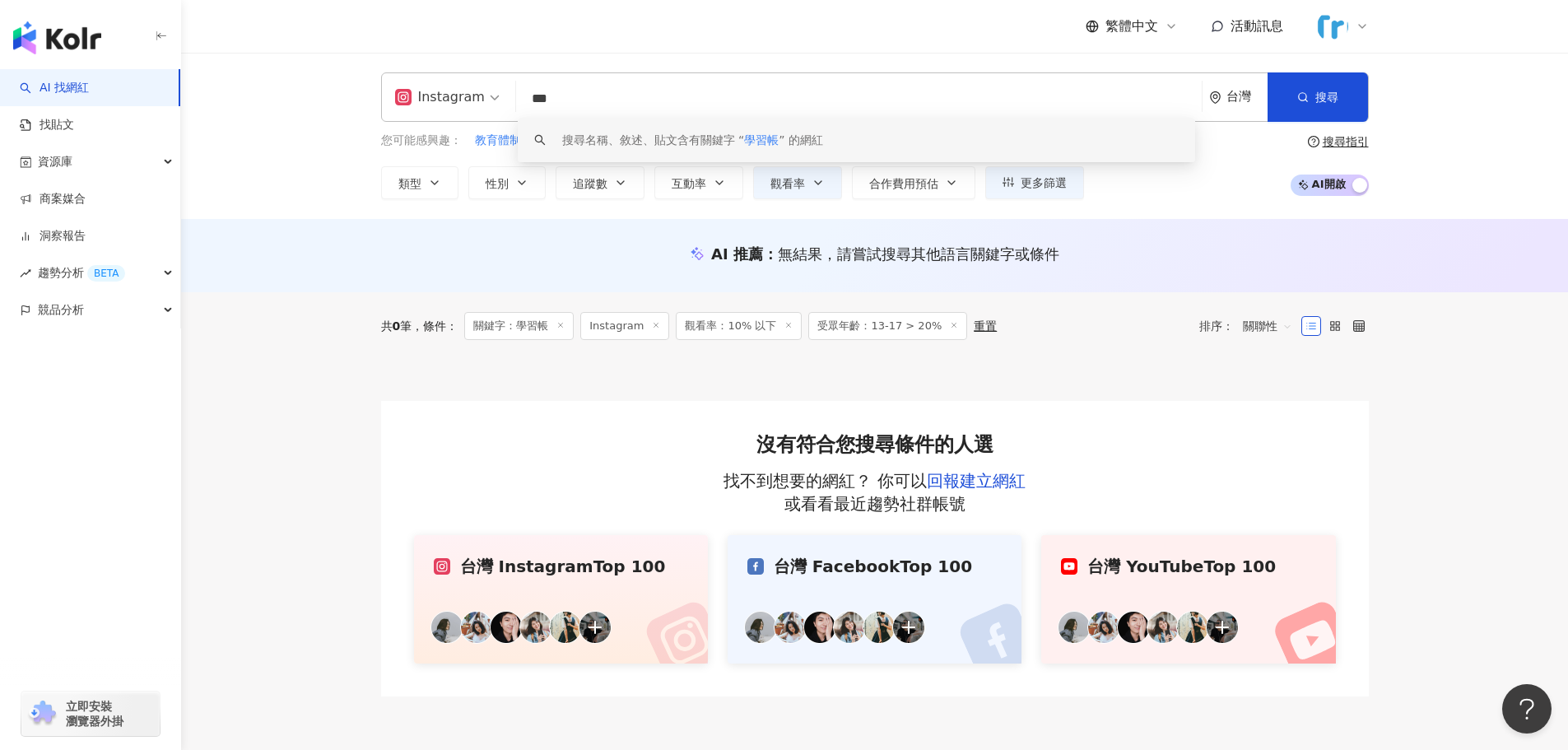
drag, startPoint x: 580, startPoint y: 92, endPoint x: 464, endPoint y: 70, distance: 118.1
click at [456, 83] on div "Instagram *** 台灣 搜尋 keyword 搜尋名稱、敘述、貼文含有關鍵字 “ 學習帳 ” 的網紅" at bounding box center [875, 97] width 988 height 49
drag, startPoint x: 554, startPoint y: 101, endPoint x: 375, endPoint y: 89, distance: 179.4
click at [381, 92] on div "Instagram **** 台灣 搜尋 keyword 搜尋名稱、敘述、貼文含有關鍵字 “ 高中備考 ” 的網紅" at bounding box center [875, 97] width 988 height 49
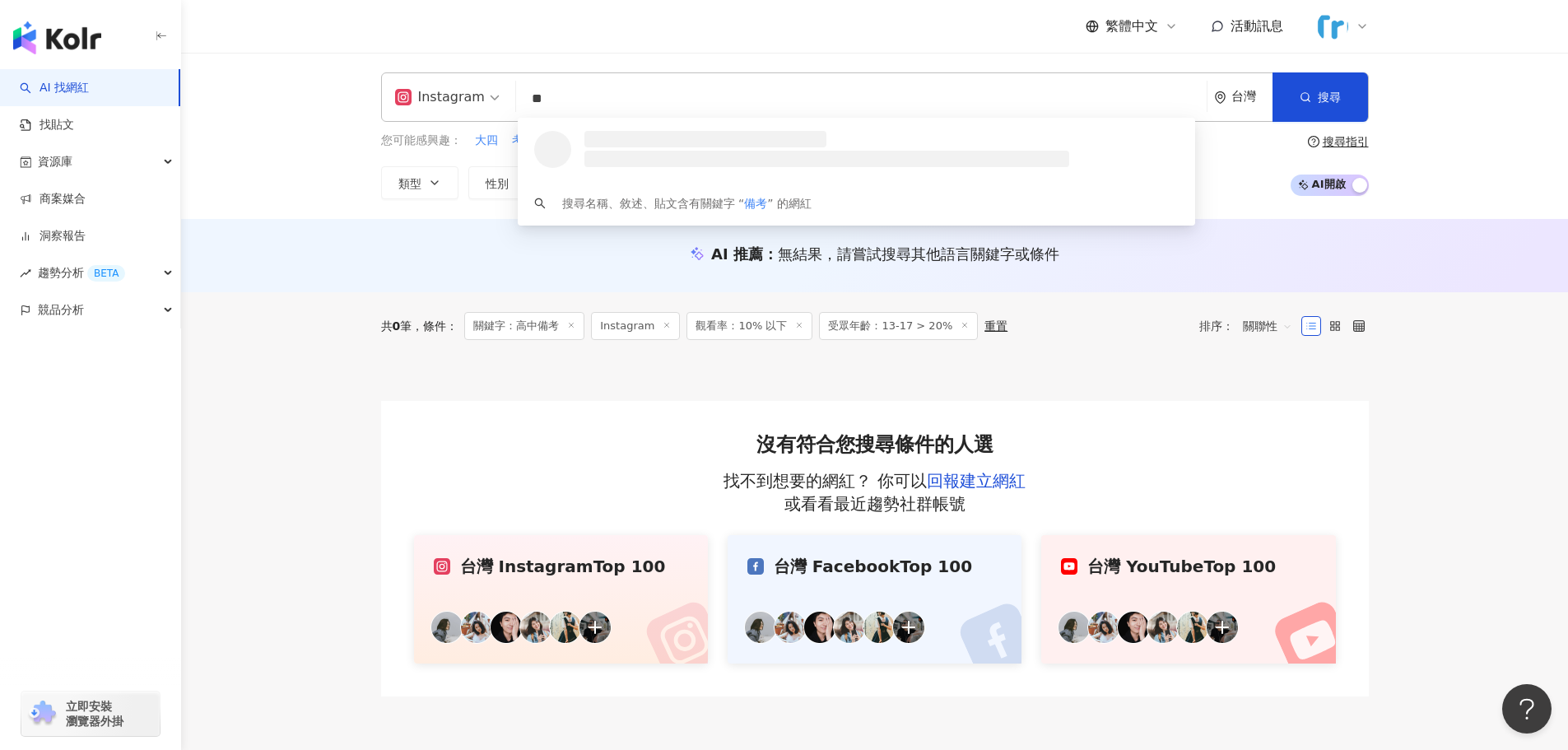
type input "*"
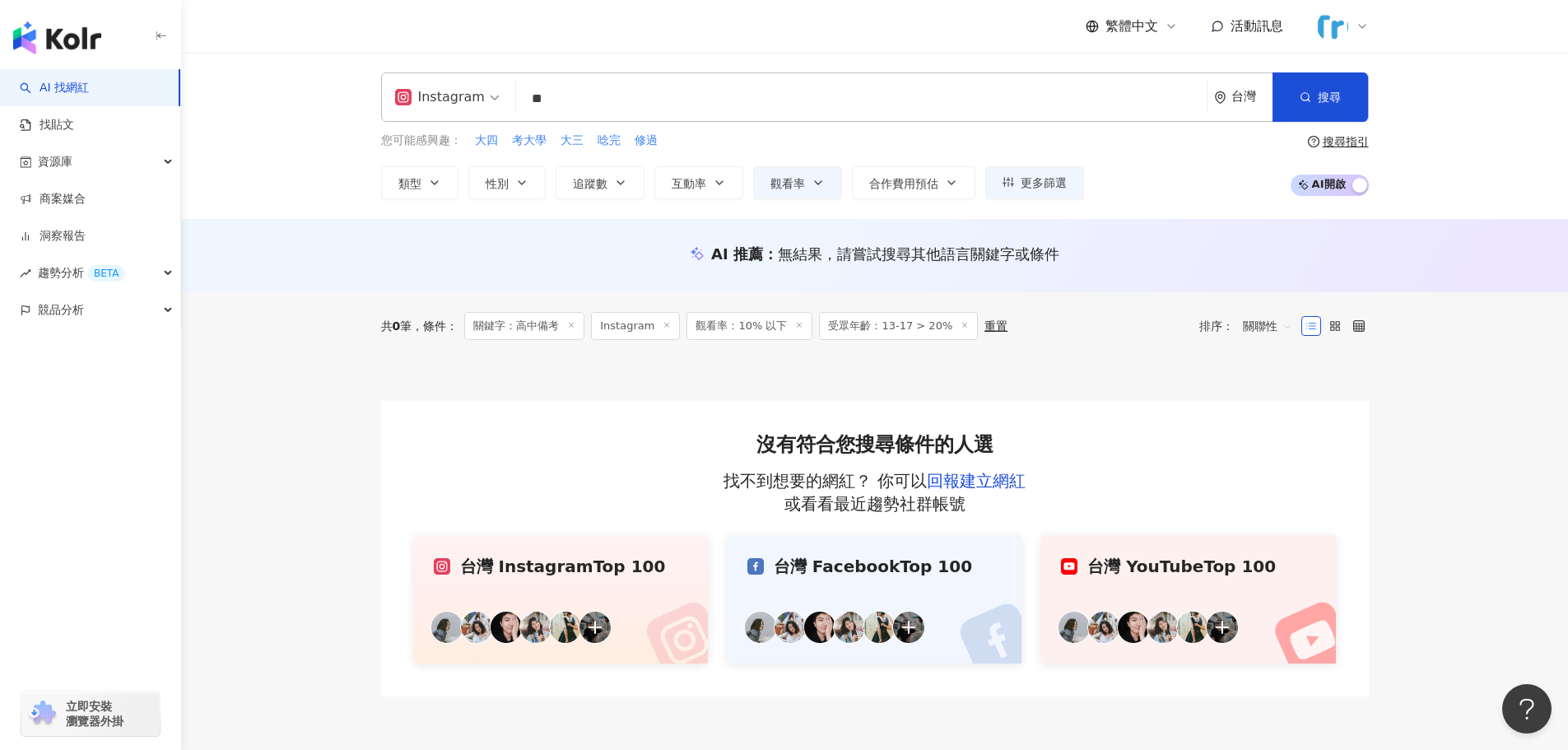
type input "*"
type input "*****"
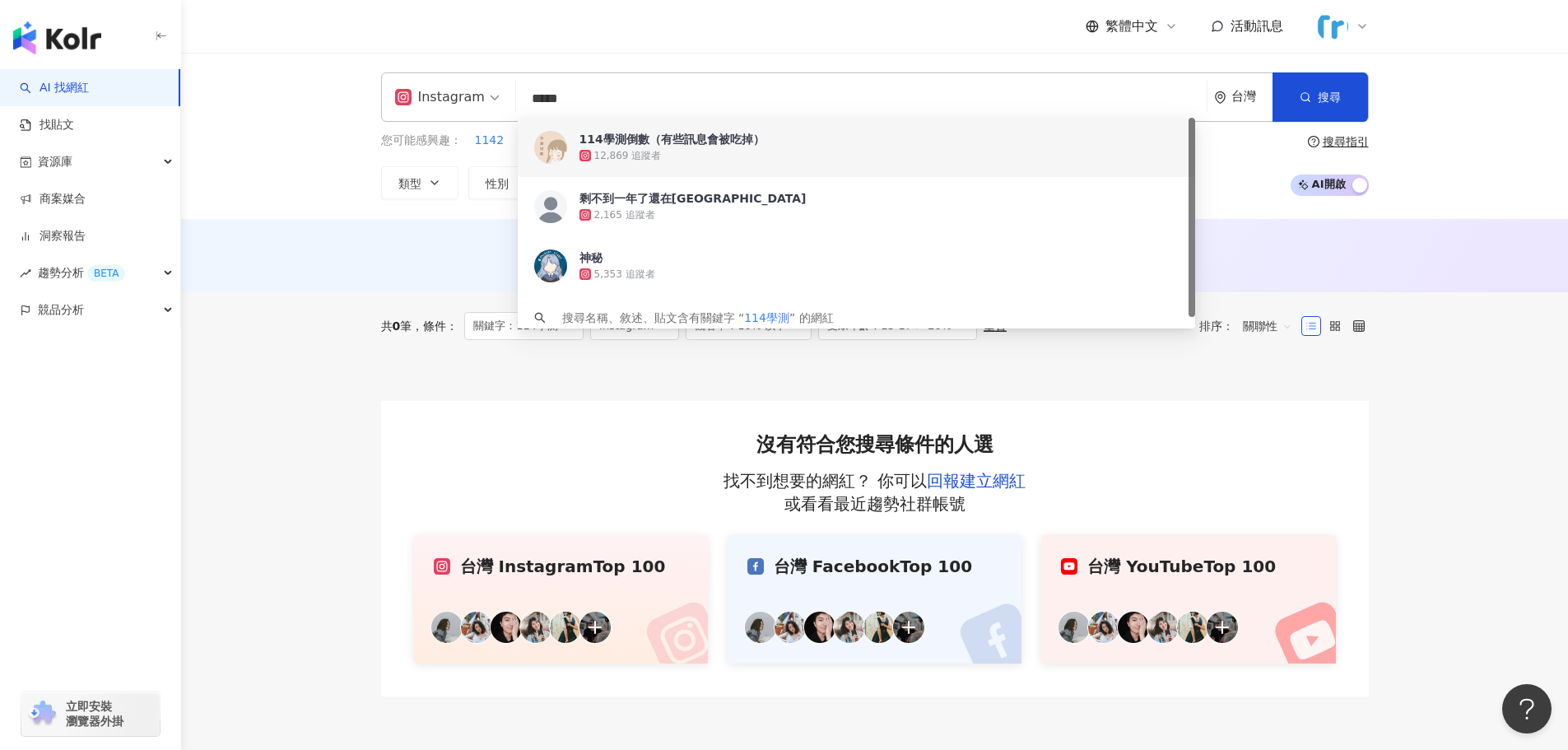
click at [751, 151] on div "12,869 追蹤者" at bounding box center [879, 155] width 599 height 17
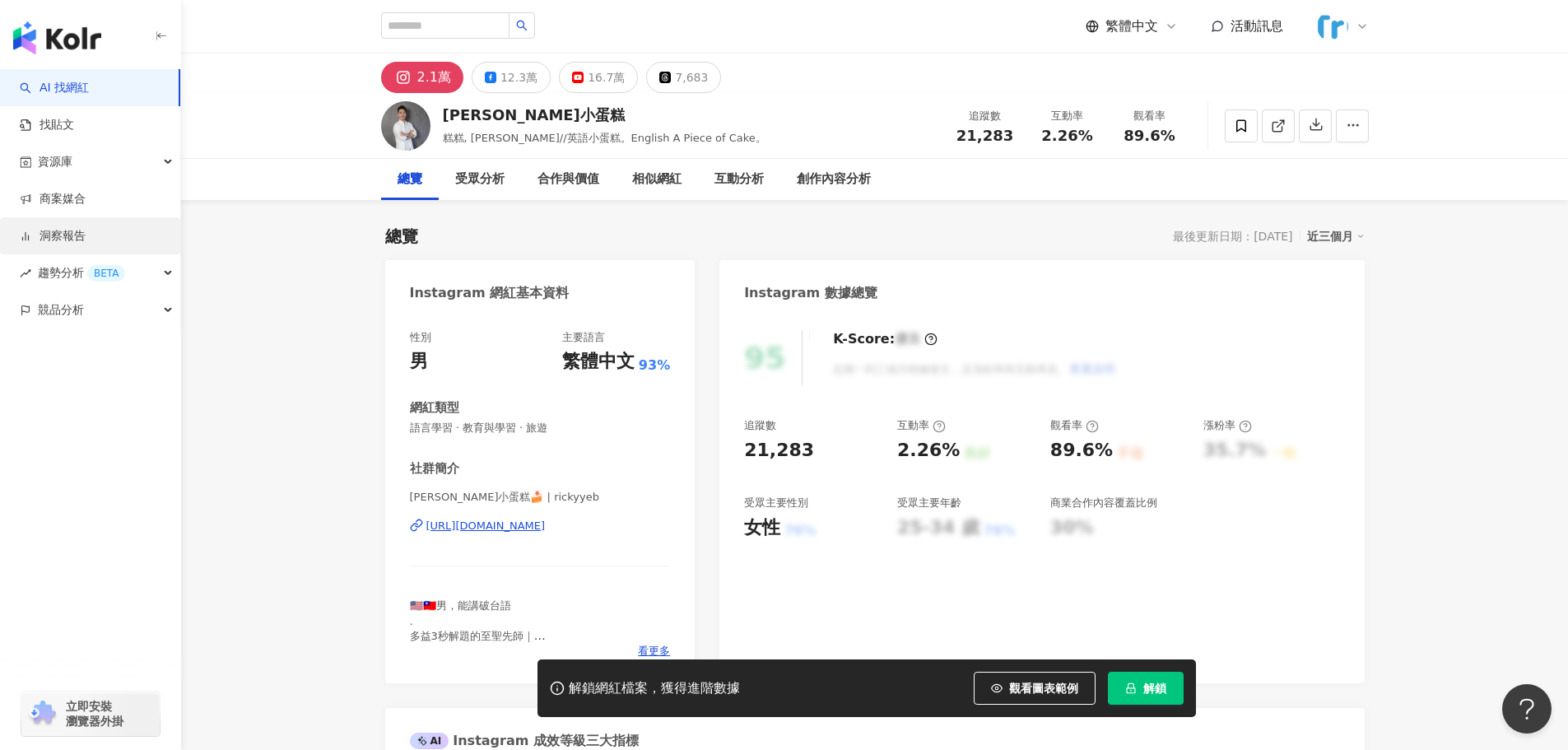
click at [81, 238] on link "洞察報告" at bounding box center [52, 236] width 66 height 17
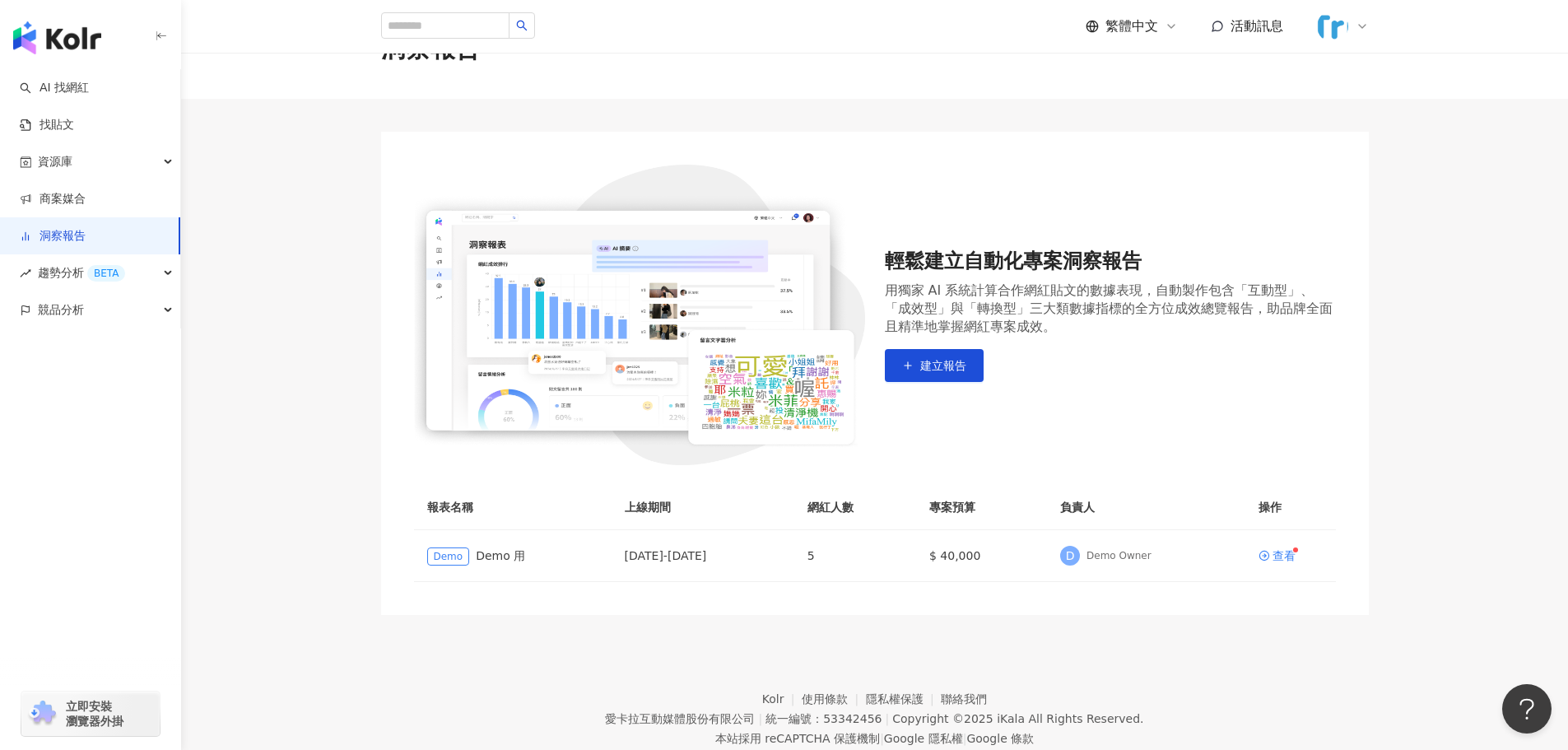
scroll to position [102, 0]
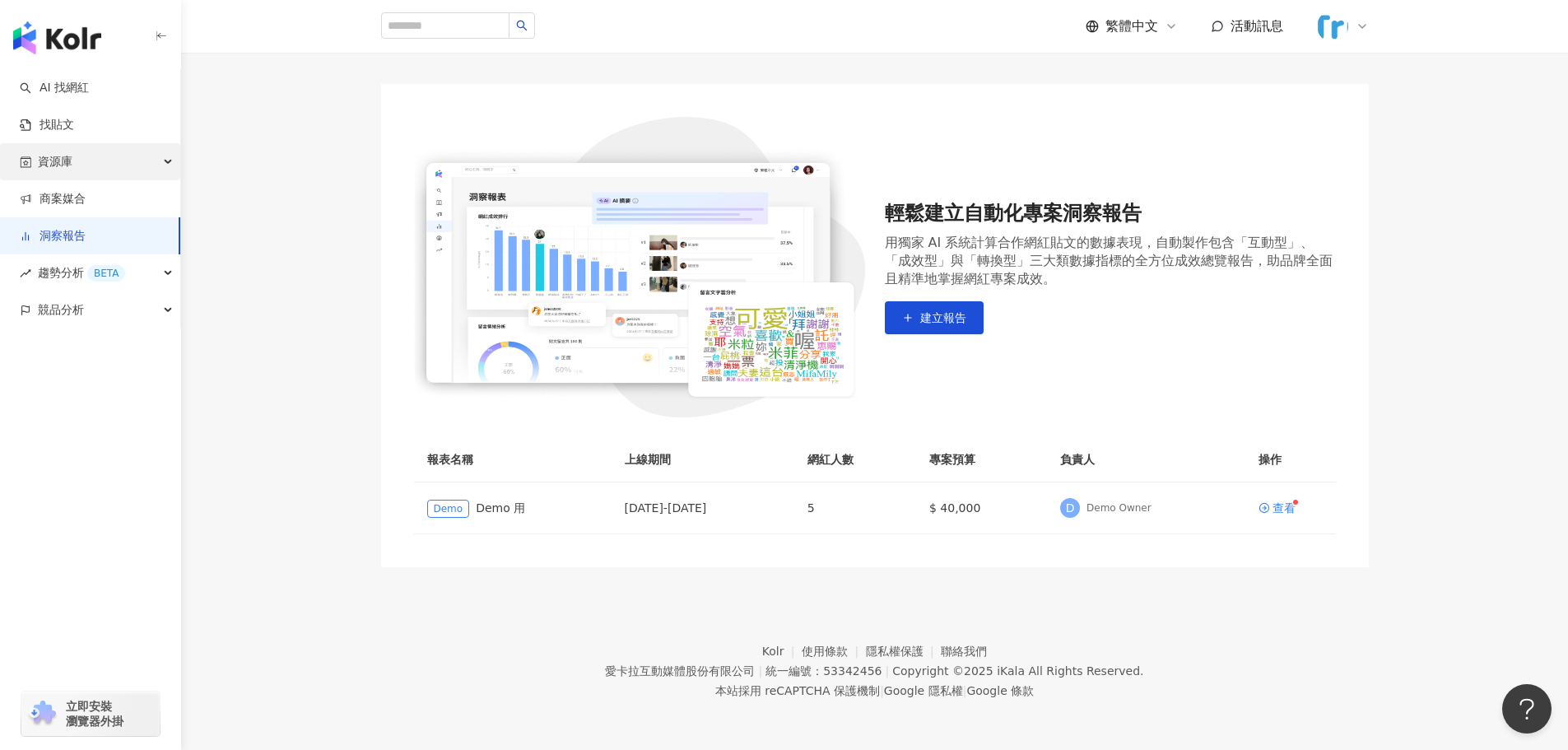
click at [40, 165] on span "資源庫" at bounding box center [55, 162] width 34 height 37
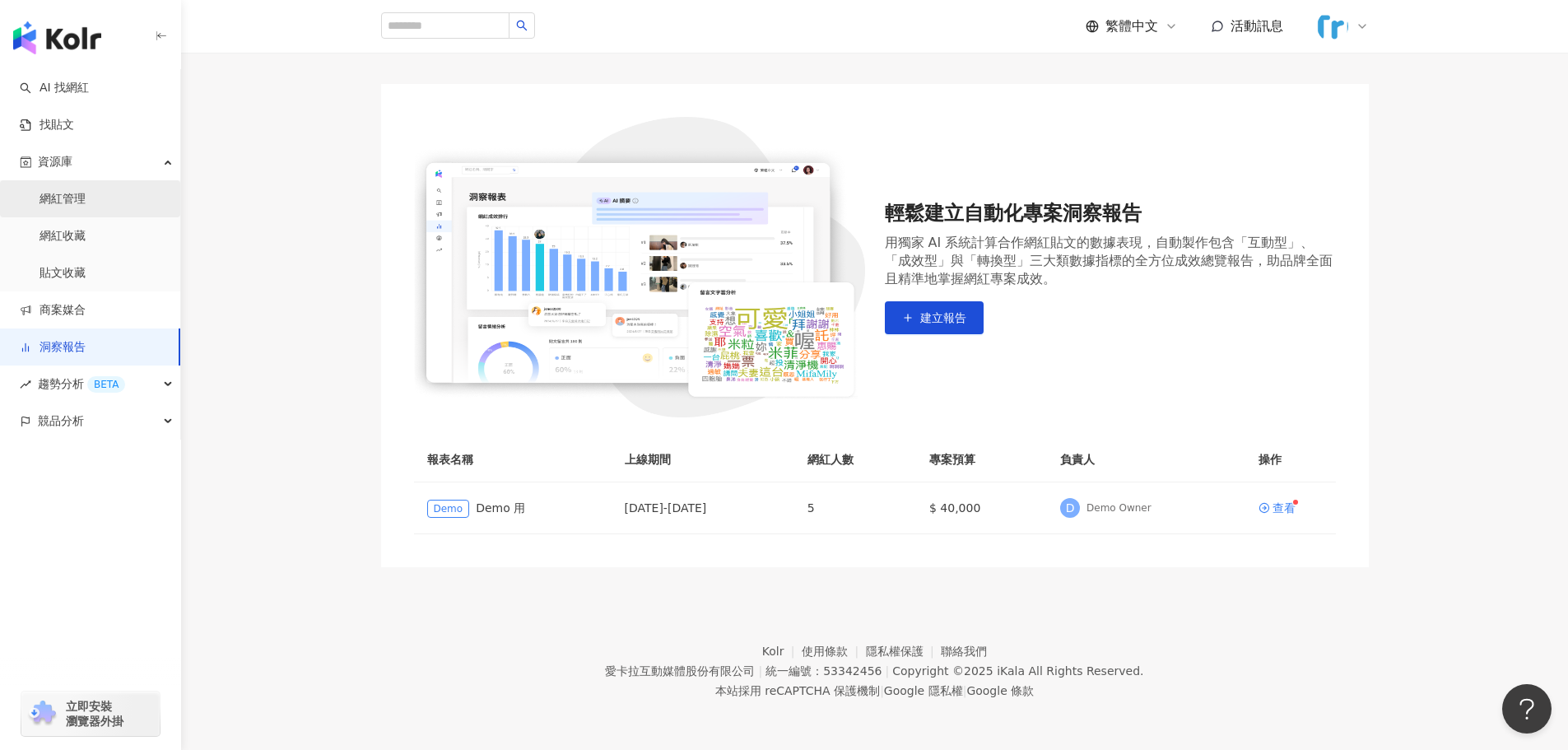
click at [62, 207] on link "網紅管理" at bounding box center [62, 199] width 46 height 17
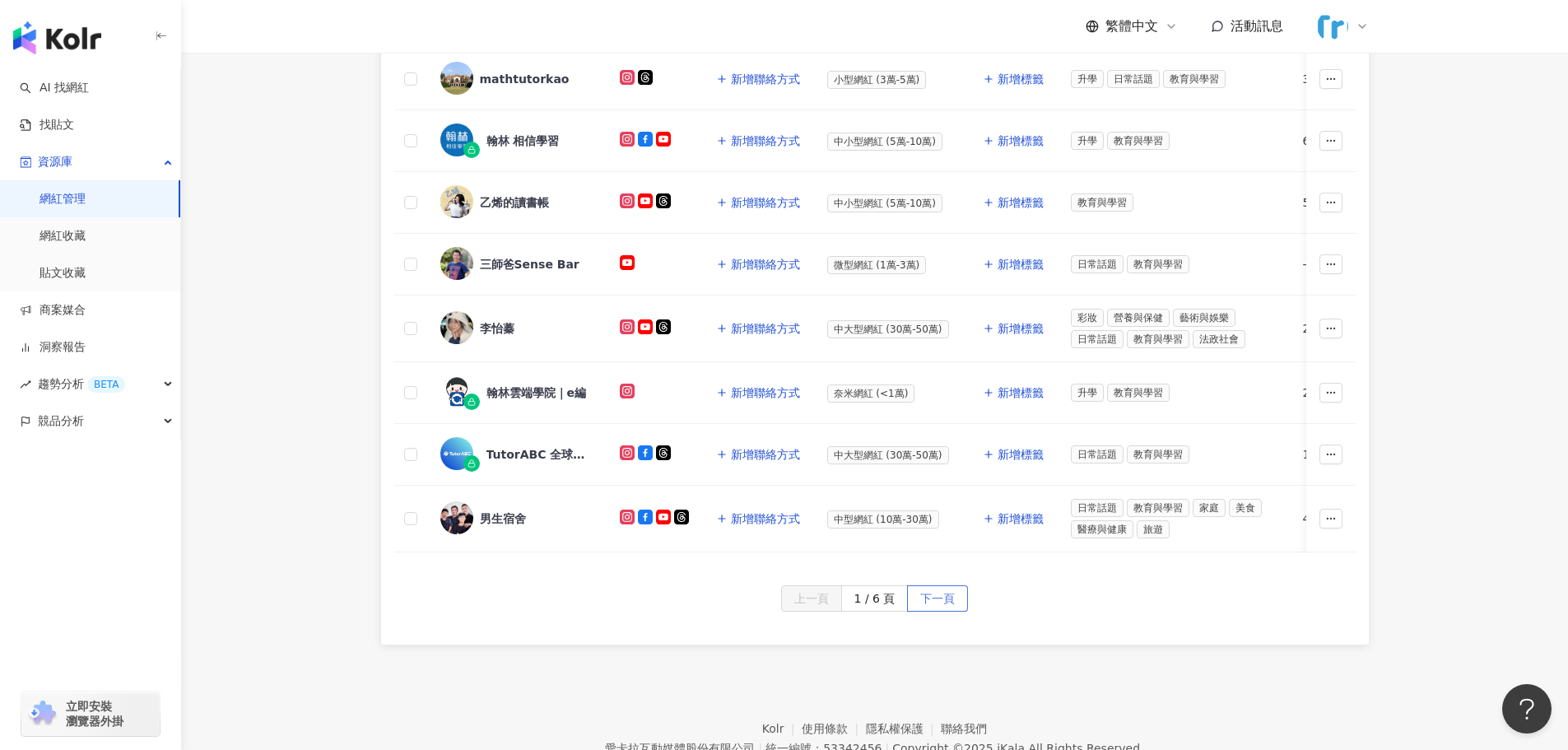
click at [947, 611] on span "下一頁" at bounding box center [937, 598] width 34 height 26
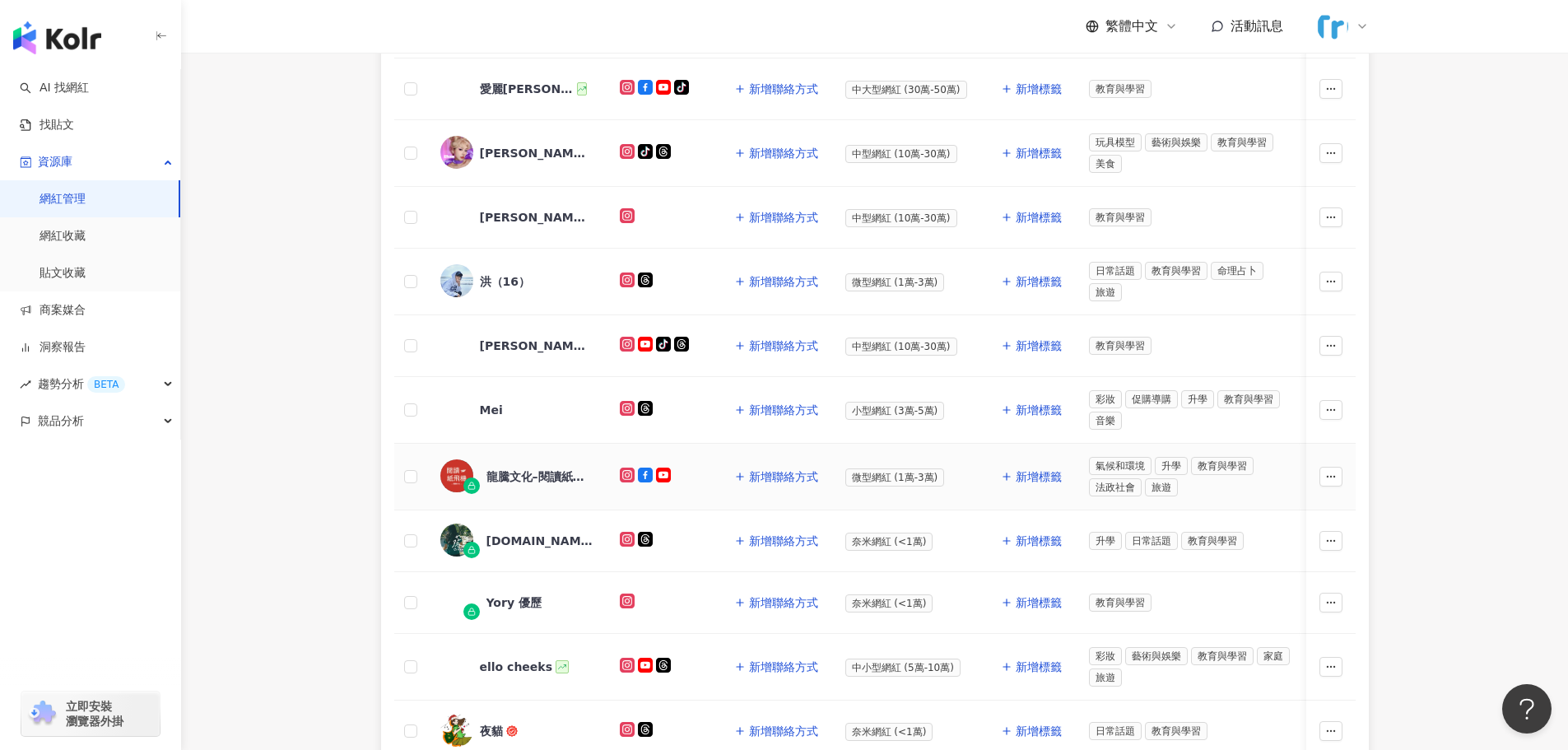
scroll to position [658, 0]
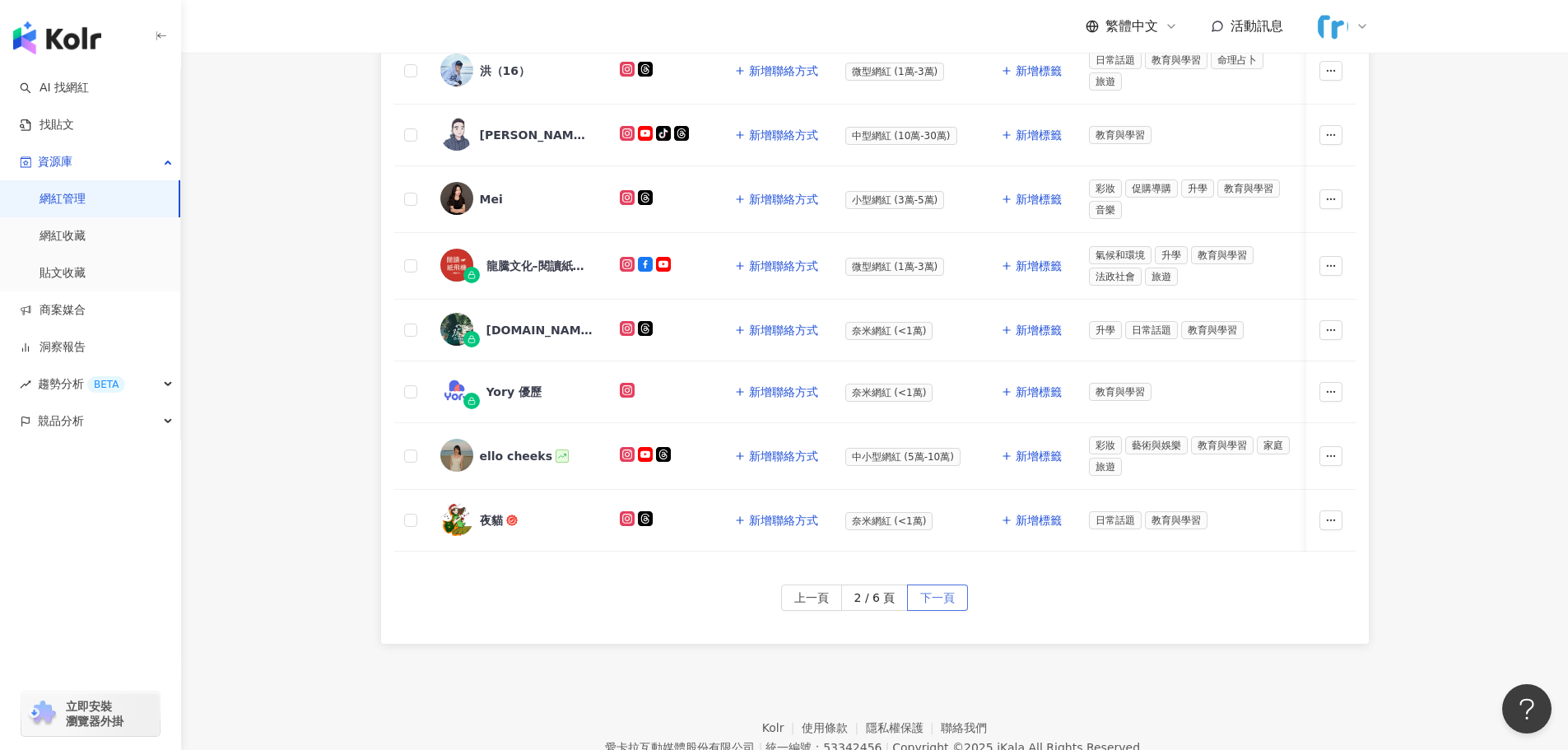
click at [931, 611] on span "下一頁" at bounding box center [937, 598] width 34 height 26
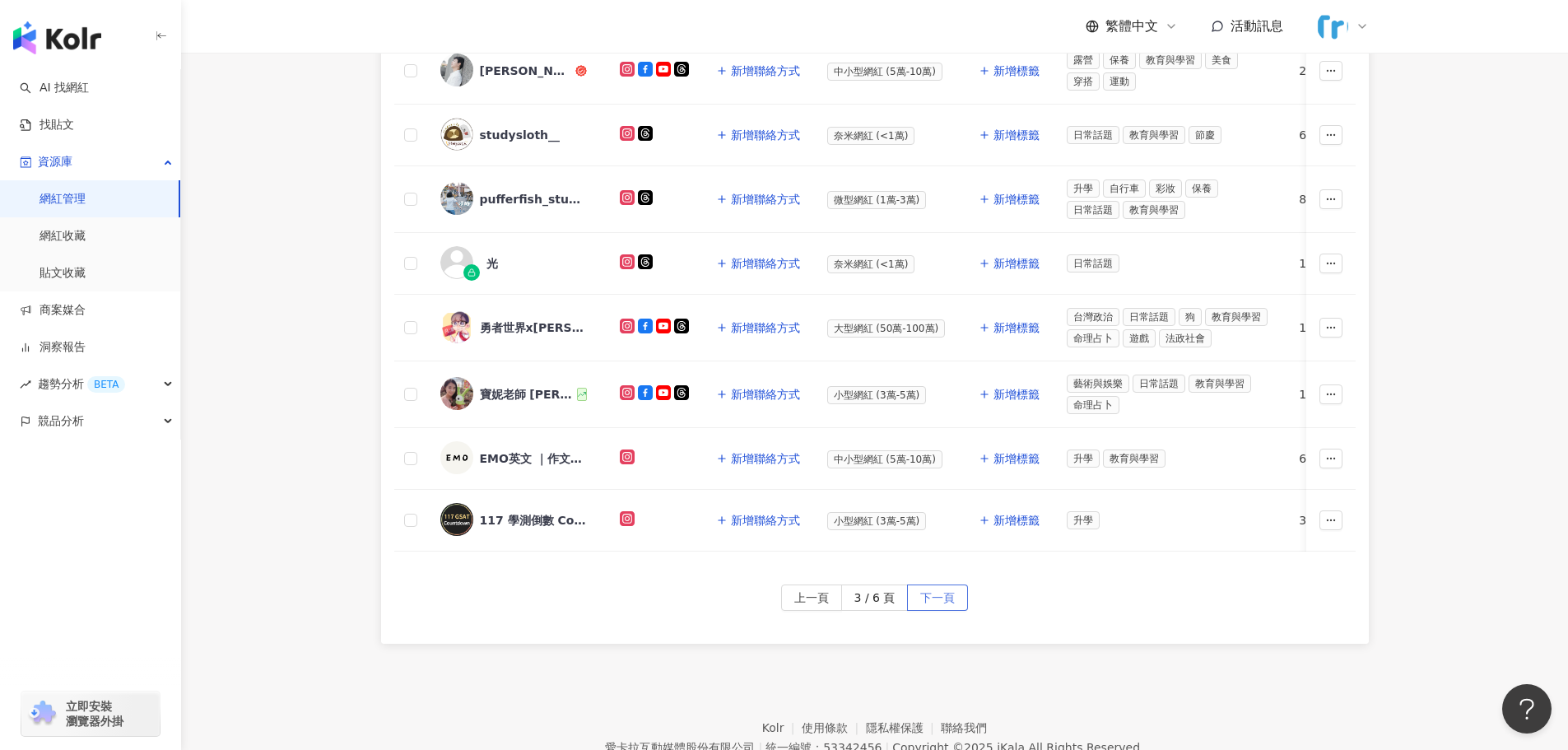
click at [931, 611] on span "下一頁" at bounding box center [937, 598] width 34 height 26
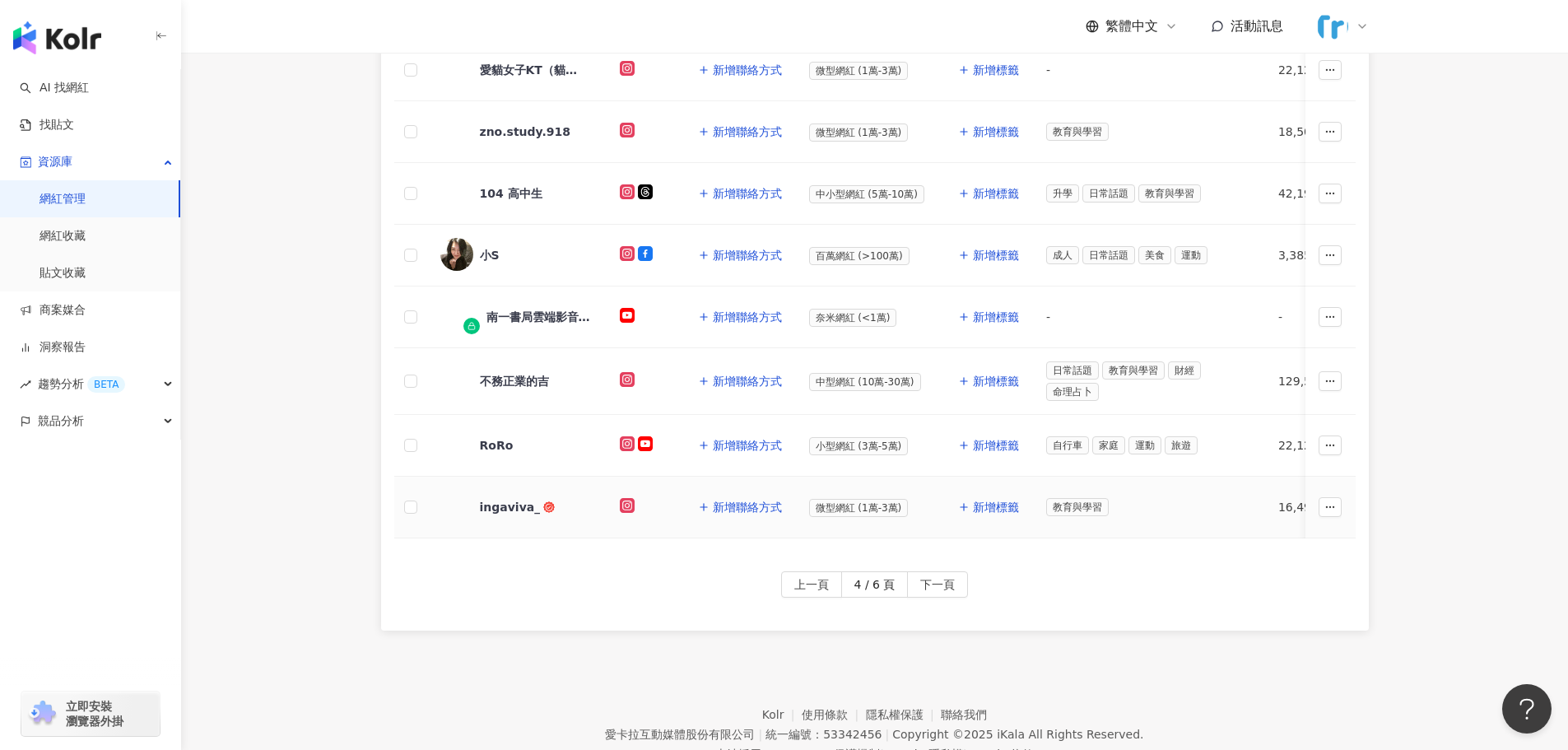
scroll to position [571, 0]
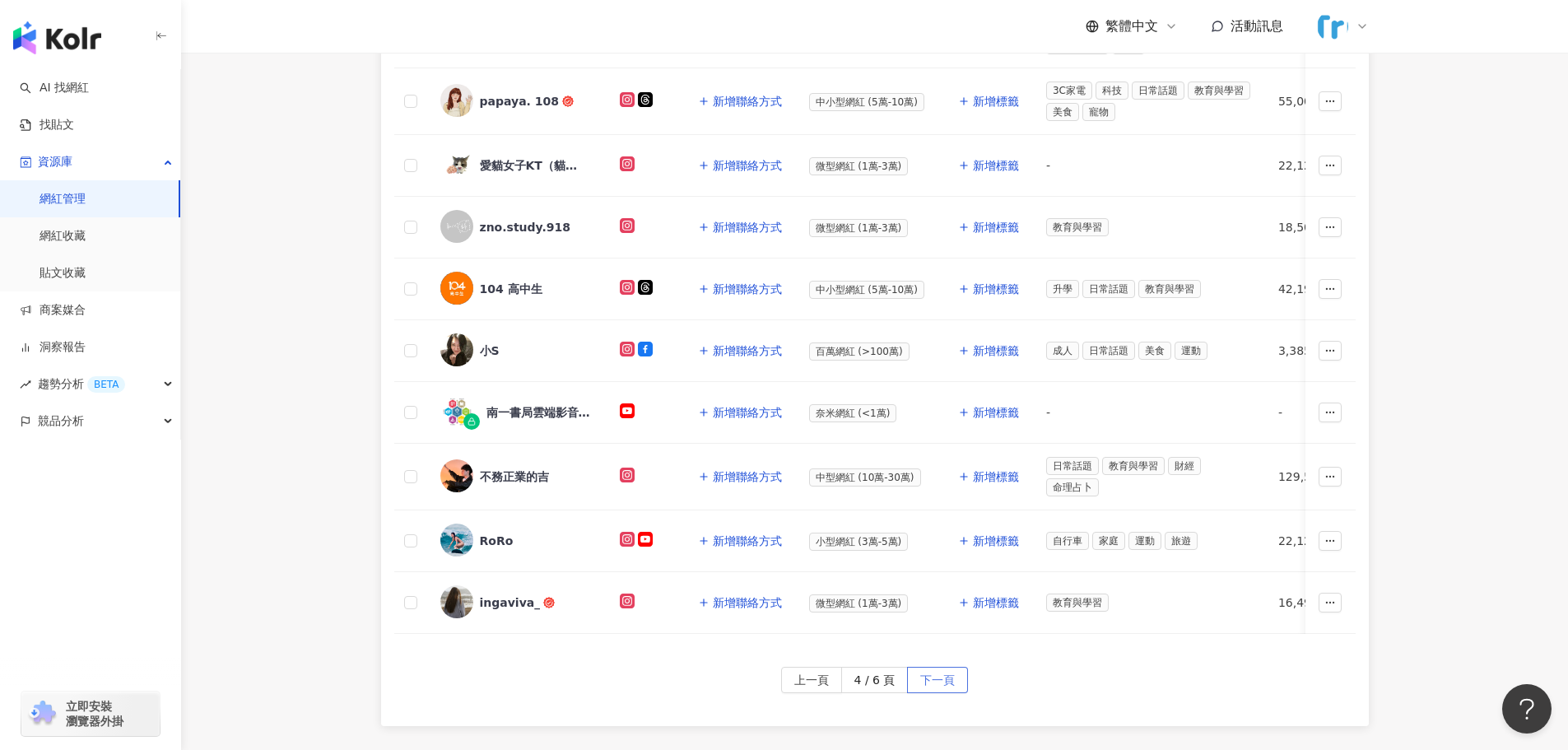
click at [957, 690] on button "下一頁" at bounding box center [937, 680] width 61 height 26
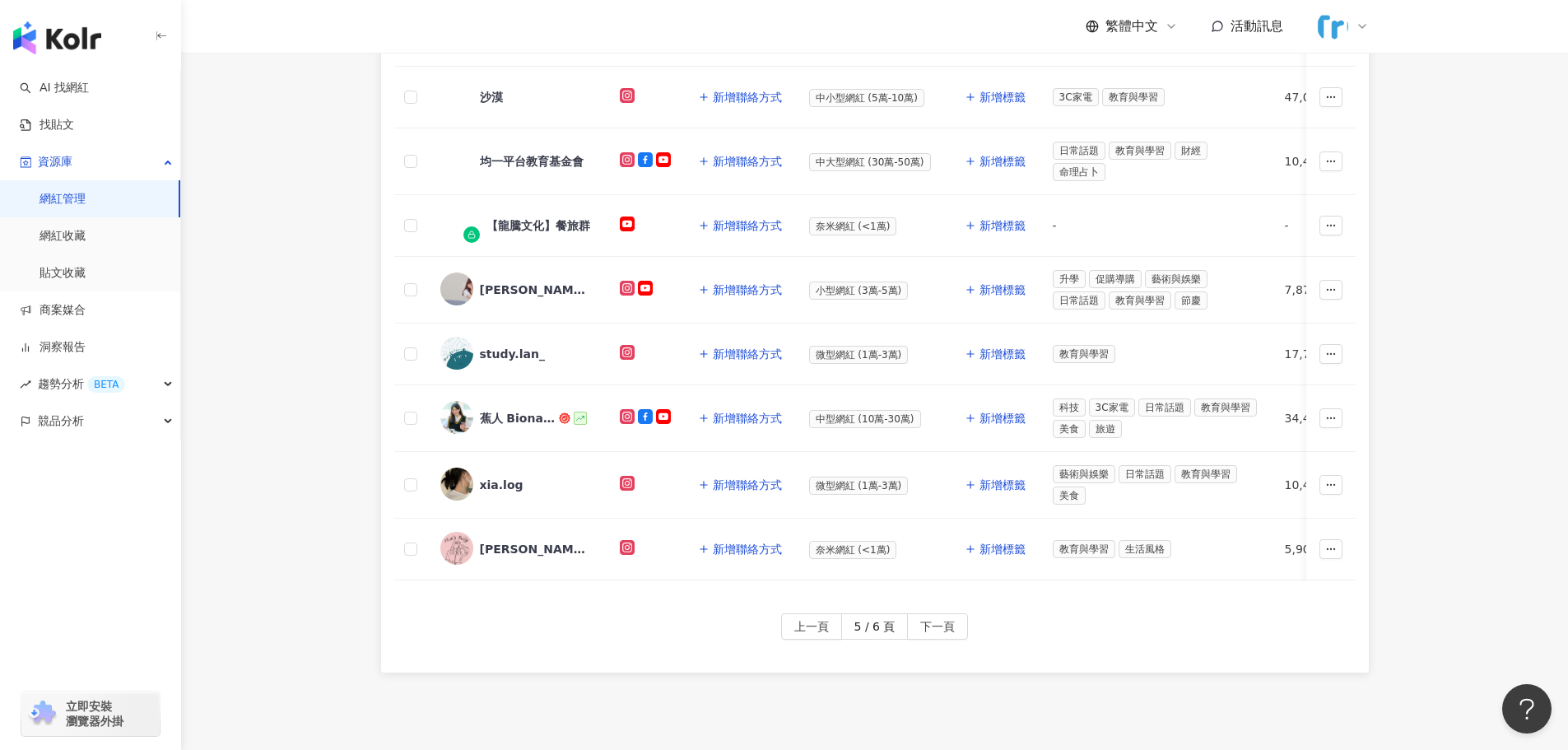
scroll to position [653, 0]
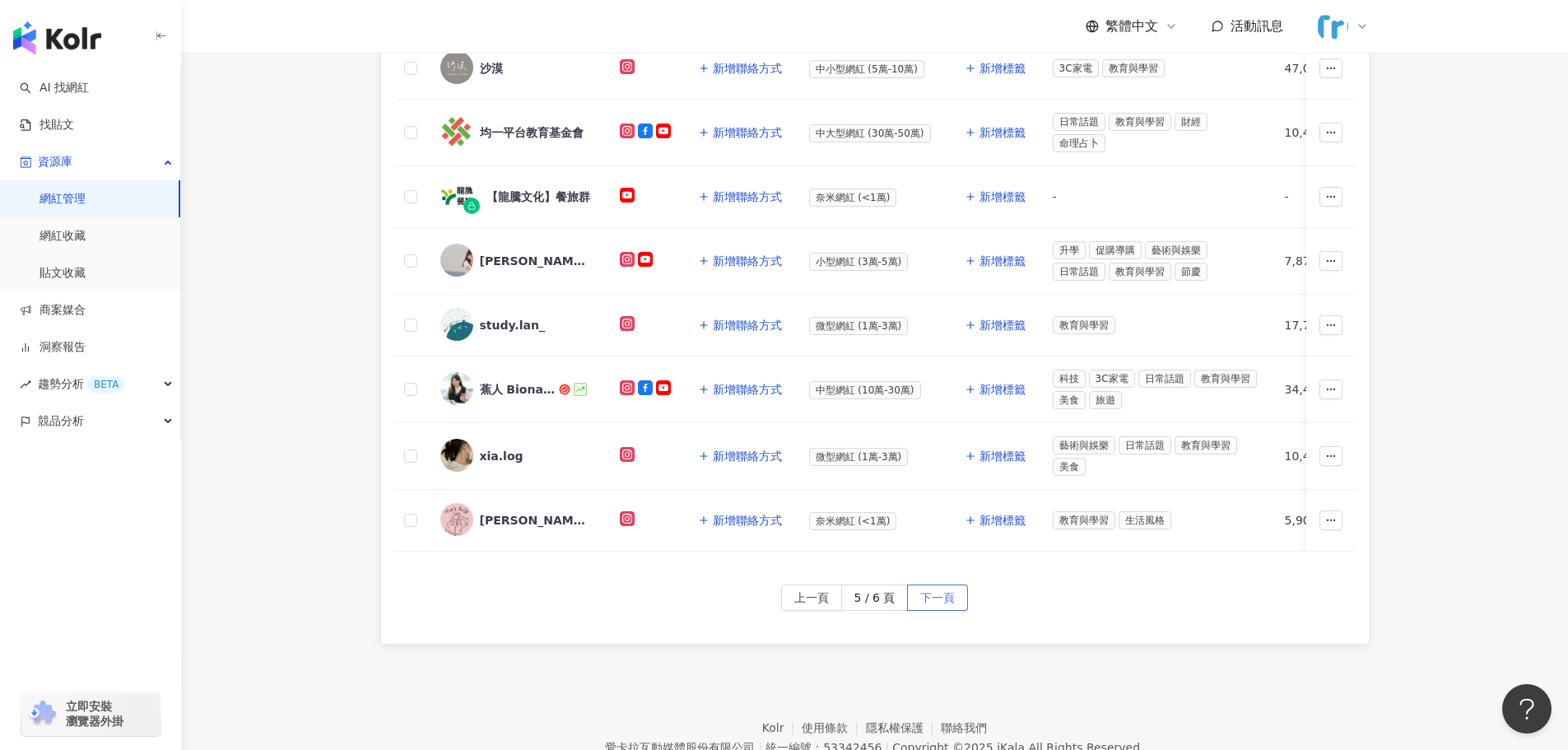
click at [940, 606] on span "下一頁" at bounding box center [937, 598] width 34 height 26
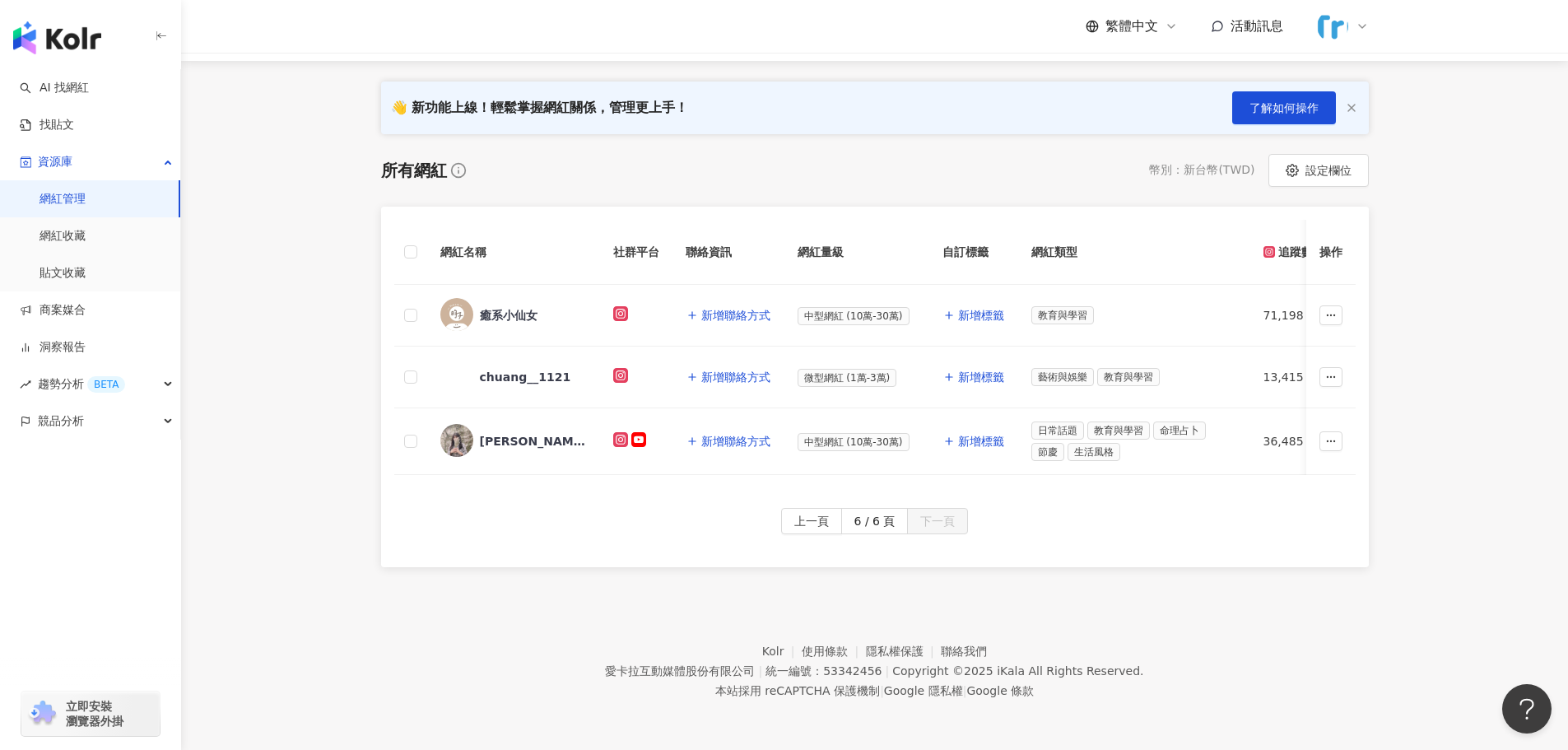
scroll to position [170, 0]
drag, startPoint x: 1505, startPoint y: 126, endPoint x: 1379, endPoint y: 155, distance: 129.3
click at [1505, 126] on main "網紅管理 加入網紅 社群平台 合作專案 合作酬勞 標籤 解鎖狀態 更多篩選 👋 新功能上線！輕鬆掌握網紅關係，管理更上手！ 了解如何操作 所有網紅 幣別 ： …" at bounding box center [875, 230] width 1387 height 674
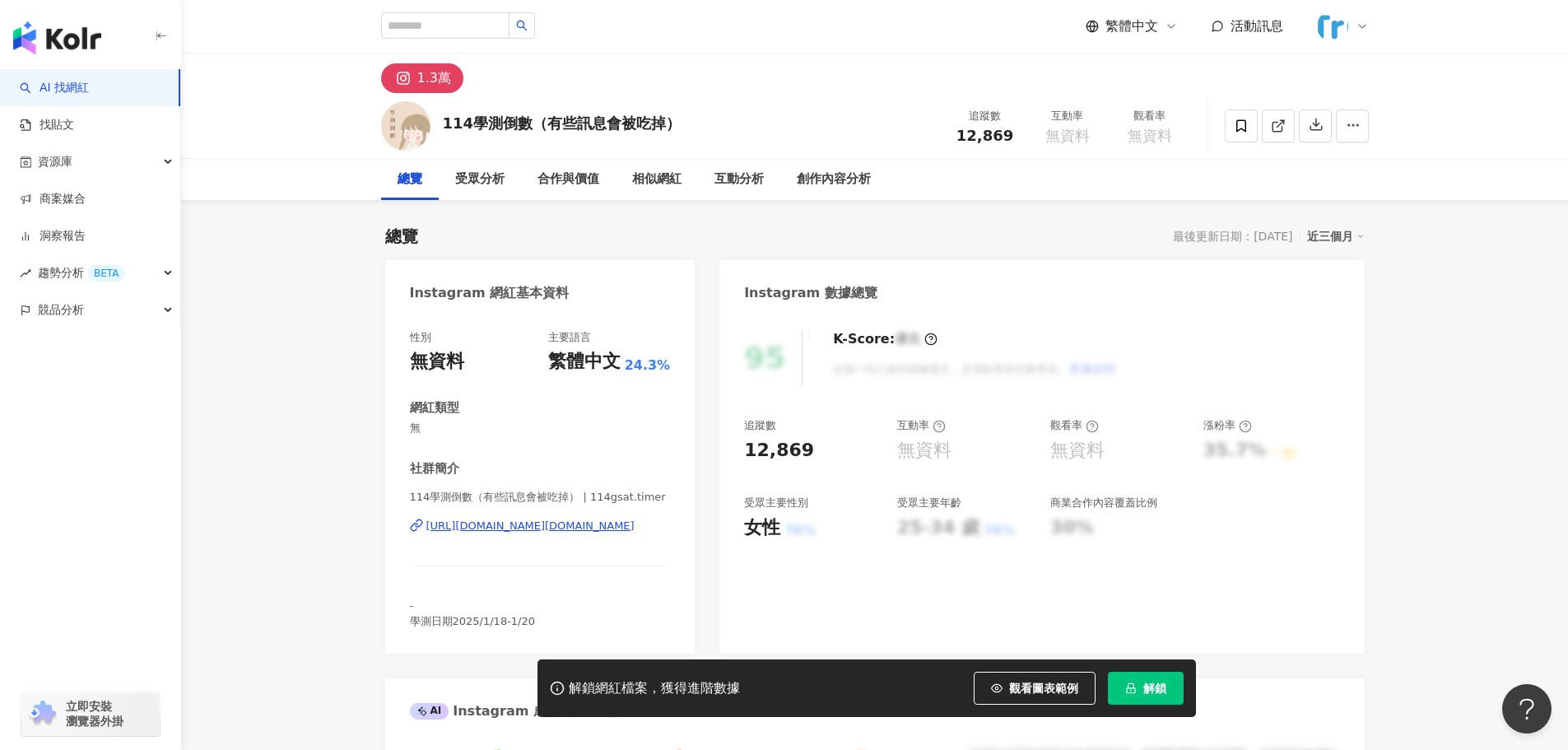
click at [540, 529] on div "[URL][DOMAIN_NAME][DOMAIN_NAME]" at bounding box center [530, 526] width 209 height 15
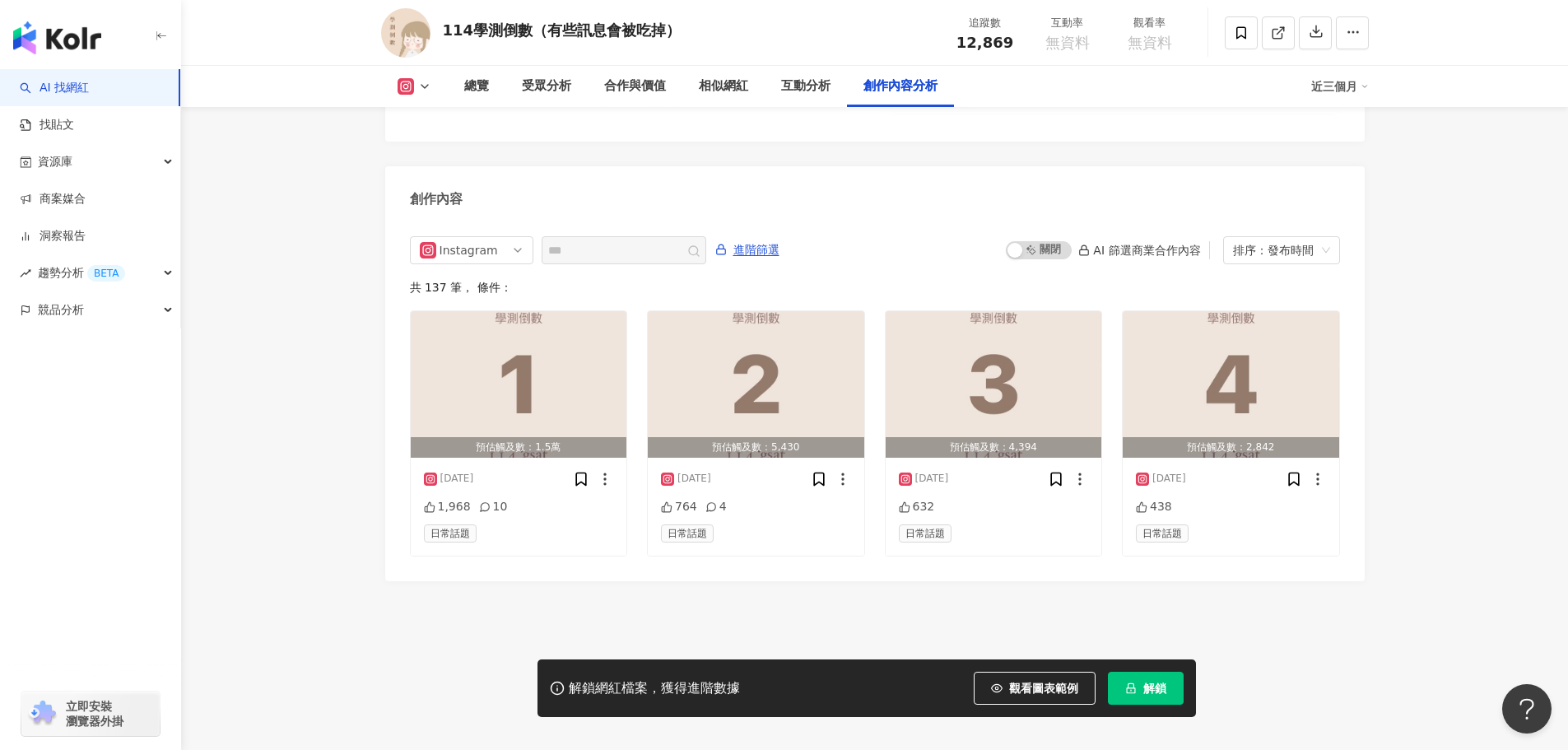
scroll to position [4999, 0]
click at [733, 84] on div "相似網紅" at bounding box center [724, 86] width 49 height 20
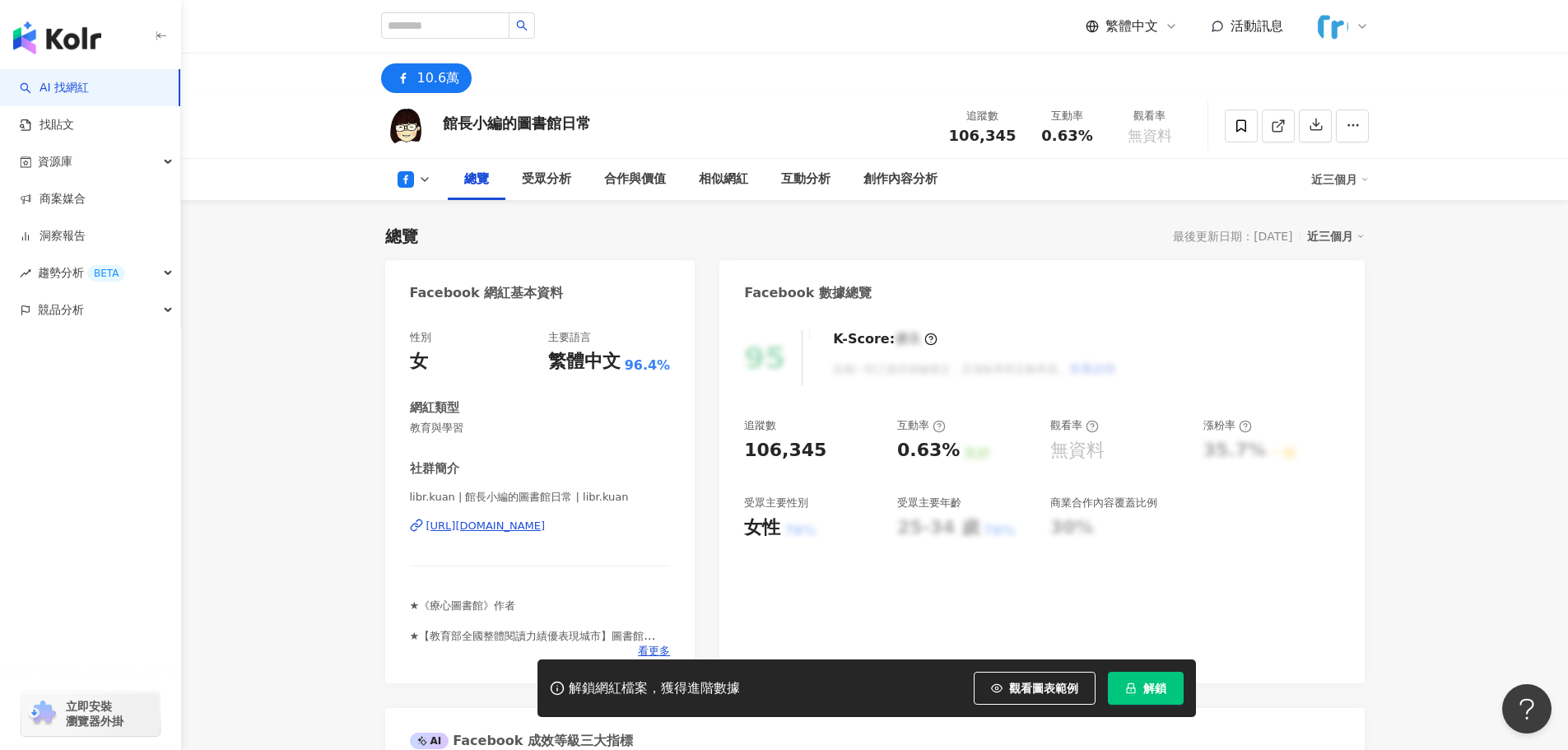
click at [546, 526] on div "[URL][DOMAIN_NAME]" at bounding box center [486, 526] width 119 height 15
